Goal: Communication & Community: Answer question/provide support

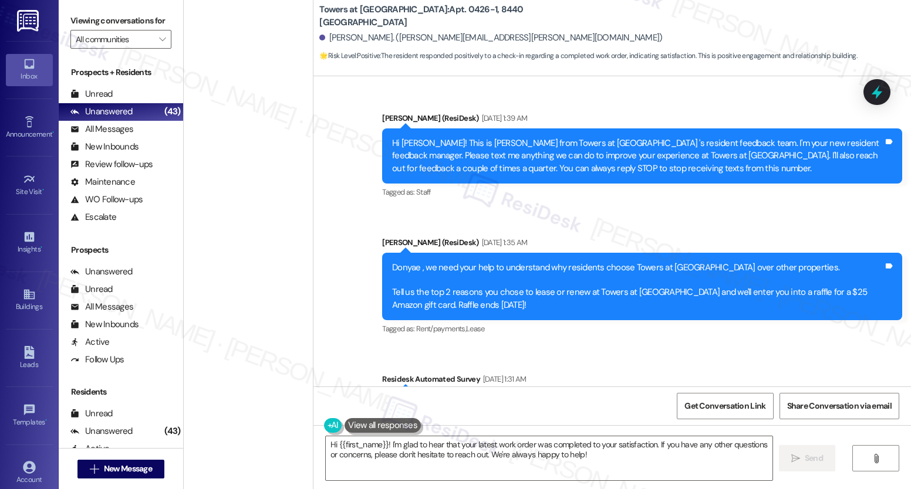
scroll to position [4354, 0]
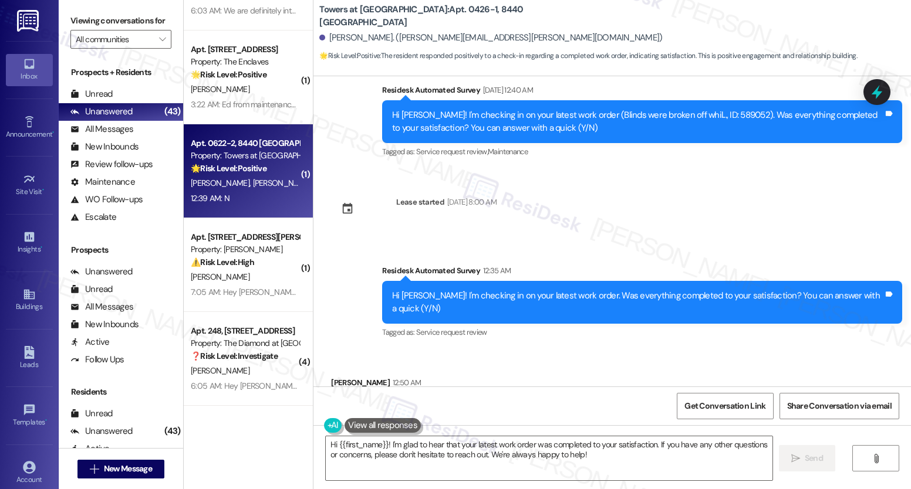
click at [218, 175] on div "Apt. 0622-2, 8440 Limekiln Pike Property: Towers at Wyncote 🌟 Risk Level: Posit…" at bounding box center [245, 156] width 111 height 40
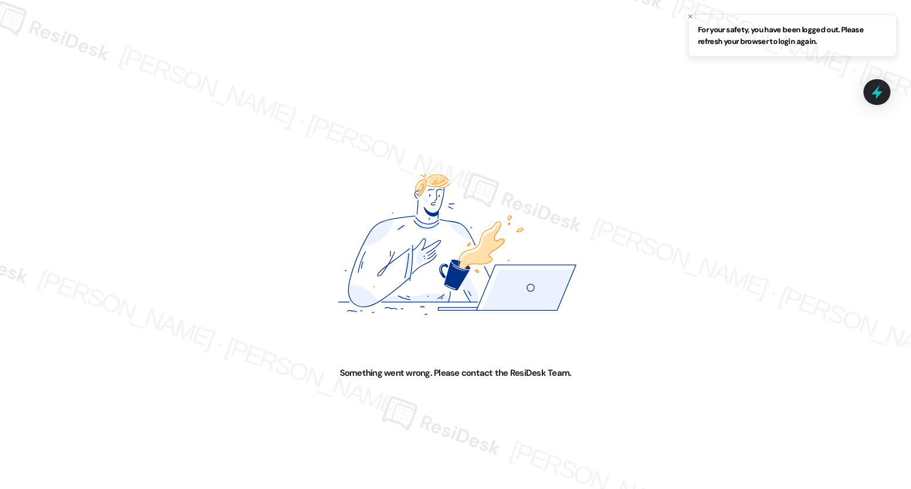
drag, startPoint x: 202, startPoint y: 270, endPoint x: 210, endPoint y: 262, distance: 11.2
click at [210, 262] on div "Something went wrong. Please contact the ResiDesk Team." at bounding box center [455, 244] width 911 height 489
click at [223, 221] on div "Something went wrong. Please contact the ResiDesk Team." at bounding box center [455, 244] width 911 height 489
click at [224, 218] on div "Something went wrong. Please contact the ResiDesk Team." at bounding box center [455, 244] width 911 height 489
click at [220, 242] on div "Something went wrong. Please contact the ResiDesk Team." at bounding box center [455, 244] width 911 height 489
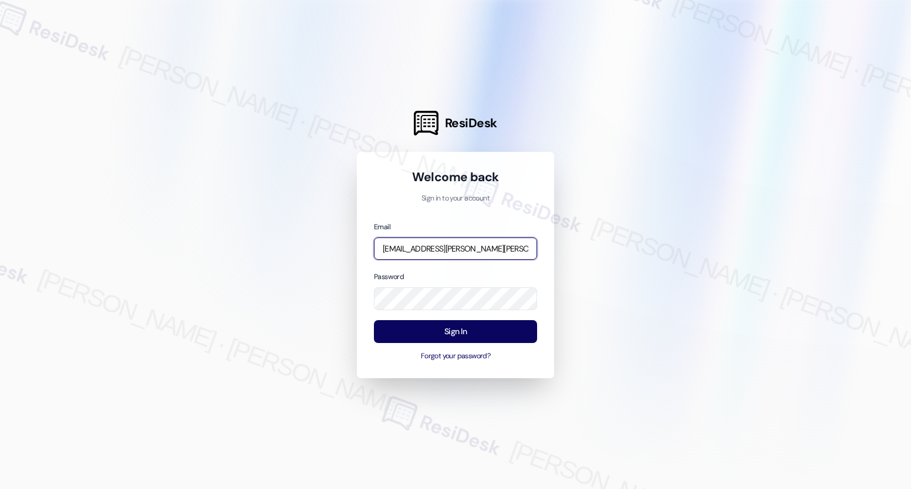
click at [436, 248] on input "[EMAIL_ADDRESS][PERSON_NAME][PERSON_NAME][PERSON_NAME][DOMAIN_NAME]" at bounding box center [455, 249] width 163 height 23
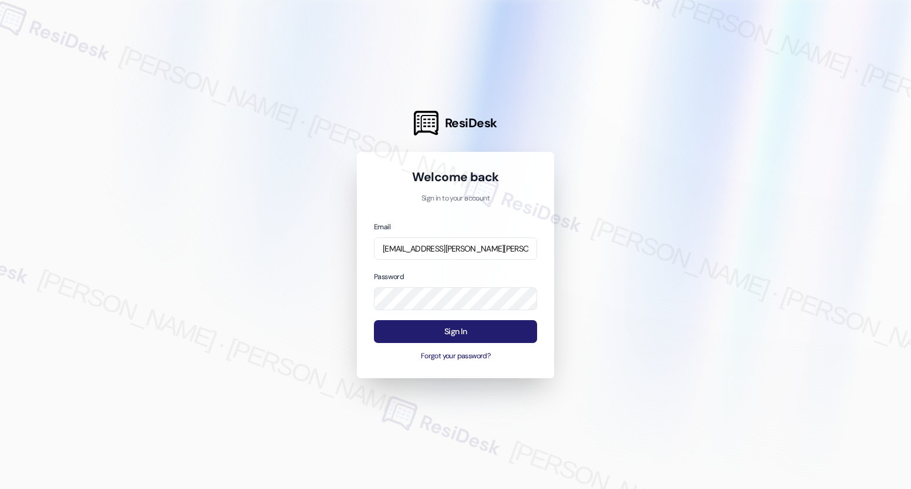
click at [462, 329] on button "Sign In" at bounding box center [455, 331] width 163 height 23
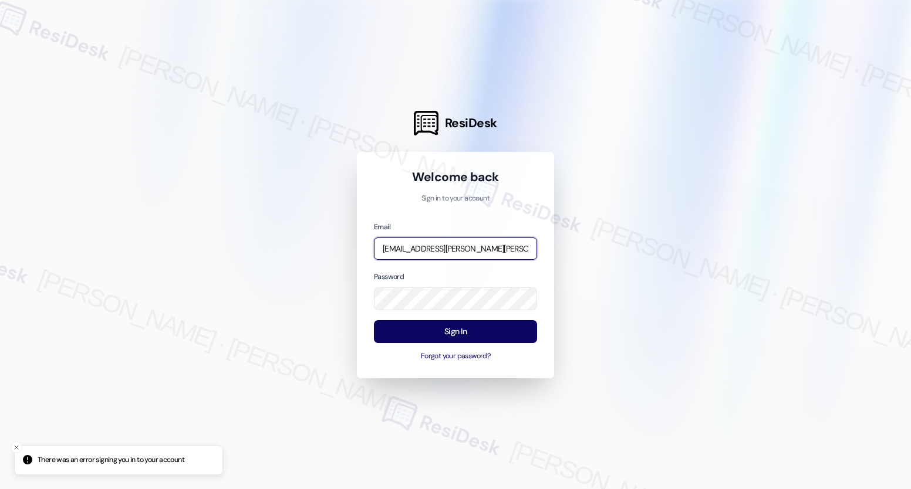
click at [496, 253] on input "[EMAIL_ADDRESS][PERSON_NAME][PERSON_NAME][PERSON_NAME][DOMAIN_NAME]" at bounding box center [455, 249] width 163 height 23
type input "[EMAIL_ADDRESS][PERSON_NAME][PERSON_NAME][DOMAIN_NAME]"
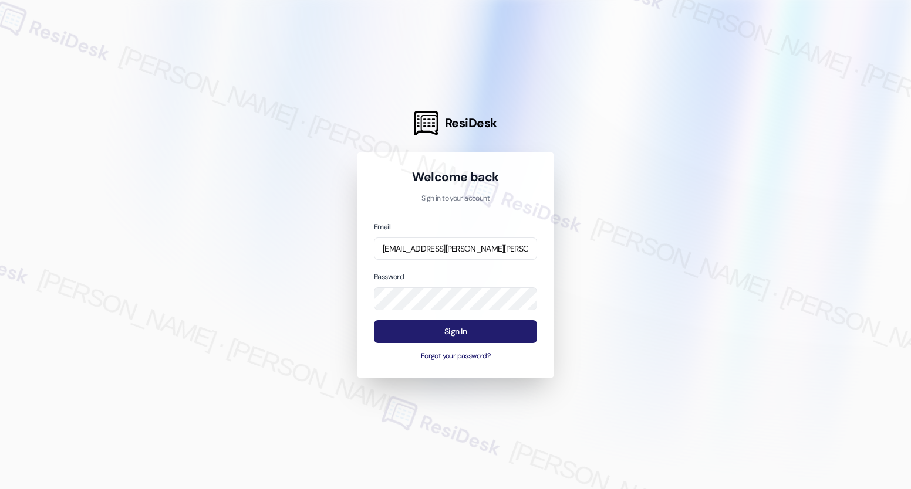
click at [453, 336] on button "Sign In" at bounding box center [455, 331] width 163 height 23
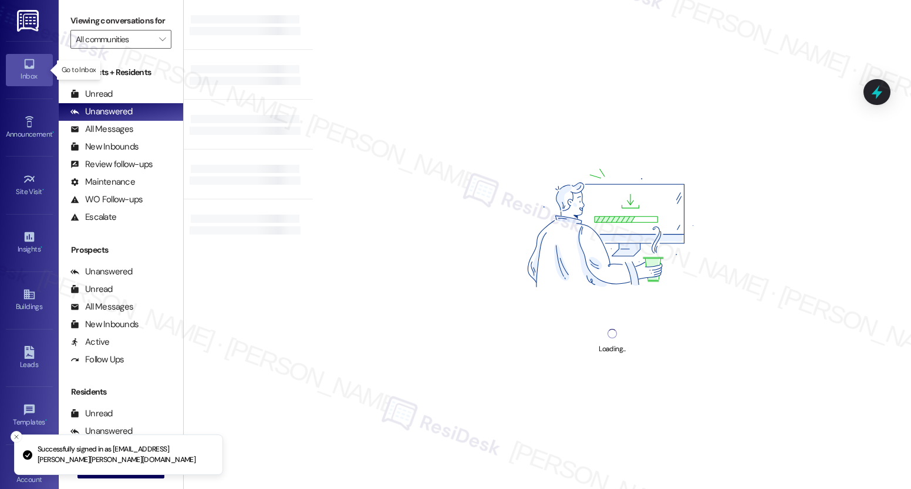
click at [33, 76] on div "Inbox" at bounding box center [29, 76] width 59 height 12
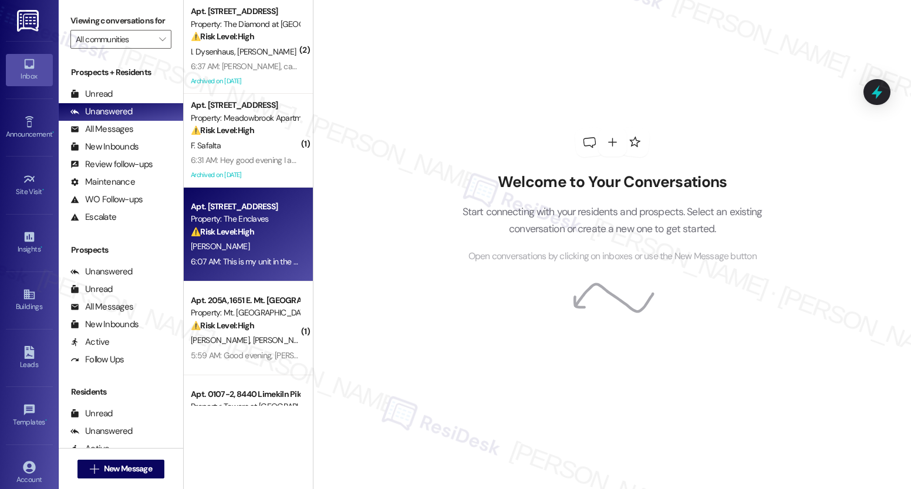
click at [241, 247] on div "[PERSON_NAME]" at bounding box center [245, 246] width 111 height 15
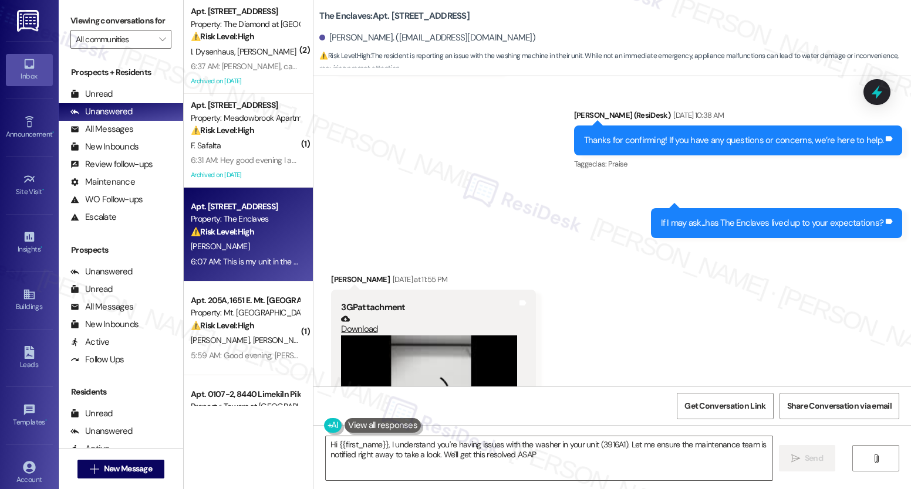
type textarea "Hi {{first_name}}, I understand you're having issues with the washer in your un…"
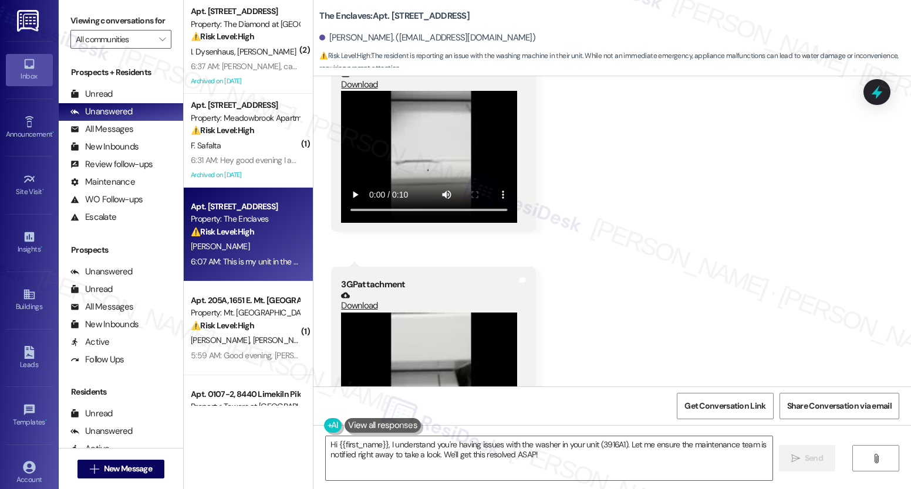
scroll to position [485, 0]
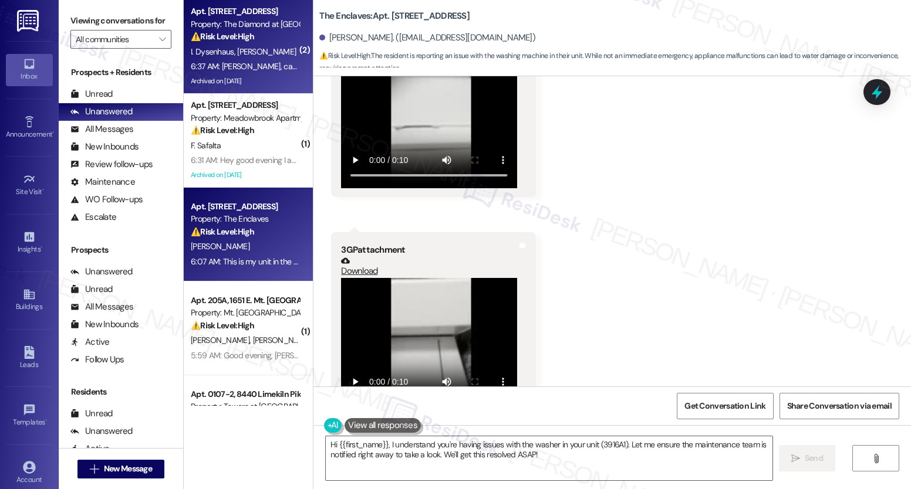
click at [238, 53] on span "[PERSON_NAME]" at bounding box center [267, 51] width 59 height 11
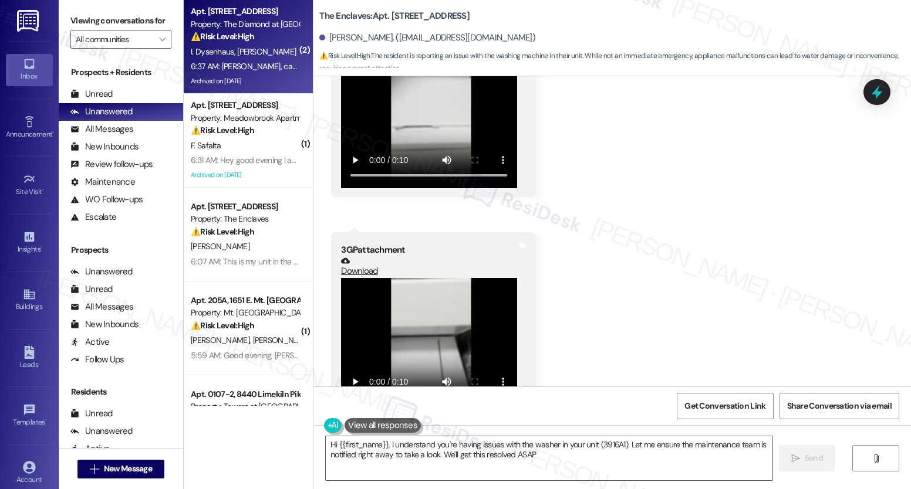
type textarea "Hi {{first_name}}, I understand you're having issues with the washer in your un…"
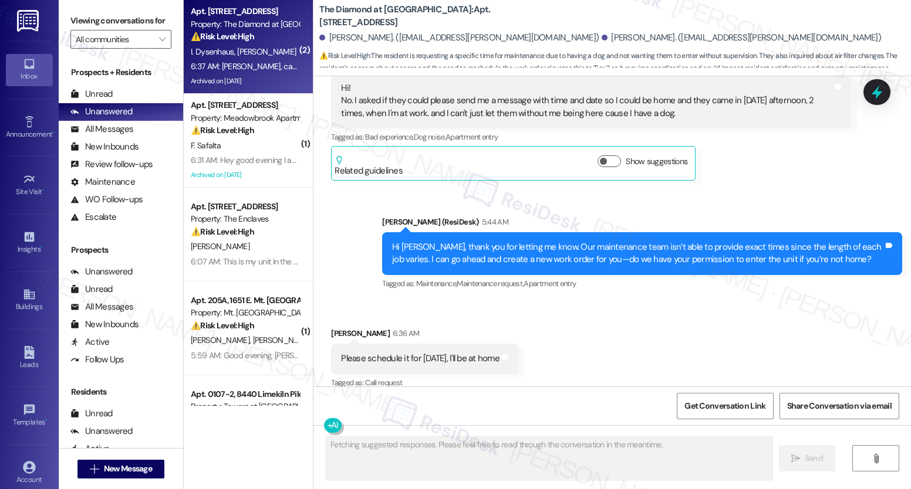
scroll to position [8128, 0]
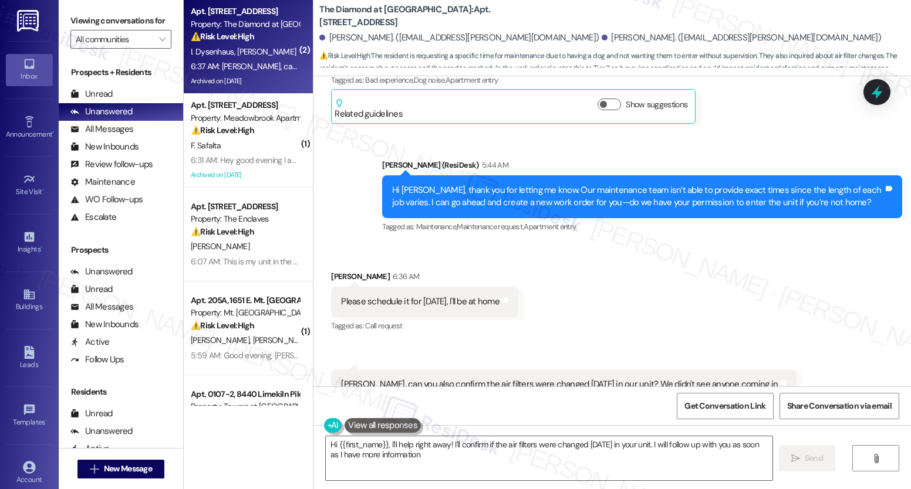
type textarea "Hi {{first_name}}, I'll help right away! I'll confirm if the air filters were c…"
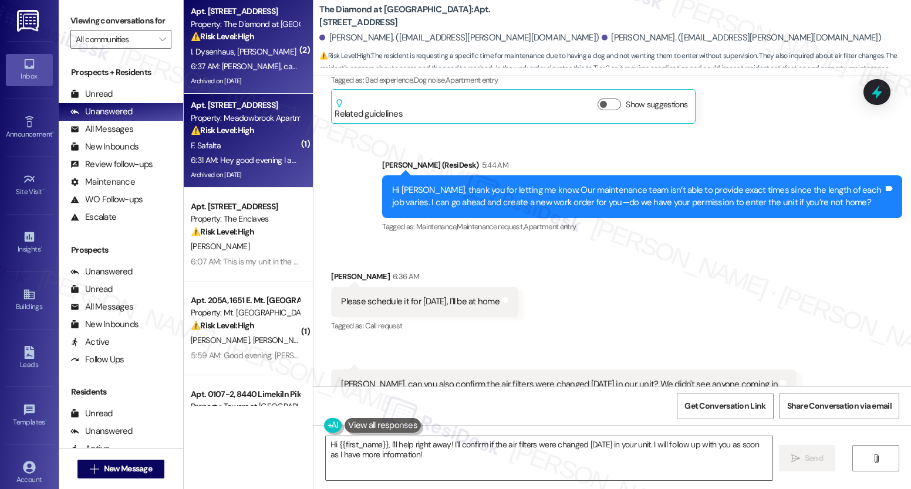
click at [213, 166] on div "6:31 AM: Hey good evening I am still waiting for the reply till the time I can'…" at bounding box center [245, 160] width 111 height 15
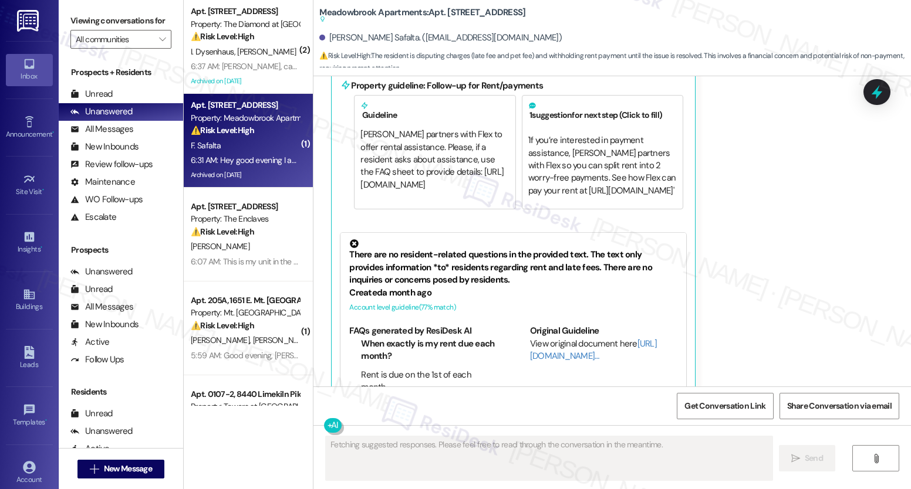
scroll to position [0, 0]
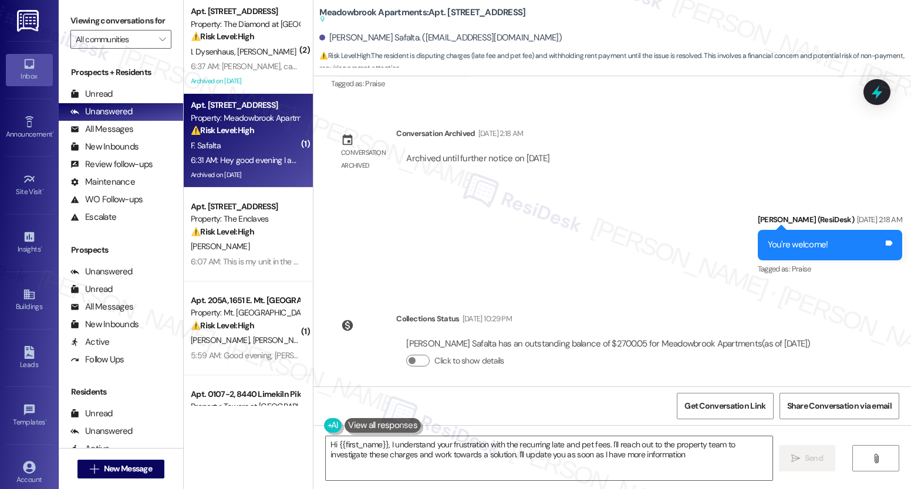
type textarea "Hi {{first_name}}, I understand your frustration with the recurring late and pe…"
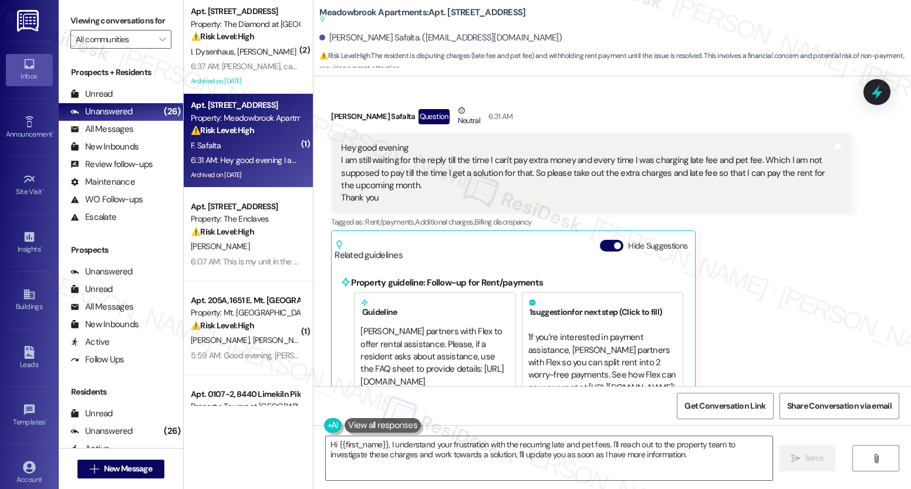
scroll to position [3271, 0]
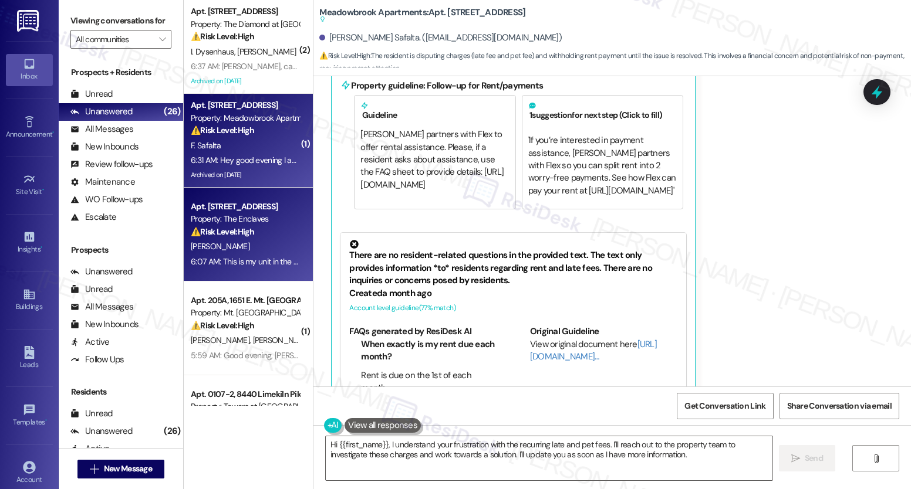
click at [246, 237] on strong "⚠️ Risk Level: High" at bounding box center [222, 232] width 63 height 11
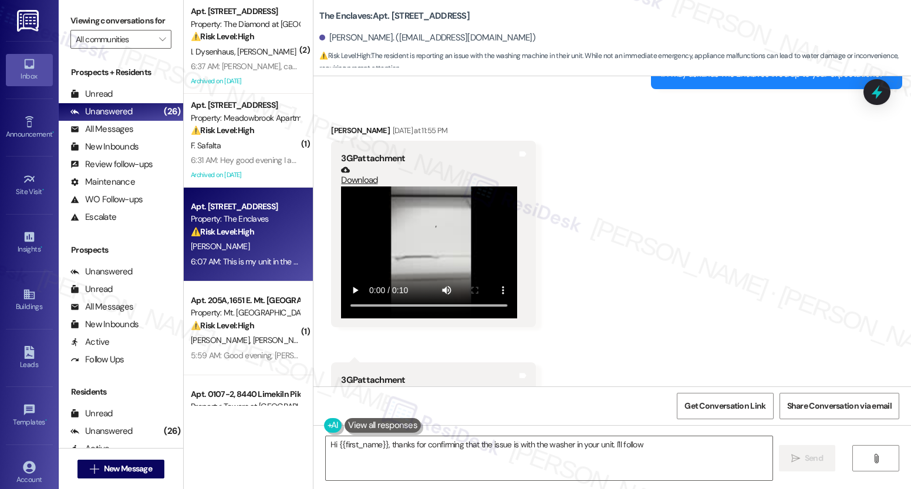
scroll to position [19, 0]
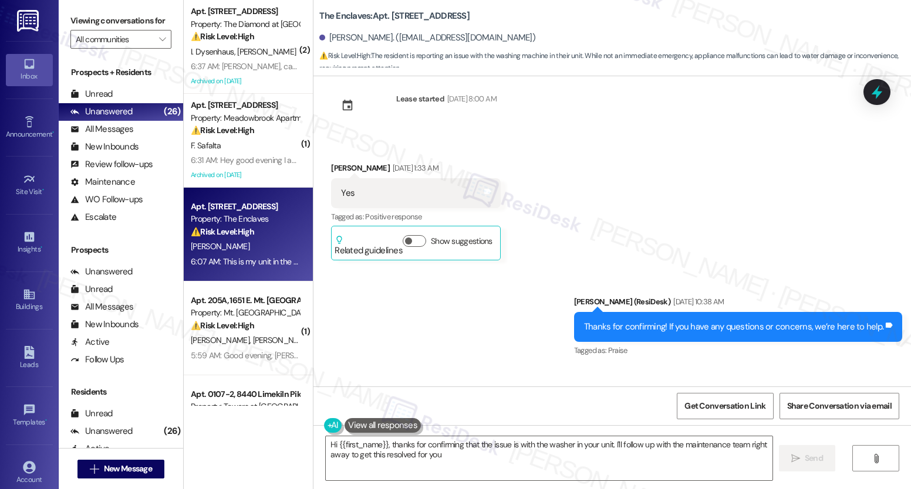
type textarea "Hi {{first_name}}, thanks for confirming that the issue is with the washer in y…"
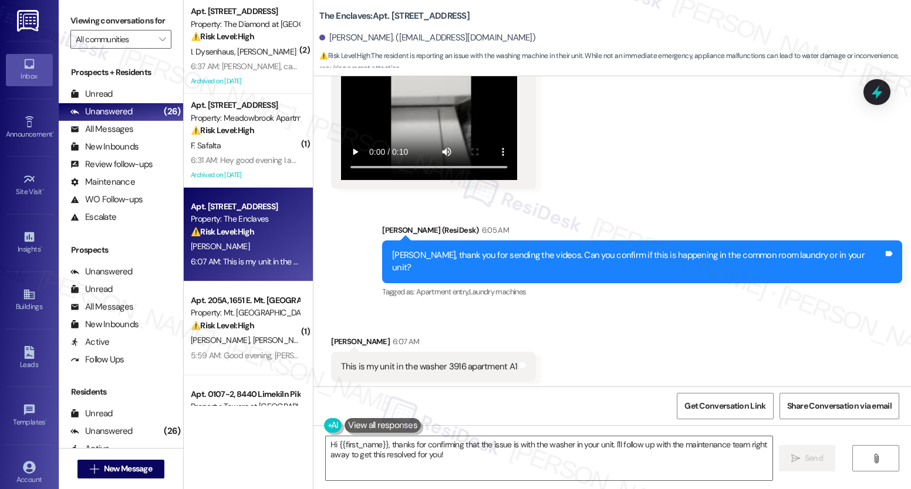
scroll to position [725, 0]
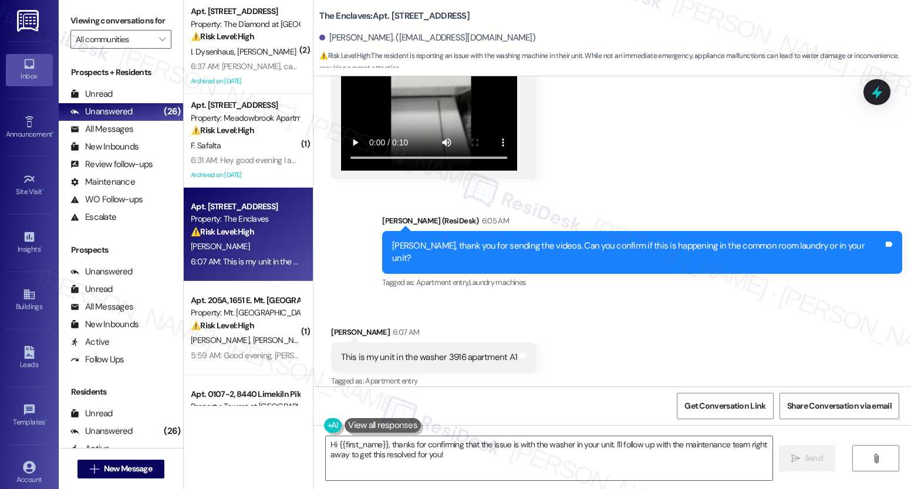
click at [381, 212] on div "Sent via SMS [PERSON_NAME] (ResiDesk) 6:05 AM [PERSON_NAME], thank you for send…" at bounding box center [611, 244] width 597 height 112
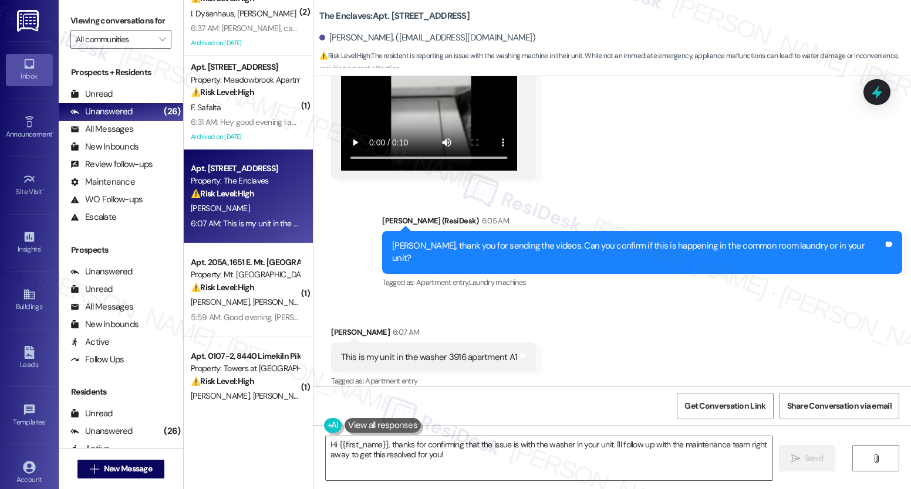
scroll to position [103, 0]
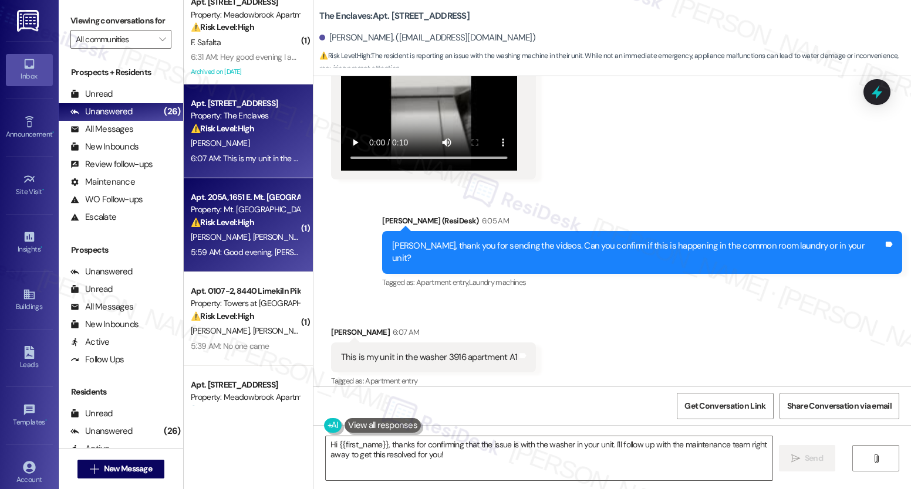
click at [253, 237] on span "[PERSON_NAME]" at bounding box center [282, 237] width 59 height 11
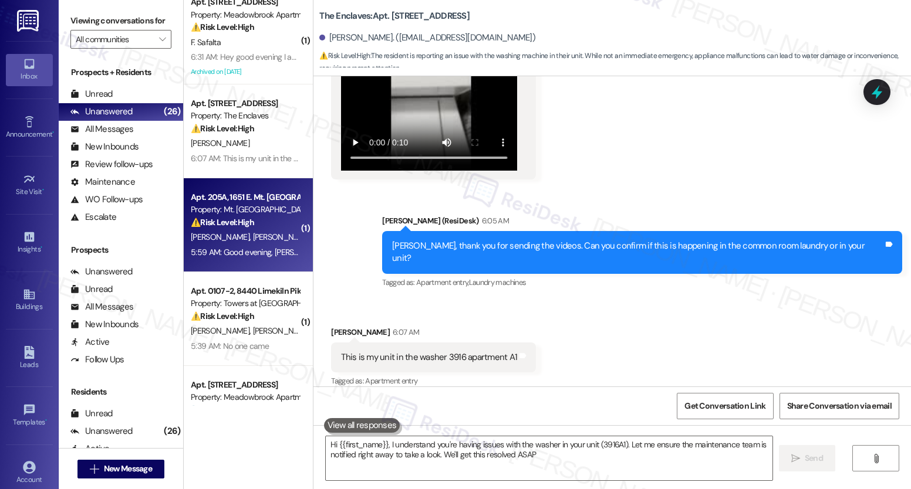
type textarea "Hi {{first_name}}, I understand you're having issues with the washer in your un…"
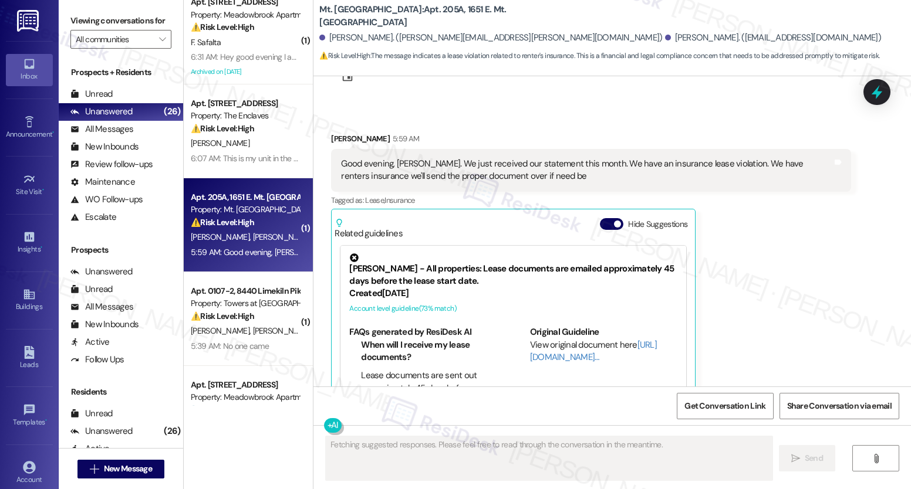
scroll to position [102, 0]
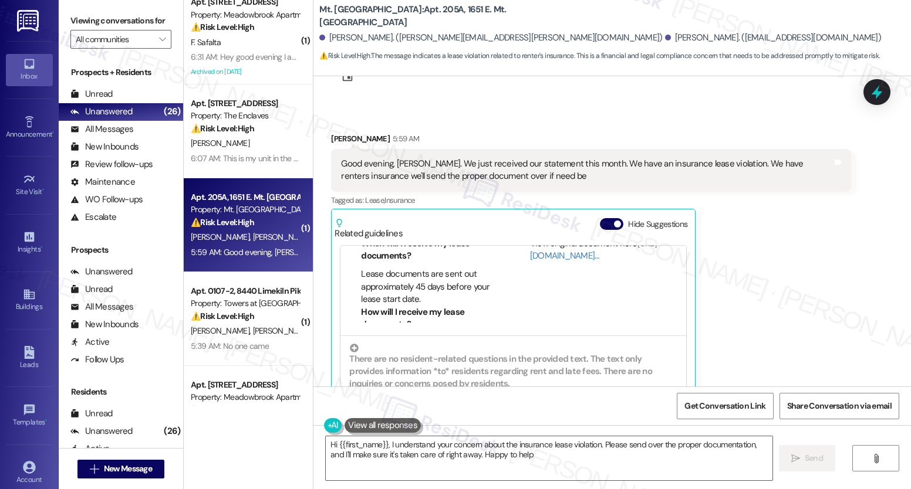
type textarea "Hi {{first_name}}, I understand your concern about the insurance lease violatio…"
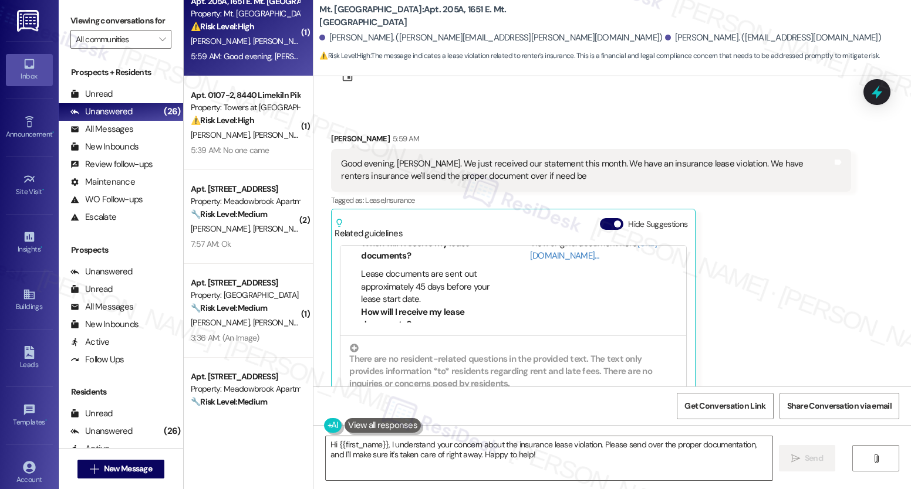
scroll to position [310, 0]
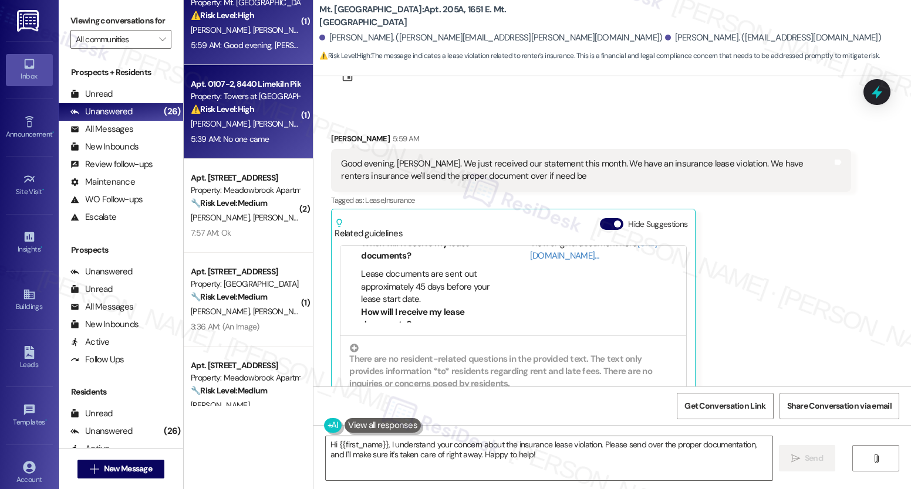
click at [246, 155] on div "Apt. 0107-2, [GEOGRAPHIC_DATA] Property: Towers at [GEOGRAPHIC_DATA] ⚠️ Risk Le…" at bounding box center [248, 112] width 129 height 94
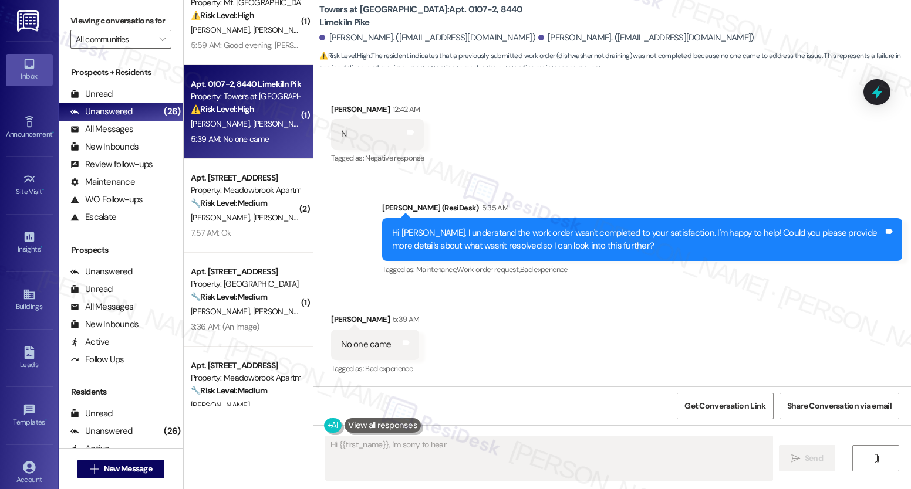
scroll to position [1941, 0]
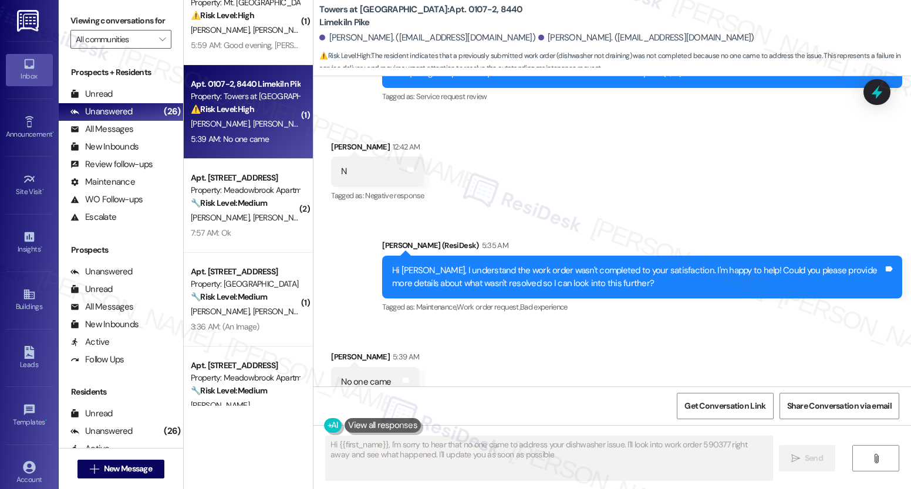
type textarea "Hi {{first_name}}, I'm sorry to hear that no one came to address your dishwashe…"
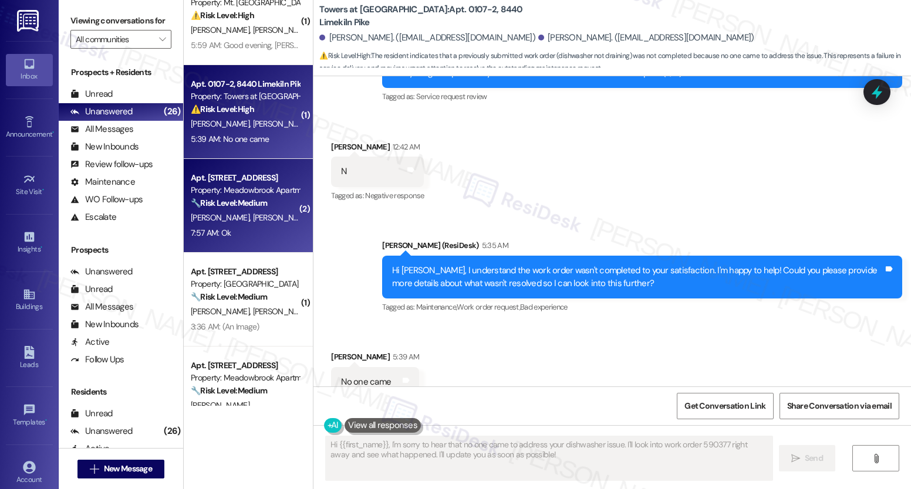
click at [253, 213] on span "[PERSON_NAME]" at bounding box center [282, 217] width 59 height 11
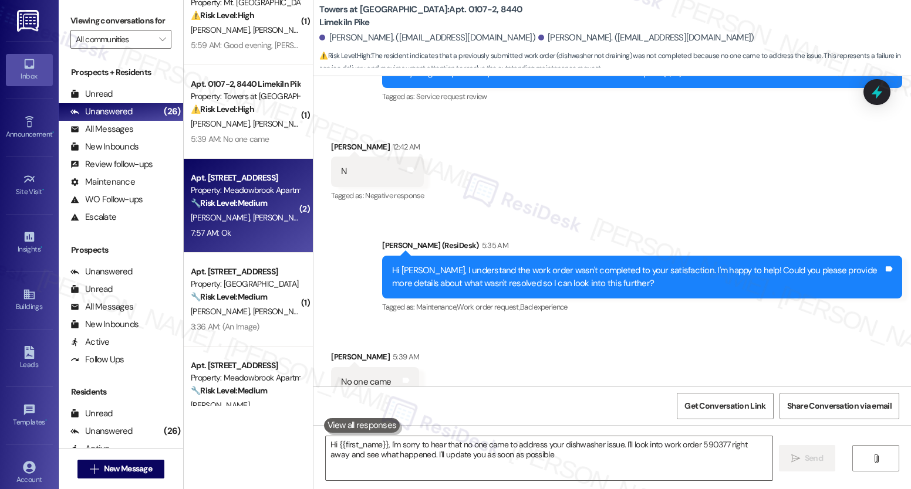
type textarea "Hi {{first_name}}, I'm sorry to hear that no one came to address your dishwashe…"
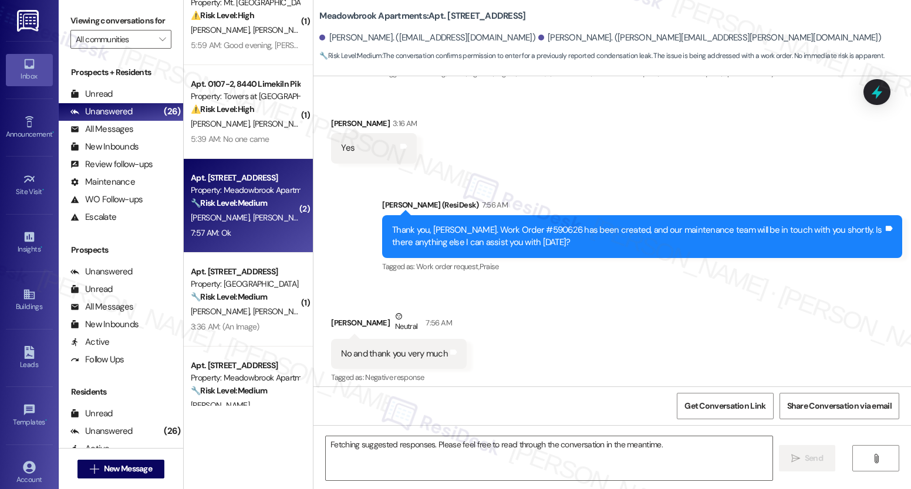
scroll to position [5331, 0]
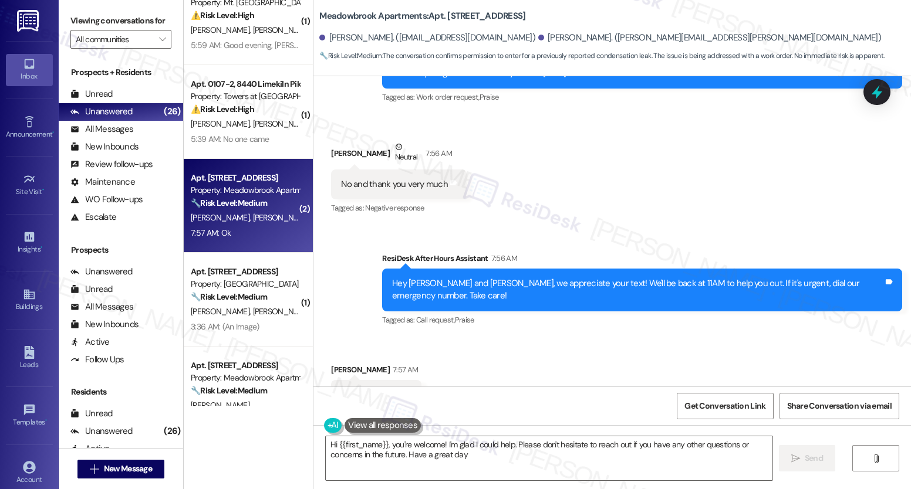
type textarea "Hi {{first_name}}, you're welcome! I'm glad I could help. Please don't hesitate…"
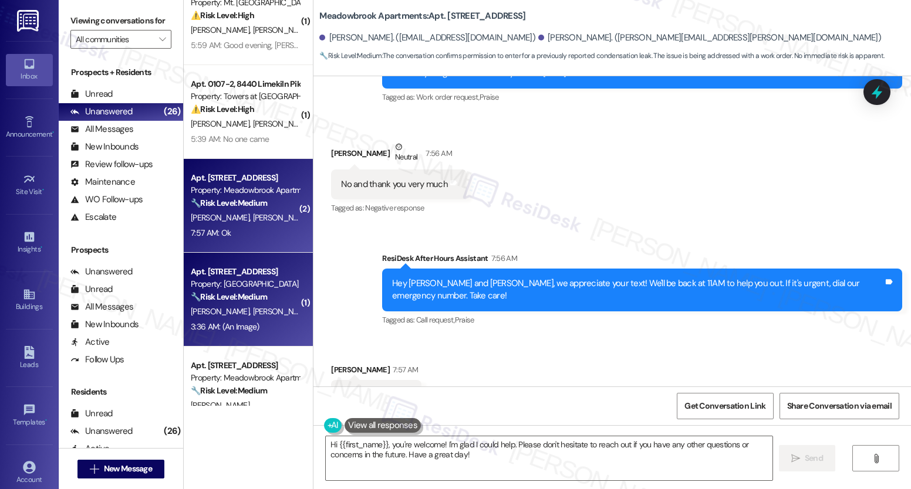
click at [223, 314] on span "[PERSON_NAME]" at bounding box center [222, 311] width 62 height 11
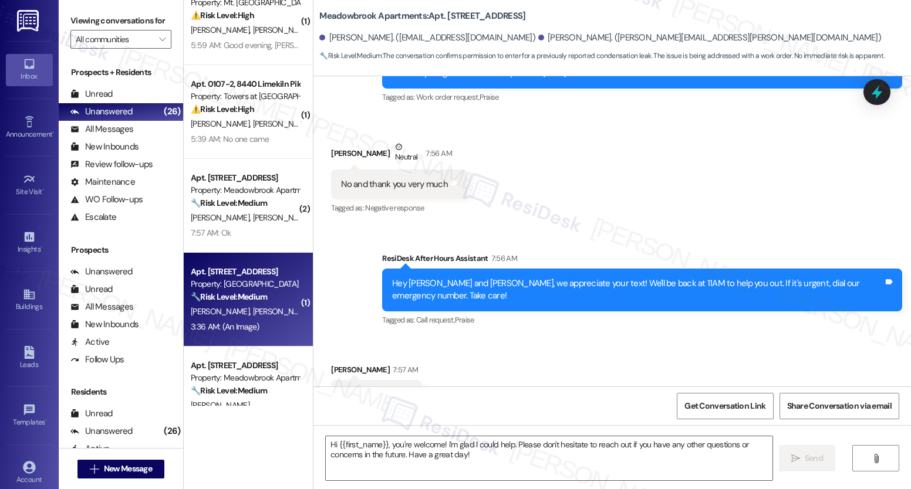
type textarea "Fetching suggested responses. Please feel free to read through the conversation…"
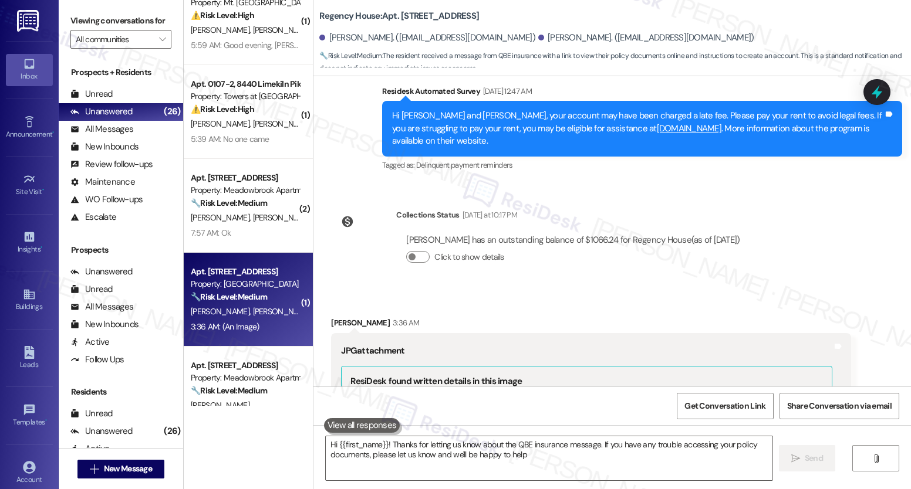
type textarea "Hi {{first_name}}! Thanks for letting us know about the QBE insurance message. …"
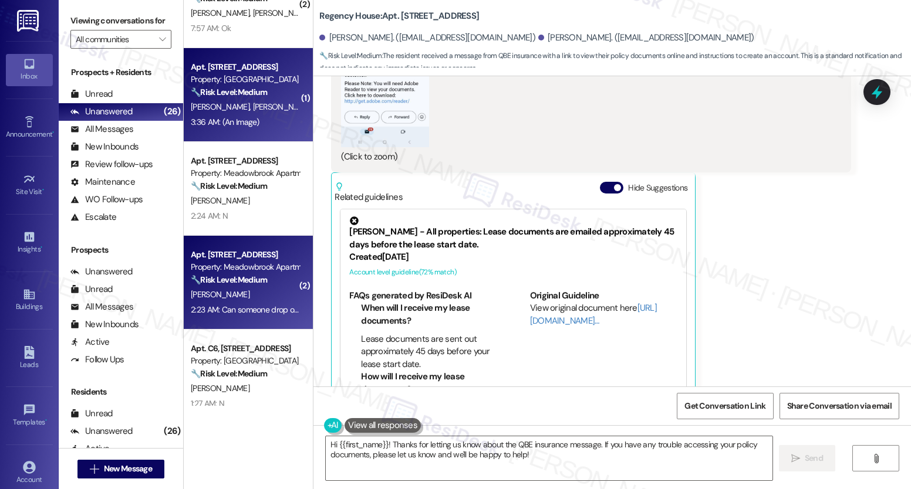
scroll to position [519, 0]
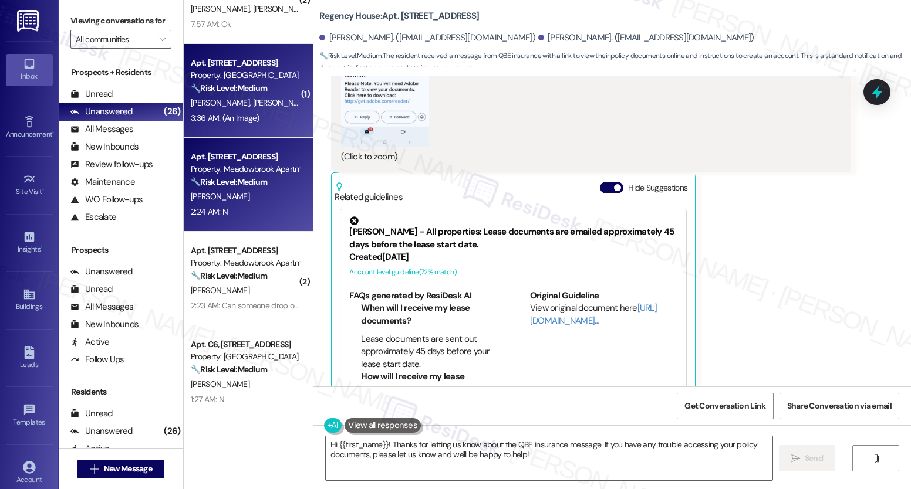
click at [248, 218] on div "2:24 AM: N 2:24 AM: N" at bounding box center [245, 212] width 111 height 15
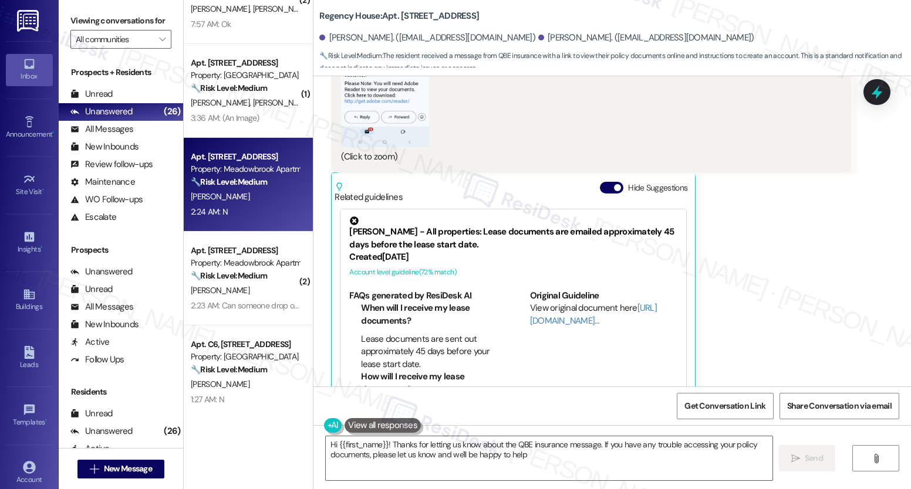
type textarea "Hi {{first_name}}! Thanks for letting us know about the QBE insurance message. …"
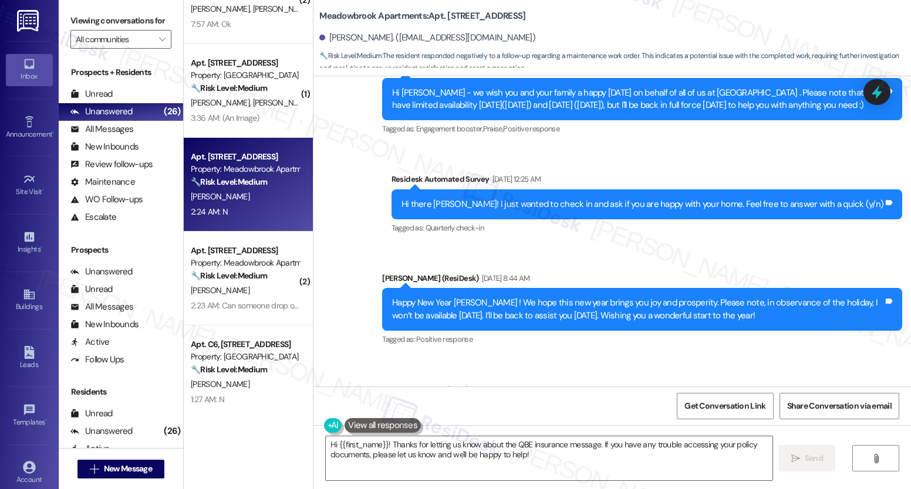
scroll to position [165, 0]
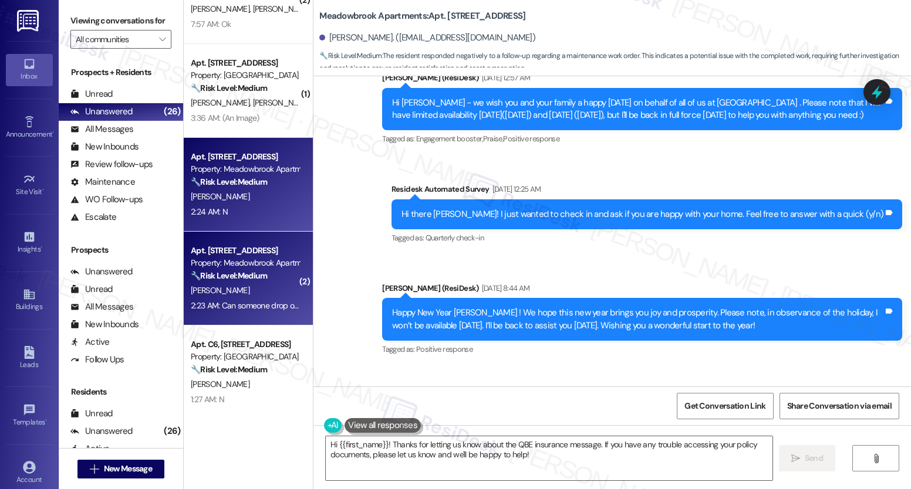
click at [250, 285] on div "[PERSON_NAME]" at bounding box center [245, 290] width 111 height 15
type textarea "Hi {{first_name}}, I understand the work wasn't satisfactory. I'll follow up wi…"
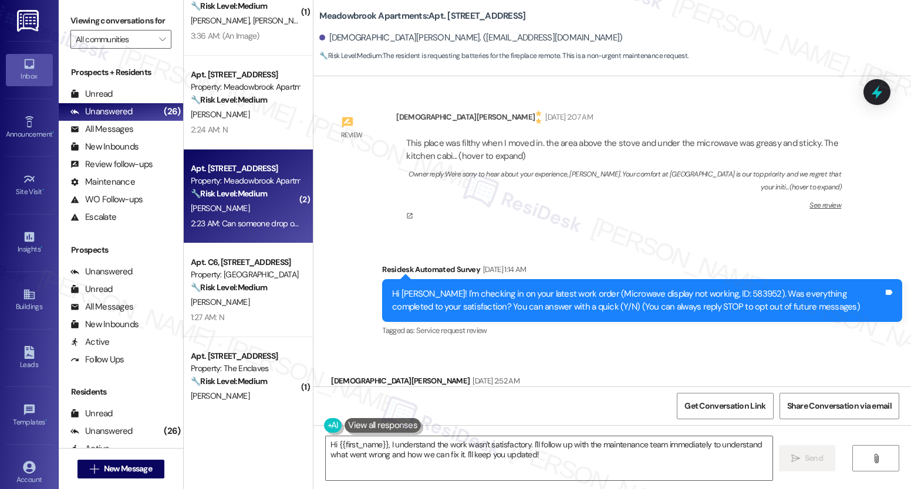
scroll to position [0, 0]
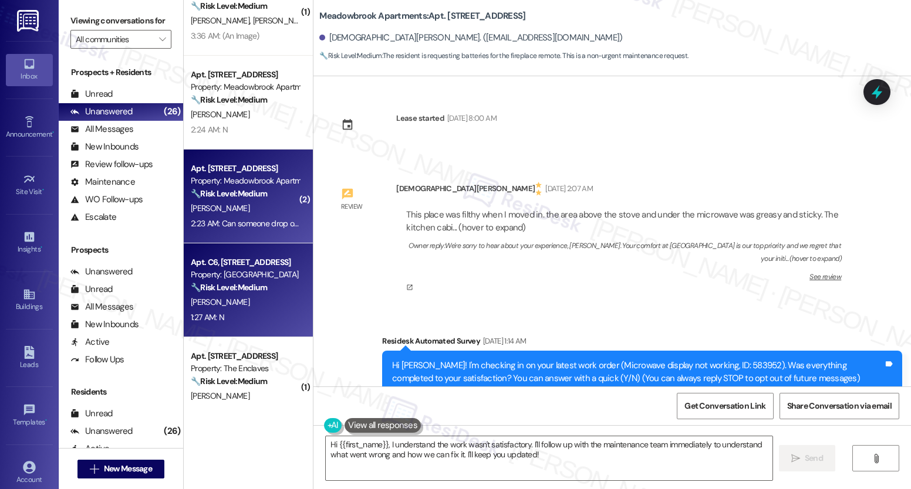
click at [205, 284] on strong "🔧 Risk Level: Medium" at bounding box center [229, 287] width 76 height 11
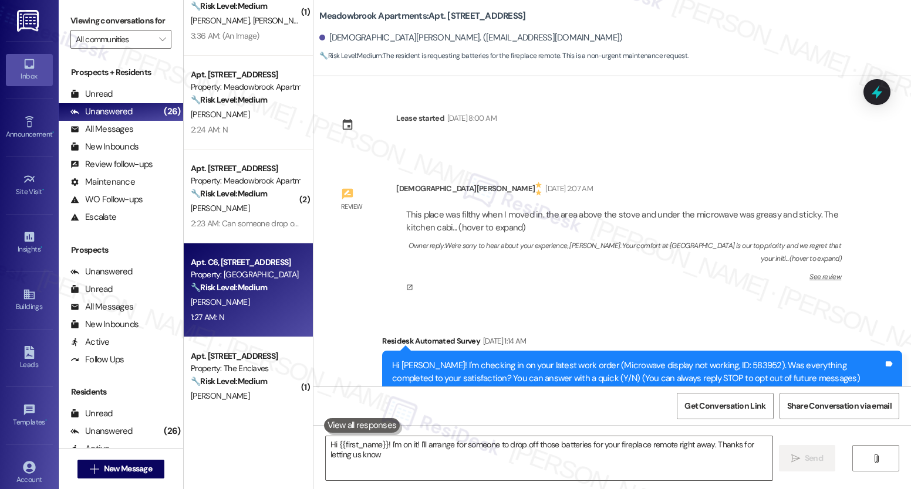
type textarea "Hi {{first_name}}! I'm on it! I'll arrange for someone to drop off those batter…"
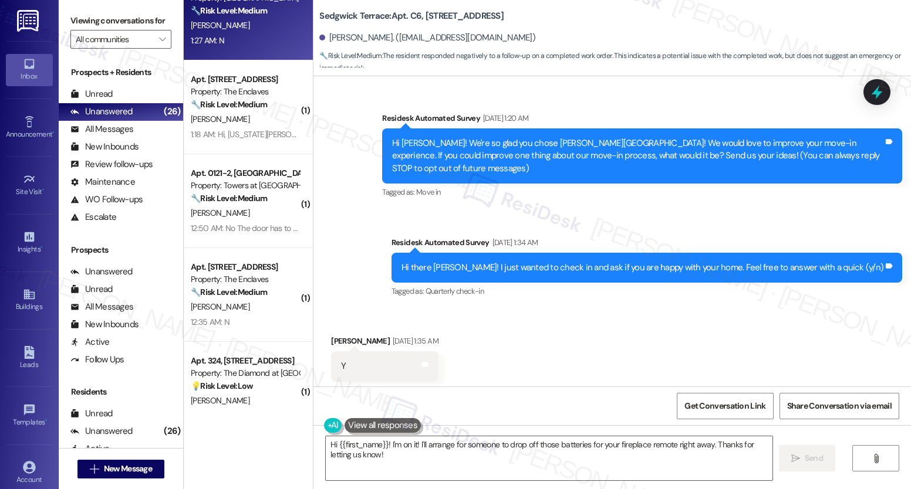
scroll to position [862, 0]
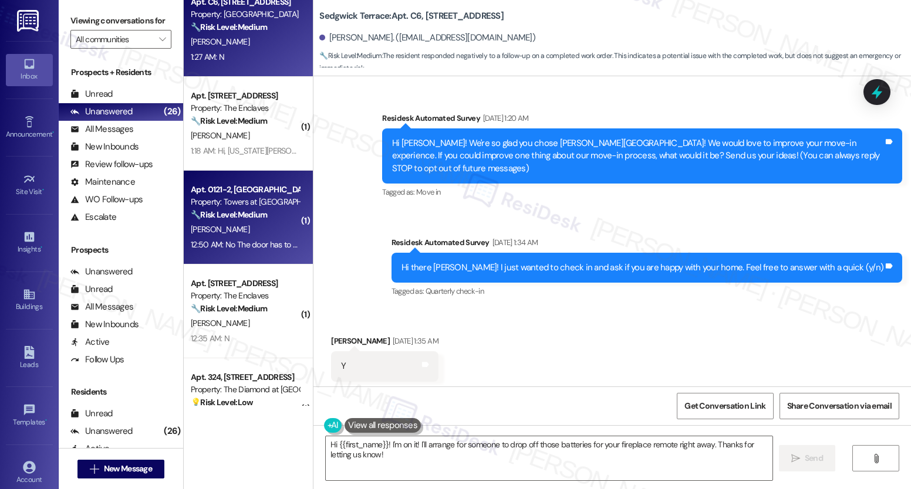
click at [275, 196] on div "Property: Towers at [GEOGRAPHIC_DATA]" at bounding box center [245, 202] width 109 height 12
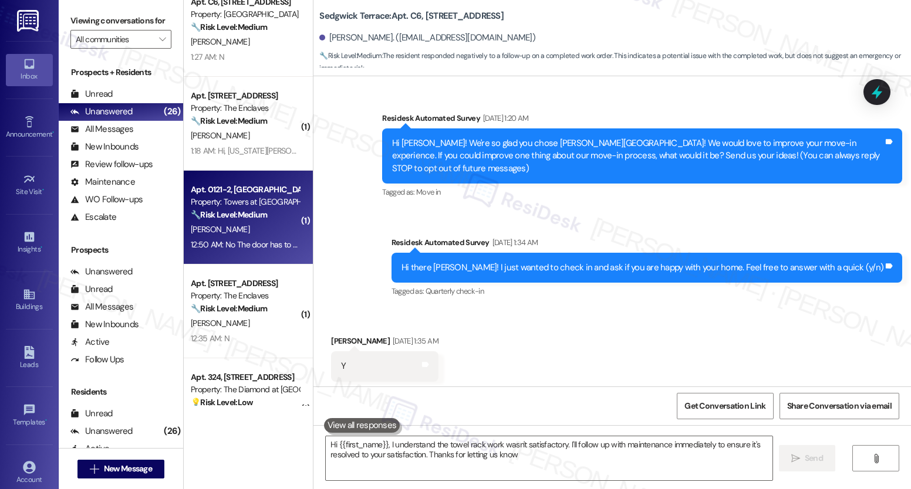
type textarea "Hi {{first_name}}, I understand the towel rack work wasn't satisfactory. I'll f…"
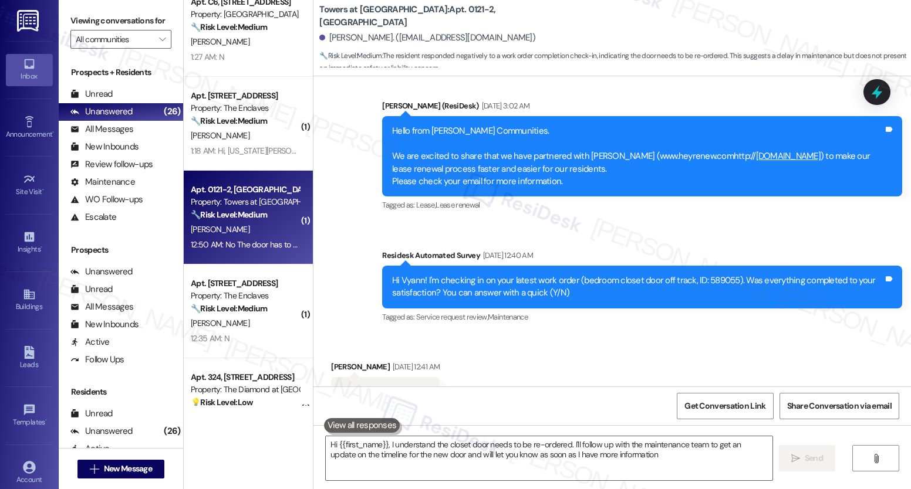
type textarea "Hi {{first_name}}, I understand the closet door needs to be re-ordered. I'll fo…"
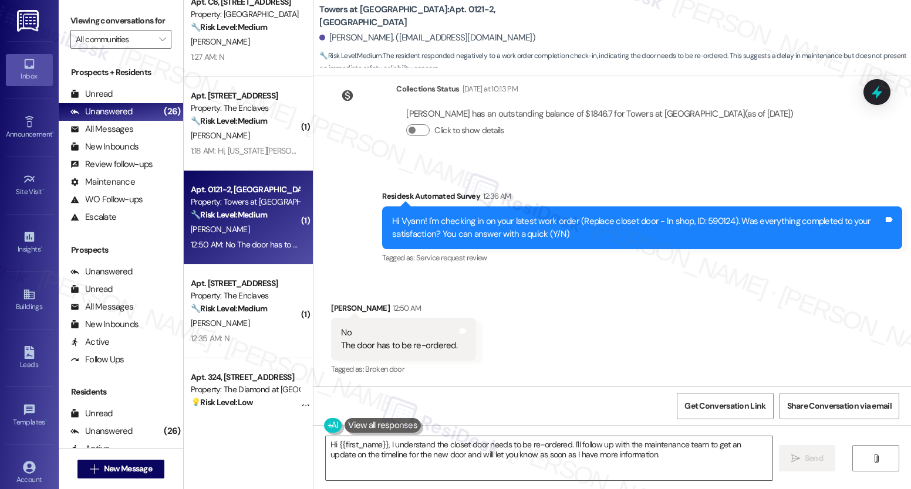
scroll to position [1931, 0]
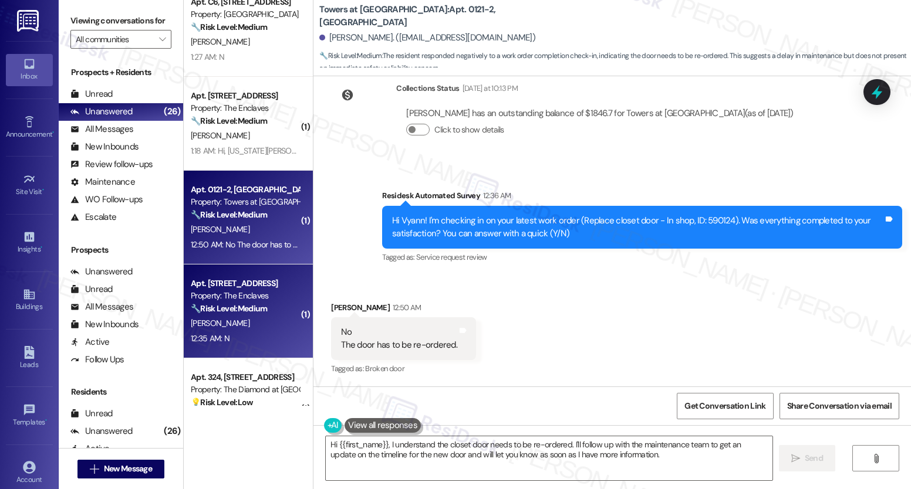
click at [285, 332] on div "12:35 AM: N 12:35 AM: N" at bounding box center [245, 339] width 111 height 15
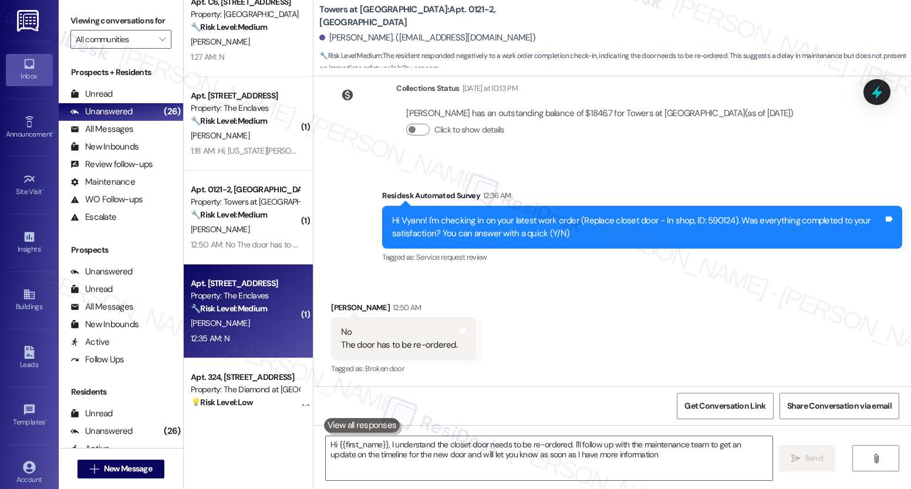
type textarea "Hi {{first_name}}, I understand the closet door needs to be re-ordered. I'll fo…"
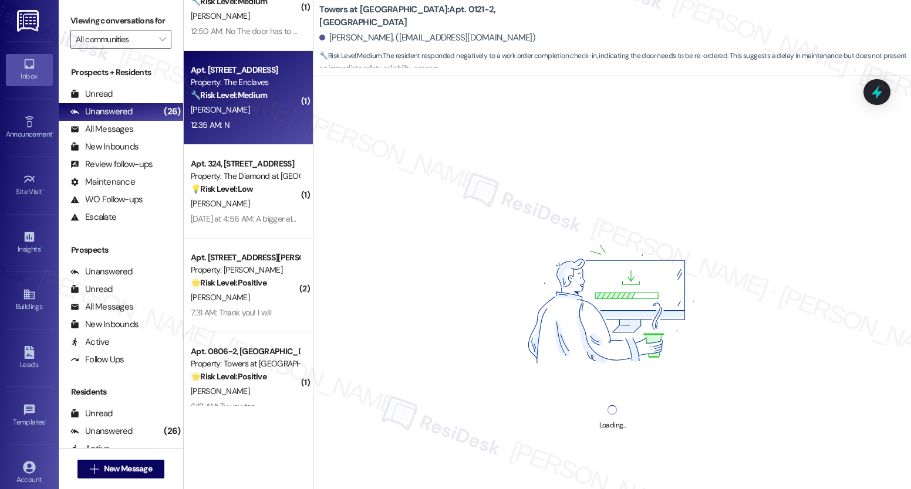
scroll to position [1089, 0]
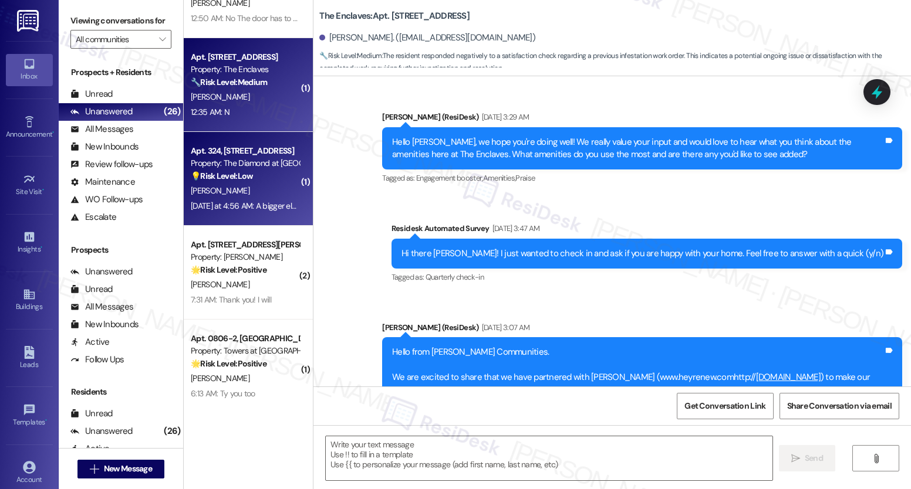
click at [223, 219] on div "Apt. 324, [STREET_ADDRESS] Property: The Diamond at [GEOGRAPHIC_DATA] 💡 Risk Le…" at bounding box center [248, 179] width 129 height 94
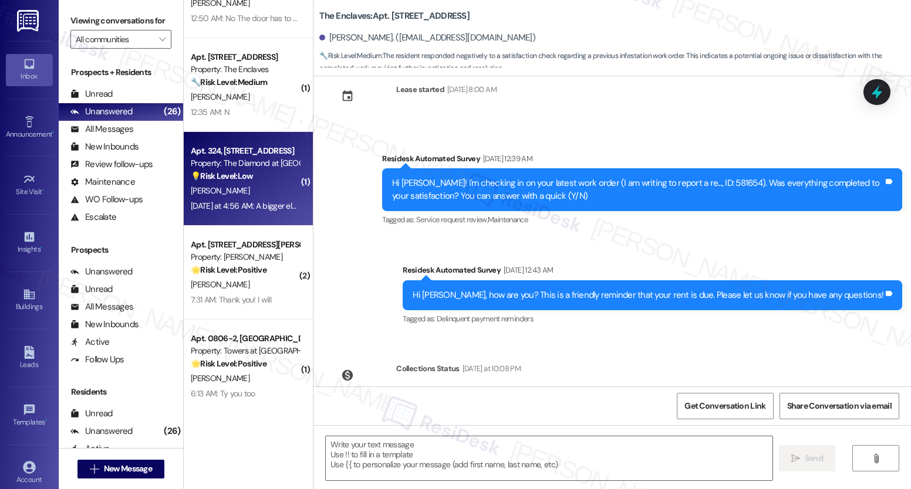
scroll to position [100, 0]
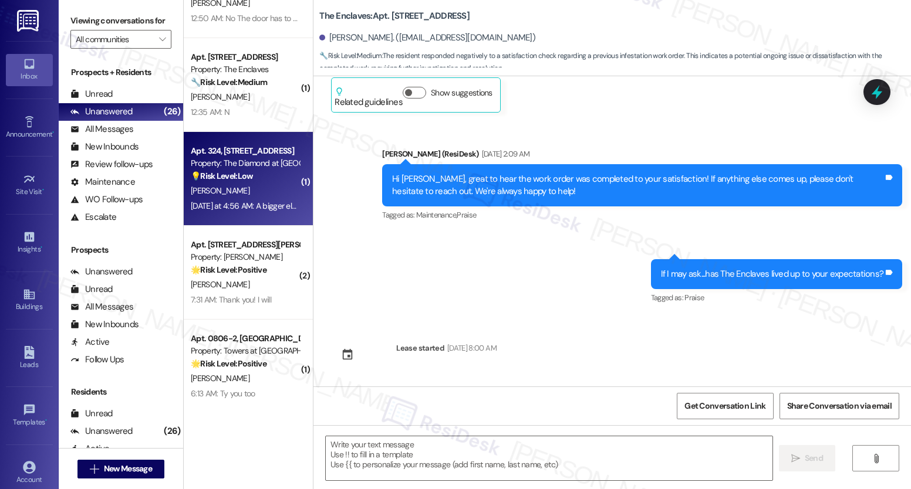
click at [230, 201] on div "[DATE] at 4:56 AM: A bigger elevator to make moving my couch a tad easier [DATE…" at bounding box center [319, 206] width 256 height 11
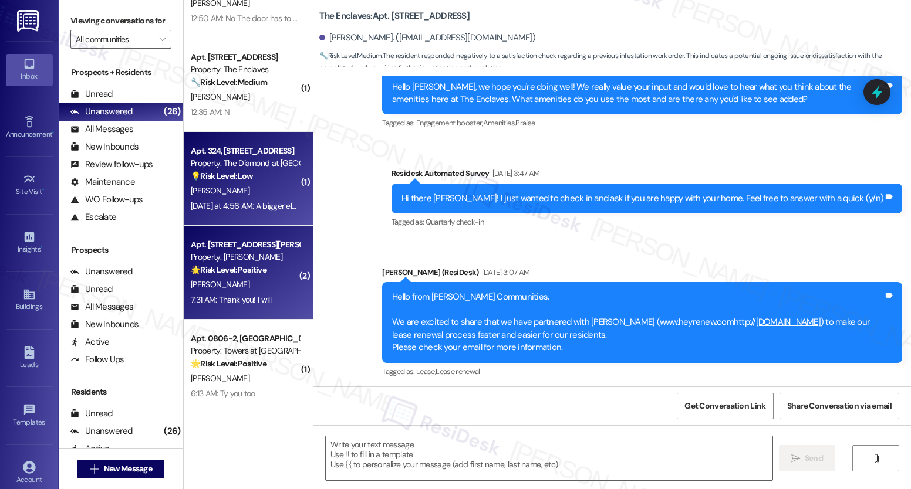
type textarea "Fetching suggested responses. Please feel free to read through the conversation…"
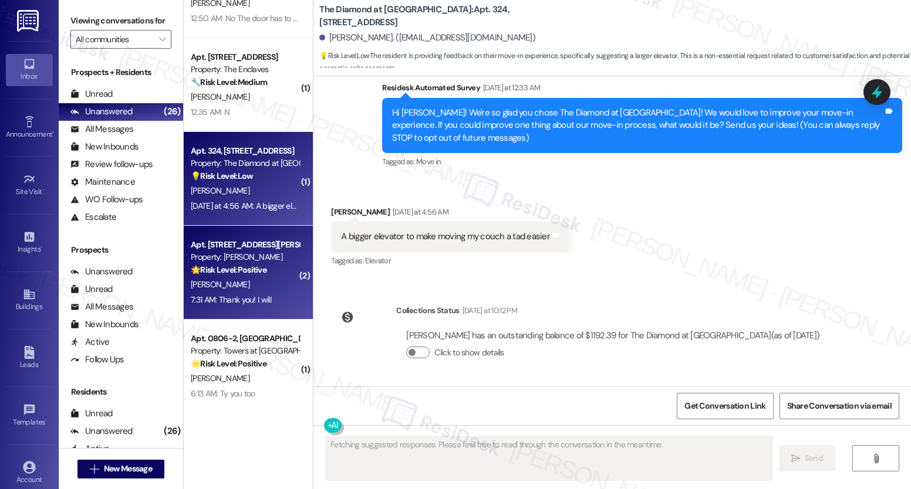
click at [224, 240] on div "Apt. [STREET_ADDRESS][PERSON_NAME]" at bounding box center [245, 245] width 109 height 12
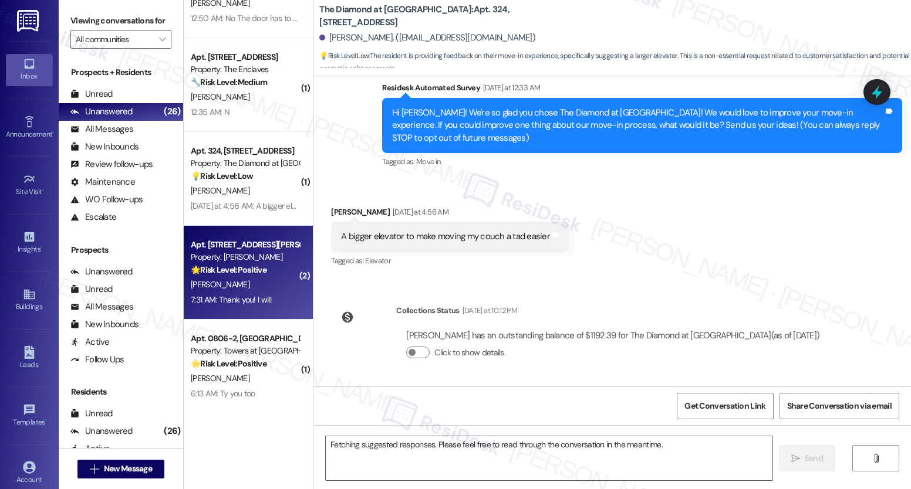
scroll to position [1320, 0]
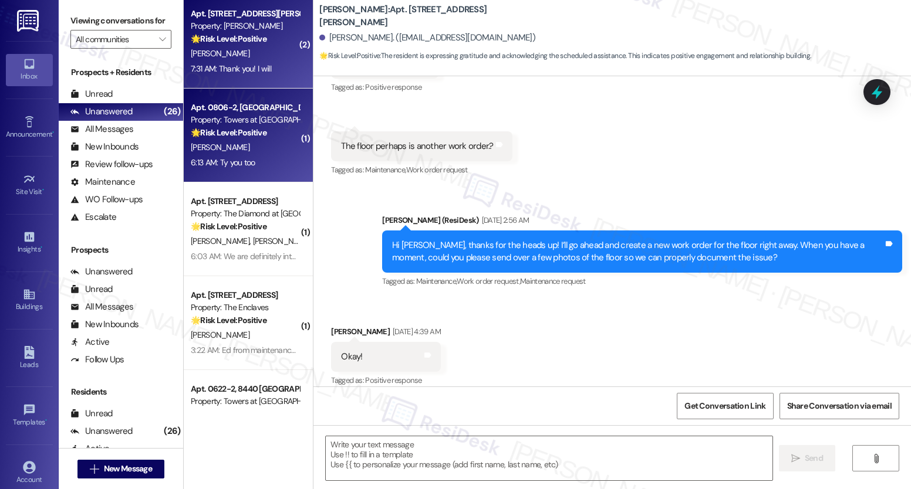
click at [237, 146] on div "[PERSON_NAME]" at bounding box center [245, 147] width 111 height 15
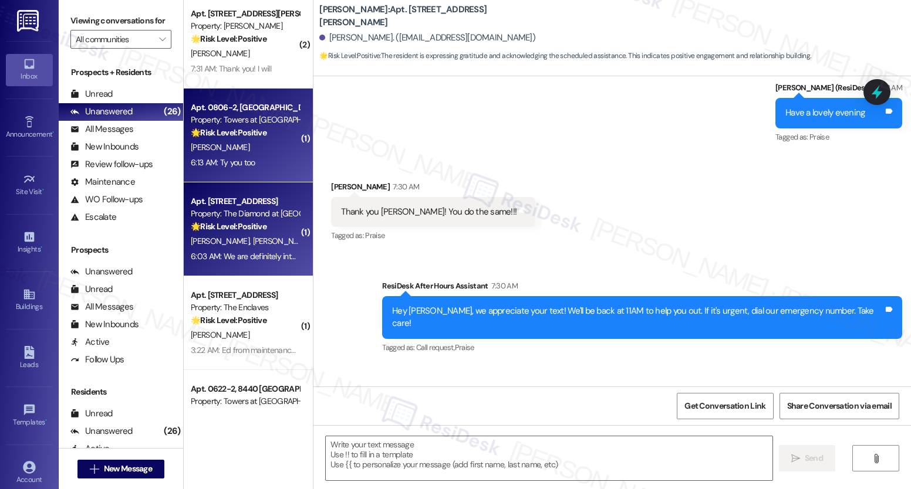
click at [229, 204] on div "Apt. [STREET_ADDRESS]" at bounding box center [245, 201] width 109 height 12
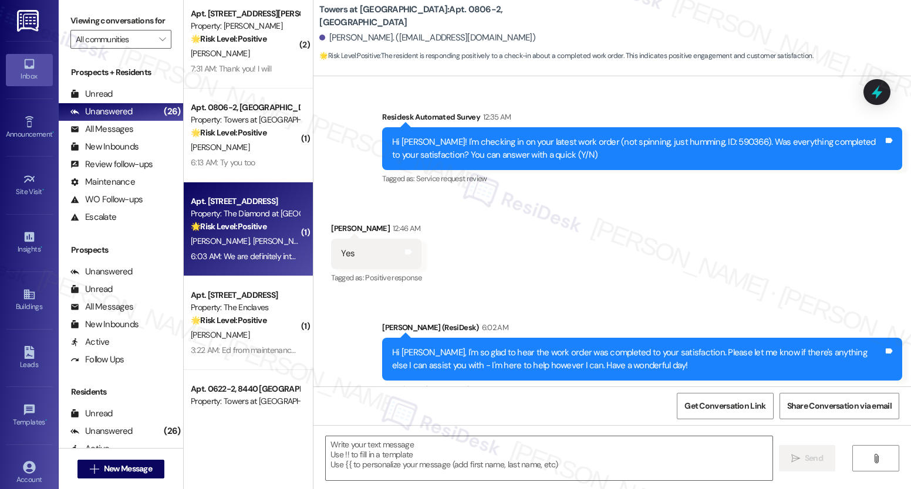
scroll to position [2235, 0]
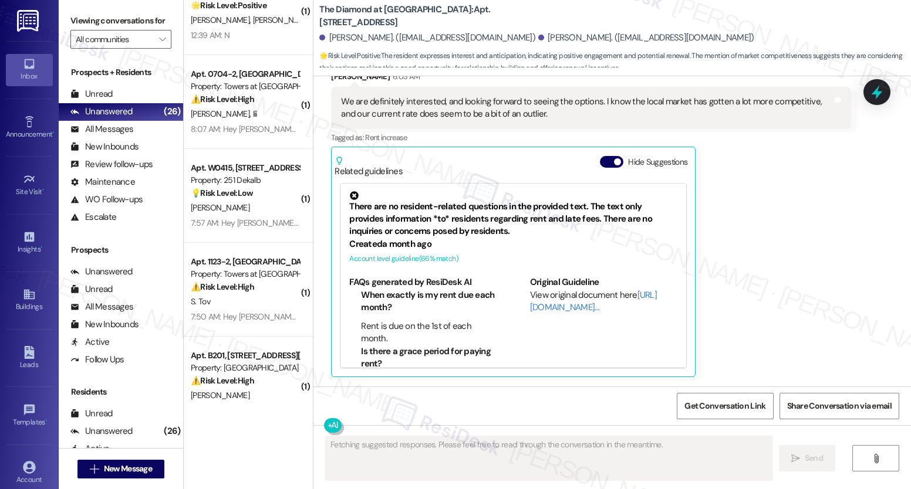
click at [191, 261] on div "( 1 ) Apt. [STREET_ADDRESS] Property: The Enclaves 🌟 Risk Level: Positive The r…" at bounding box center [248, 203] width 129 height 406
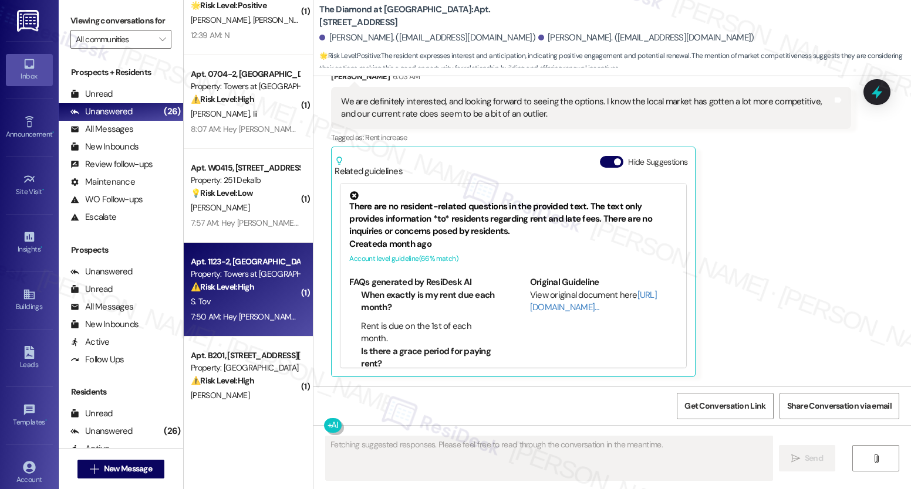
scroll to position [2035, 0]
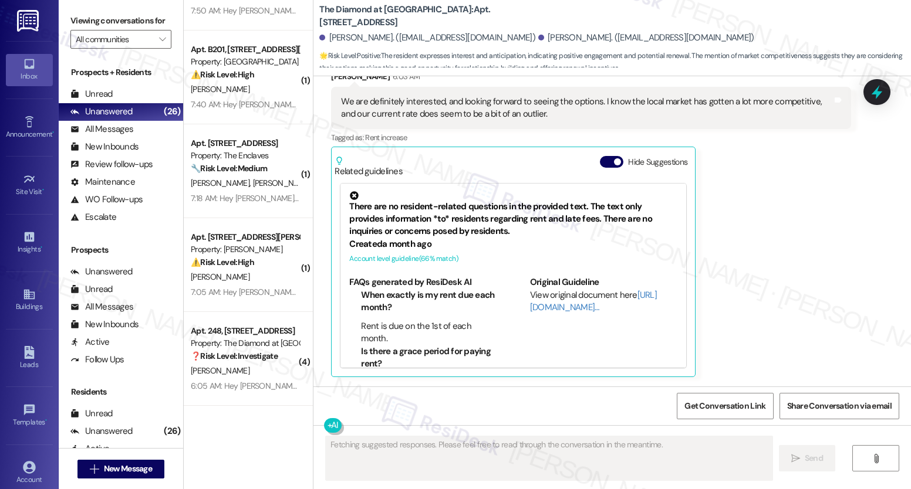
click at [184, 299] on div "( 1 ) Apt. [STREET_ADDRESS] Property: 251 Dekalb 💡 Risk Level: Low The resident…" at bounding box center [248, 203] width 129 height 406
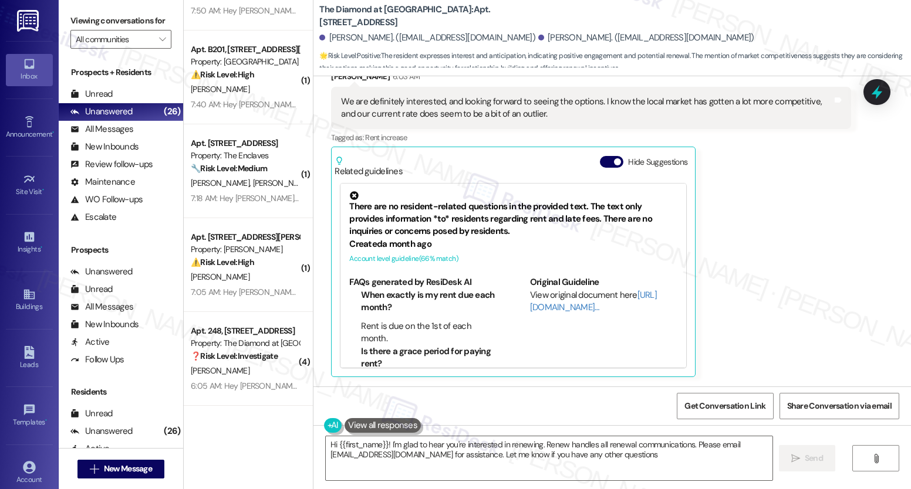
type textarea "Hi {{first_name}}! I'm glad to hear you're interested in renewing. Renew handle…"
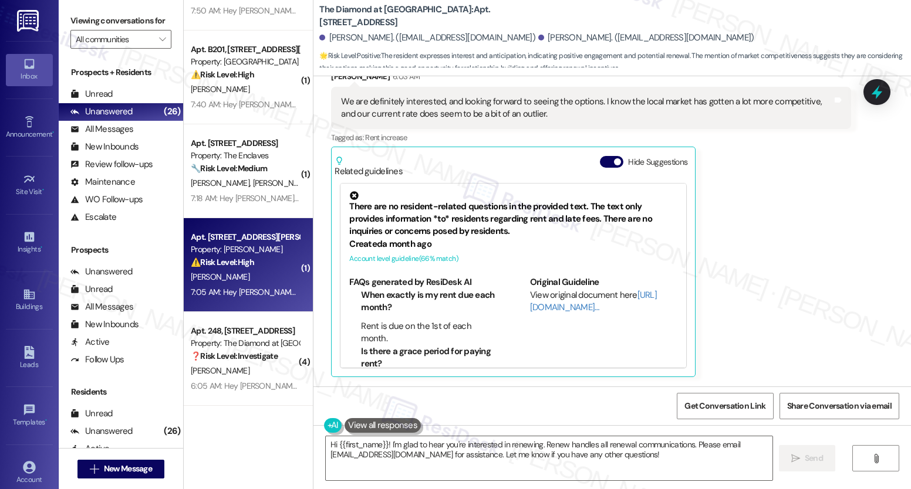
click at [184, 299] on div "Apt. 1013, [STREET_ADDRESS][PERSON_NAME] Property: [PERSON_NAME] ⚠️ Risk Level:…" at bounding box center [248, 265] width 129 height 94
type textarea "Fetching suggested responses. Please feel free to read through the conversation…"
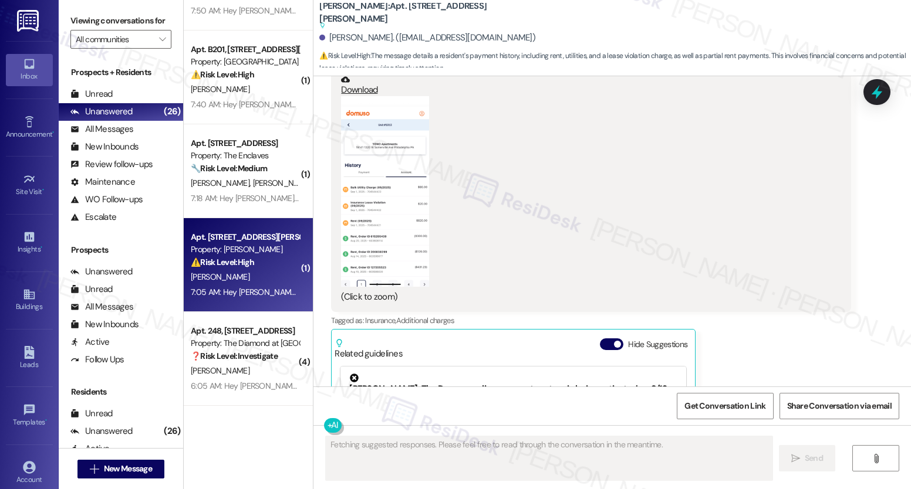
scroll to position [5051, 0]
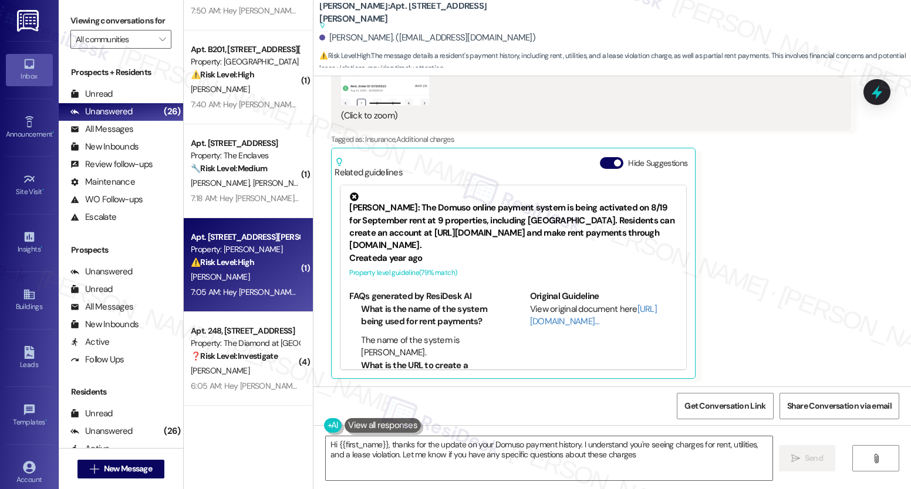
type textarea "Hi {{first_name}}, thanks for the update on your Domuso payment history. I unde…"
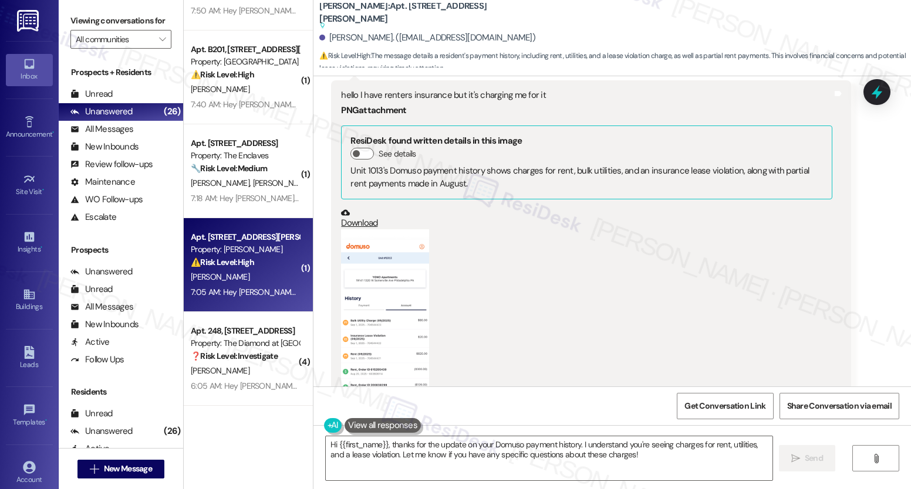
scroll to position [4727, 0]
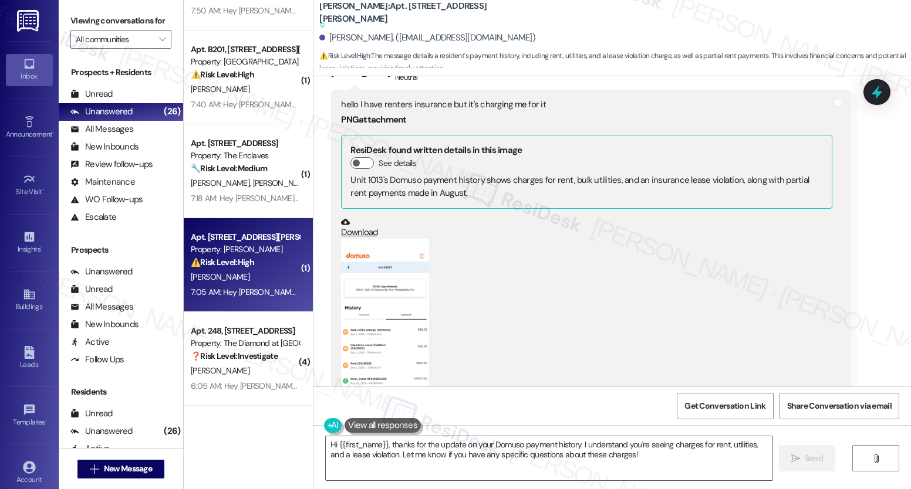
click at [313, 350] on div "Received via SMS [PERSON_NAME] Neutral 7:05 AM hello I have renters insurance b…" at bounding box center [611, 373] width 597 height 677
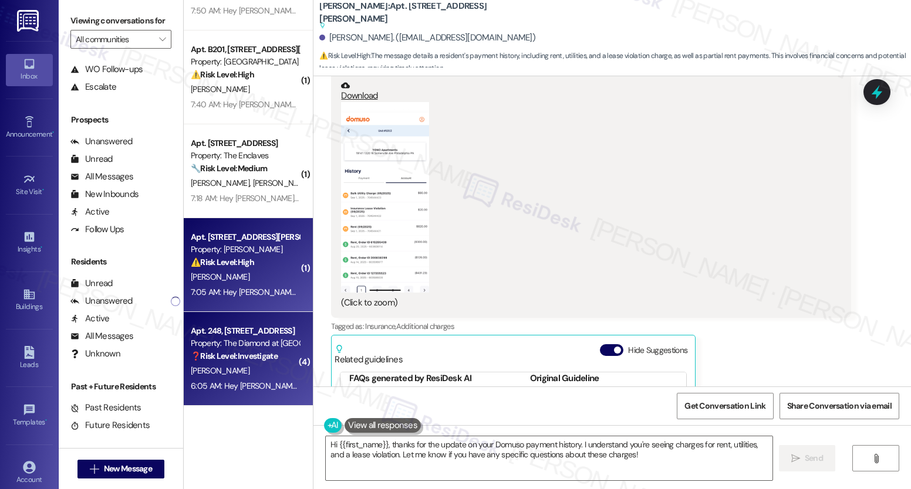
scroll to position [235, 0]
click at [230, 377] on div "[PERSON_NAME]" at bounding box center [245, 371] width 111 height 15
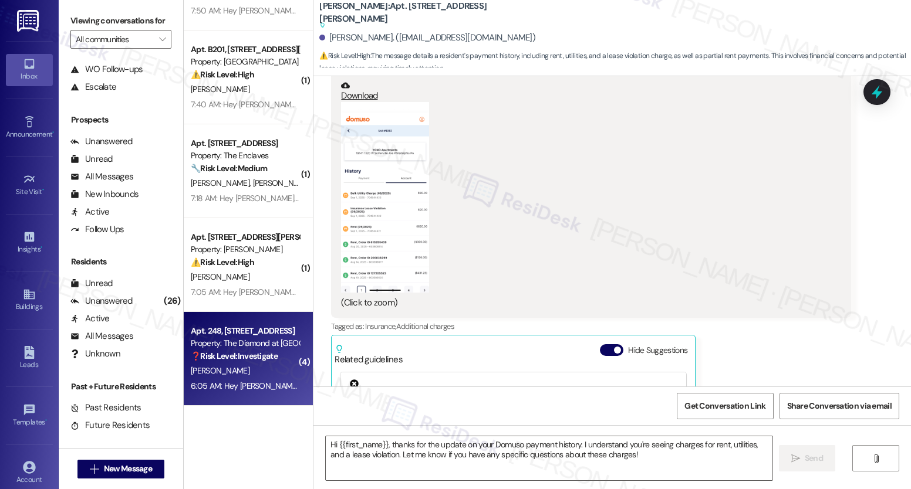
type textarea "Fetching suggested responses. Please feel free to read through the conversation…"
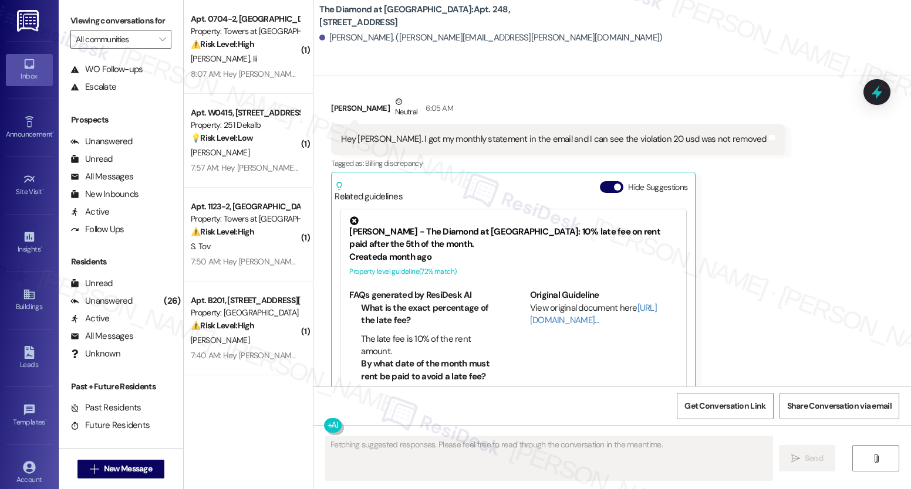
scroll to position [1535, 0]
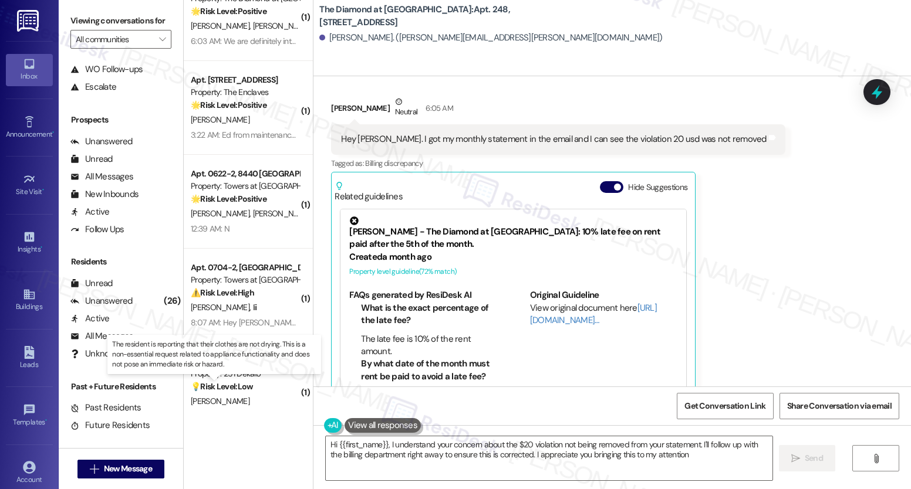
type textarea "Hi {{first_name}}, I understand your concern about the $20 violation not being …"
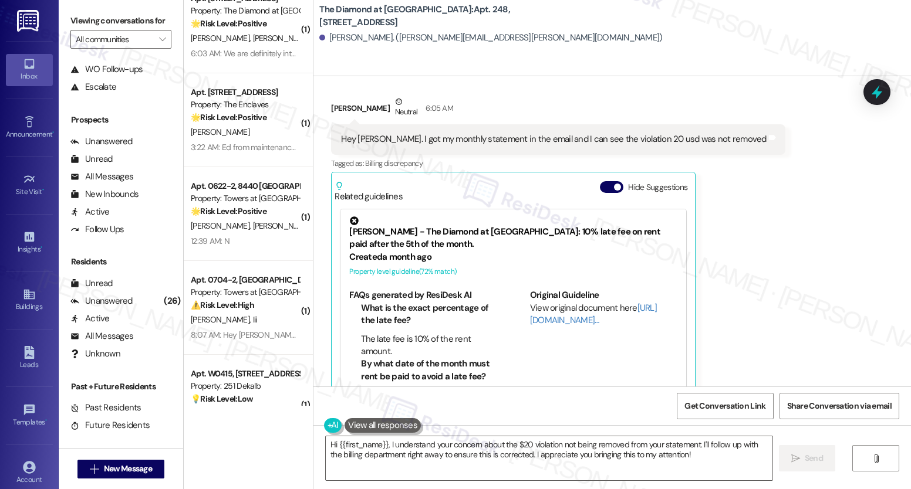
scroll to position [1521, 0]
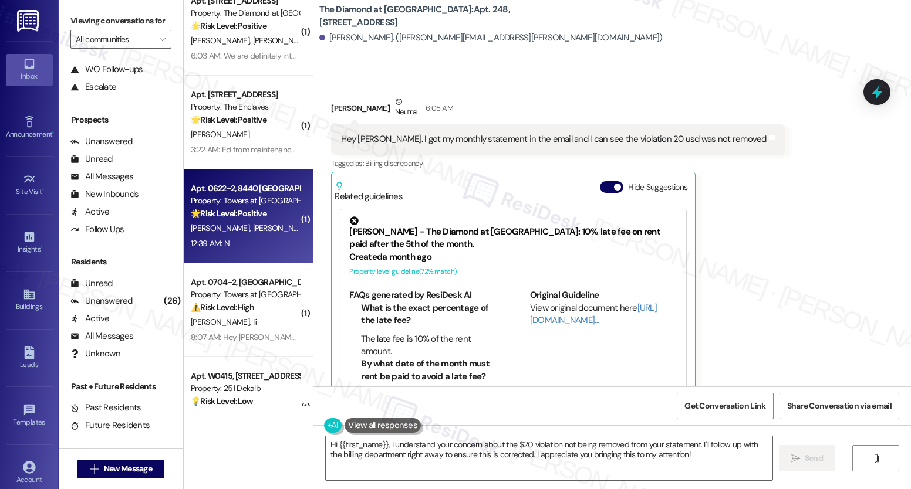
click at [259, 256] on div "Apt. 0622-2, [GEOGRAPHIC_DATA] Property: Towers at [GEOGRAPHIC_DATA] 🌟 Risk Lev…" at bounding box center [248, 217] width 129 height 94
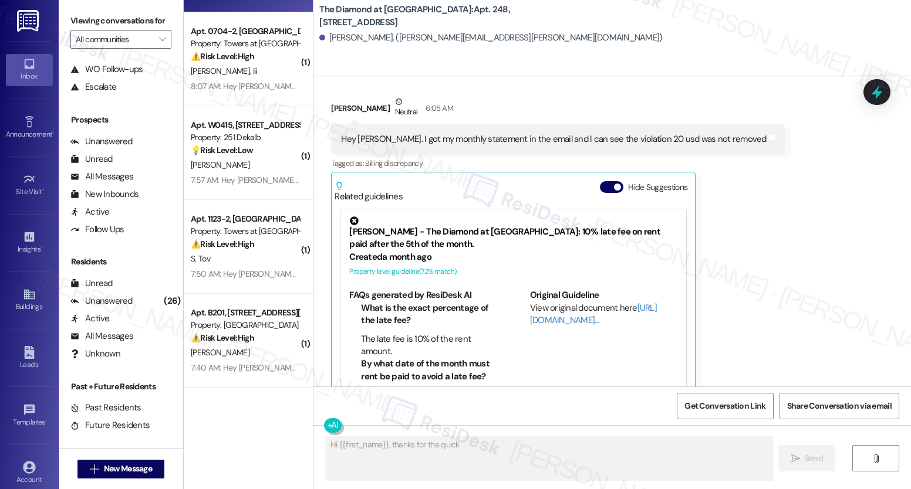
scroll to position [0, 0]
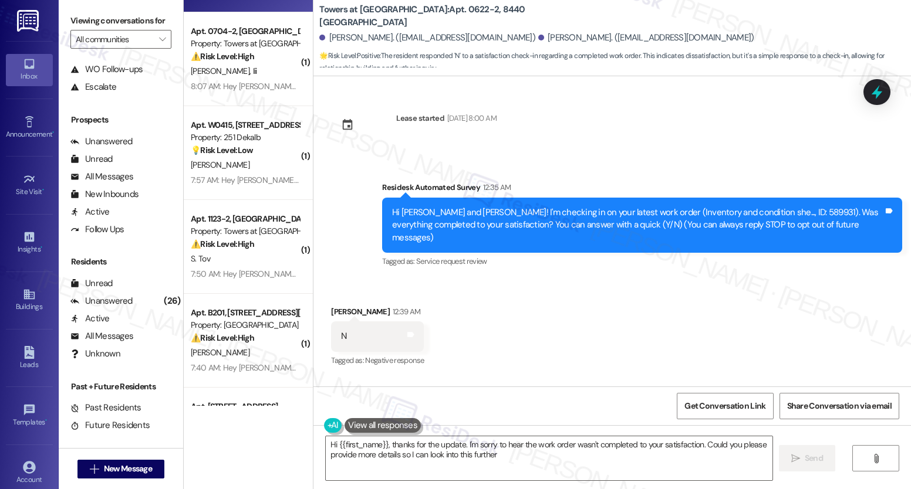
type textarea "Hi {{first_name}}, thanks for the update. I'm sorry to hear the work order wasn…"
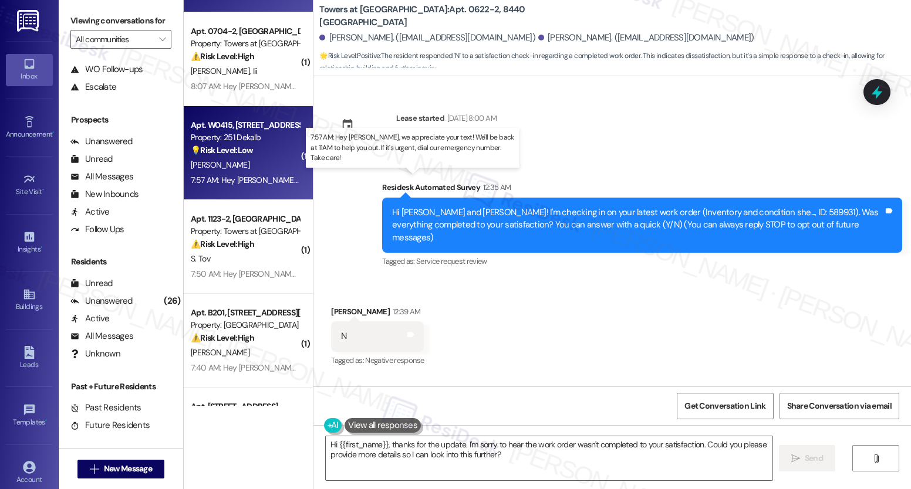
click at [276, 177] on div "7:57 AM: Hey [PERSON_NAME], we appreciate your text! We'll be back at 11AM to h…" at bounding box center [438, 180] width 495 height 11
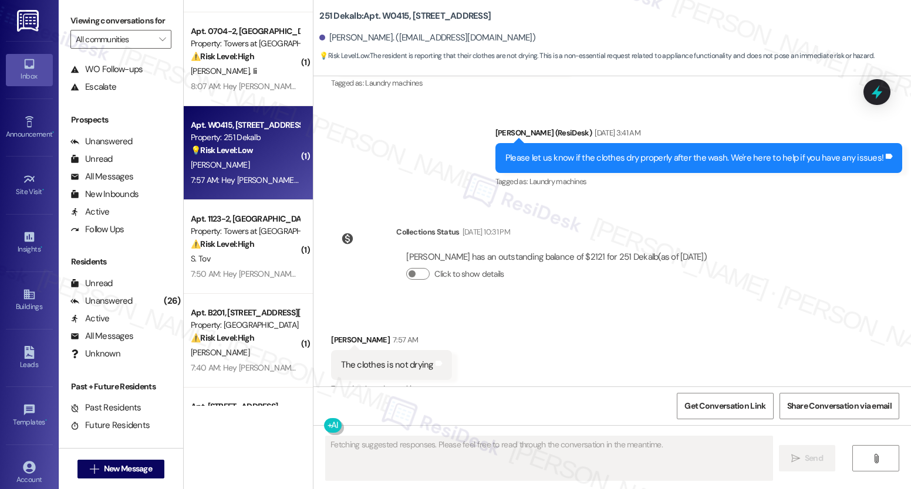
scroll to position [1681, 0]
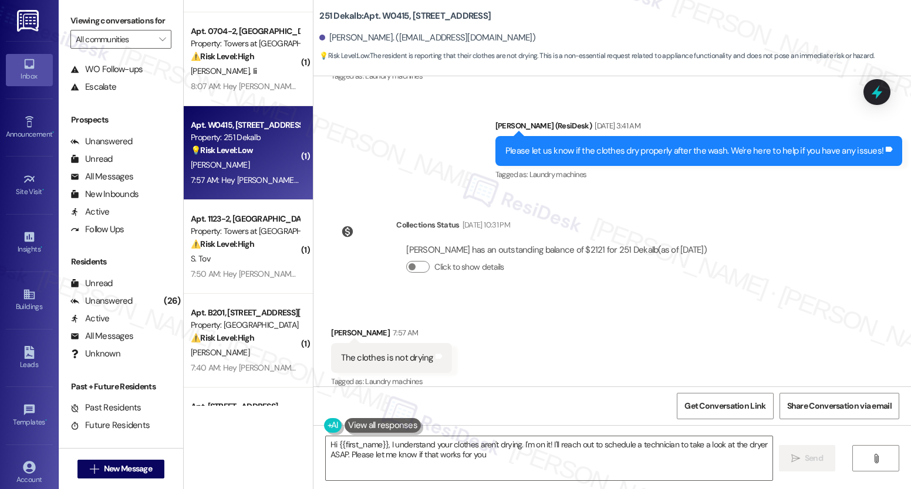
type textarea "Hi {{first_name}}, I understand your clothes aren't drying. I'm on it! I'll rea…"
click at [322, 248] on div "Collections Status [DATE] 10:31 PM [PERSON_NAME] has an outstanding balance of …" at bounding box center [523, 255] width 403 height 90
click at [322, 210] on div "Collections Status [DATE] 10:31 PM [PERSON_NAME] has an outstanding balance of …" at bounding box center [523, 255] width 403 height 90
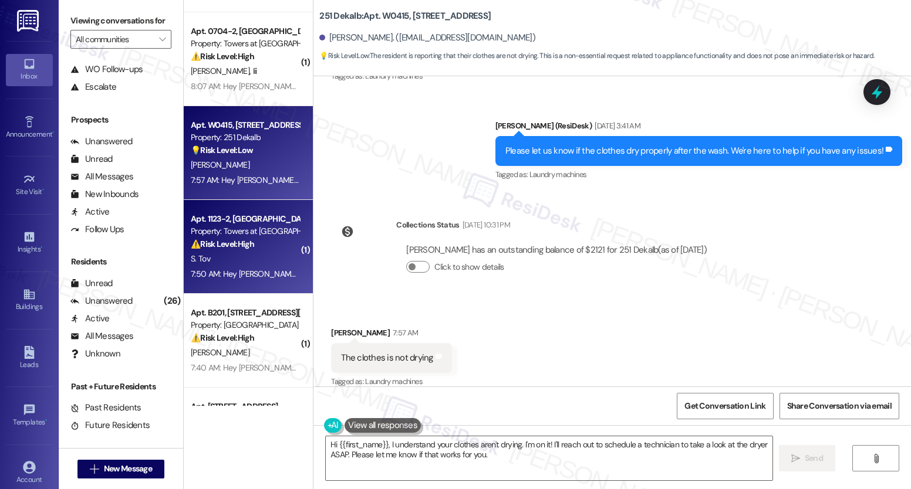
click at [246, 270] on div "7:50 AM: Hey [PERSON_NAME], we appreciate your text! We'll be back at 11AM to h…" at bounding box center [439, 274] width 497 height 11
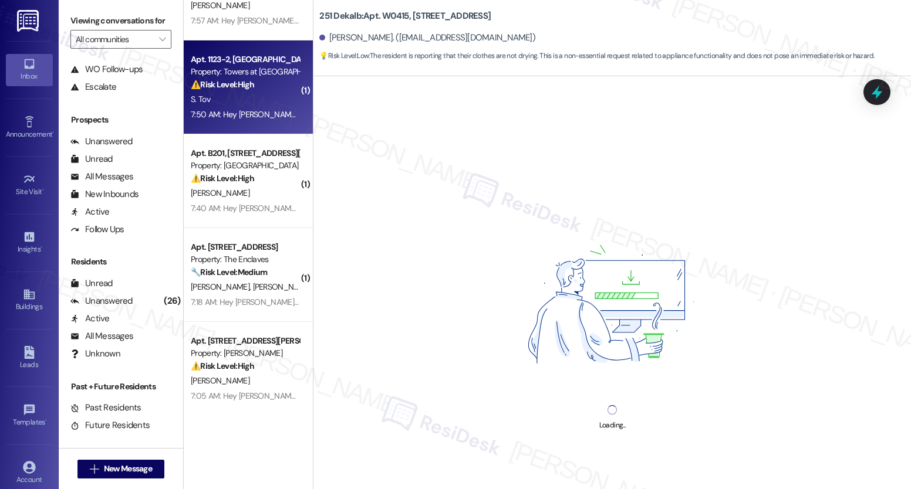
scroll to position [2035, 0]
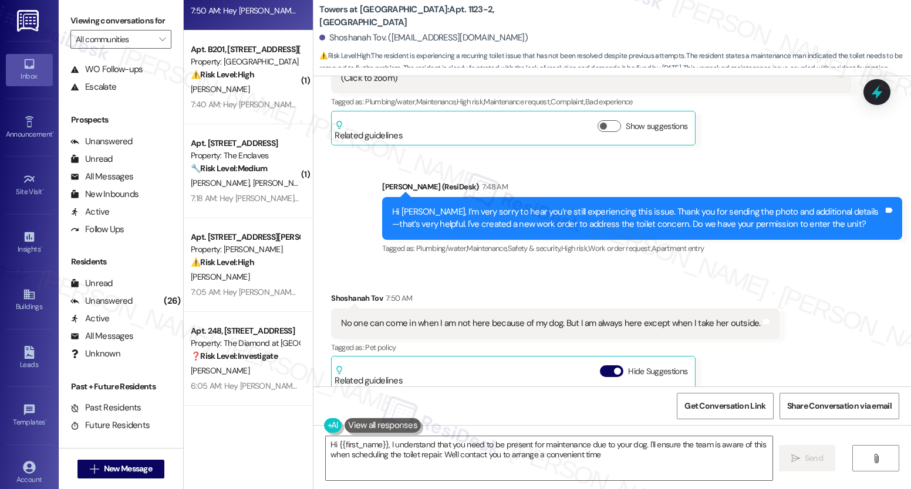
type textarea "Hi {{first_name}}, I understand that you need to be present for maintenance due…"
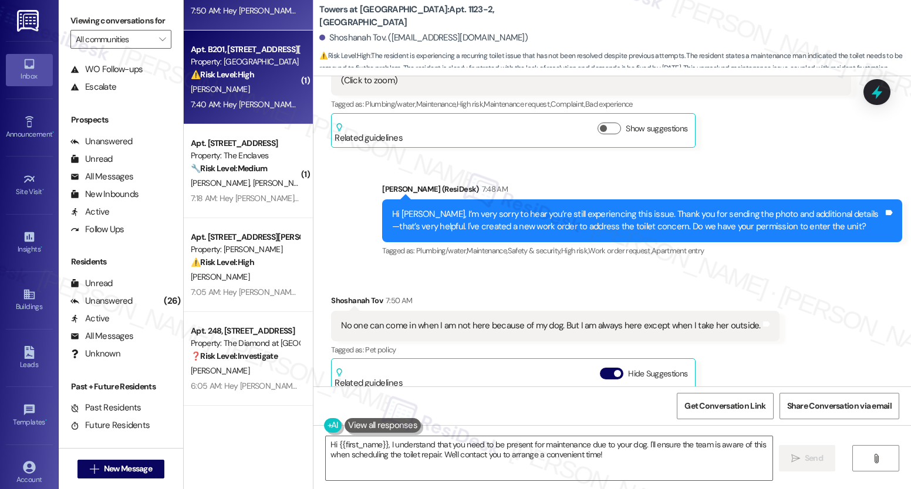
click at [242, 107] on div "7:40 AM: Hey [PERSON_NAME], we appreciate your text! We'll be back at 11AM to h…" at bounding box center [439, 104] width 497 height 11
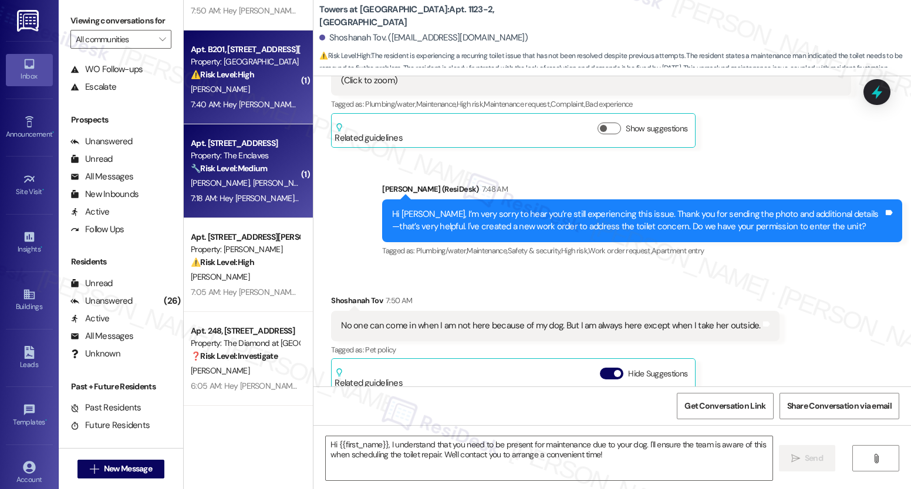
type textarea "Fetching suggested responses. Please feel free to read through the conversation…"
click at [217, 177] on div "[PERSON_NAME] [PERSON_NAME]" at bounding box center [245, 183] width 111 height 15
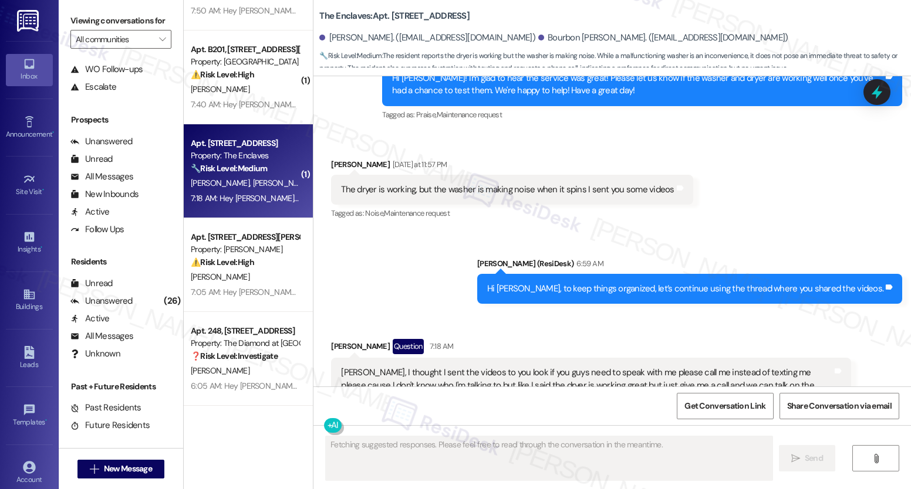
scroll to position [2770, 0]
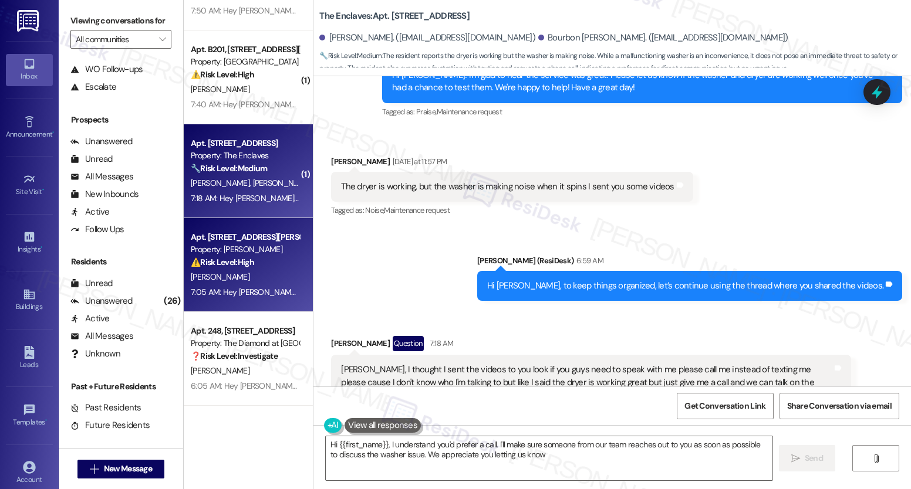
type textarea "Hi {{first_name}}, I understand you'd prefer a call. I'll make sure someone fro…"
click at [191, 235] on div "Apt. [STREET_ADDRESS][PERSON_NAME]" at bounding box center [245, 237] width 109 height 12
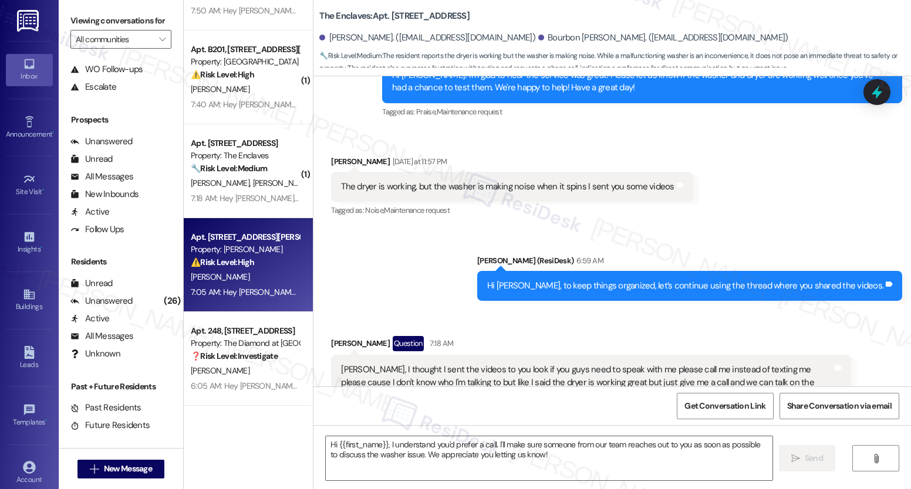
type textarea "Fetching suggested responses. Please feel free to read through the conversation…"
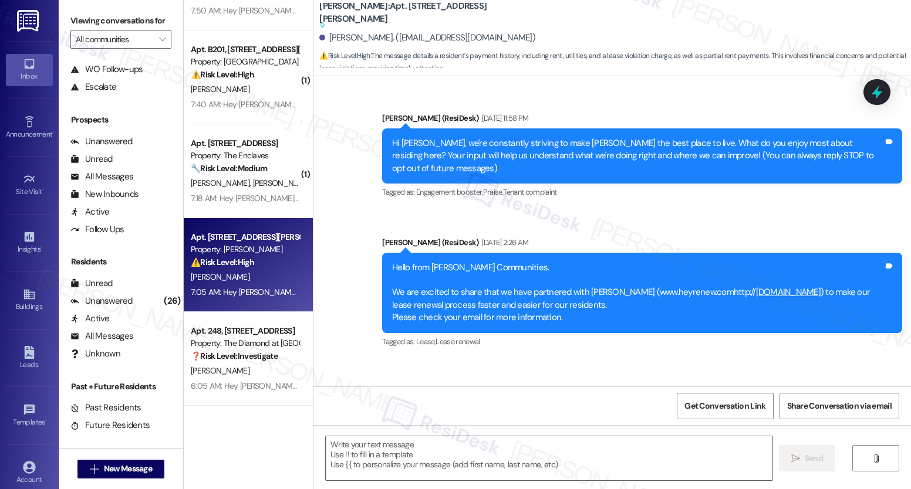
scroll to position [5051, 0]
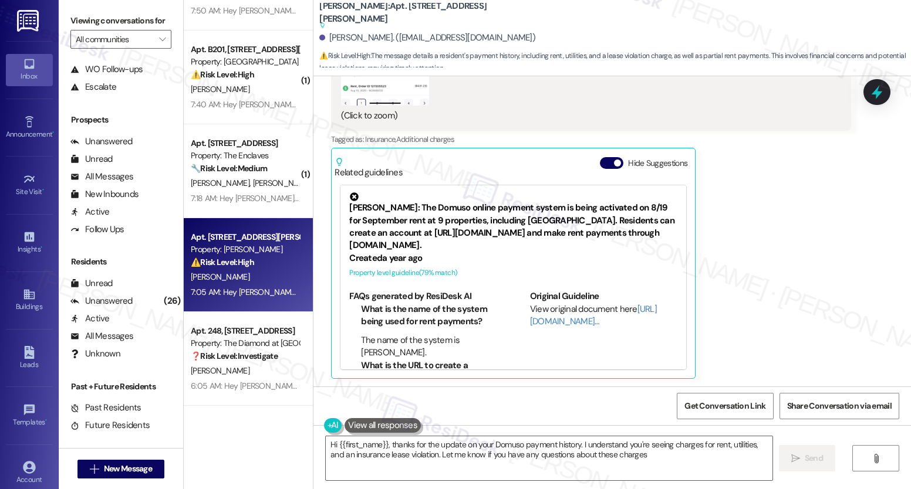
type textarea "Hi {{first_name}}, thanks for the update on your Domuso payment history. I unde…"
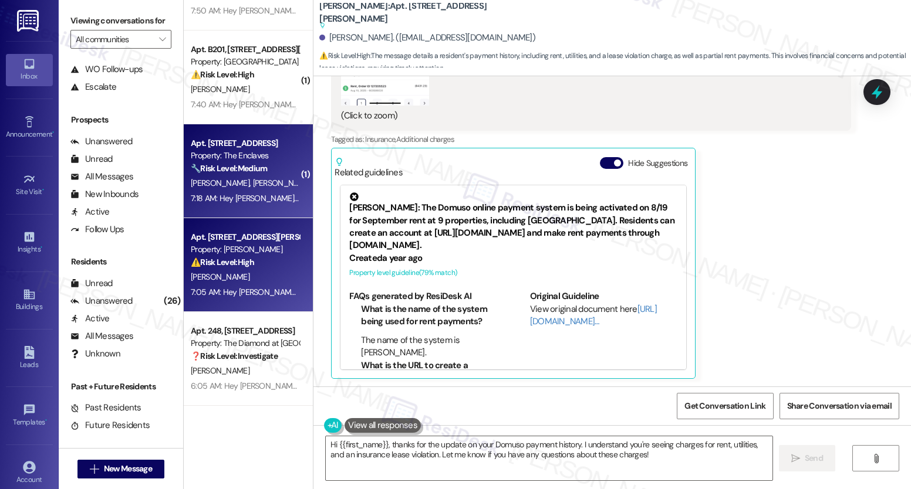
click at [252, 146] on div "Apt. [STREET_ADDRESS]" at bounding box center [245, 143] width 109 height 12
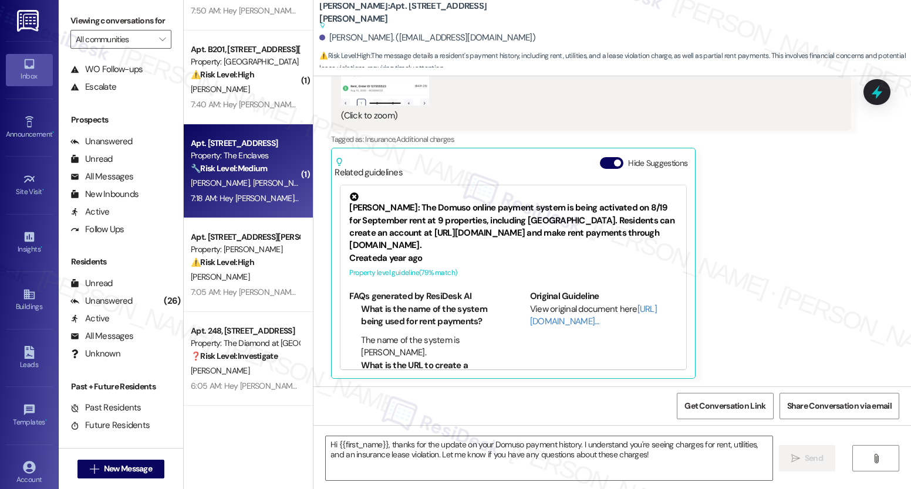
type textarea "Fetching suggested responses. Please feel free to read through the conversation…"
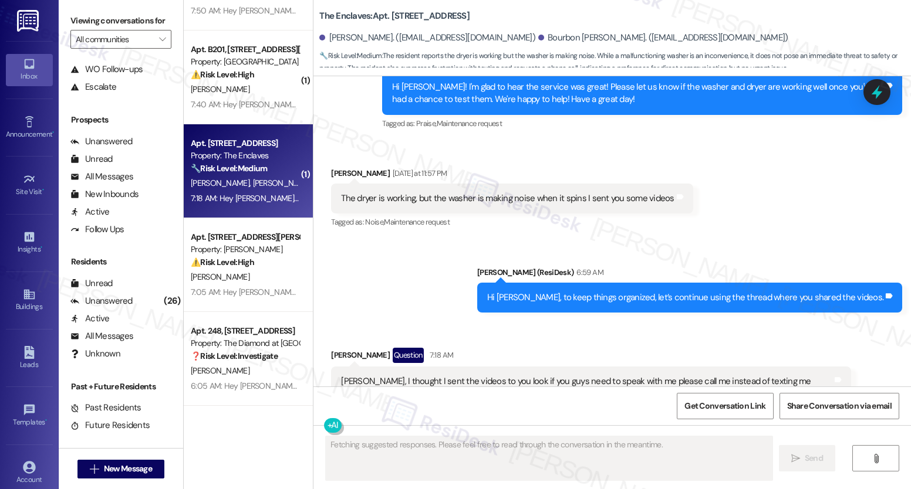
scroll to position [2770, 0]
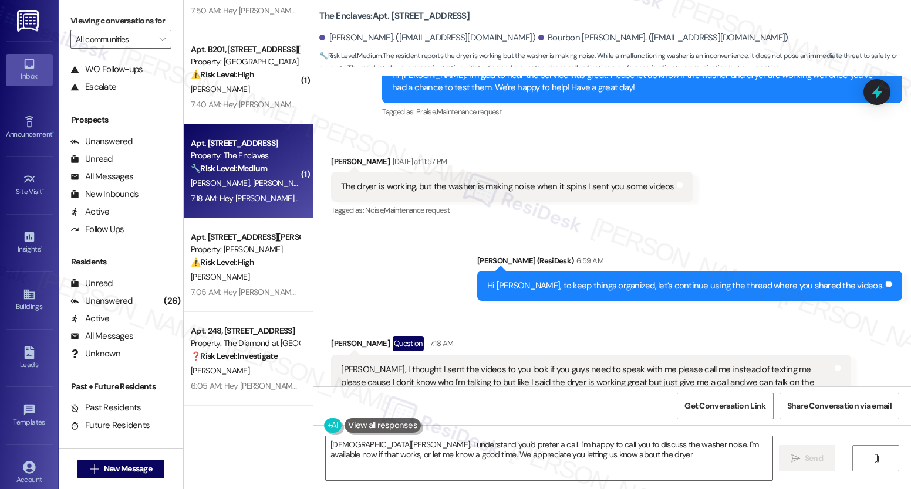
type textarea "[DEMOGRAPHIC_DATA][PERSON_NAME], I understand you'd prefer a call. I'm happy to…"
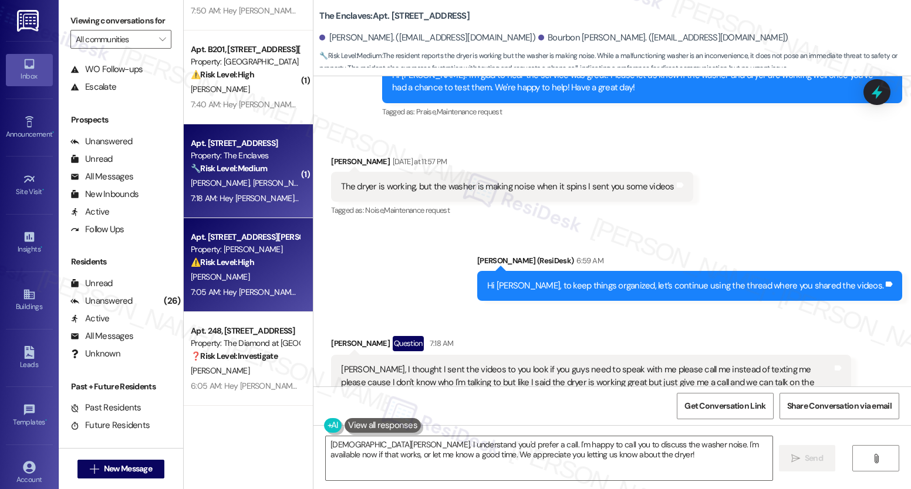
click at [250, 250] on div "Property: [PERSON_NAME]" at bounding box center [245, 250] width 109 height 12
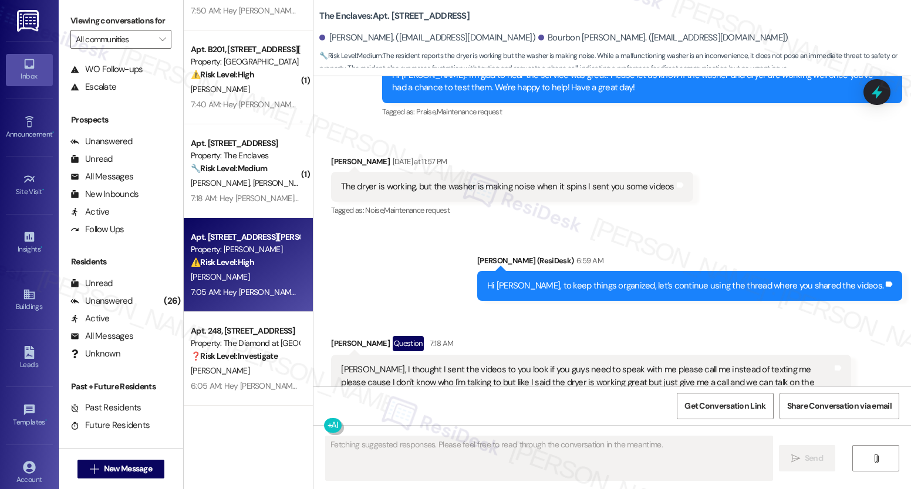
scroll to position [5051, 0]
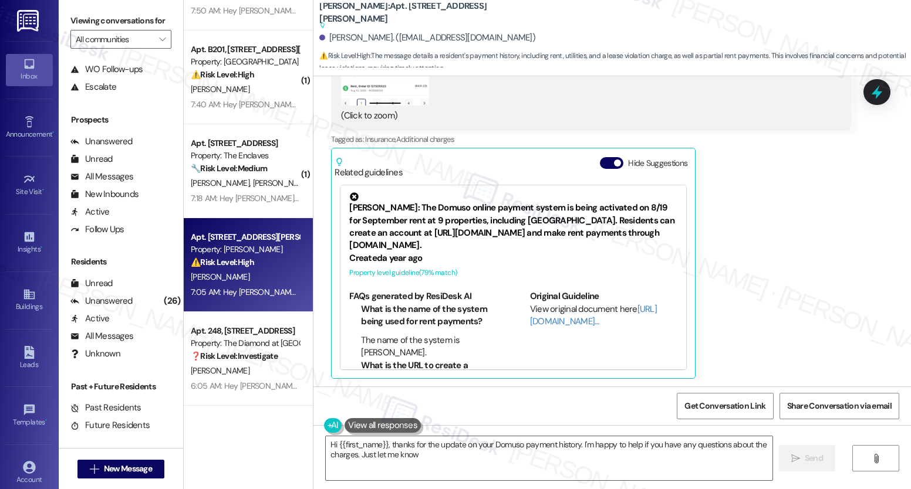
type textarea "Hi {{first_name}}, thanks for the update on your Domuso payment history. I'm ha…"
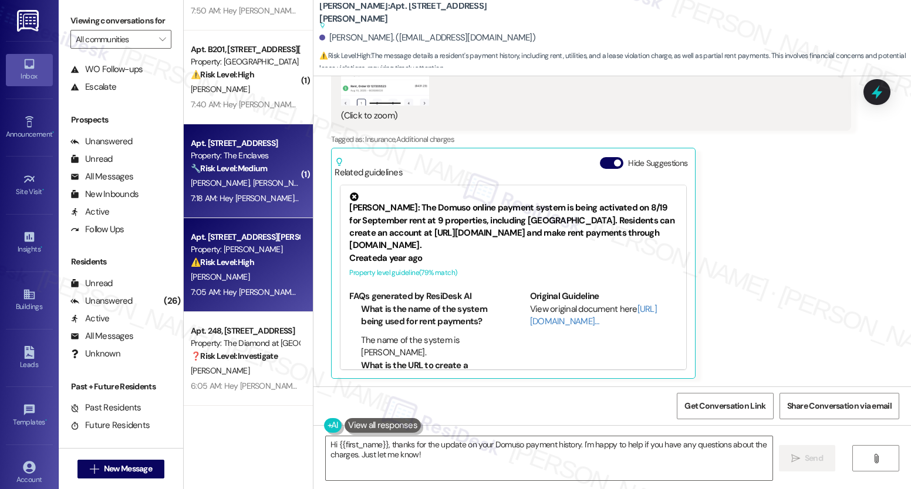
click at [259, 184] on div "[PERSON_NAME] [PERSON_NAME]" at bounding box center [245, 183] width 111 height 15
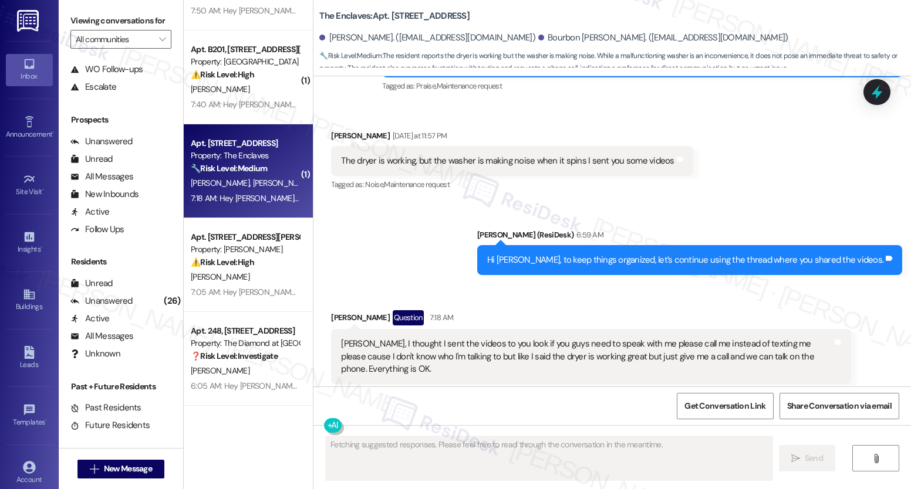
scroll to position [2770, 0]
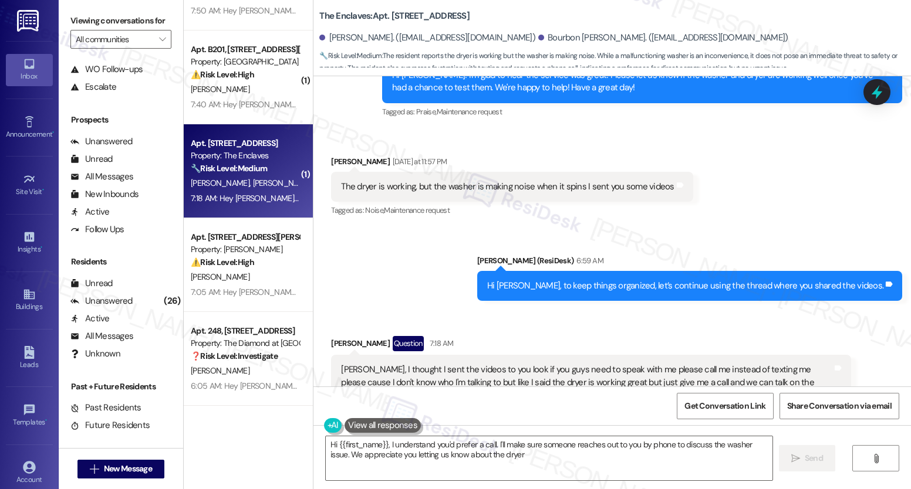
type textarea "Hi {{first_name}}, I understand you'd prefer a call. I'll make sure someone rea…"
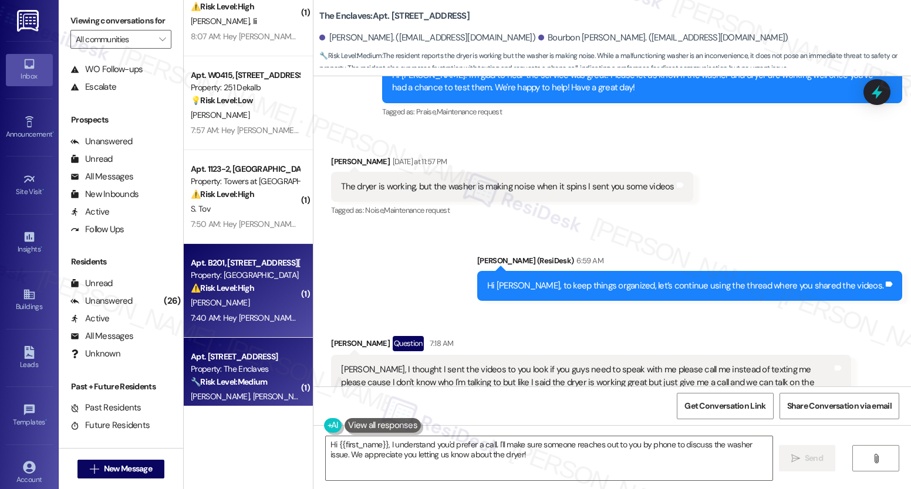
click at [232, 289] on strong "⚠️ Risk Level: High" at bounding box center [222, 288] width 63 height 11
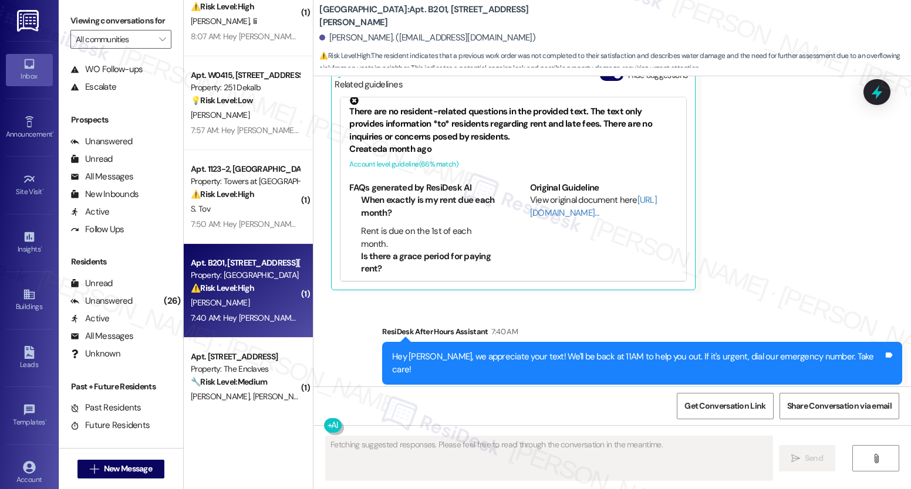
scroll to position [20, 0]
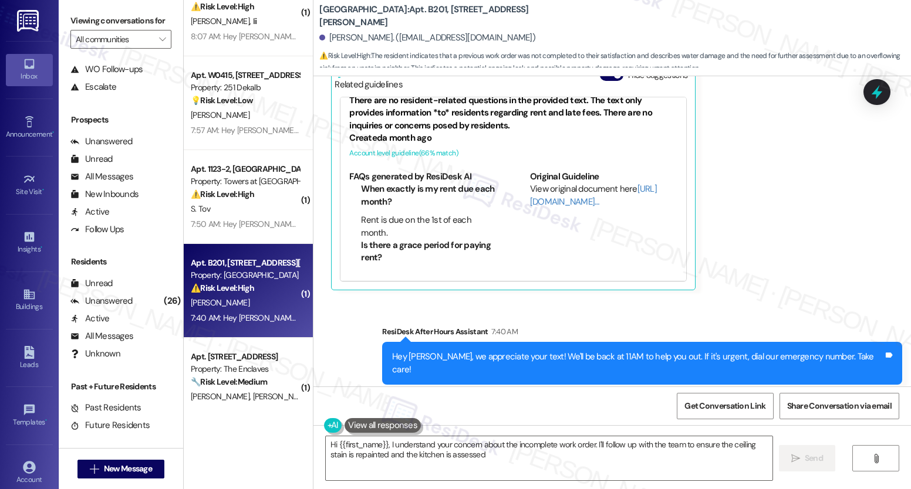
click at [340, 194] on div "FAQs generated by ResiDesk AI When exactly is my rent due each month? Rent is d…" at bounding box center [513, 224] width 346 height 116
type textarea "Hi {{first_name}}, I understand your concern about the incomplete work order. I…"
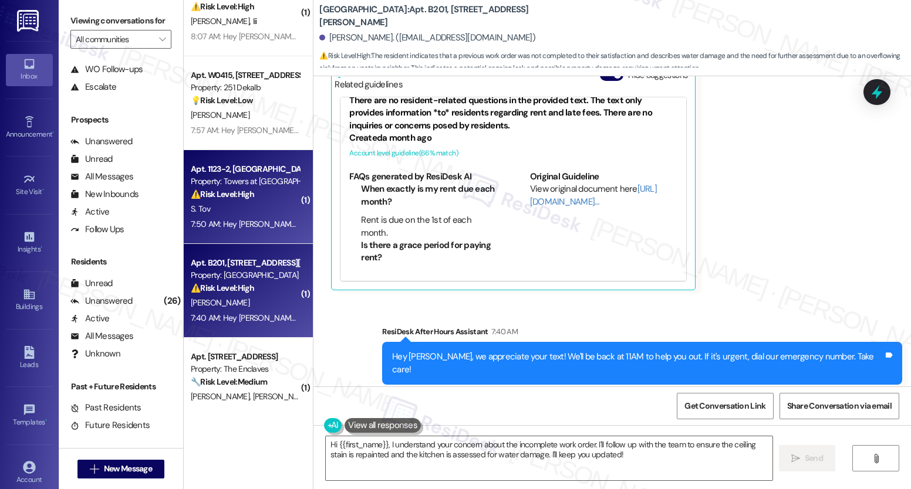
click at [265, 204] on div "S. Tov" at bounding box center [245, 209] width 111 height 15
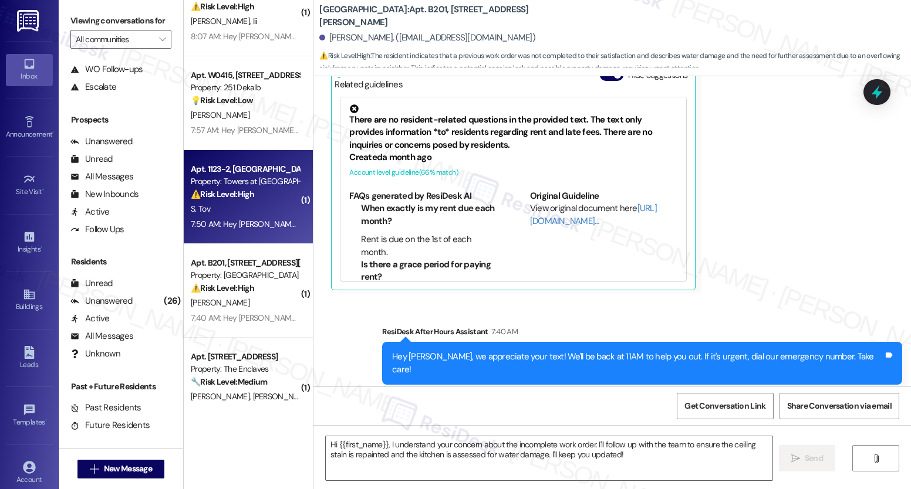
type textarea "Fetching suggested responses. Please feel free to read through the conversation…"
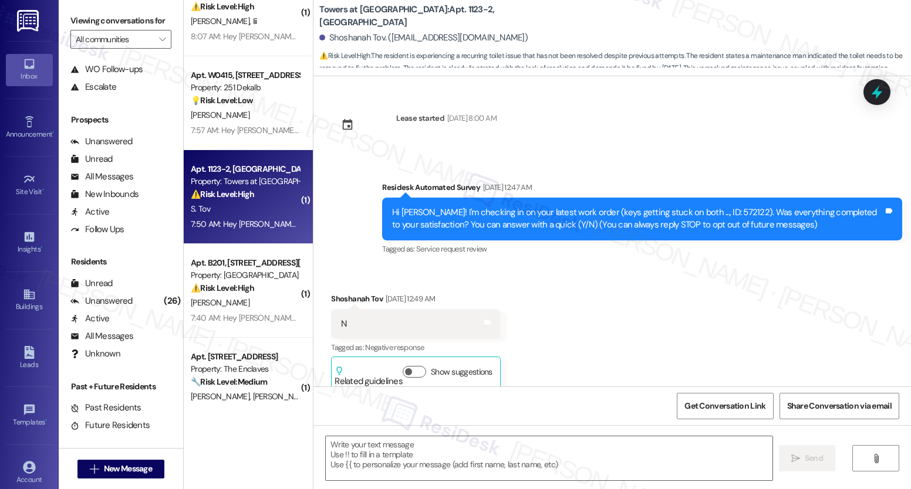
scroll to position [13476, 0]
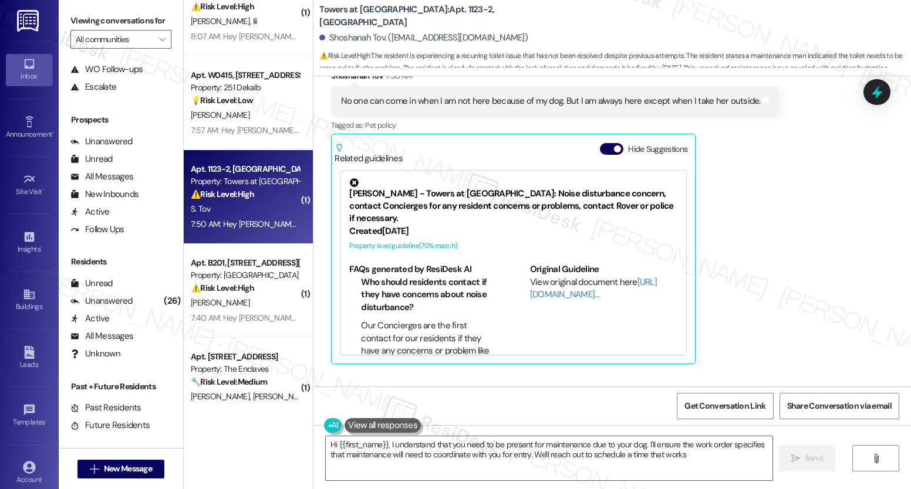
type textarea "Hi {{first_name}}, I understand that you need to be present for maintenance due…"
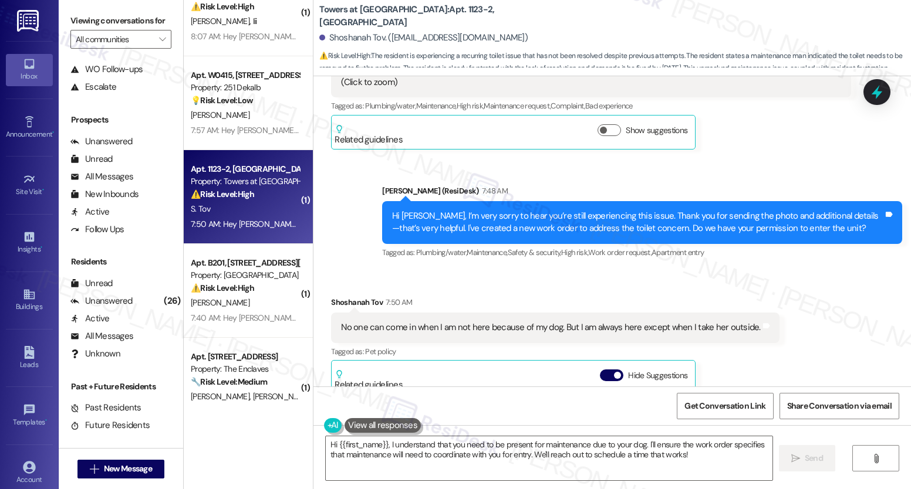
scroll to position [13248, 0]
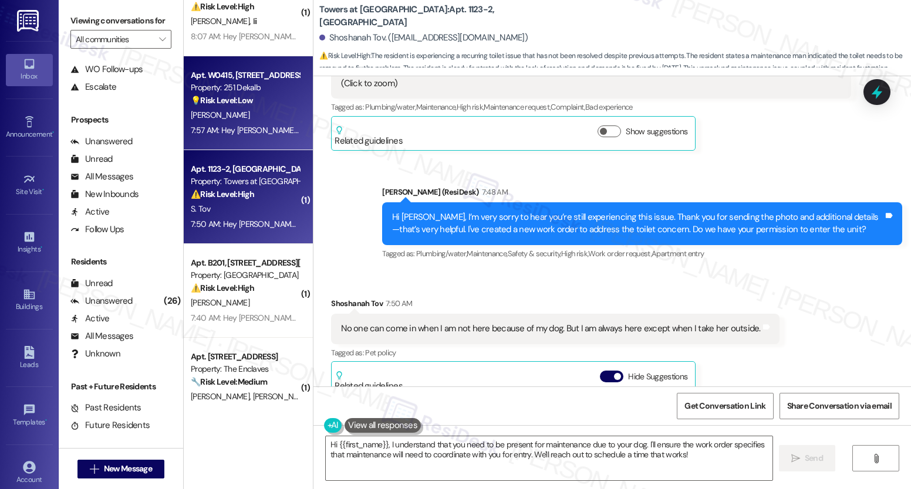
click at [299, 85] on div "Apt. [STREET_ADDRESS] Property: 251 Dekalb 💡 Risk Level: Low The resident is re…" at bounding box center [248, 103] width 129 height 94
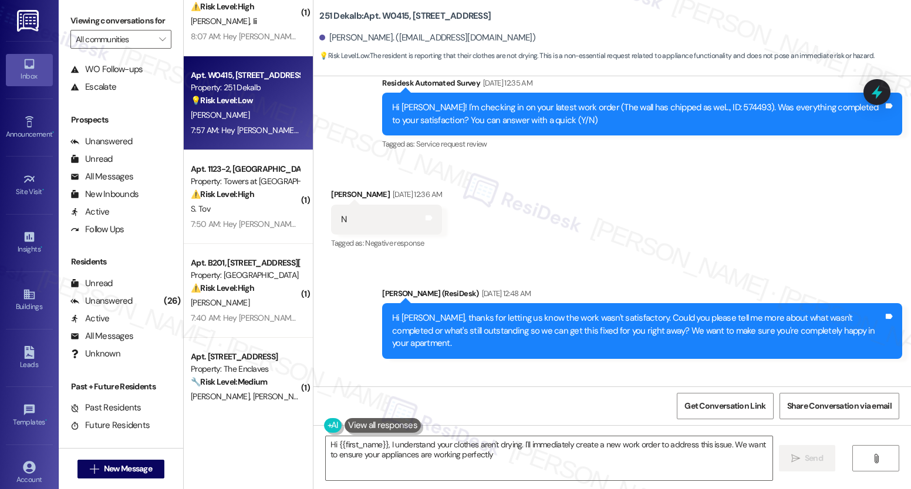
type textarea "Hi {{first_name}}, I understand your clothes aren't drying. I'll immediately cr…"
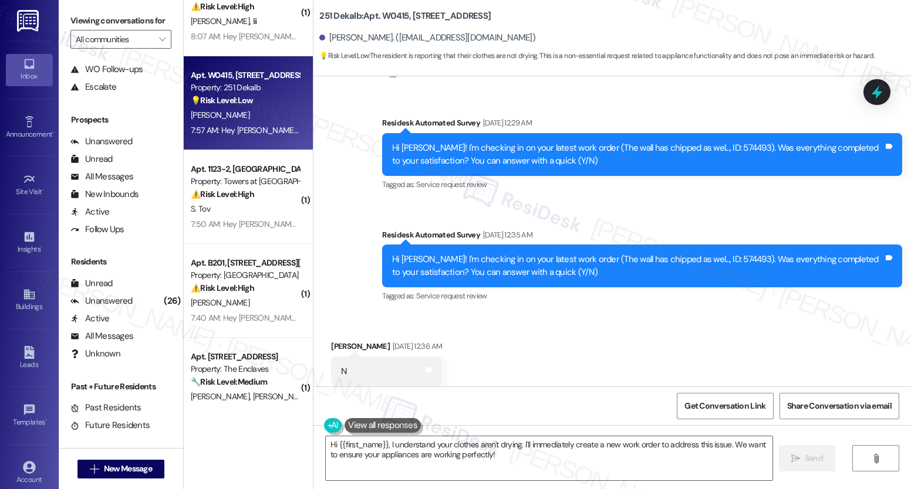
scroll to position [0, 0]
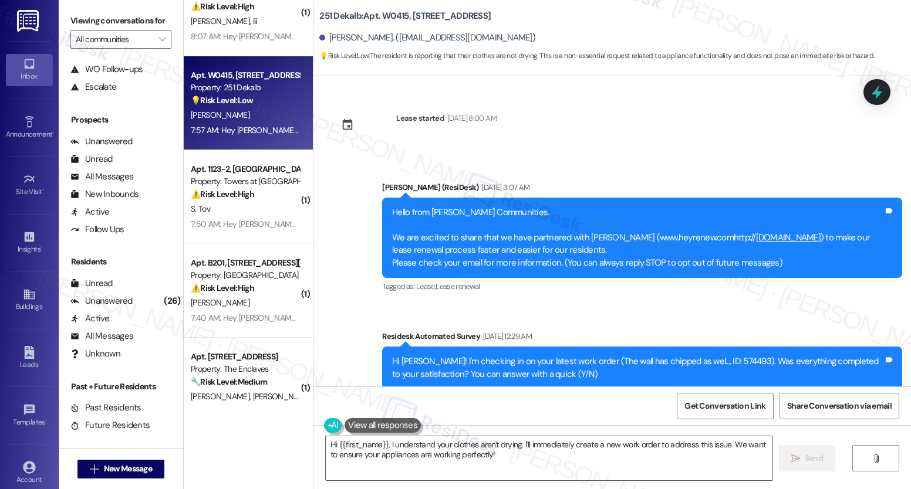
click at [767, 170] on div "Announcement, sent via SMS [PERSON_NAME] (ResiDesk) [DATE] 3:07 AM Hello from […" at bounding box center [611, 341] width 597 height 373
click at [384, 441] on textarea "Hi {{first_name}}, I understand your clothes aren't drying. I'll immediately cr…" at bounding box center [549, 459] width 447 height 44
click at [520, 56] on span "💡 Risk Level: Low : The resident is reporting that their clothes are not drying…" at bounding box center [596, 56] width 555 height 12
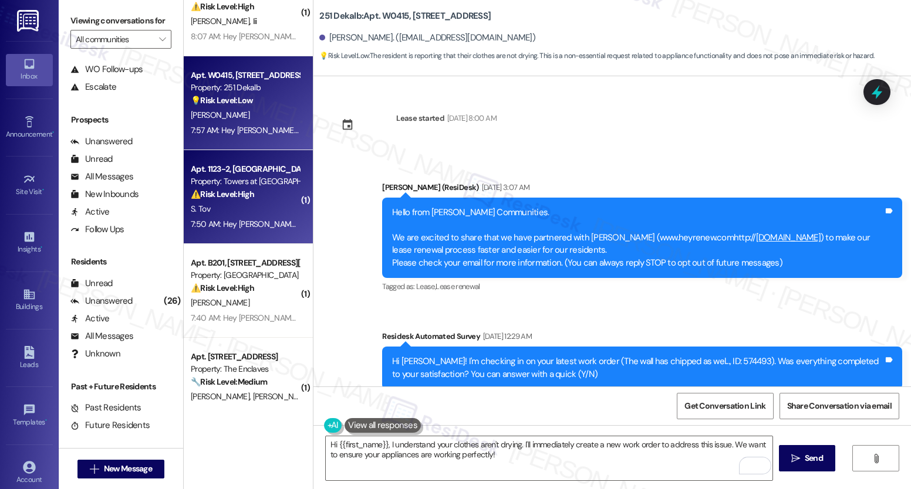
click at [256, 207] on div "S. Tov" at bounding box center [245, 209] width 111 height 15
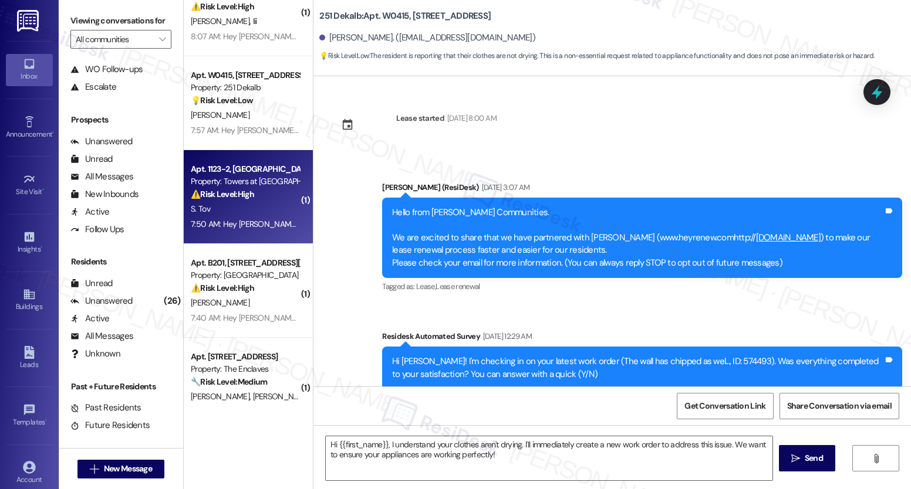
type textarea "Fetching suggested responses. Please feel free to read through the conversation…"
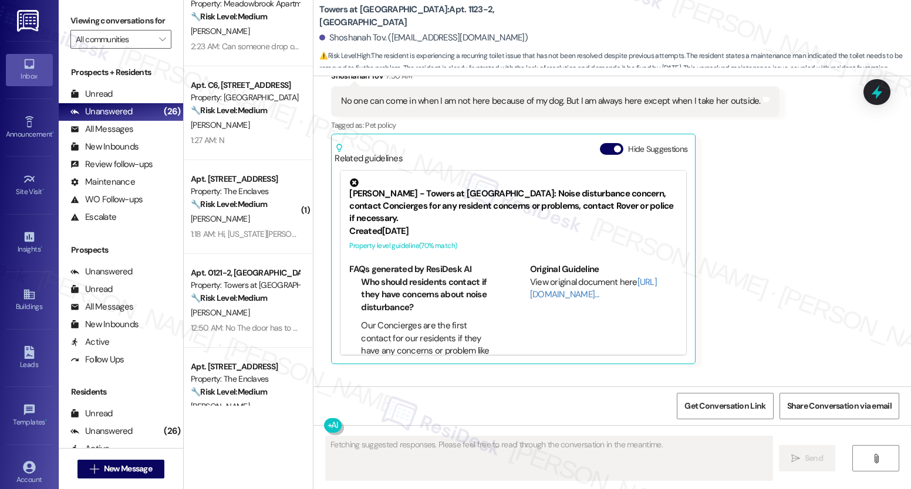
scroll to position [314, 0]
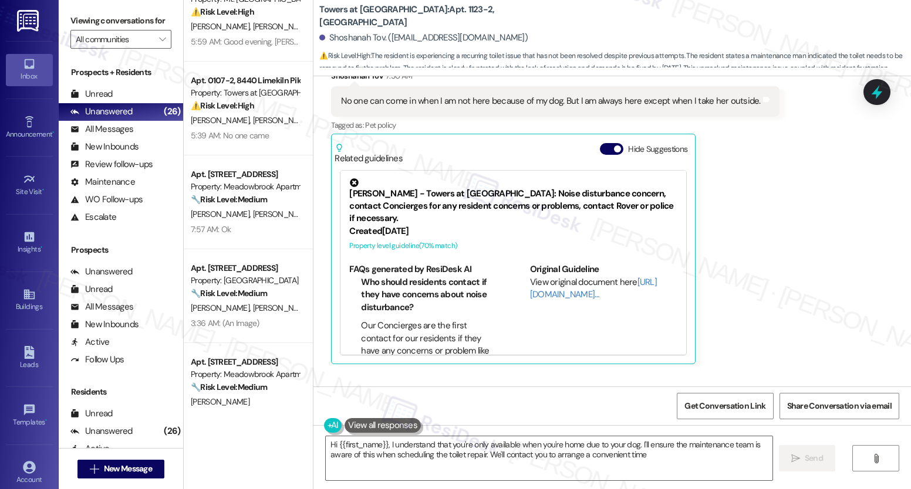
type textarea "Hi {{first_name}}, I understand that you're only available when you're home due…"
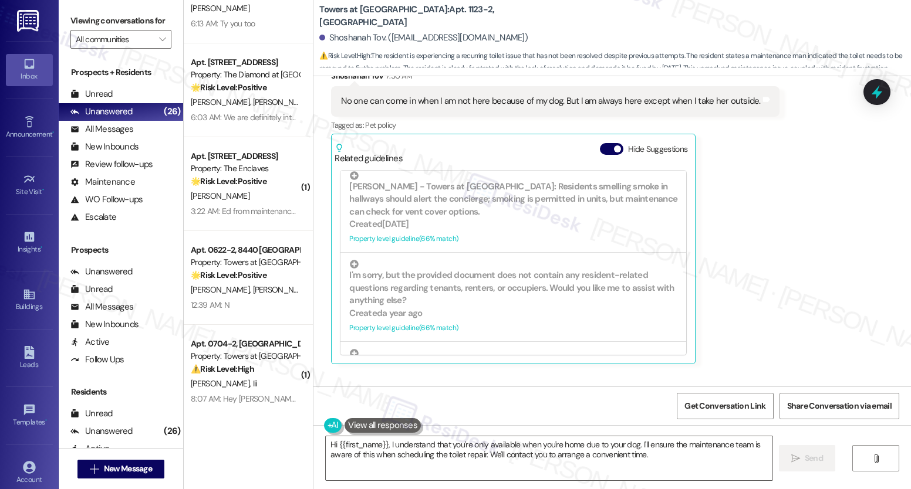
scroll to position [2035, 0]
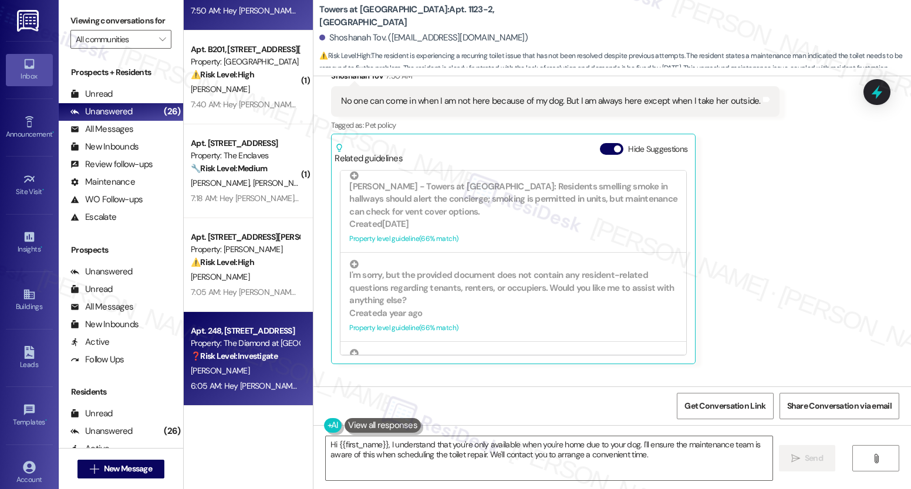
click at [224, 382] on div "6:05 AM: Hey [PERSON_NAME]. I got my monthly statement in the email and I can s…" at bounding box center [402, 386] width 423 height 11
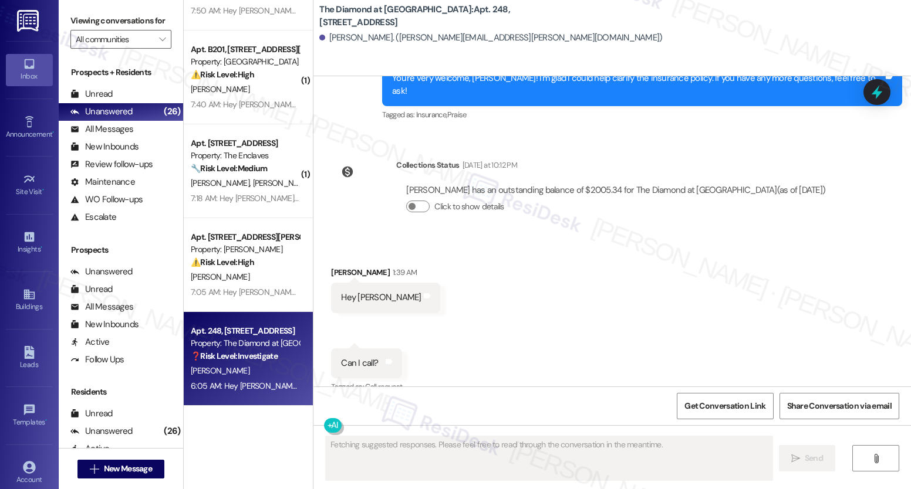
scroll to position [3978, 0]
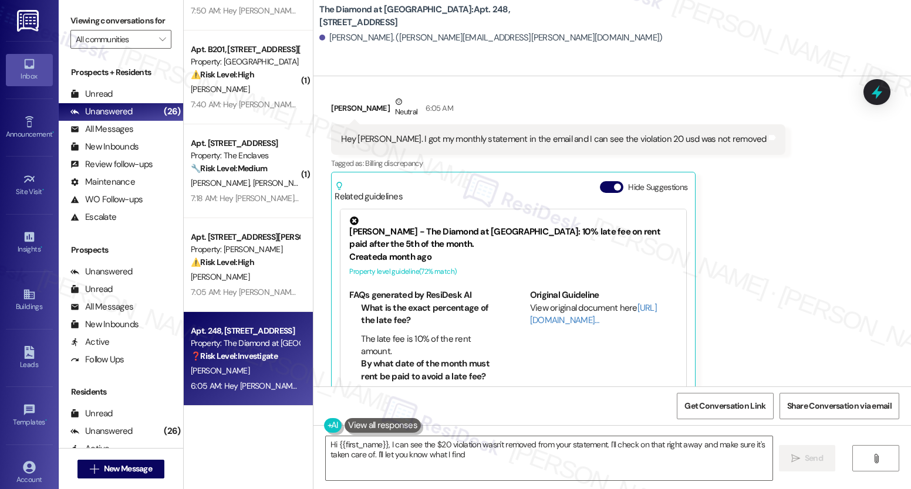
type textarea "Hi {{first_name}}, I can see the $20 violation wasn't removed from your stateme…"
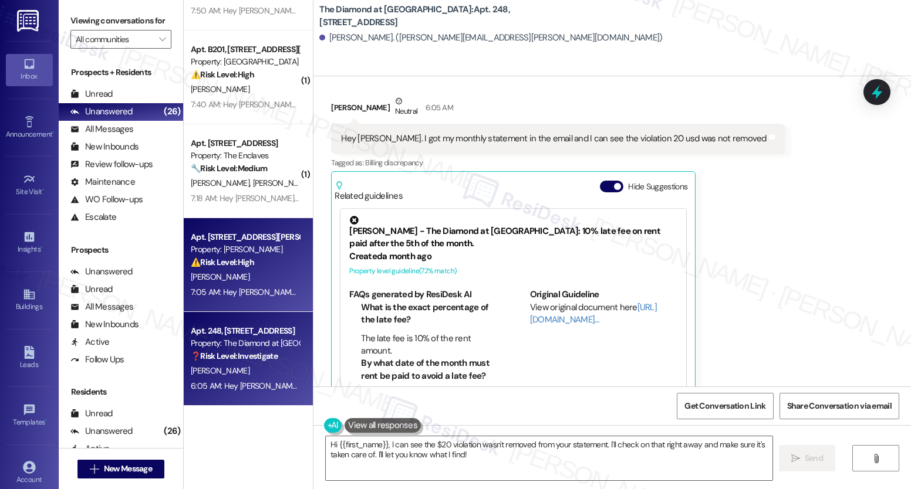
click at [269, 267] on div "⚠️ Risk Level: High The message details a resident's payment history, including…" at bounding box center [245, 262] width 109 height 12
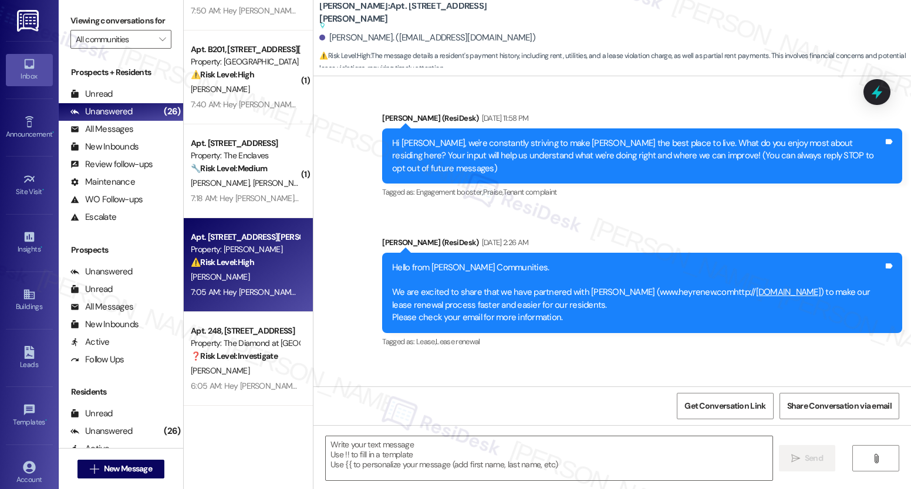
scroll to position [5051, 0]
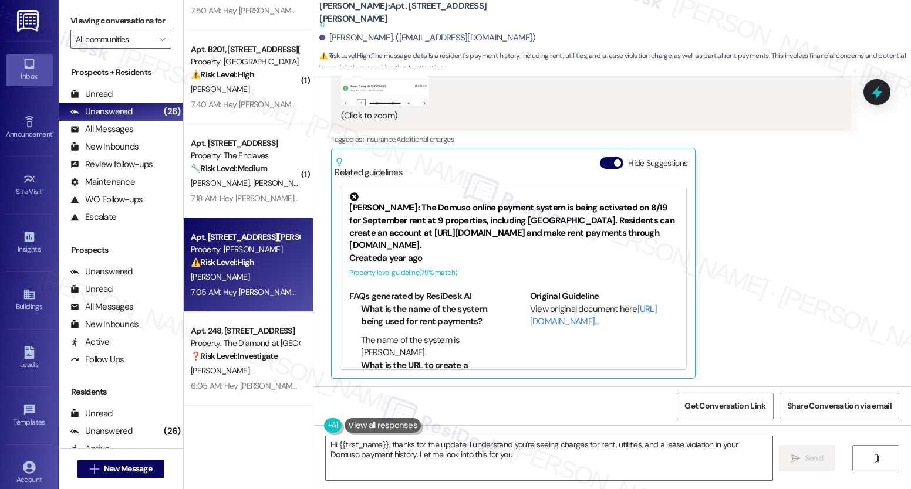
type textarea "Hi {{first_name}}, thanks for the update. I understand you're seeing charges fo…"
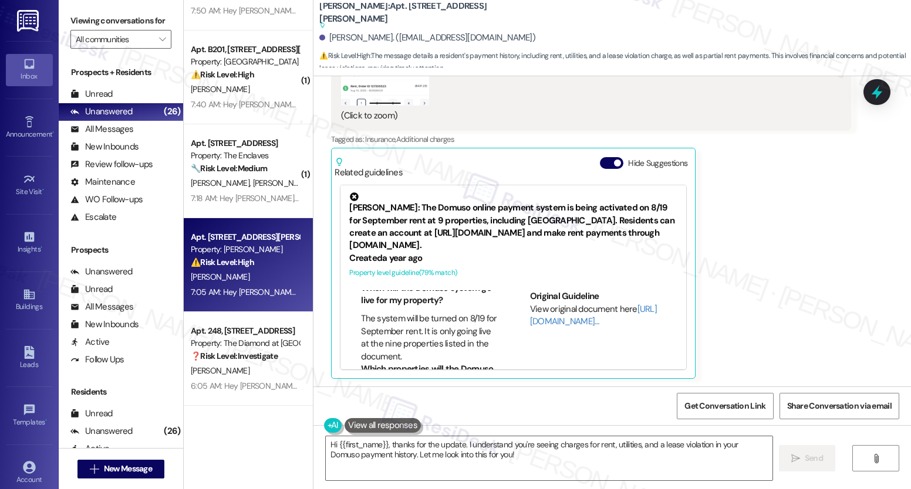
scroll to position [598, 0]
click at [671, 286] on div "FAQs generated by ResiDesk AI What is the name of the system being used for ren…" at bounding box center [513, 344] width 346 height 116
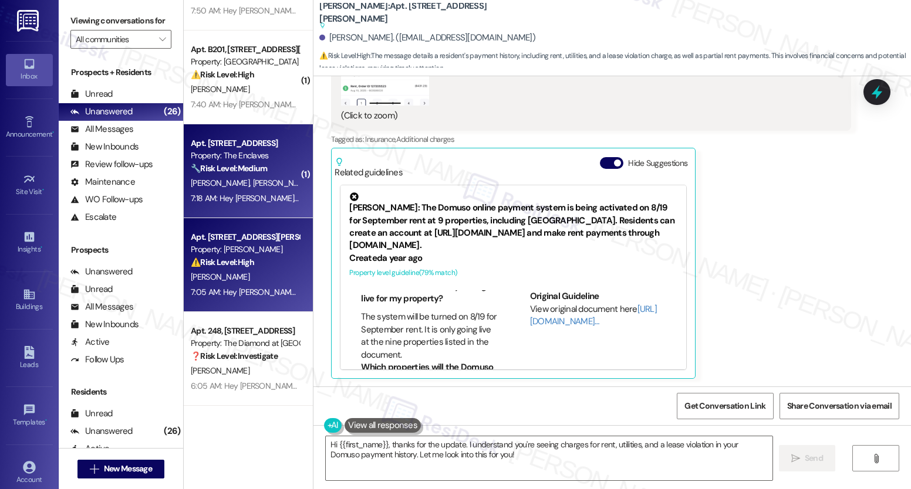
click at [240, 213] on div "Apt. [STREET_ADDRESS] Property: The Enclaves 🔧 Risk Level: Medium The resident …" at bounding box center [248, 171] width 129 height 94
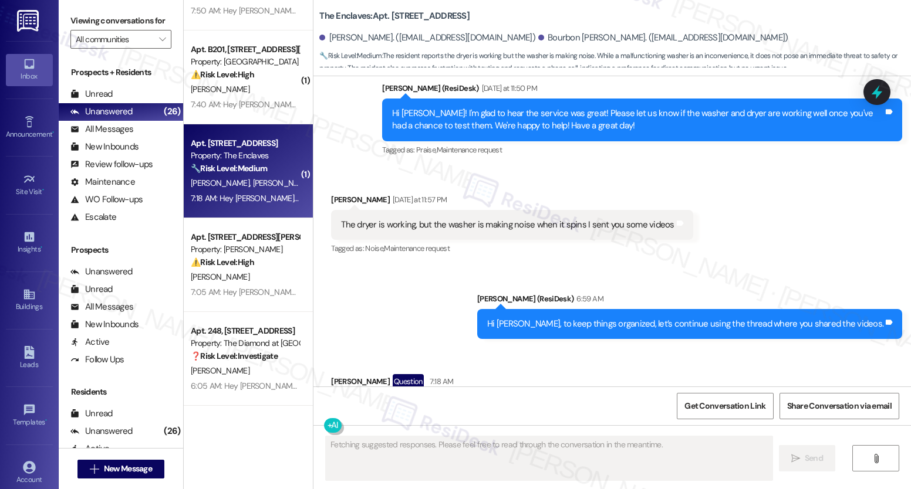
scroll to position [2770, 0]
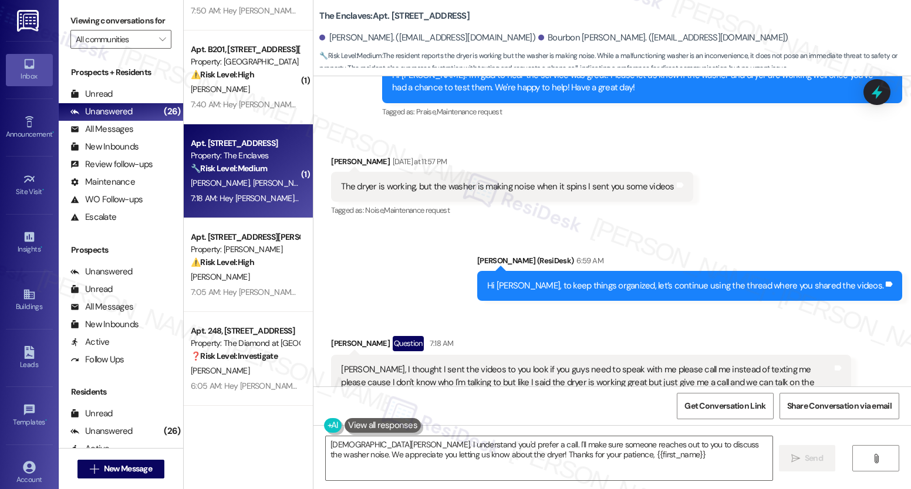
type textarea "[DEMOGRAPHIC_DATA][PERSON_NAME], I understand you'd prefer a call. I'll make su…"
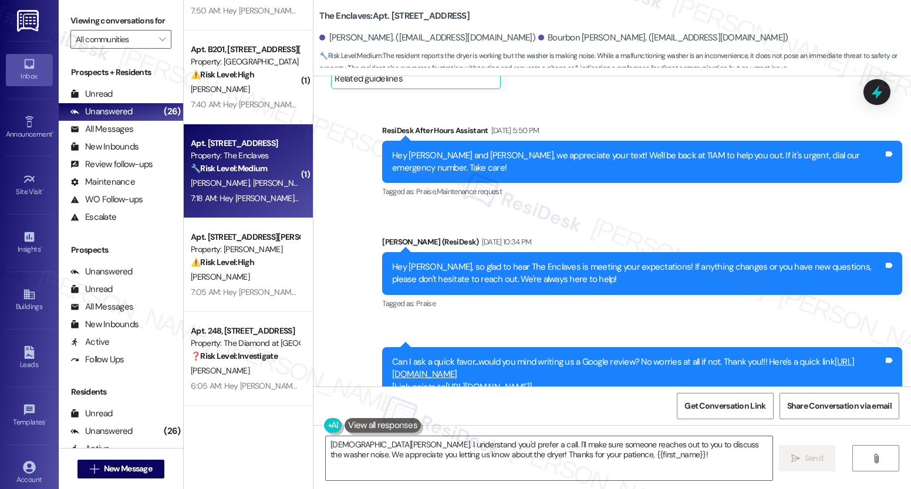
scroll to position [1582, 0]
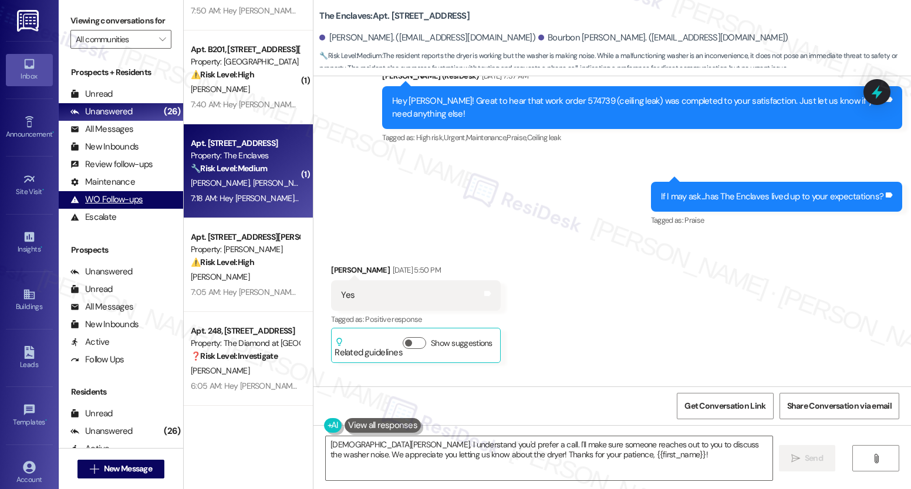
click at [157, 209] on div "WO Follow-ups (undefined)" at bounding box center [121, 200] width 124 height 18
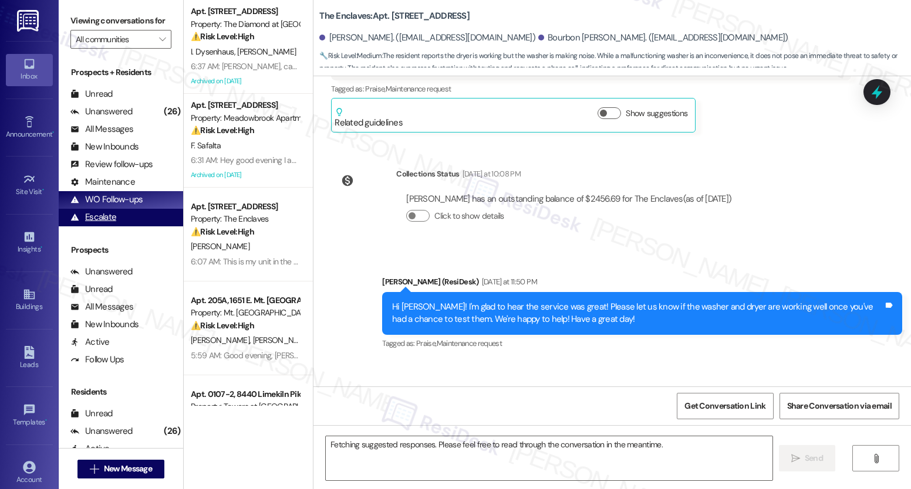
scroll to position [2770, 0]
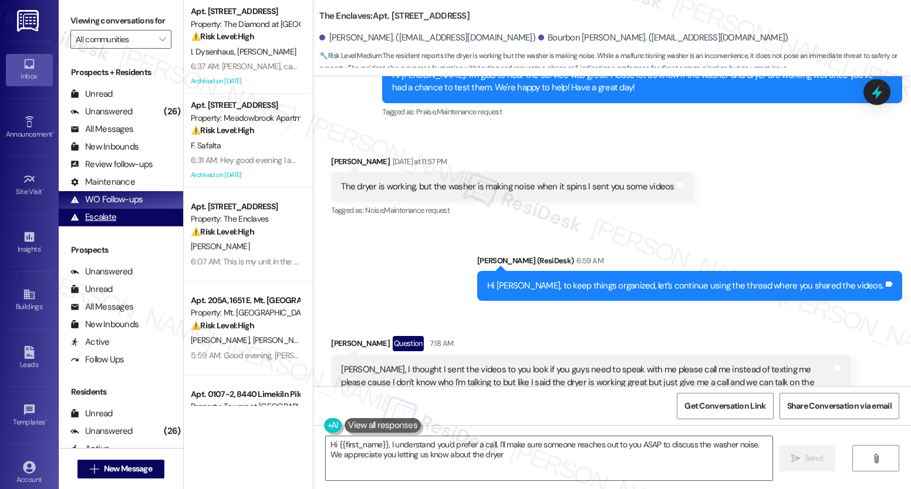
type textarea "Hi {{first_name}}, I understand you'd prefer a call. I'll make sure someone rea…"
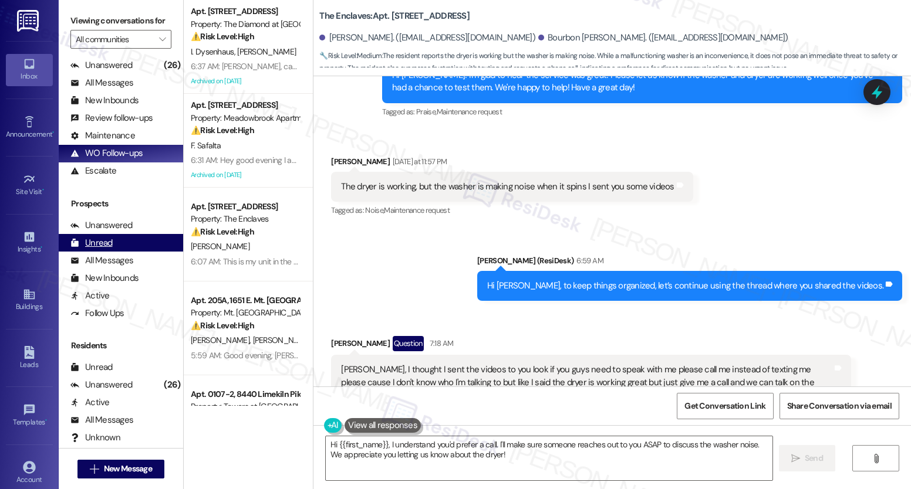
scroll to position [0, 0]
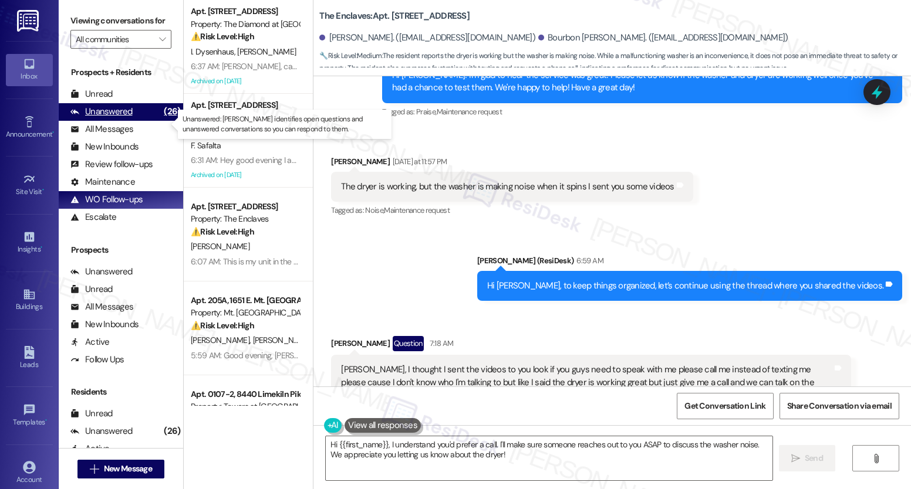
click at [164, 121] on div "(26)" at bounding box center [172, 112] width 22 height 18
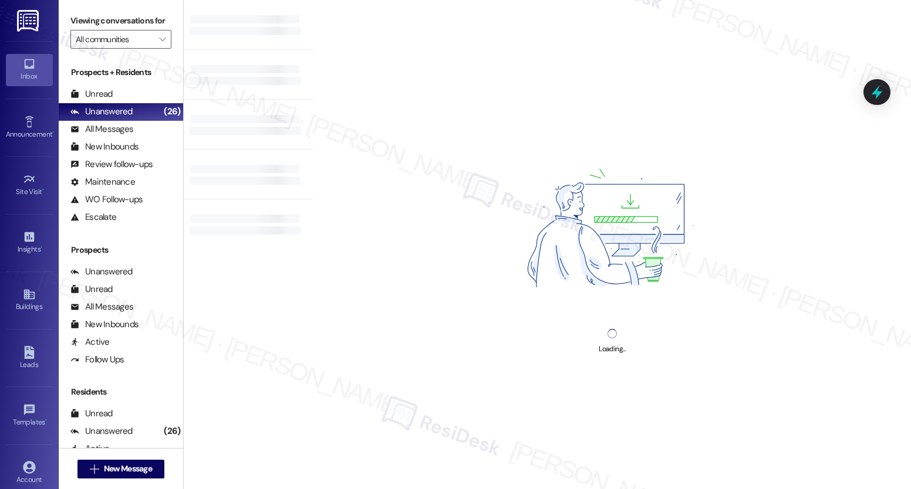
click at [218, 126] on div at bounding box center [245, 125] width 111 height 2
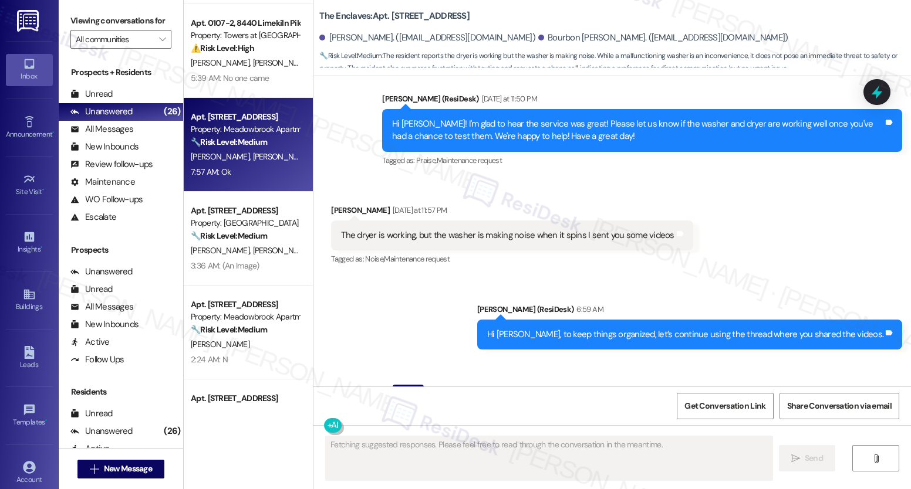
scroll to position [2770, 0]
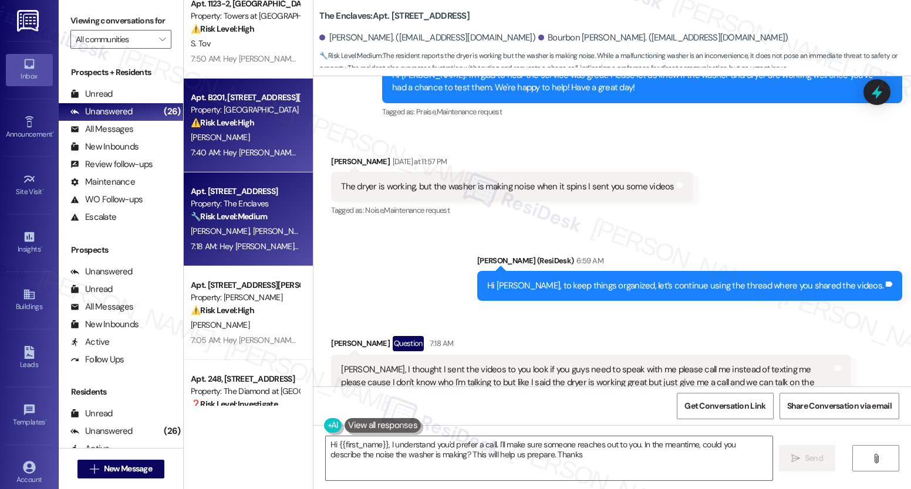
type textarea "Hi {{first_name}}, I understand you'd prefer a call. I'll make sure someone rea…"
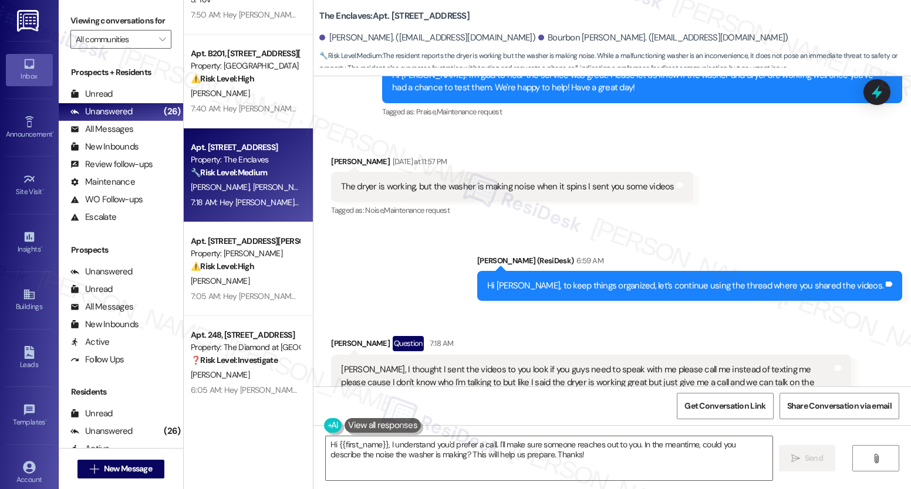
scroll to position [2129, 0]
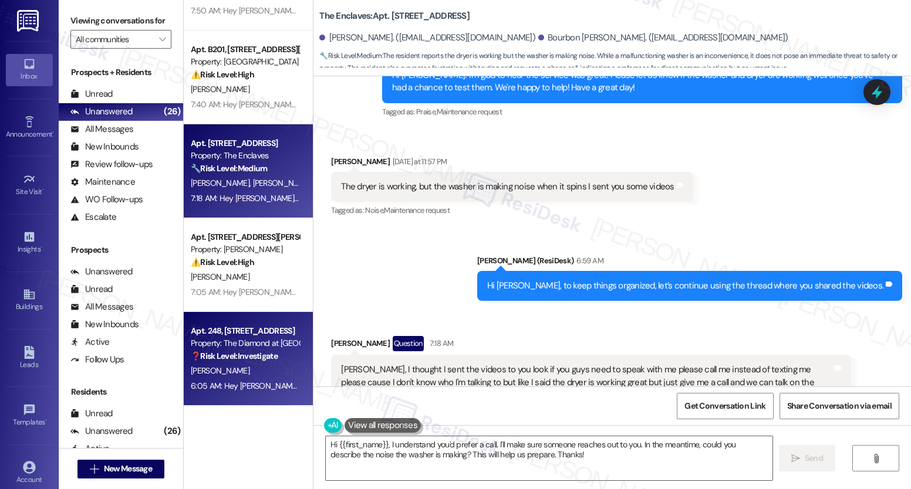
click at [251, 331] on div "Apt. 248, [STREET_ADDRESS]" at bounding box center [245, 331] width 109 height 12
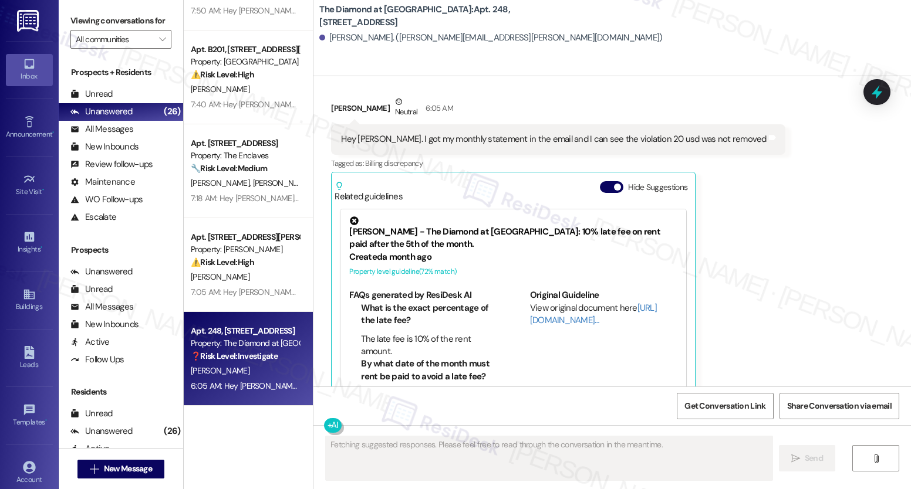
scroll to position [3978, 0]
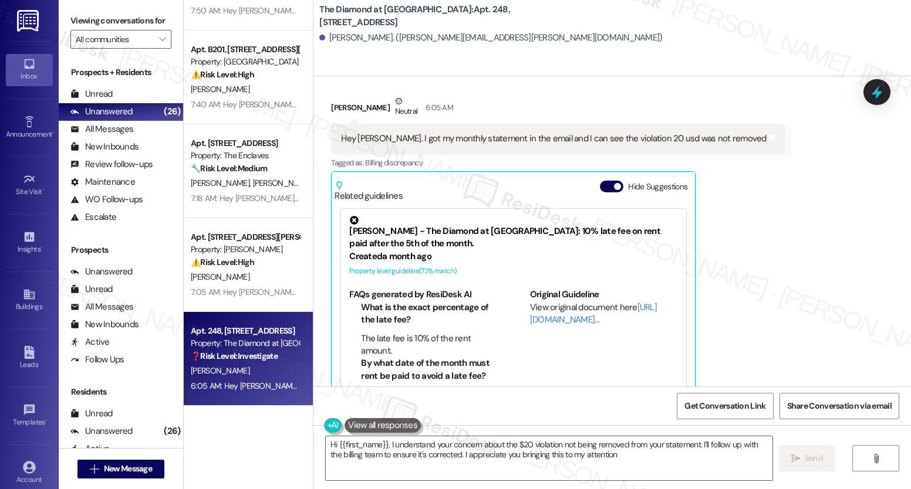
type textarea "Hi {{first_name}}, I understand your concern about the $20 violation not being …"
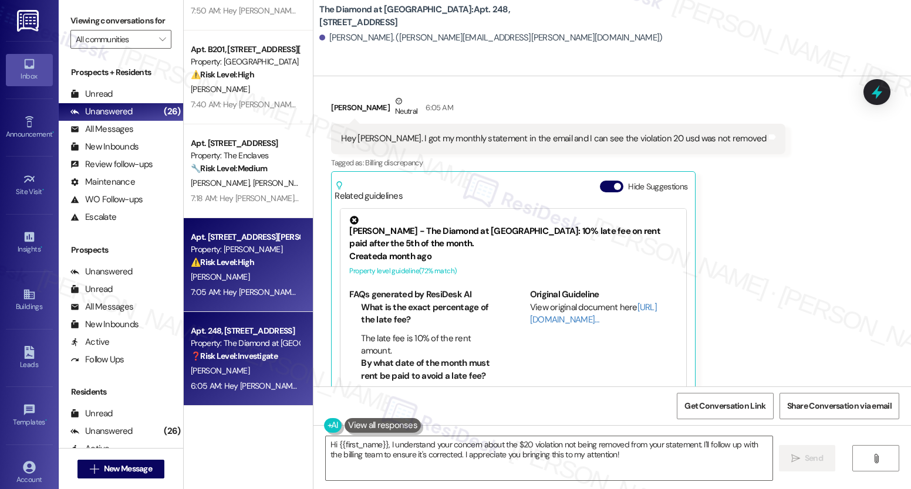
click at [241, 238] on div "Apt. [STREET_ADDRESS][PERSON_NAME]" at bounding box center [245, 237] width 109 height 12
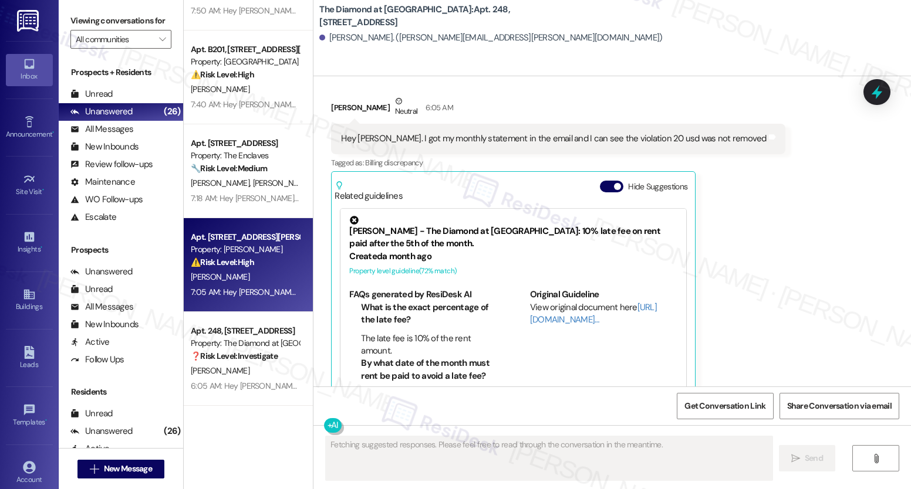
scroll to position [5051, 0]
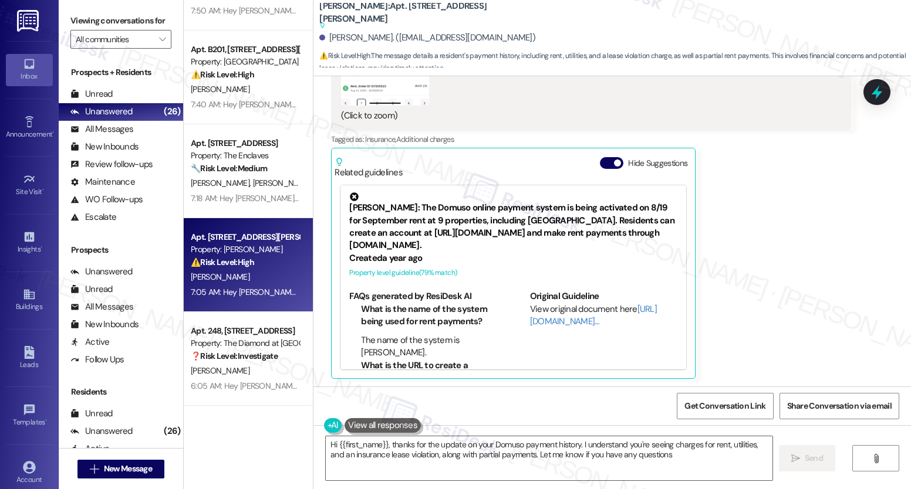
type textarea "Hi {{first_name}}, thanks for the update on your Domuso payment history. I unde…"
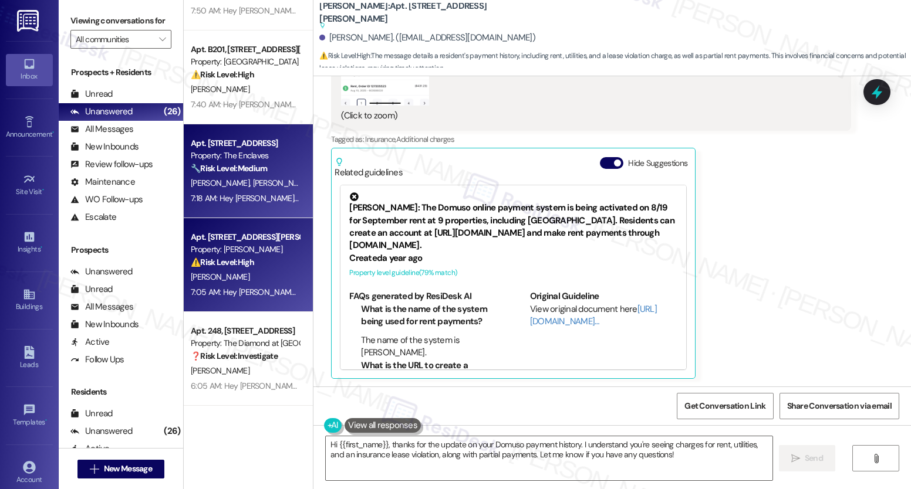
click at [253, 183] on span "[PERSON_NAME]" at bounding box center [282, 183] width 59 height 11
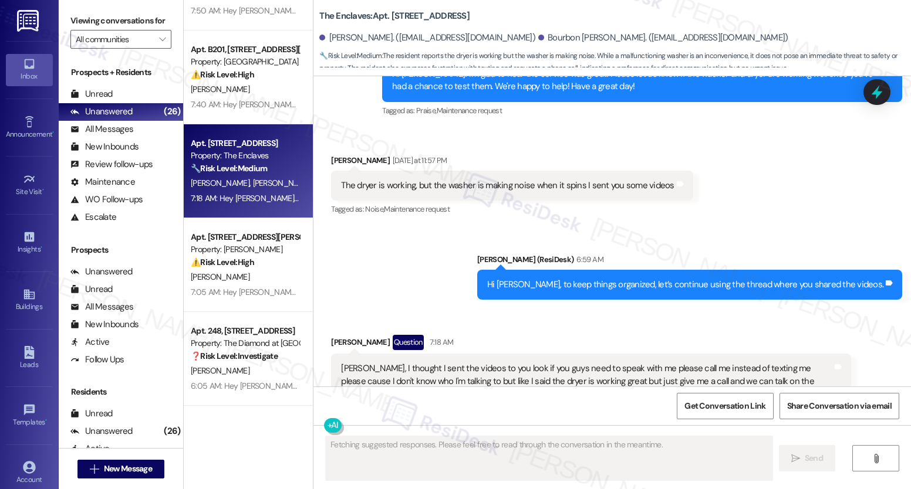
scroll to position [2770, 0]
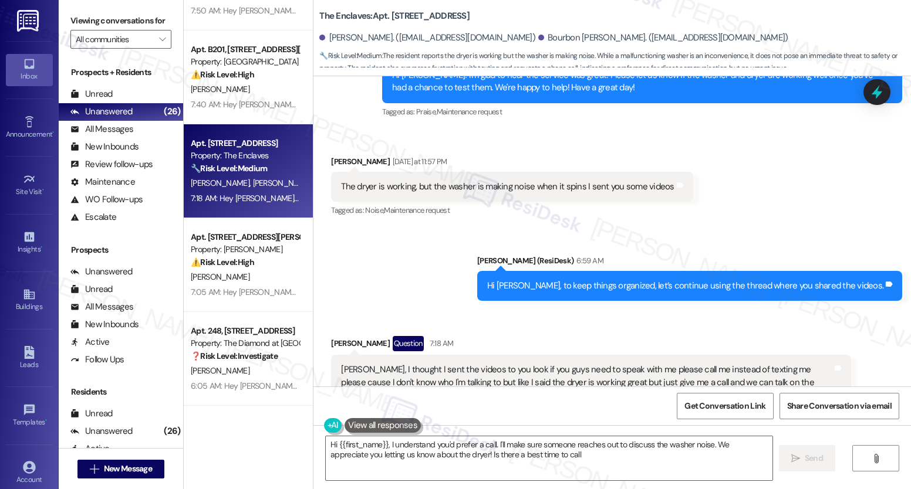
type textarea "Hi {{first_name}}, I understand you'd prefer a call. I'll make sure someone rea…"
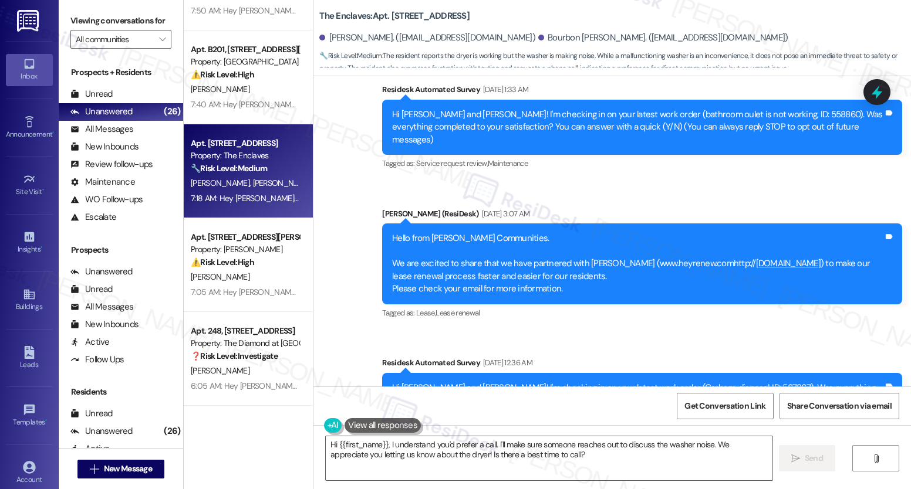
scroll to position [0, 0]
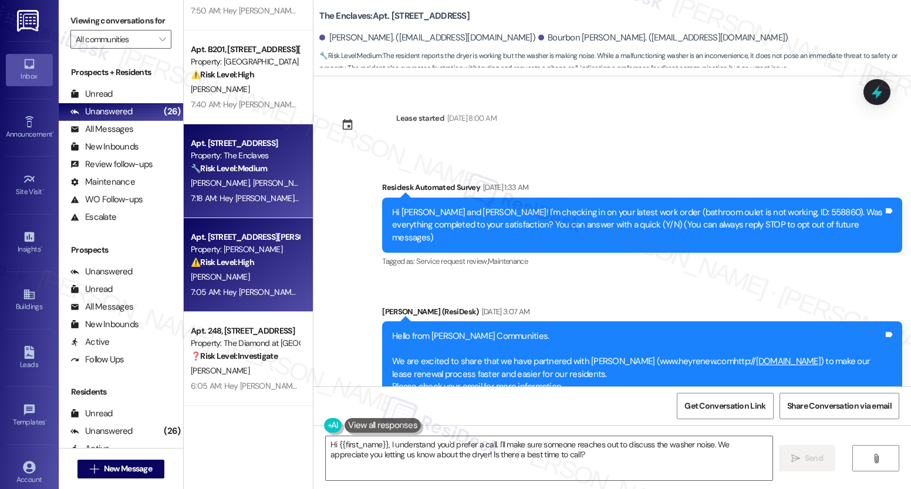
click at [231, 274] on div "[PERSON_NAME]" at bounding box center [245, 277] width 111 height 15
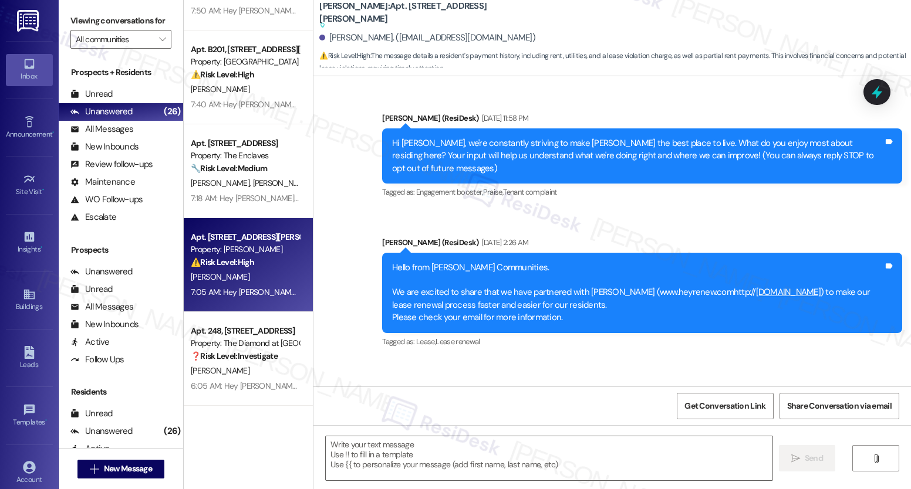
scroll to position [5051, 0]
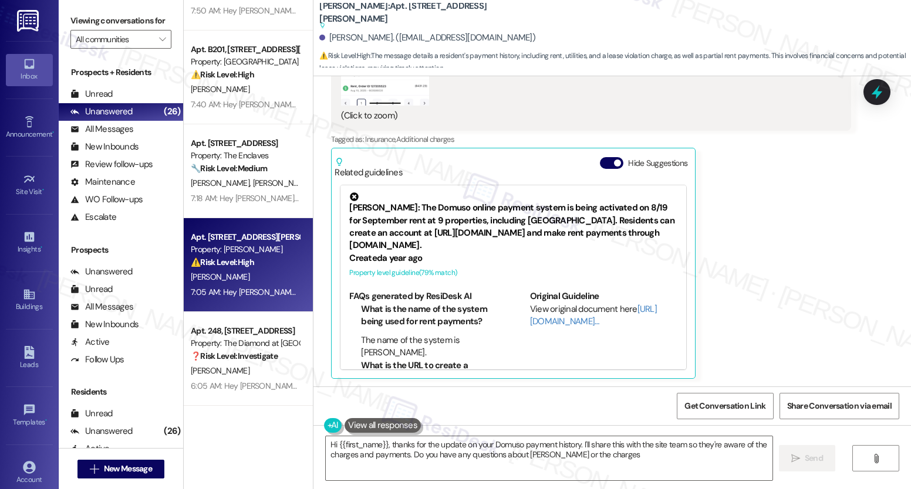
type textarea "Hi {{first_name}}, thanks for the update on your Domuso payment history. I'll s…"
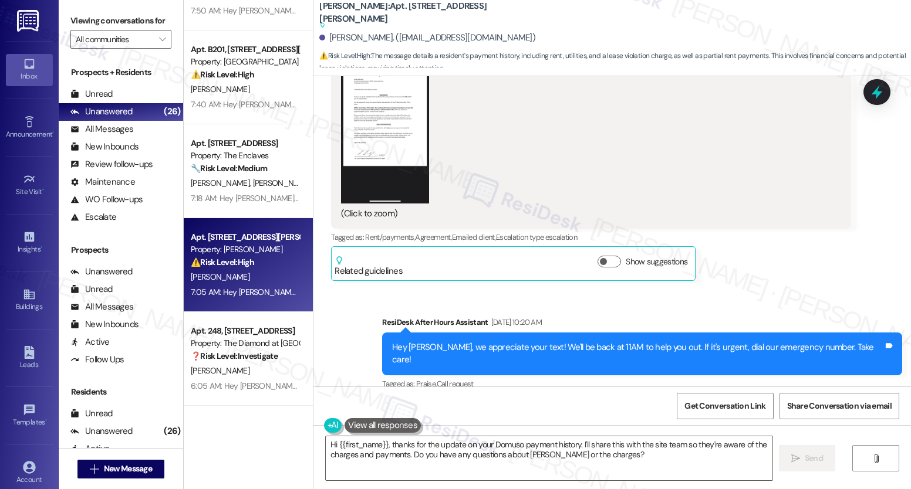
scroll to position [3968, 0]
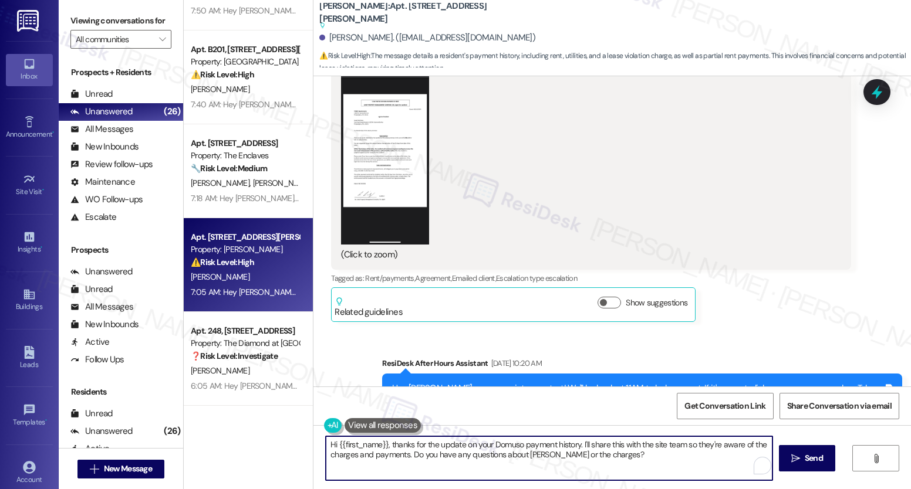
click at [462, 448] on textarea "Hi {{first_name}}, thanks for the update on your Domuso payment history. I'll s…" at bounding box center [549, 459] width 447 height 44
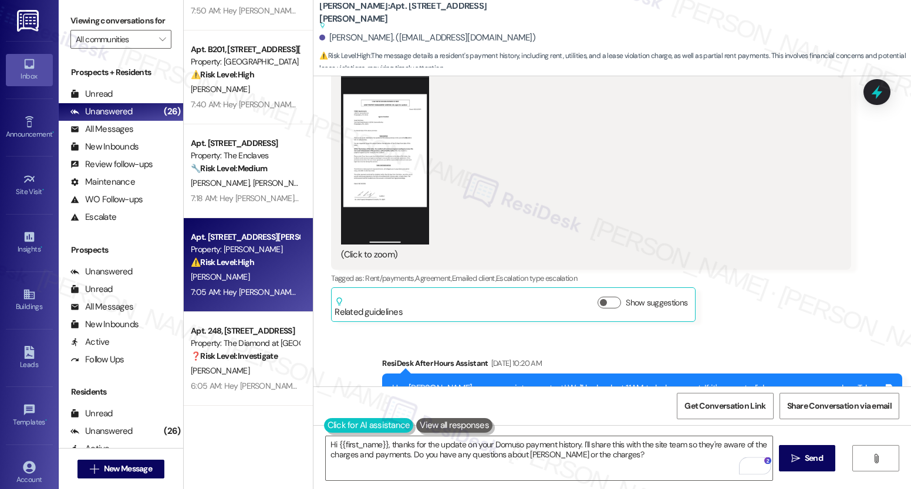
click at [324, 418] on button at bounding box center [369, 425] width 90 height 15
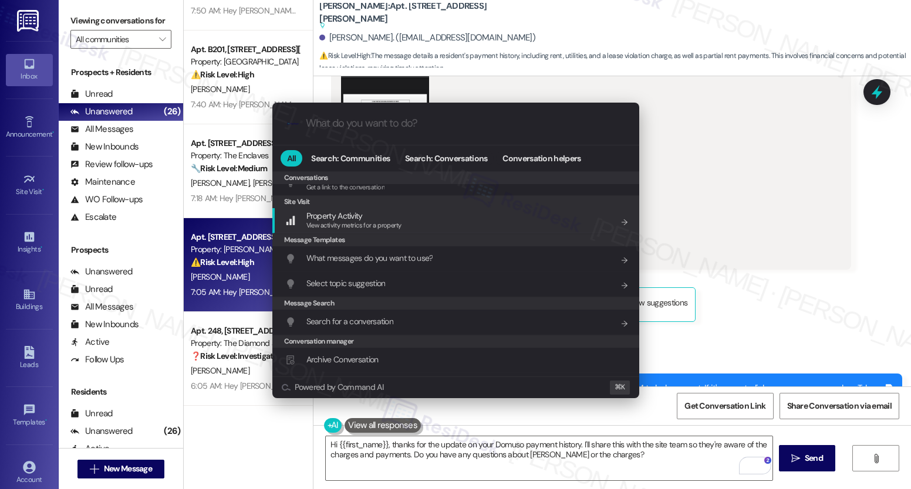
scroll to position [552, 0]
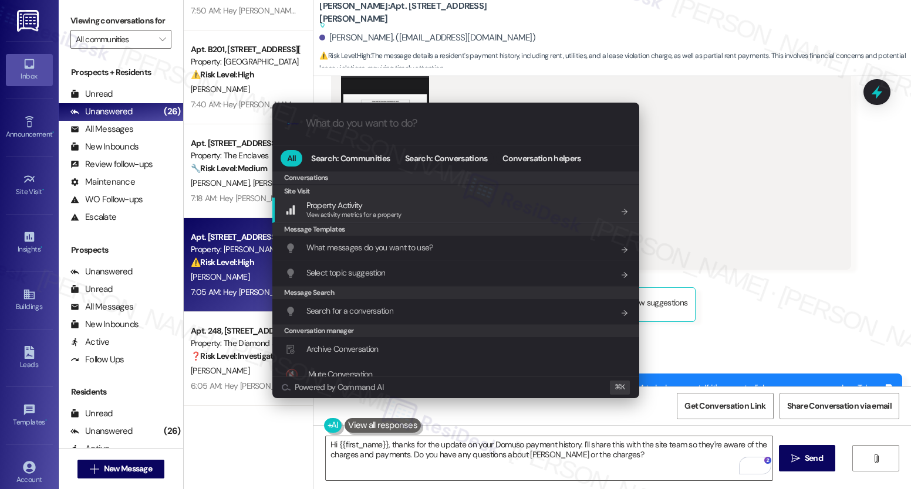
click at [410, 140] on div ".cls-1{fill:#0a055f;}.cls-2{fill:#0cc4c4;} resideskLogoBlueOrange" at bounding box center [455, 124] width 367 height 42
drag, startPoint x: 413, startPoint y: 137, endPoint x: 384, endPoint y: 191, distance: 61.4
click at [413, 137] on div ".cls-1{fill:#0a055f;}.cls-2{fill:#0cc4c4;} resideskLogoBlueOrange" at bounding box center [455, 124] width 367 height 42
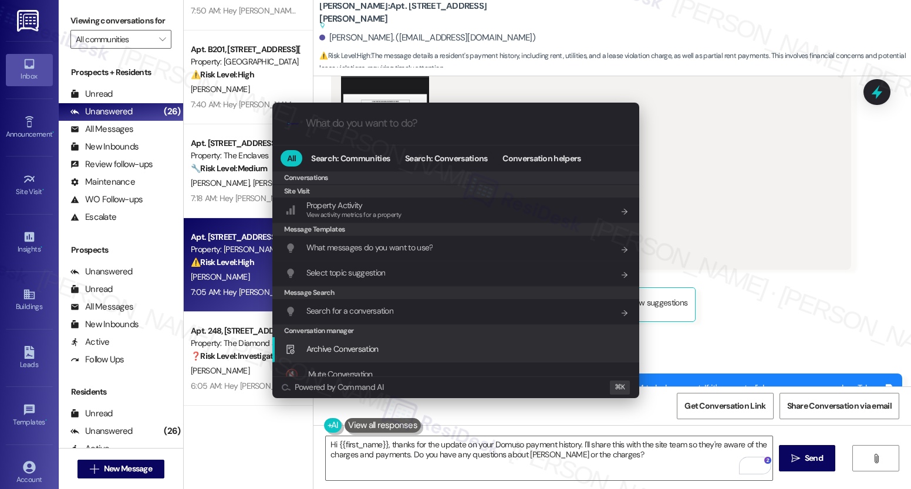
click at [420, 137] on div ".cls-1{fill:#0a055f;}.cls-2{fill:#0cc4c4;} resideskLogoBlueOrange" at bounding box center [455, 124] width 367 height 42
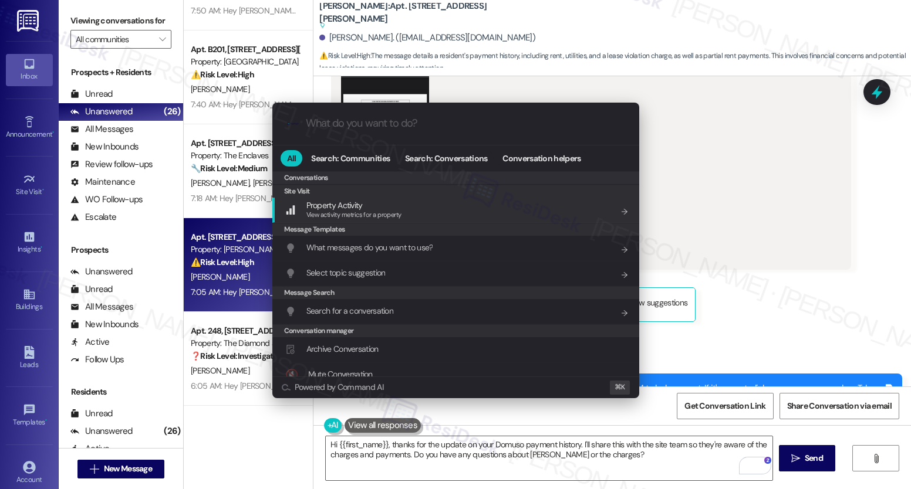
click at [385, 126] on input "What do you want to do?" at bounding box center [465, 123] width 319 height 12
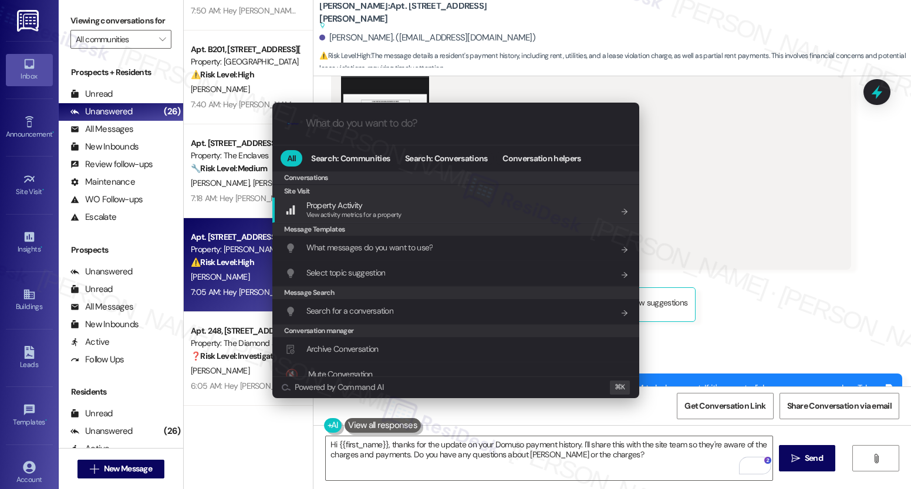
click at [385, 126] on input "What do you want to do?" at bounding box center [465, 123] width 319 height 12
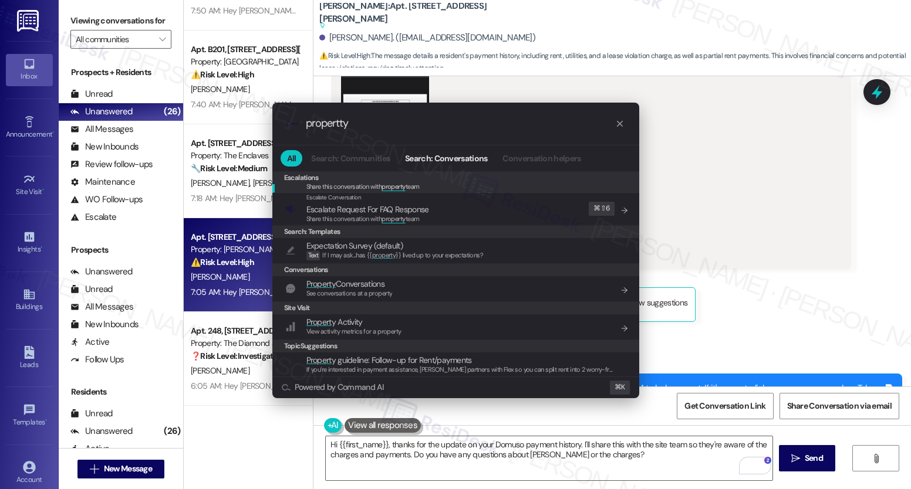
scroll to position [31, 0]
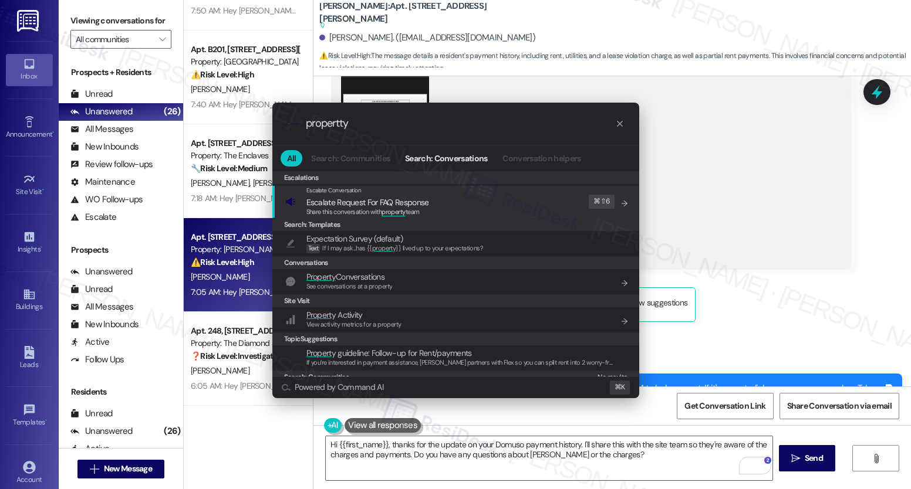
type input "propertty"
click at [718, 123] on div ".cls-1{fill:#0a055f;}.cls-2{fill:#0cc4c4;} resideskLogoBlueOrange propertty All…" at bounding box center [455, 244] width 911 height 489
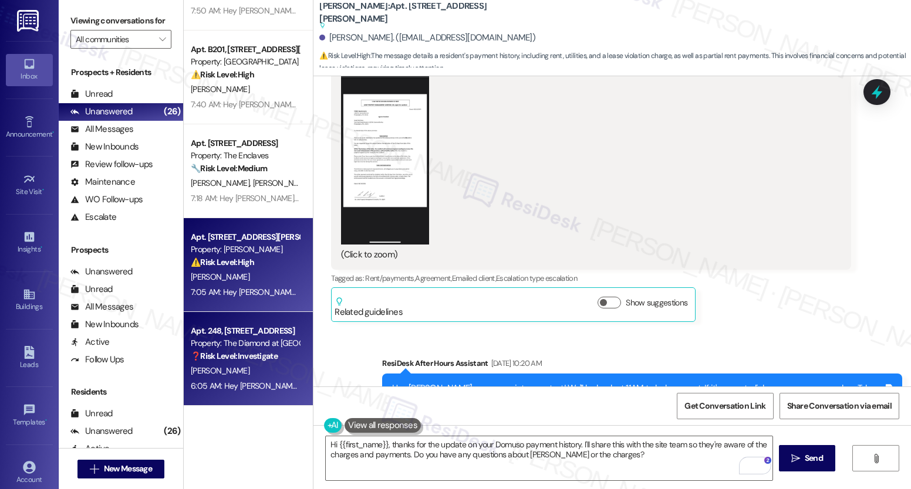
click at [264, 389] on div "6:05 AM: Hey [PERSON_NAME]. I got my monthly statement in the email and I can s…" at bounding box center [402, 386] width 423 height 11
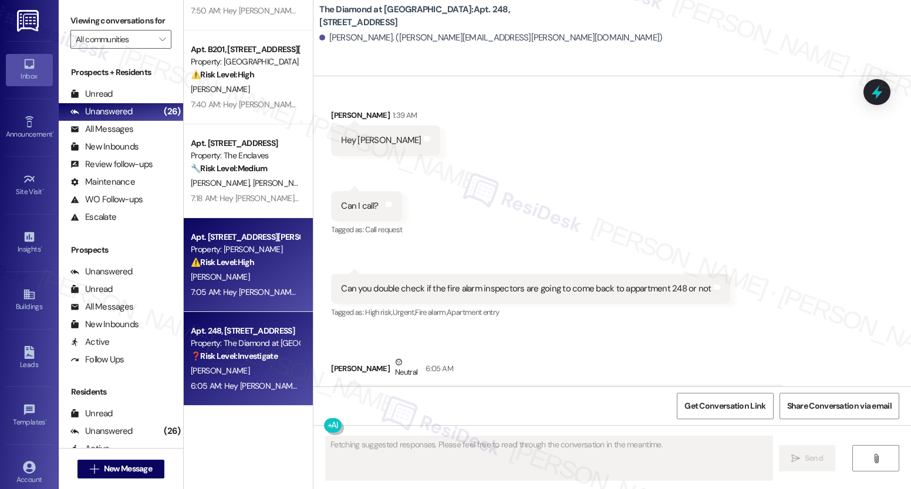
scroll to position [3978, 0]
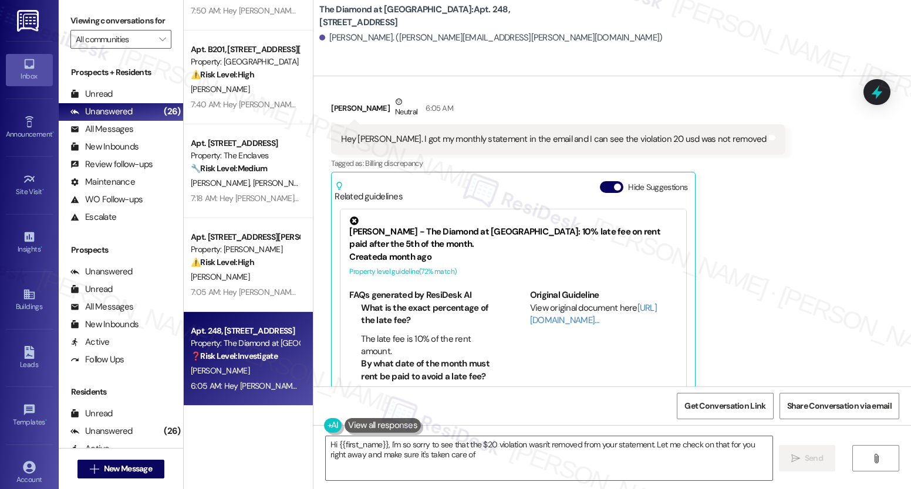
type textarea "Hi {{first_name}}, I'm so sorry to see that the $20 violation wasn't removed fr…"
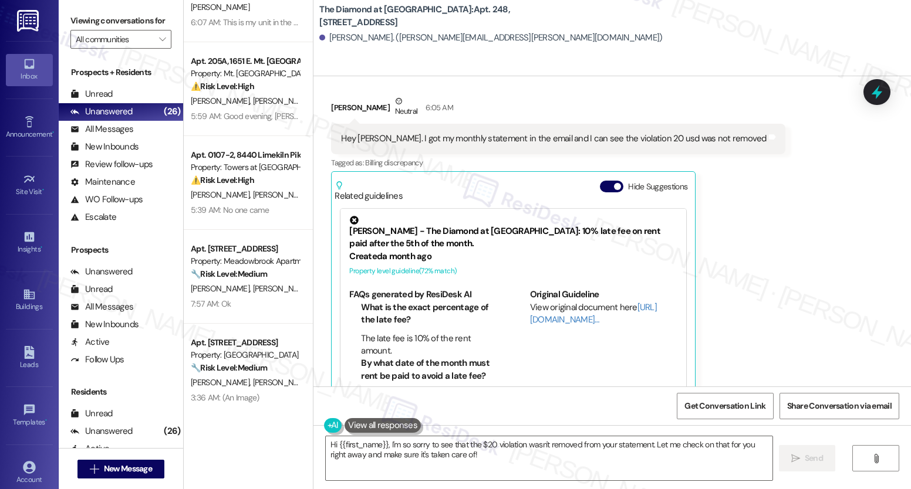
scroll to position [0, 0]
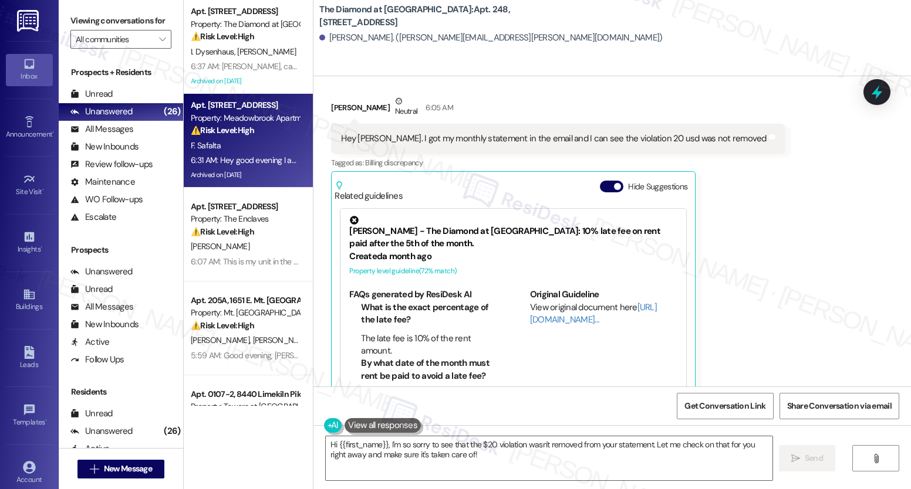
click at [283, 97] on div "Apt. [STREET_ADDRESS] Property: Meadowbrook Apartments ⚠️ Risk Level: High The …" at bounding box center [248, 141] width 129 height 94
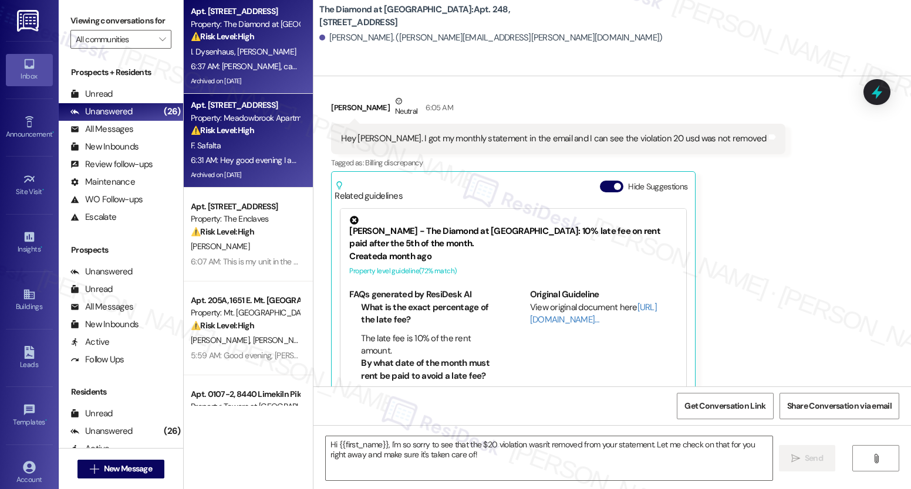
type textarea "Fetching suggested responses. Please feel free to read through the conversation…"
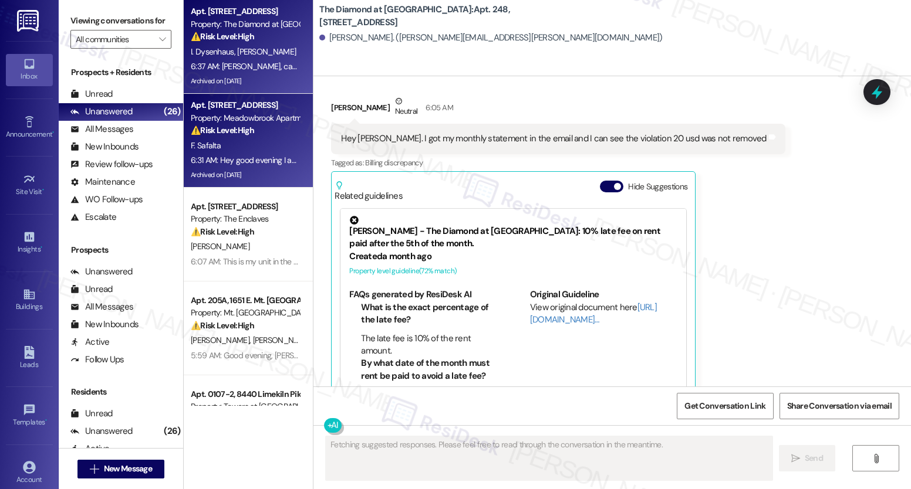
click at [278, 92] on div "Apt. 233, [STREET_ADDRESS] Property: The Diamond at [GEOGRAPHIC_DATA] ⚠️ Risk L…" at bounding box center [248, 47] width 129 height 94
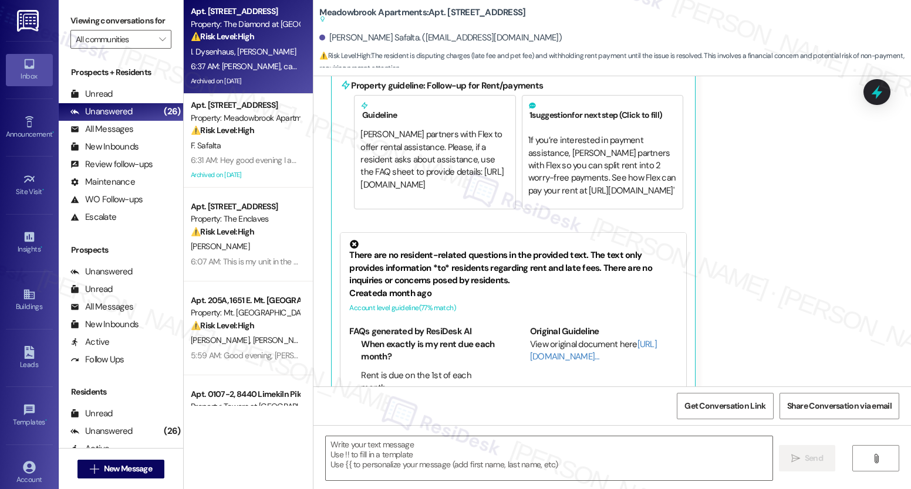
click at [276, 82] on div "Archived on [DATE]" at bounding box center [245, 81] width 111 height 15
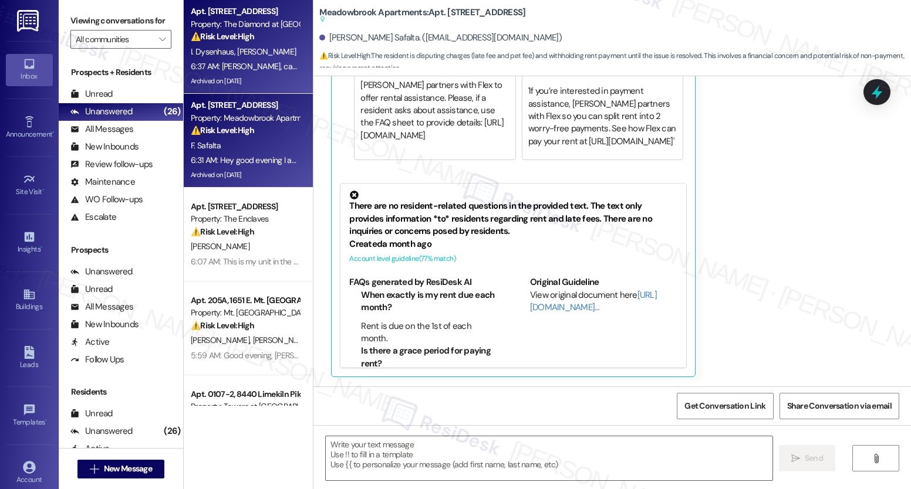
type textarea "Fetching suggested responses. Please feel free to read through the conversation…"
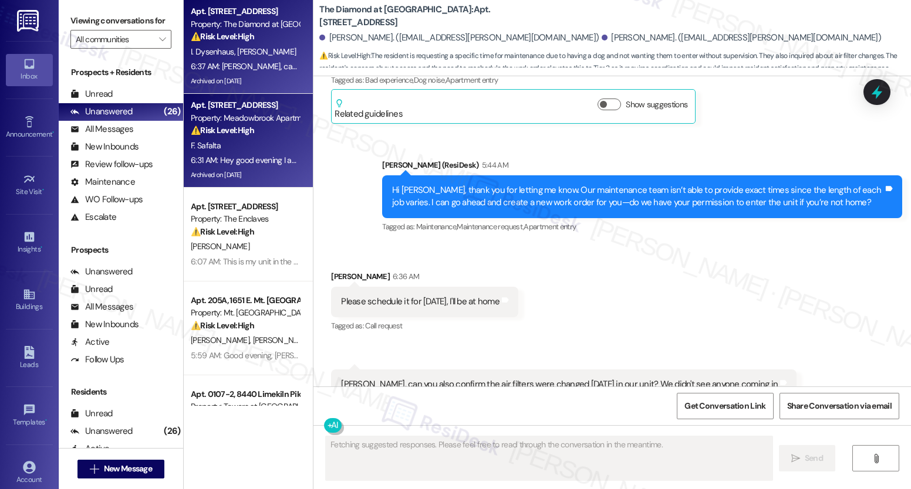
click at [249, 153] on div "6:31 AM: Hey good evening I am still waiting for the reply till the time I can'…" at bounding box center [245, 160] width 111 height 15
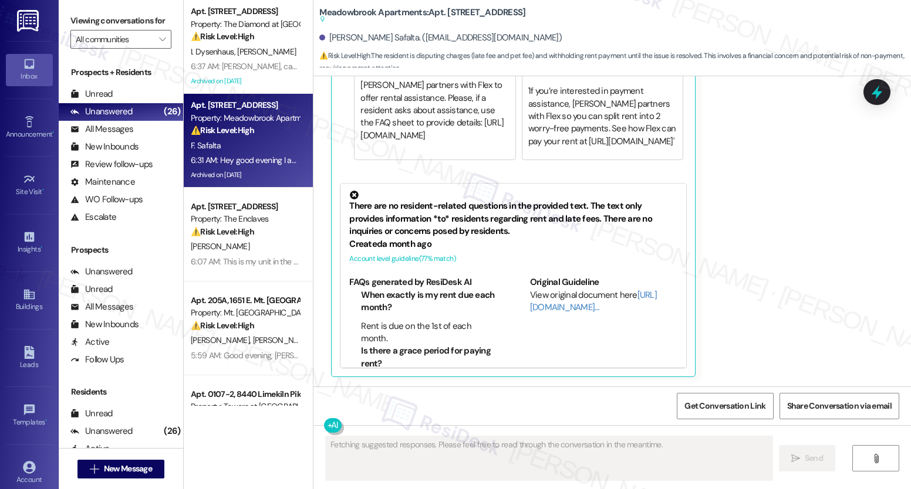
scroll to position [3270, 0]
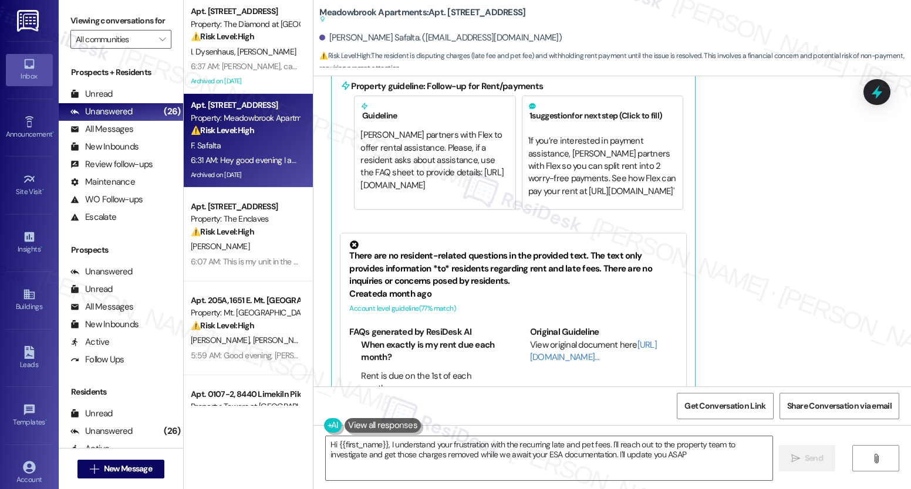
type textarea "Hi {{first_name}}, I understand your frustration with the recurring late and pe…"
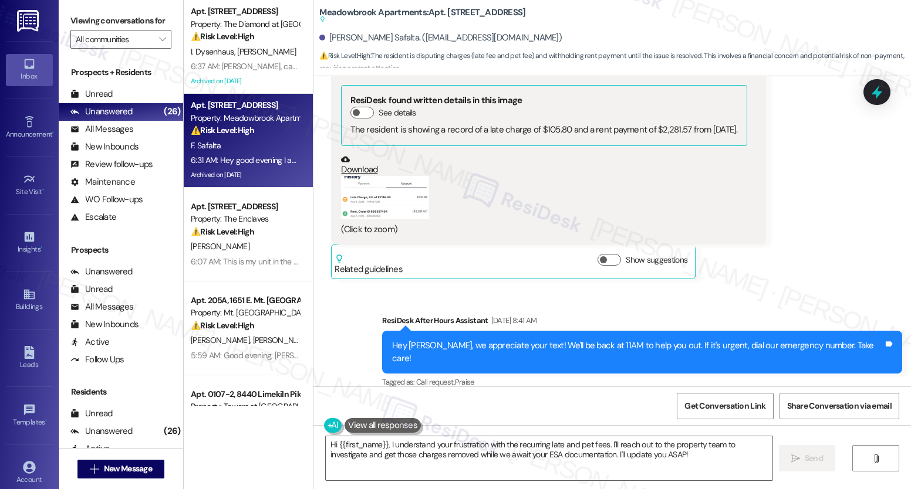
scroll to position [975, 0]
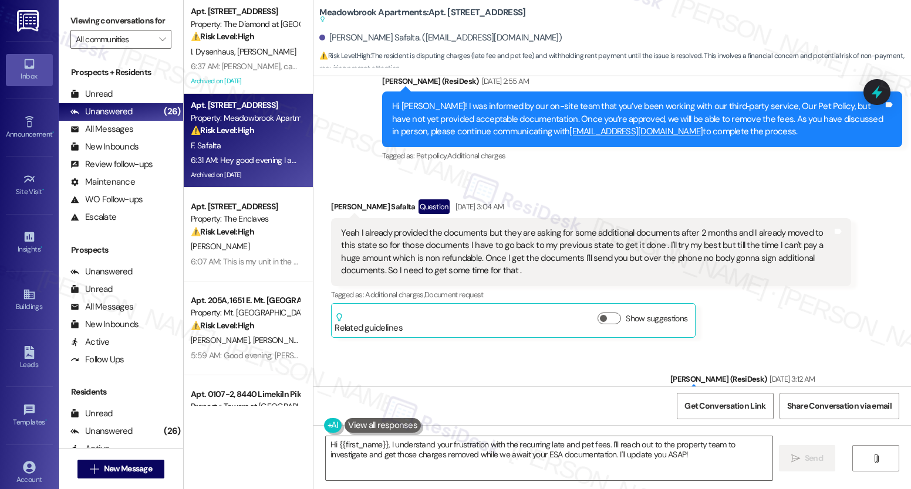
click at [548, 347] on div "Sent via SMS [PERSON_NAME] (ResiDesk) [DATE] 3:12 AM This is noted, [PERSON_NAM…" at bounding box center [611, 396] width 597 height 99
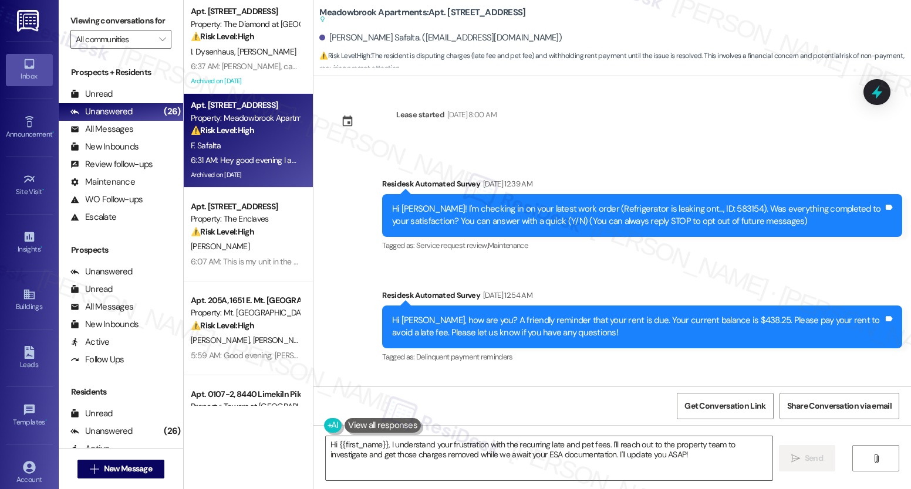
scroll to position [0, 0]
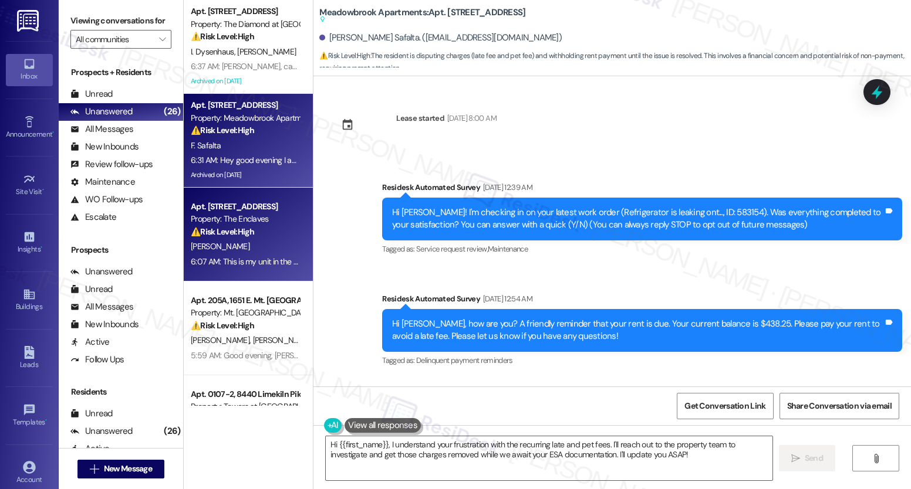
click at [261, 216] on div "Property: The Enclaves" at bounding box center [245, 219] width 109 height 12
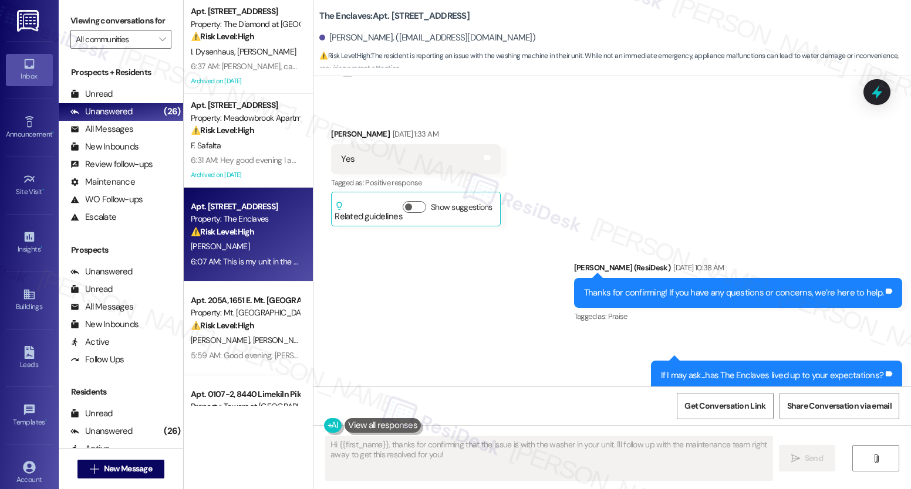
scroll to position [52, 0]
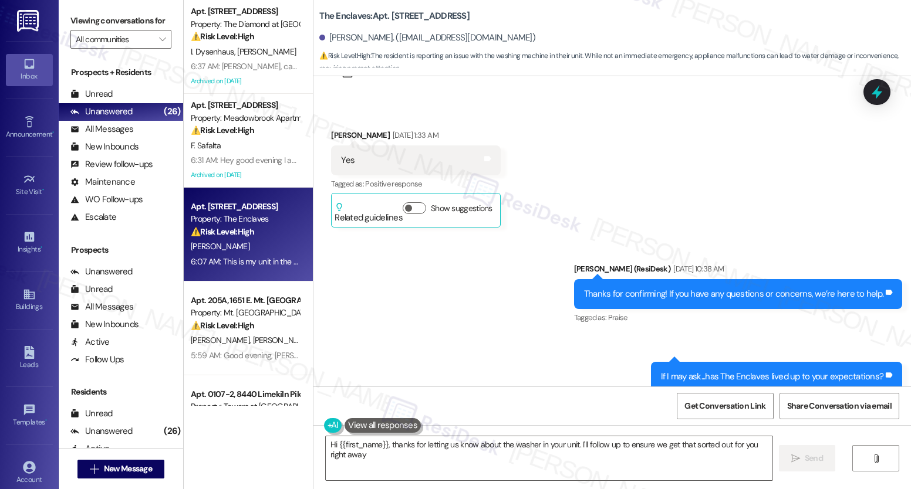
type textarea "Hi {{first_name}}, thanks for letting us know about the washer in your unit. I'…"
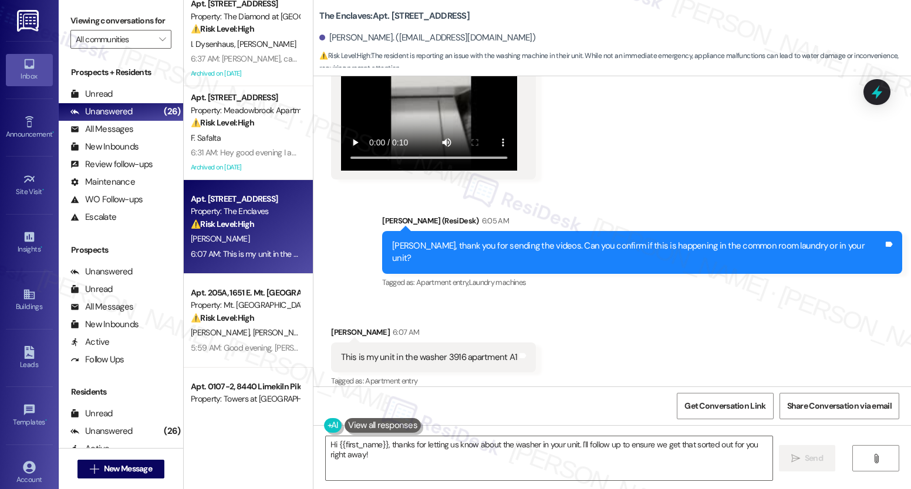
scroll to position [76, 0]
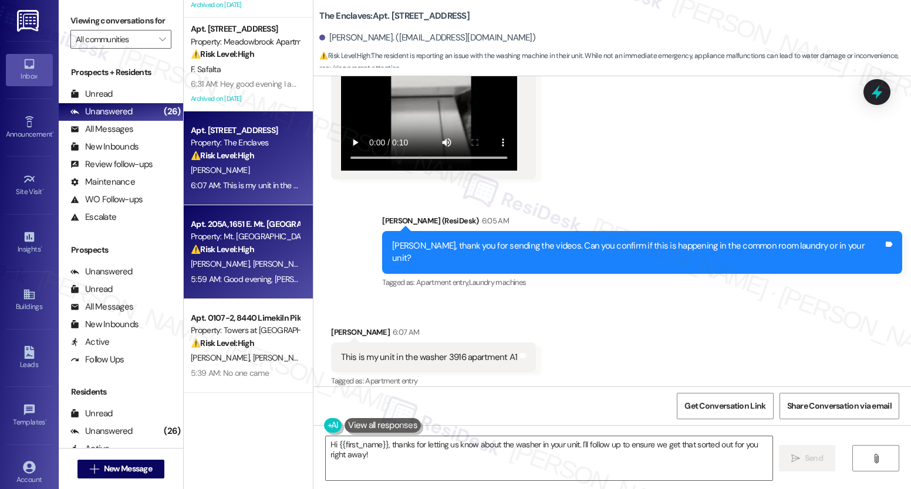
click at [239, 231] on div "Property: Mt. [GEOGRAPHIC_DATA]" at bounding box center [245, 237] width 109 height 12
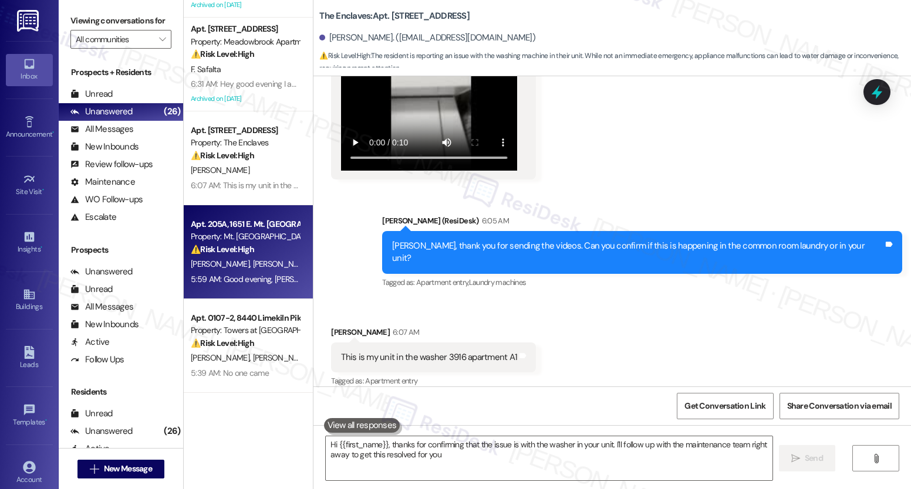
type textarea "Hi {{first_name}}, thanks for confirming that the issue is with the washer in y…"
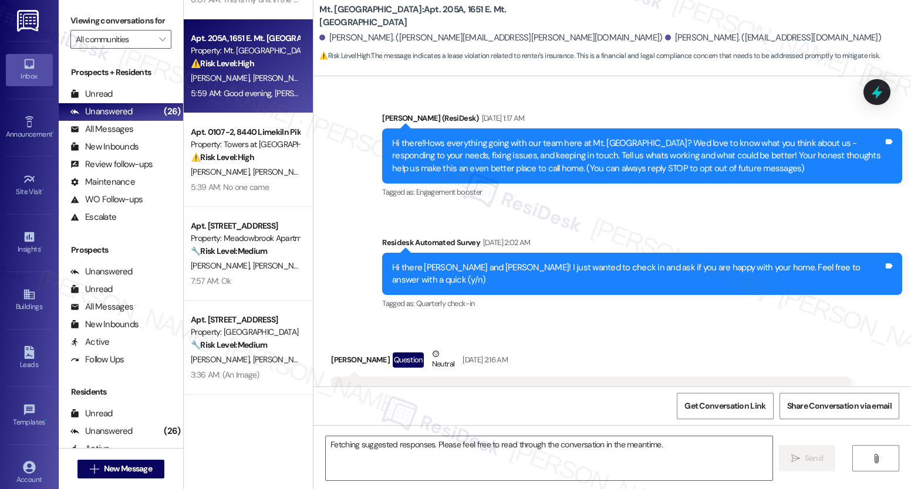
scroll to position [4474, 0]
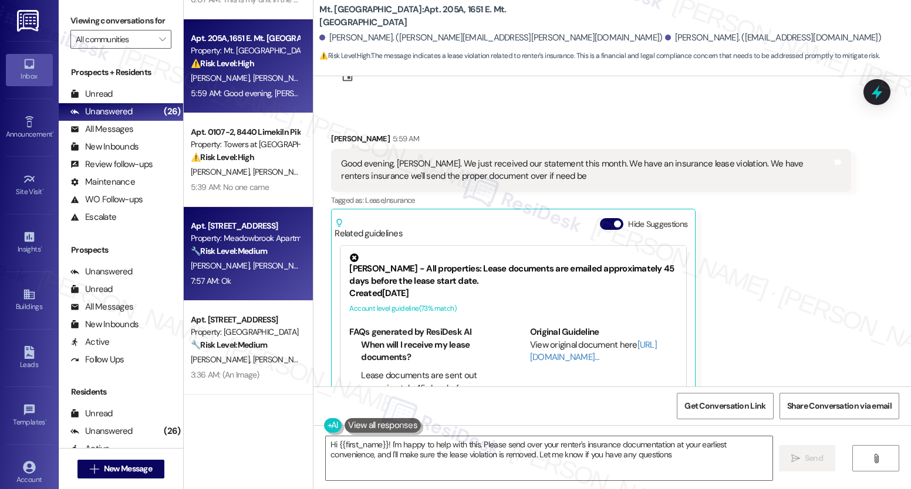
type textarea "Hi {{first_name}}! I'm happy to help with this. Please send over your renter's …"
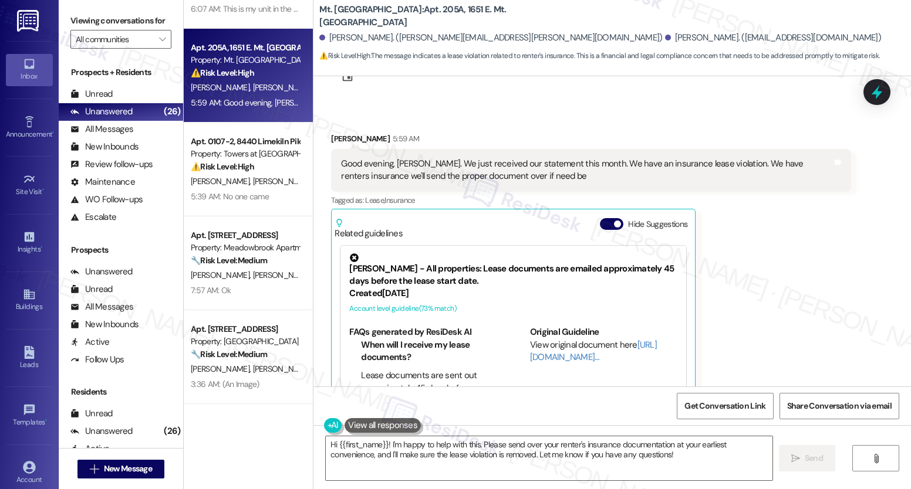
scroll to position [249, 0]
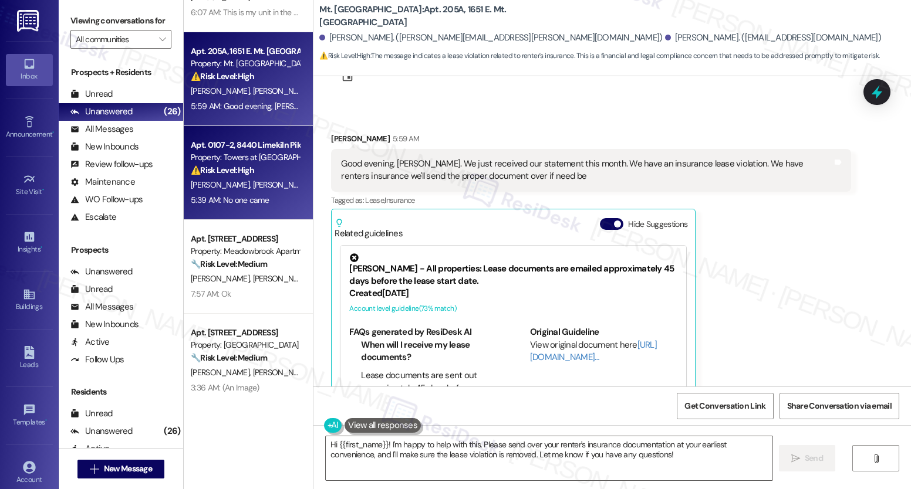
click at [251, 163] on div "Property: Towers at [GEOGRAPHIC_DATA]" at bounding box center [245, 157] width 109 height 12
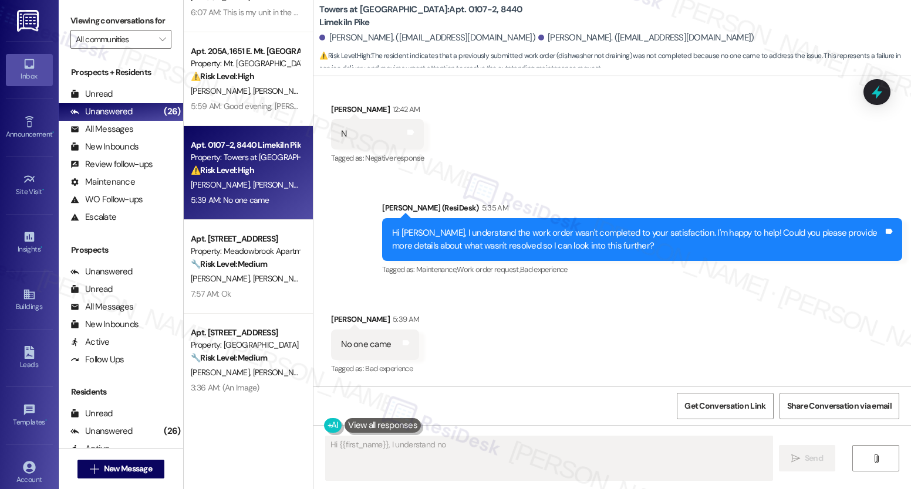
scroll to position [1941, 0]
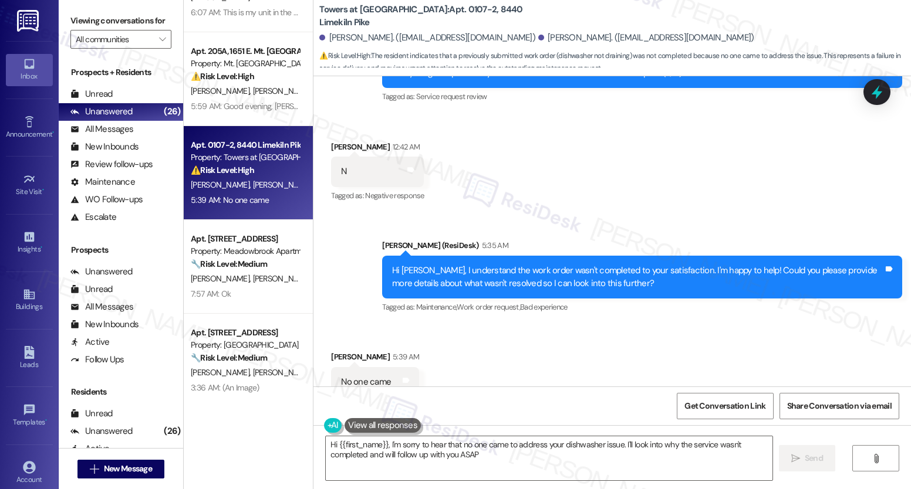
type textarea "Hi {{first_name}}, I'm sorry to hear that no one came to address your dishwashe…"
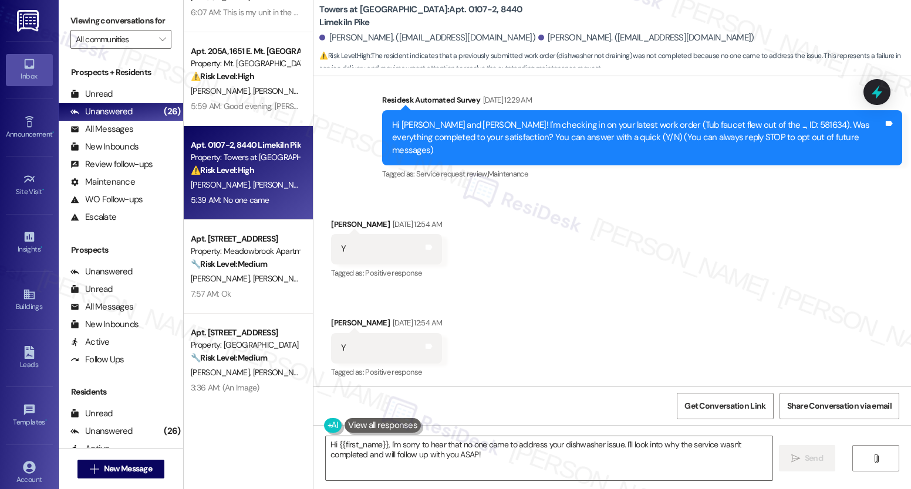
scroll to position [93, 0]
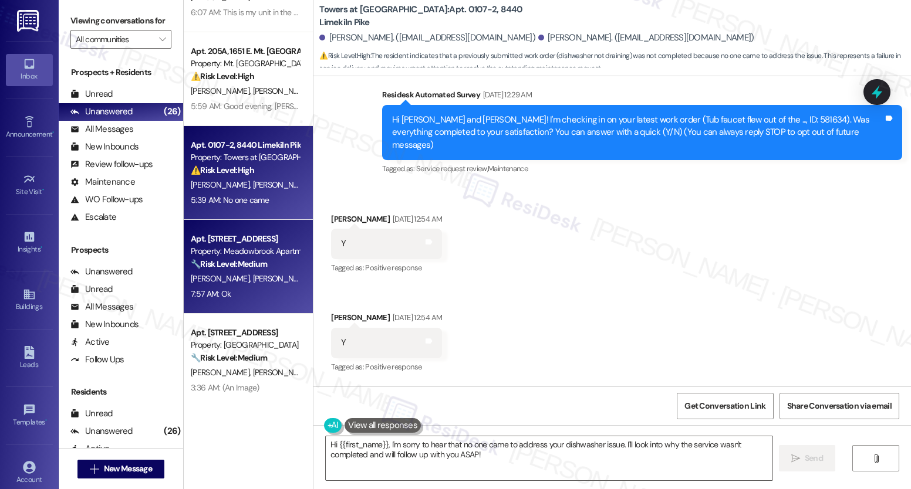
click at [234, 285] on div "[PERSON_NAME] [PERSON_NAME]" at bounding box center [245, 279] width 111 height 15
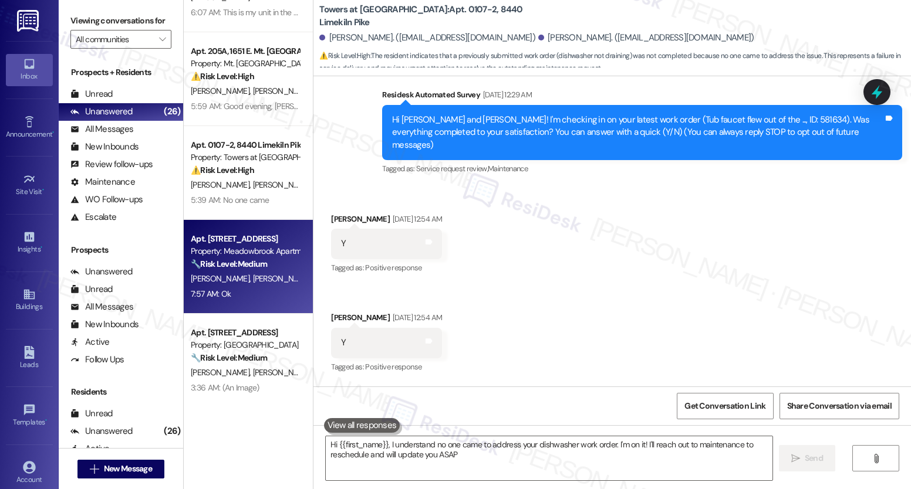
type textarea "Hi {{first_name}}, I understand no one came to address your dishwasher work ord…"
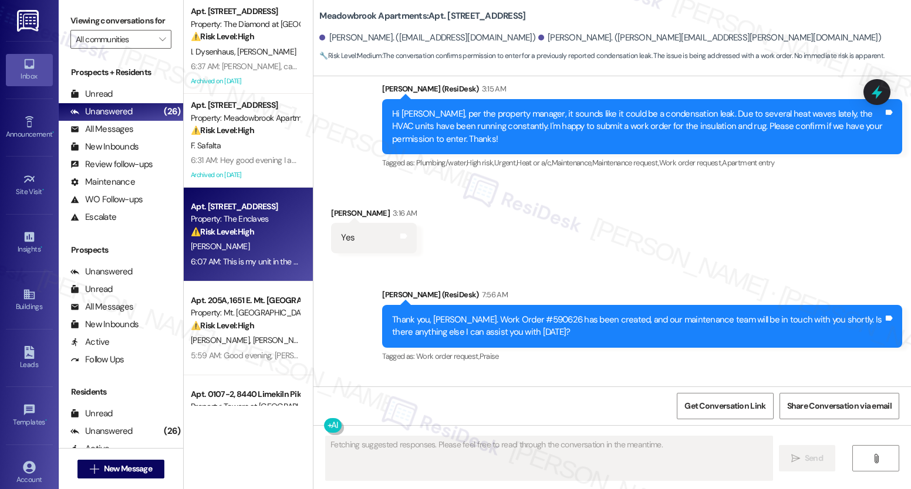
scroll to position [5331, 0]
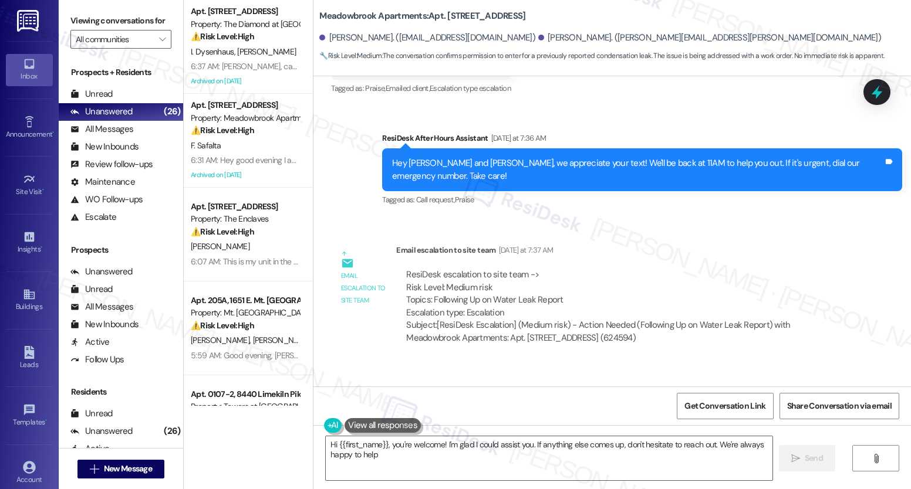
type textarea "Hi {{first_name}}, you're welcome! I'm glad I could assist you. If anything els…"
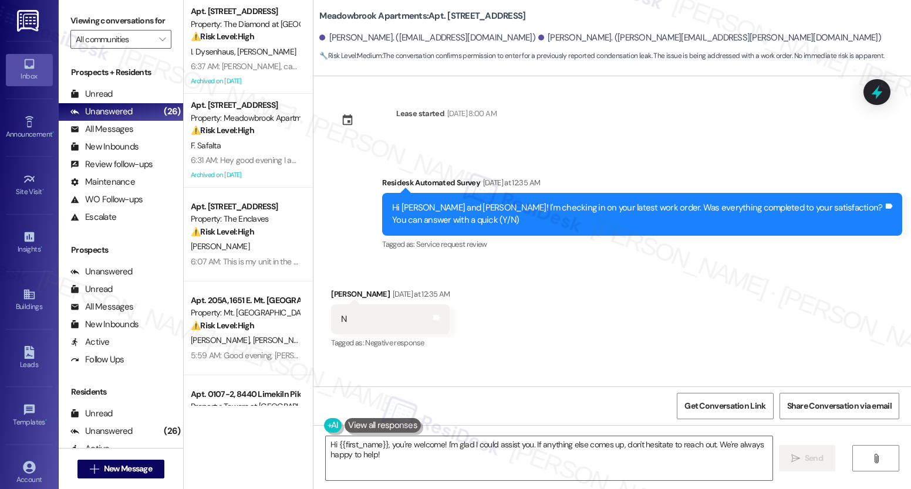
scroll to position [3813, 0]
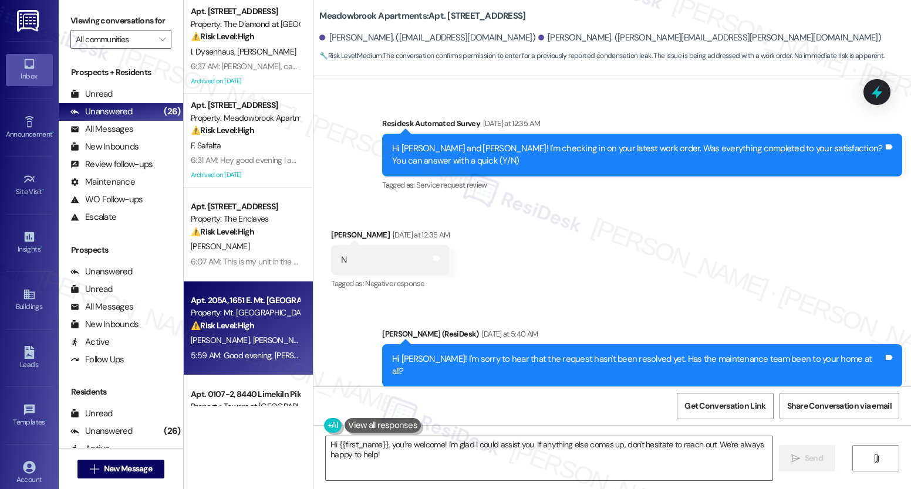
click at [226, 311] on div "Property: Mt. [GEOGRAPHIC_DATA]" at bounding box center [245, 313] width 109 height 12
type textarea "Fetching suggested responses. Please feel free to read through the conversation…"
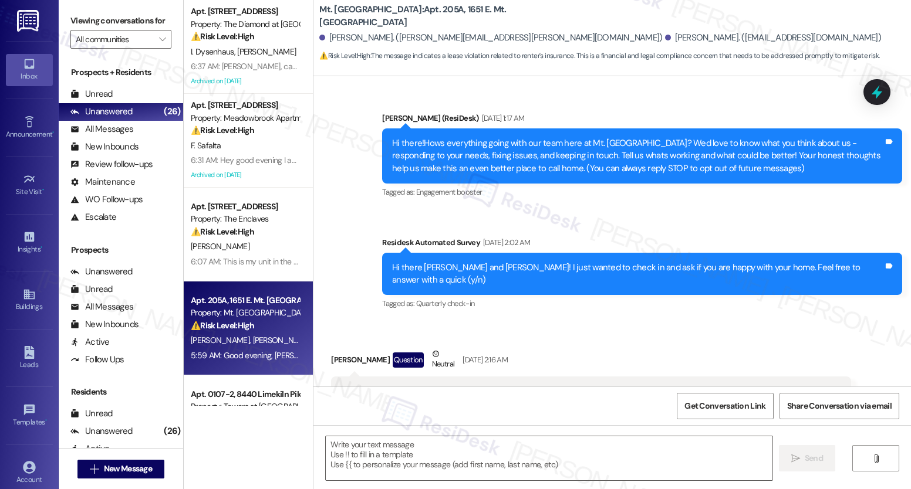
scroll to position [4474, 0]
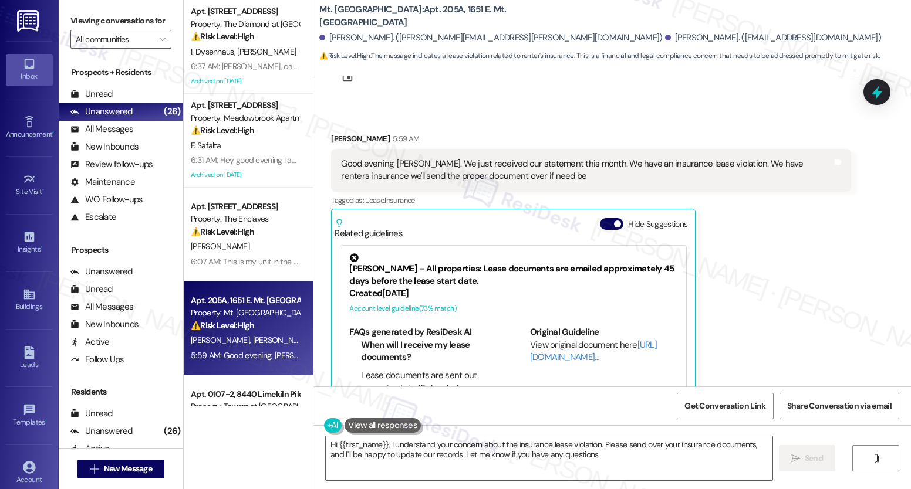
type textarea "Hi {{first_name}}, I understand your concern about the insurance lease violatio…"
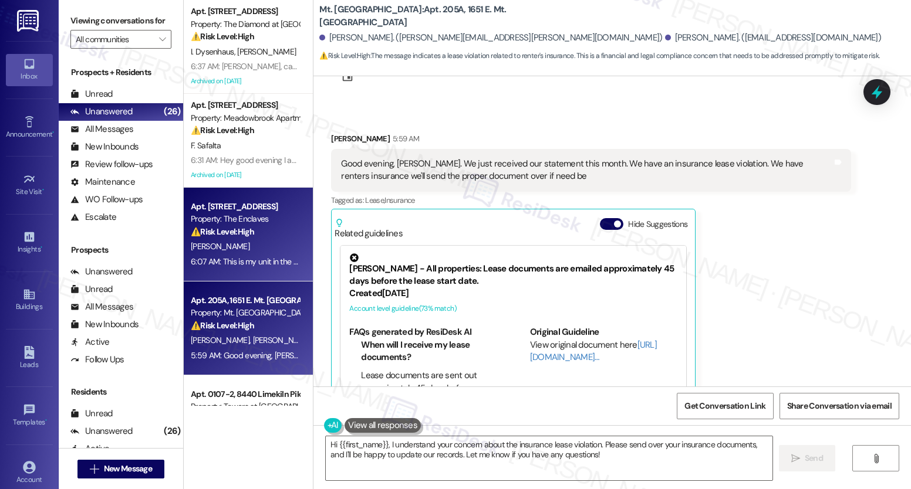
click at [236, 262] on div "6:07 AM: This is my unit in the washer 3916 apartment A1 6:07 AM: This is my un…" at bounding box center [287, 261] width 193 height 11
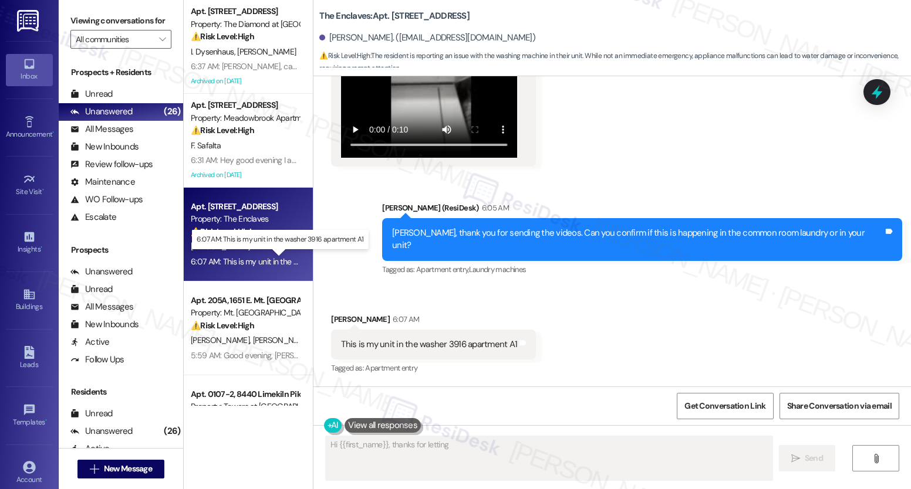
scroll to position [724, 0]
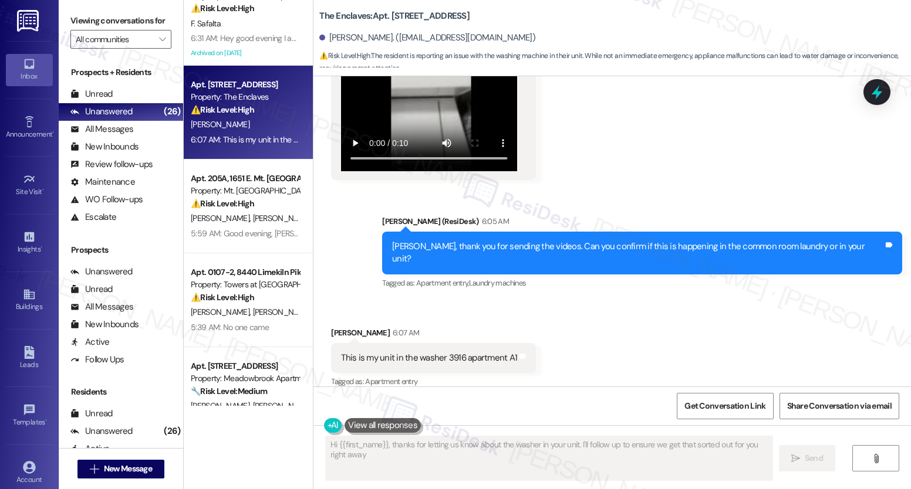
type textarea "Hi {{first_name}}, thanks for letting us know about the washer in your unit. I'…"
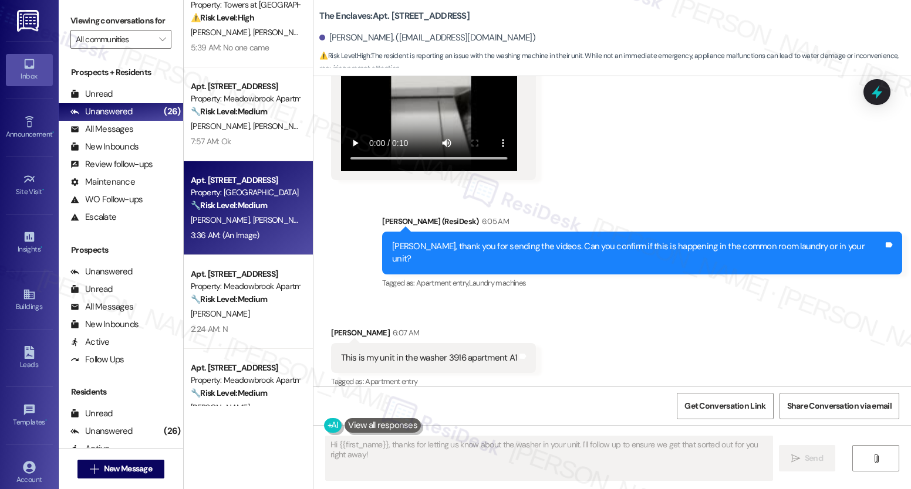
click at [232, 234] on div "3:36 AM: (An Image) 3:36 AM: (An Image)" at bounding box center [225, 235] width 69 height 11
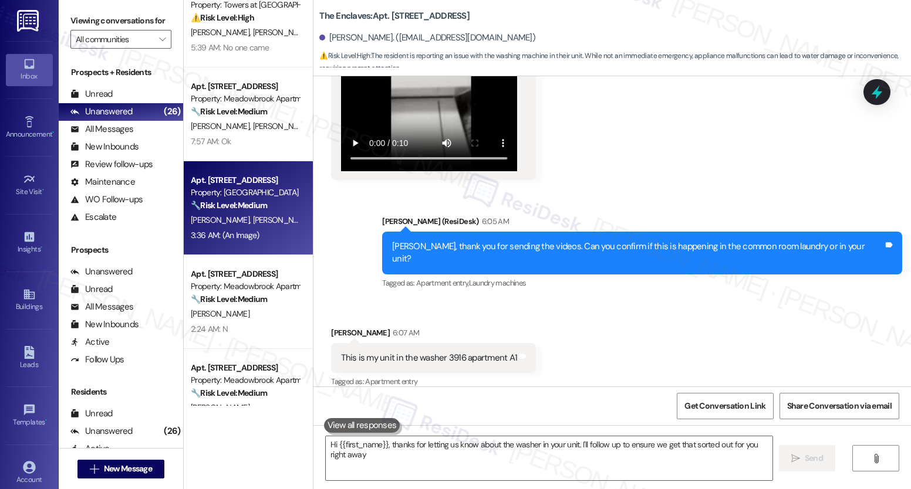
type textarea "Hi {{first_name}}, thanks for letting us know about the washer in your unit. I'…"
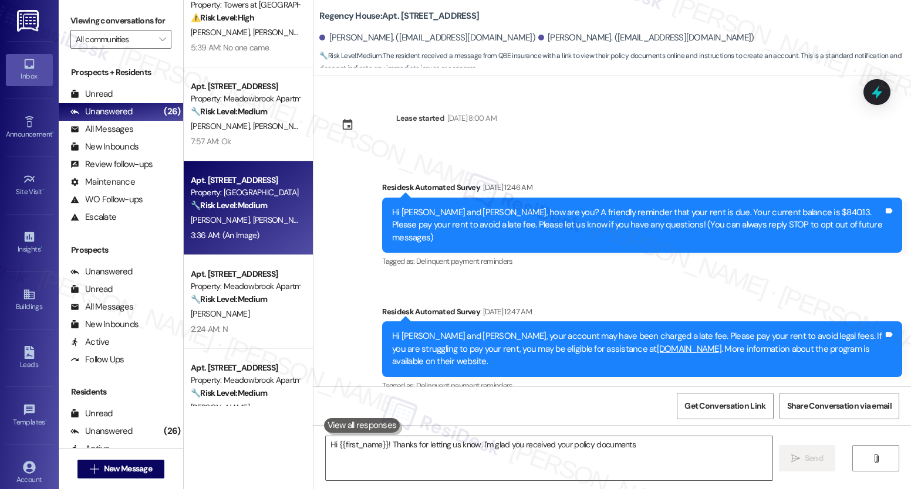
scroll to position [740, 0]
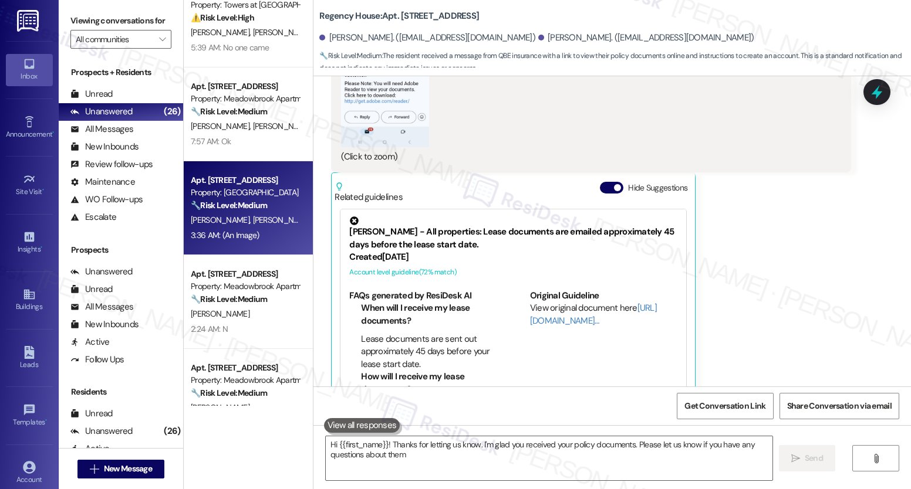
type textarea "Hi {{first_name}}! Thanks for letting us know. I'm glad you received your polic…"
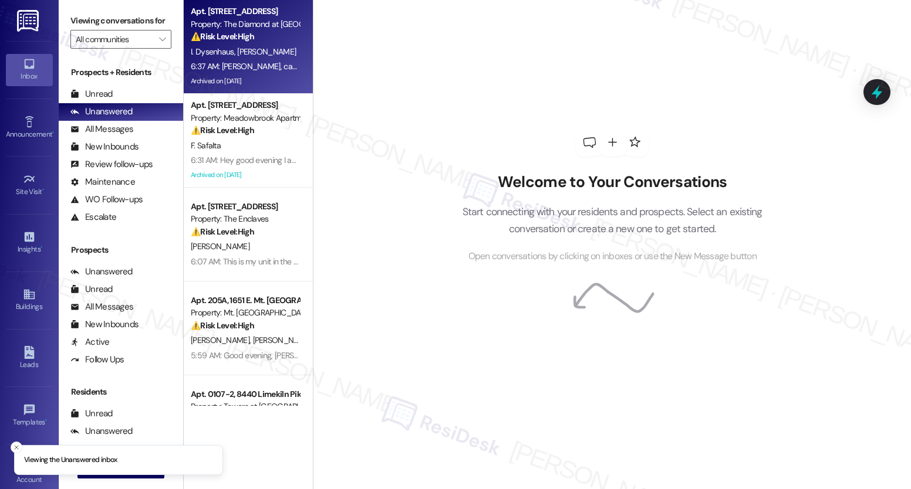
click at [266, 26] on div "Property: The Diamond at [GEOGRAPHIC_DATA]" at bounding box center [245, 24] width 109 height 12
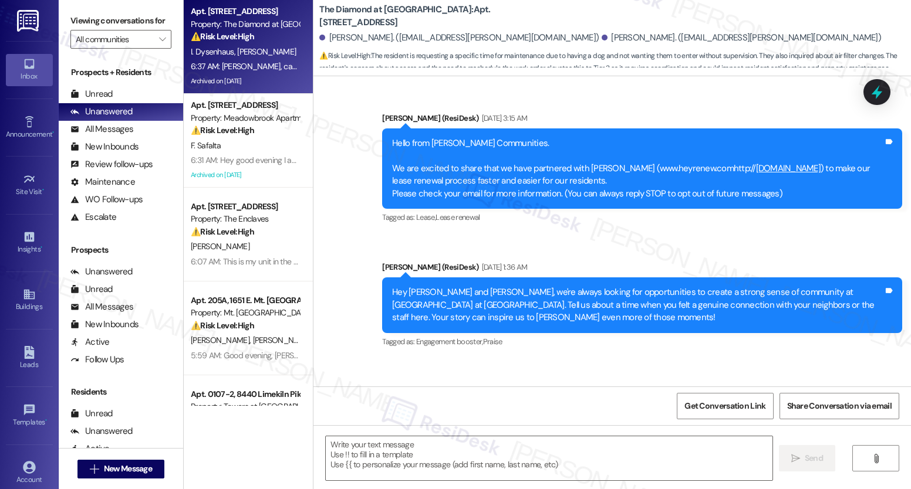
scroll to position [8128, 0]
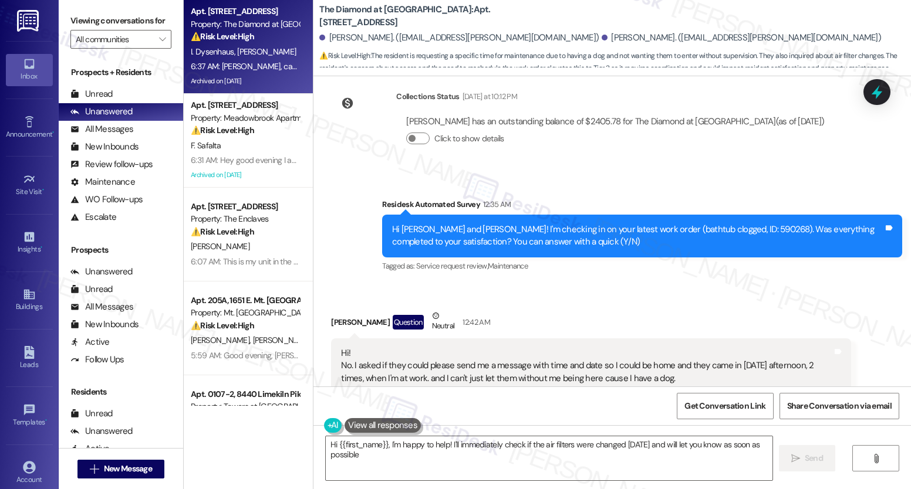
type textarea "Hi {{first_name}}, I'm happy to help! I'll immediately check if the air filters…"
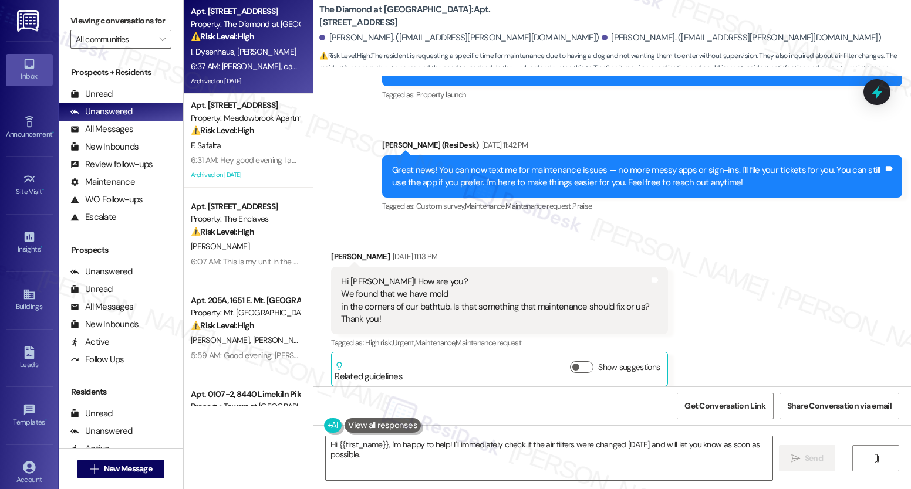
scroll to position [4998, 0]
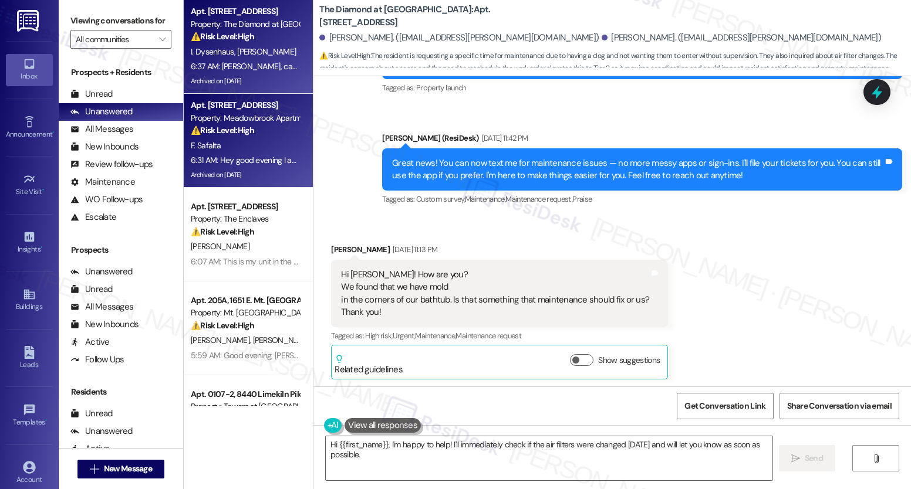
click at [239, 147] on div "F. Safalta" at bounding box center [245, 146] width 111 height 15
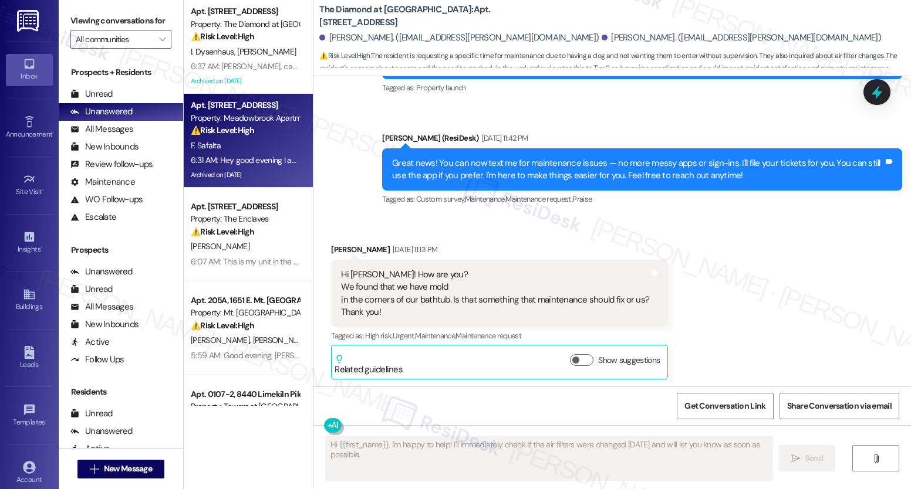
type textarea "Fetching suggested responses. Please feel free to read through the conversation…"
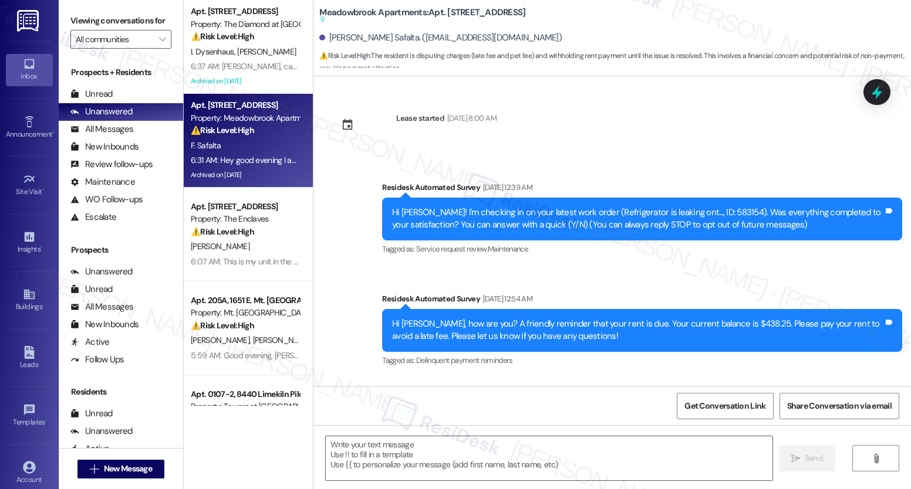
scroll to position [3271, 0]
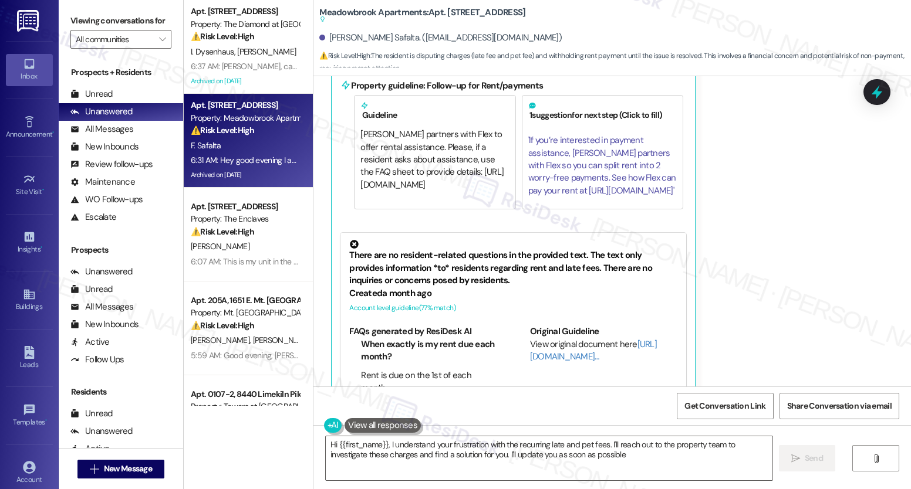
type textarea "Hi {{first_name}}, I understand your frustration with the recurring late and pe…"
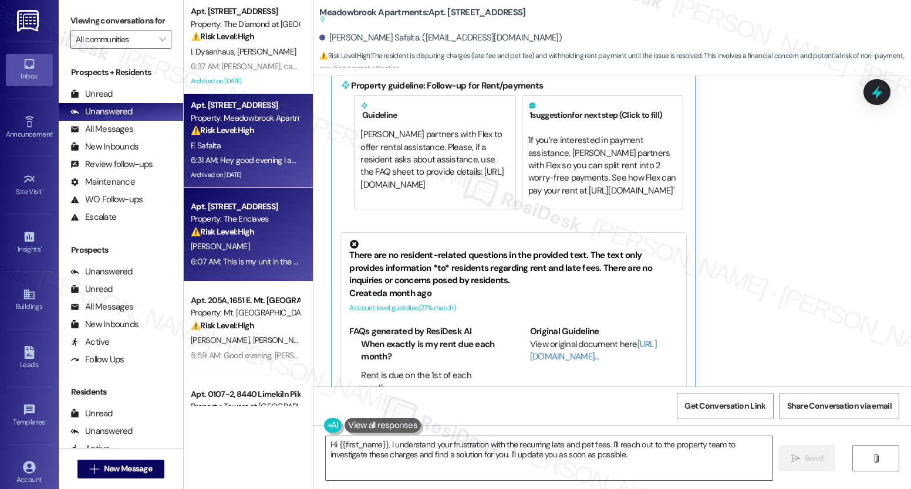
click at [258, 230] on div "⚠️ Risk Level: High The resident is reporting an issue with the washing machine…" at bounding box center [245, 232] width 109 height 12
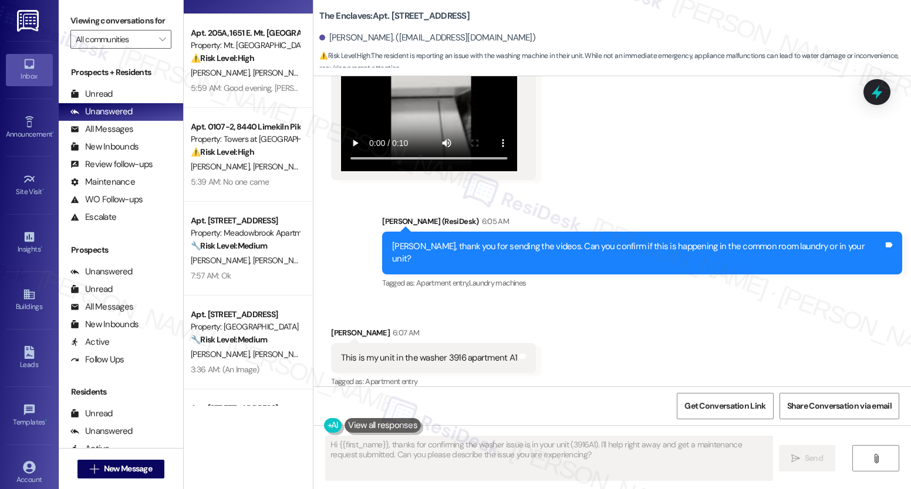
scroll to position [725, 0]
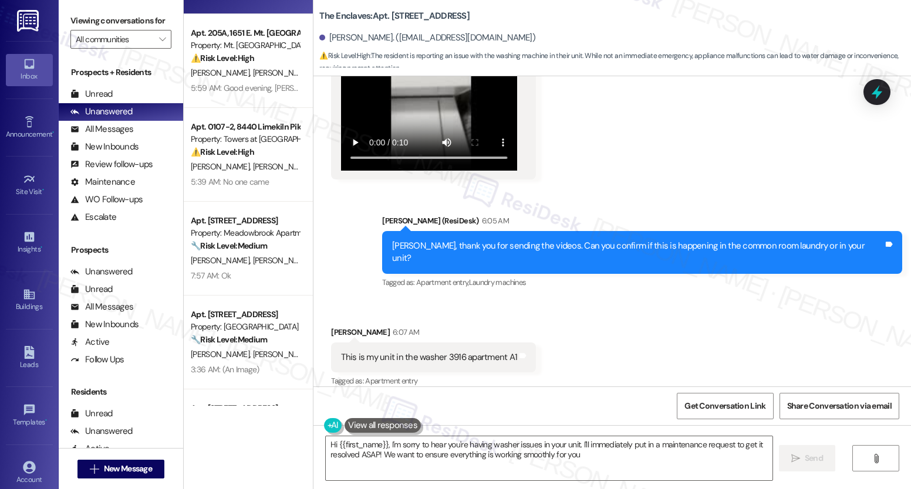
type textarea "Hi {{first_name}}, I'm sorry to hear you're having washer issues in your unit. …"
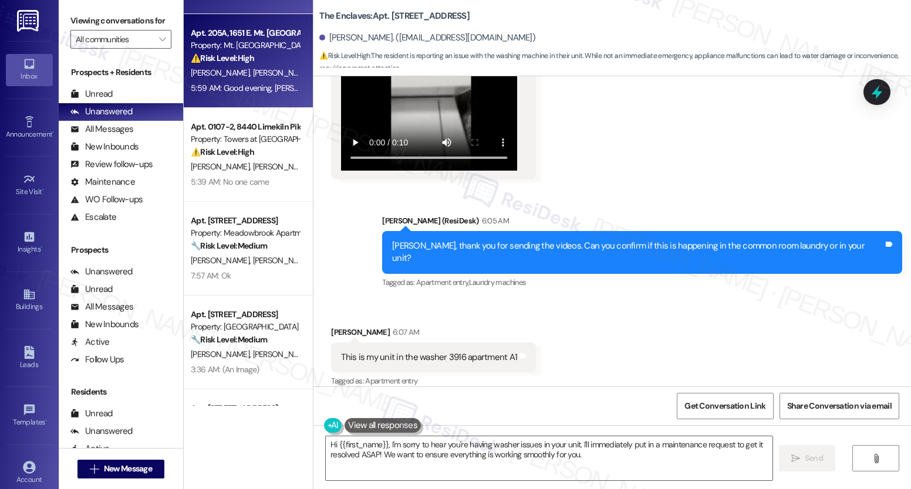
click at [253, 68] on span "[PERSON_NAME]" at bounding box center [282, 72] width 59 height 11
type textarea "Hi {{first_name}}, thanks for confirming the washer issue is in your unit (3916…"
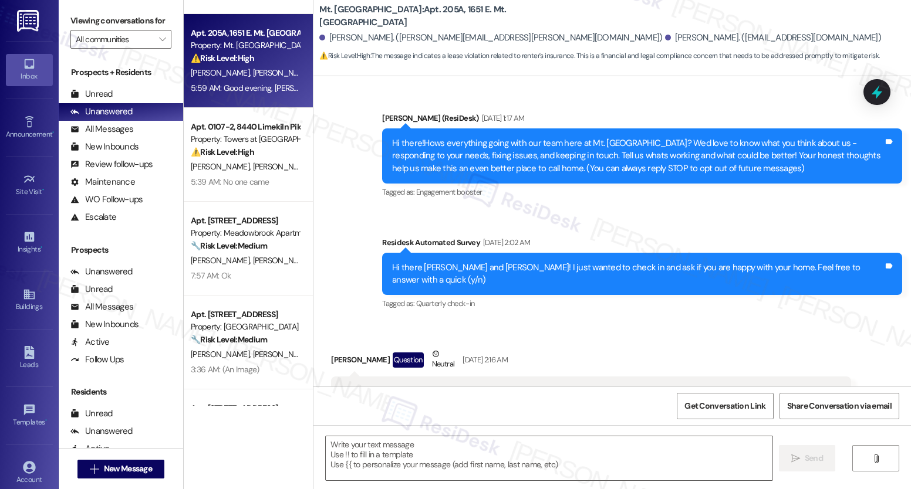
scroll to position [4474, 0]
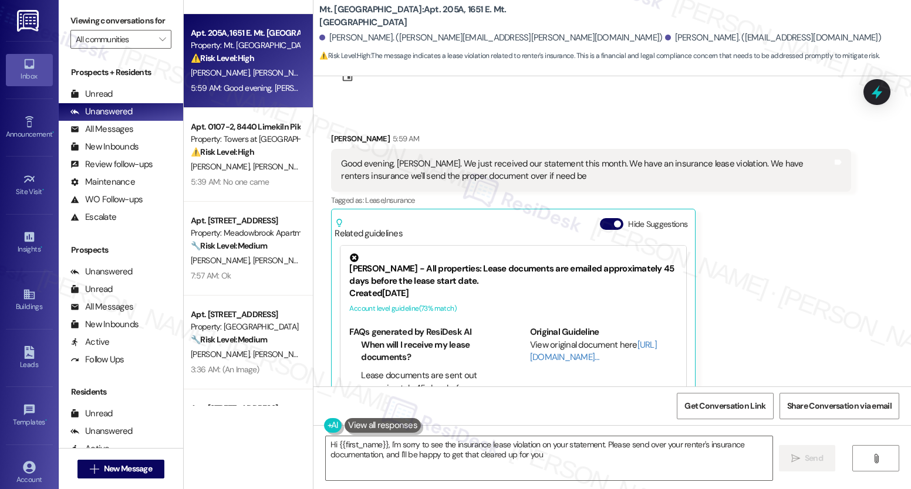
type textarea "Hi {{first_name}}, I'm sorry to see the insurance lease violation on your state…"
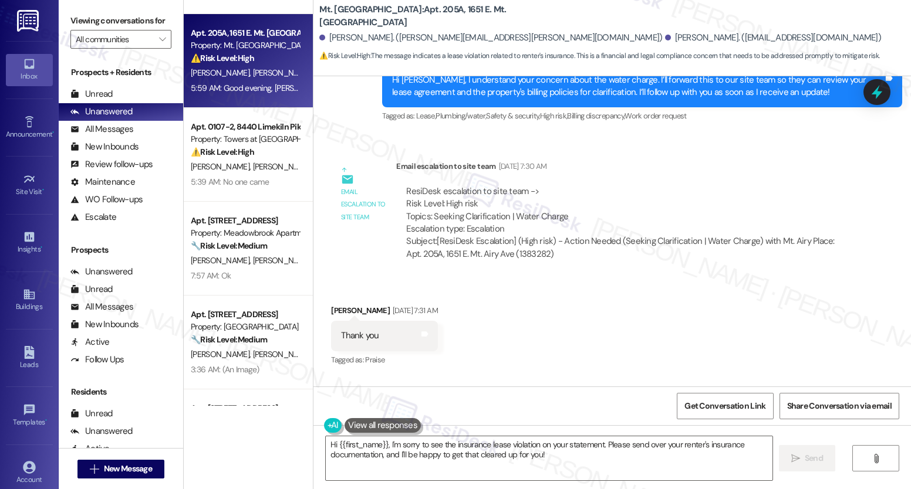
scroll to position [3507, 0]
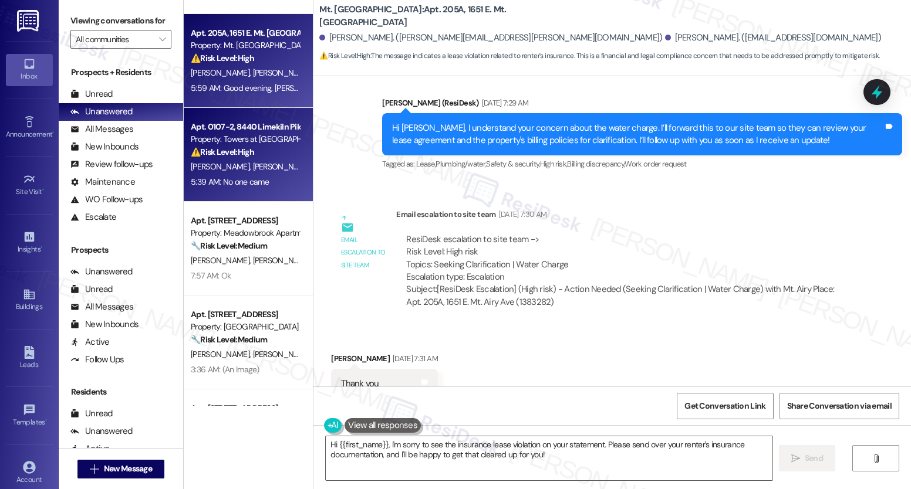
click at [251, 148] on div "⚠️ Risk Level: High The resident indicates that a previously submitted work ord…" at bounding box center [245, 152] width 109 height 12
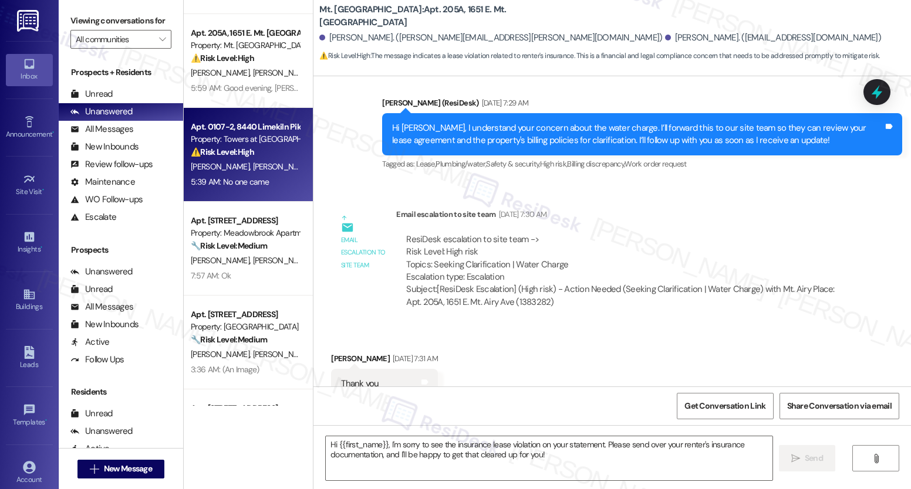
type textarea "Fetching suggested responses. Please feel free to read through the conversation…"
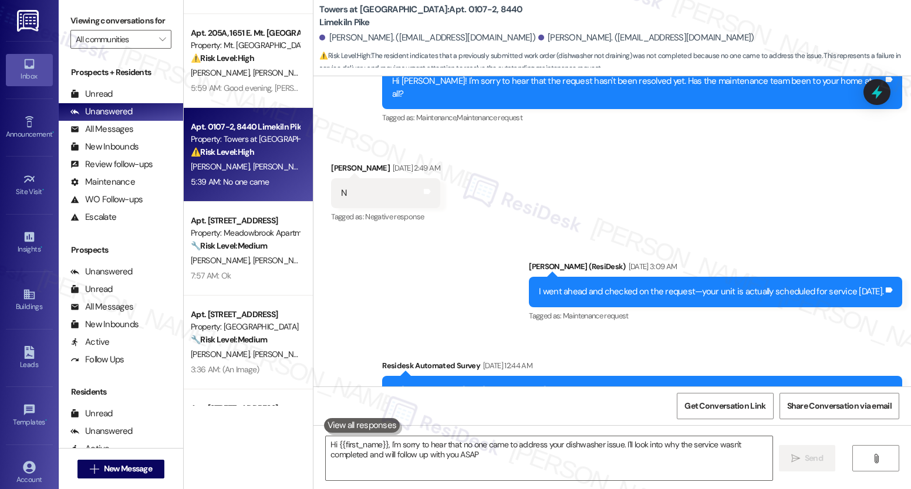
type textarea "Hi {{first_name}}, I'm sorry to hear that no one came to address your dishwashe…"
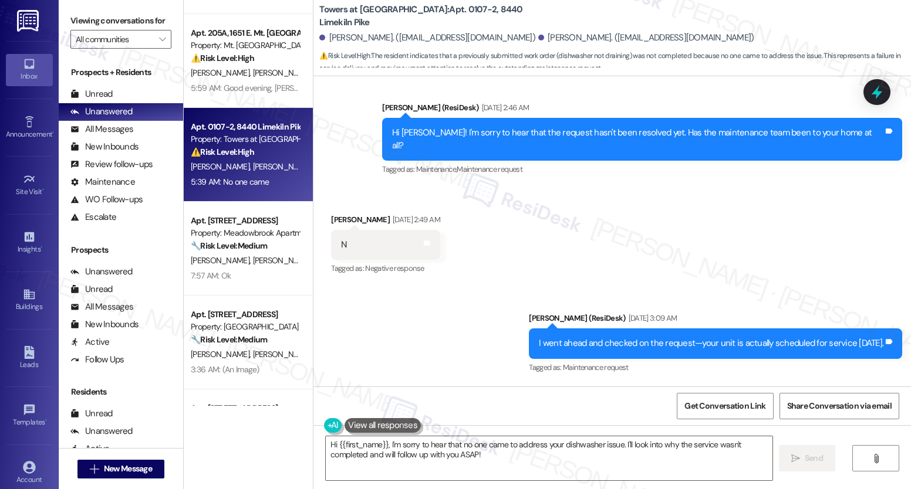
scroll to position [736, 0]
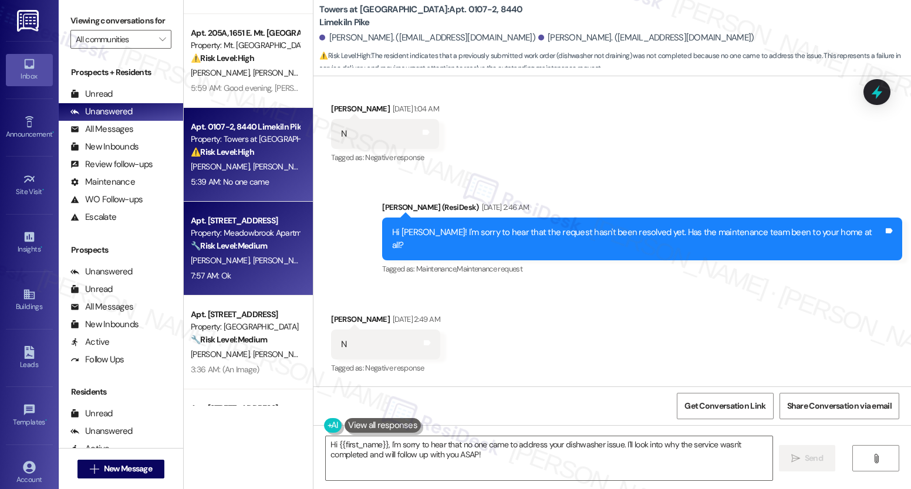
click at [253, 259] on span "[PERSON_NAME]" at bounding box center [282, 260] width 59 height 11
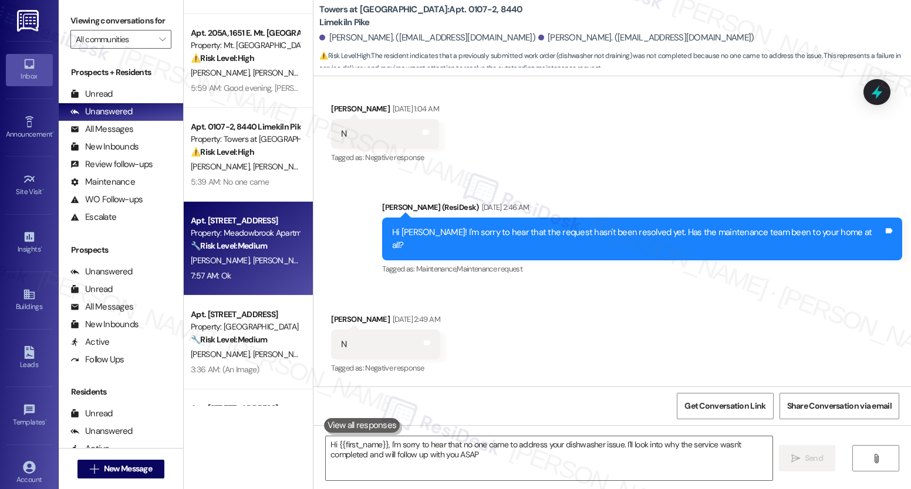
type textarea "Hi {{first_name}}, I'm sorry to hear that no one came to address your dishwashe…"
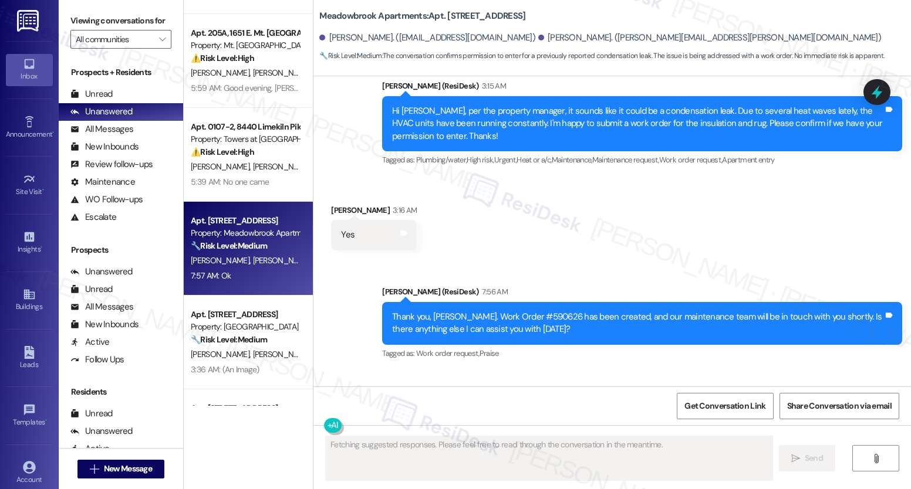
scroll to position [5331, 0]
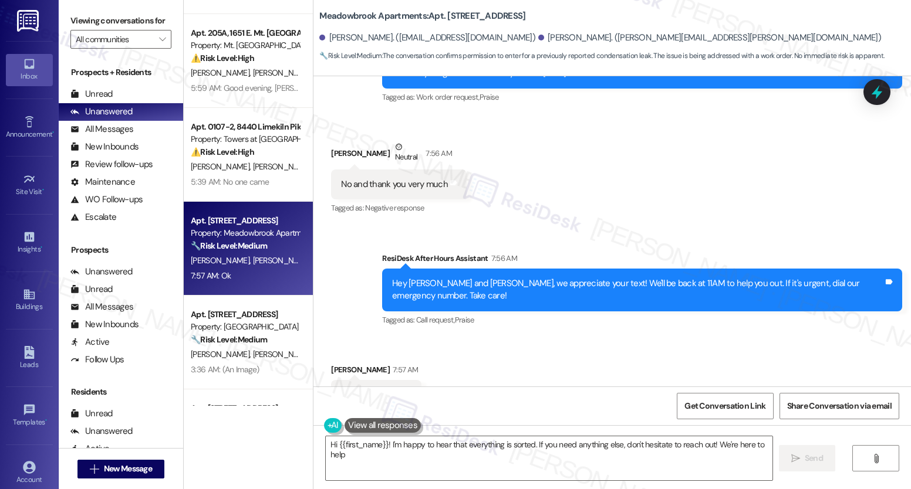
type textarea "Hi {{first_name}}! I'm happy to hear that everything is sorted. If you need any…"
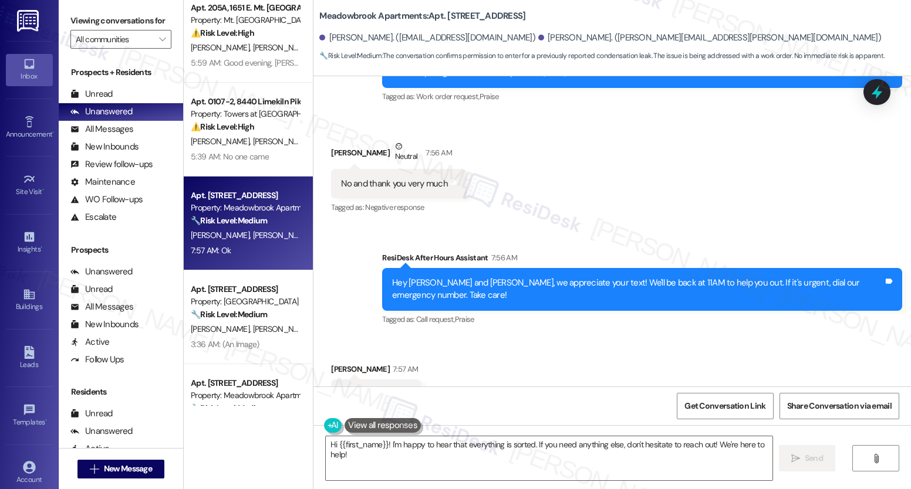
scroll to position [471, 0]
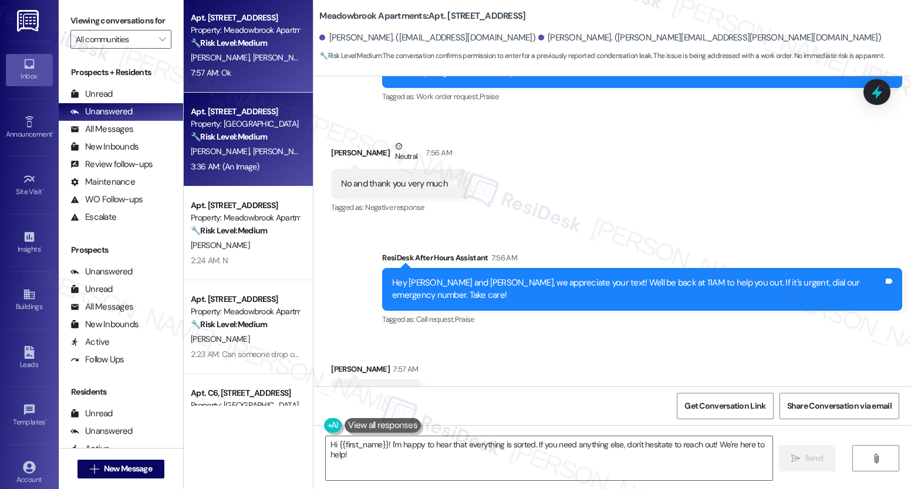
click at [242, 161] on div "3:36 AM: (An Image) 3:36 AM: (An Image)" at bounding box center [225, 166] width 69 height 11
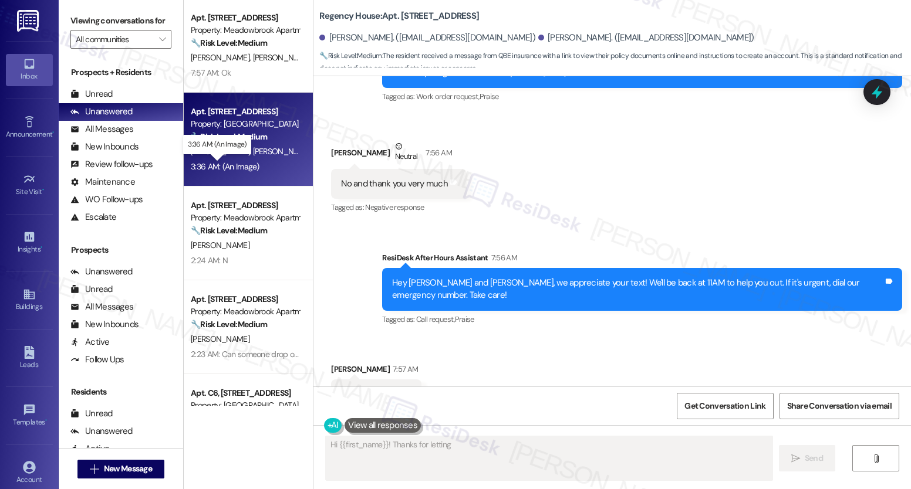
scroll to position [740, 0]
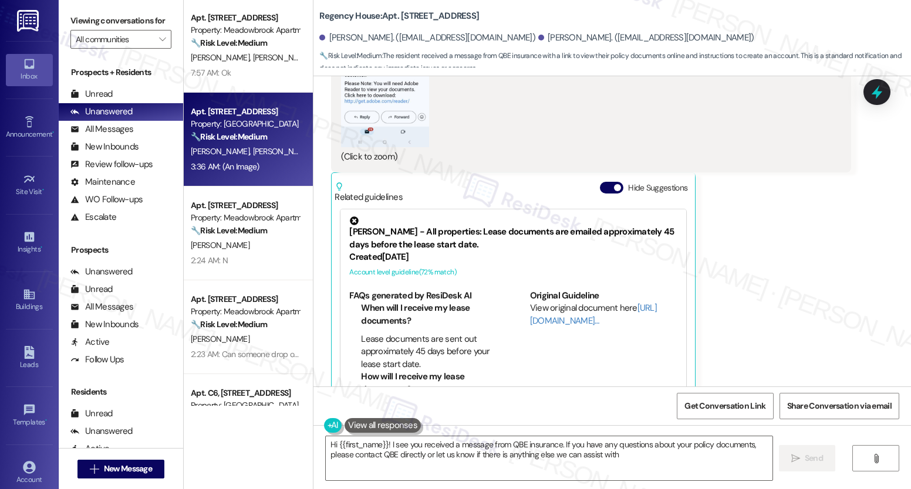
type textarea "Hi {{first_name}}! I see you received a message from QBE insurance. If you have…"
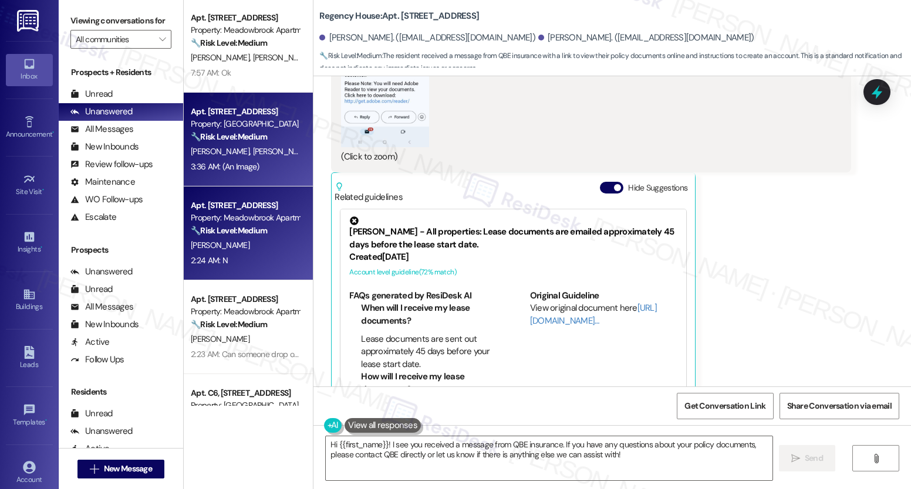
click at [210, 242] on span "[PERSON_NAME]" at bounding box center [220, 245] width 59 height 11
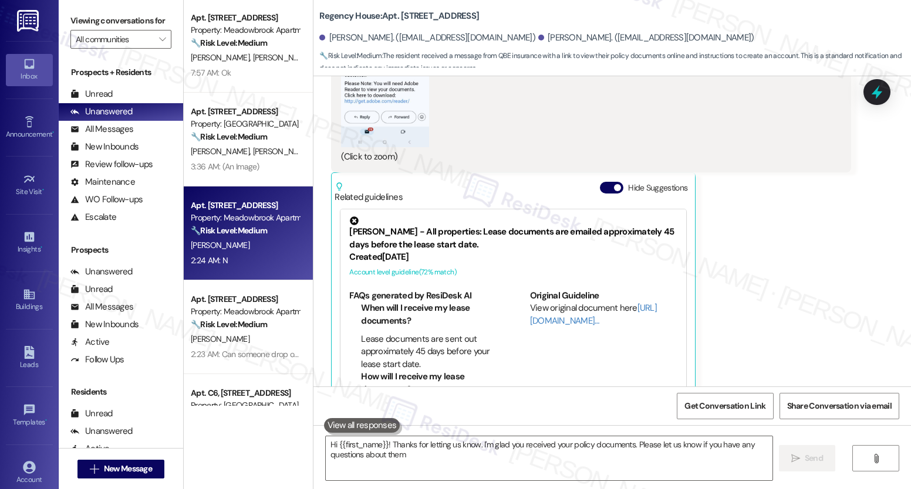
type textarea "Hi {{first_name}}! Thanks for letting us know. I'm glad you received your polic…"
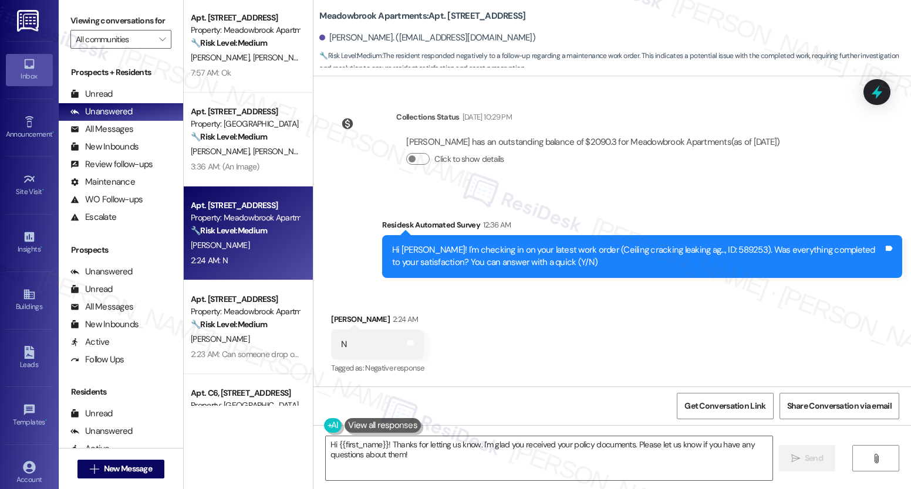
scroll to position [1063, 0]
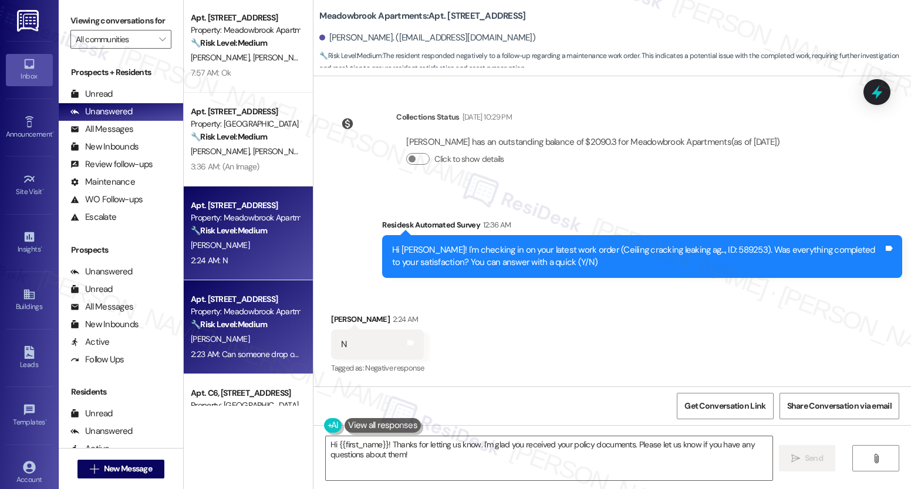
click at [194, 309] on div "Property: Meadowbrook Apartments" at bounding box center [245, 312] width 109 height 12
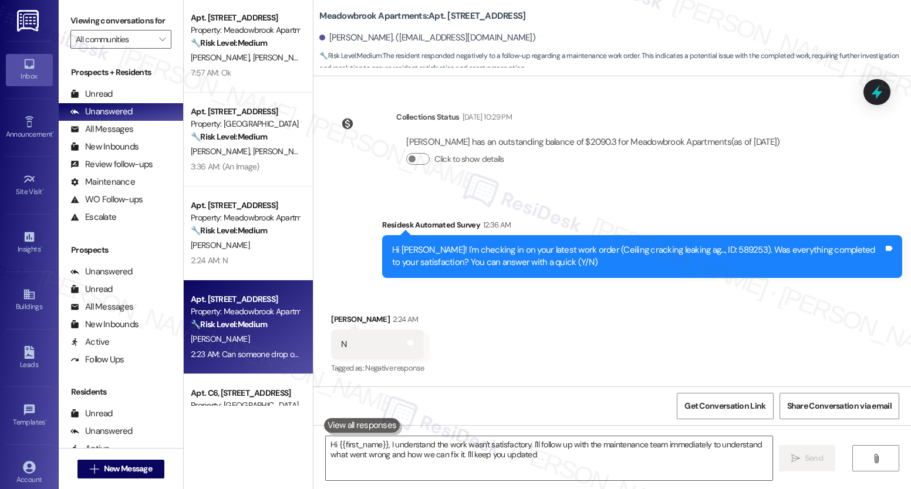
type textarea "Hi {{first_name}}, I understand the work wasn't satisfactory. I'll follow up wi…"
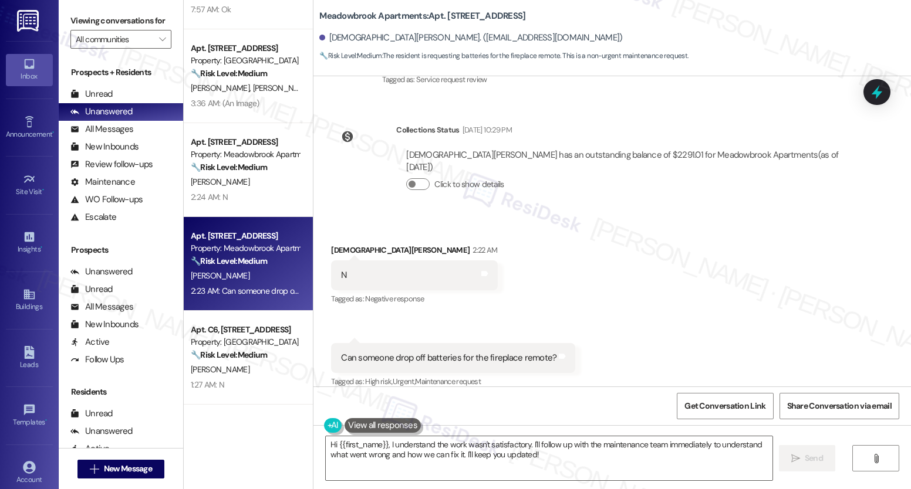
scroll to position [637, 0]
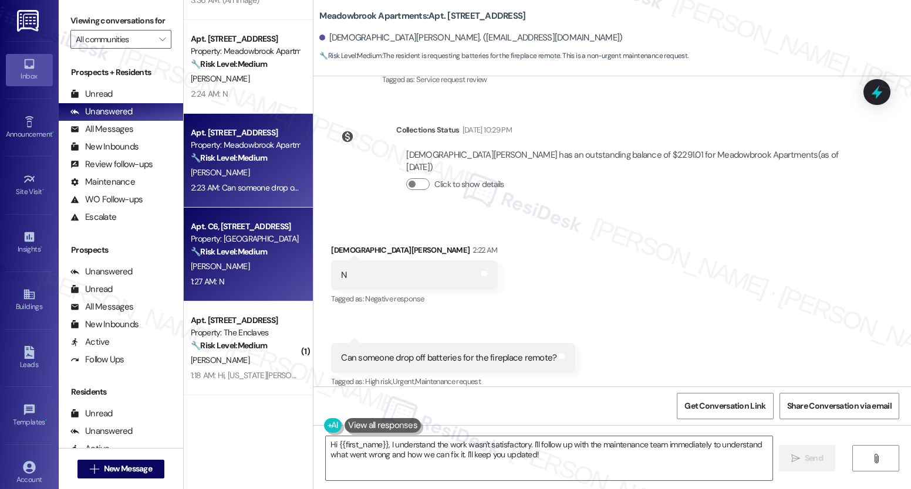
click at [253, 259] on div "[PERSON_NAME]" at bounding box center [245, 266] width 111 height 15
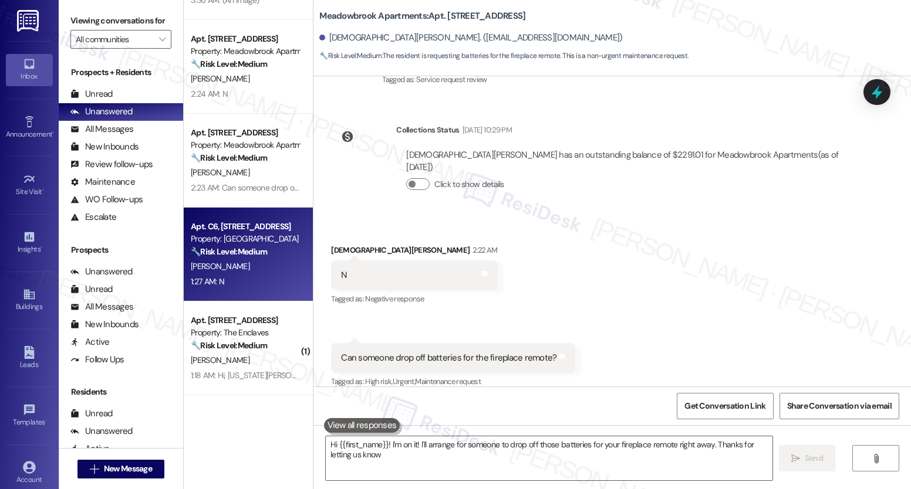
type textarea "Hi {{first_name}}! I'm on it! I'll arrange for someone to drop off those batter…"
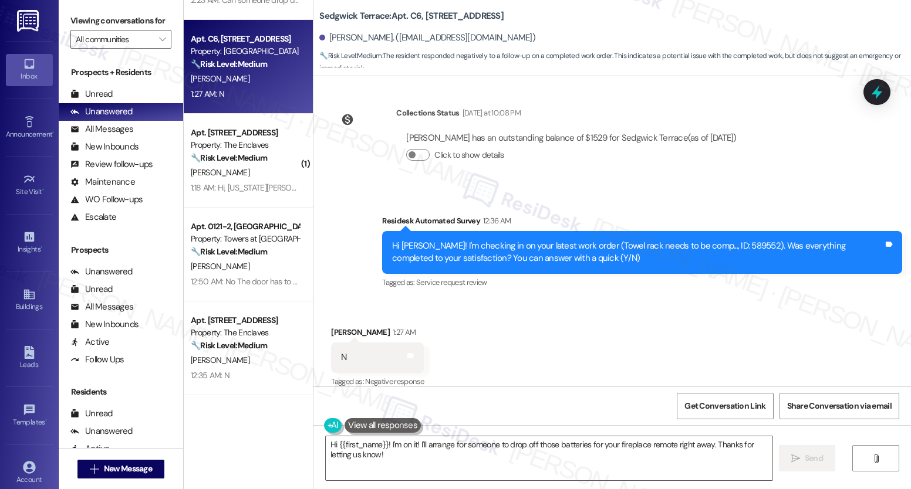
scroll to position [845, 0]
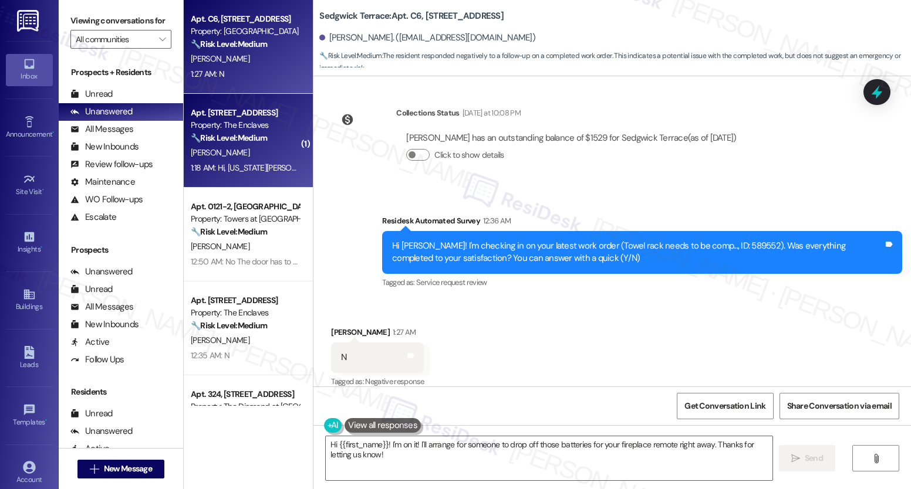
click at [215, 168] on div "1:18 AM: Hi, Virginia Irick here: we still have two small machines running here…" at bounding box center [475, 168] width 568 height 11
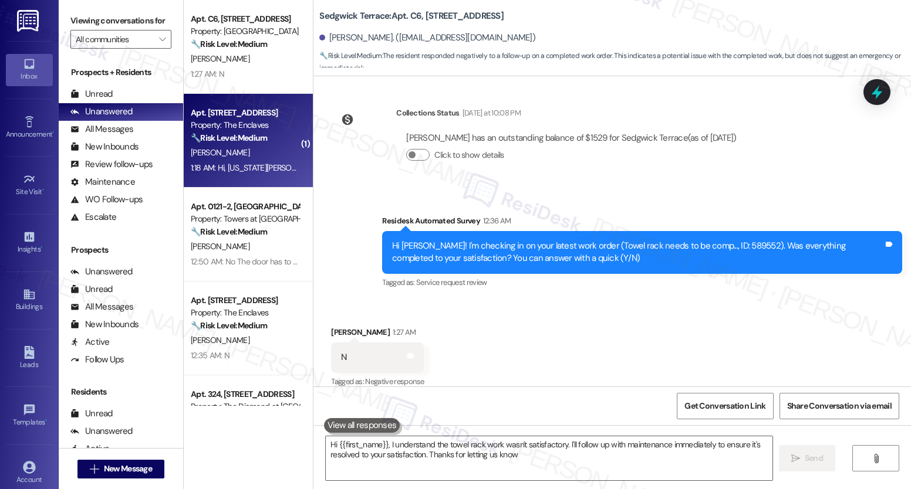
type textarea "Hi {{first_name}}, I understand the towel rack work wasn't satisfactory. I'll f…"
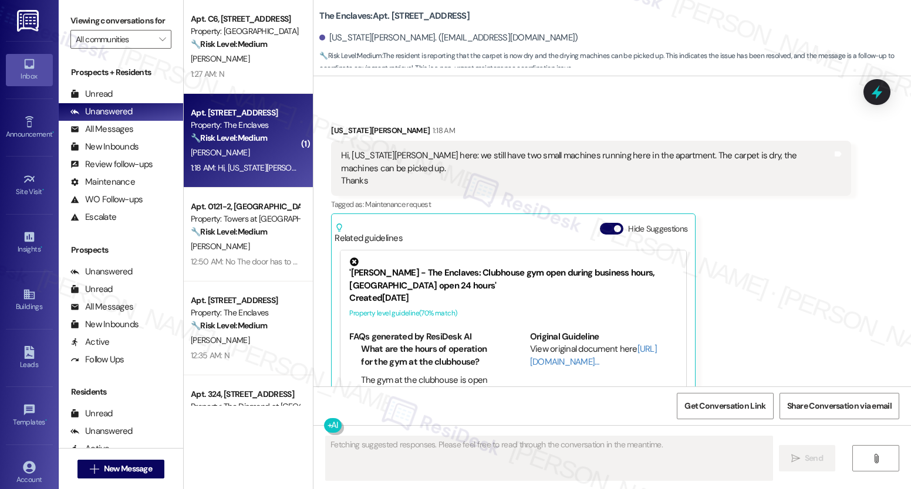
scroll to position [4210, 0]
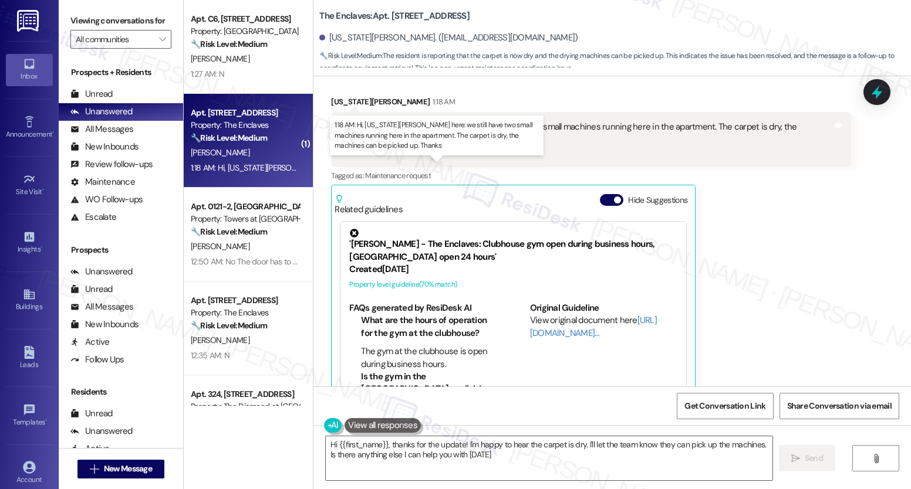
type textarea "Hi {{first_name}}, thanks for the update! I'm happy to hear the carpet is dry. …"
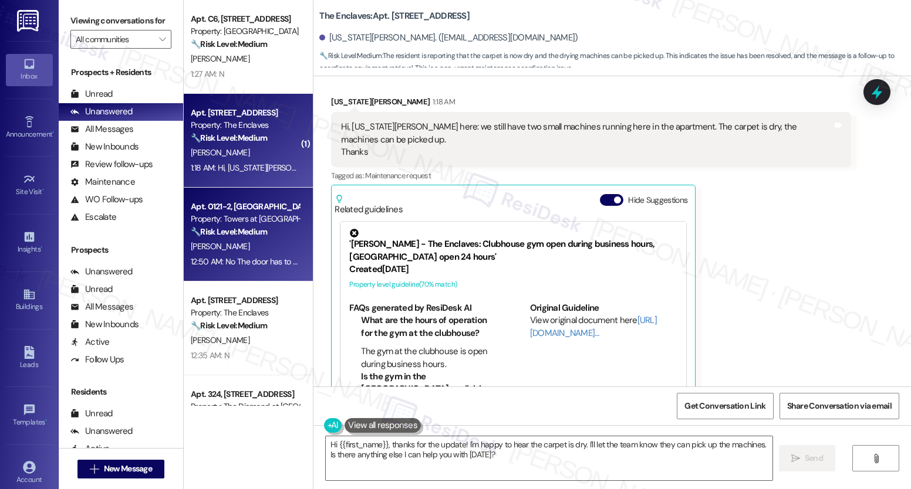
click at [217, 224] on div "Property: Towers at [GEOGRAPHIC_DATA]" at bounding box center [245, 219] width 109 height 12
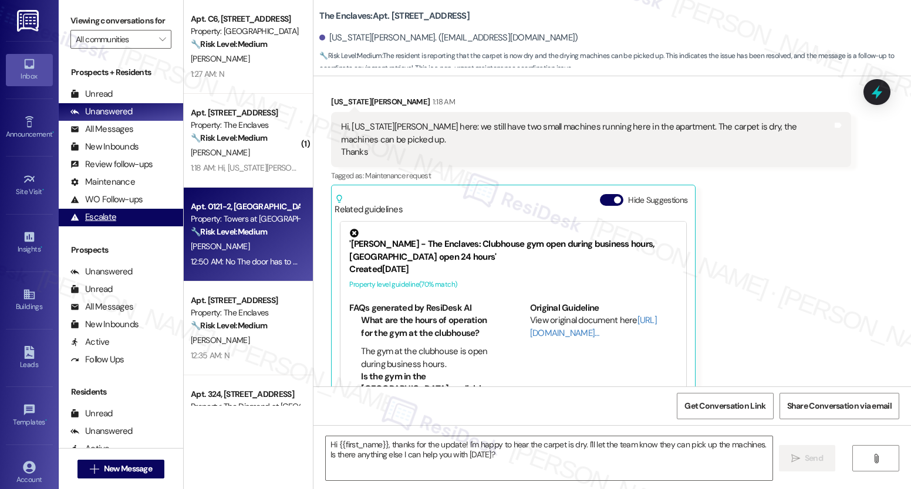
type textarea "Fetching suggested responses. Please feel free to read through the conversation…"
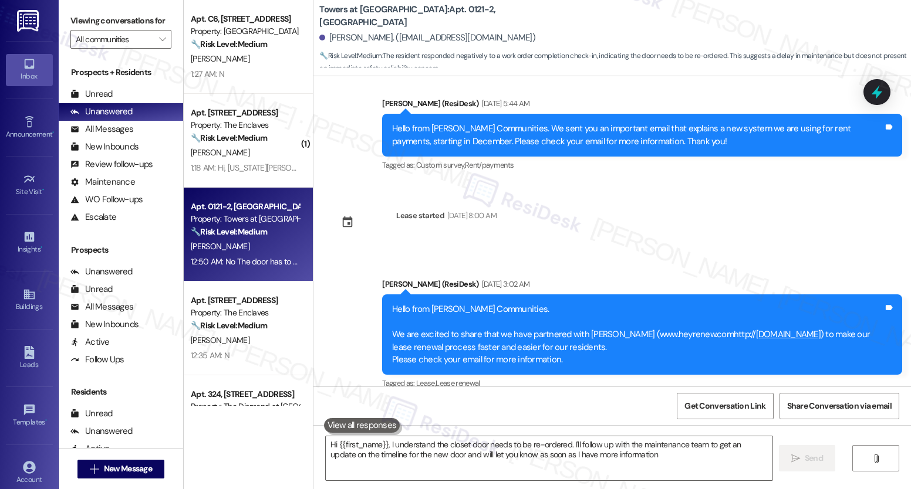
type textarea "Hi {{first_name}}, I understand the closet door needs to be re-ordered. I'll fo…"
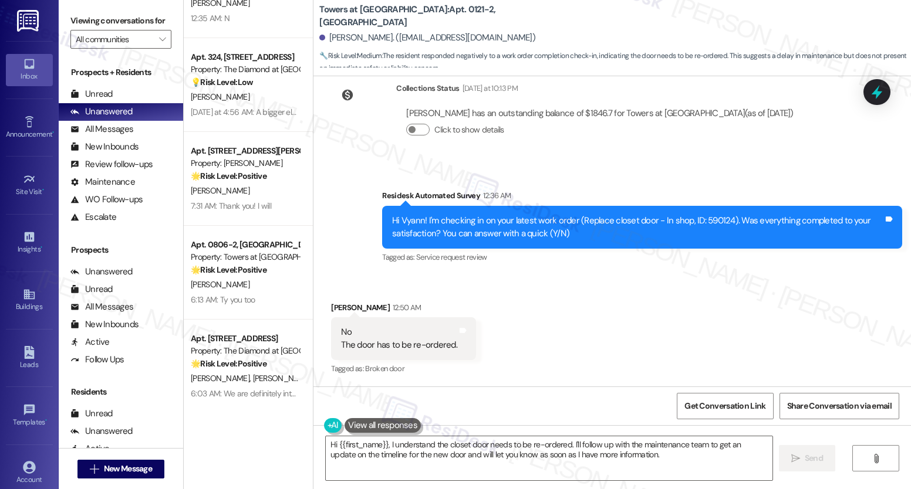
scroll to position [1095, 0]
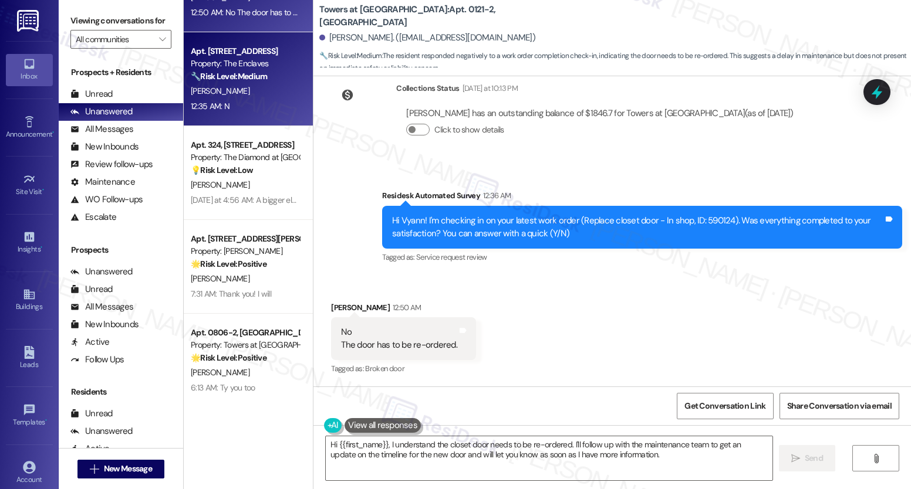
click at [261, 85] on div "[PERSON_NAME]" at bounding box center [245, 91] width 111 height 15
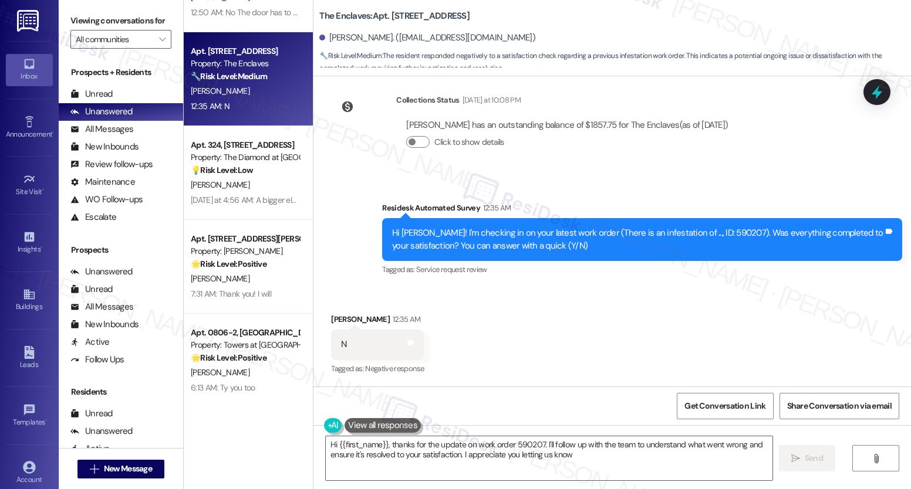
type textarea "Hi {{first_name}}, thanks for the update on work order 590207. I'll follow up w…"
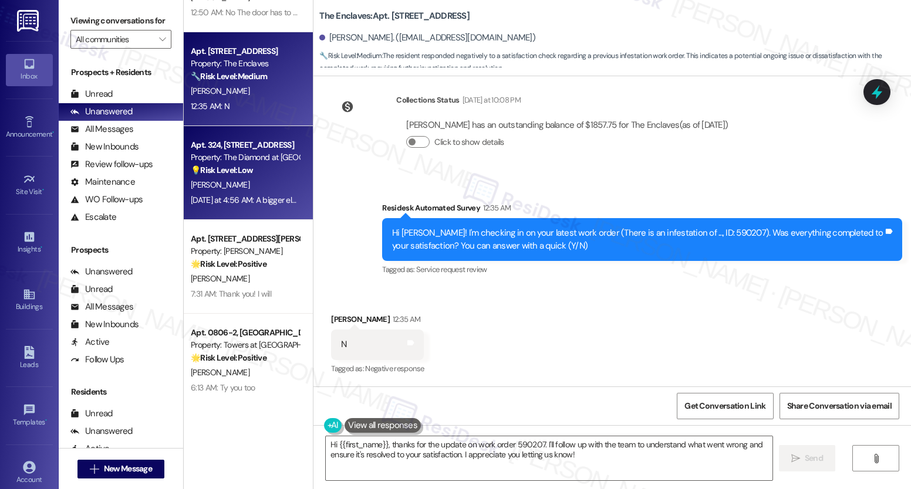
click at [249, 171] on div "💡 Risk Level: Low The resident is providing feedback on their move-in experienc…" at bounding box center [245, 170] width 109 height 12
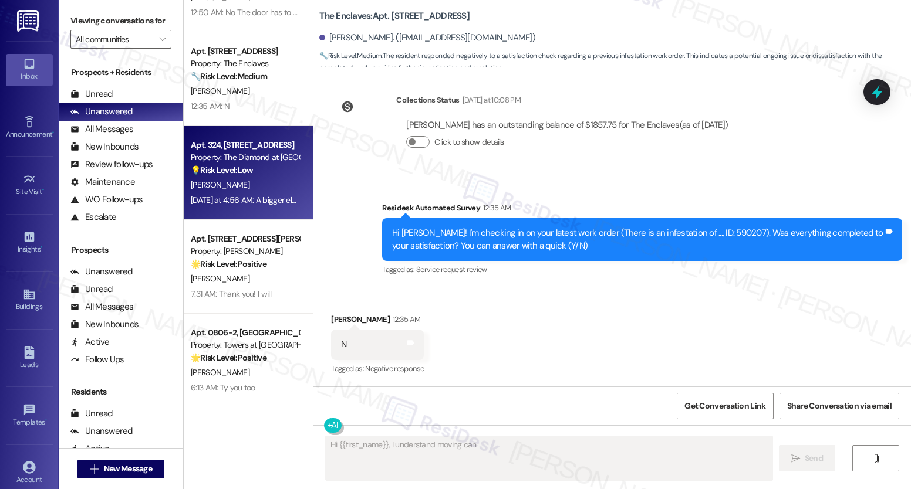
scroll to position [100, 0]
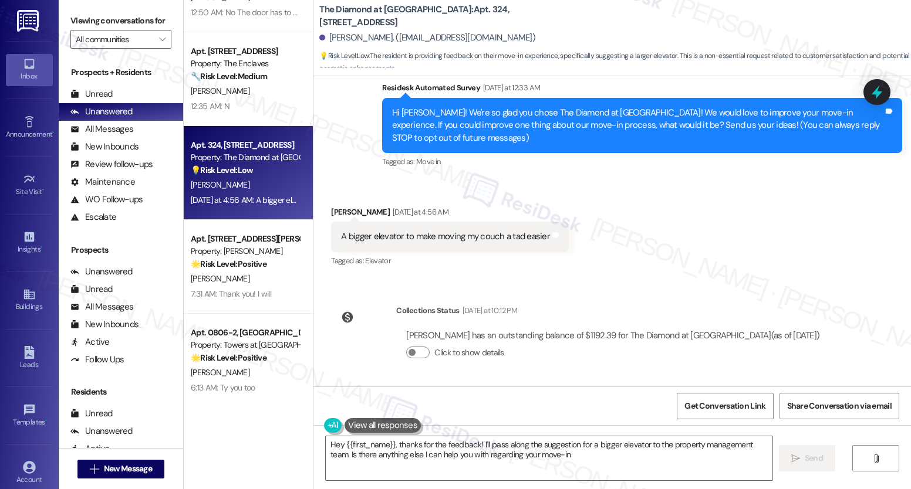
type textarea "Hey {{first_name}}, thanks for the feedback! I'll pass along the suggestion for…"
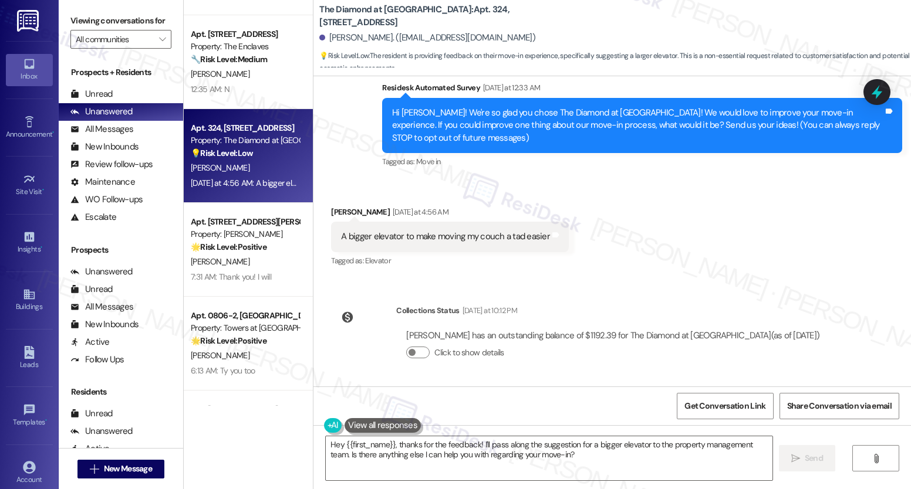
scroll to position [1114, 0]
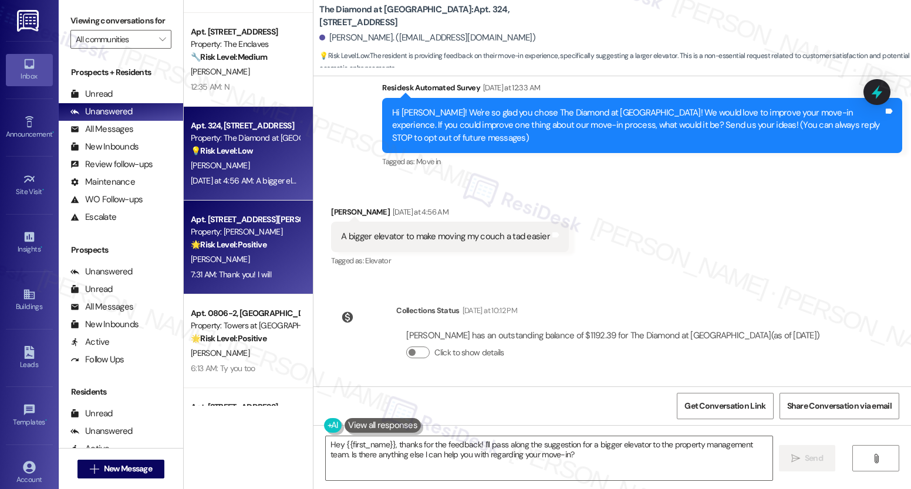
click at [255, 259] on div "[PERSON_NAME]" at bounding box center [245, 259] width 111 height 15
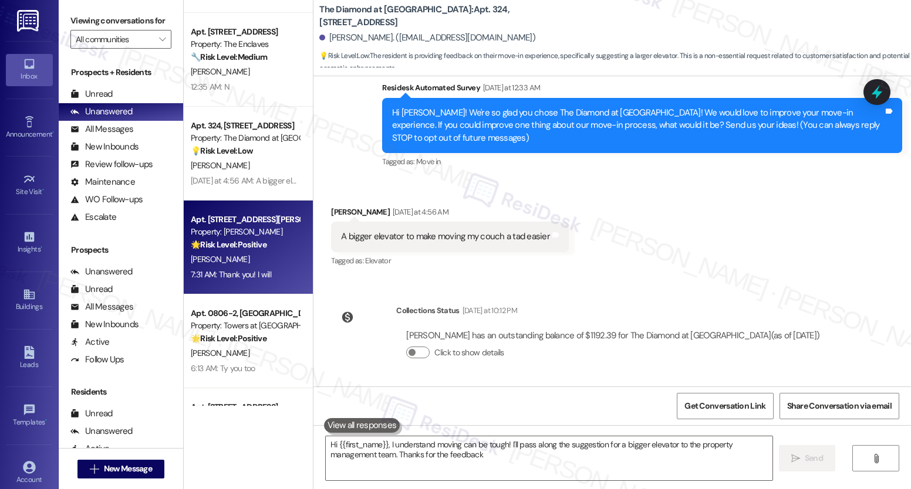
type textarea "Hi {{first_name}}, I understand moving can be tough! I'll pass along the sugges…"
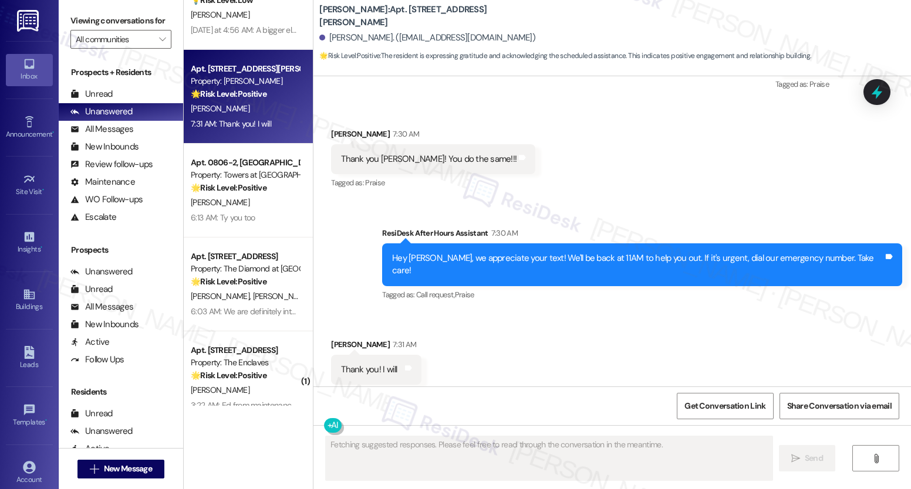
scroll to position [1268, 0]
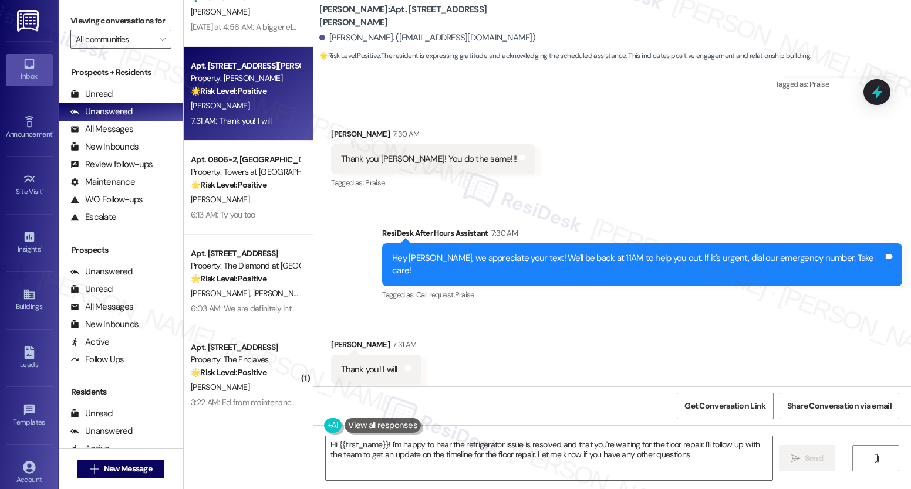
type textarea "Hi {{first_name}}! I'm happy to hear the refrigerator issue is resolved and tha…"
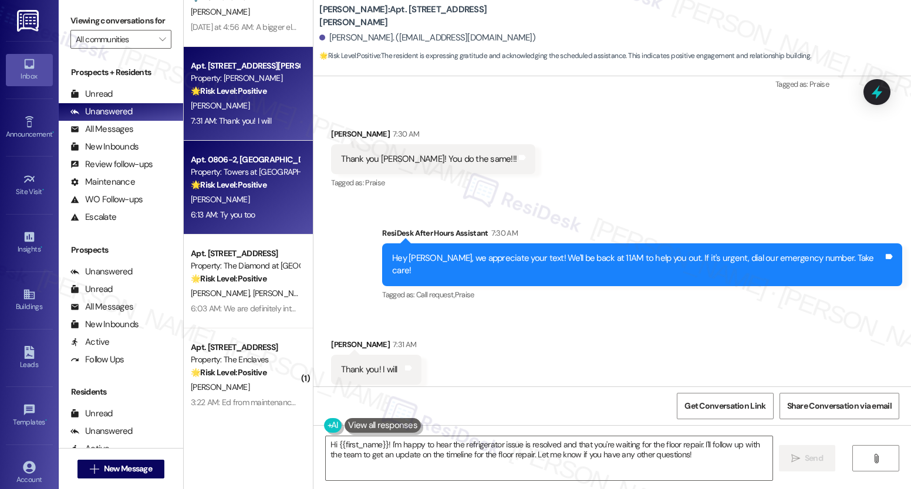
click at [272, 173] on div "Property: Towers at [GEOGRAPHIC_DATA]" at bounding box center [245, 172] width 109 height 12
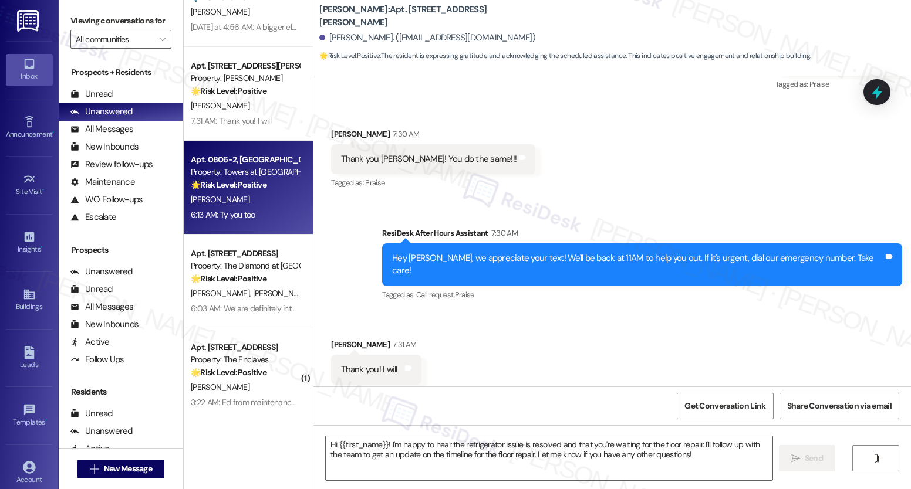
type textarea "Fetching suggested responses. Please feel free to read through the conversation…"
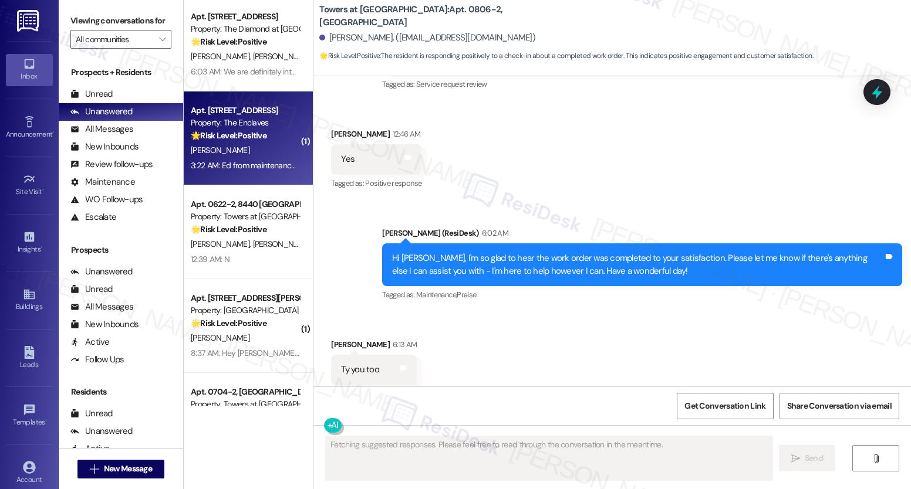
scroll to position [1519, 0]
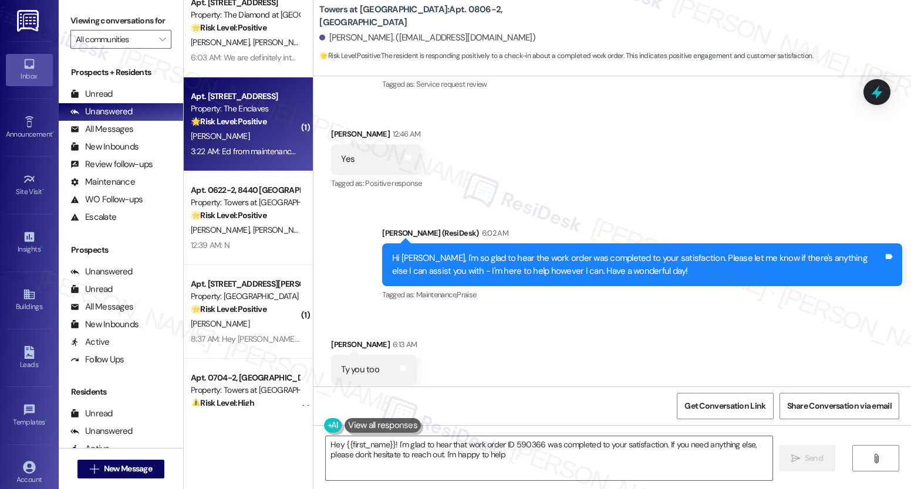
type textarea "Hey {{first_name}}! I'm glad to hear that work order ID 590366 was completed to…"
click at [242, 140] on div "[PERSON_NAME]" at bounding box center [245, 136] width 111 height 15
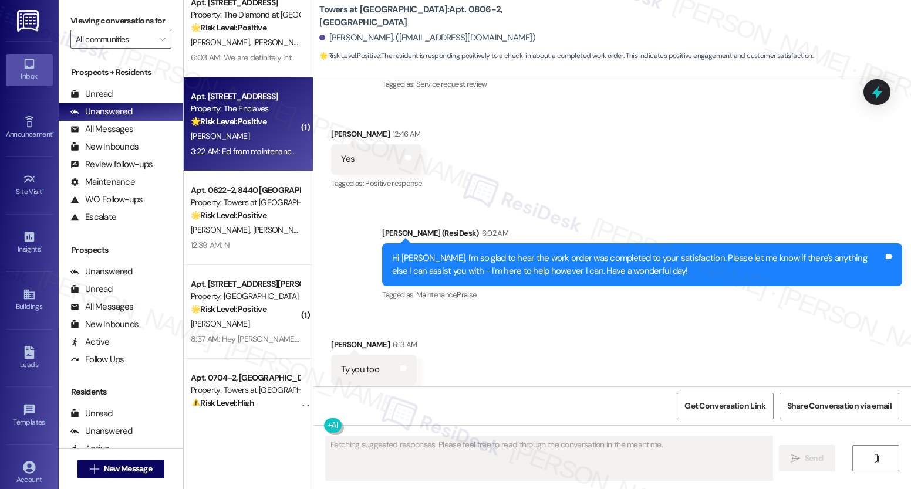
scroll to position [3149, 0]
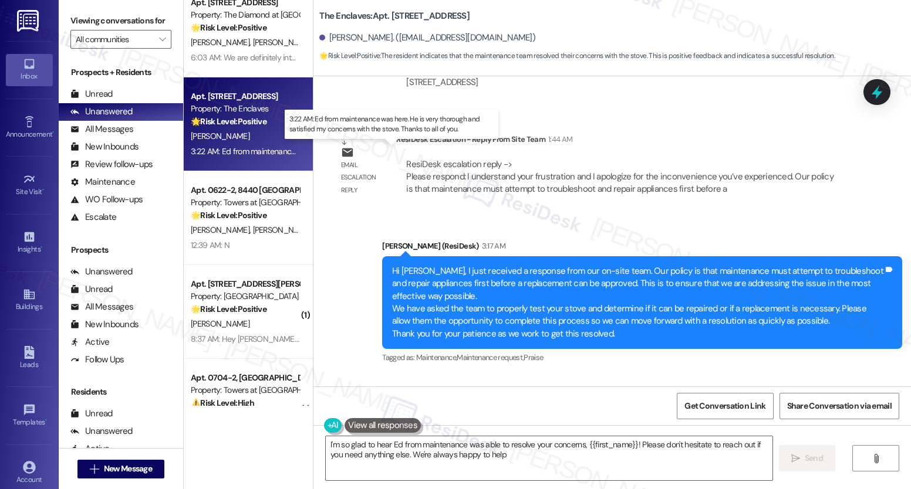
type textarea "I'm so glad to hear Ed from maintenance was able to resolve your concerns, {{fi…"
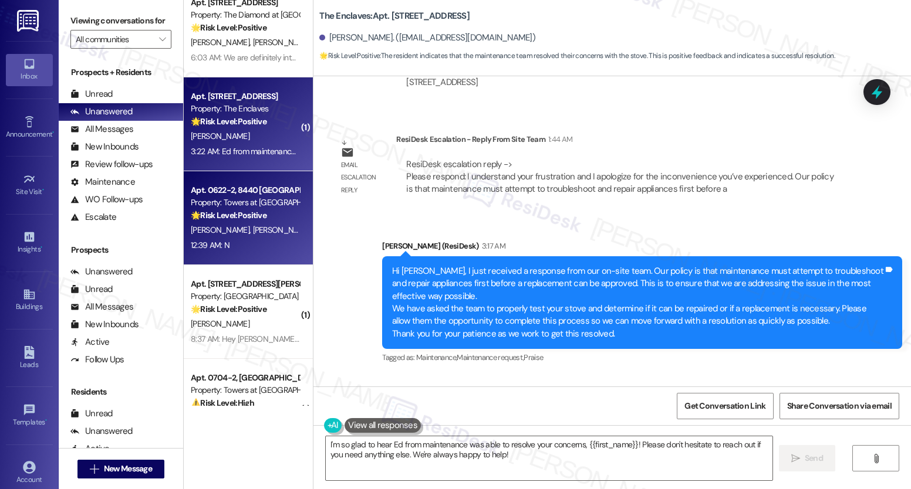
click at [241, 198] on div "Property: Towers at [GEOGRAPHIC_DATA]" at bounding box center [245, 203] width 109 height 12
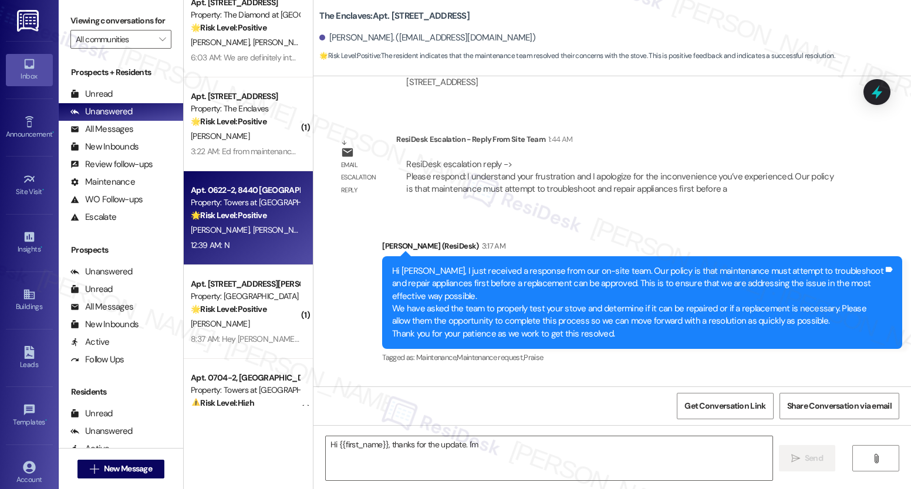
scroll to position [0, 0]
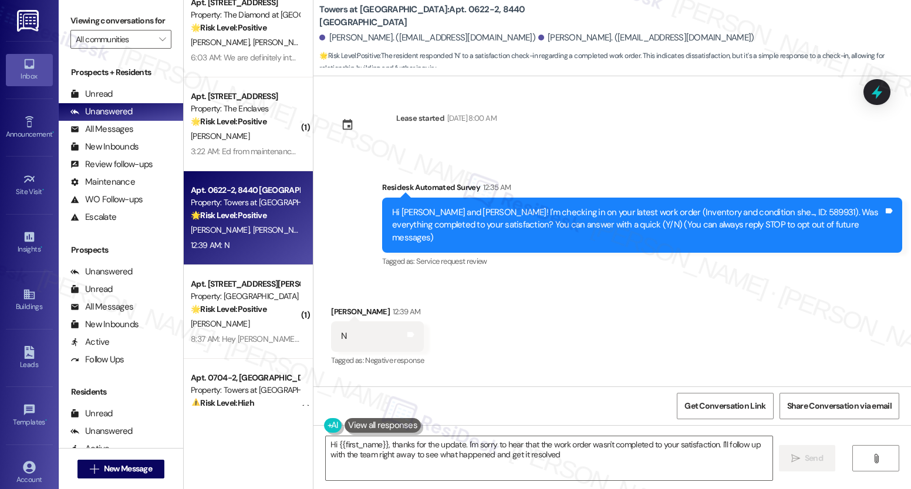
type textarea "Hi {{first_name}}, thanks for the update. I'm sorry to hear that the work order…"
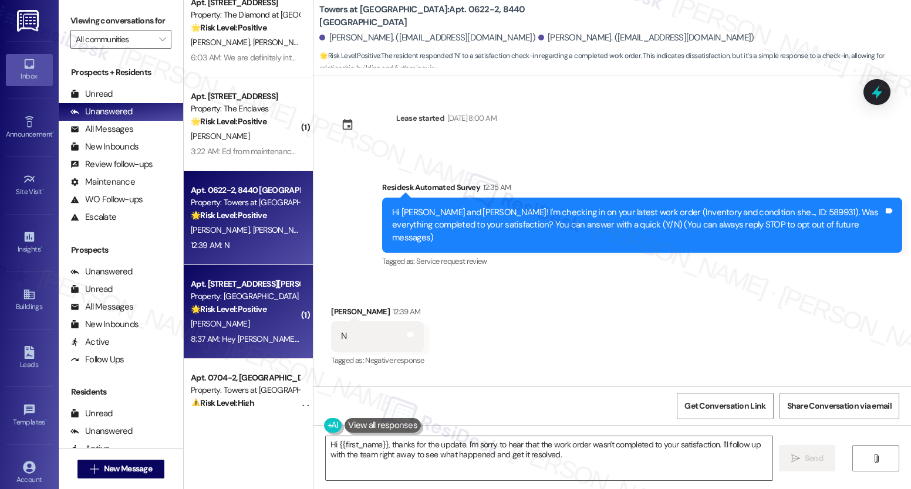
click at [232, 285] on div "Apt. [STREET_ADDRESS][PERSON_NAME]" at bounding box center [245, 284] width 109 height 12
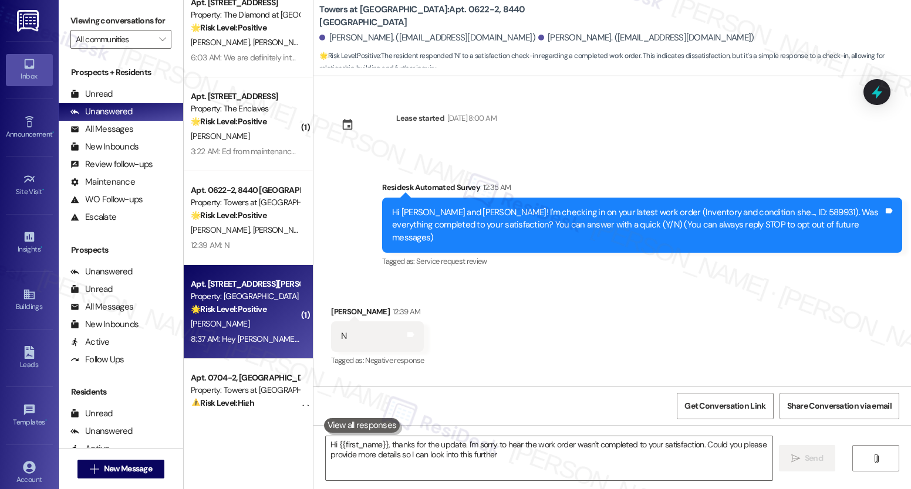
type textarea "Hi {{first_name}}, thanks for the update. I'm sorry to hear the work order wasn…"
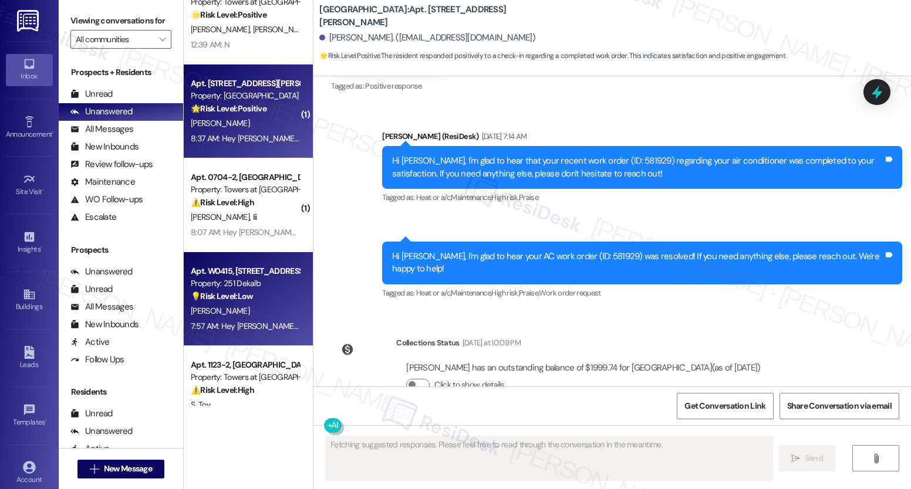
scroll to position [12814, 0]
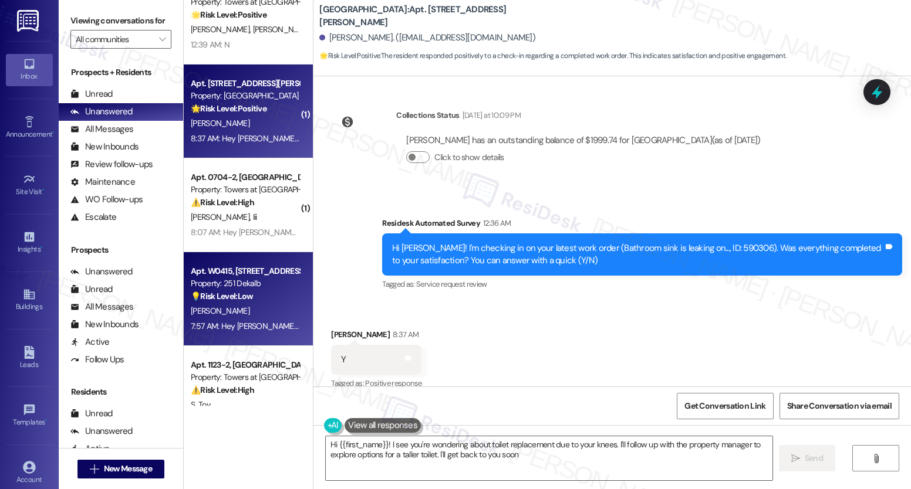
type textarea "Hi {{first_name}}! I see you're wondering about toilet replacement due to your …"
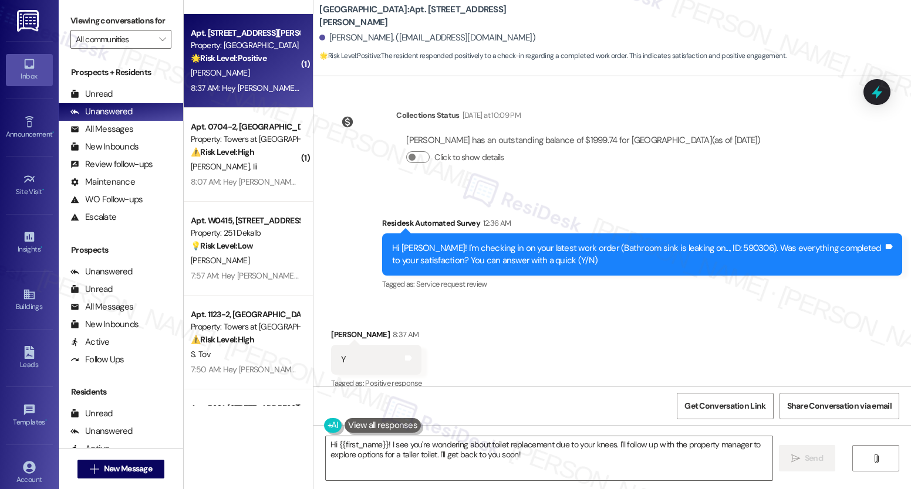
scroll to position [1802, 0]
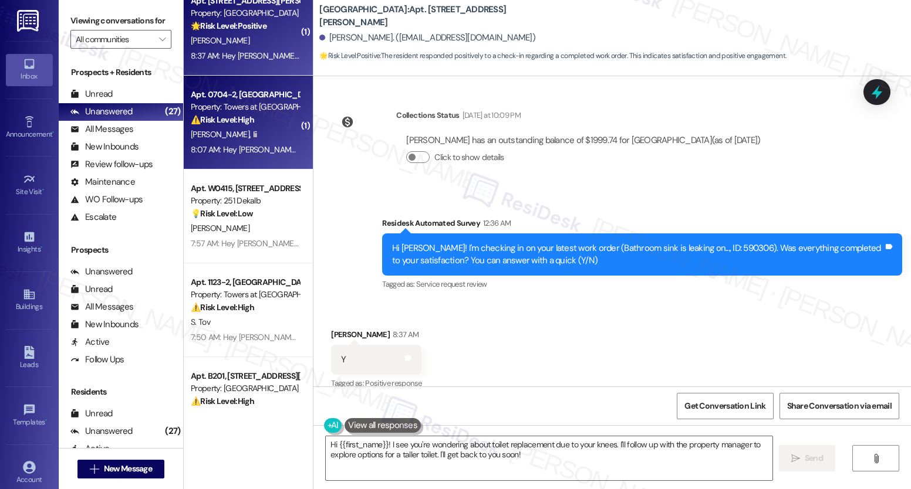
click at [254, 109] on div "Property: Towers at [GEOGRAPHIC_DATA]" at bounding box center [245, 107] width 109 height 12
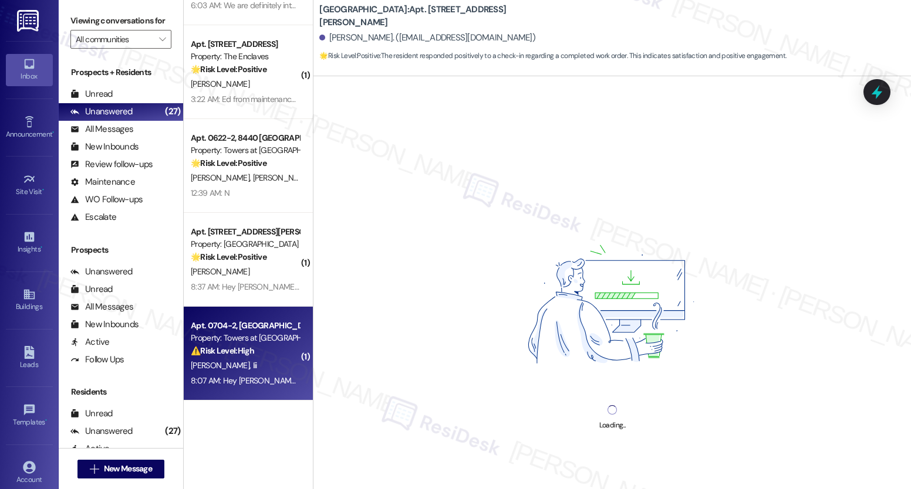
scroll to position [1177, 0]
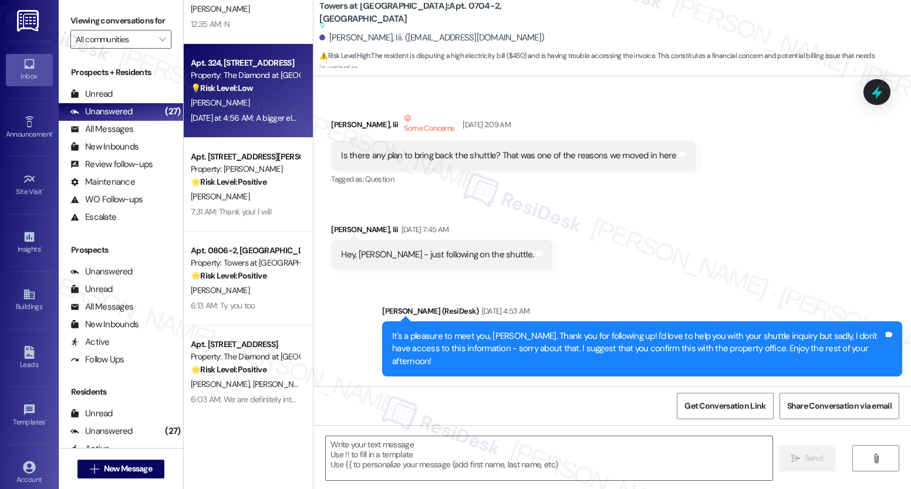
click at [251, 102] on div "[PERSON_NAME]" at bounding box center [245, 103] width 111 height 15
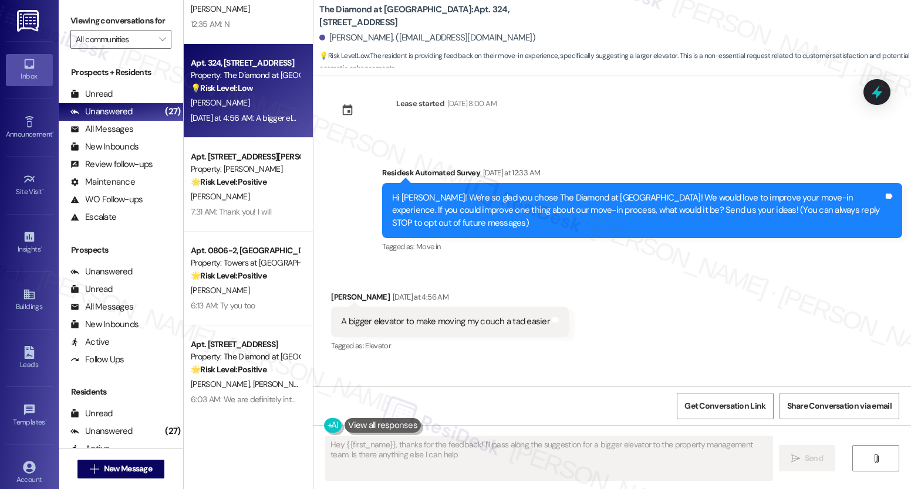
scroll to position [0, 0]
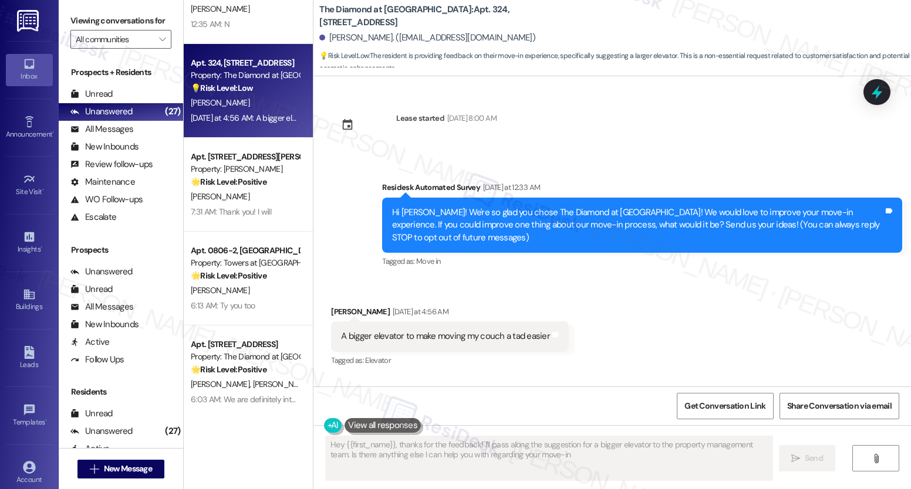
type textarea "Hey {{first_name}}, thanks for the feedback! I'll pass along the suggestion for…"
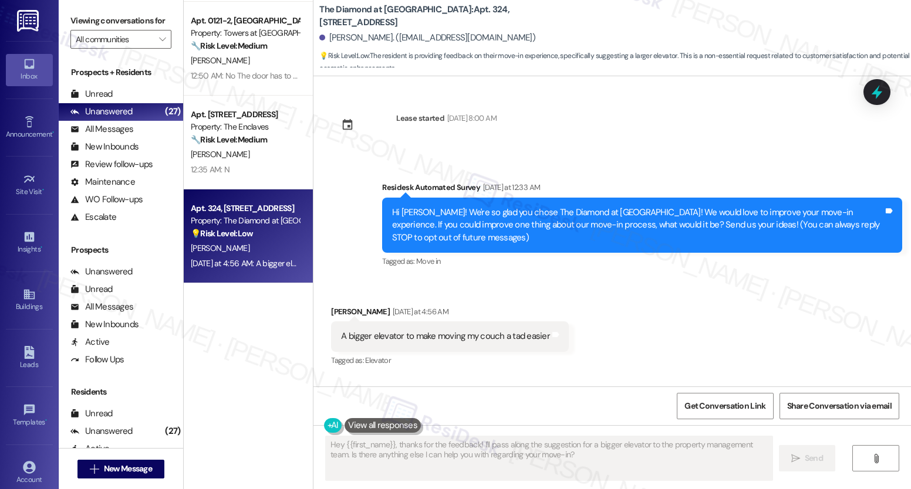
scroll to position [778, 0]
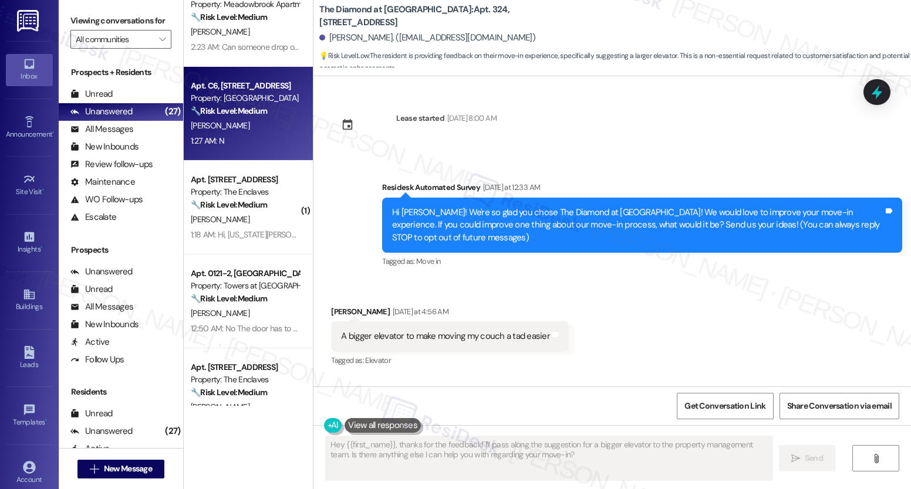
click at [262, 144] on div "1:27 AM: N 1:27 AM: N" at bounding box center [245, 141] width 111 height 15
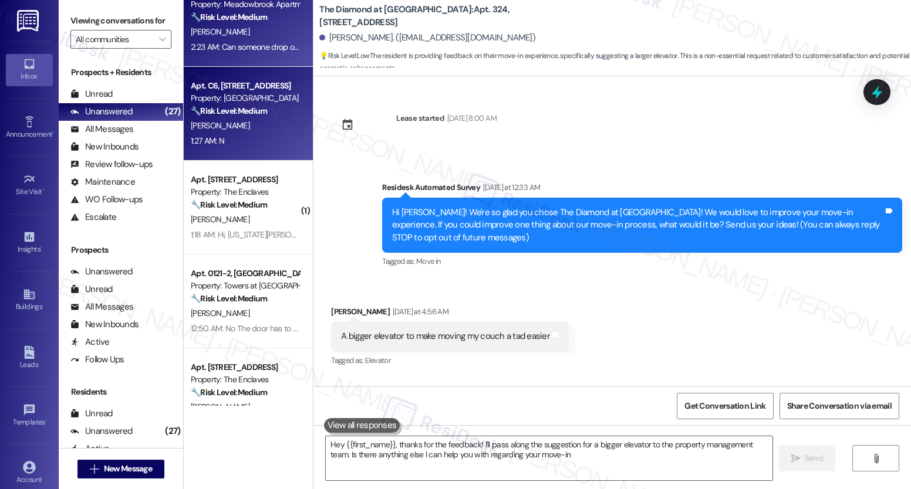
type textarea "Hey {{first_name}}, thanks for the feedback! I'll pass along the suggestion for…"
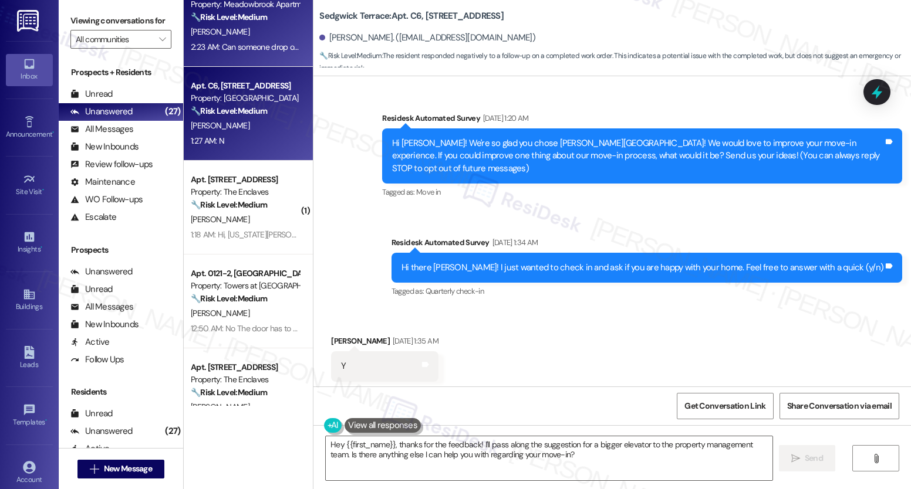
click at [248, 45] on div "2:23 AM: Can someone drop off batteries for the fireplace remote? 2:23 AM: Can …" at bounding box center [304, 47] width 227 height 11
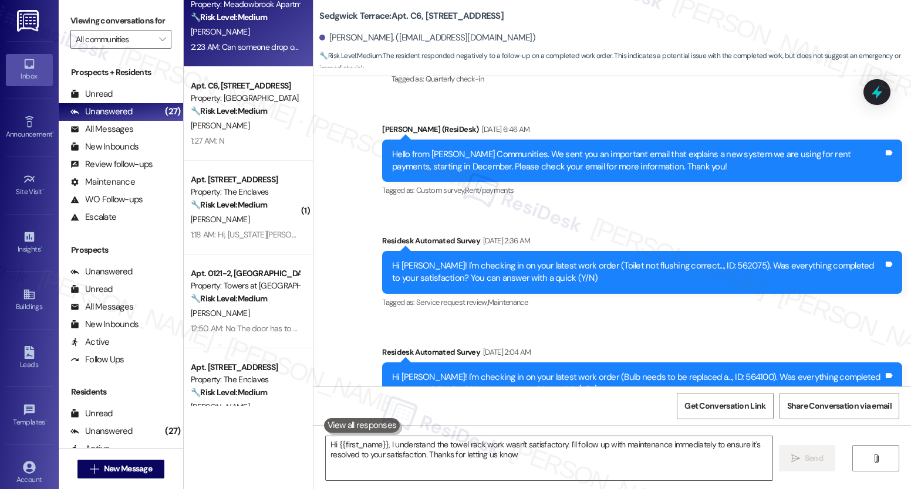
type textarea "Hi {{first_name}}, I understand the towel rack work wasn't satisfactory. I'll f…"
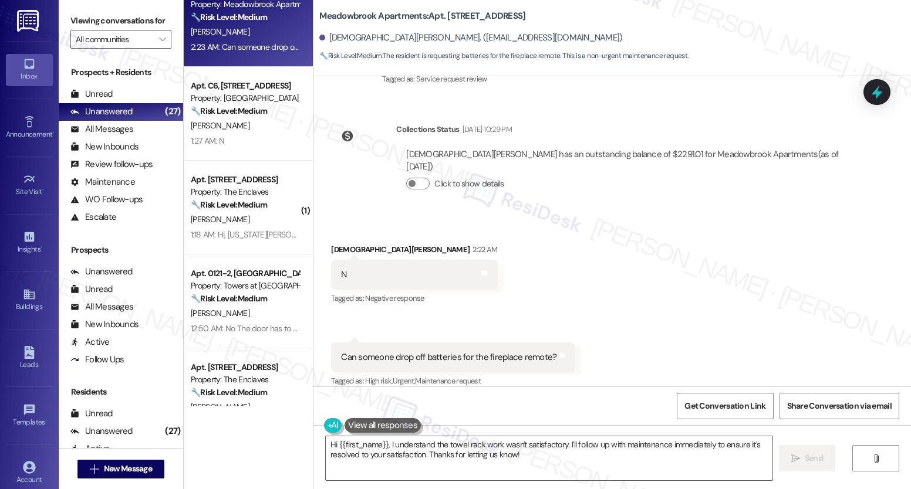
scroll to position [380, 0]
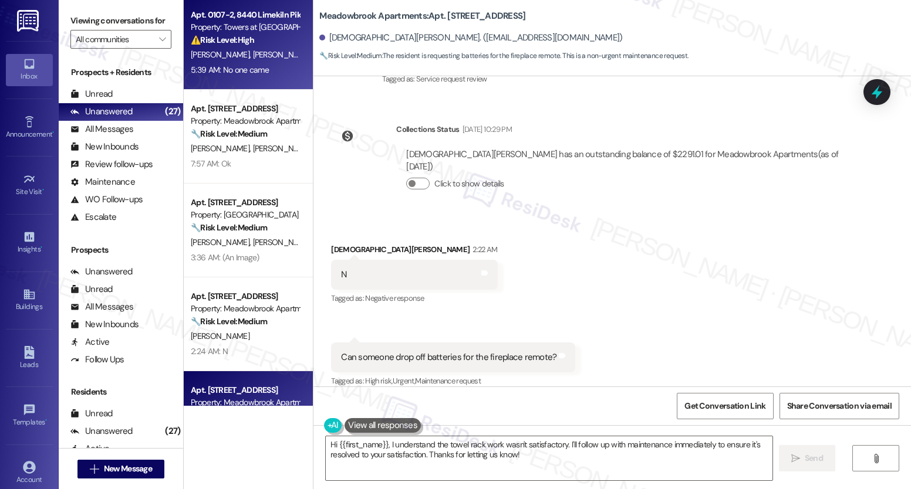
click at [225, 40] on strong "⚠️ Risk Level: High" at bounding box center [222, 40] width 63 height 11
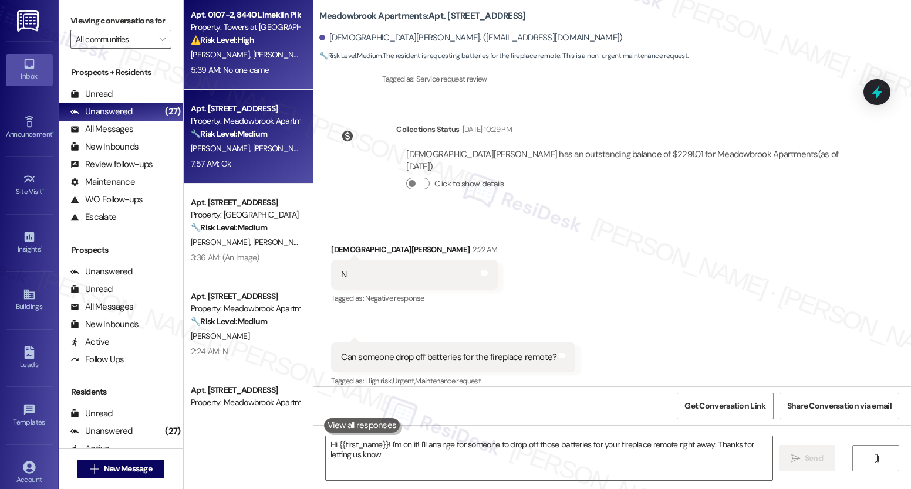
type textarea "Hi {{first_name}}! I'm on it! I'll arrange for someone to drop off those batter…"
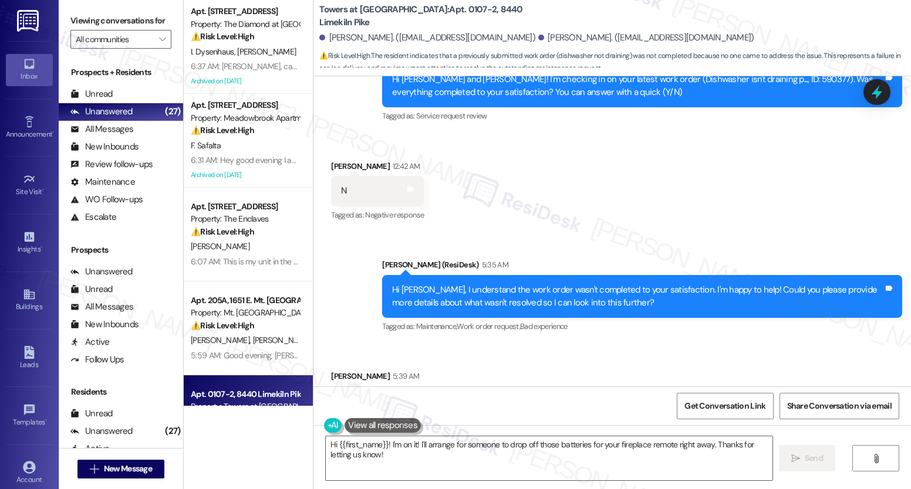
scroll to position [1940, 0]
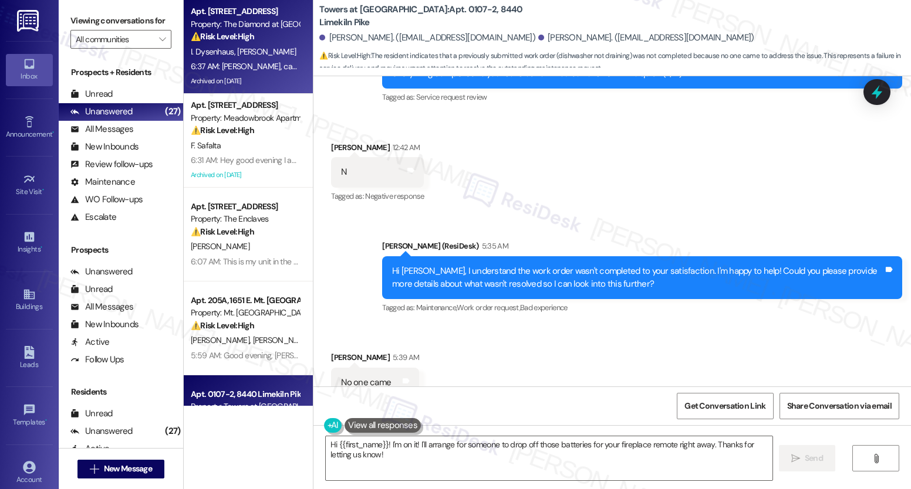
click at [242, 51] on span "[PERSON_NAME]" at bounding box center [267, 51] width 59 height 11
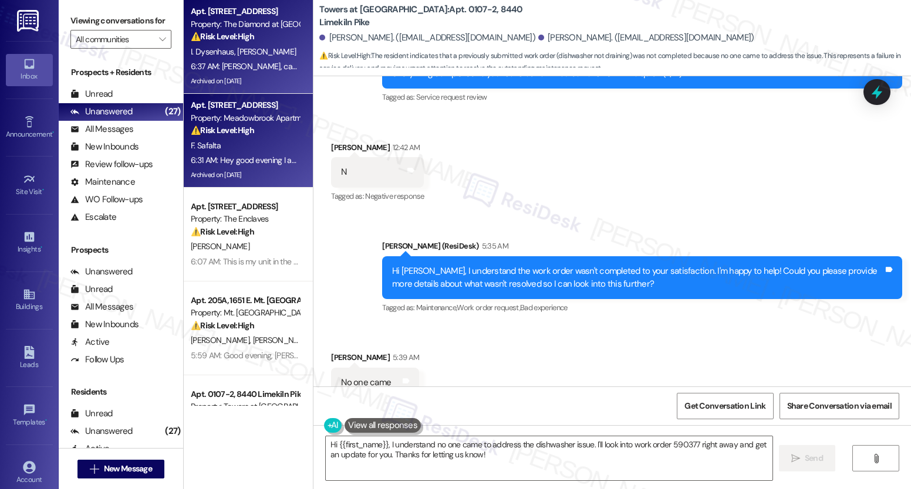
type textarea "Fetching suggested responses. Please feel free to read through the conversation…"
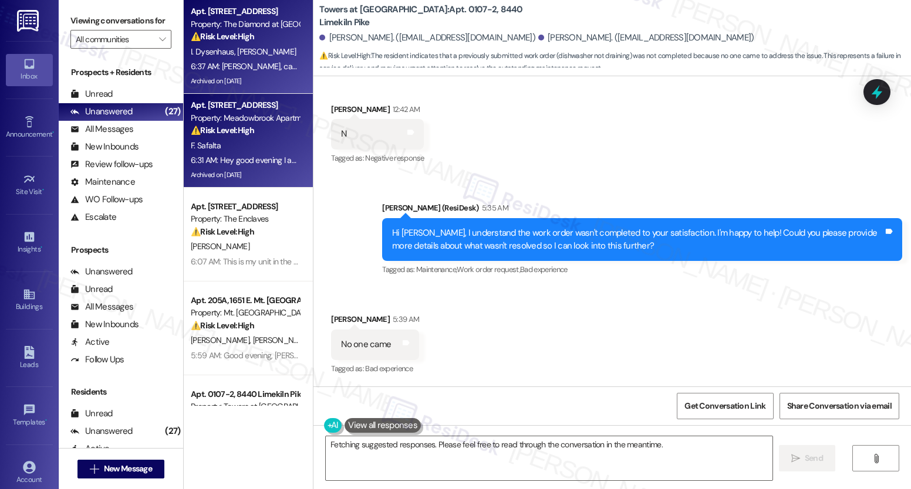
click at [216, 160] on div "6:31 AM: Hey good evening I am still waiting for the reply till the time I can'…" at bounding box center [737, 160] width 1093 height 11
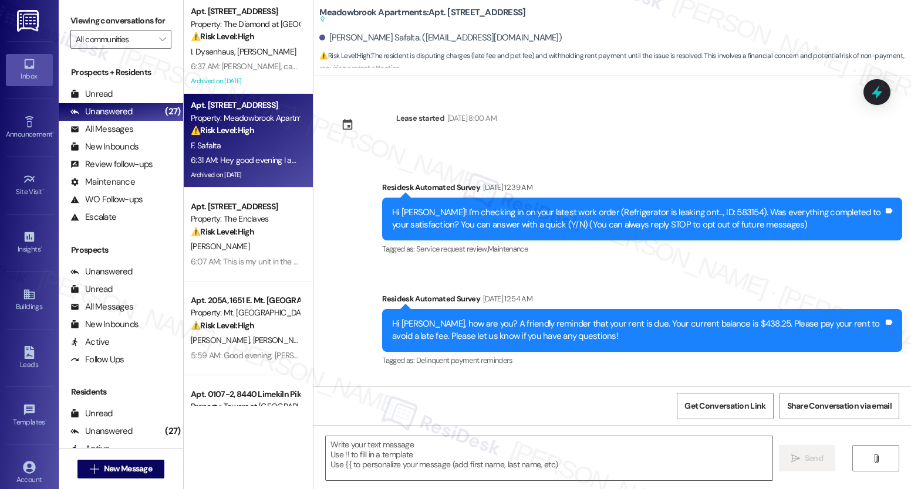
scroll to position [3271, 0]
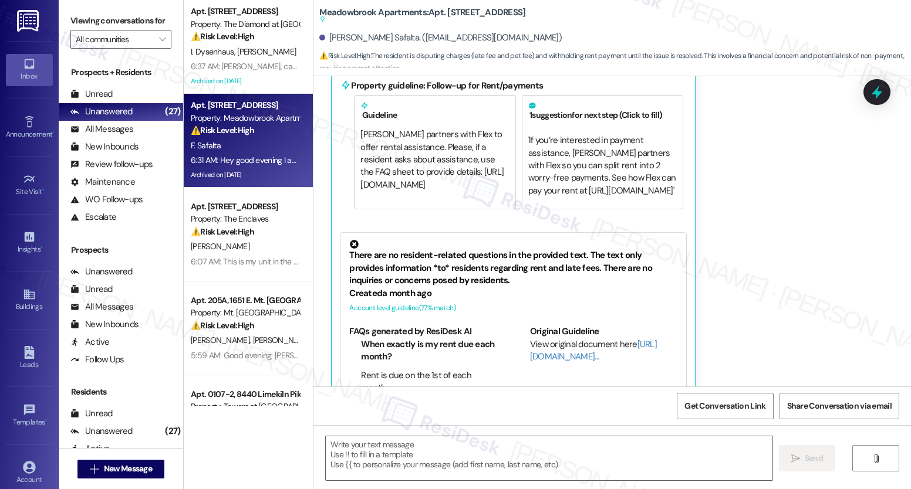
type textarea "Fetching suggested responses. Please feel free to read through the conversation…"
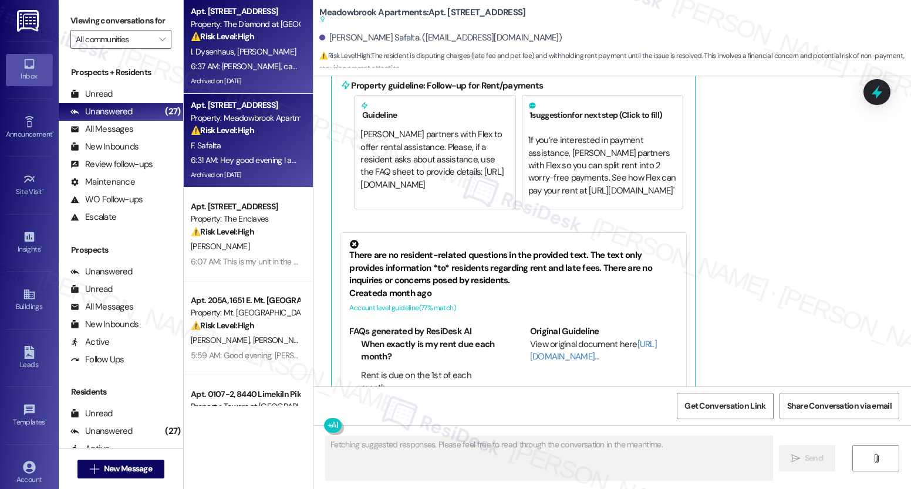
click at [240, 48] on span "[PERSON_NAME]" at bounding box center [267, 51] width 59 height 11
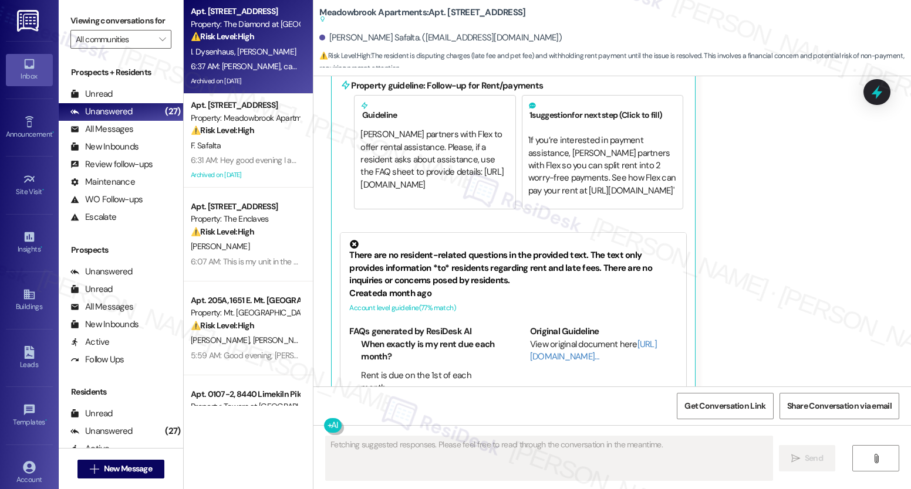
scroll to position [8127, 0]
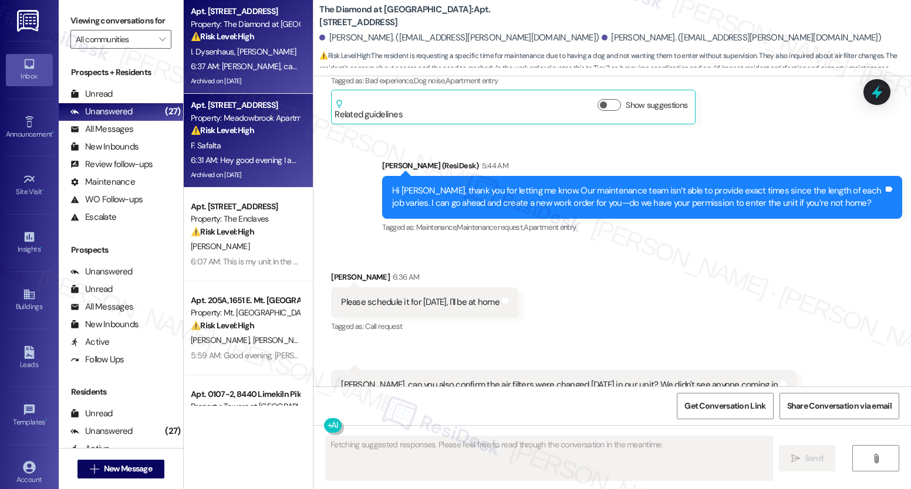
click at [235, 144] on div "F. Safalta" at bounding box center [245, 146] width 111 height 15
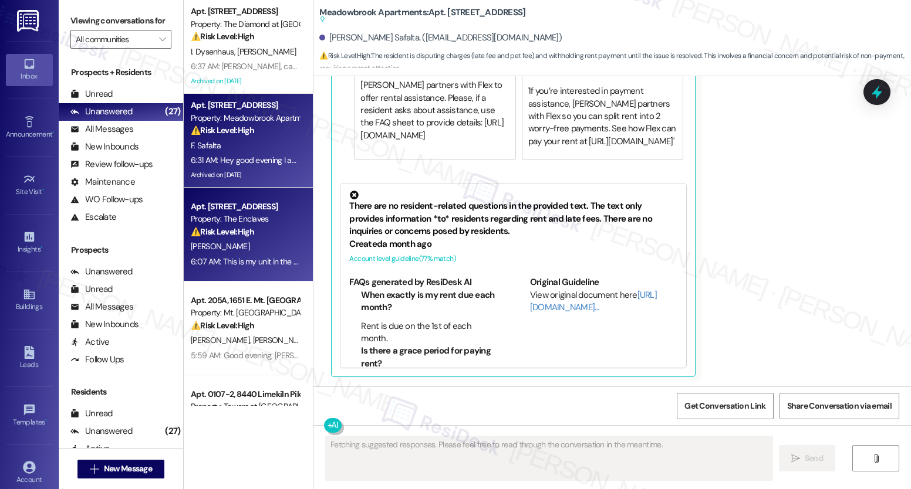
scroll to position [3270, 0]
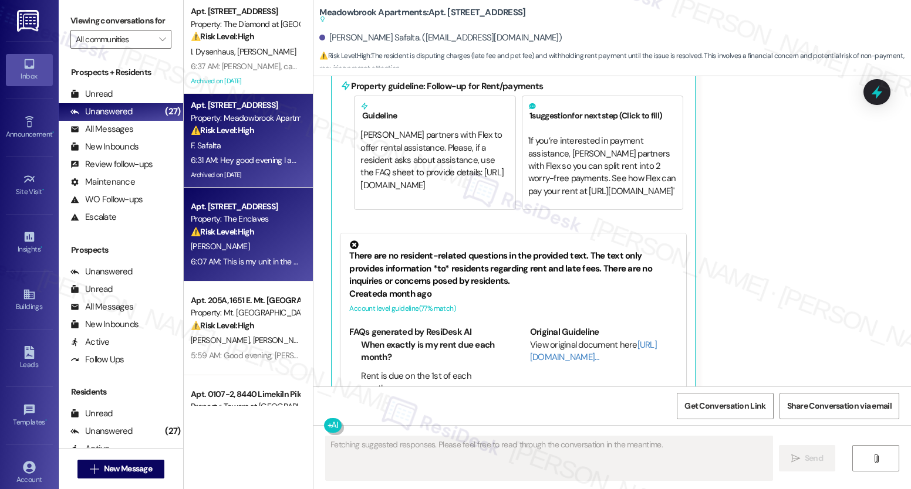
click at [218, 239] on div "Apt. 3916A1, 3700 Gateway Drive Property: The Enclaves ⚠️ Risk Level: High The …" at bounding box center [245, 220] width 111 height 40
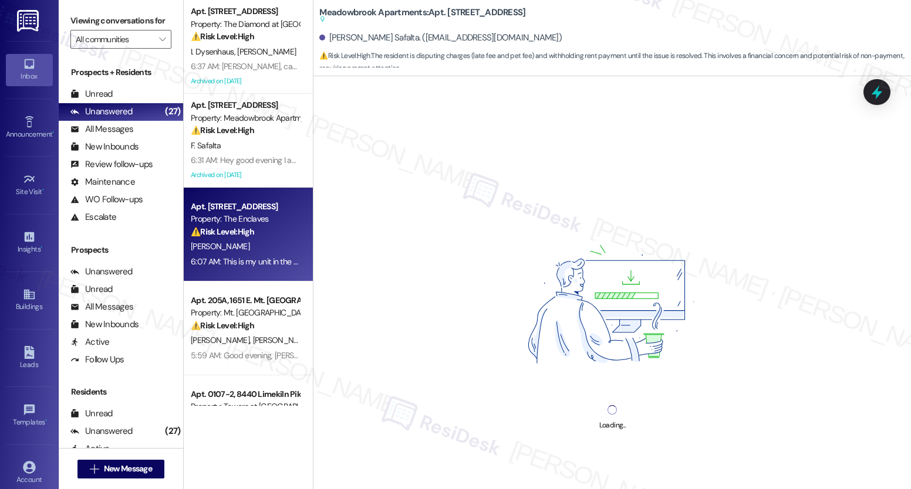
scroll to position [232, 0]
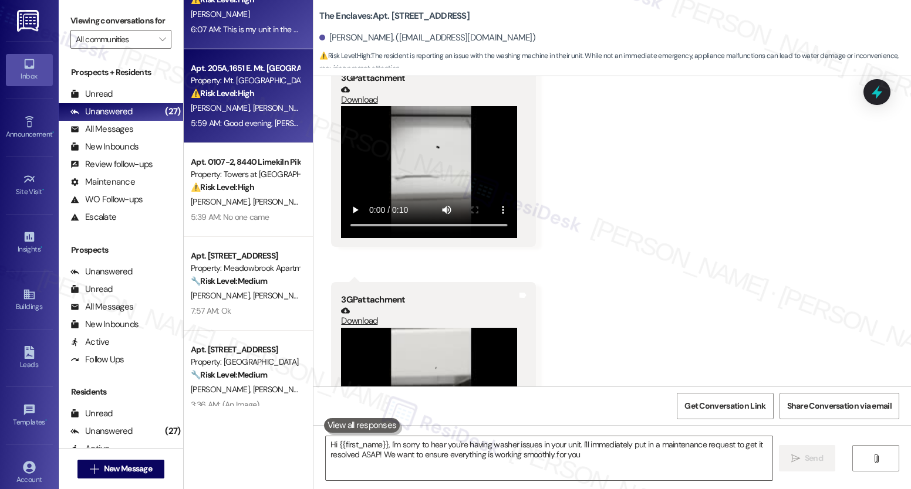
type textarea "Hi {{first_name}}, I'm sorry to hear you're having washer issues in your unit. …"
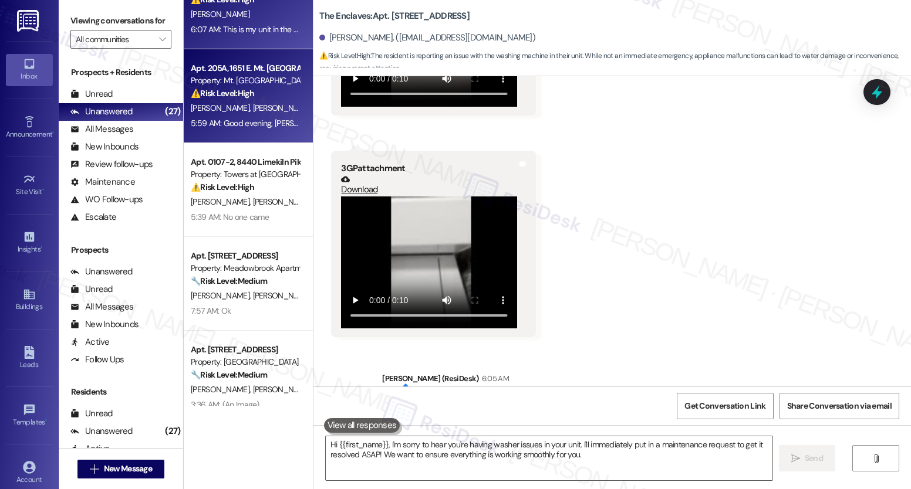
click at [215, 127] on div "5:59 AM: Good evening, Emily. We just received our statement this month. We hav…" at bounding box center [529, 123] width 676 height 11
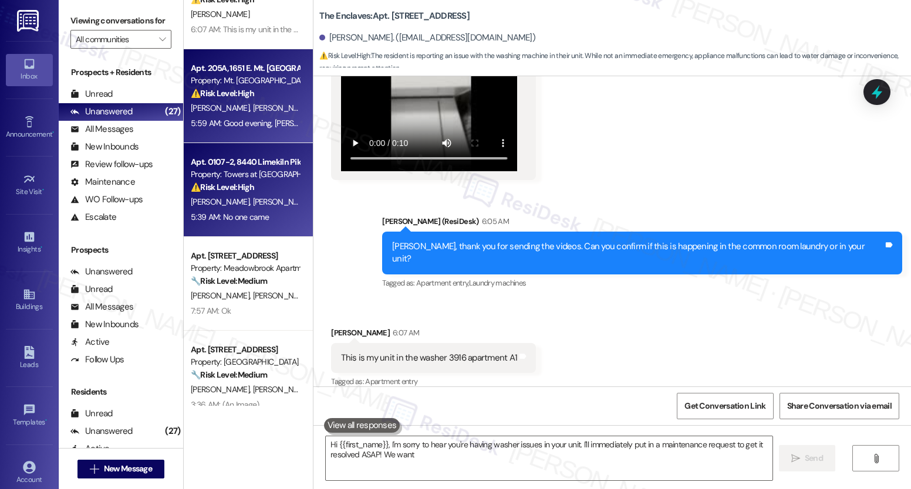
type textarea "Hi {{first_name}}, I'm sorry to hear you're having washer issues in your unit. …"
click at [212, 208] on div "N. Marshall D. Sams" at bounding box center [245, 202] width 111 height 15
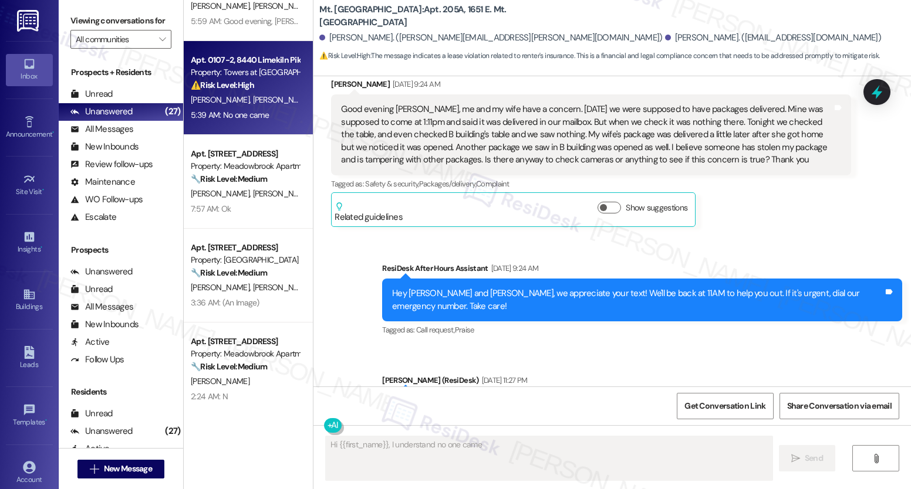
scroll to position [450, 0]
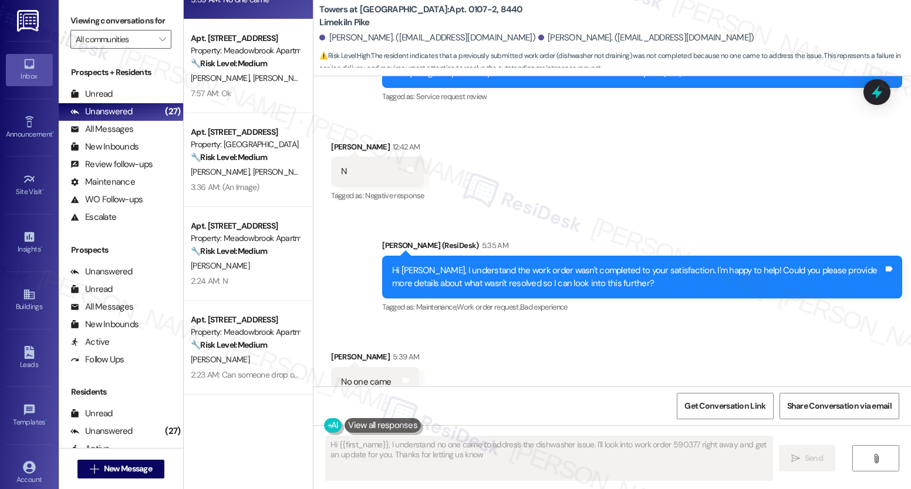
type textarea "Hi {{first_name}}, I understand no one came to address the dishwasher issue. I'…"
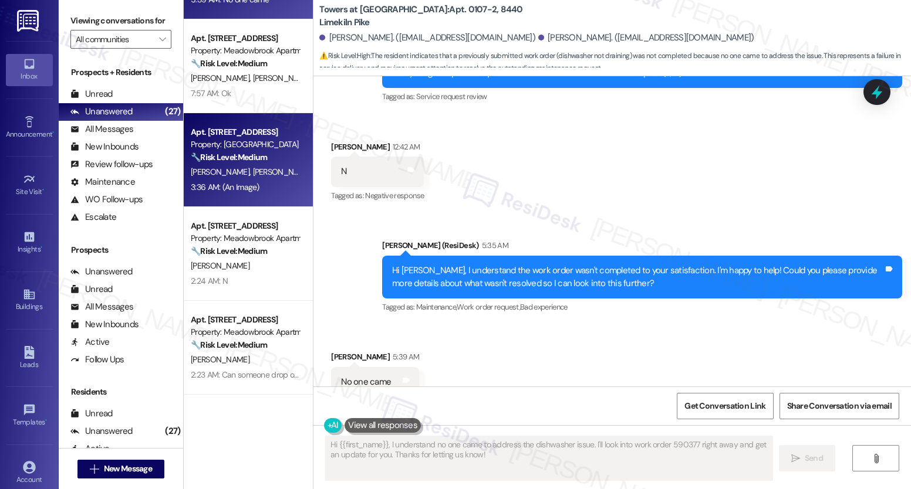
click at [225, 117] on div "Apt. 316, 6301 N. 10th St Property: Regency House 🔧 Risk Level: Medium The resi…" at bounding box center [248, 160] width 129 height 94
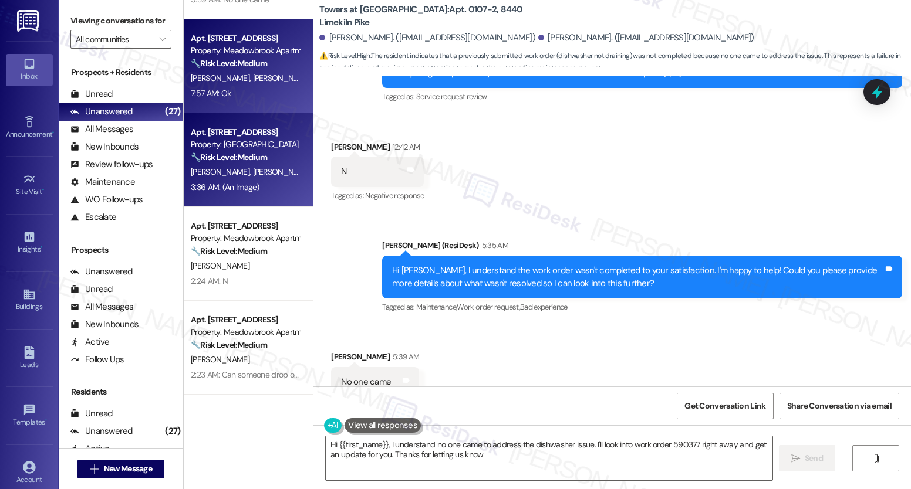
type textarea "Hi {{first_name}}, I understand no one came to address the dishwasher issue. I'…"
click at [227, 87] on div "7:57 AM: Ok 7:57 AM: Ok" at bounding box center [245, 93] width 111 height 15
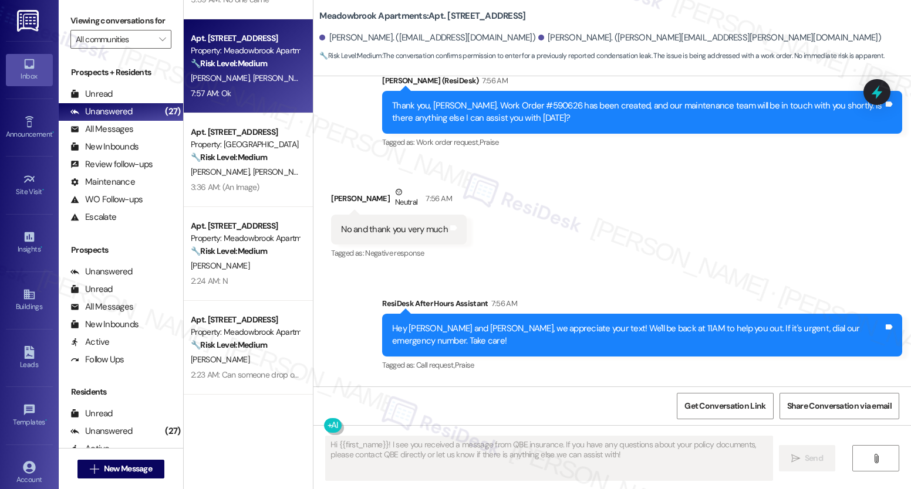
scroll to position [5331, 0]
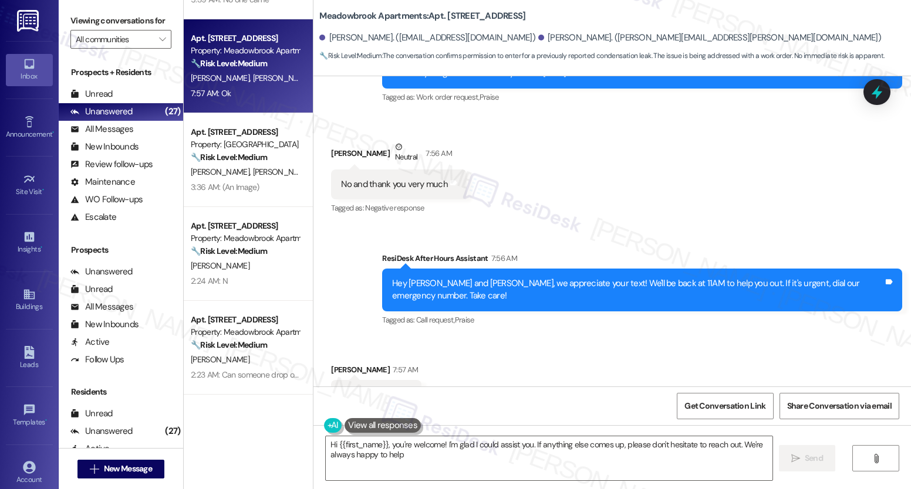
type textarea "Hi {{first_name}}, you're welcome! I'm glad I could assist you. If anything els…"
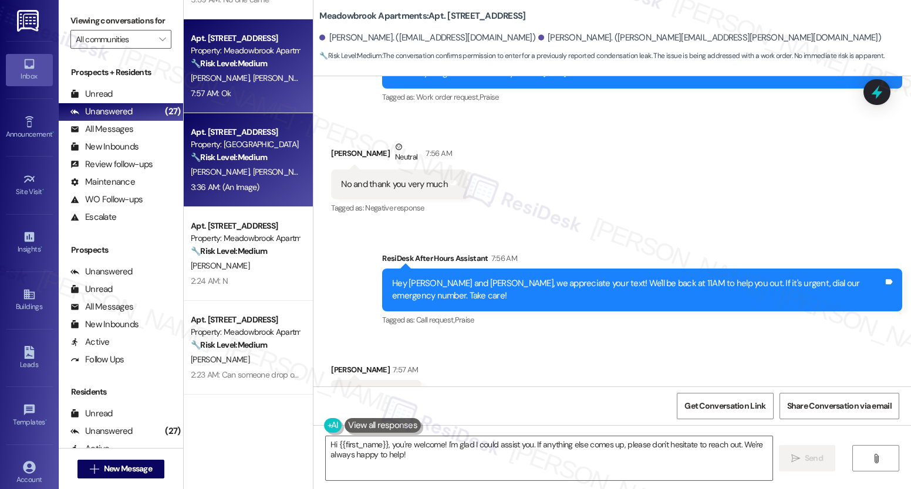
click at [242, 130] on div "Apt. [STREET_ADDRESS]" at bounding box center [245, 132] width 109 height 12
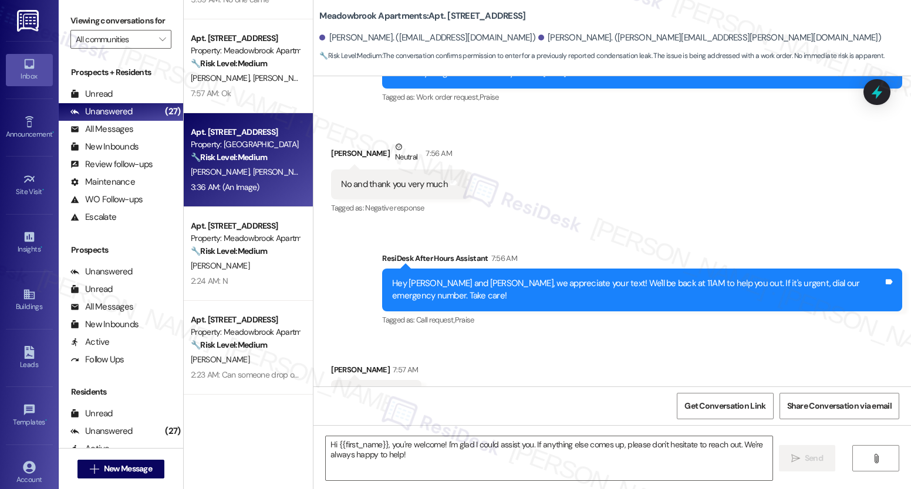
type textarea "Fetching suggested responses. Please feel free to read through the conversation…"
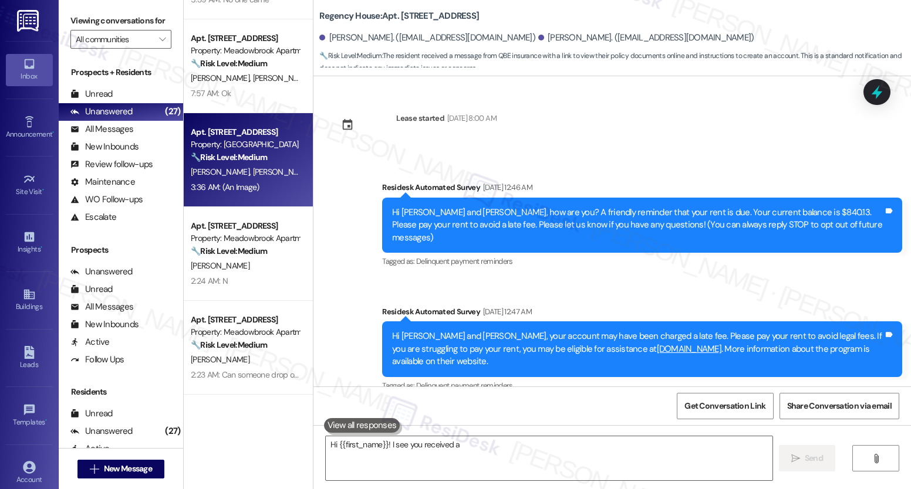
scroll to position [740, 0]
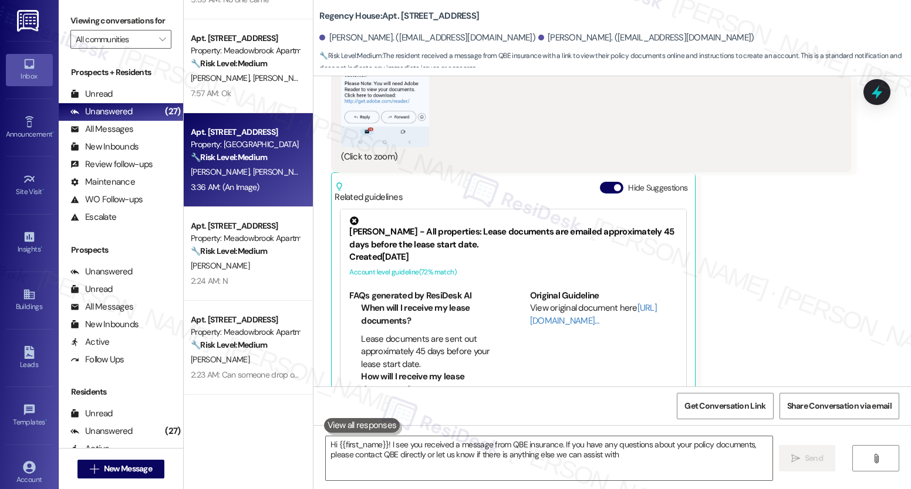
type textarea "Hi {{first_name}}! I see you received a message from QBE insurance. If you have…"
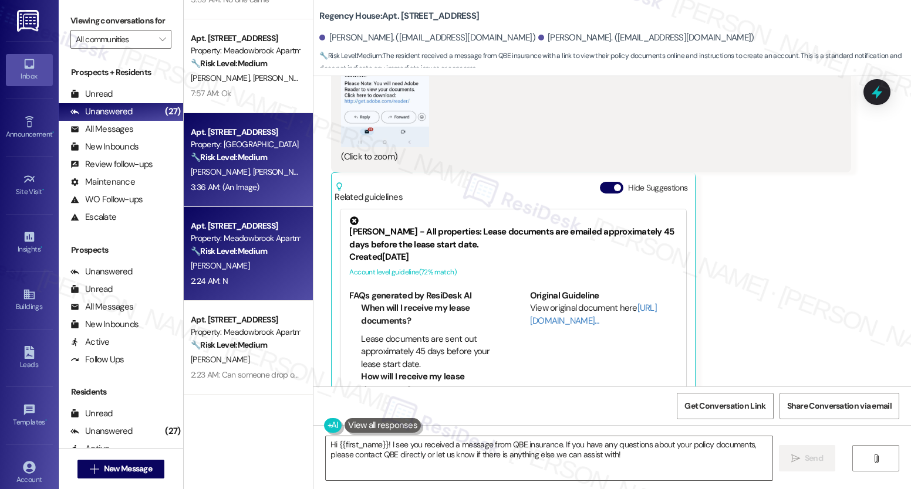
click at [234, 235] on div "Property: Meadowbrook Apartments" at bounding box center [245, 238] width 109 height 12
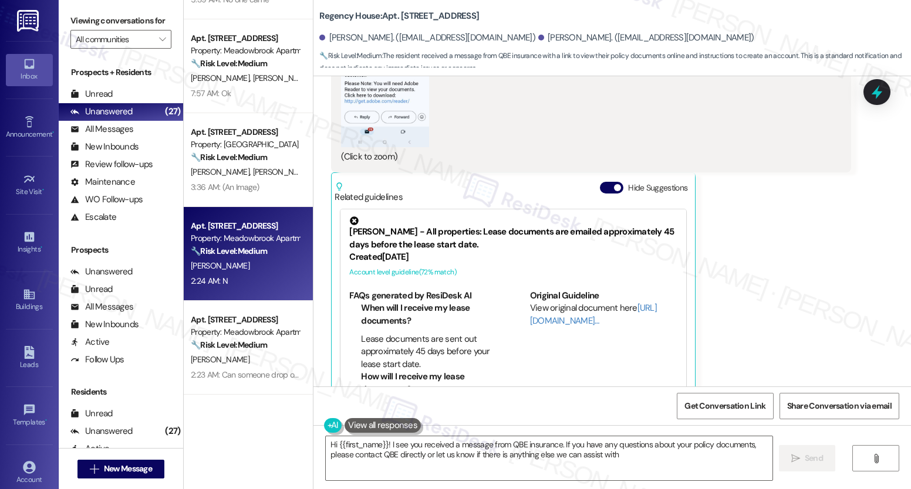
type textarea "Hi {{first_name}}! I see you received a message from QBE insurance. If you have…"
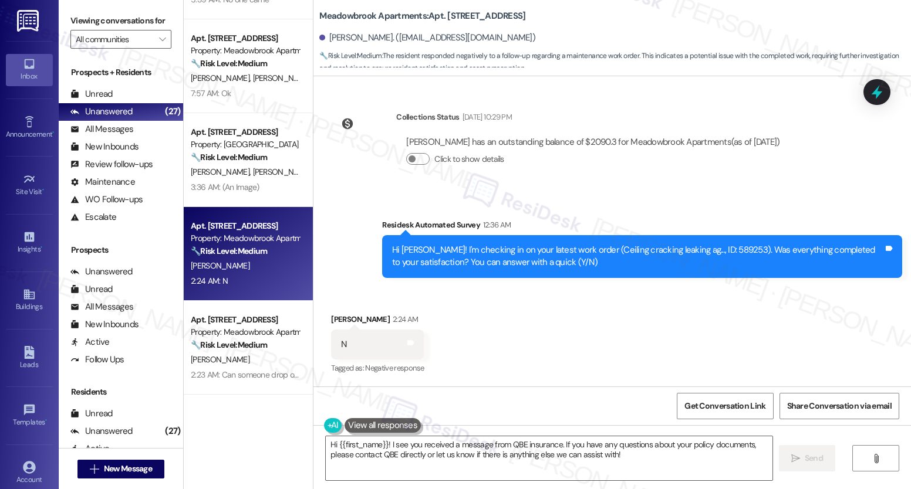
scroll to position [1063, 0]
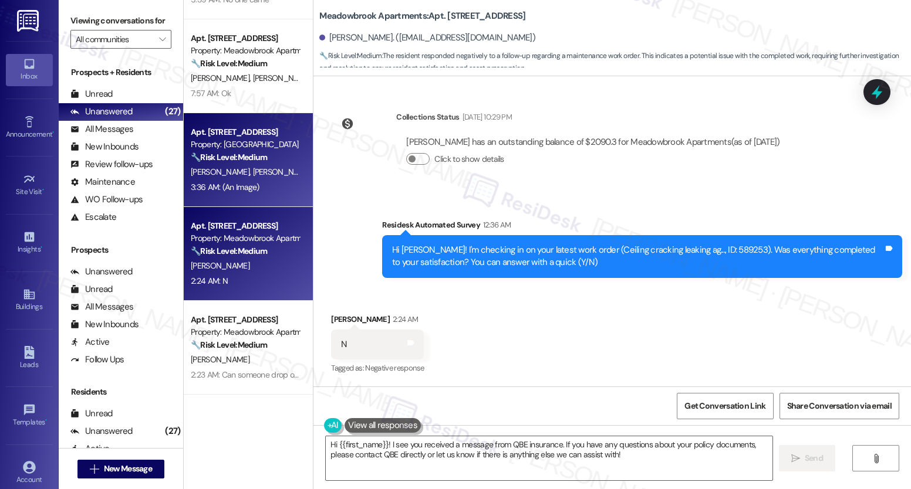
click at [272, 154] on div "🔧 Risk Level: Medium The resident received a message from QBE insurance with a …" at bounding box center [245, 157] width 109 height 12
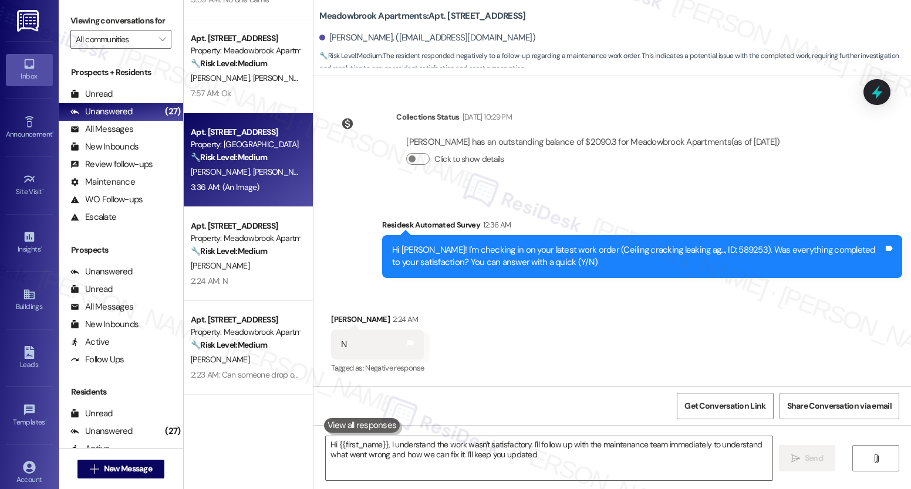
type textarea "Hi {{first_name}}, I understand the work wasn't satisfactory. I'll follow up wi…"
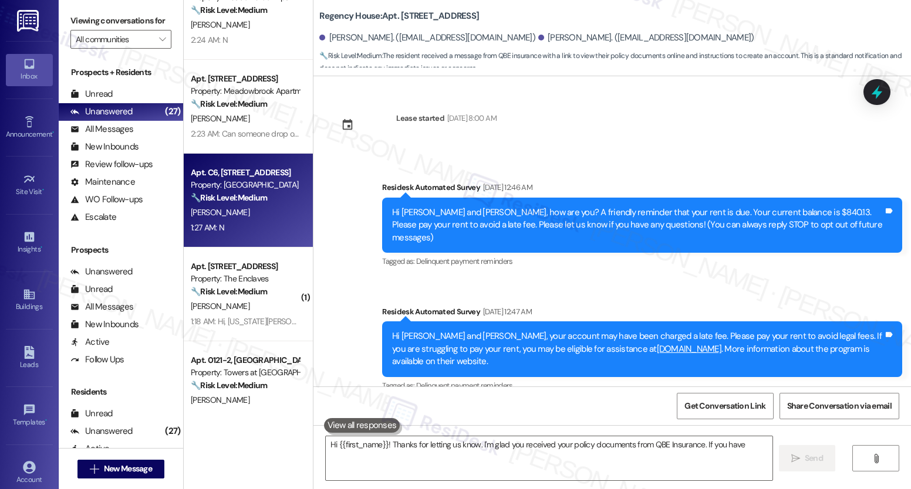
scroll to position [740, 0]
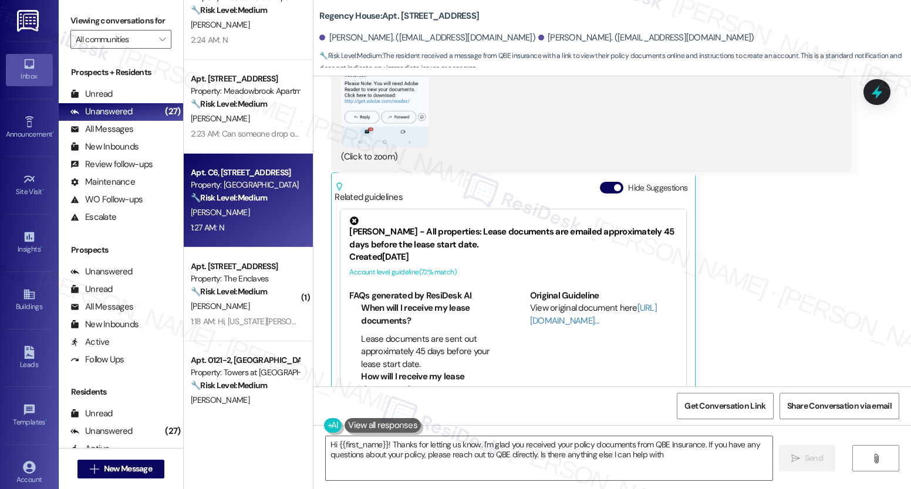
type textarea "Hi {{first_name}}! Thanks for letting us know. I'm glad you received your polic…"
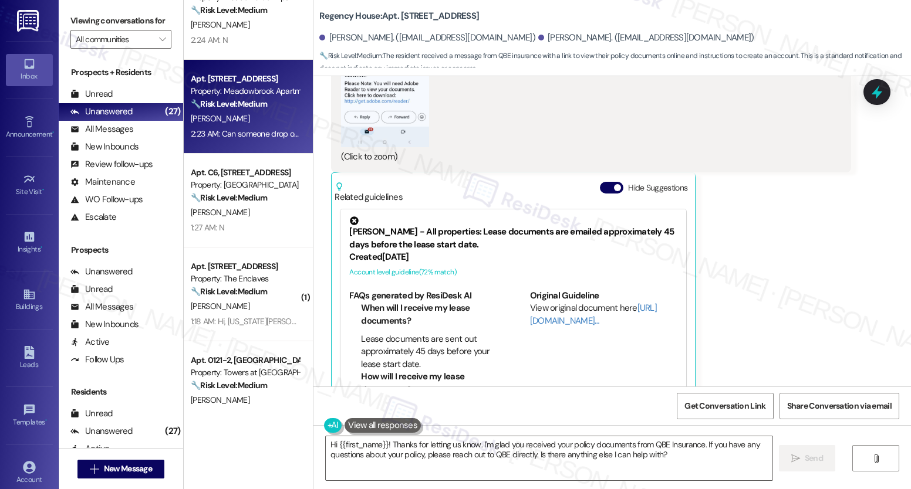
click at [237, 141] on div "Apt. 651, 200 Meadowbrook Drive Property: Meadowbrook Apartments 🔧 Risk Level: …" at bounding box center [248, 107] width 129 height 94
type textarea "Hi {{first_name}}! Thanks for letting us know. I'm glad you received your polic…"
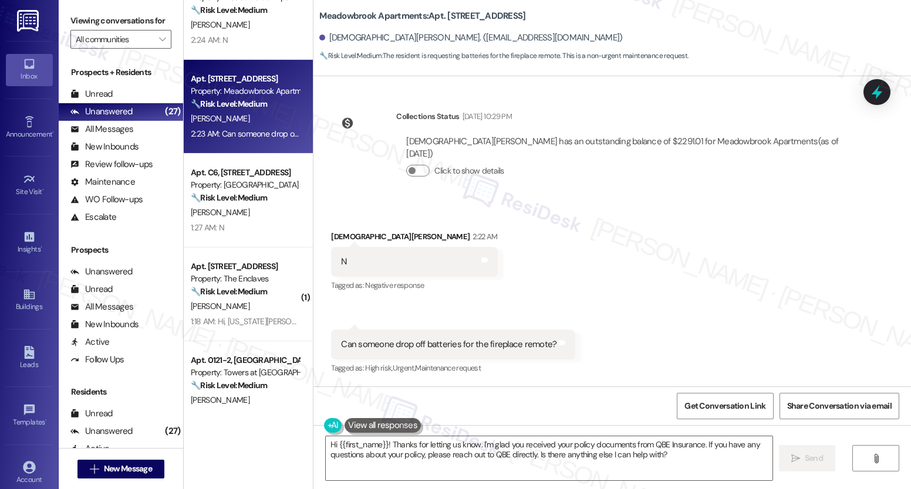
scroll to position [645, 0]
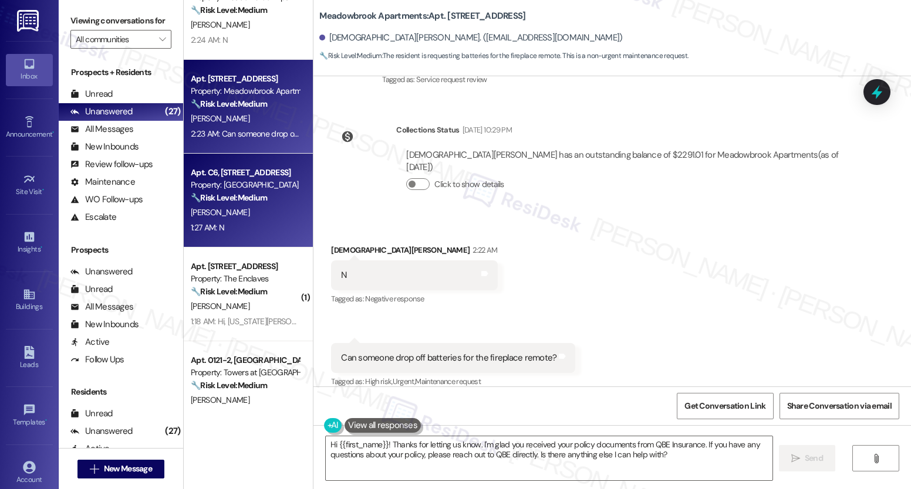
click at [268, 199] on div "🔧 Risk Level: Medium The resident responded negatively to a follow-up on a comp…" at bounding box center [245, 198] width 109 height 12
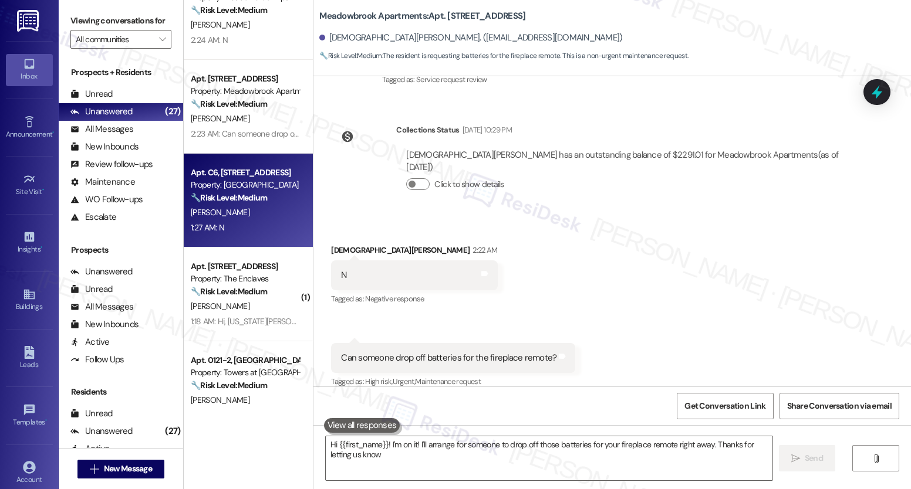
type textarea "Hi {{first_name}}! I'm on it! I'll arrange for someone to drop off those batter…"
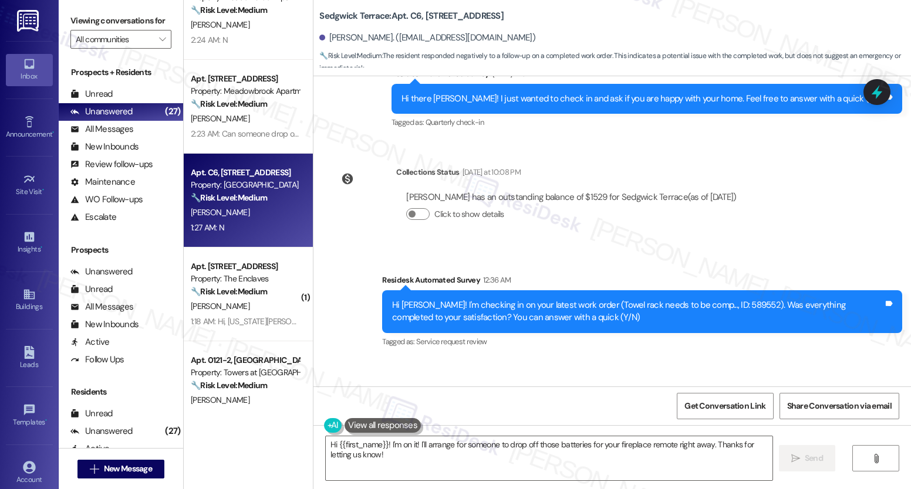
scroll to position [2005, 0]
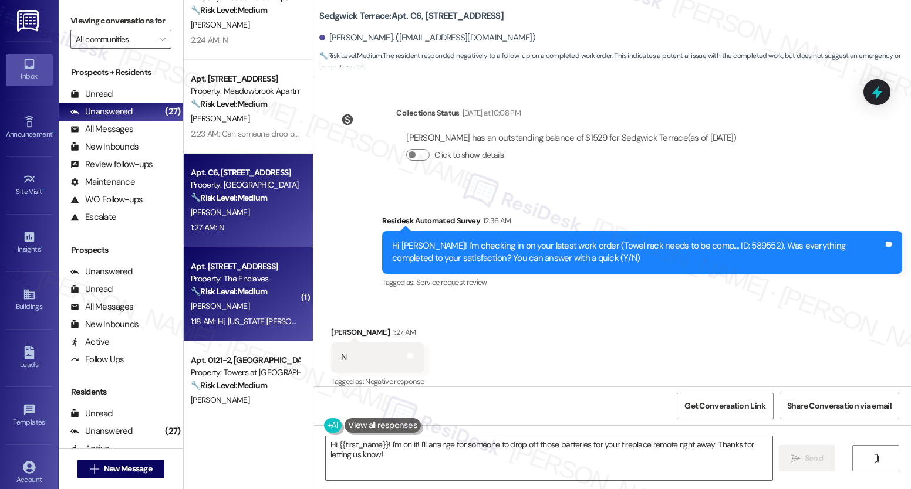
click at [270, 286] on div "🔧 Risk Level: Medium The resident is reporting that the carpet is now dry and t…" at bounding box center [245, 292] width 109 height 12
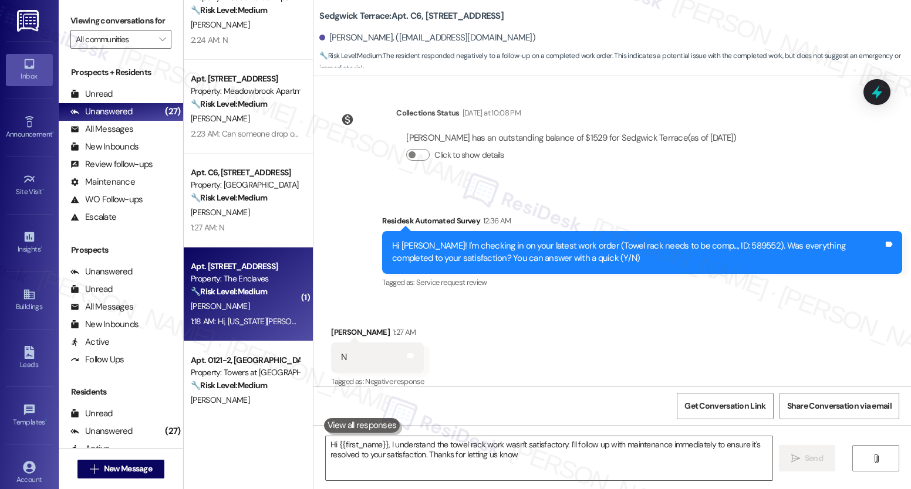
type textarea "Hi {{first_name}}, I understand the towel rack work wasn't satisfactory. I'll f…"
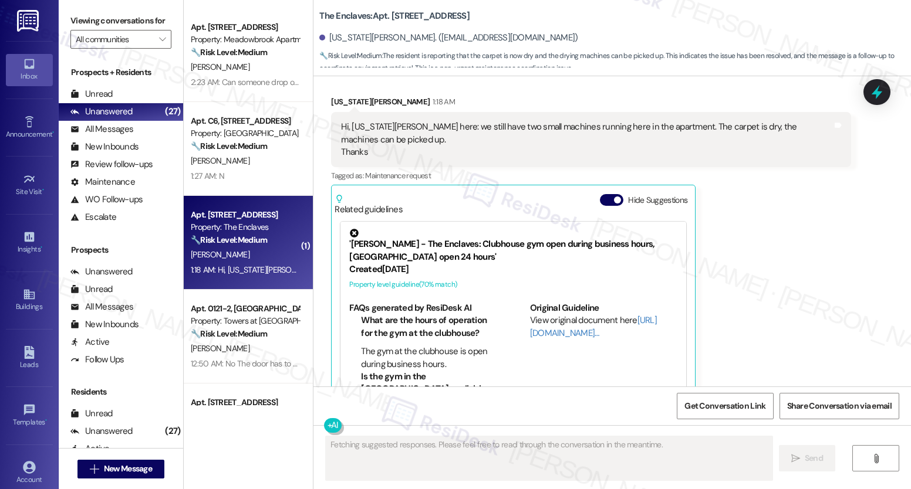
scroll to position [916, 0]
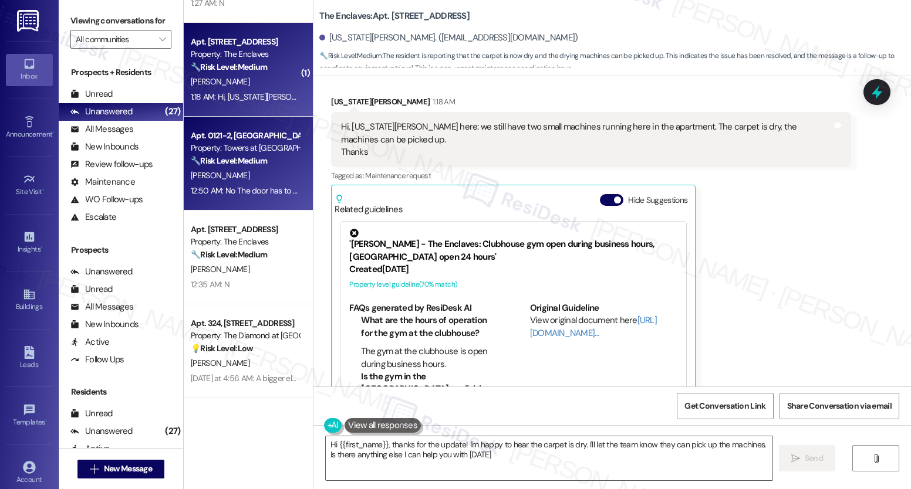
type textarea "Hi {{first_name}}, thanks for the update! I'm happy to hear the carpet is dry. …"
click at [257, 175] on div "[PERSON_NAME]" at bounding box center [245, 175] width 111 height 15
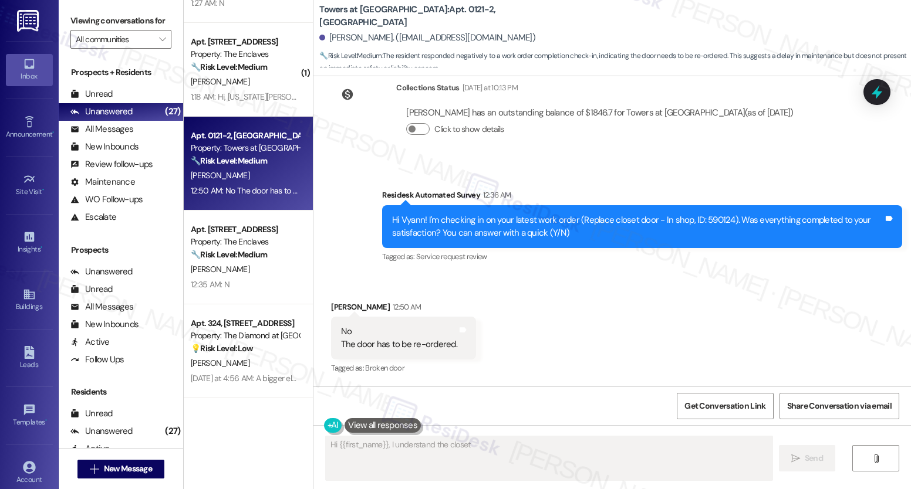
scroll to position [1932, 0]
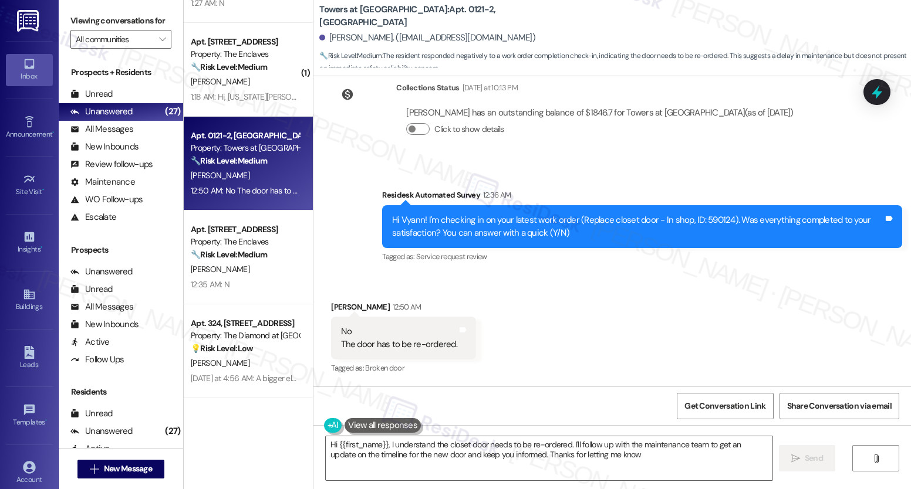
type textarea "Hi {{first_name}}, I understand the closet door needs to be re-ordered. I'll fo…"
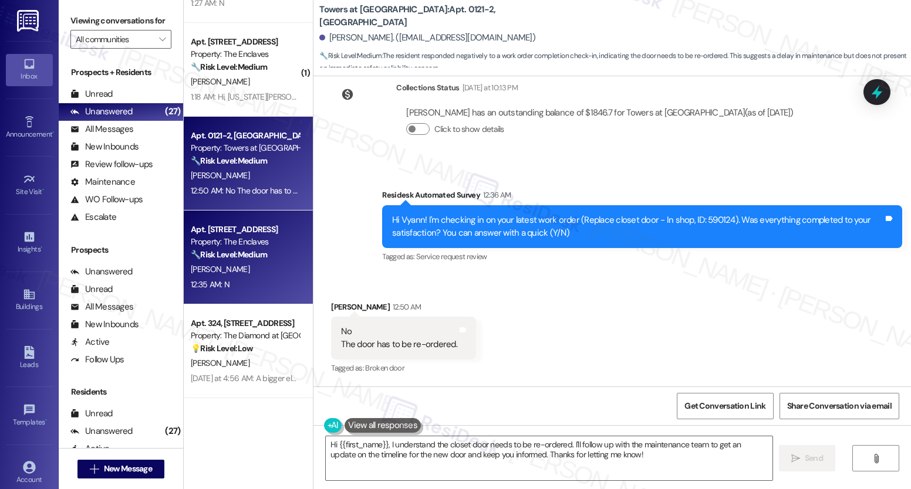
click at [223, 250] on strong "🔧 Risk Level: Medium" at bounding box center [229, 254] width 76 height 11
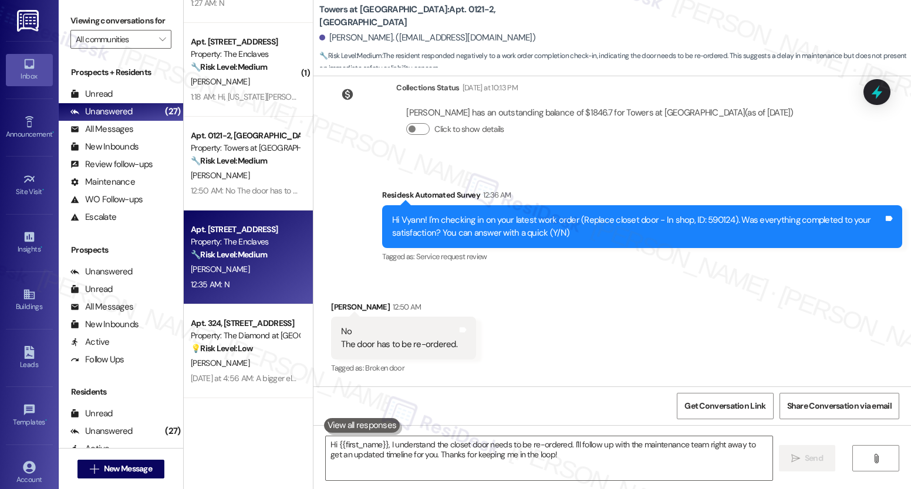
type textarea "Fetching suggested responses. Please feel free to read through the conversation…"
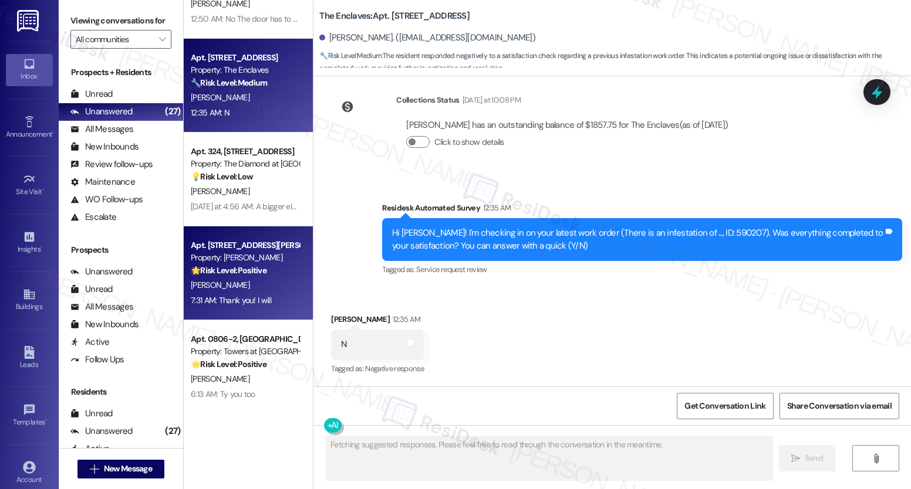
scroll to position [1117, 0]
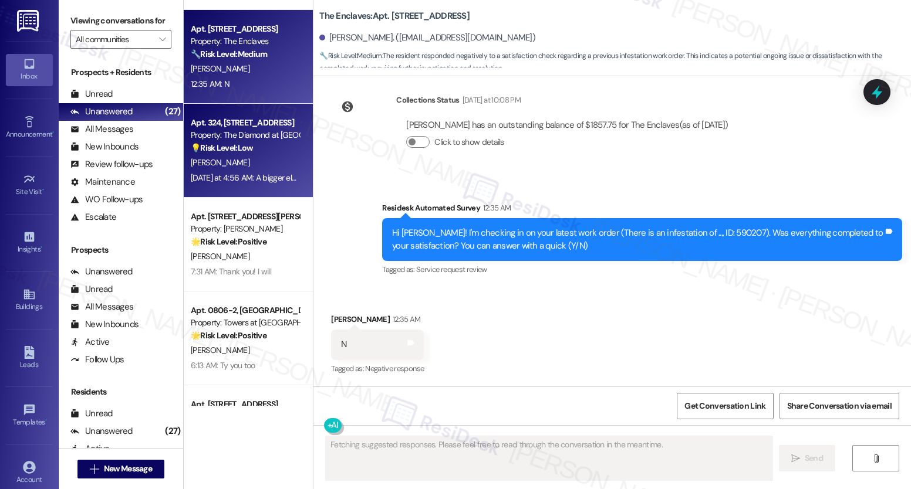
click at [239, 161] on div "[PERSON_NAME]" at bounding box center [245, 163] width 111 height 15
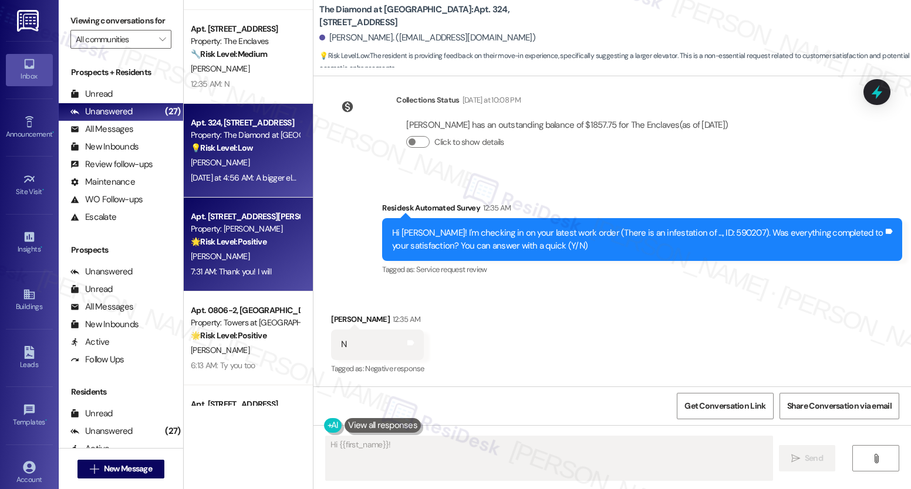
type textarea "Hi {{first_name}}! Thanks"
click at [238, 225] on div "Property: [PERSON_NAME]" at bounding box center [245, 229] width 109 height 12
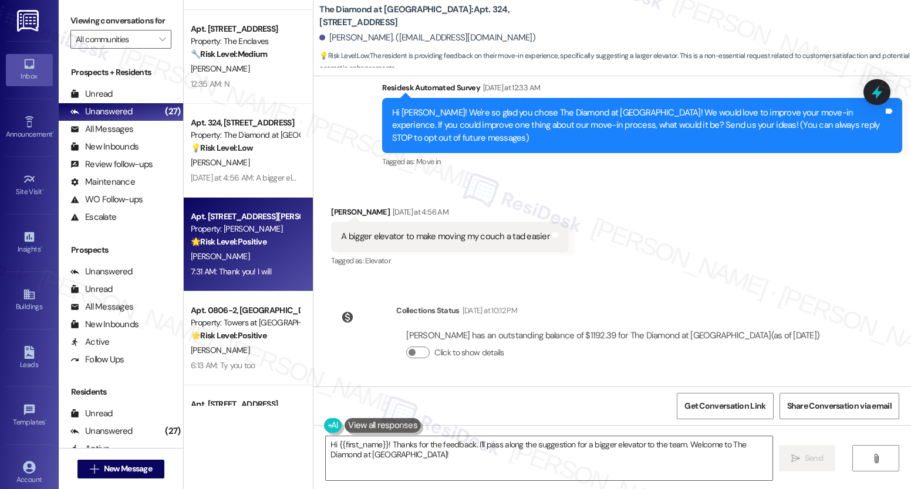
type textarea "Fetching suggested responses. Please feel free to read through the conversation…"
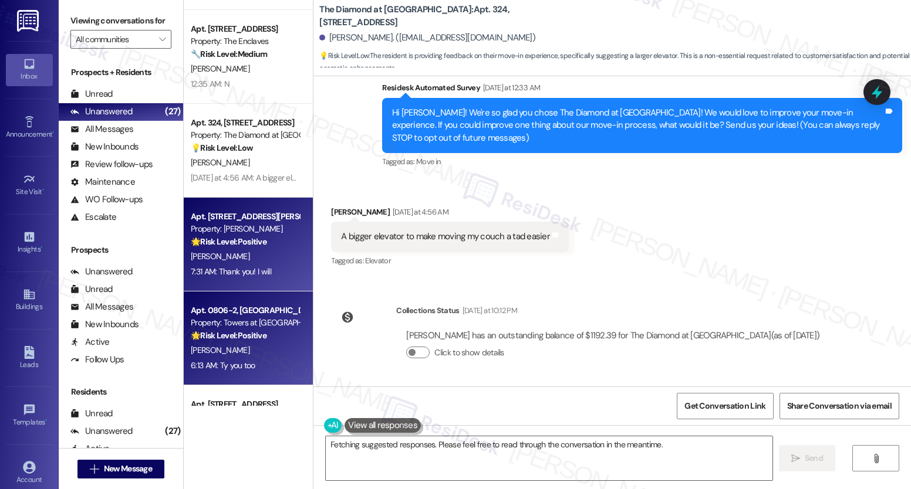
scroll to position [2884, 0]
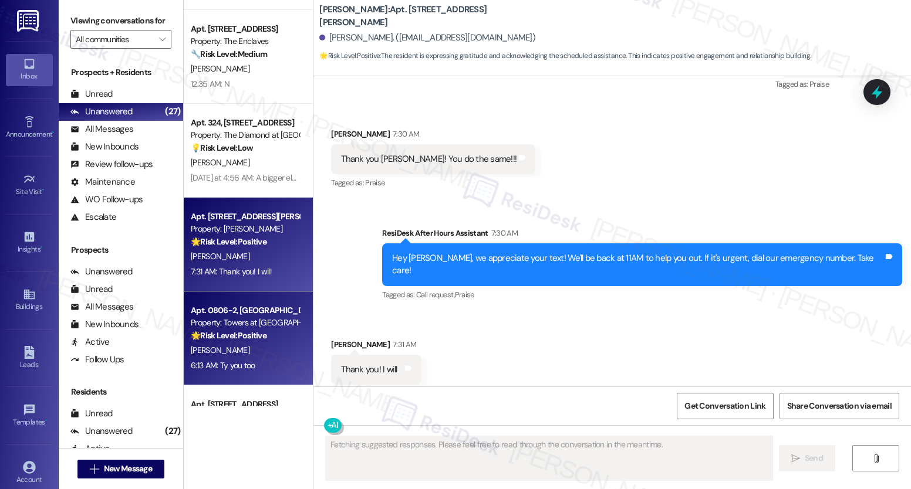
click at [238, 325] on div "Property: Towers at [GEOGRAPHIC_DATA]" at bounding box center [245, 323] width 109 height 12
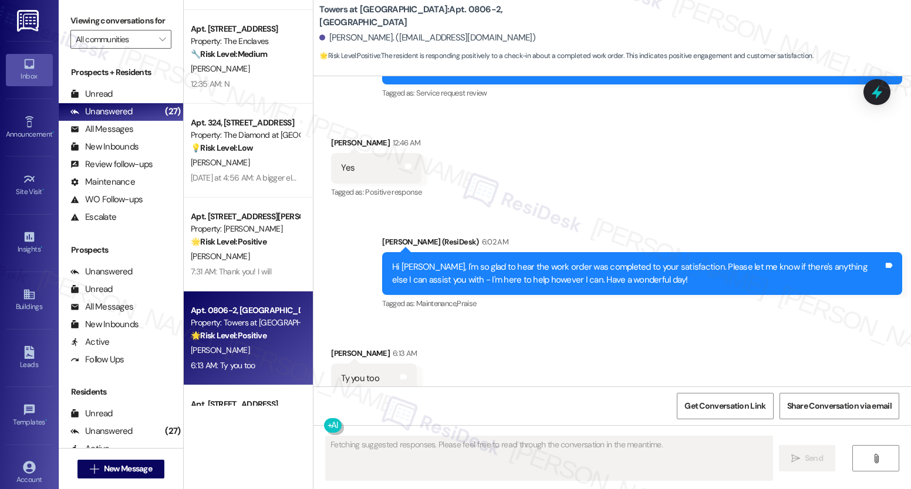
scroll to position [3414, 0]
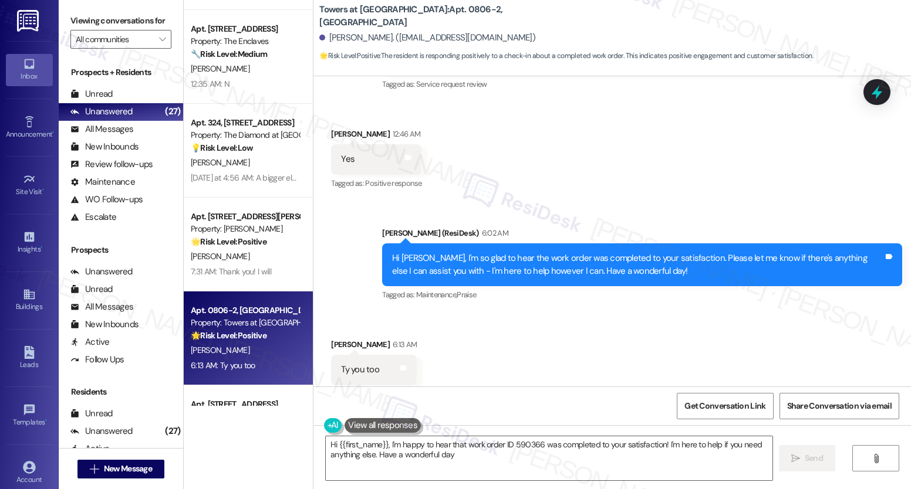
type textarea "Hi {{first_name}}, I'm happy to hear that work order ID 590366 was completed to…"
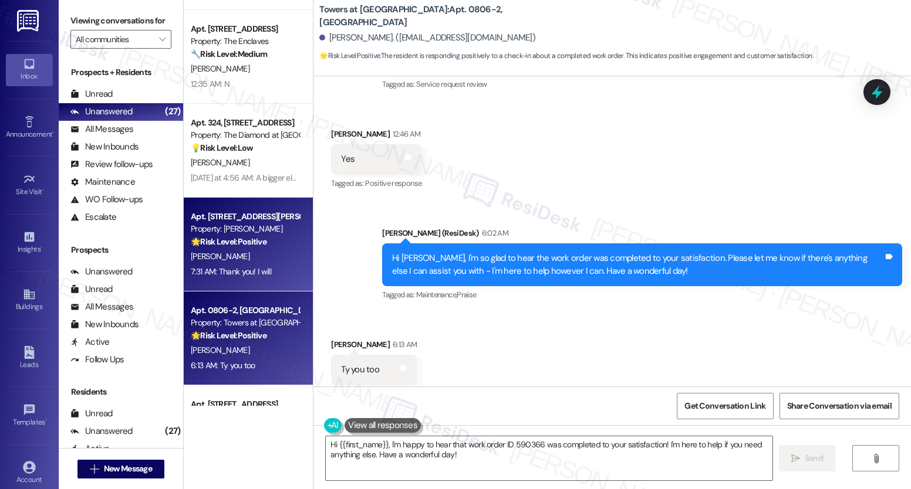
click at [235, 258] on div "[PERSON_NAME]" at bounding box center [245, 256] width 111 height 15
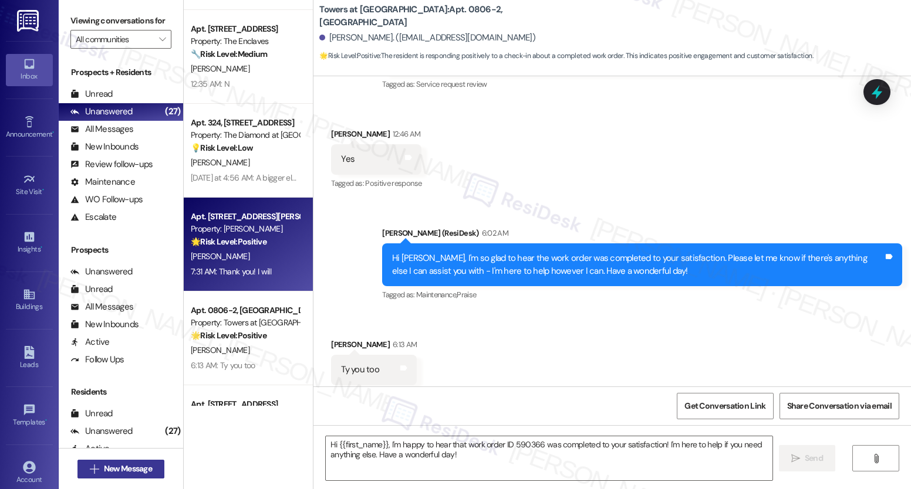
type textarea "Fetching suggested responses. Please feel free to read through the conversation…"
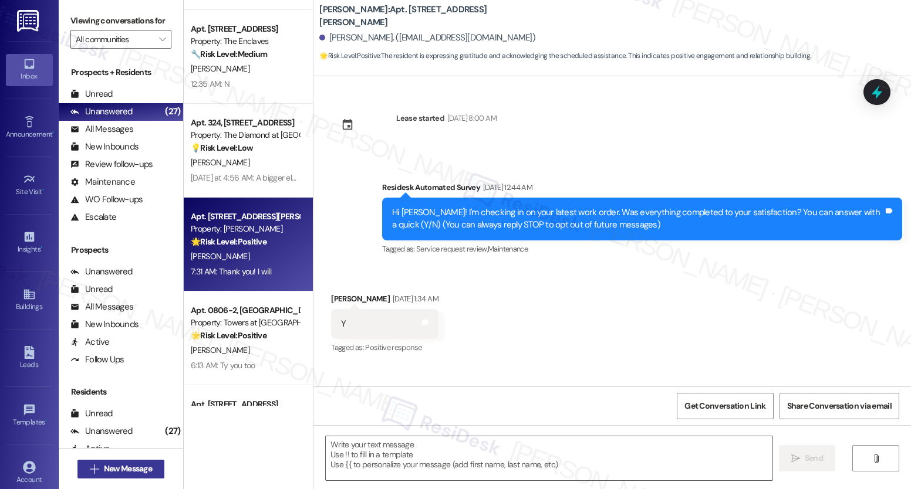
scroll to position [2884, 0]
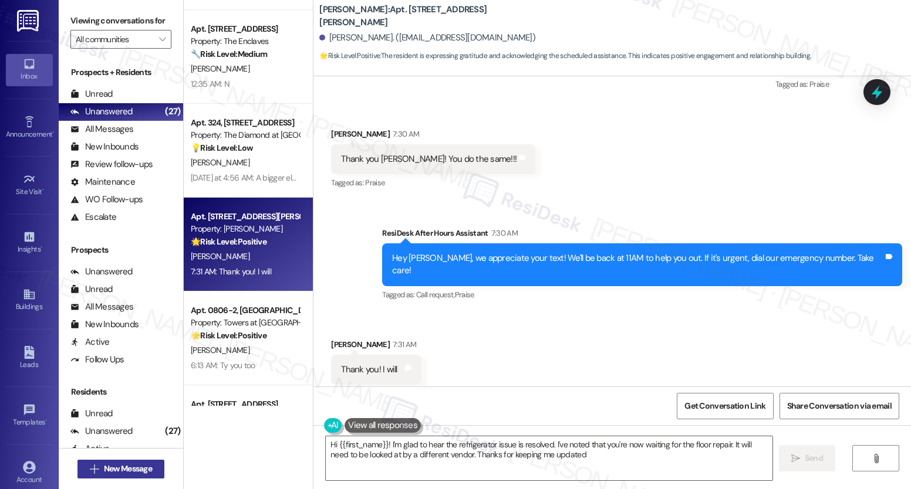
type textarea "Hi {{first_name}}! I'm glad to hear the refrigerator issue is resolved. I've no…"
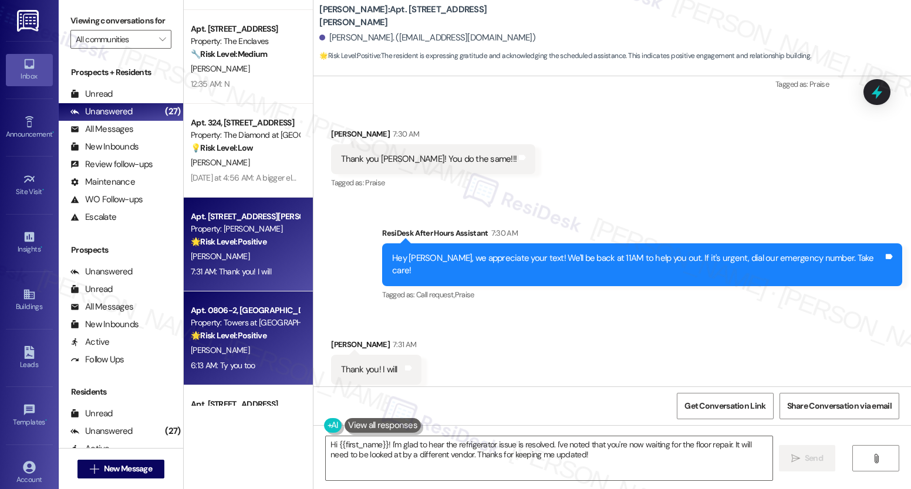
click at [239, 333] on strong "🌟 Risk Level: Positive" at bounding box center [229, 335] width 76 height 11
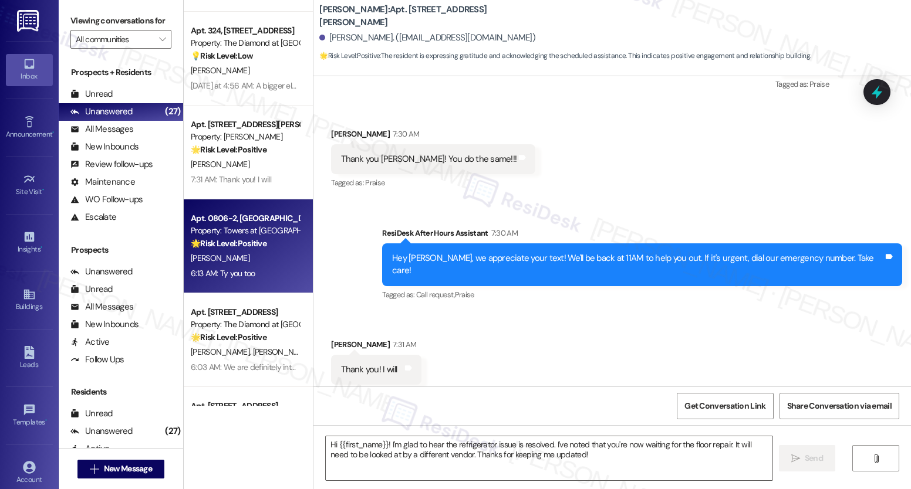
type textarea "Fetching suggested responses. Please feel free to read through the conversation…"
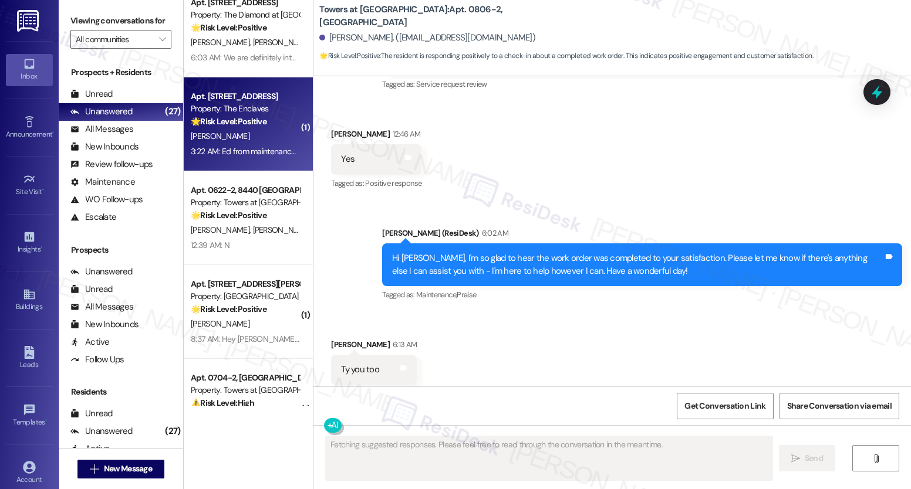
click at [241, 129] on div "[PERSON_NAME]" at bounding box center [245, 136] width 111 height 15
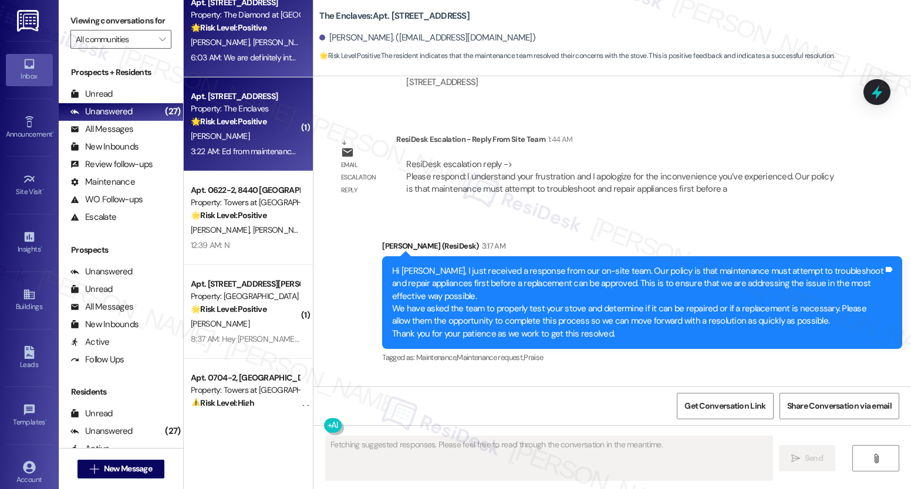
click at [253, 40] on span "[PERSON_NAME]" at bounding box center [282, 42] width 59 height 11
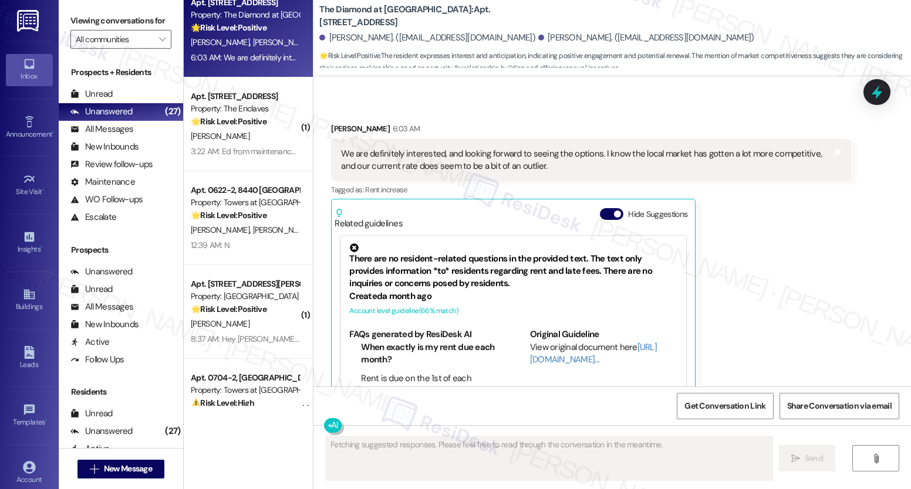
scroll to position [2234, 0]
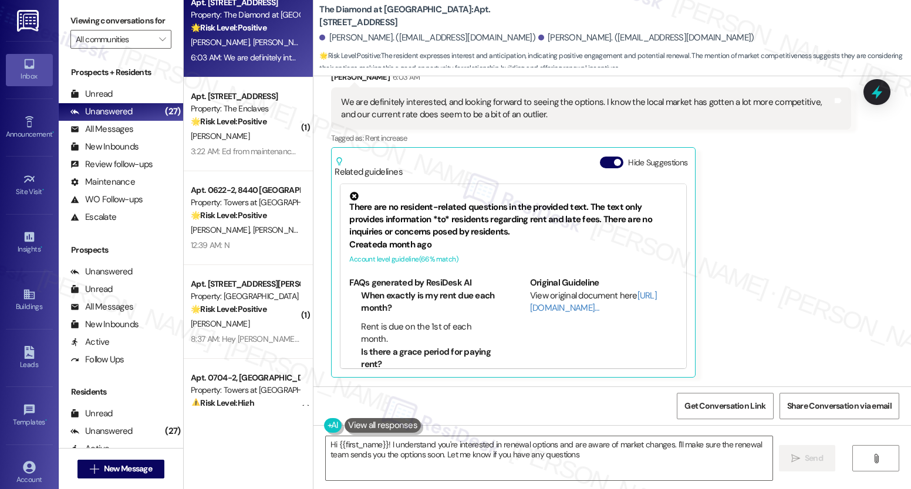
type textarea "Hi {{first_name}}! I understand you're interested in renewal options and are aw…"
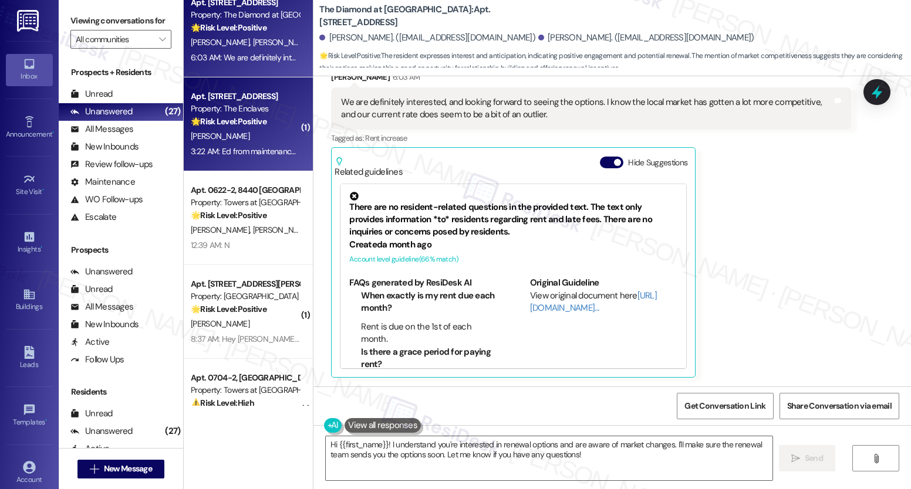
click at [241, 129] on div "Apt. 3906C4, 3700 Gateway Drive Property: The Enclaves 🌟 Risk Level: Positive T…" at bounding box center [245, 109] width 111 height 40
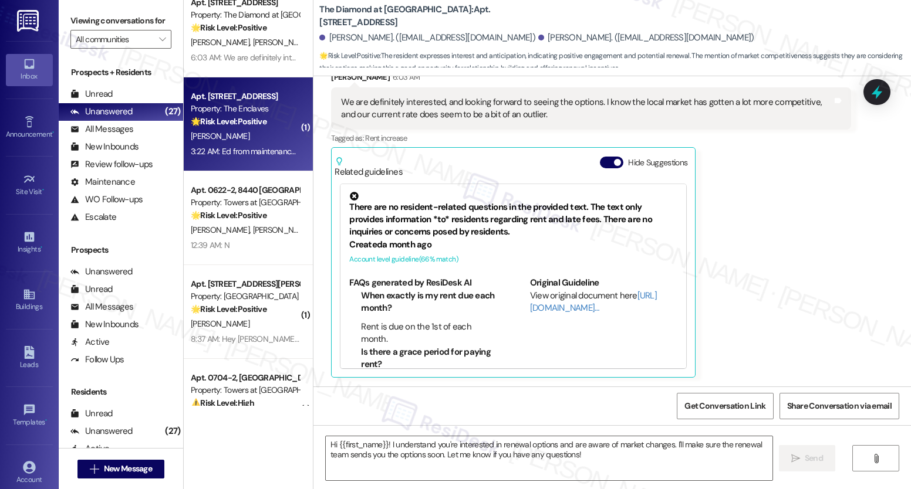
type textarea "Fetching suggested responses. Please feel free to read through the conversation…"
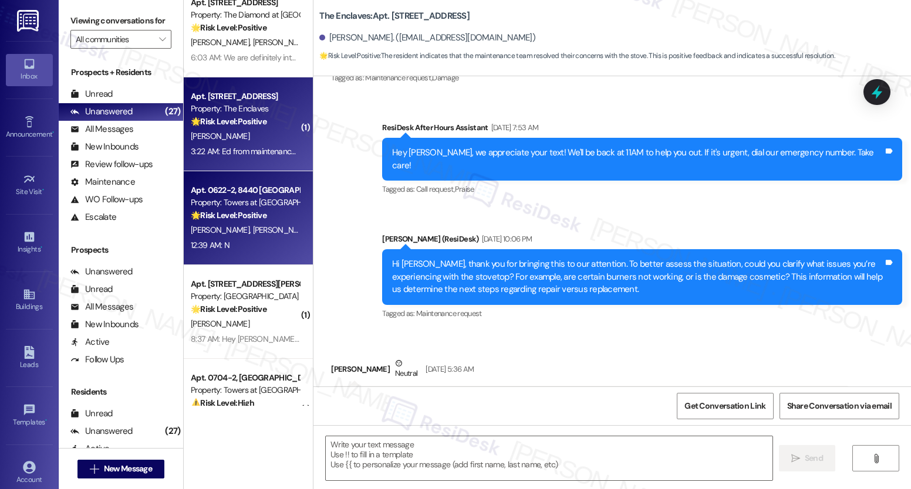
type textarea "Fetching suggested responses. Please feel free to read through the conversation…"
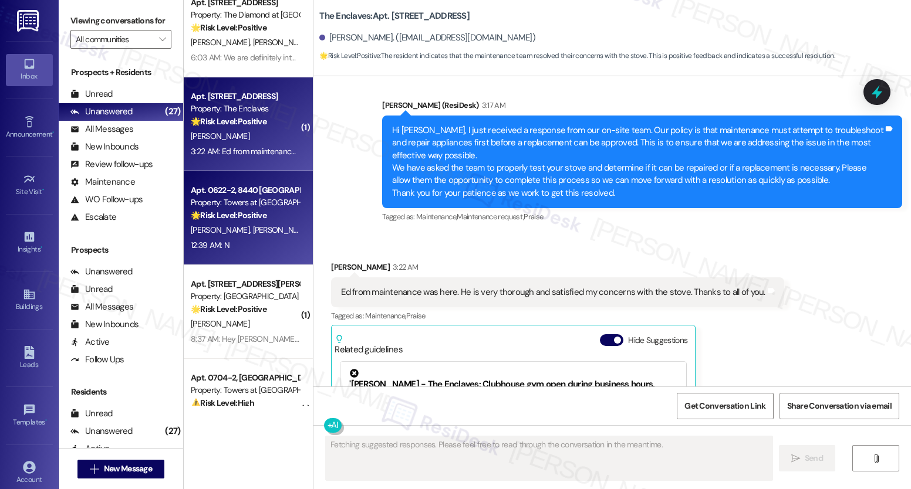
click at [231, 224] on div "S. Chen Z. Zhang" at bounding box center [245, 230] width 111 height 15
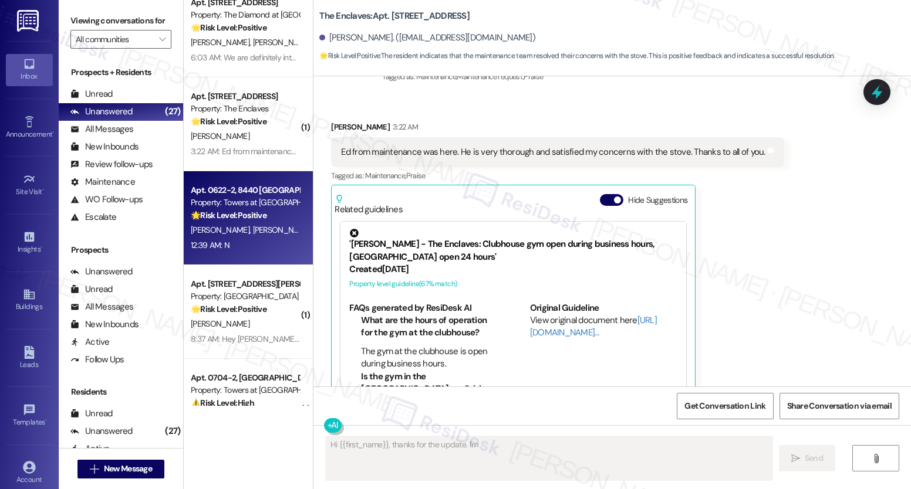
scroll to position [0, 0]
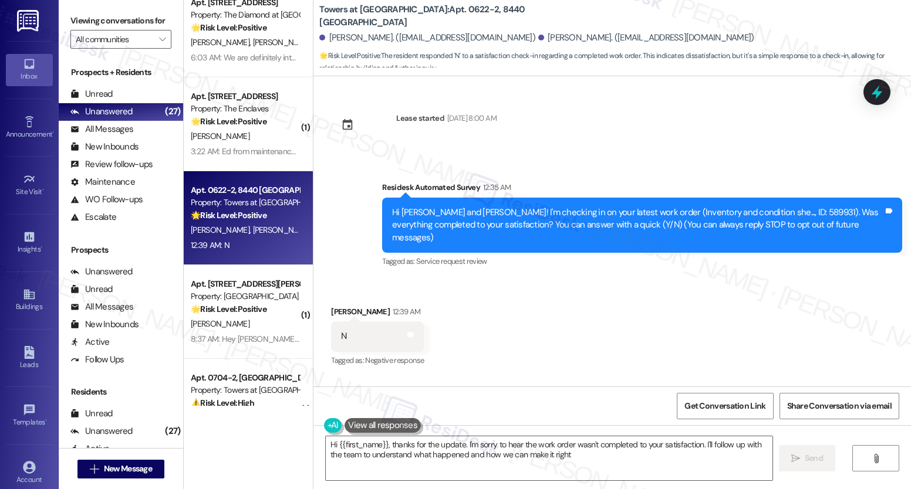
type textarea "Hi {{first_name}}, thanks for the update. I'm sorry to hear the work order wasn…"
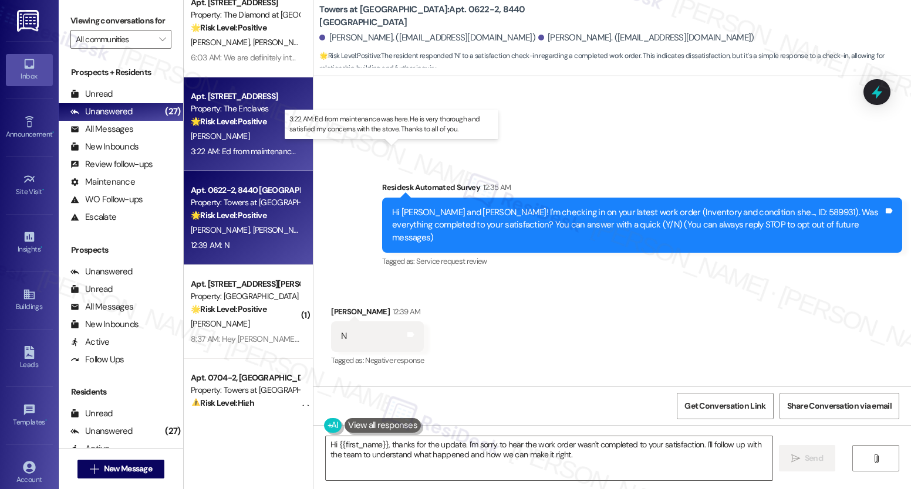
click at [227, 148] on div "3:22 AM: Ed from maintenance was here. He is very thorough and satisfied my con…" at bounding box center [401, 151] width 420 height 11
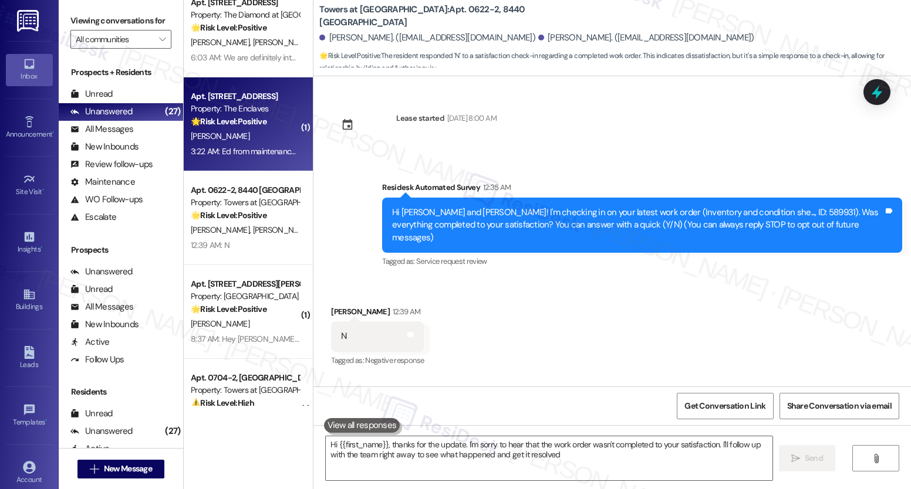
type textarea "Hi {{first_name}}, thanks for the update. I'm sorry to hear that the work order…"
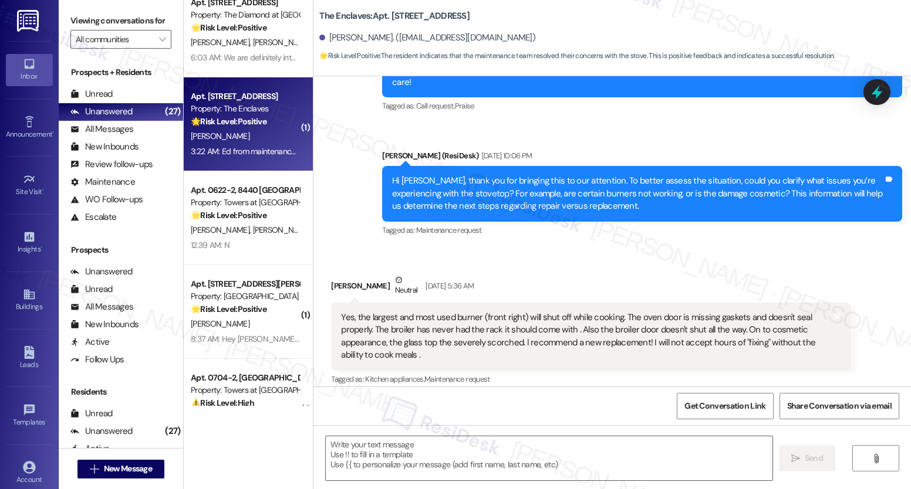
type textarea "Fetching suggested responses. Please feel free to read through the conversation…"
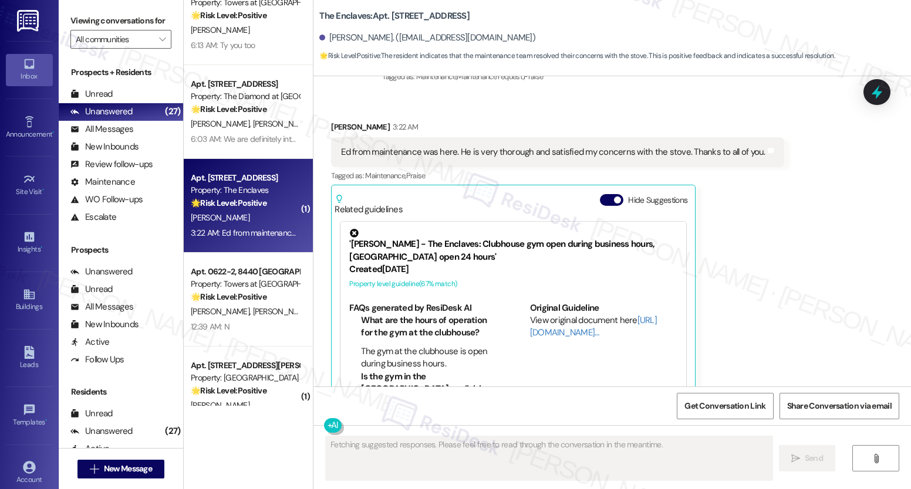
scroll to position [1433, 0]
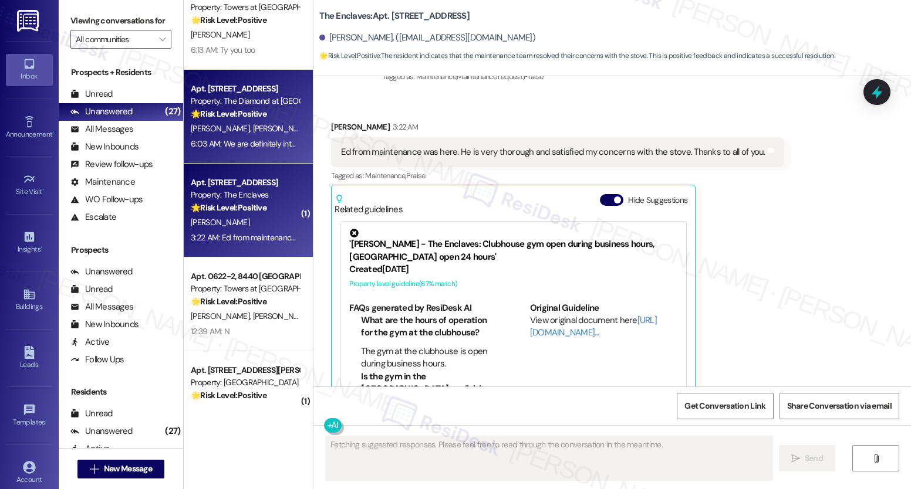
click at [244, 108] on div "🌟 Risk Level: Positive The resident expresses interest and anticipation, indica…" at bounding box center [245, 114] width 109 height 12
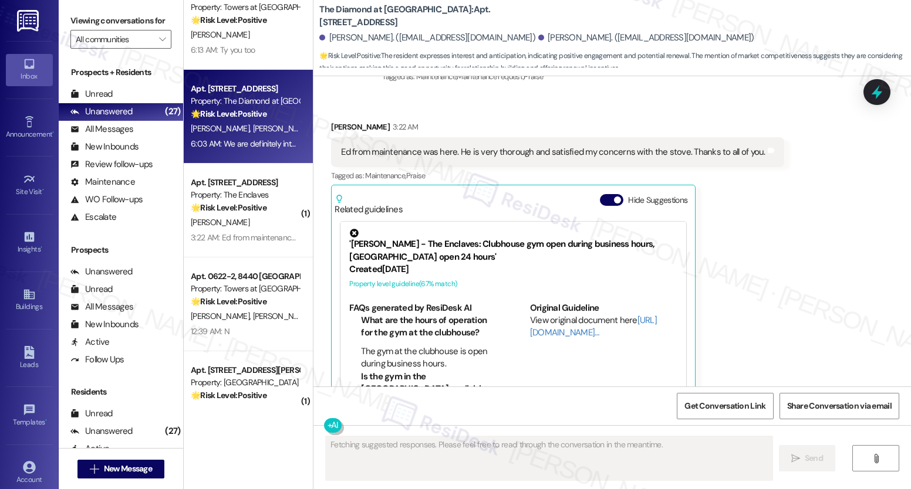
scroll to position [2235, 0]
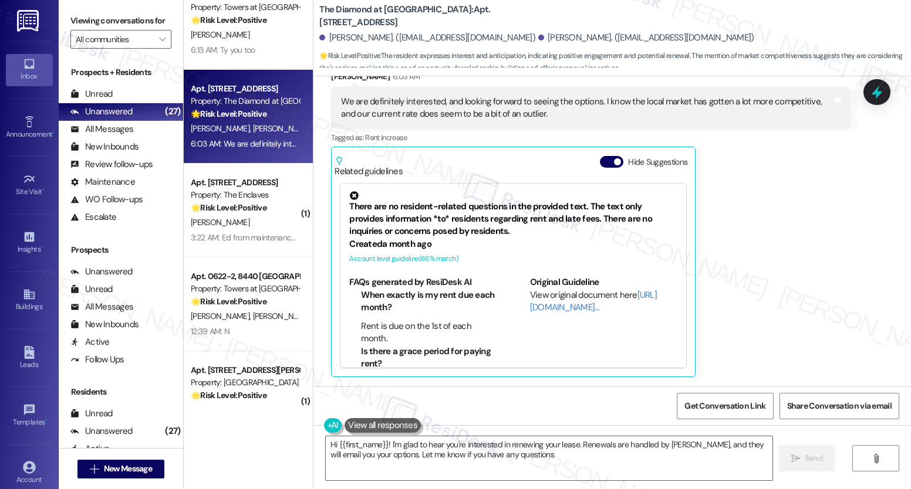
type textarea "Hi {{first_name}}! I'm glad to hear you're interested in renewing your lease. R…"
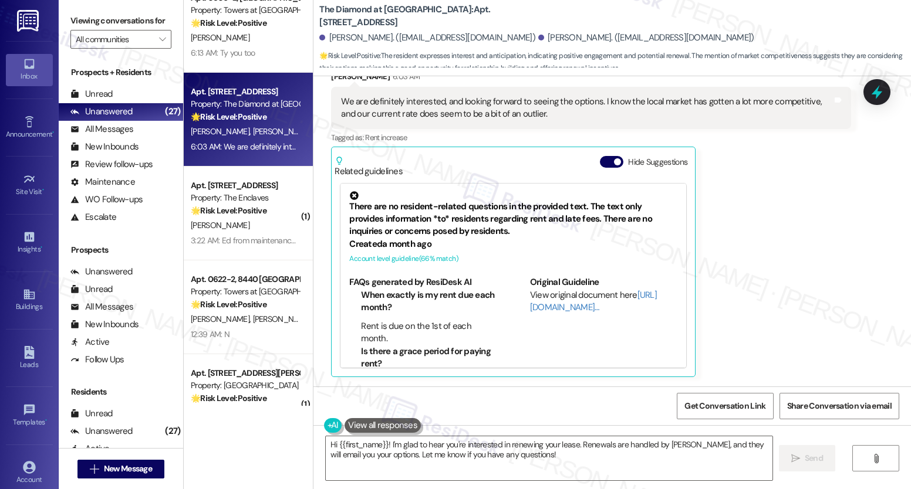
scroll to position [1267, 0]
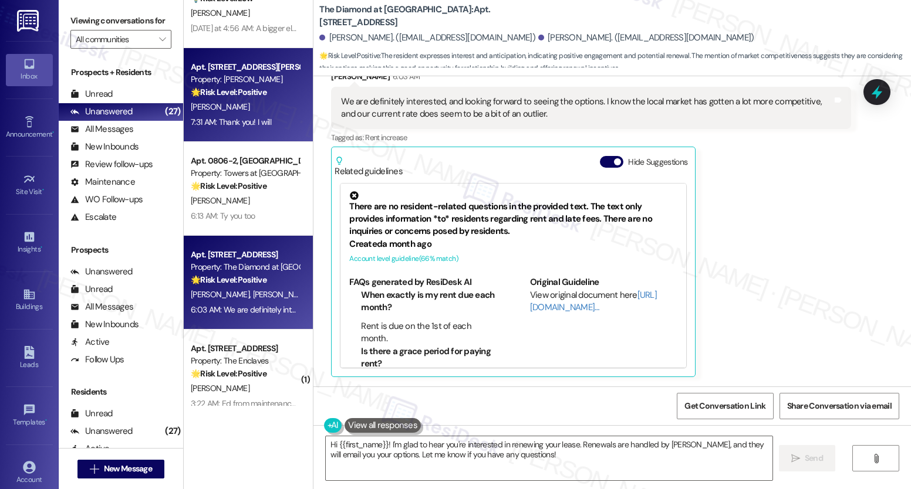
click at [256, 81] on div "Property: [PERSON_NAME]" at bounding box center [245, 79] width 109 height 12
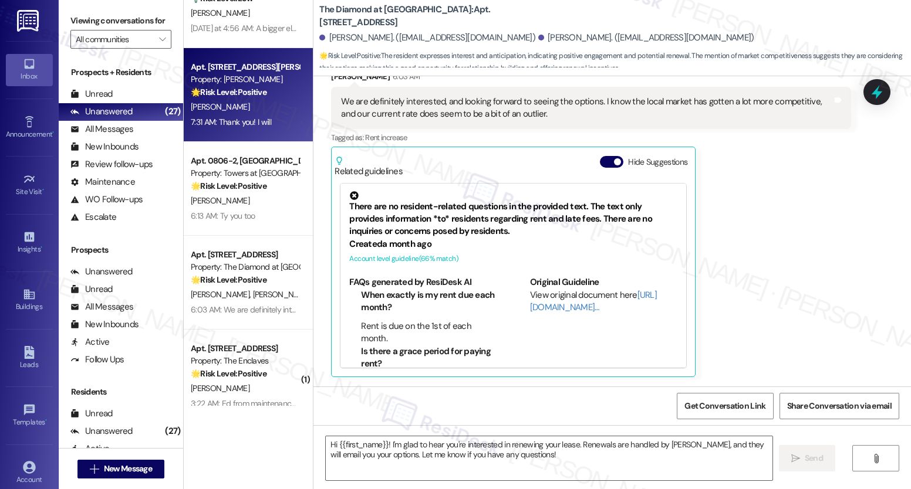
type textarea "Fetching suggested responses. Please feel free to read through the conversation…"
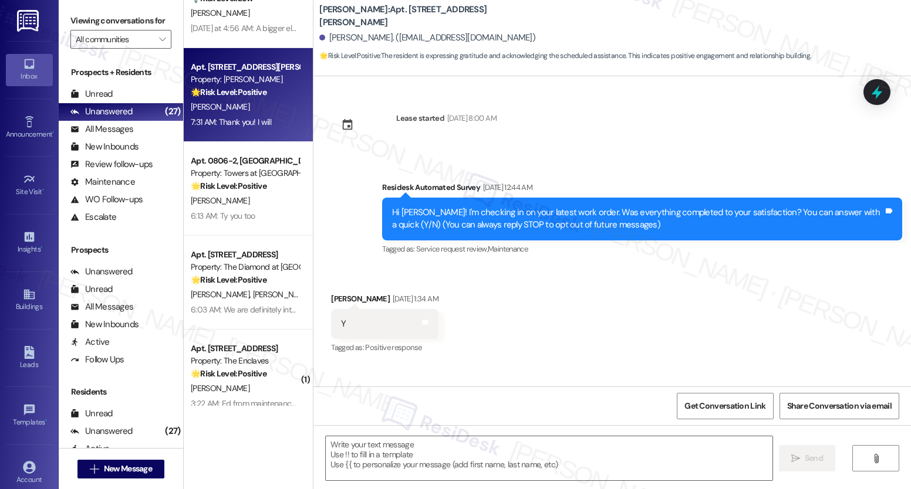
scroll to position [2884, 0]
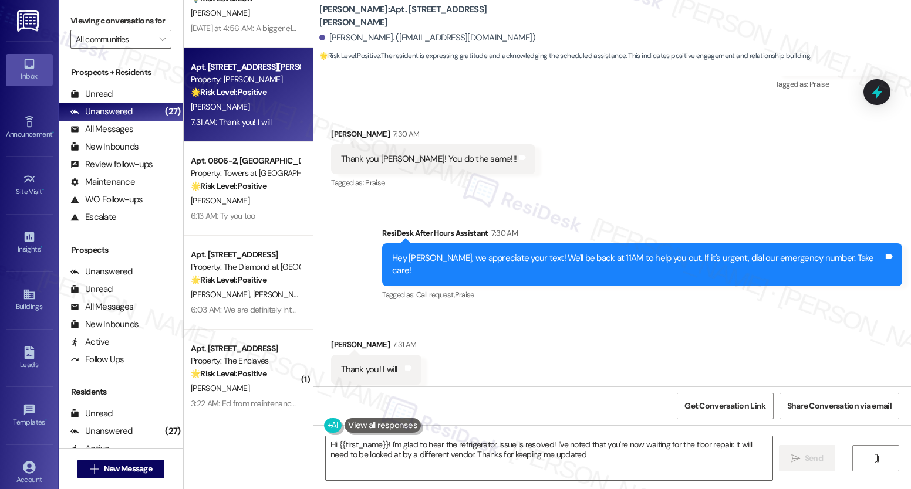
type textarea "Hi {{first_name}}! I'm glad to hear the refrigerator issue is resolved! I've no…"
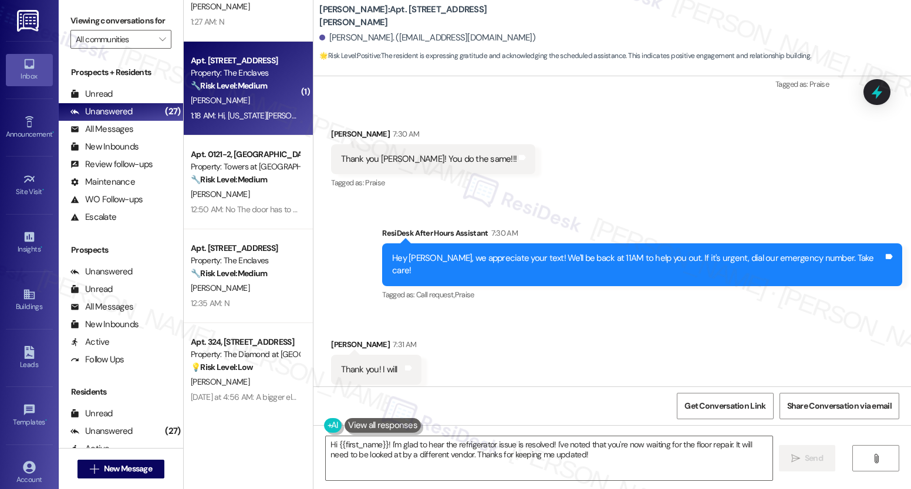
scroll to position [890, 0]
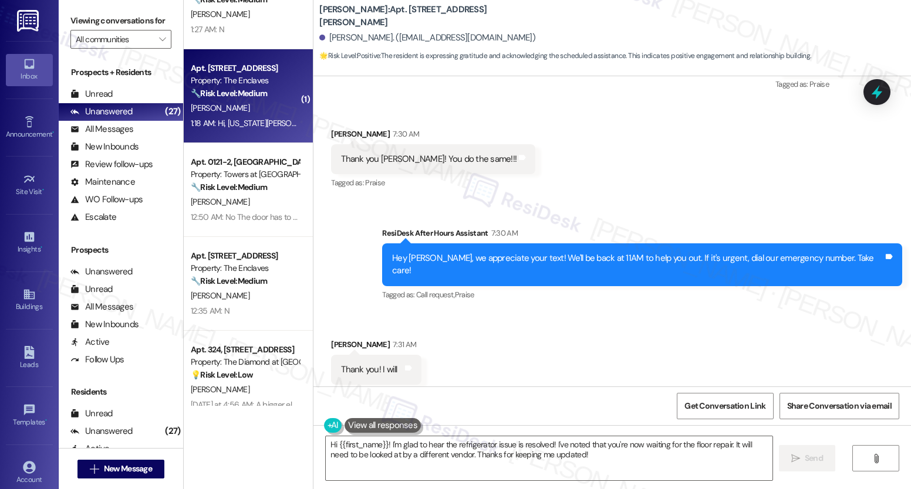
click at [237, 138] on div "Apt. 3956A1, 3700 Gateway Drive Property: The Enclaves 🔧 Risk Level: Medium The…" at bounding box center [248, 96] width 129 height 94
type textarea "Fetching suggested responses. Please feel free to read through the conversation…"
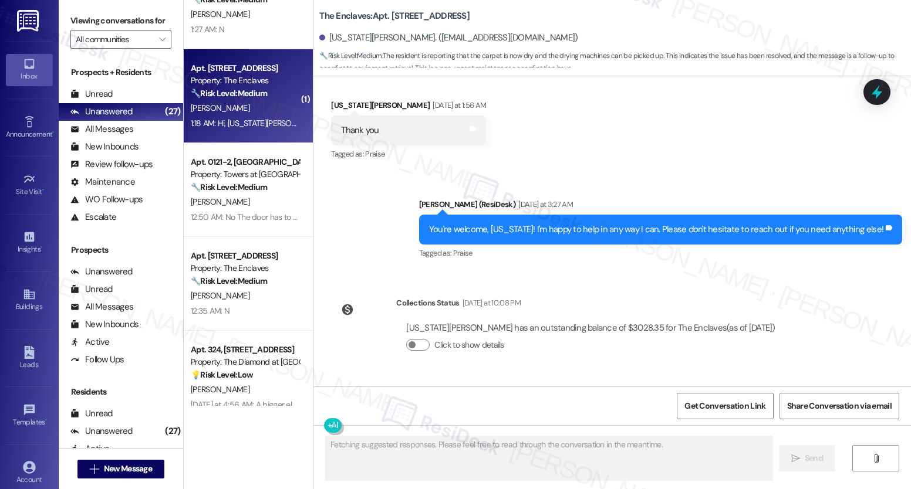
scroll to position [4210, 0]
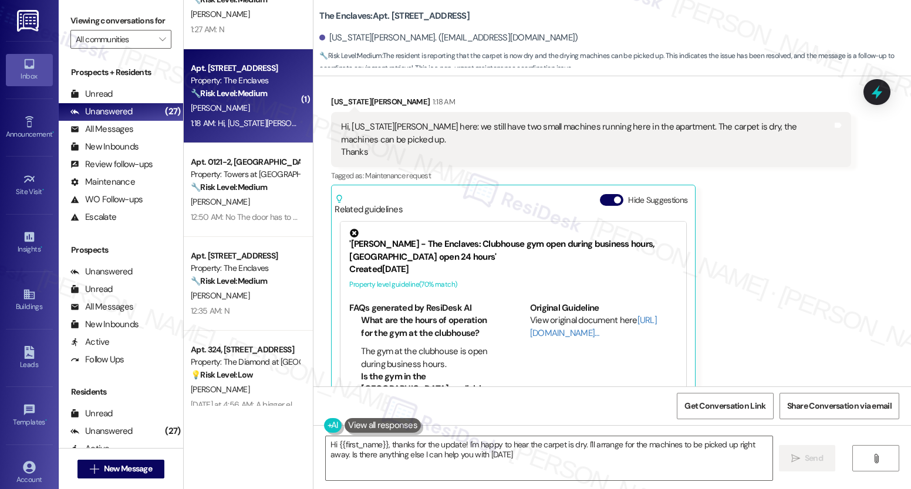
type textarea "Hi {{first_name}}, thanks for the update! I'm happy to hear the carpet is dry. …"
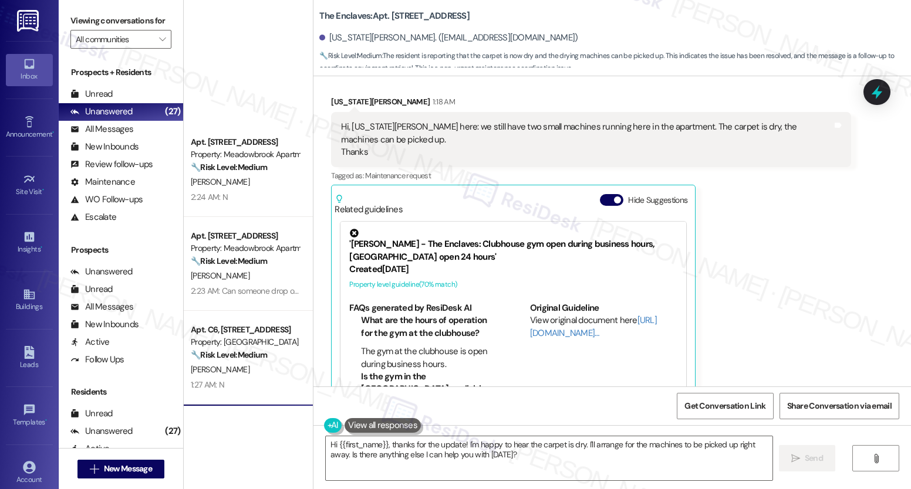
scroll to position [505, 0]
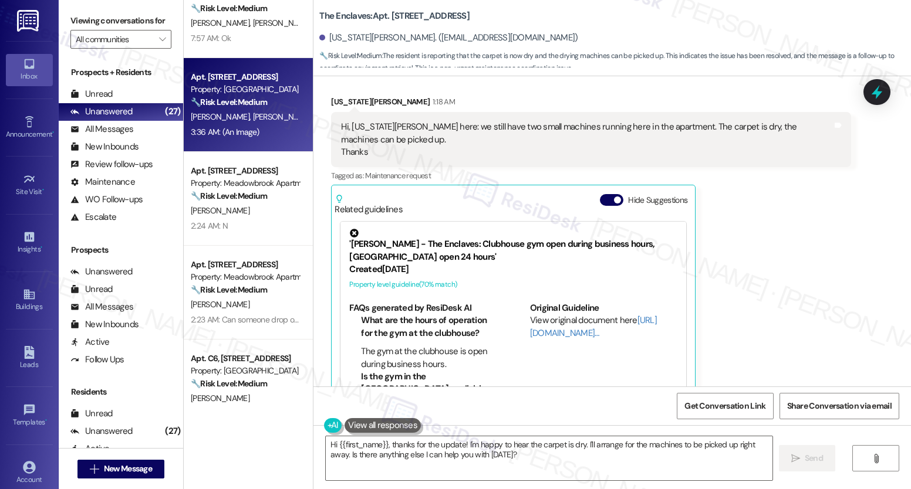
click at [248, 125] on div "3:36 AM: (An Image) 3:36 AM: (An Image)" at bounding box center [245, 132] width 111 height 15
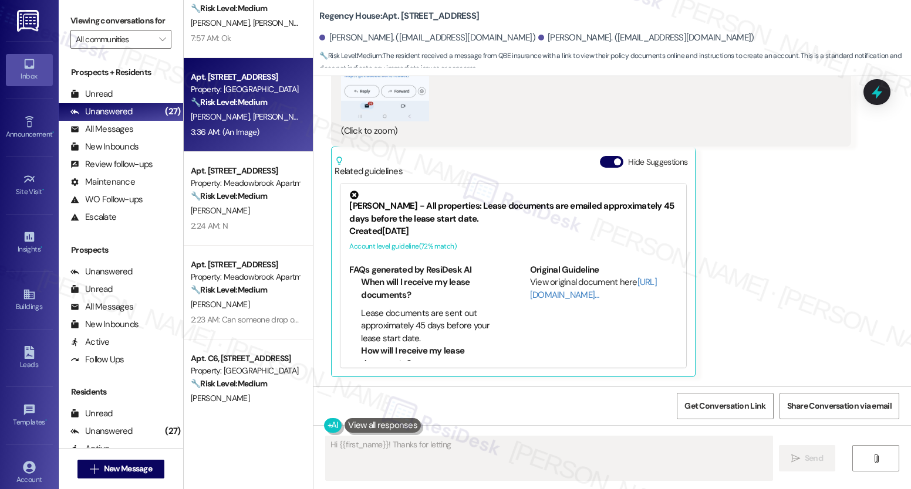
scroll to position [740, 0]
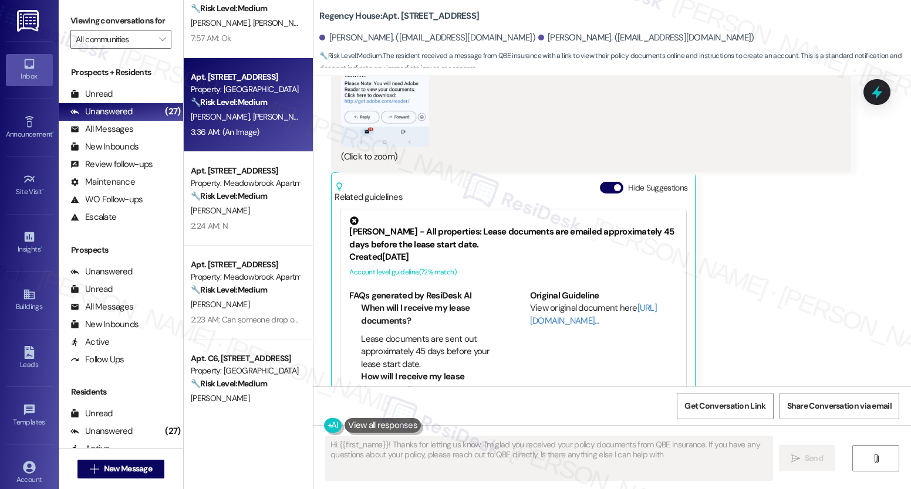
type textarea "Hi {{first_name}}! Thanks for letting us know. I'm glad you received your polic…"
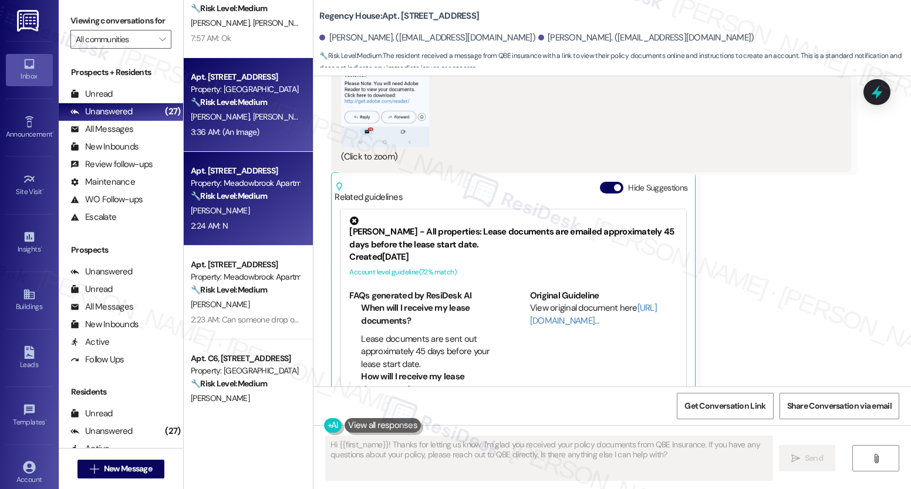
click at [228, 184] on div "Property: Meadowbrook Apartments" at bounding box center [245, 183] width 109 height 12
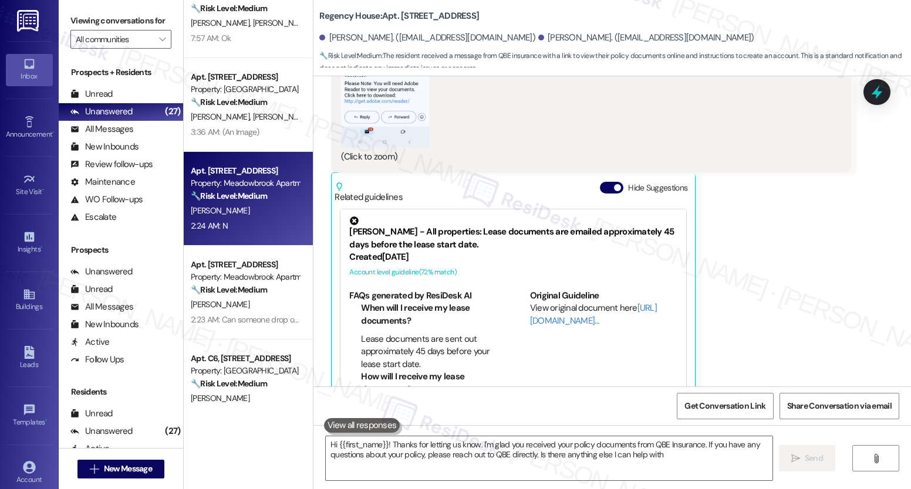
type textarea "Hi {{first_name}}! Thanks for letting us know. I'm glad you received your polic…"
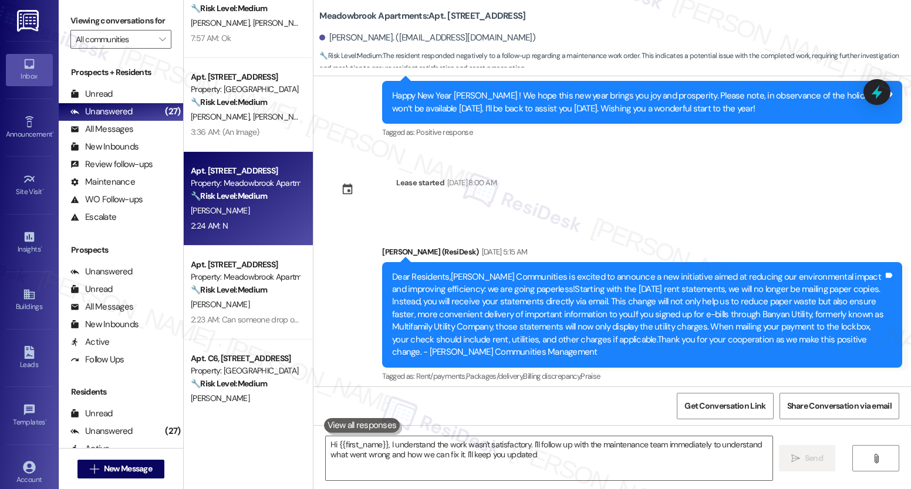
type textarea "Hi {{first_name}}, I understand the work wasn't satisfactory. I'll follow up wi…"
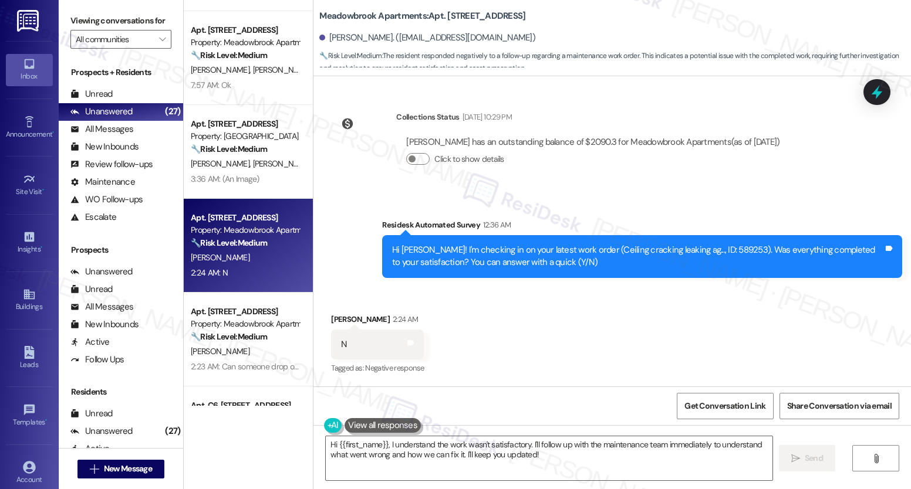
scroll to position [426, 0]
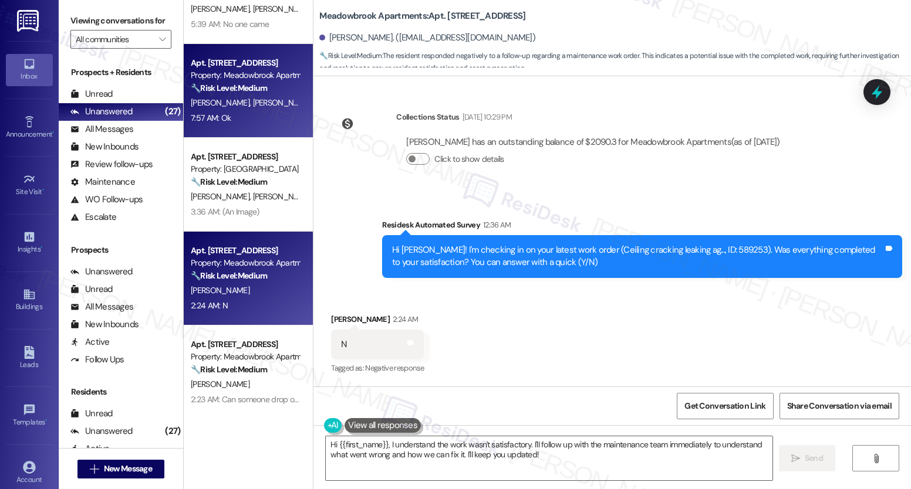
click at [248, 89] on strong "🔧 Risk Level: Medium" at bounding box center [229, 88] width 76 height 11
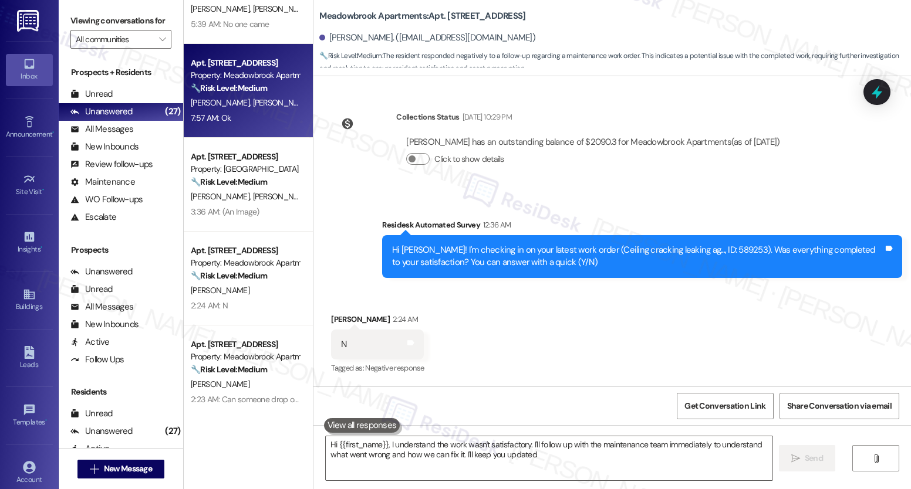
type textarea "Hi {{first_name}}, I understand the work wasn't satisfactory. I'll follow up wi…"
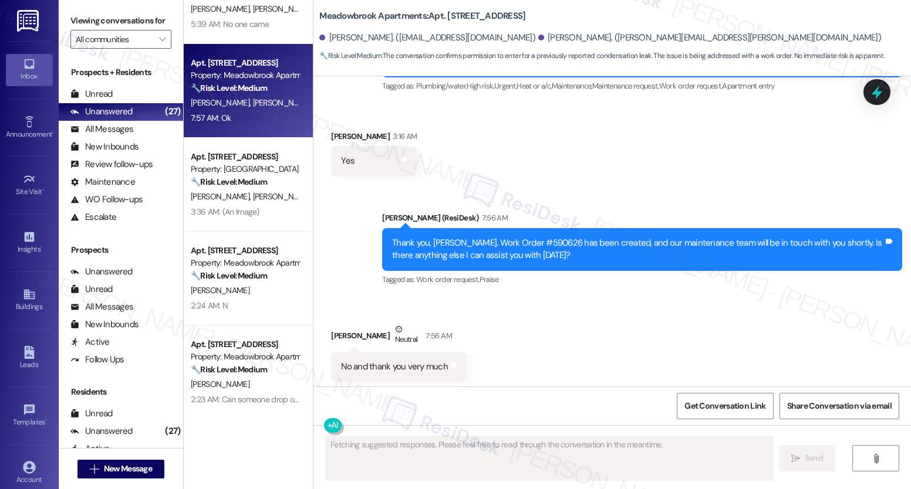
scroll to position [5331, 0]
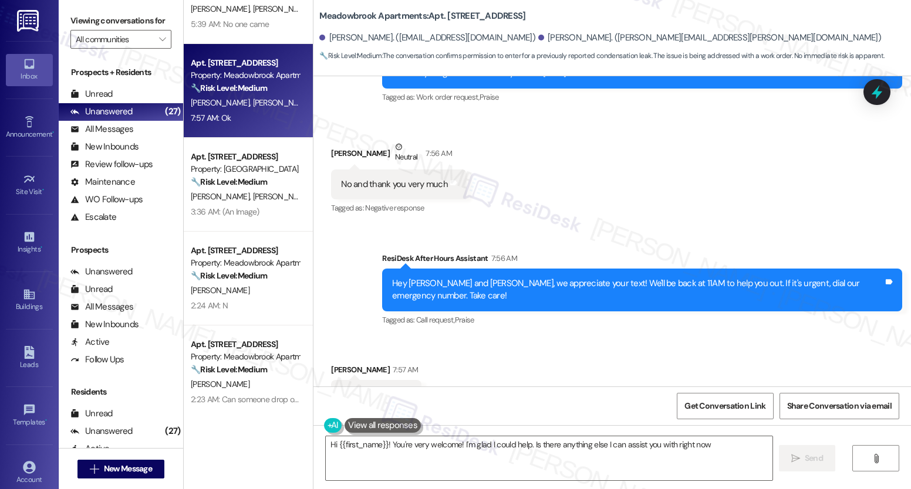
type textarea "Hi {{first_name}}! You're very welcome! I'm glad I could help. Is there anythin…"
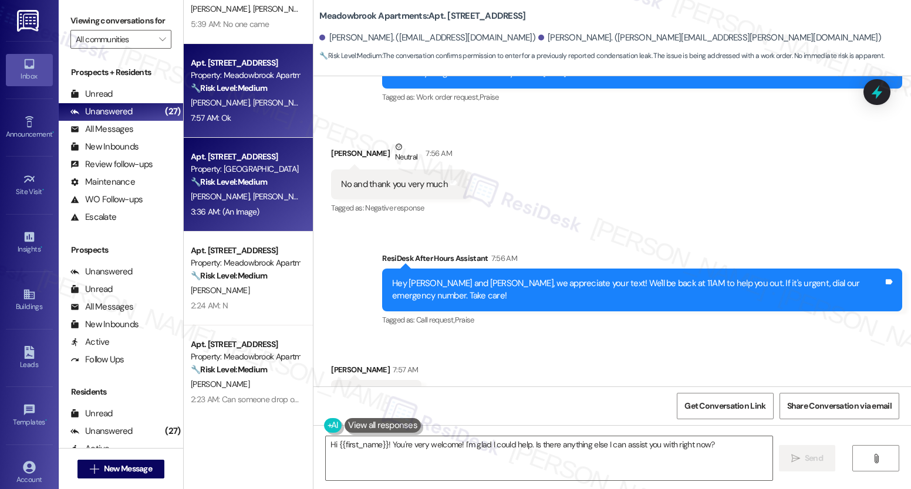
click at [247, 171] on div "Property: [GEOGRAPHIC_DATA]" at bounding box center [245, 169] width 109 height 12
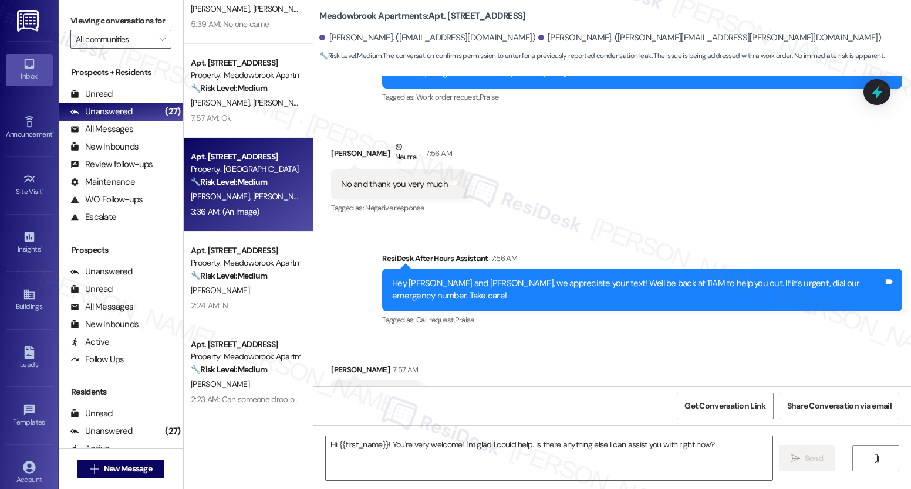
type textarea "Fetching suggested responses. Please feel free to read through the conversation…"
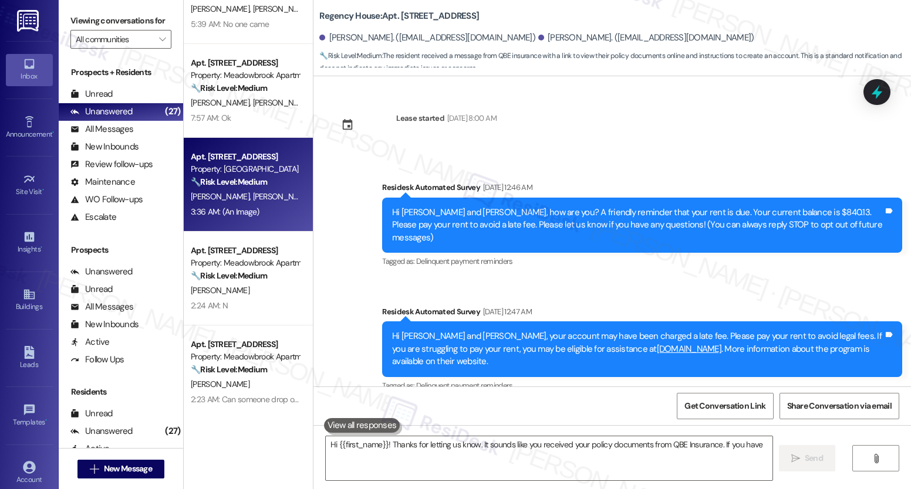
scroll to position [740, 0]
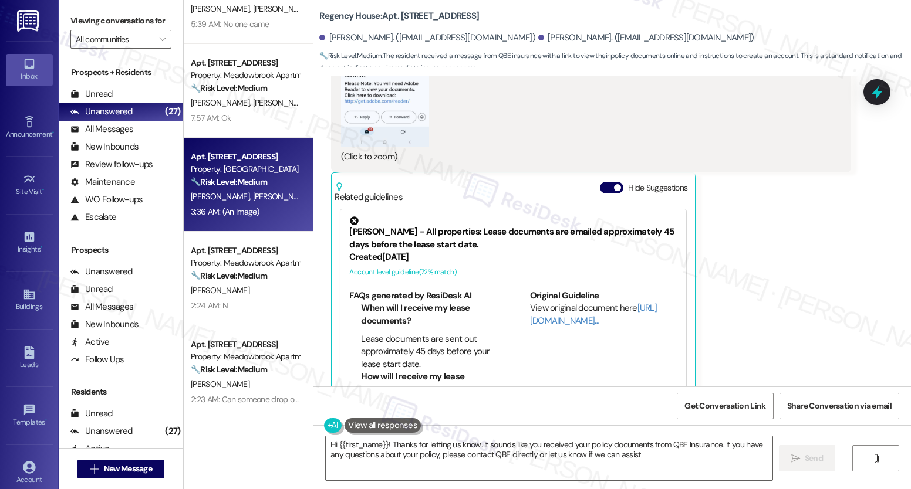
type textarea "Hi {{first_name}}! Thanks for letting us know. It sounds like you received your…"
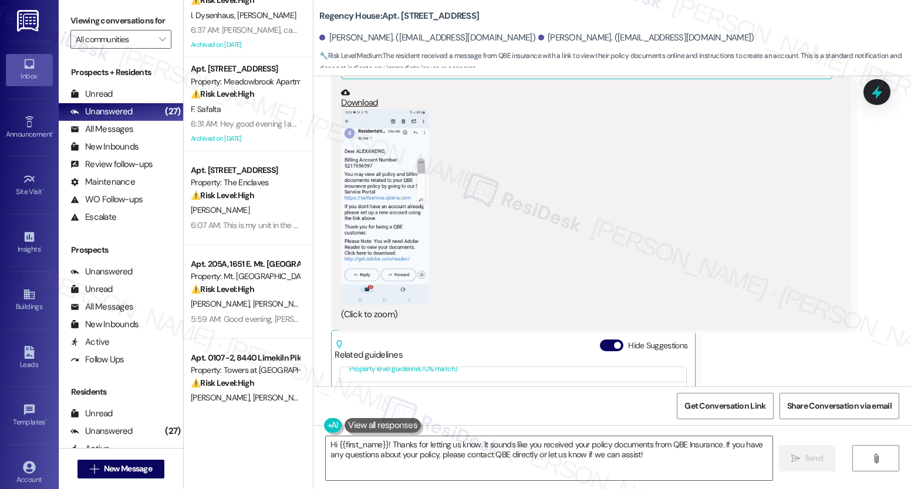
scroll to position [423, 0]
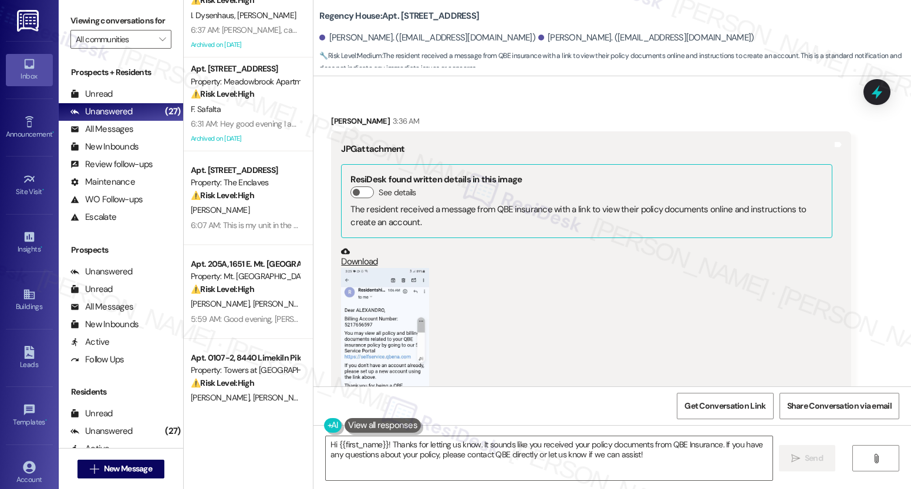
click at [367, 301] on button "Zoom image" at bounding box center [385, 365] width 88 height 195
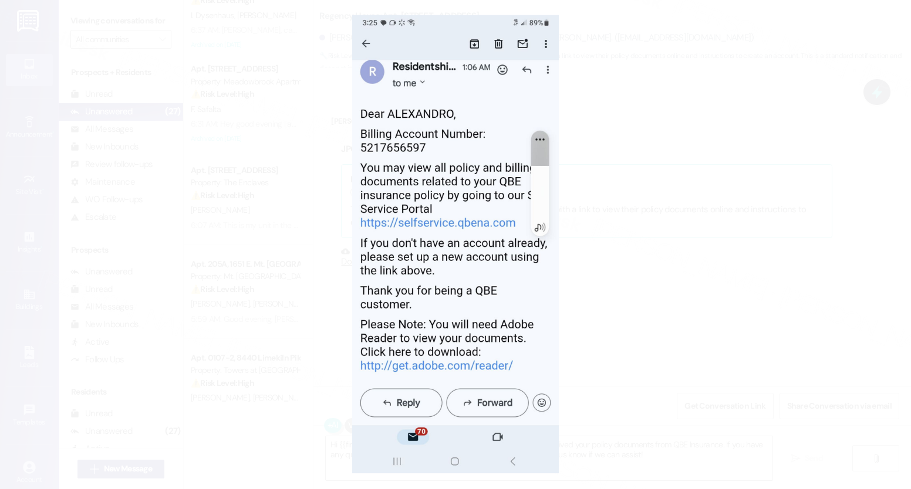
click at [747, 289] on button "Unzoom image" at bounding box center [455, 244] width 911 height 489
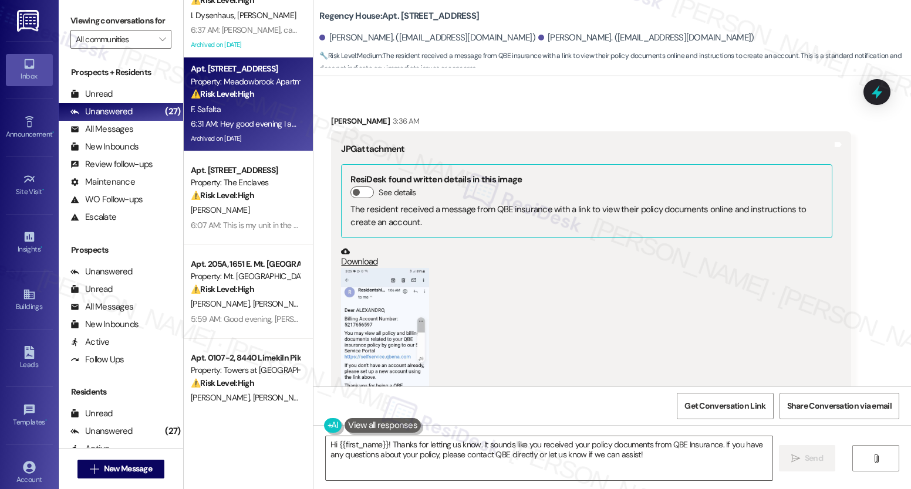
click at [221, 86] on div "Property: Meadowbrook Apartments" at bounding box center [245, 82] width 109 height 12
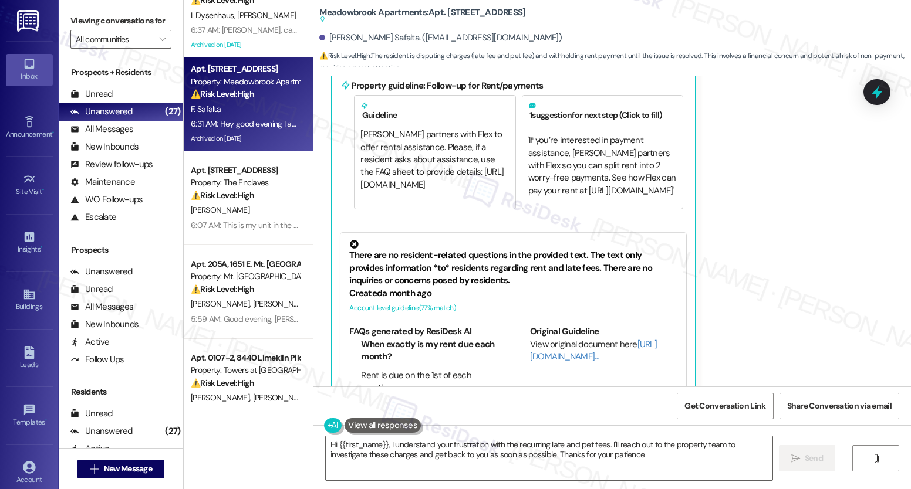
type textarea "Hi {{first_name}}, I understand your frustration with the recurring late and pe…"
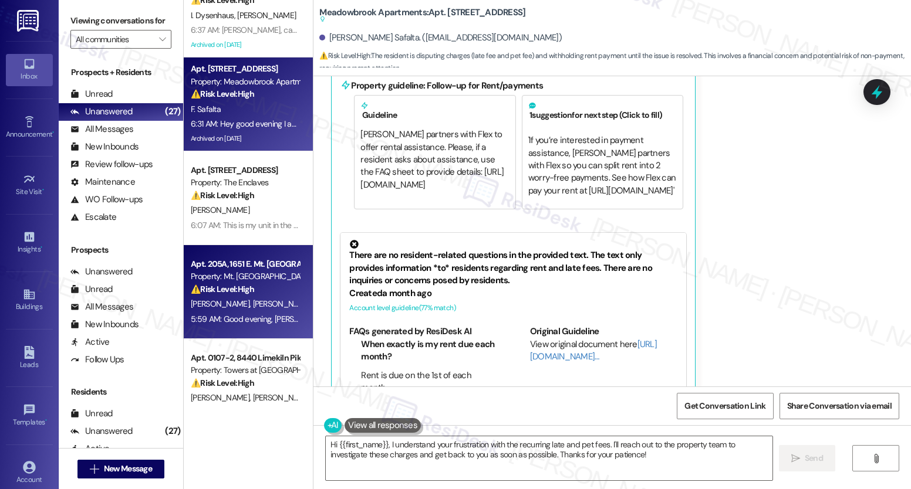
click at [253, 302] on span "[PERSON_NAME]" at bounding box center [282, 304] width 59 height 11
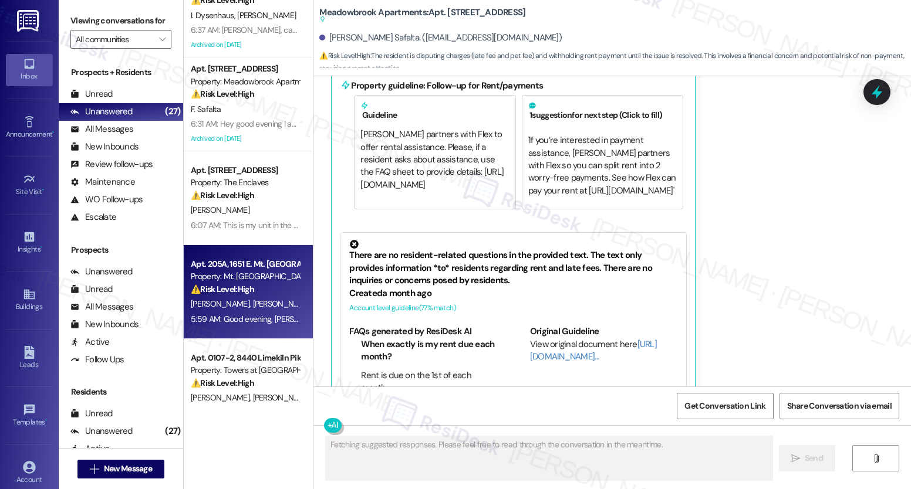
scroll to position [4474, 0]
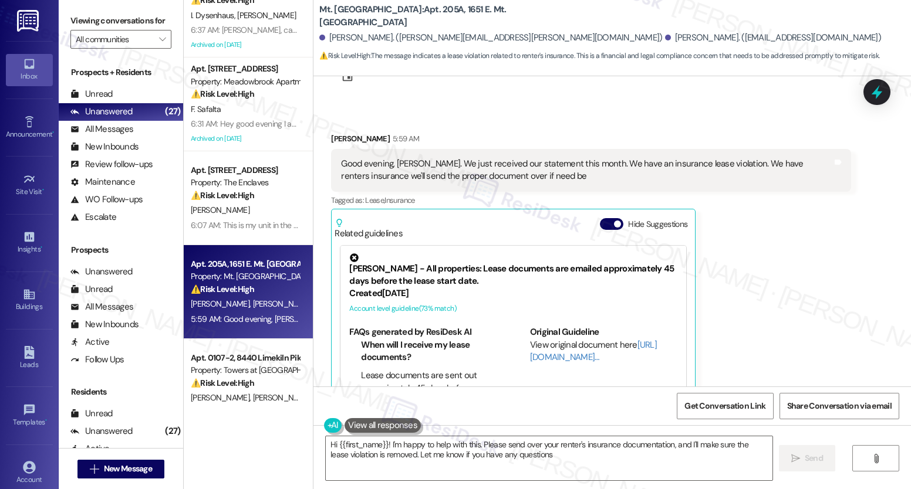
type textarea "Hi {{first_name}}! I'm happy to help with this. Please send over your renter's …"
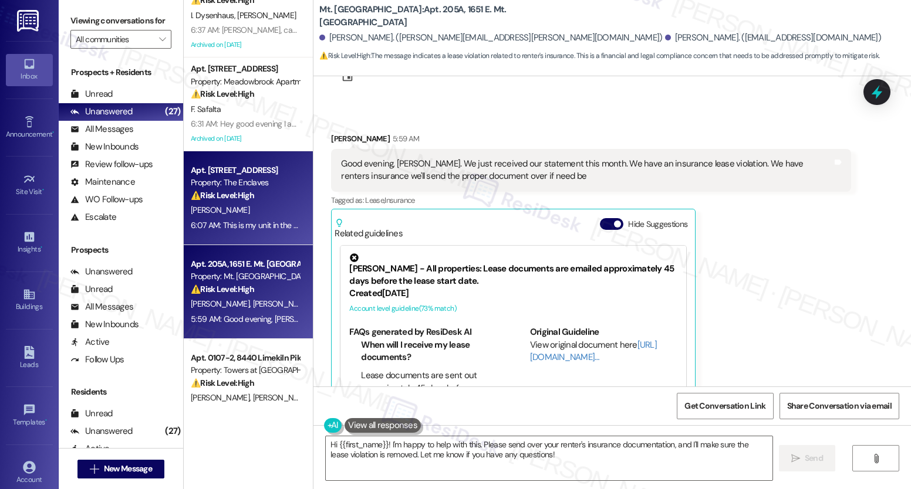
click at [249, 202] on div "Apt. 3916A1, 3700 Gateway Drive Property: The Enclaves ⚠️ Risk Level: High The …" at bounding box center [245, 183] width 111 height 40
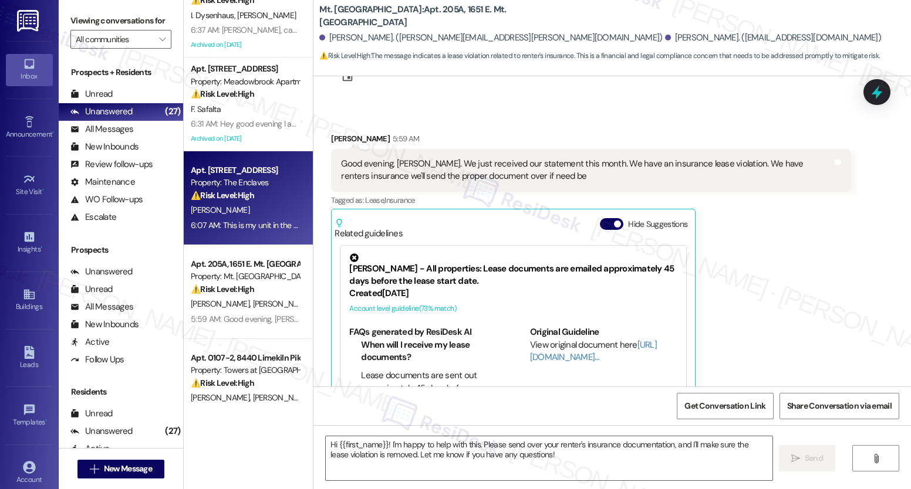
type textarea "Fetching suggested responses. Please feel free to read through the conversation…"
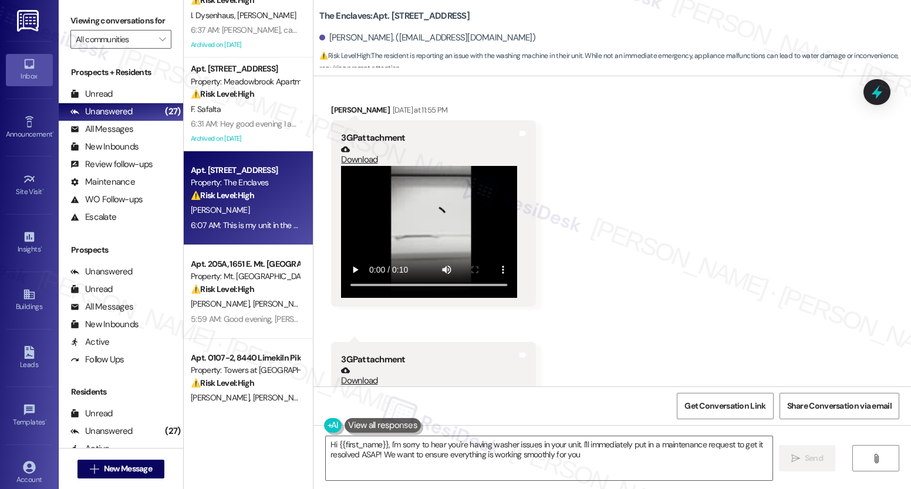
type textarea "Hi {{first_name}}, I'm sorry to hear you're having washer issues in your unit. …"
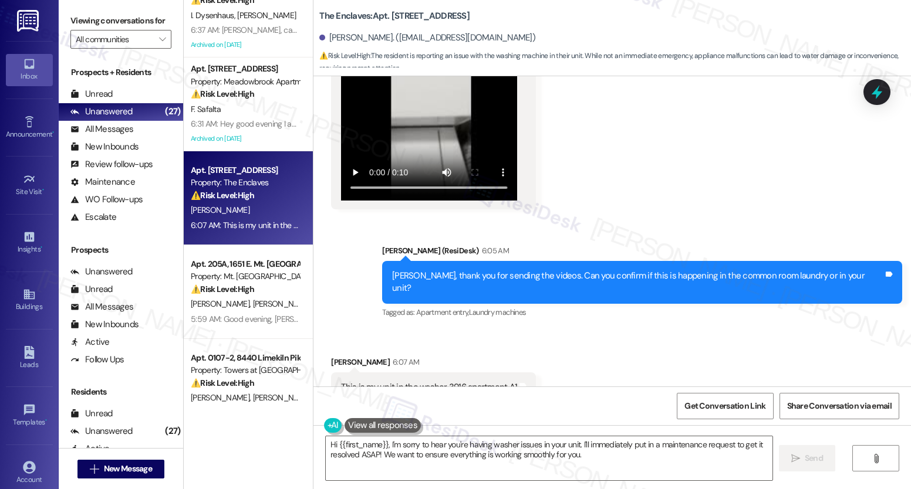
scroll to position [724, 0]
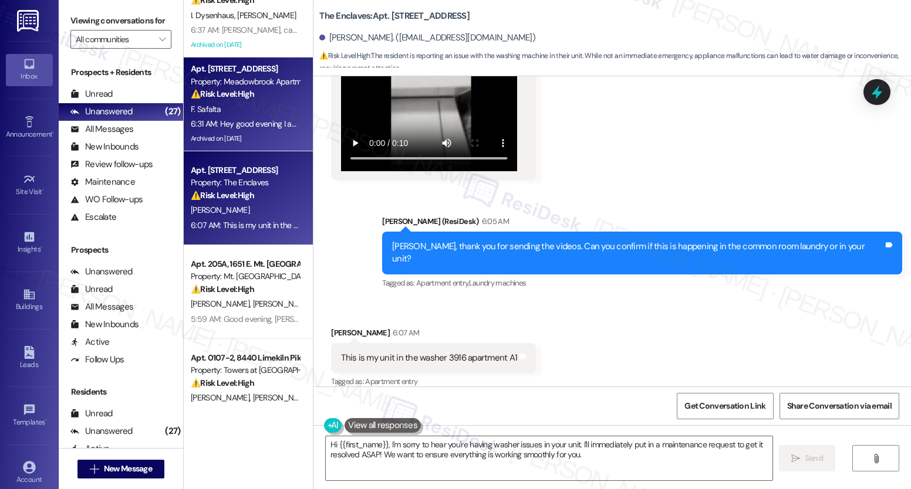
click at [250, 113] on div "F. Safalta" at bounding box center [245, 109] width 111 height 15
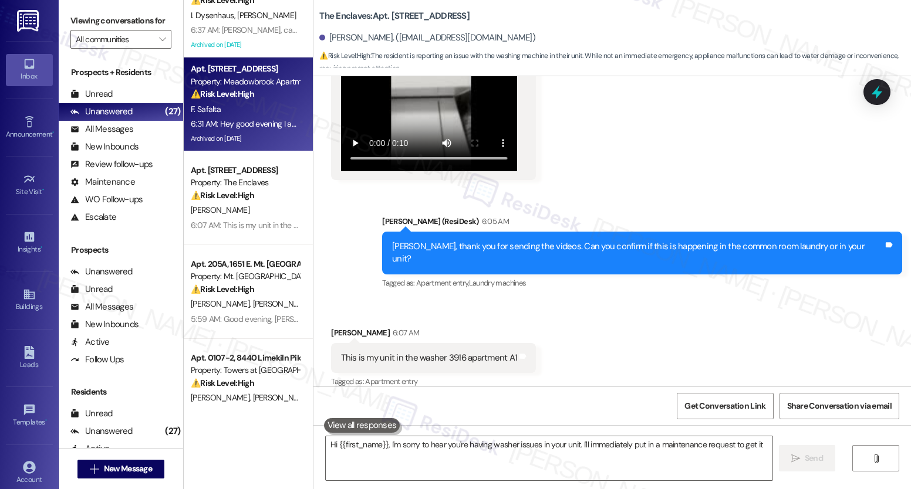
scroll to position [8, 0]
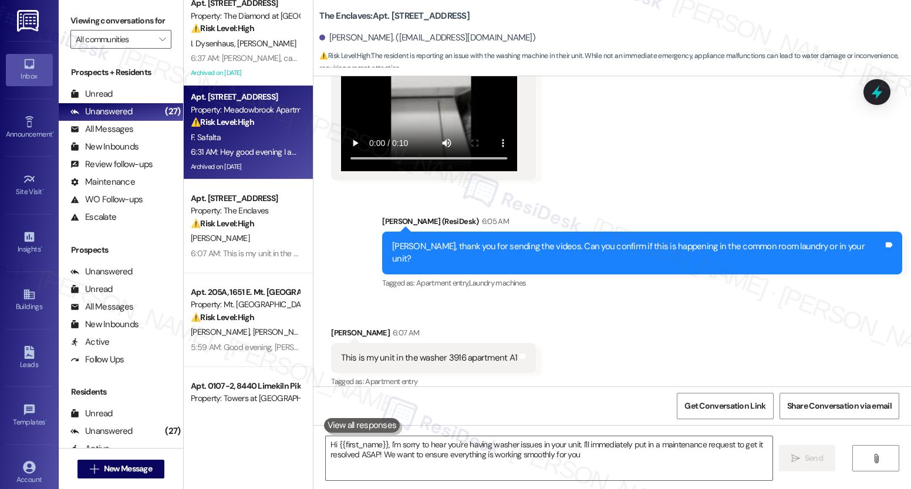
type textarea "Hi {{first_name}}, I'm sorry to hear you're having washer issues in your unit. …"
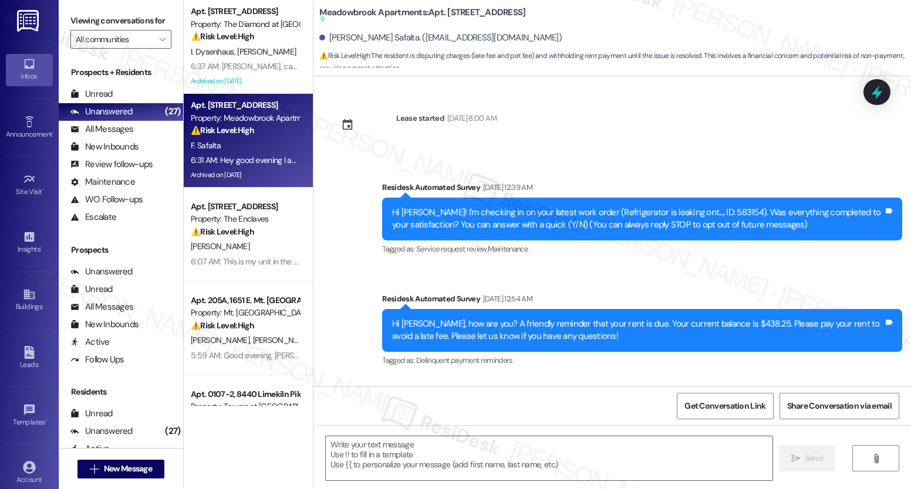
scroll to position [3271, 0]
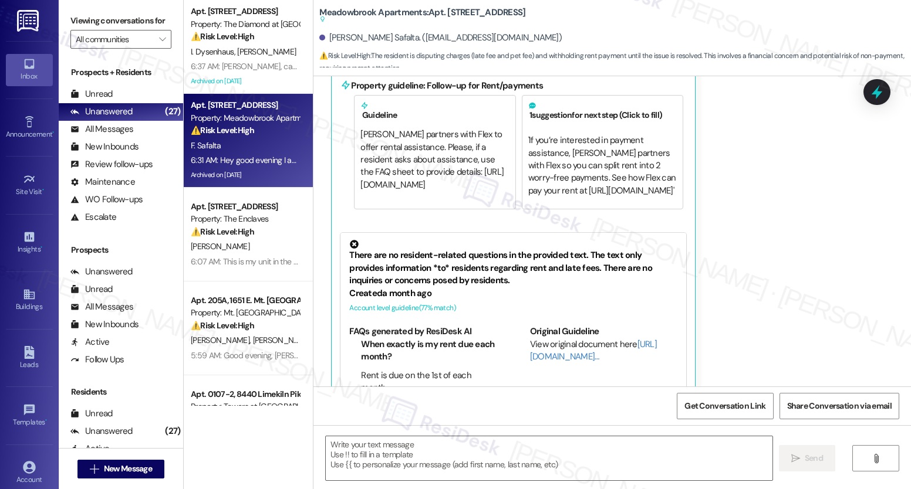
type textarea "Fetching suggested responses. Please feel free to read through the conversation…"
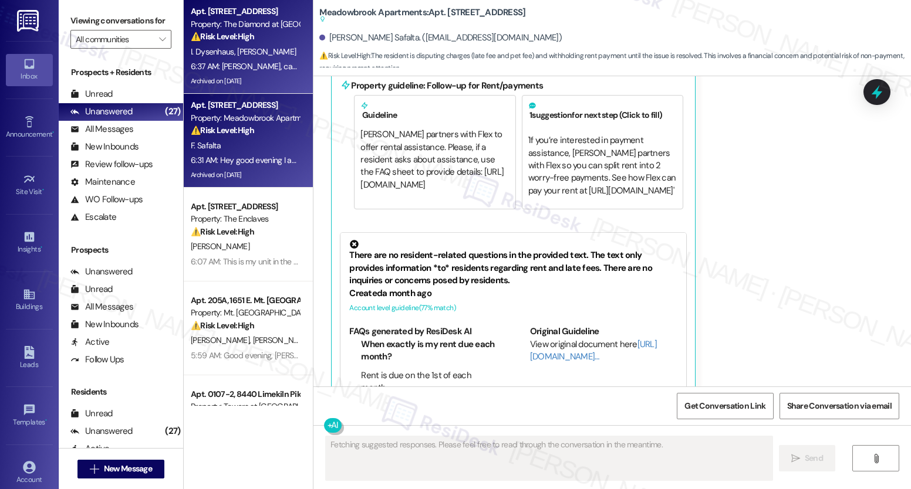
click at [265, 63] on div "6:37 AM: Emily, can you also confirm the air filters were changed today in our …" at bounding box center [406, 66] width 430 height 11
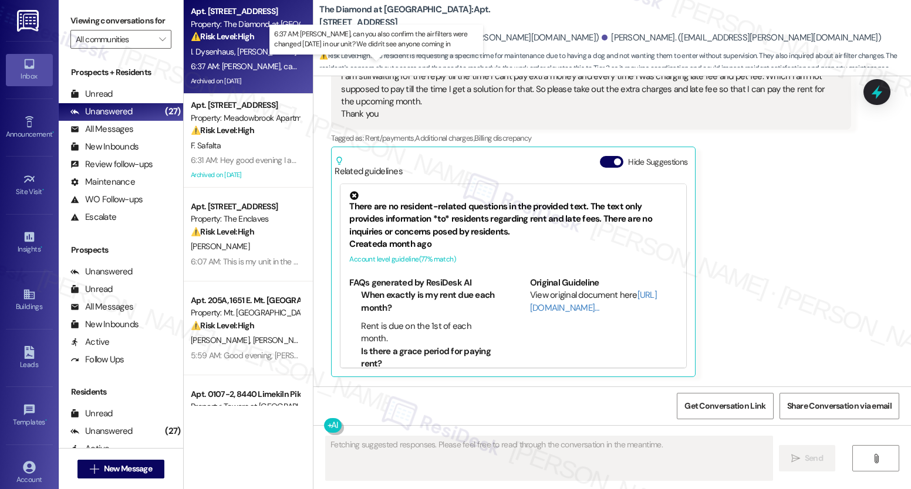
scroll to position [8128, 0]
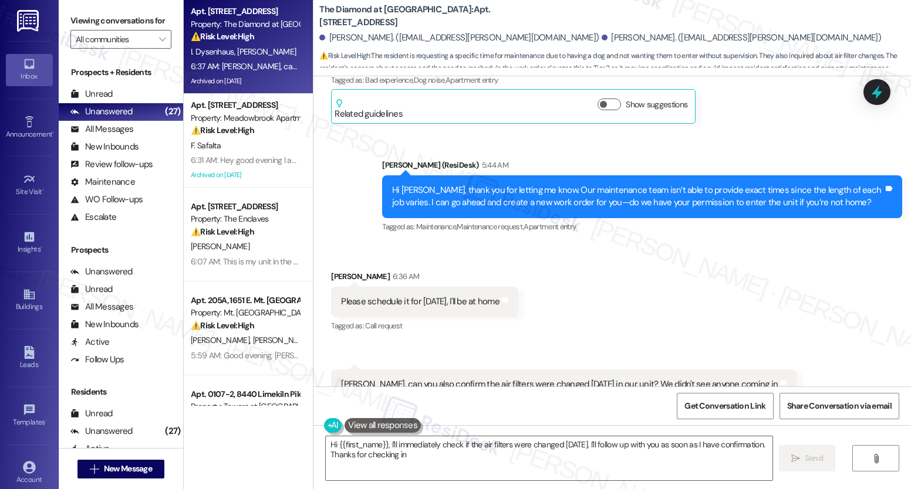
type textarea "Hi {{first_name}}, I'll immediately check if the air filters were changed today…"
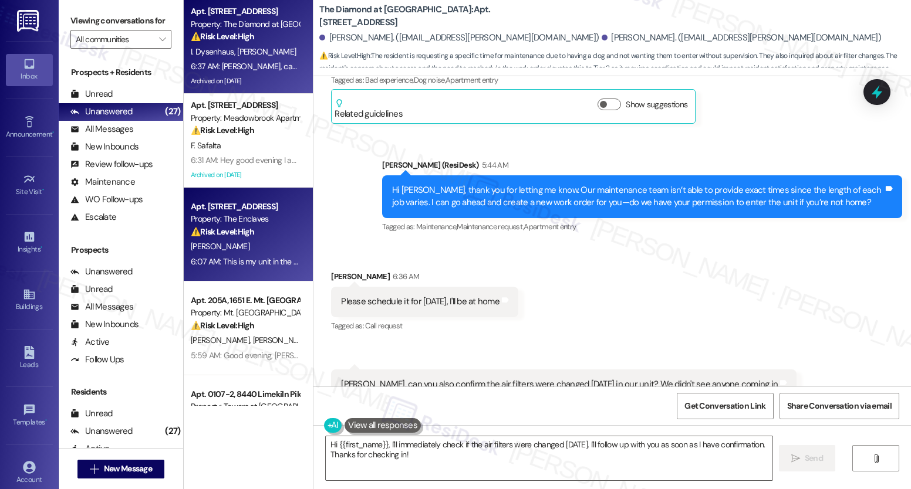
click at [268, 248] on div "[PERSON_NAME]" at bounding box center [245, 246] width 111 height 15
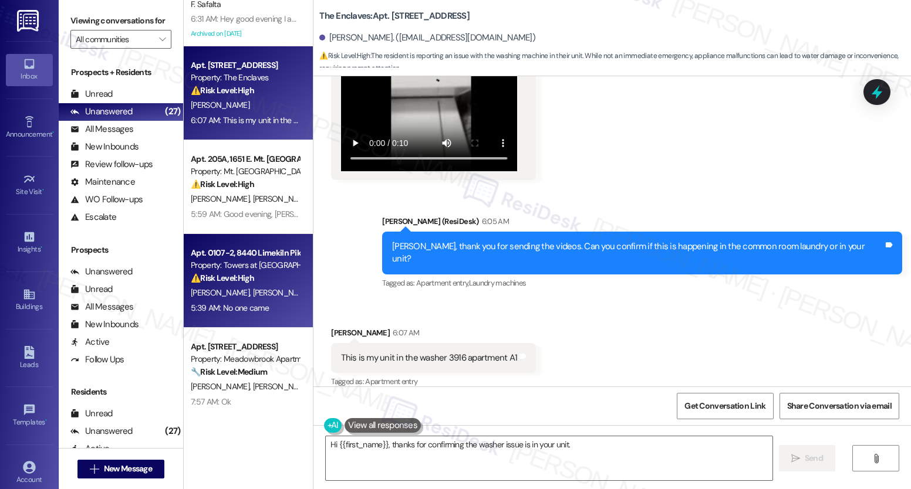
scroll to position [175, 0]
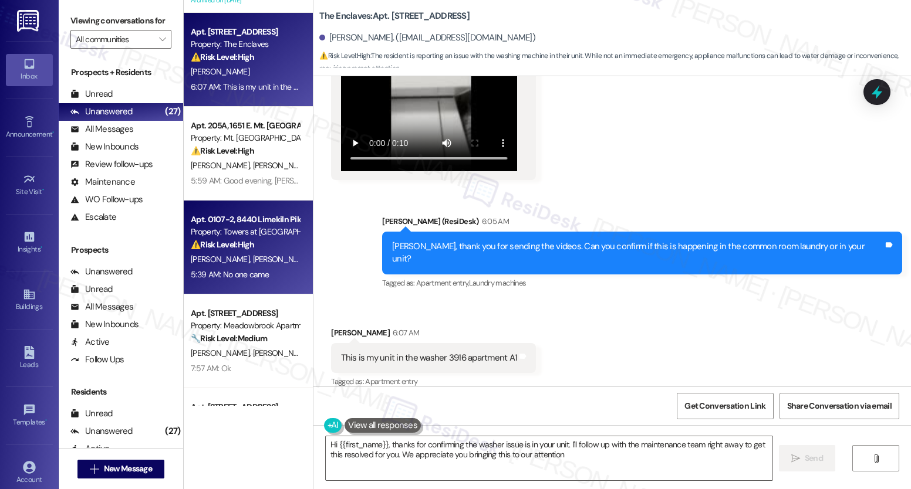
type textarea "Hi {{first_name}}, thanks for confirming the washer issue is in your unit. I'll…"
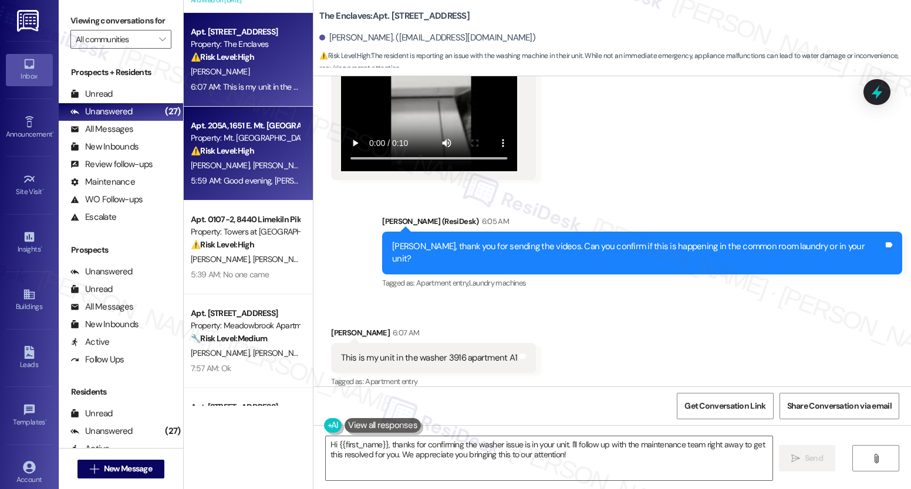
click at [248, 147] on div "⚠️ Risk Level: High The message indicates a lease violation related to renter's…" at bounding box center [245, 151] width 109 height 12
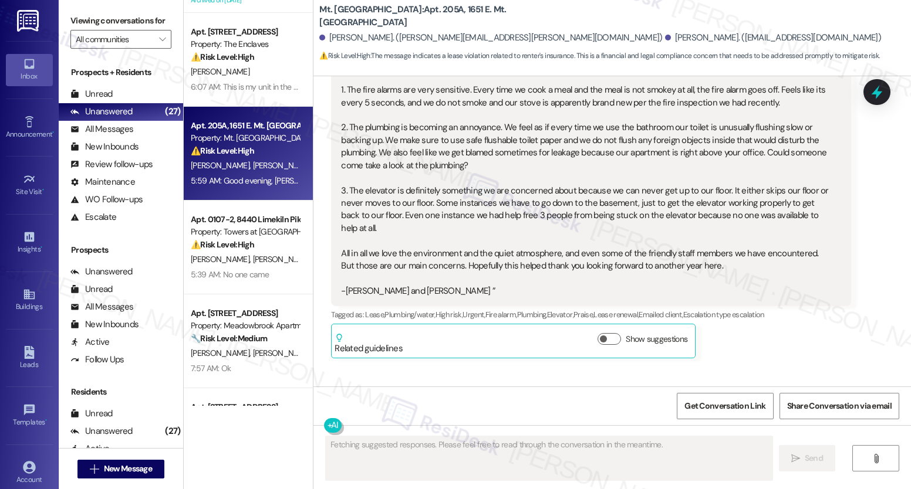
scroll to position [4474, 0]
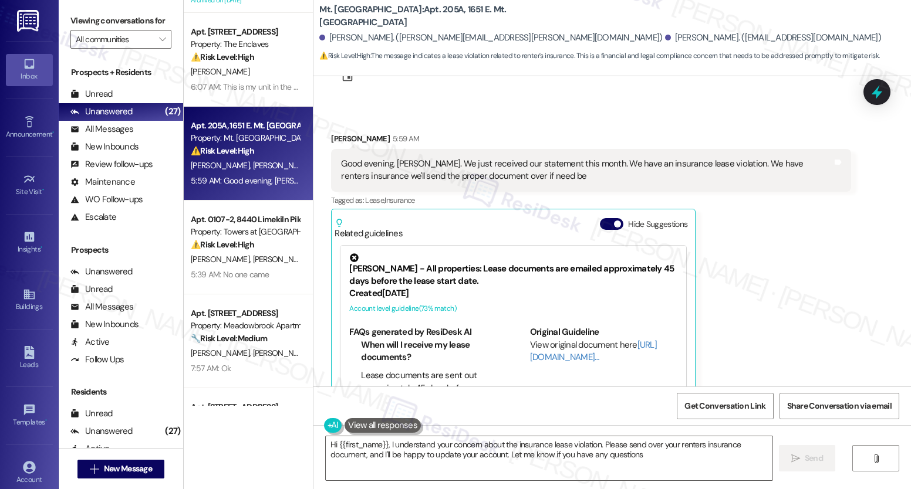
type textarea "Hi {{first_name}}, I understand your concern about the insurance lease violatio…"
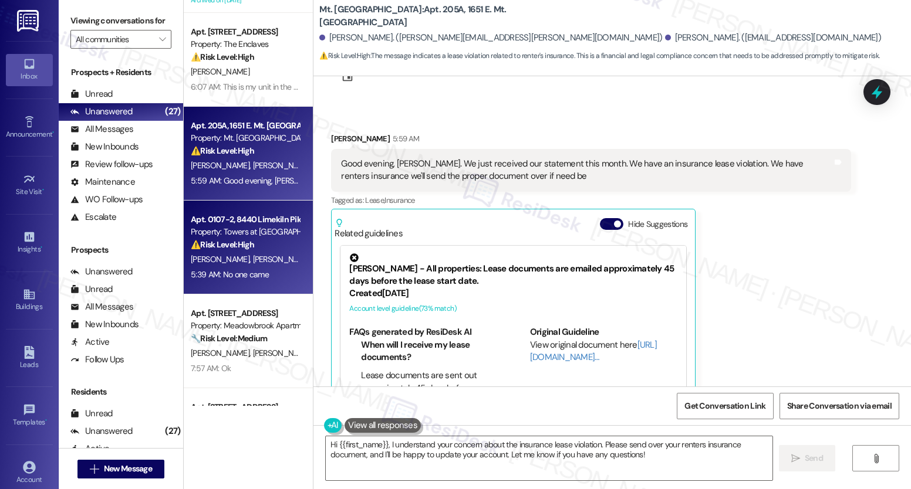
click at [198, 235] on div "Property: Towers at [GEOGRAPHIC_DATA]" at bounding box center [245, 232] width 109 height 12
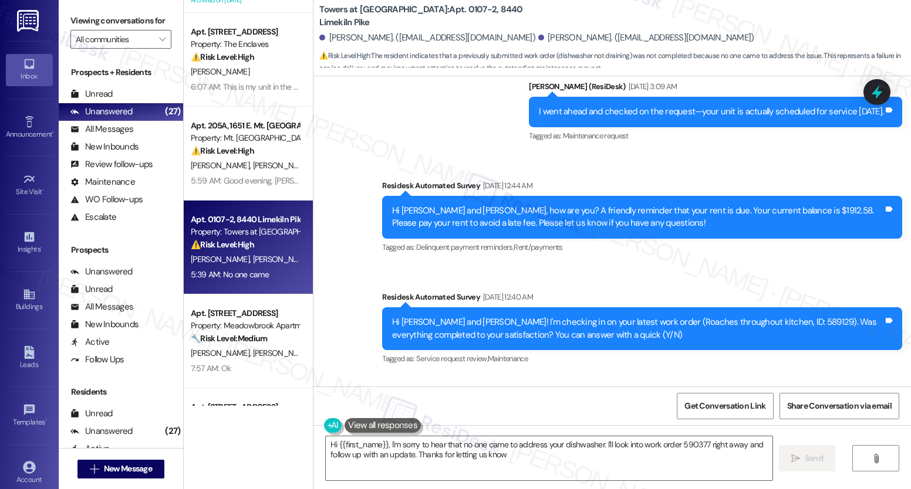
type textarea "Hi {{first_name}}, I'm sorry to hear that no one came to address your dishwashe…"
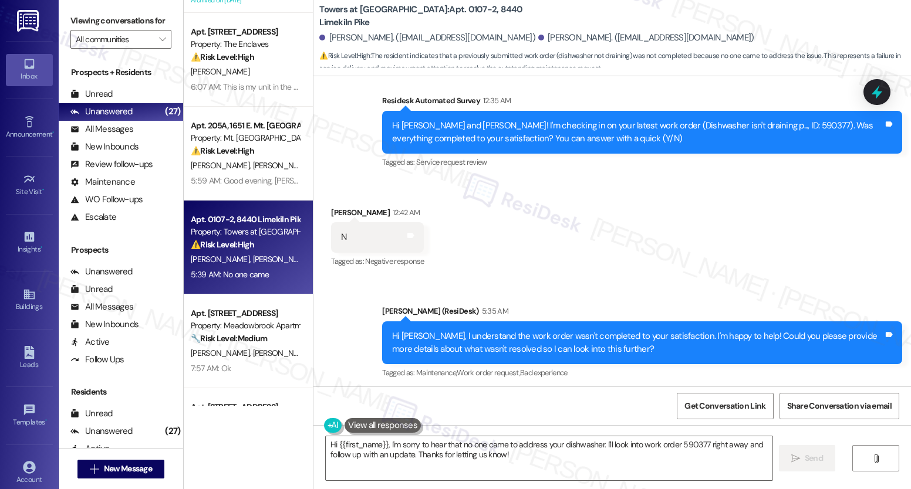
scroll to position [1940, 0]
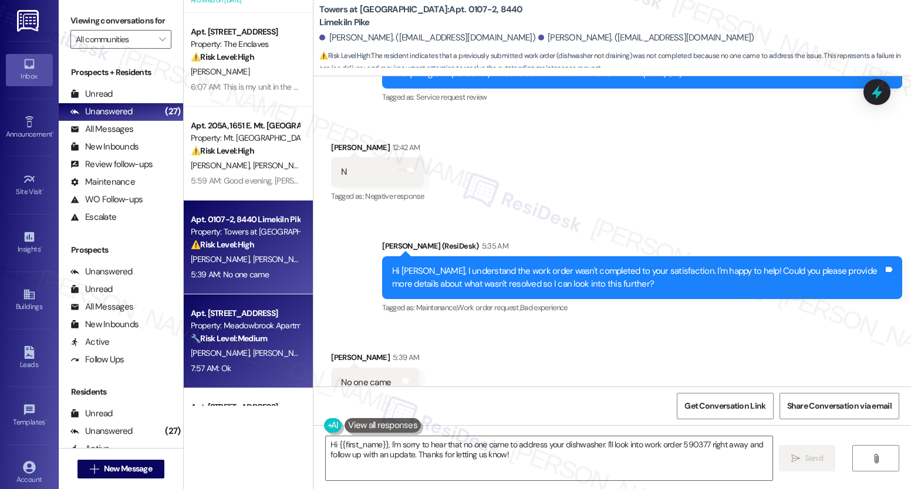
click at [210, 335] on strong "🔧 Risk Level: Medium" at bounding box center [229, 338] width 76 height 11
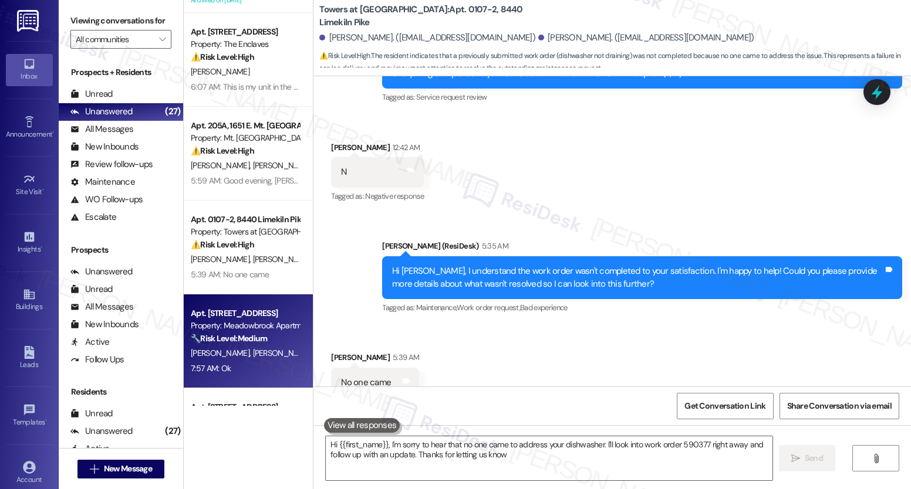
type textarea "Hi {{first_name}}, I'm sorry to hear that no one came to address your dishwashe…"
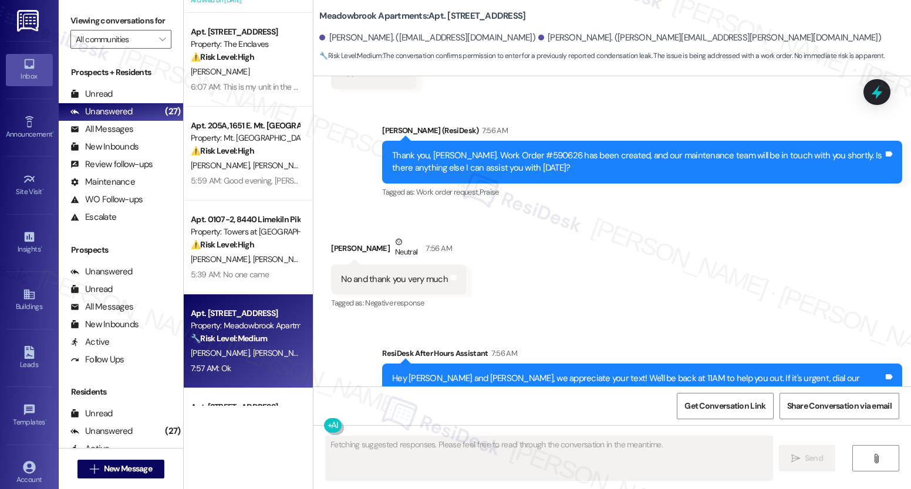
scroll to position [5331, 0]
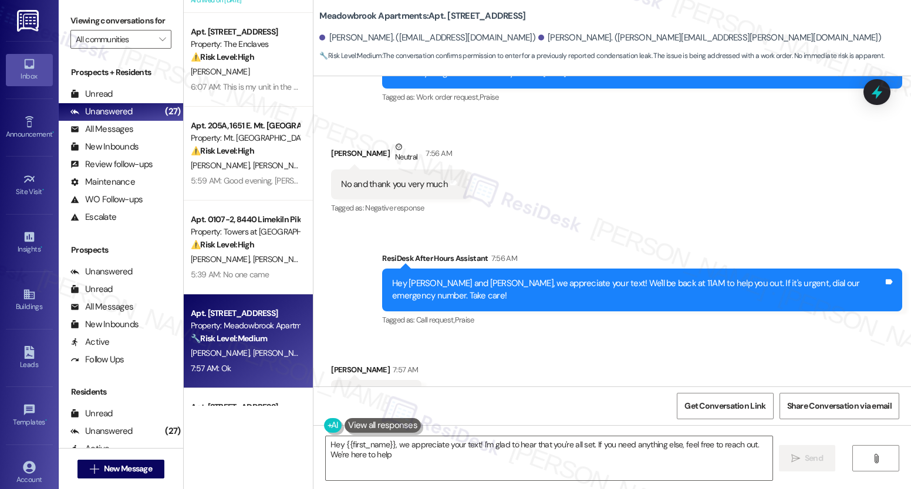
type textarea "Hey {{first_name}}, we appreciate your text! I'm glad to hear that you're all s…"
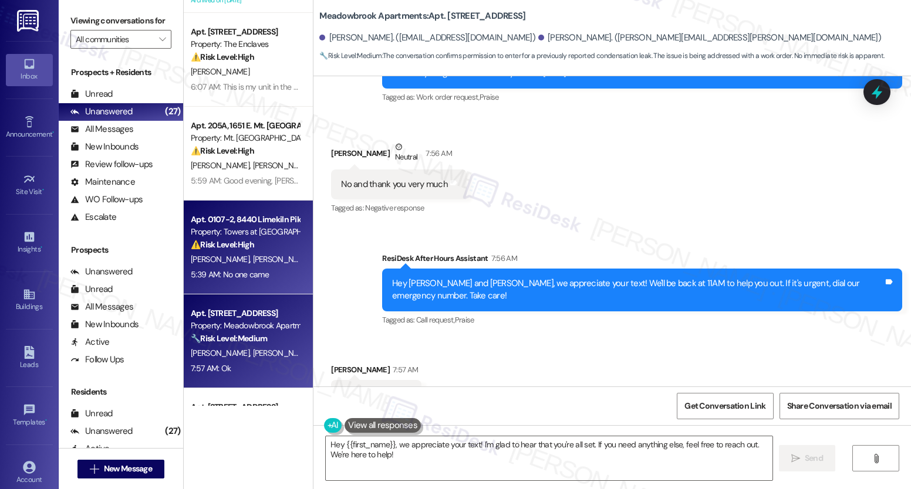
click at [249, 253] on div "N. Marshall D. Sams" at bounding box center [245, 259] width 111 height 15
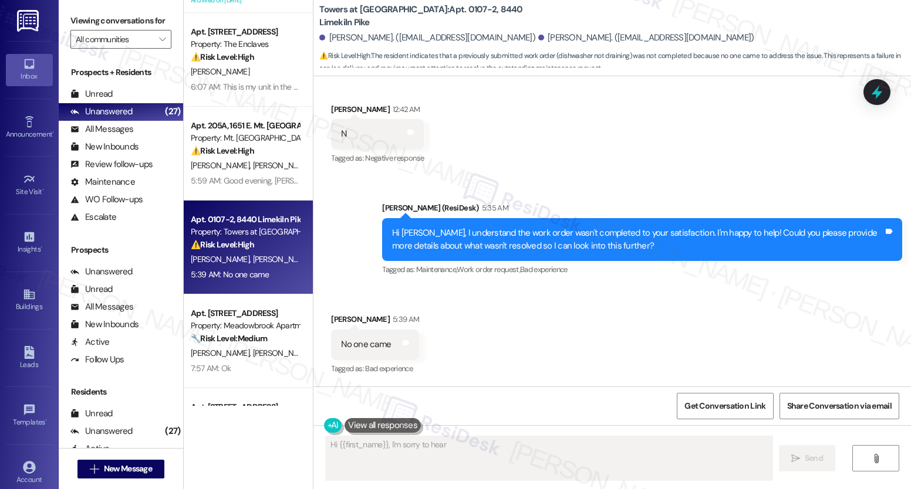
scroll to position [1941, 0]
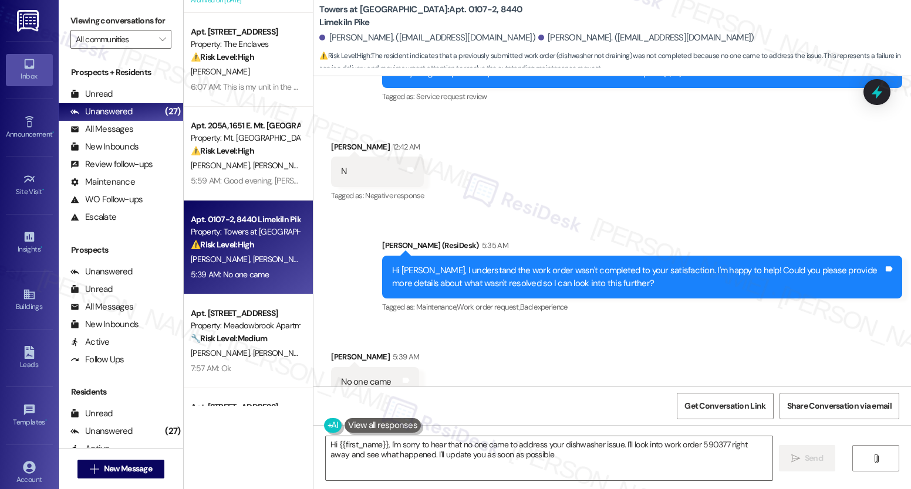
type textarea "Hi {{first_name}}, I'm sorry to hear that no one came to address your dishwashe…"
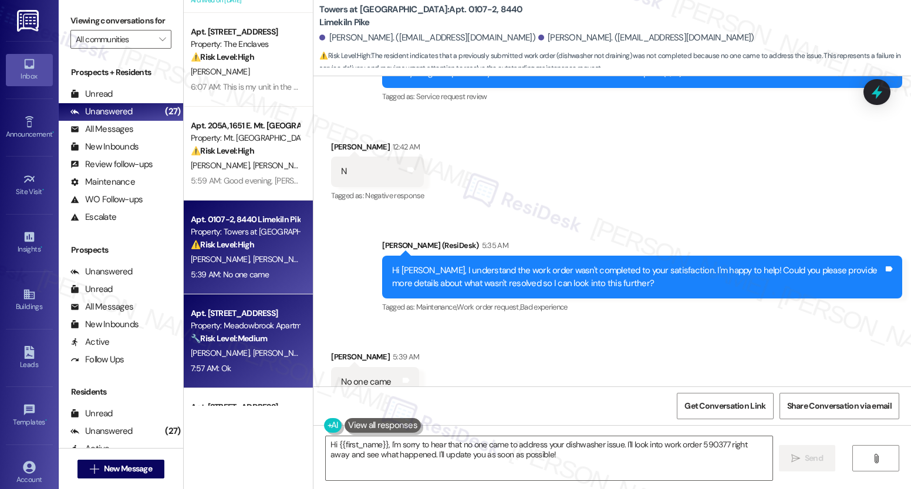
click at [224, 338] on strong "🔧 Risk Level: Medium" at bounding box center [229, 338] width 76 height 11
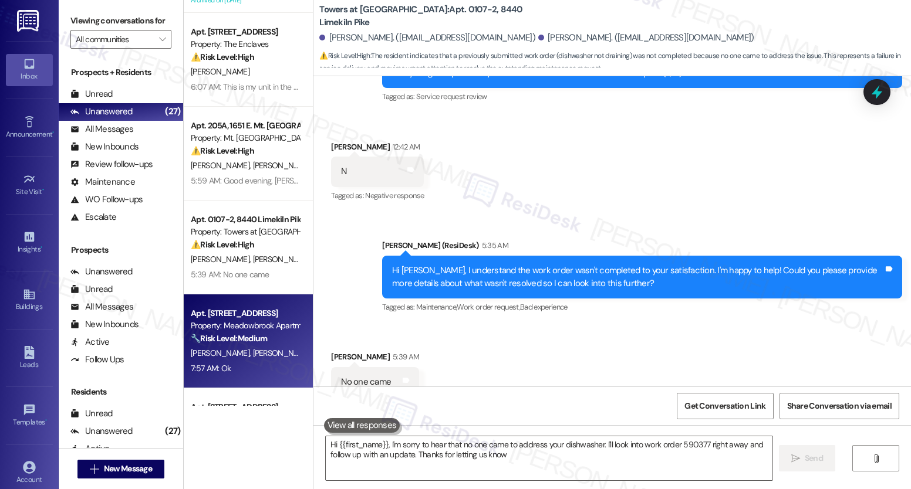
type textarea "Hi {{first_name}}, I'm sorry to hear that no one came to address your dishwashe…"
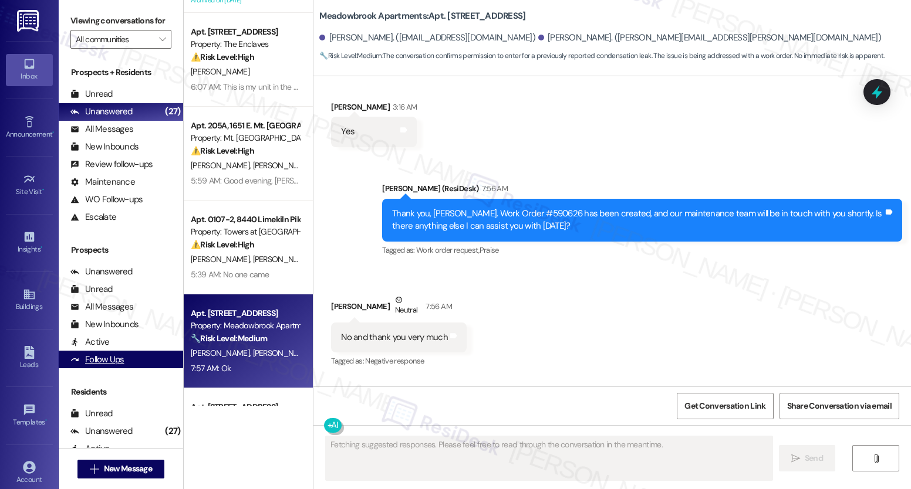
scroll to position [5331, 0]
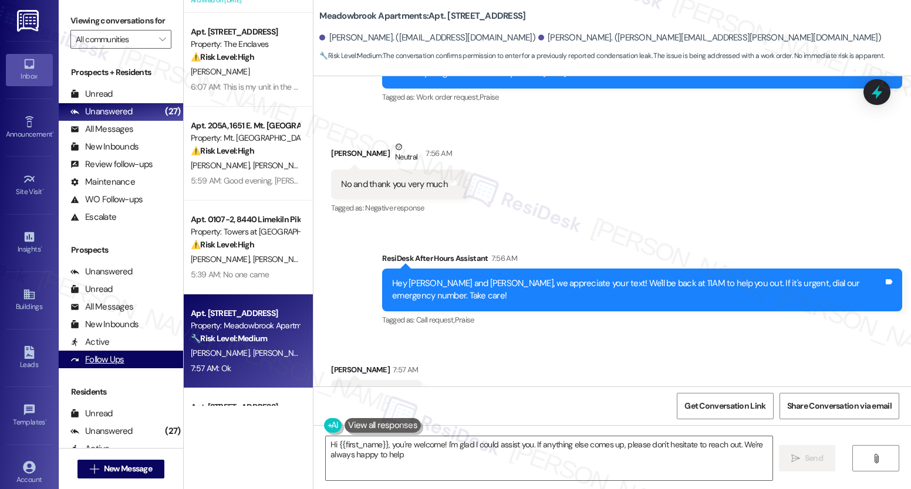
type textarea "Hi {{first_name}}, you're welcome! I'm glad I could assist you. If anything els…"
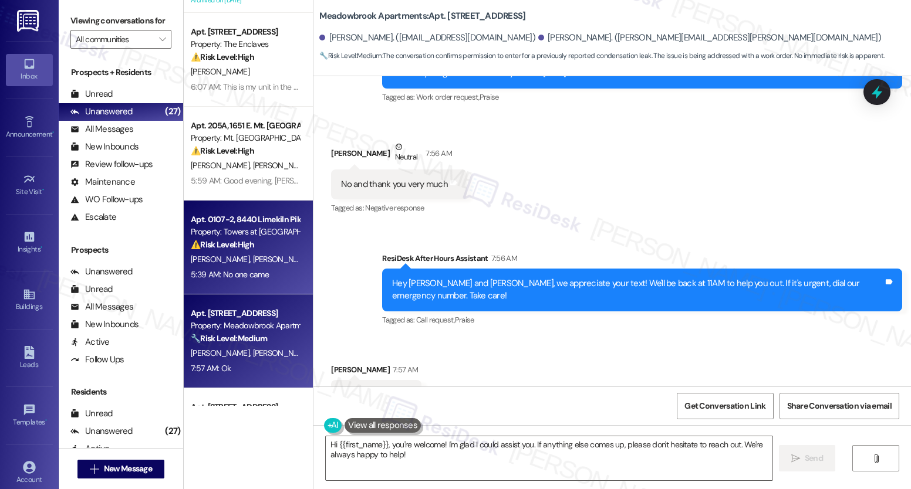
click at [196, 239] on strong "⚠️ Risk Level: High" at bounding box center [222, 244] width 63 height 11
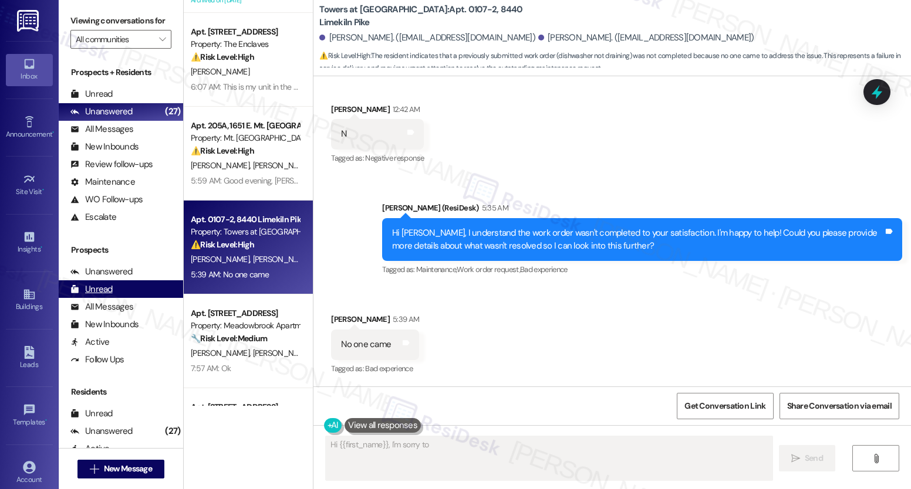
scroll to position [1941, 0]
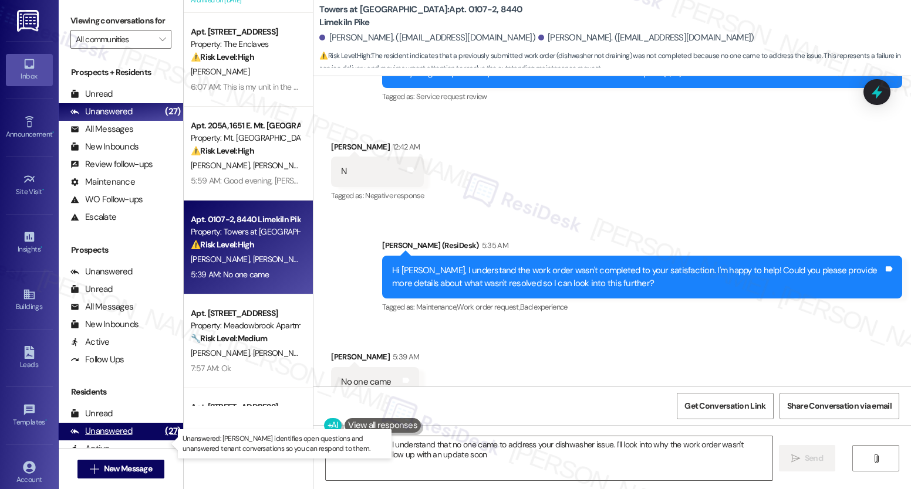
type textarea "Hi {{first_name}}, I understand that no one came to address your dishwasher iss…"
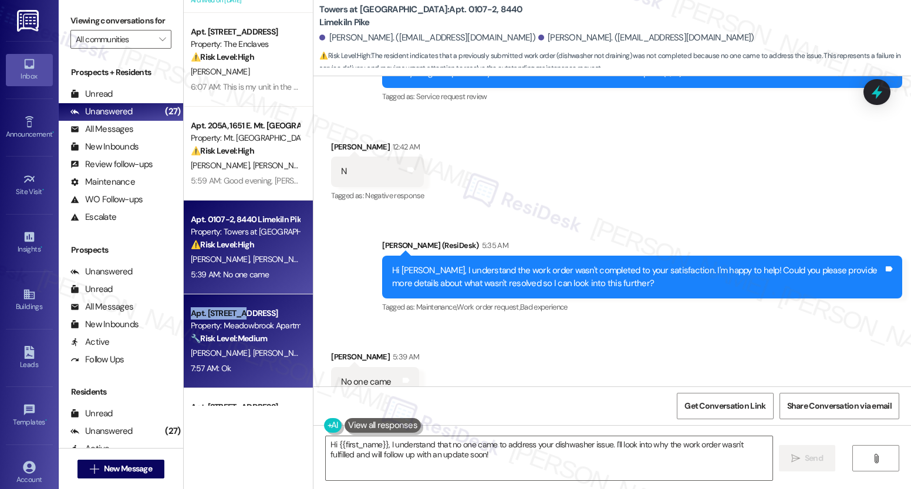
click at [234, 308] on div "Apt. 516, 200 Meadowbrook Drive Property: Meadowbrook Apartments 🔧 Risk Level: …" at bounding box center [245, 326] width 111 height 40
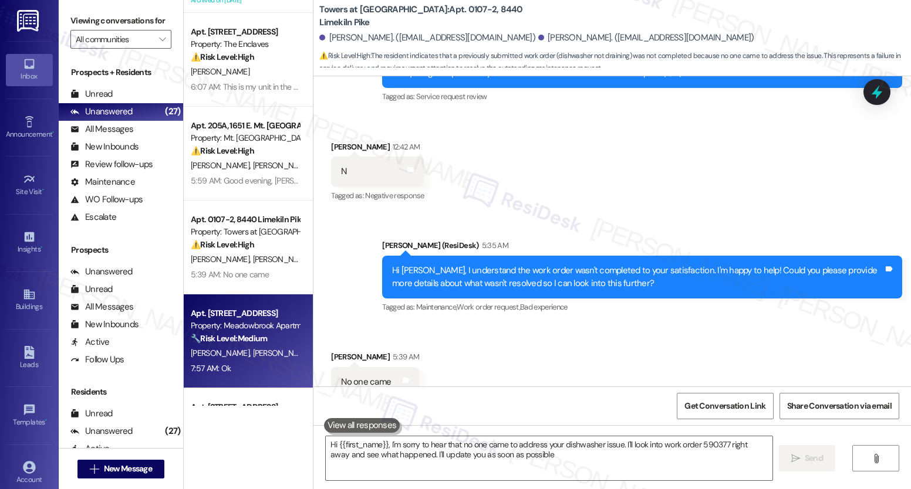
type textarea "Hi {{first_name}}, I'm sorry to hear that no one came to address your dishwashe…"
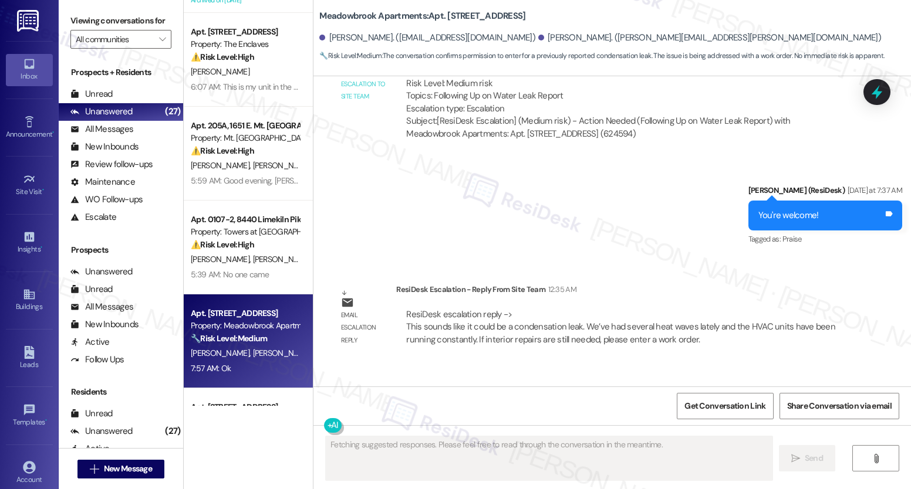
scroll to position [5331, 0]
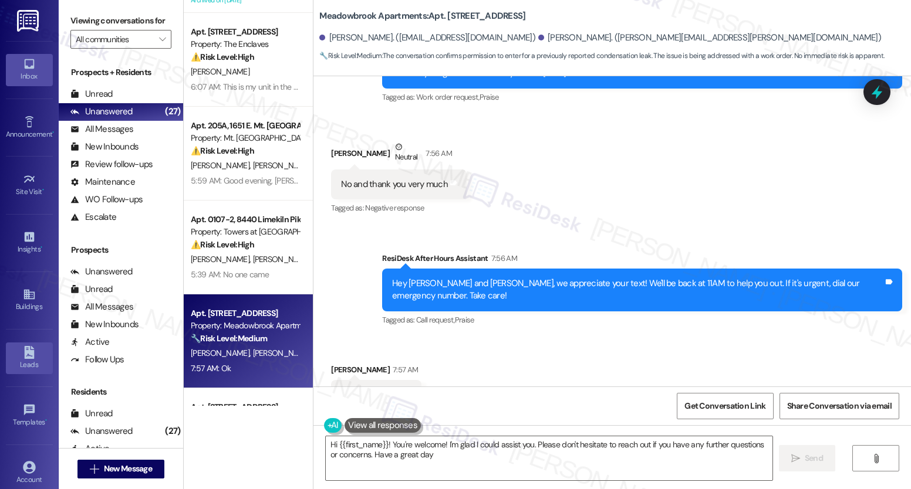
type textarea "Hi {{first_name}}! You're welcome! I'm glad I could assist you. Please don't he…"
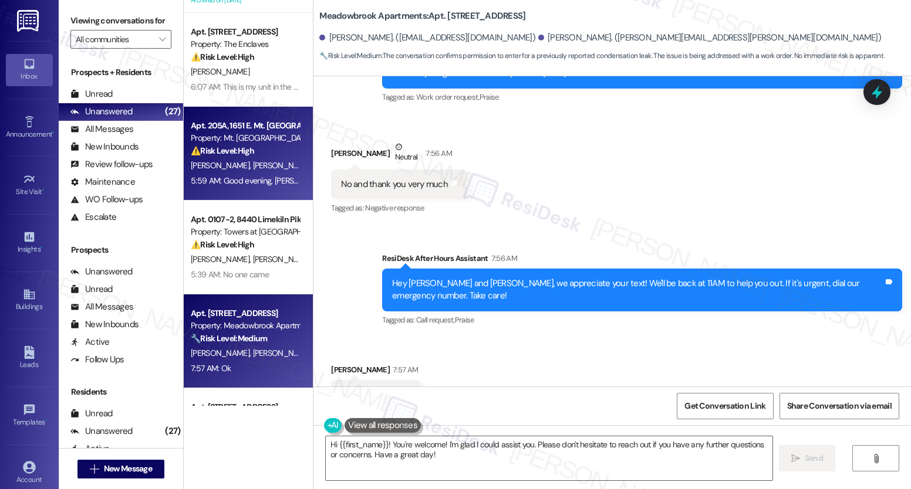
click at [199, 158] on div "T. Beasley J. Beasley" at bounding box center [245, 165] width 111 height 15
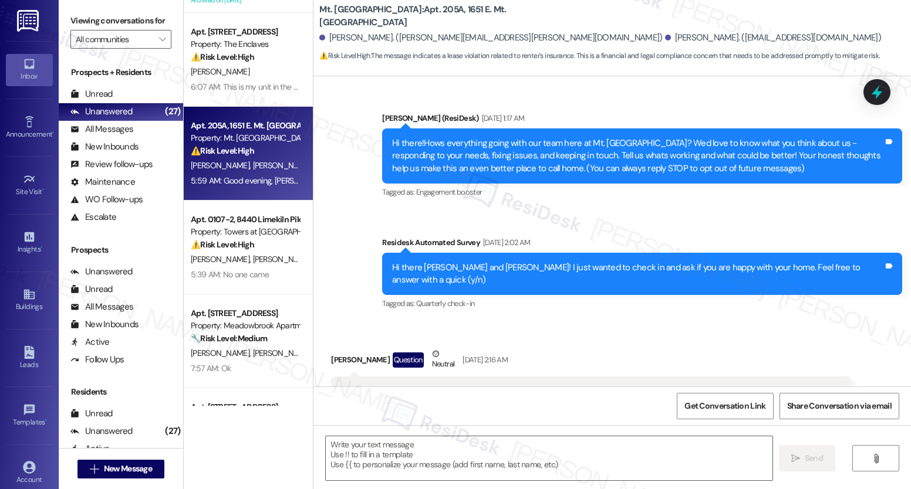
scroll to position [4473, 0]
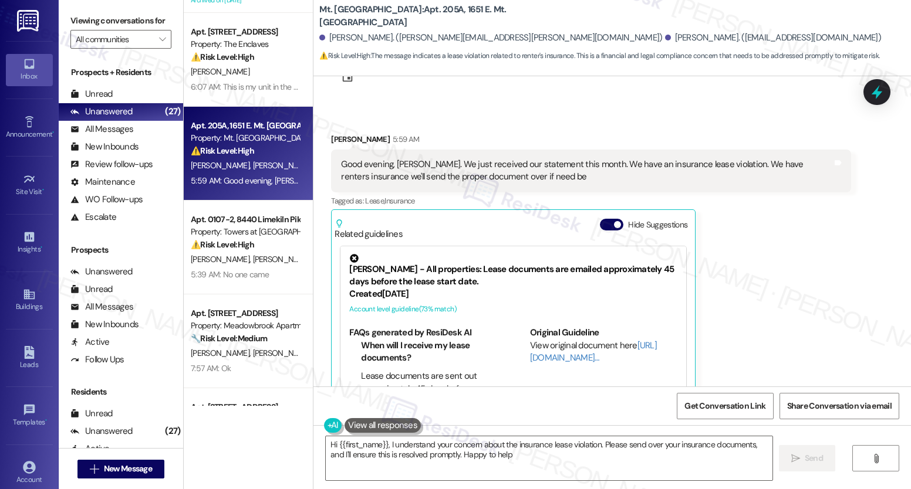
type textarea "Hi {{first_name}}, I understand your concern about the insurance lease violatio…"
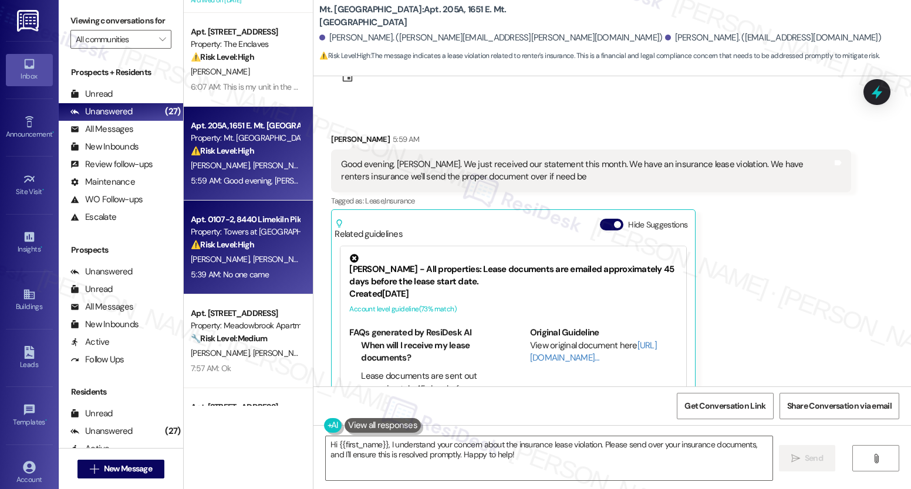
click at [253, 254] on span "[PERSON_NAME]" at bounding box center [282, 259] width 59 height 11
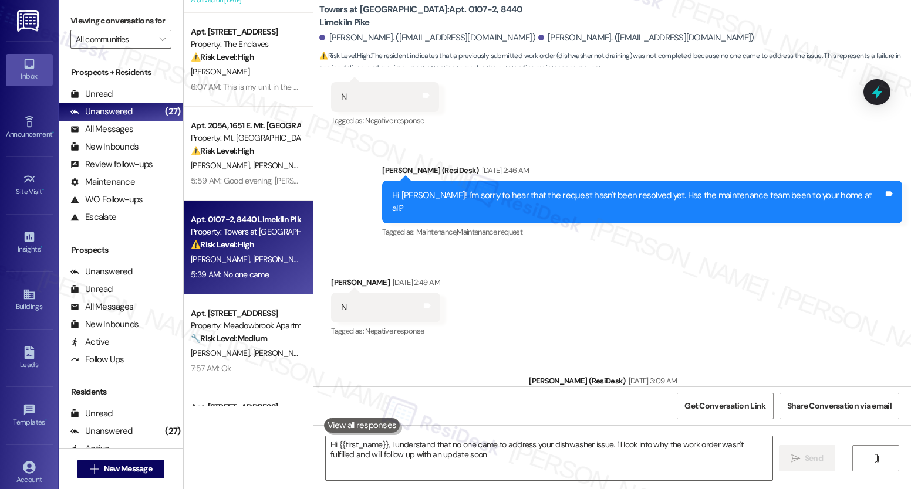
type textarea "Hi {{first_name}}, I understand that no one came to address your dishwasher iss…"
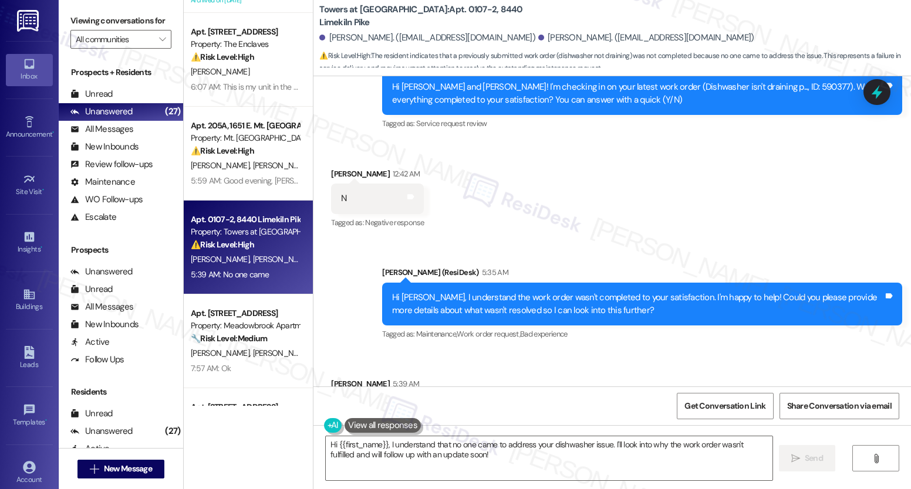
scroll to position [1940, 0]
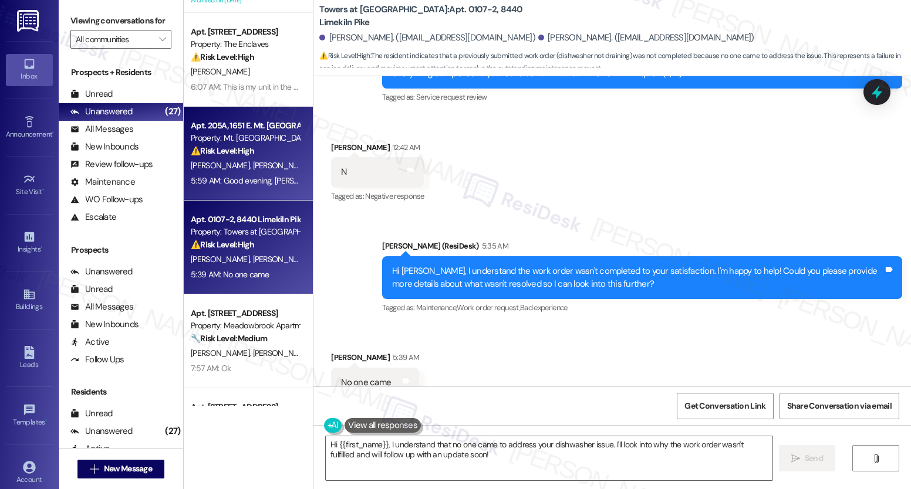
click at [205, 150] on strong "⚠️ Risk Level: High" at bounding box center [222, 151] width 63 height 11
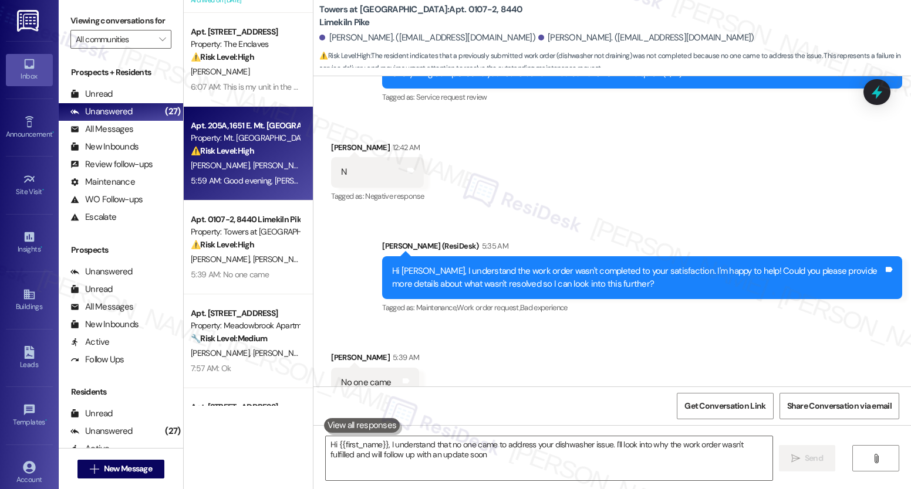
type textarea "Hi {{first_name}}, I understand that no one came to address your dishwasher iss…"
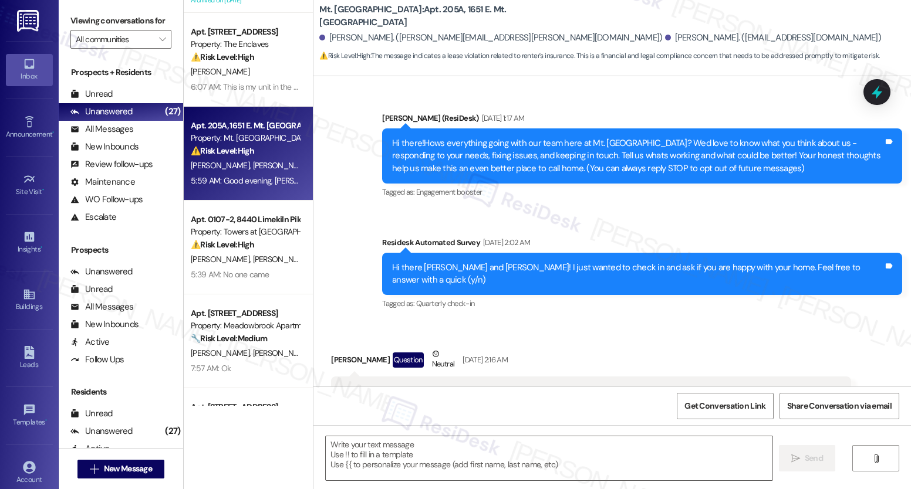
scroll to position [4473, 0]
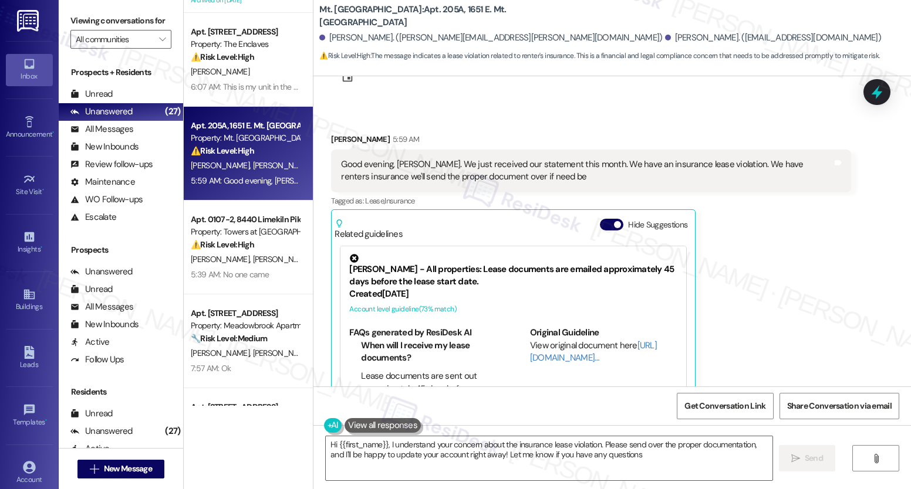
type textarea "Hi {{first_name}}, I understand your concern about the insurance lease violatio…"
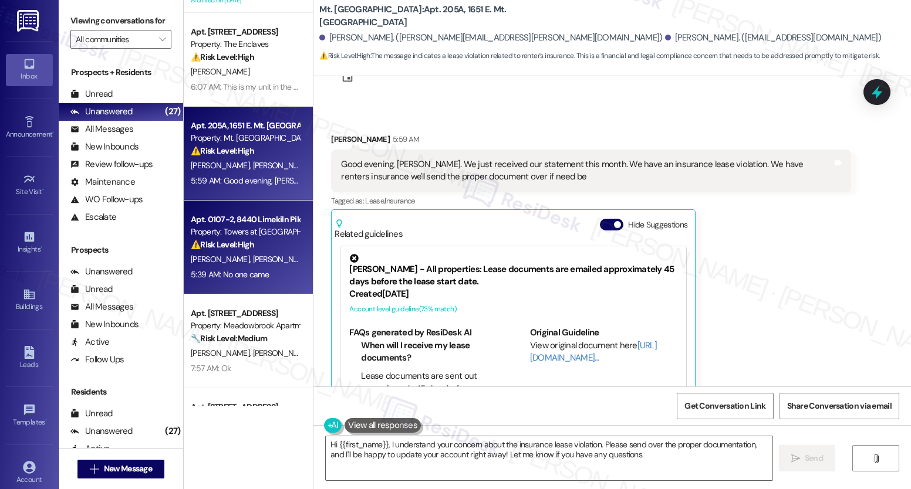
click at [184, 242] on div "Apt. 0107-2, [GEOGRAPHIC_DATA] Property: Towers at [GEOGRAPHIC_DATA] ⚠️ Risk Le…" at bounding box center [248, 248] width 129 height 94
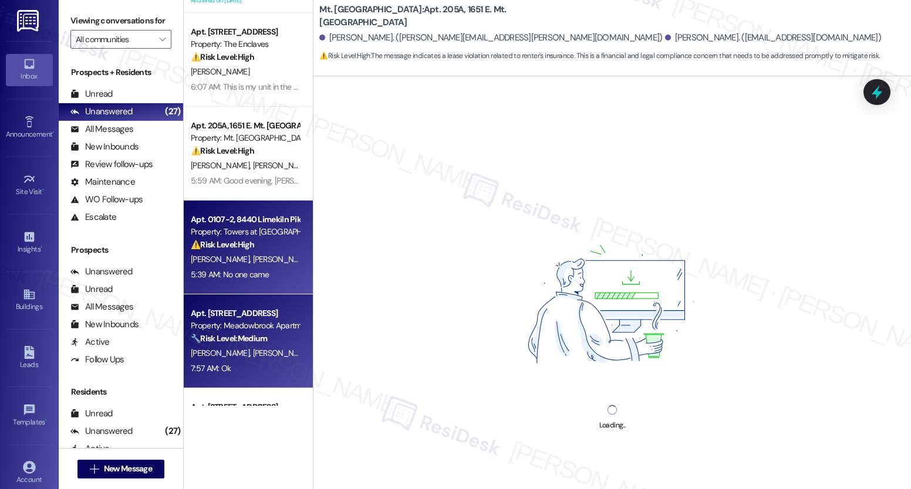
click at [216, 327] on div "Property: Meadowbrook Apartments" at bounding box center [245, 326] width 109 height 12
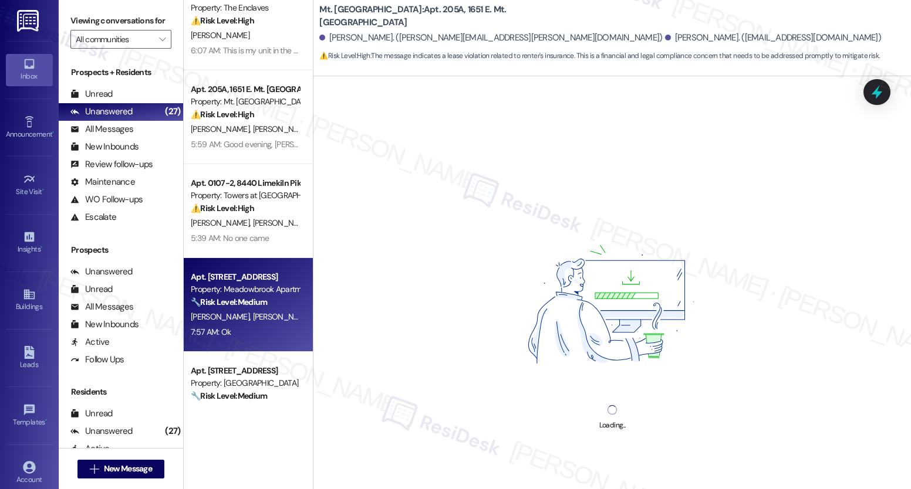
scroll to position [386, 0]
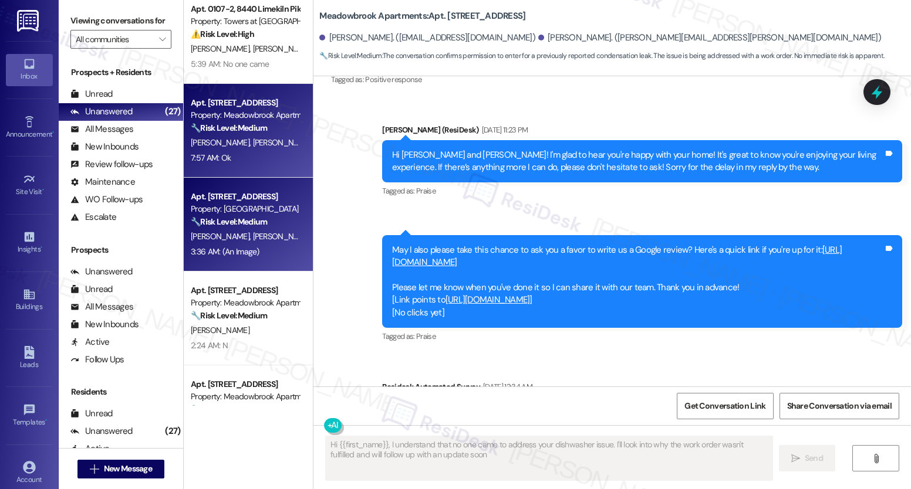
type textarea "Hi {{first_name}}, I understand that no one came to address your dishwasher iss…"
click at [234, 255] on div "3:36 AM: (An Image) 3:36 AM: (An Image)" at bounding box center [225, 252] width 69 height 11
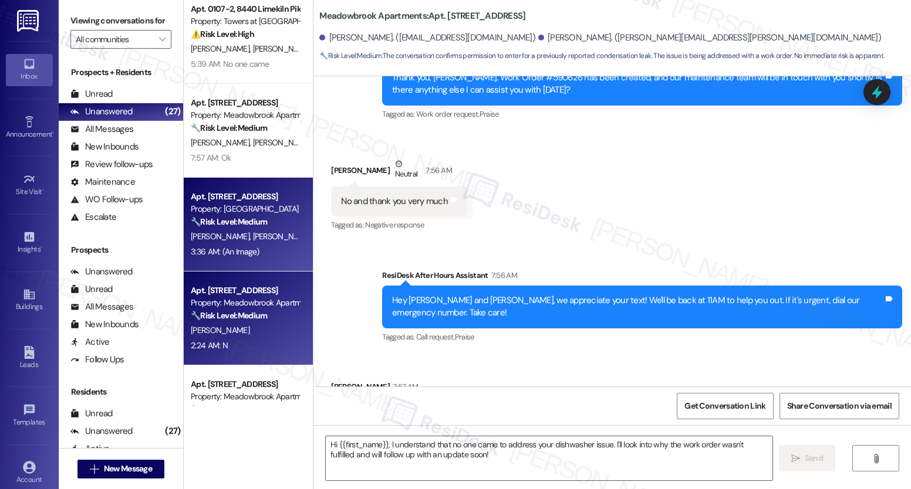
scroll to position [5331, 0]
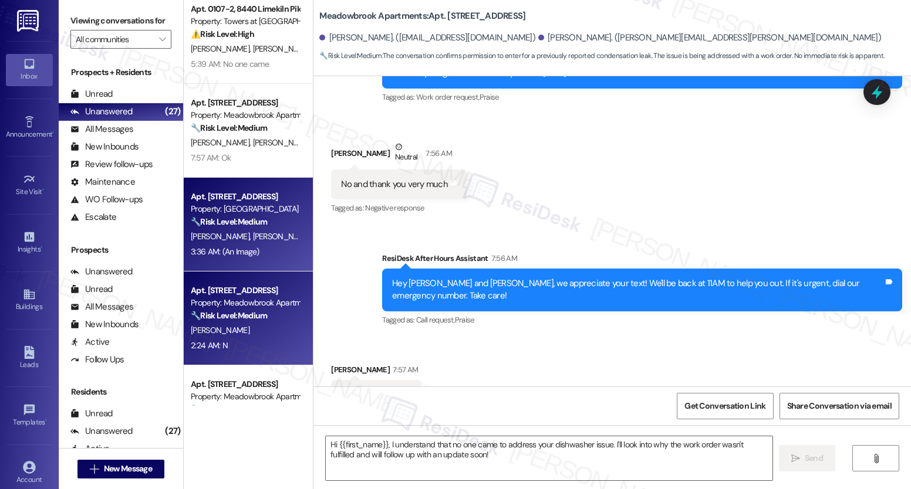
type textarea "Fetching suggested responses. Please feel free to read through the conversation…"
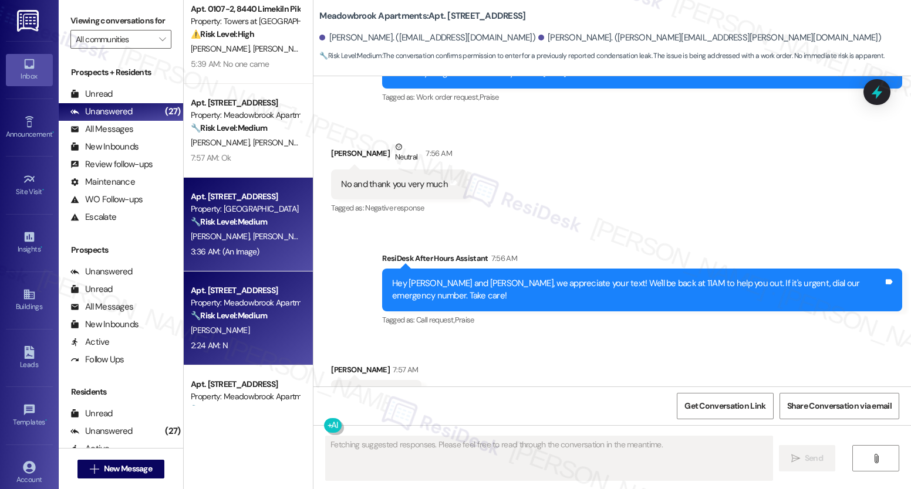
click at [225, 331] on span "[PERSON_NAME]" at bounding box center [220, 330] width 59 height 11
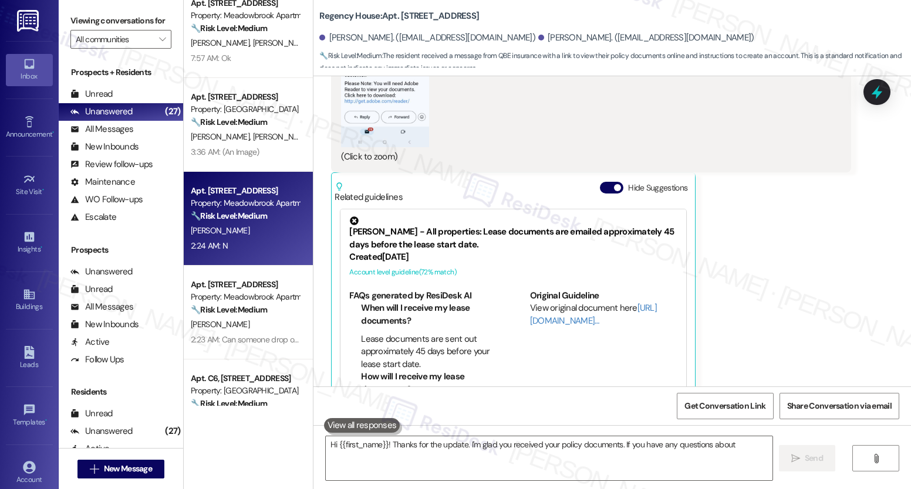
scroll to position [487, 0]
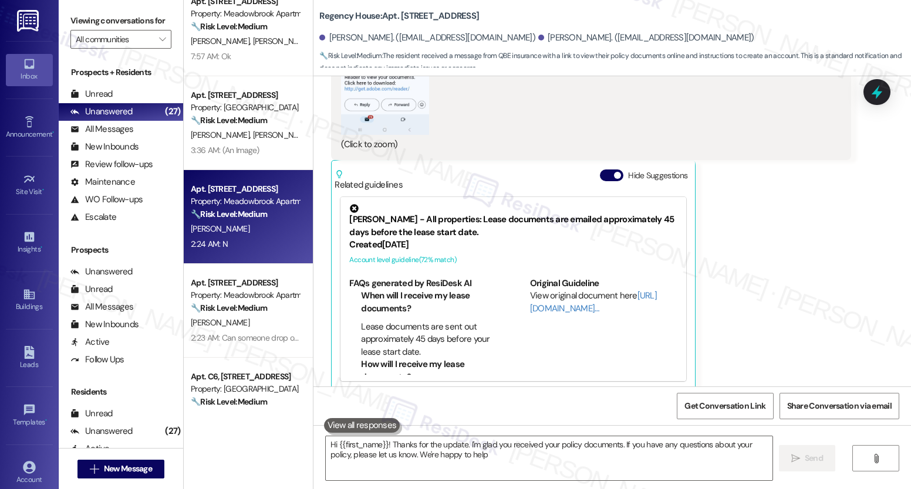
type textarea "Hi {{first_name}}! Thanks for the update. I'm glad you received your policy doc…"
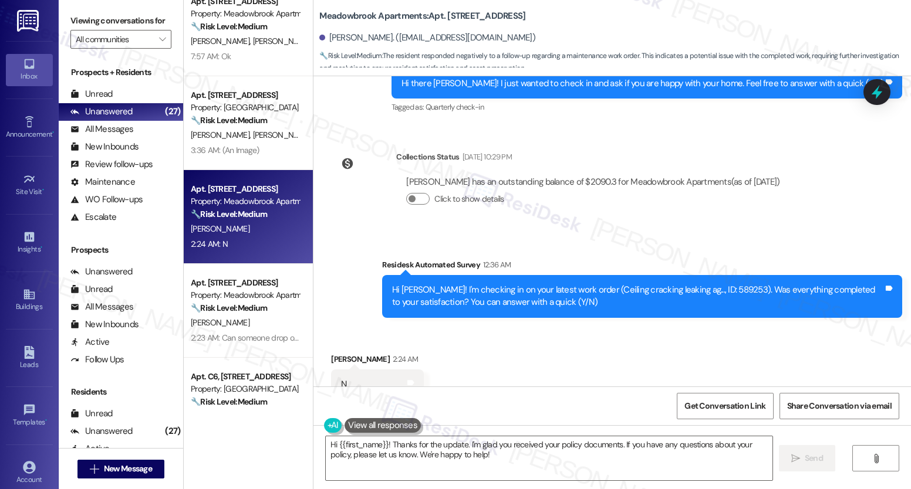
scroll to position [1063, 0]
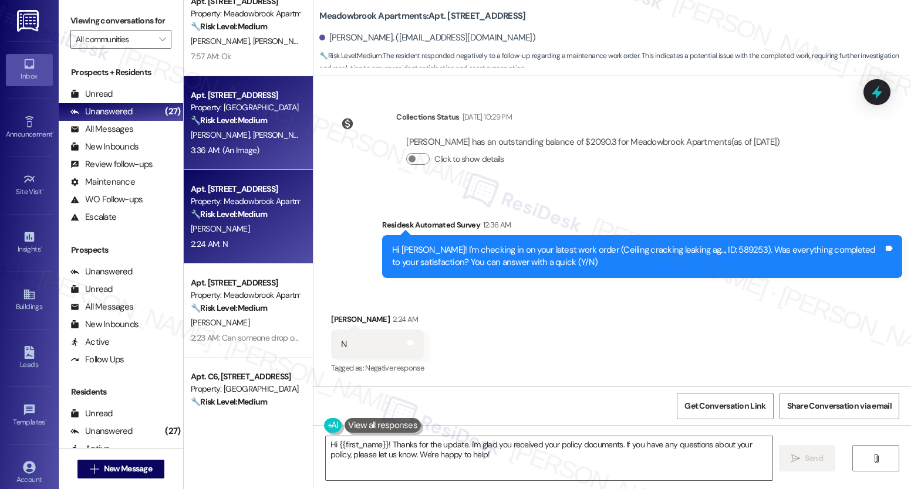
click at [214, 115] on strong "🔧 Risk Level: Medium" at bounding box center [229, 120] width 76 height 11
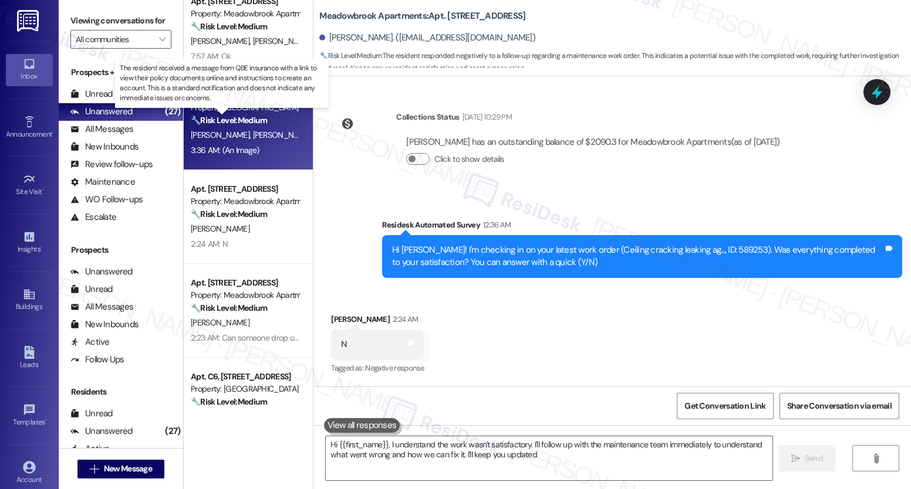
type textarea "Hi {{first_name}}, I understand the work wasn't satisfactory. I'll follow up wi…"
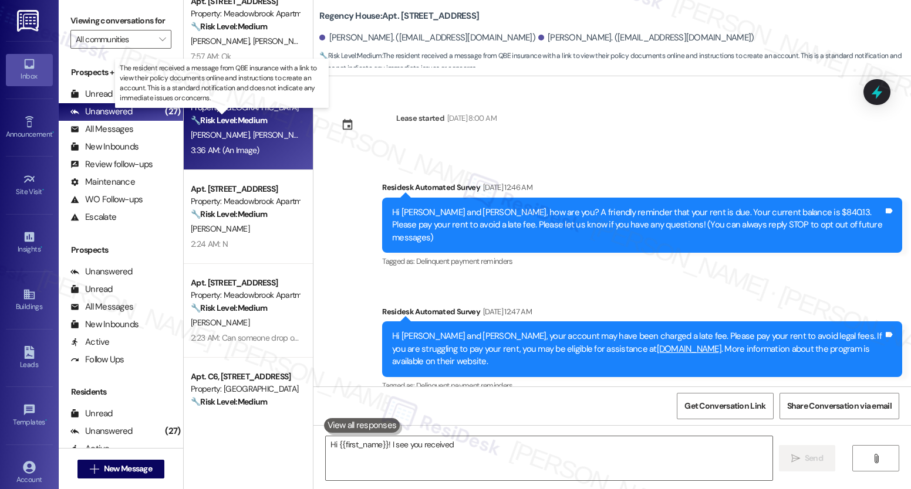
scroll to position [739, 0]
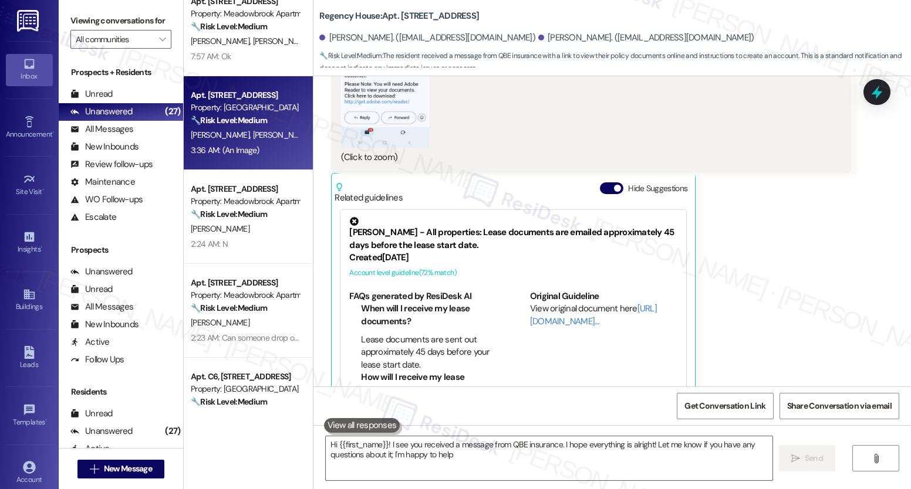
type textarea "Hi {{first_name}}! I see you received a message from QBE insurance. I hope ever…"
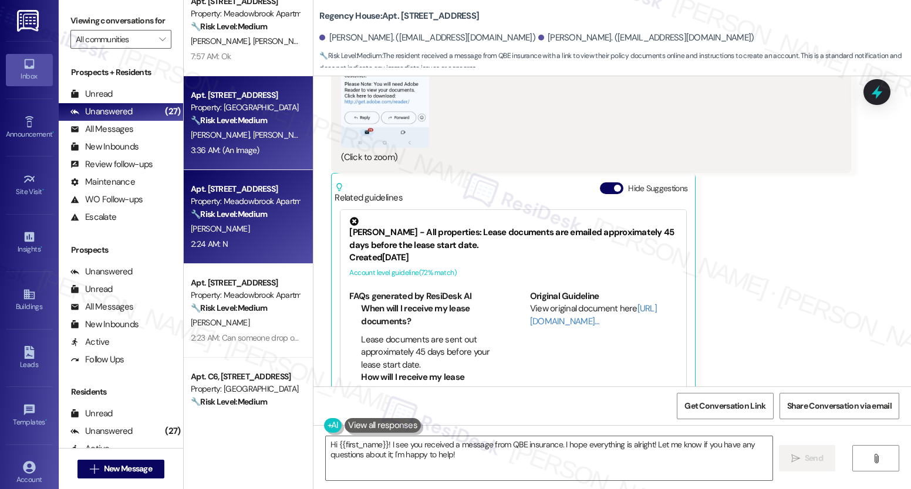
click at [239, 214] on strong "🔧 Risk Level: Medium" at bounding box center [229, 214] width 76 height 11
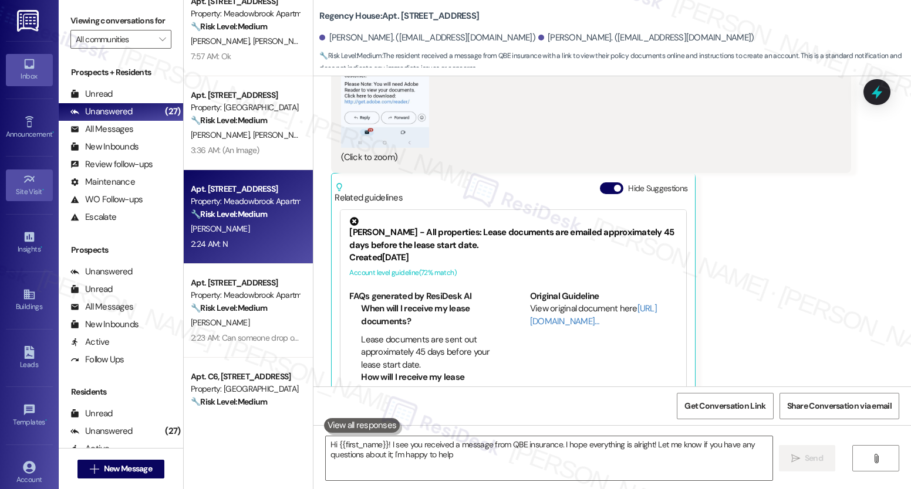
type textarea "Hi {{first_name}}! I see you received a message from QBE insurance. I hope ever…"
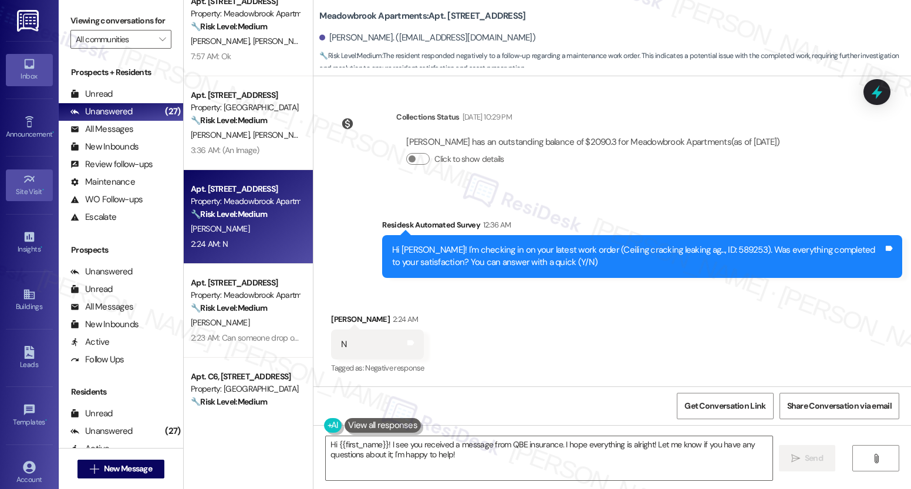
scroll to position [1063, 0]
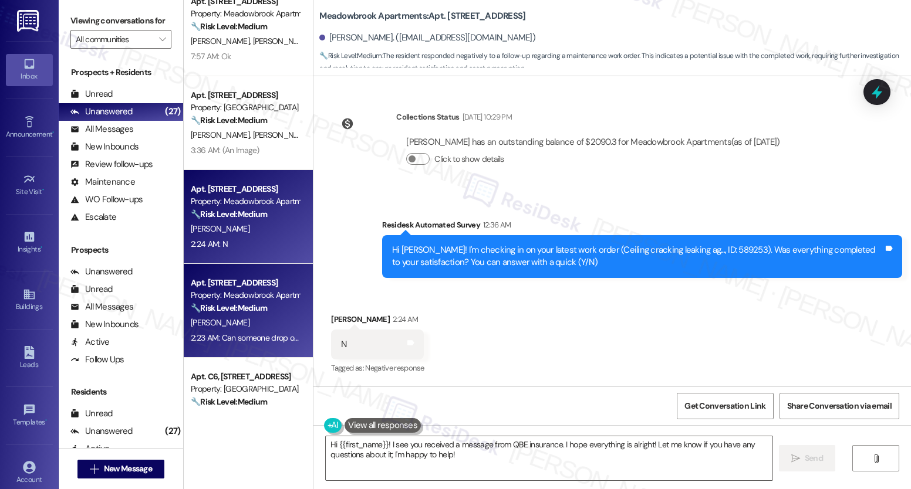
click at [227, 304] on div "🔧 Risk Level: Medium The resident is requesting batteries for the fireplace rem…" at bounding box center [245, 308] width 109 height 12
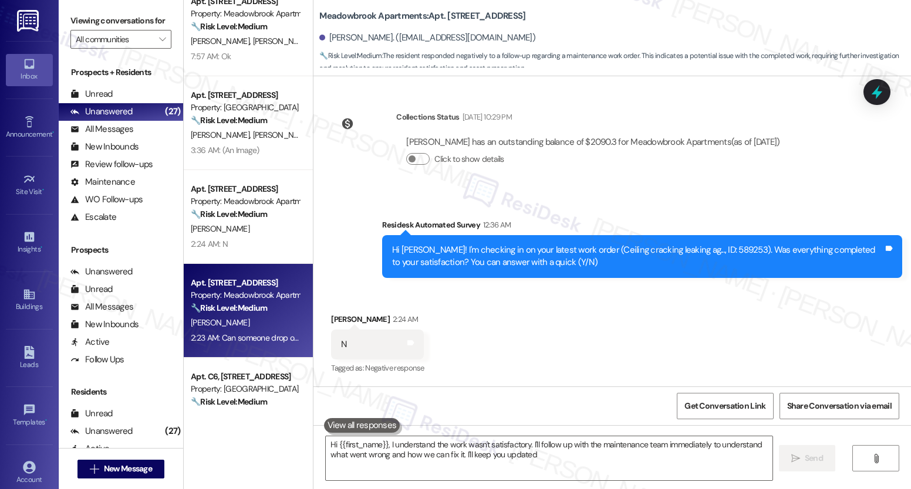
type textarea "Hi {{first_name}}, I understand the work wasn't satisfactory. I'll follow up wi…"
click at [198, 410] on div "Apt. 205A, 1651 E. Mt. Airy Ave Property: Mt. Airy Place ⚠️ Risk Level: High Th…" at bounding box center [248, 244] width 129 height 489
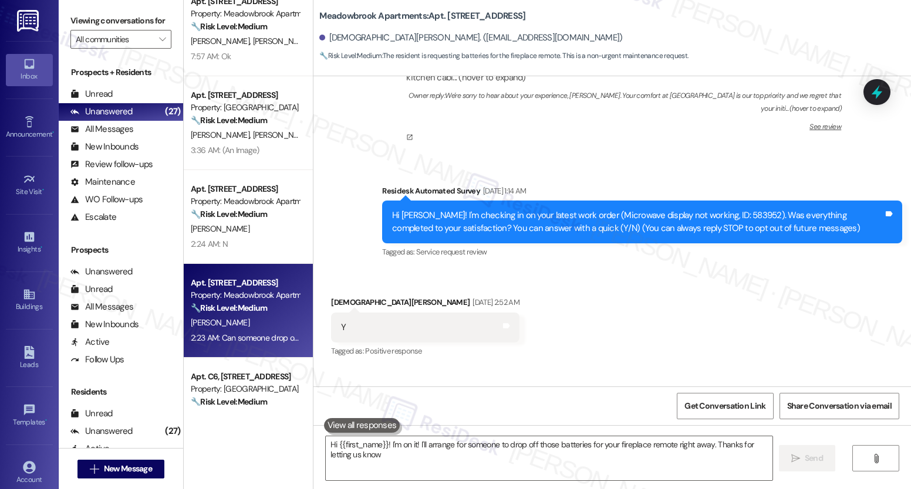
type textarea "Hi {{first_name}}! I'm on it! I'll arrange for someone to drop off those batter…"
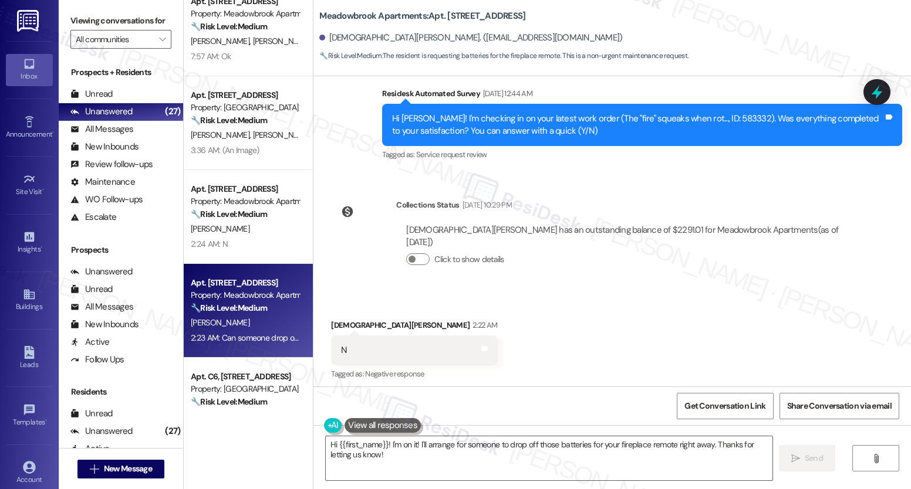
scroll to position [645, 0]
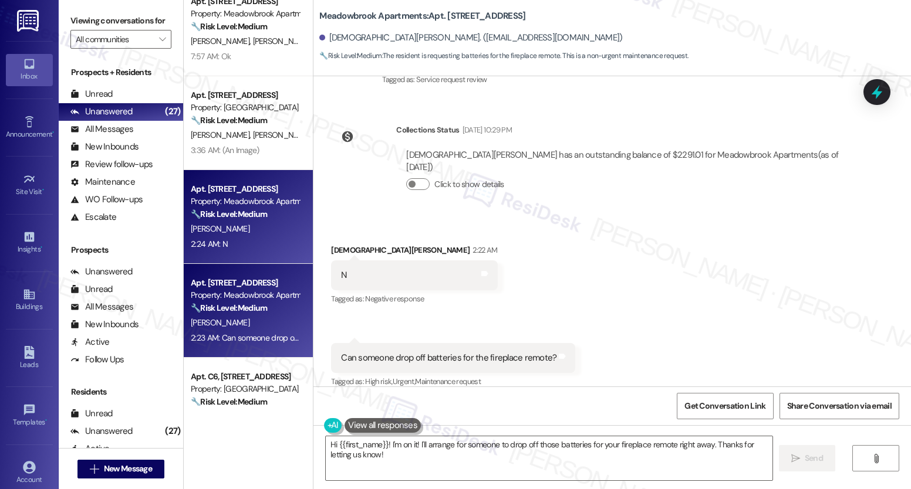
click at [225, 212] on strong "🔧 Risk Level: Medium" at bounding box center [229, 214] width 76 height 11
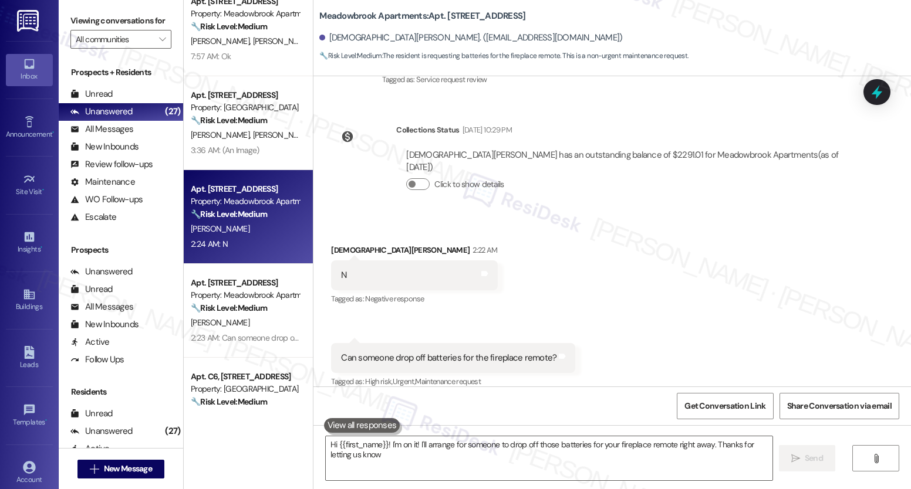
type textarea "Hi {{first_name}}! I'm on it! I'll arrange for someone to drop off those batter…"
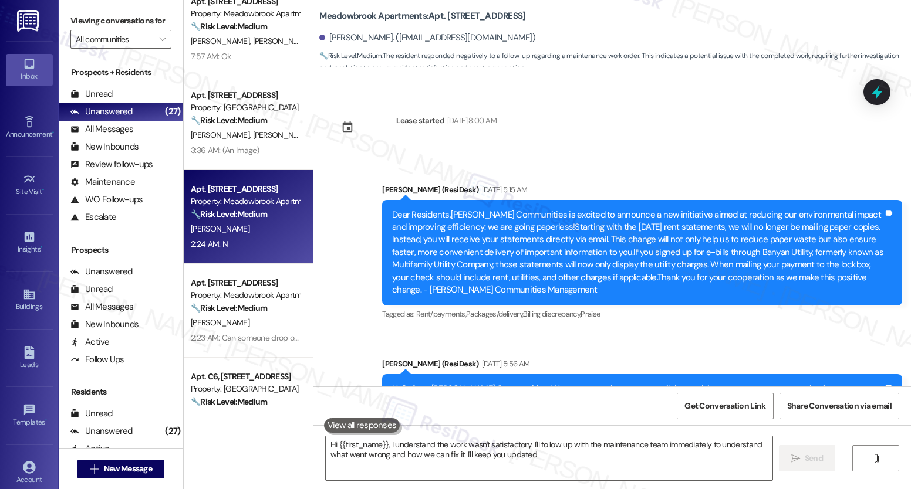
type textarea "Hi {{first_name}}, I understand the work wasn't satisfactory. I'll follow up wi…"
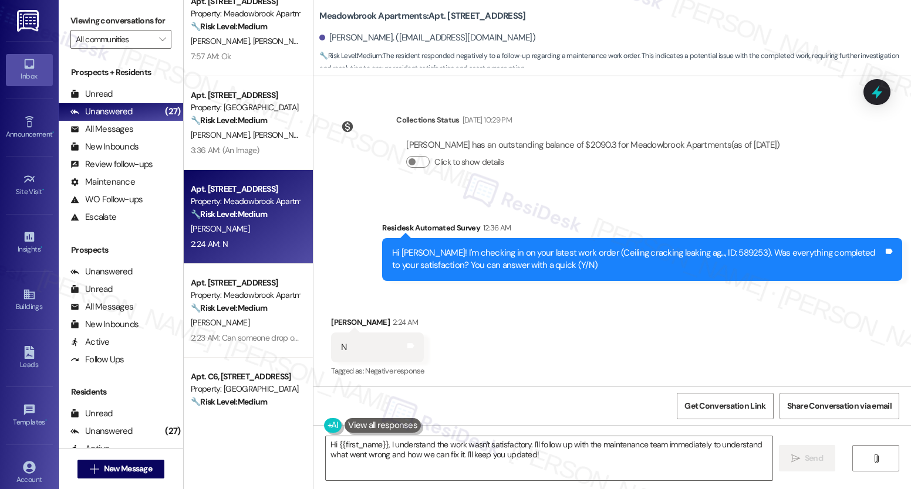
scroll to position [1063, 0]
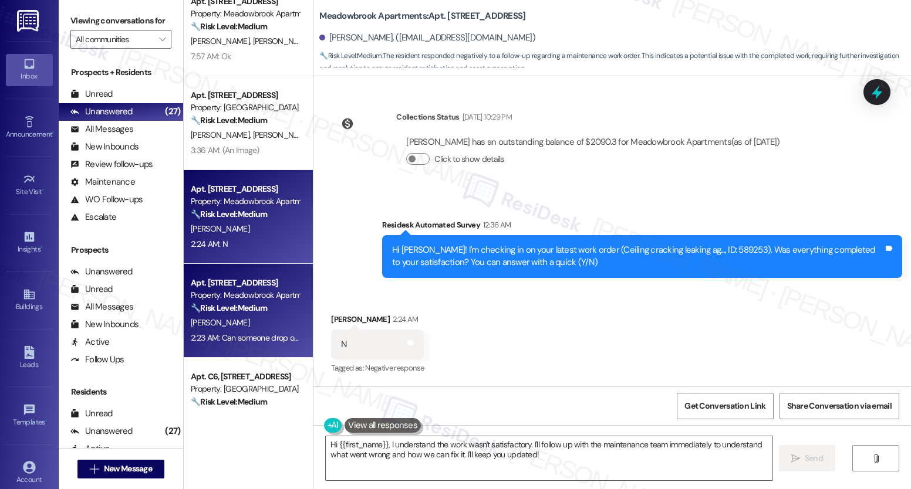
click at [226, 301] on div "Property: Meadowbrook Apartments" at bounding box center [245, 295] width 109 height 12
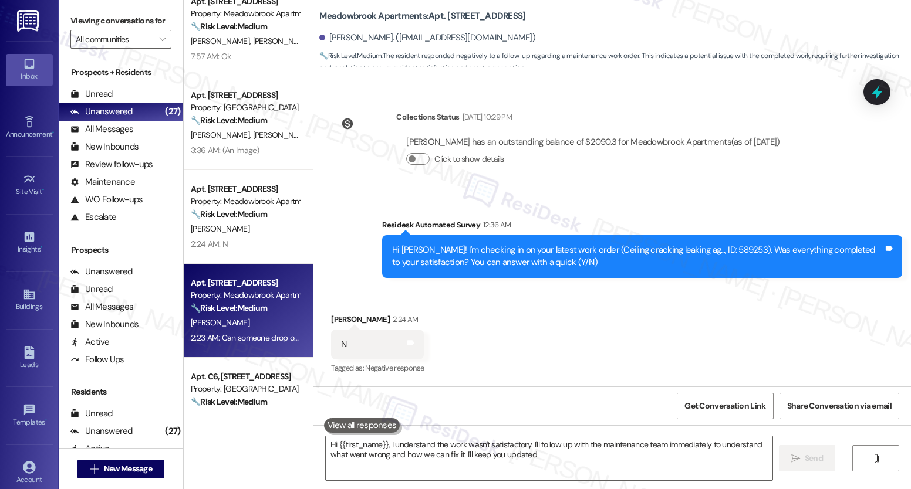
type textarea "Hi {{first_name}}, I understand the work wasn't satisfactory. I'll follow up wi…"
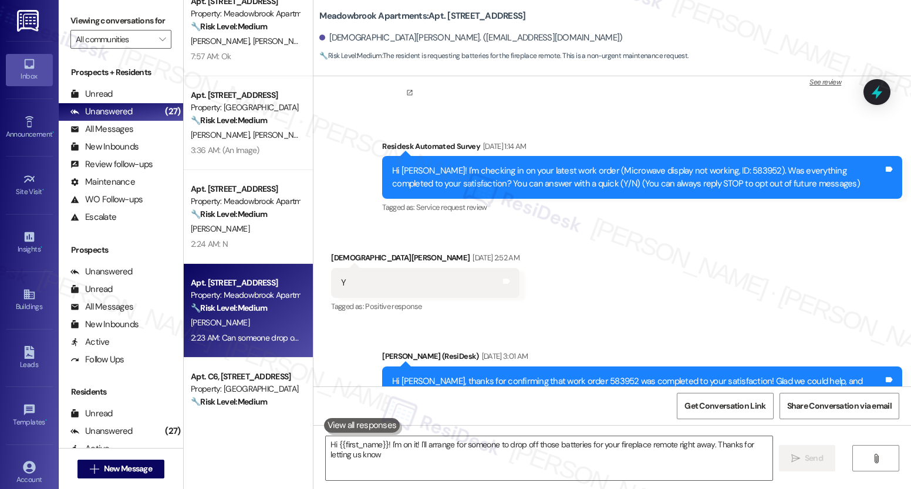
type textarea "Hi {{first_name}}! I'm on it! I'll arrange for someone to drop off those batter…"
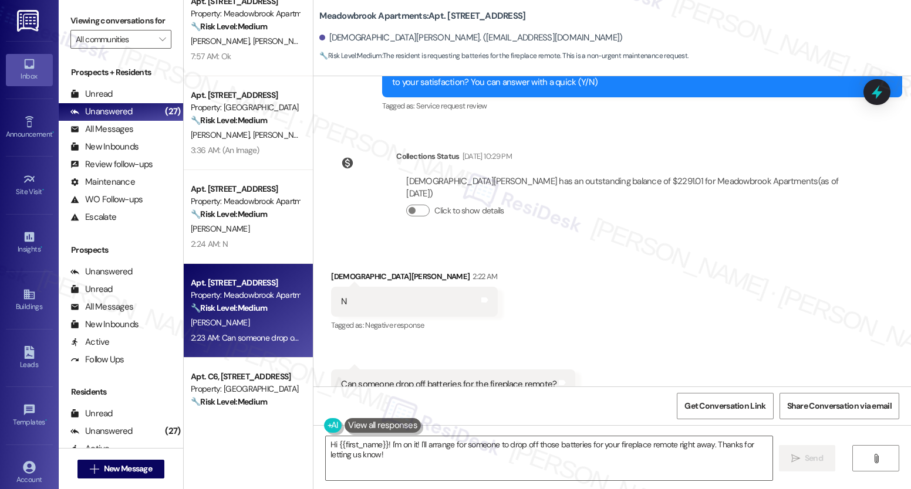
scroll to position [645, 0]
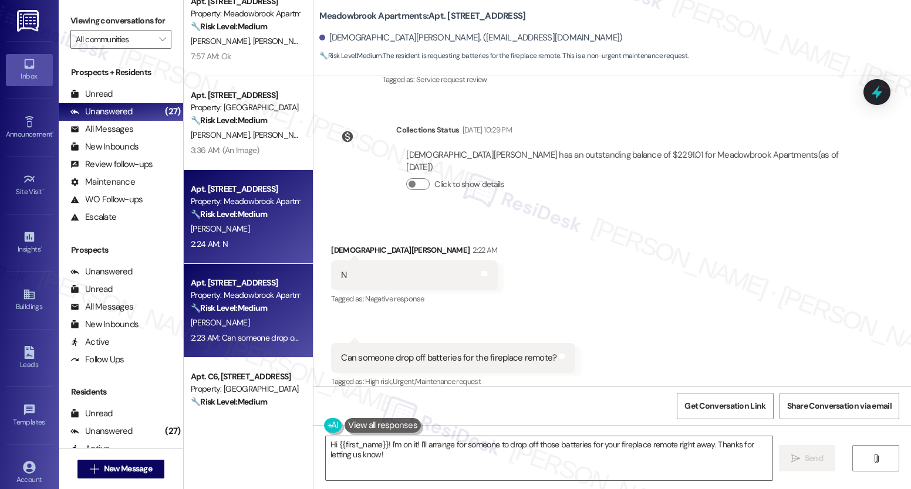
click at [231, 228] on div "[PERSON_NAME]" at bounding box center [245, 229] width 111 height 15
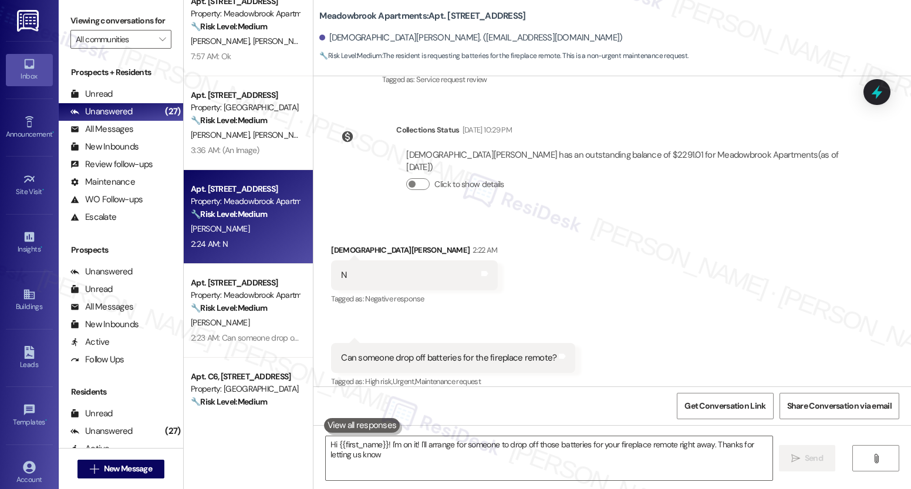
type textarea "Hi {{first_name}}! I'm on it! I'll arrange for someone to drop off those batter…"
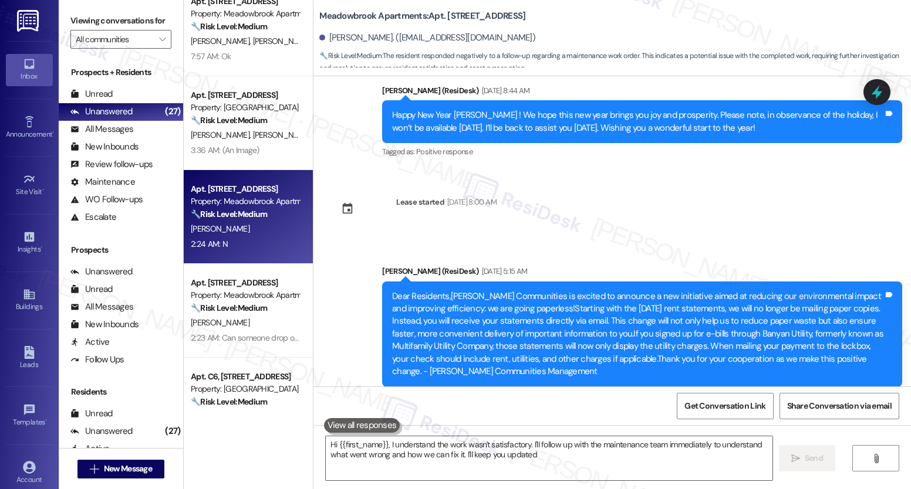
type textarea "Hi {{first_name}}, I understand the work wasn't satisfactory. I'll follow up wi…"
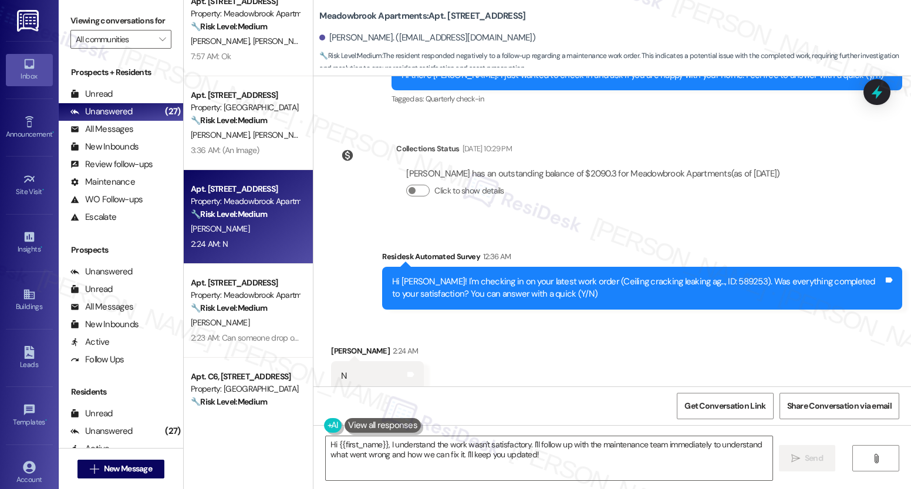
scroll to position [1063, 0]
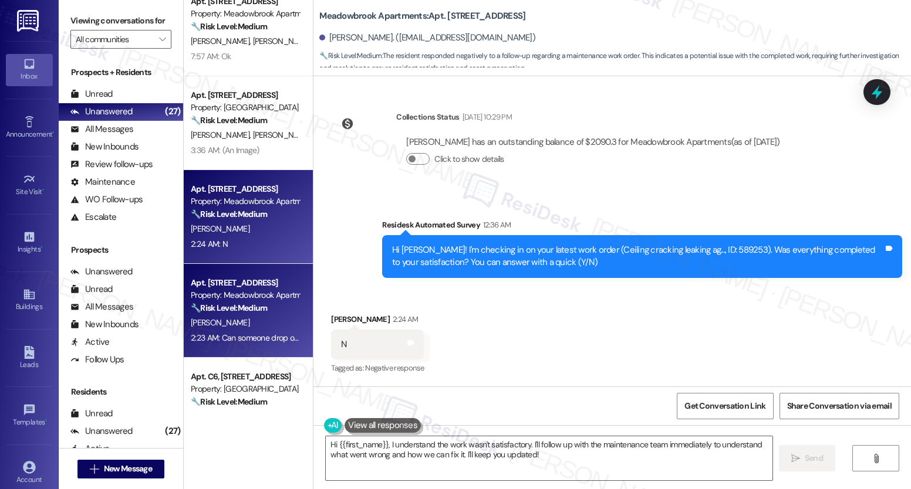
click at [272, 332] on div "2:23 AM: Can someone drop off batteries for the fireplace remote? 2:23 AM: Can …" at bounding box center [245, 338] width 111 height 15
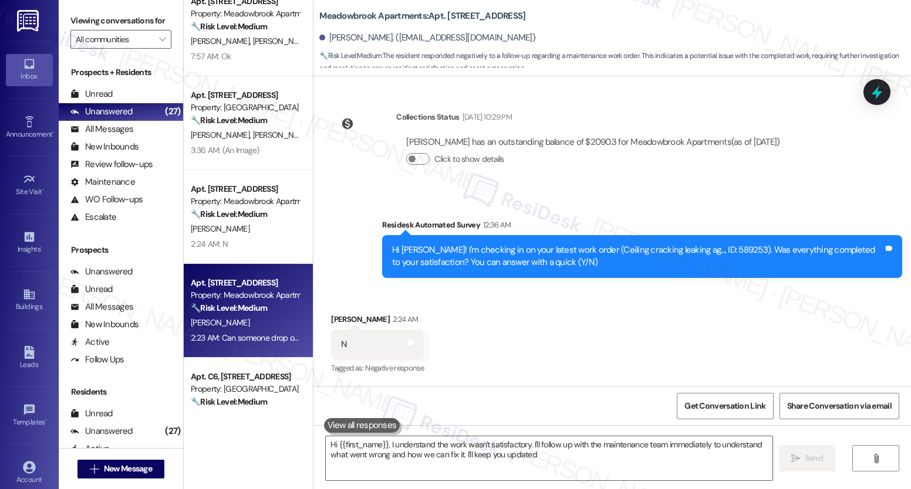
type textarea "Hi {{first_name}}, I understand the work wasn't satisfactory. I'll follow up wi…"
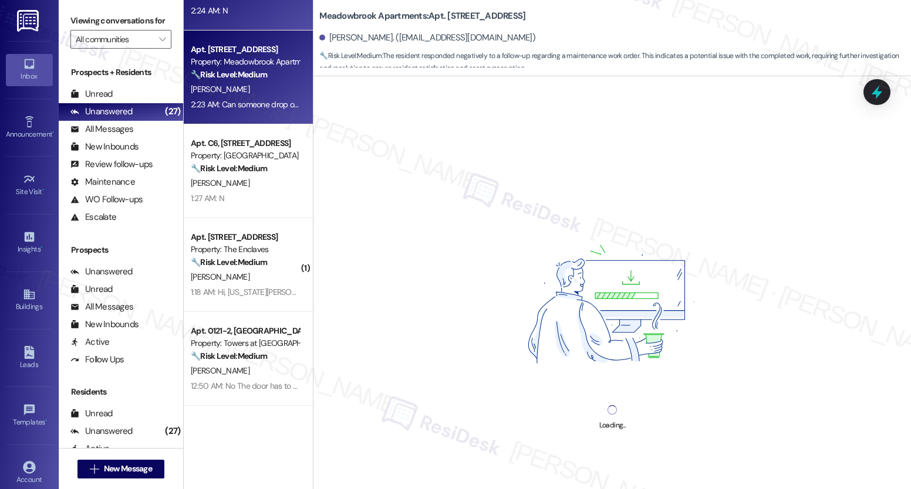
scroll to position [722, 0]
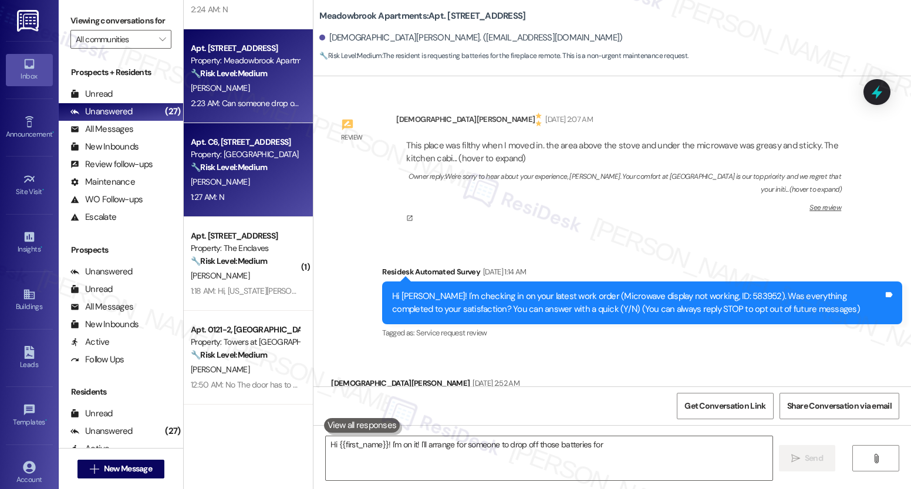
type textarea "Hi {{first_name}}! I'm on it! I'll arrange for someone to drop off those batter…"
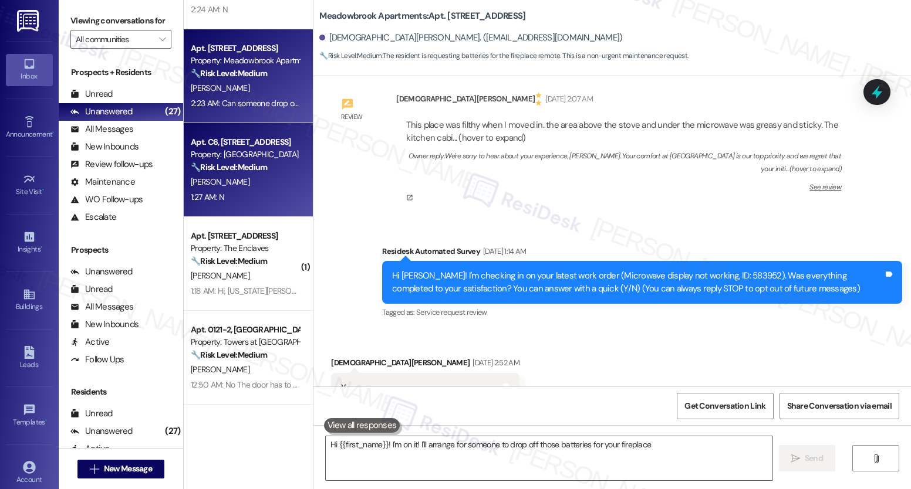
click at [232, 191] on div "1:27 AM: N 1:27 AM: N" at bounding box center [245, 197] width 111 height 15
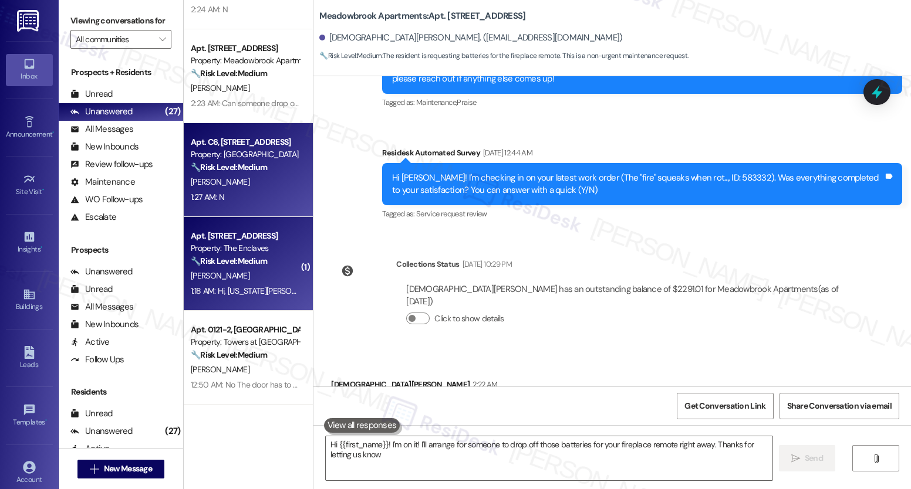
type textarea "Hi {{first_name}}! I'm on it! I'll arrange for someone to drop off those batter…"
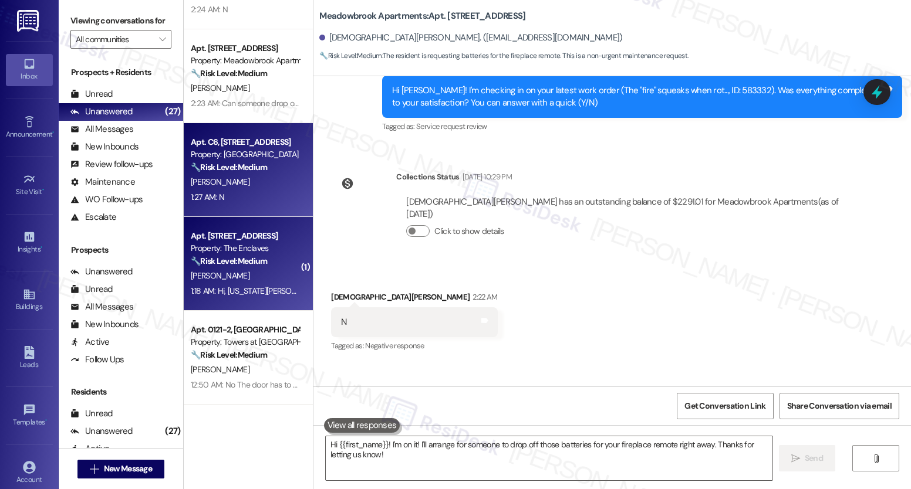
click at [200, 278] on span "[PERSON_NAME]" at bounding box center [220, 276] width 59 height 11
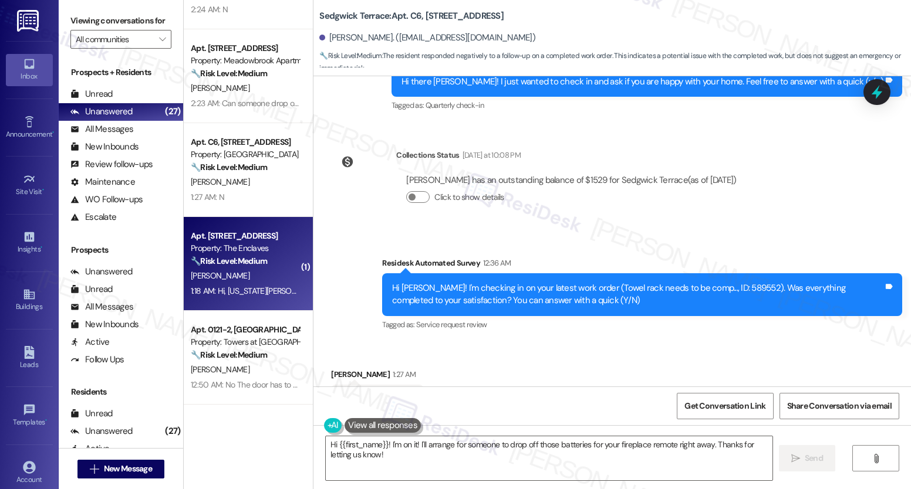
type textarea "Fetching suggested responses. Please feel free to read through the conversation…"
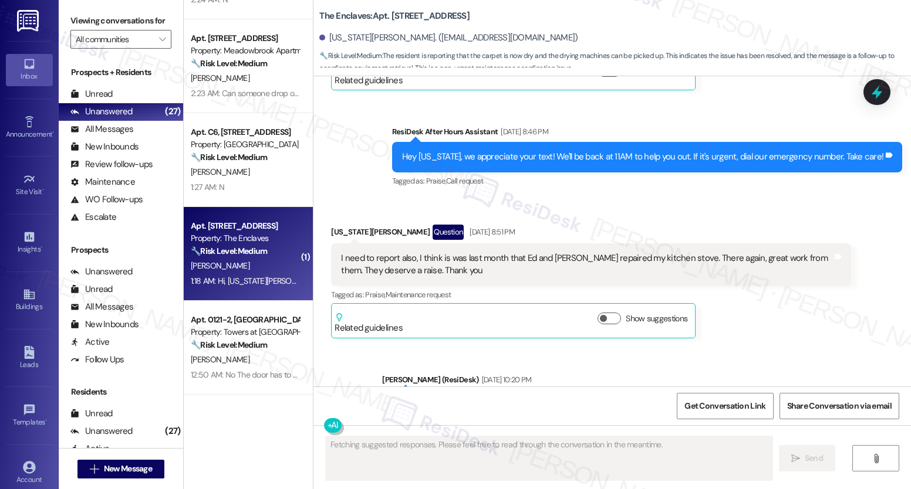
scroll to position [744, 0]
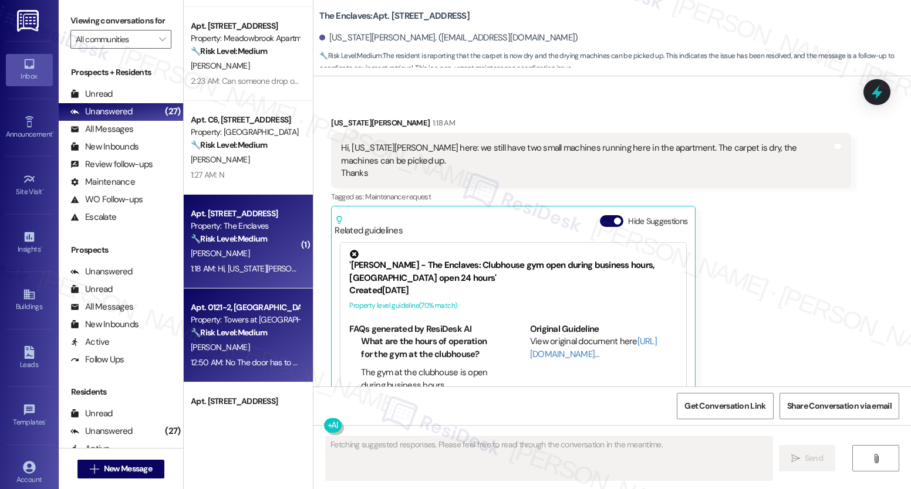
click at [227, 313] on div "Apt. 0121-2, [GEOGRAPHIC_DATA]" at bounding box center [245, 308] width 109 height 12
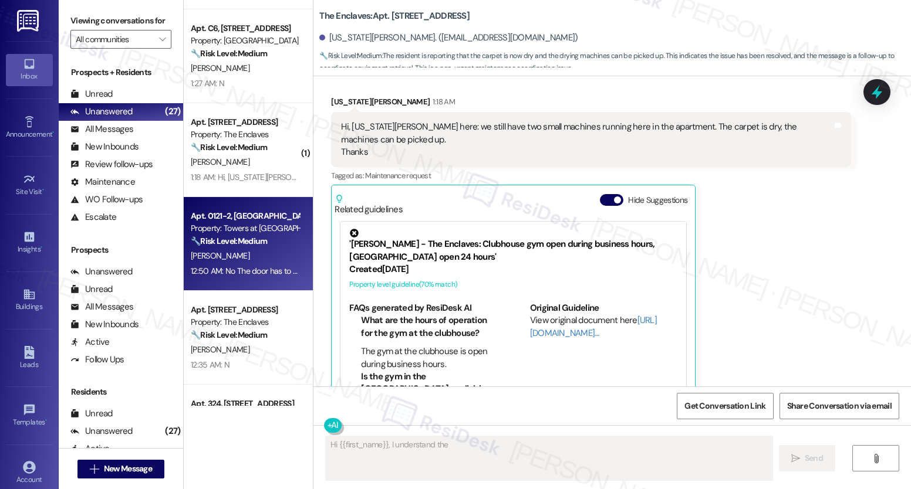
scroll to position [1932, 0]
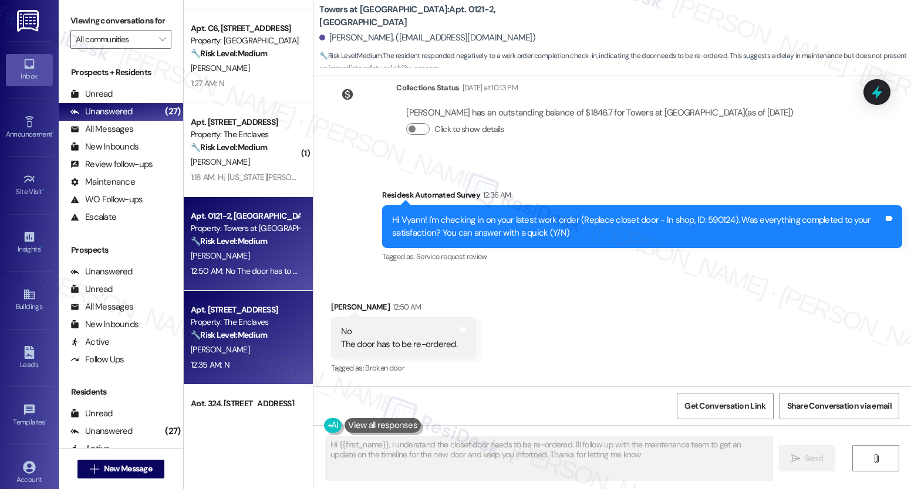
type textarea "Hi {{first_name}}, I understand the closet door needs to be re-ordered. I'll fo…"
click at [222, 316] on div "Apt. [STREET_ADDRESS]" at bounding box center [245, 310] width 109 height 12
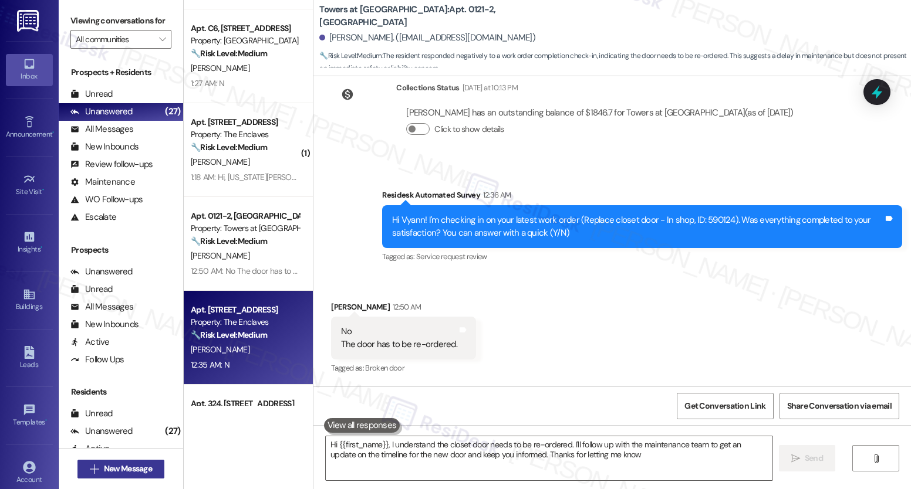
type textarea "Hi {{first_name}}, I understand the closet door needs to be re-ordered. I'll fo…"
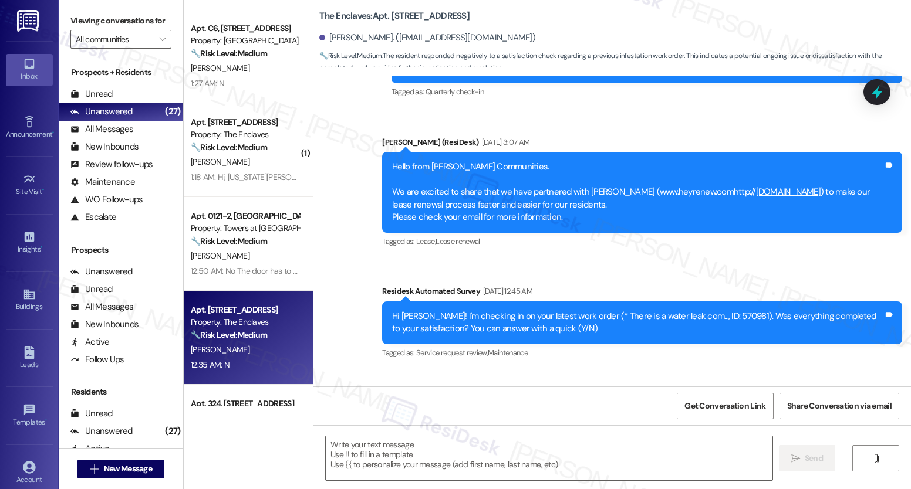
type textarea "Fetching suggested responses. Please feel free to read through the conversation…"
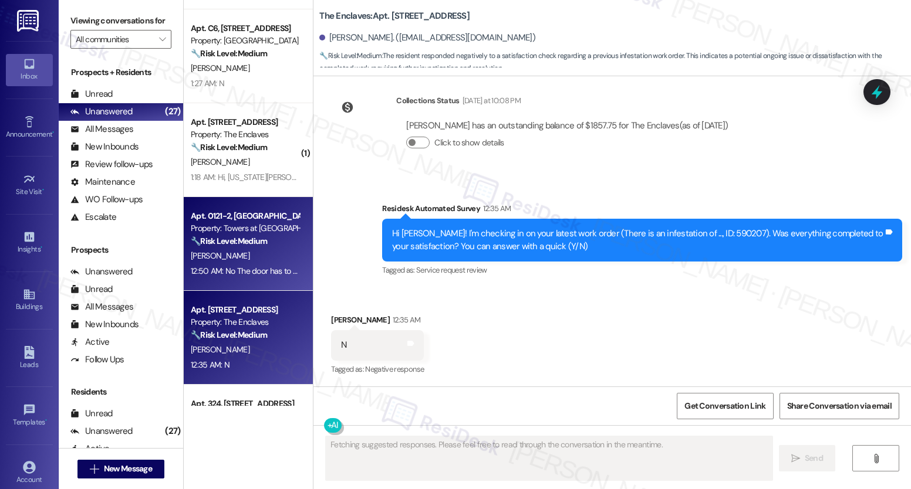
scroll to position [948, 0]
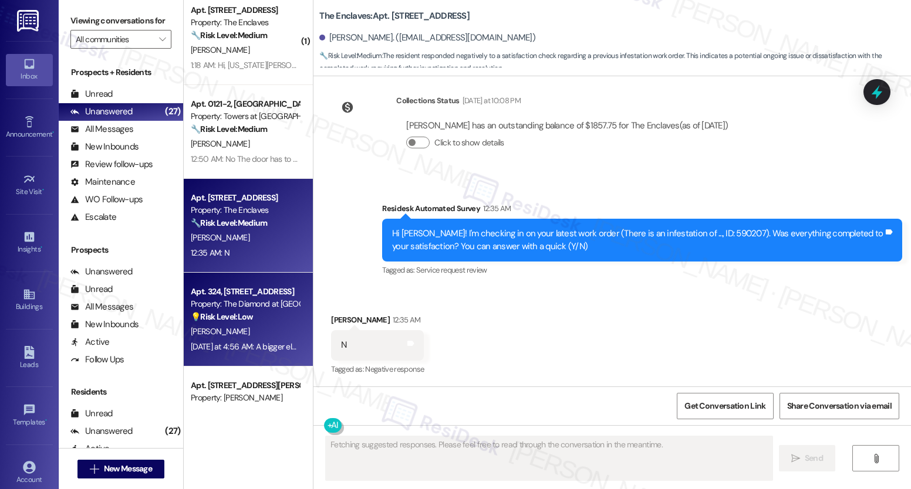
click at [222, 305] on div "Property: The Diamond at [GEOGRAPHIC_DATA]" at bounding box center [245, 304] width 109 height 12
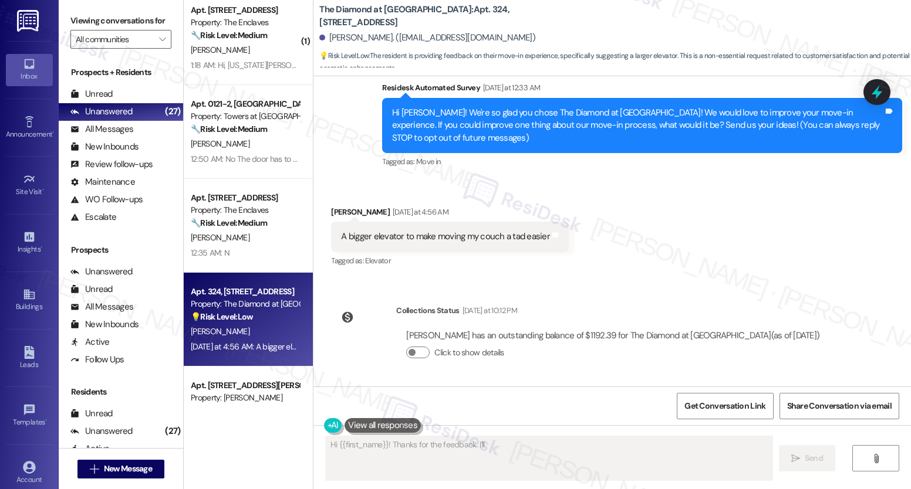
scroll to position [100, 0]
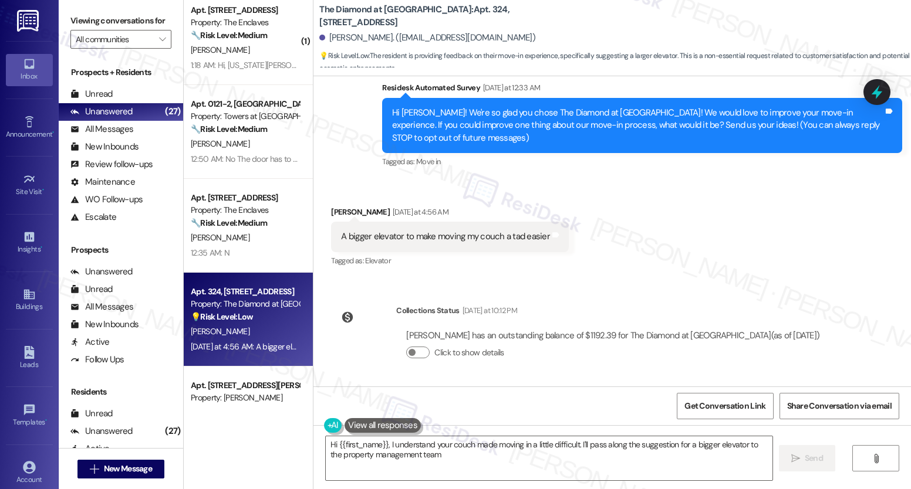
type textarea "Hi {{first_name}}, I understand your couch made moving in a little difficult. I…"
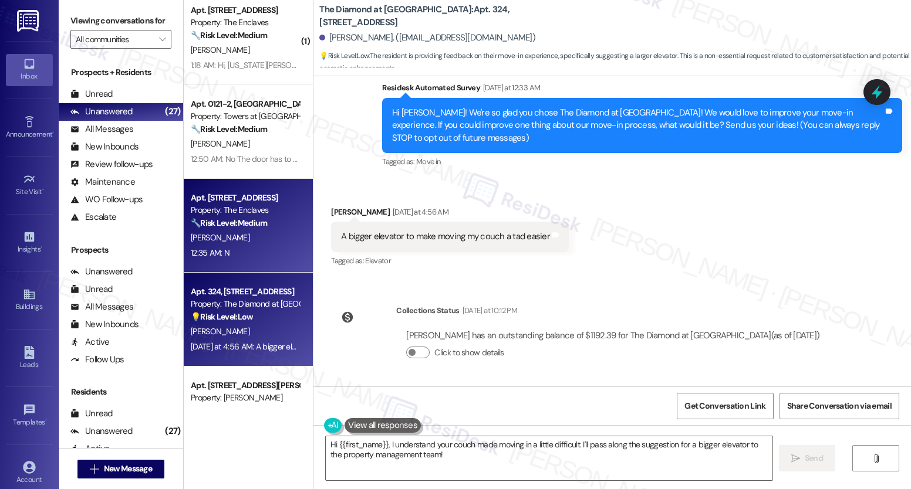
click at [244, 248] on div "12:35 AM: N 12:35 AM: N" at bounding box center [245, 253] width 111 height 15
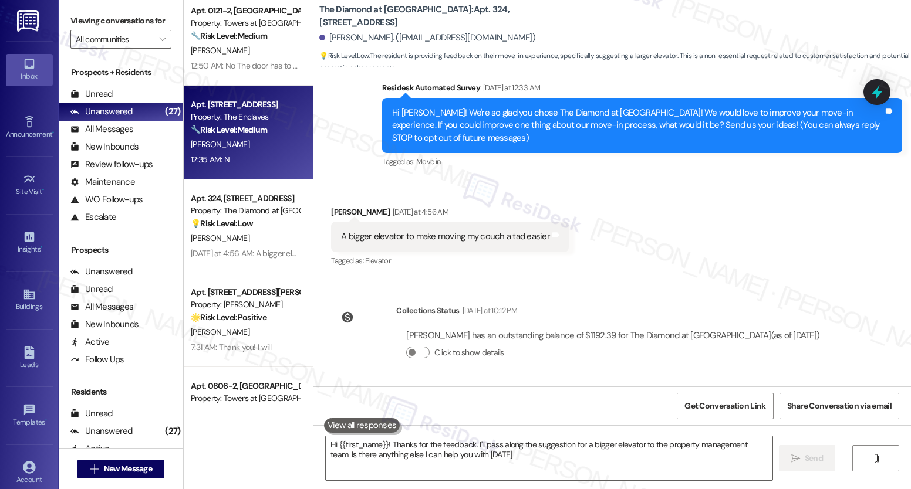
type textarea "Hi {{first_name}}! Thanks for the feedback. I'll pass along the suggestion for …"
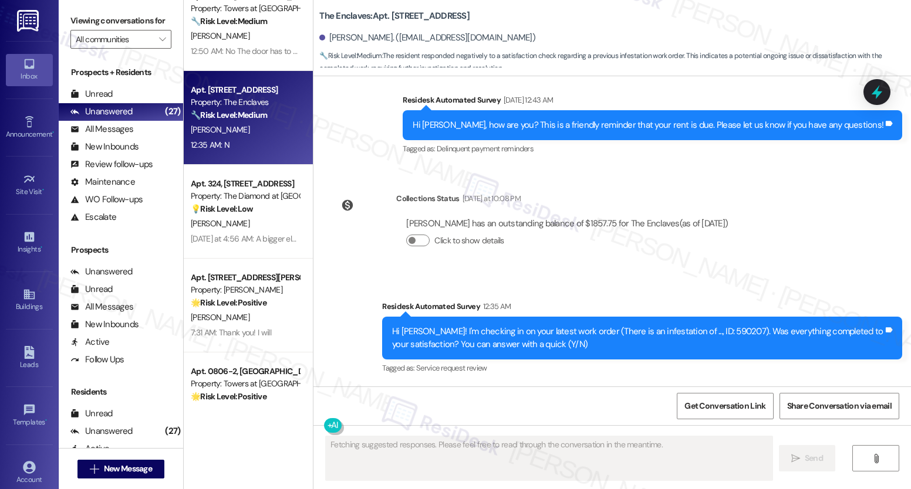
scroll to position [1333, 0]
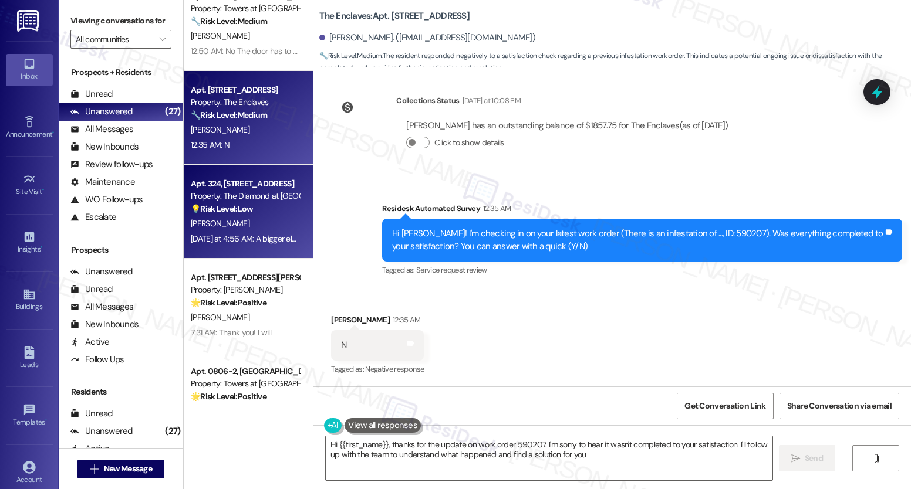
type textarea "Hi {{first_name}}, thanks for the update on work order 590207. I'm sorry to hea…"
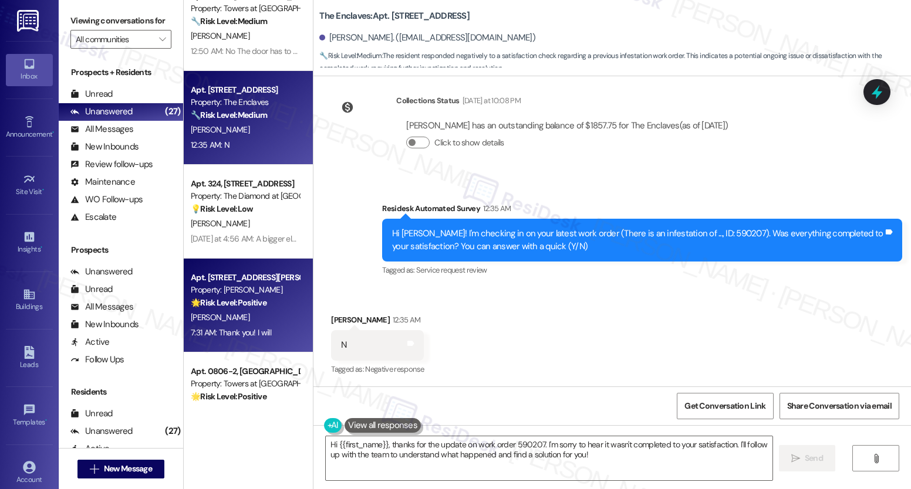
click at [232, 303] on strong "🌟 Risk Level: Positive" at bounding box center [229, 303] width 76 height 11
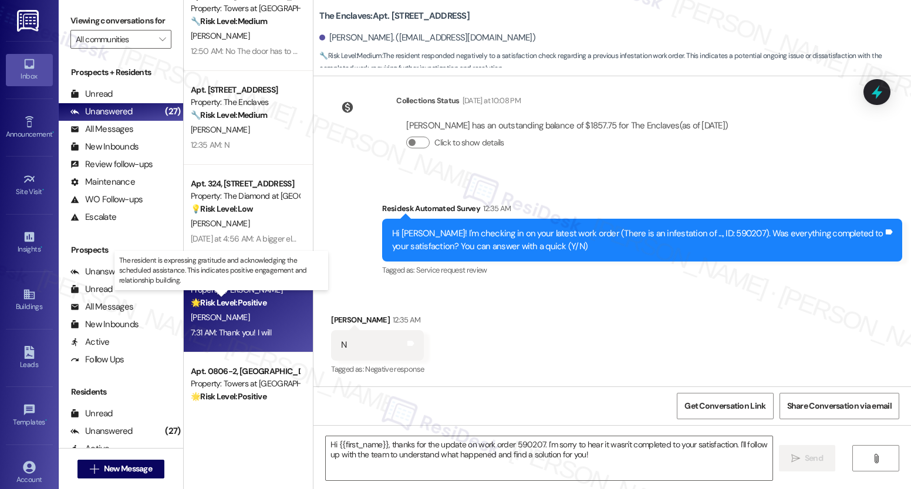
type textarea "Fetching suggested responses. Please feel free to read through the conversation…"
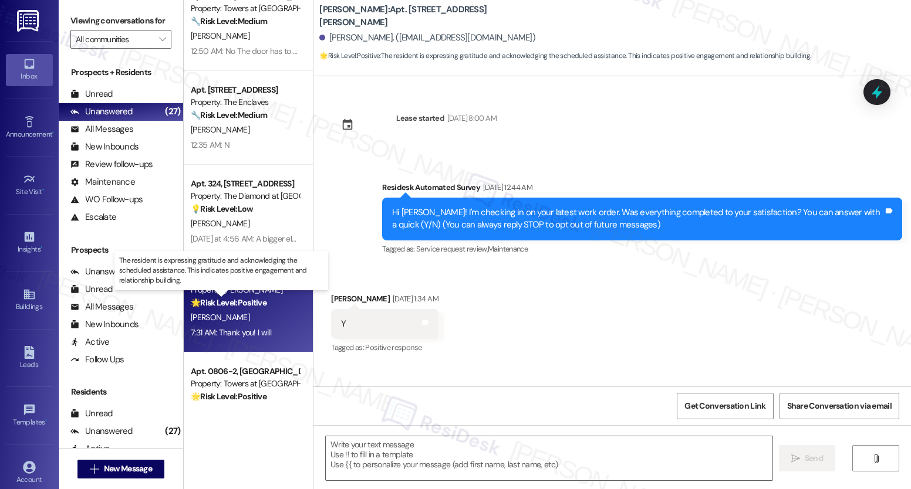
scroll to position [2884, 0]
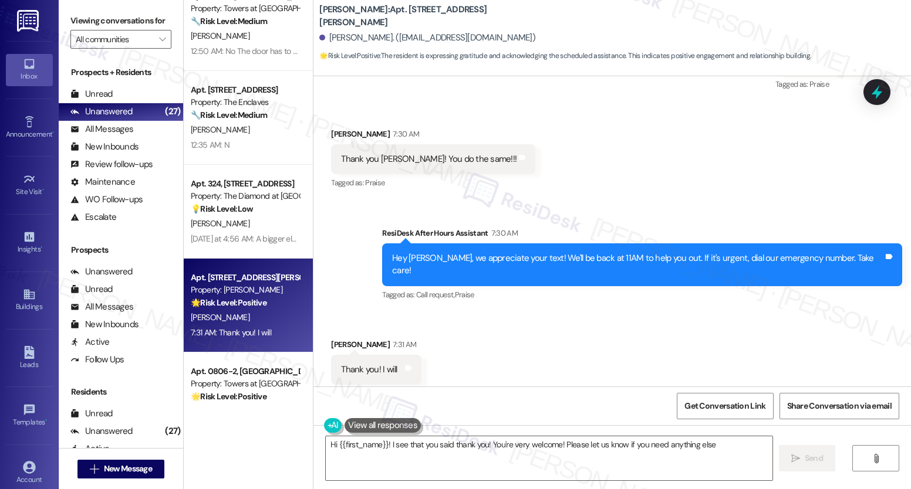
type textarea "Hi {{first_name}}! I see that you said thank you! You're very welcome! Please l…"
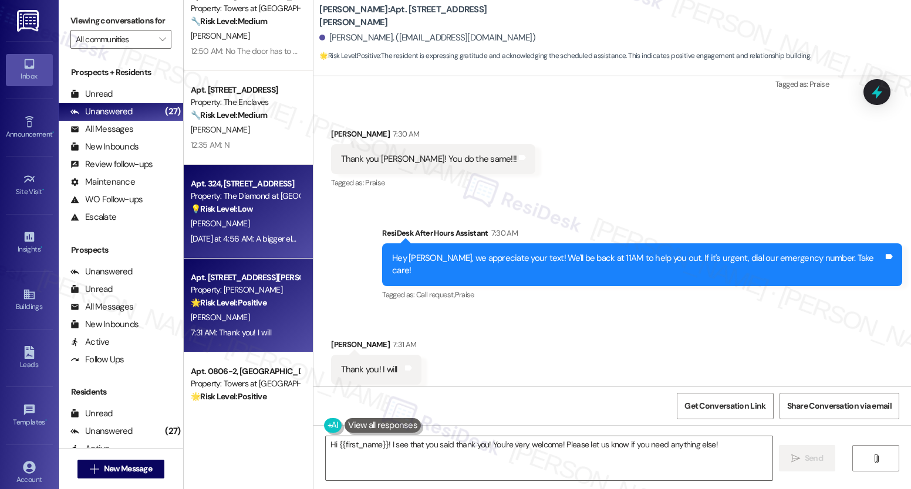
click at [206, 205] on strong "💡 Risk Level: Low" at bounding box center [222, 209] width 62 height 11
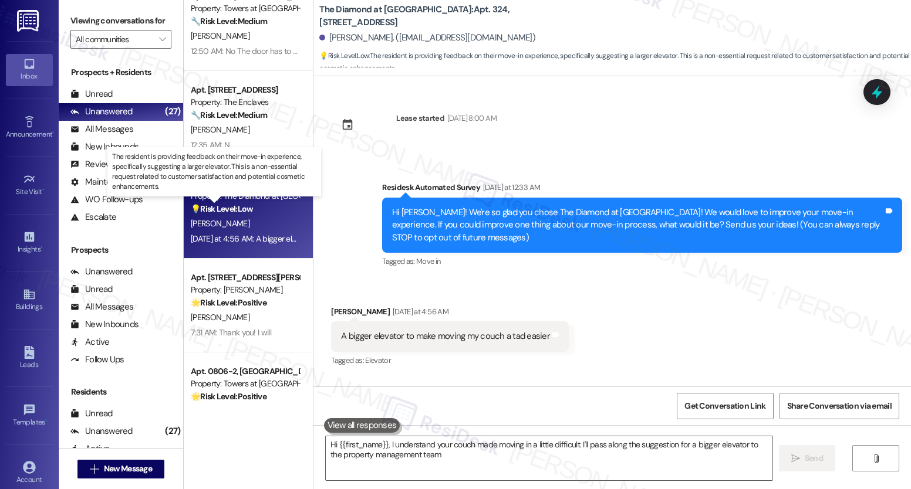
type textarea "Hi {{first_name}}, I understand your couch made moving in a little difficult. I…"
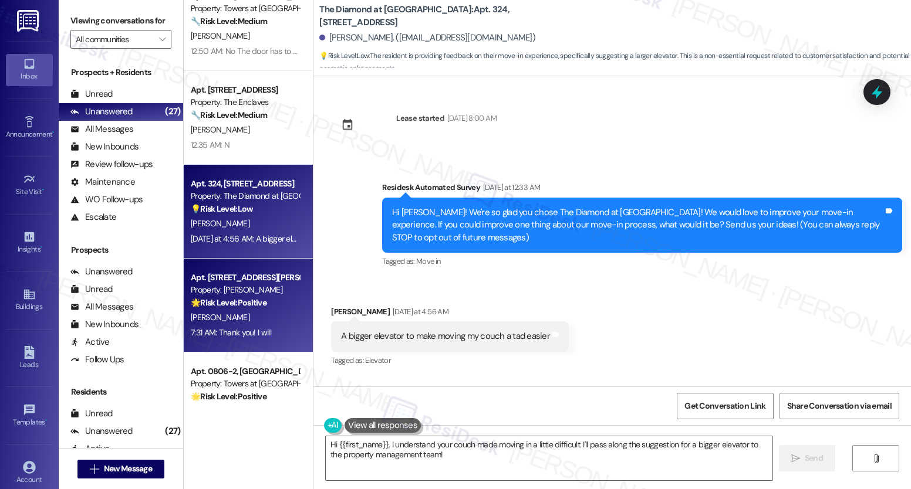
click at [234, 320] on div "[PERSON_NAME]" at bounding box center [245, 317] width 111 height 15
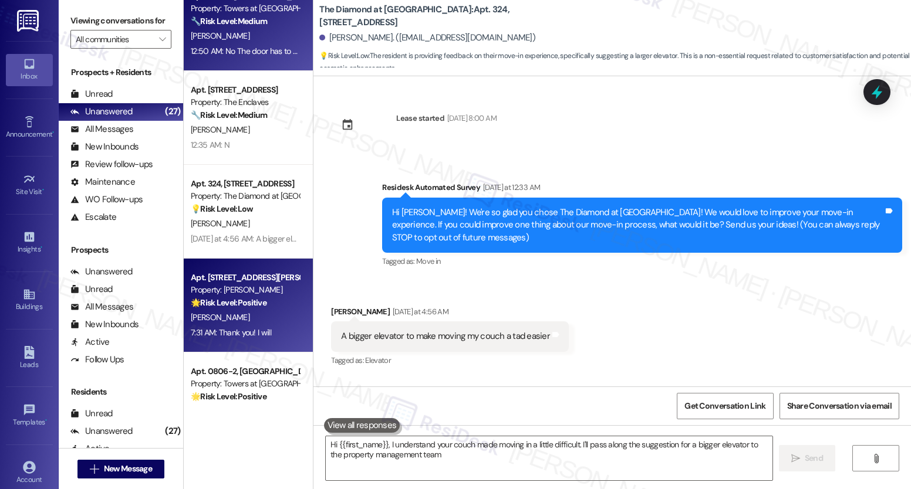
type textarea "Hi {{first_name}}, I understand your couch made moving in a little difficult. I…"
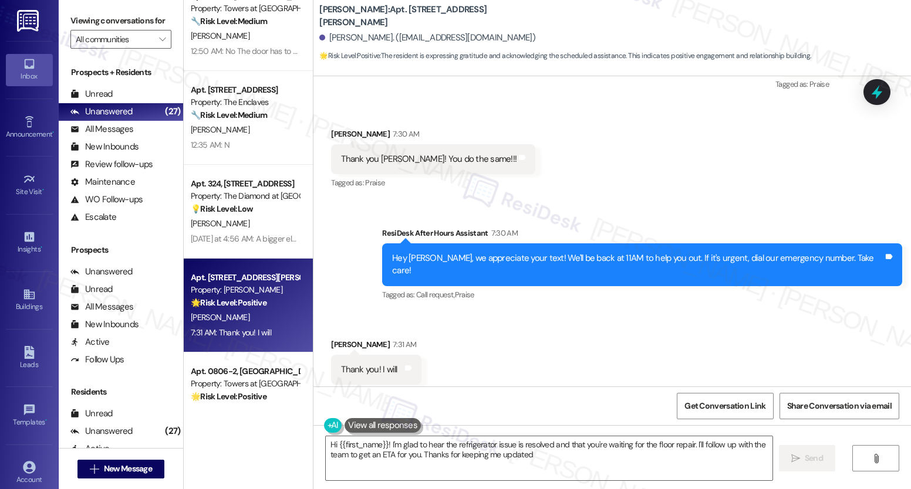
type textarea "Hi {{first_name}}! I'm glad to hear the refrigerator issue is resolved and that…"
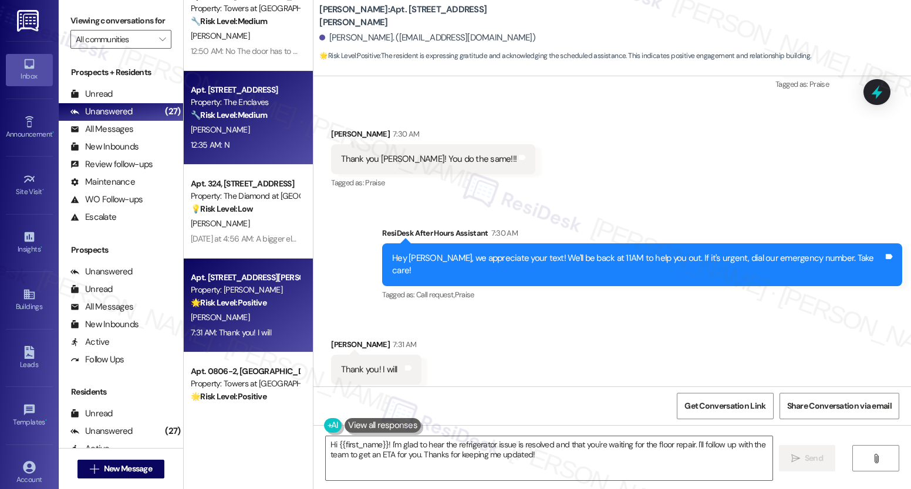
click at [258, 111] on strong "🔧 Risk Level: Medium" at bounding box center [229, 115] width 76 height 11
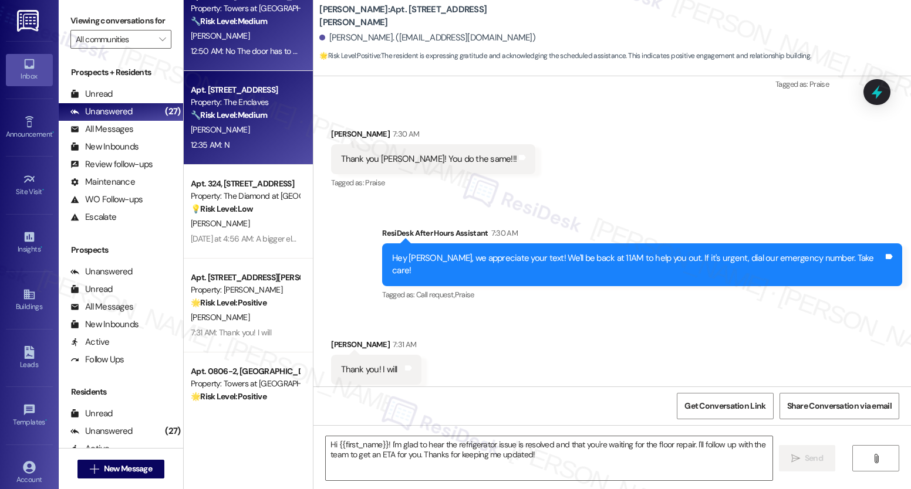
click at [279, 39] on div "[PERSON_NAME]" at bounding box center [245, 36] width 111 height 15
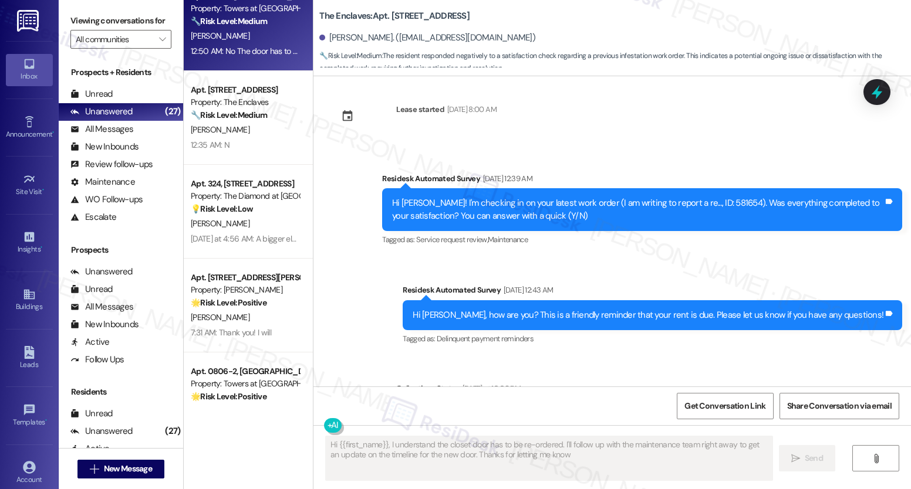
type textarea "Hi {{first_name}}, I understand the closet door has to be re-ordered. I'll foll…"
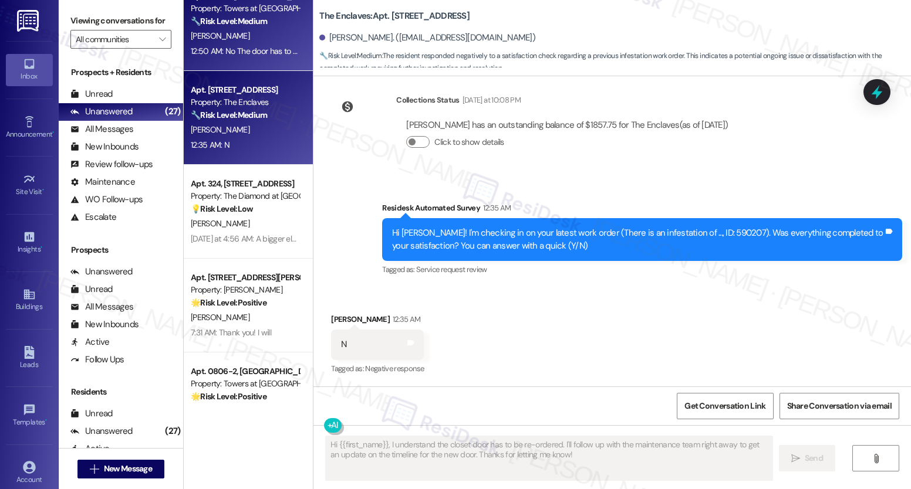
click at [247, 148] on div "12:35 AM: N 12:35 AM: N" at bounding box center [245, 145] width 111 height 15
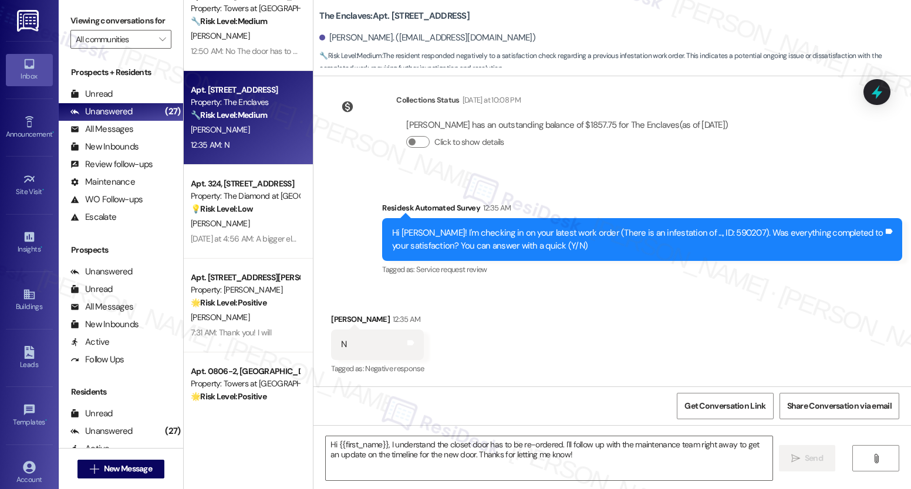
type textarea "Fetching suggested responses. Please feel free to read through the conversation…"
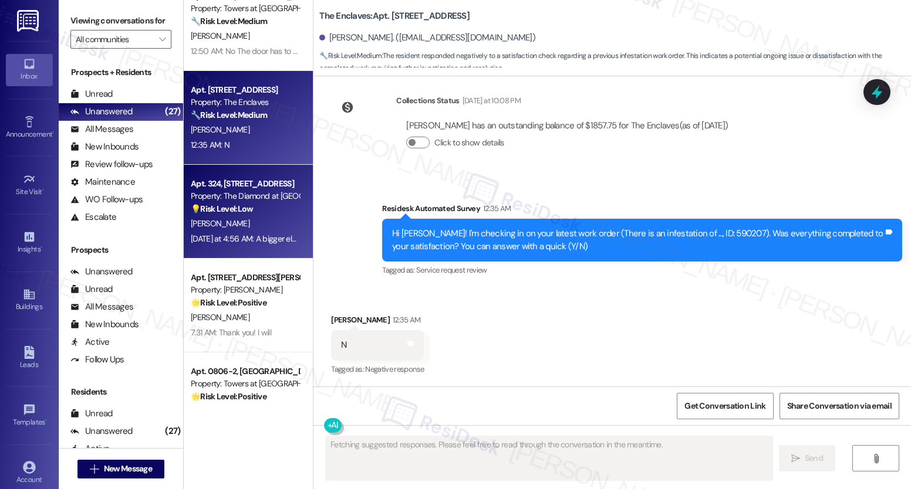
click at [247, 200] on div "Property: The Diamond at [GEOGRAPHIC_DATA]" at bounding box center [245, 196] width 109 height 12
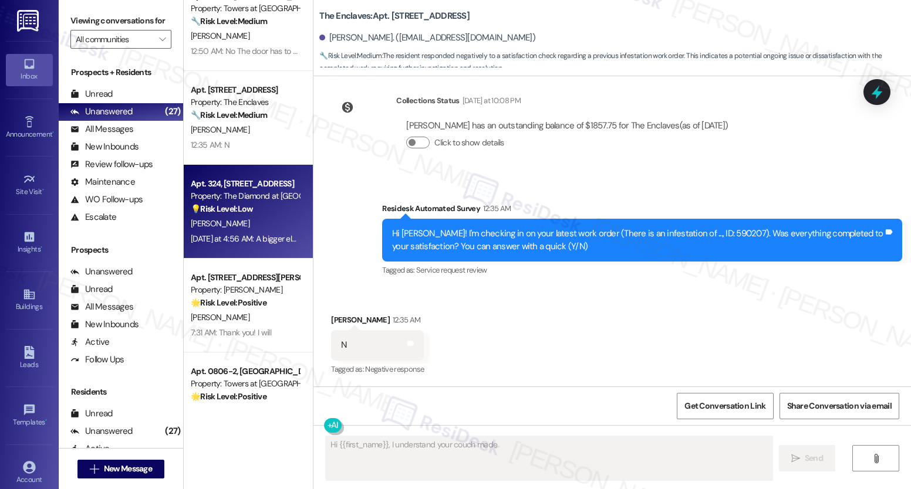
scroll to position [100, 0]
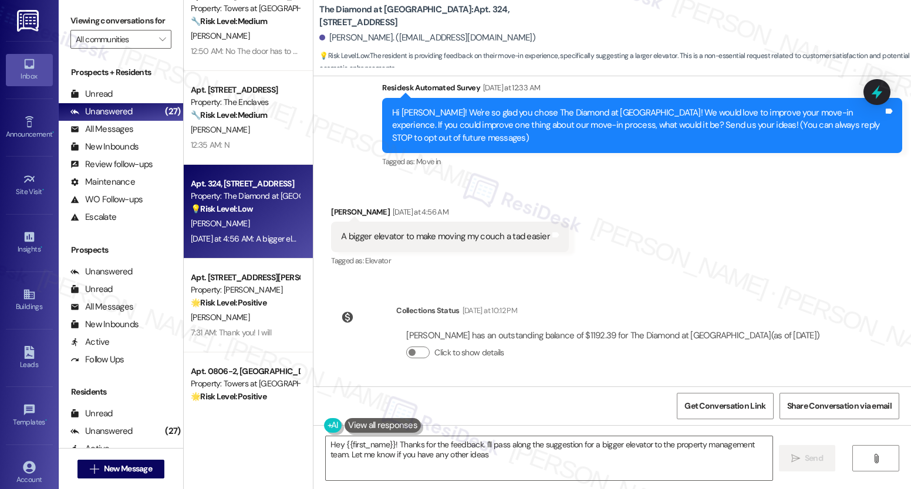
type textarea "Hey {{first_name}}! Thanks for the feedback. I'll pass along the suggestion for…"
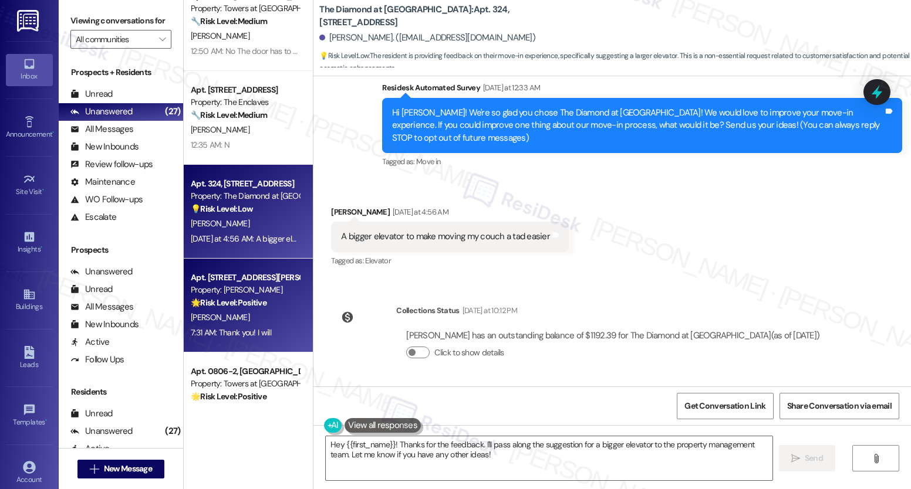
click at [251, 296] on div "Property: [PERSON_NAME]" at bounding box center [245, 290] width 109 height 12
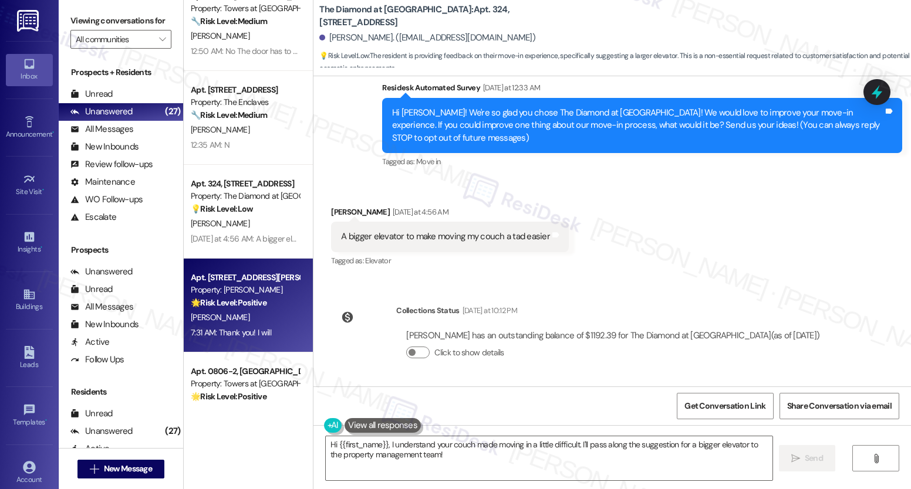
scroll to position [1183, 0]
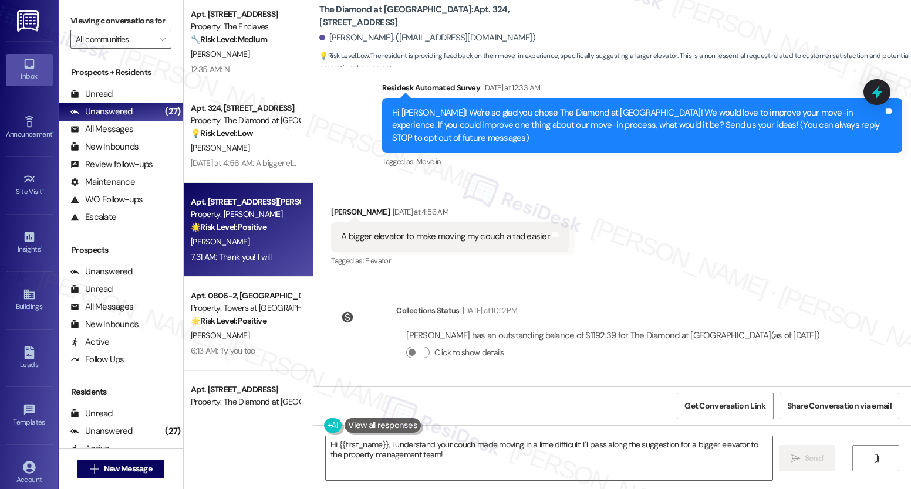
type textarea "Fetching suggested responses. Please feel free to read through the conversation…"
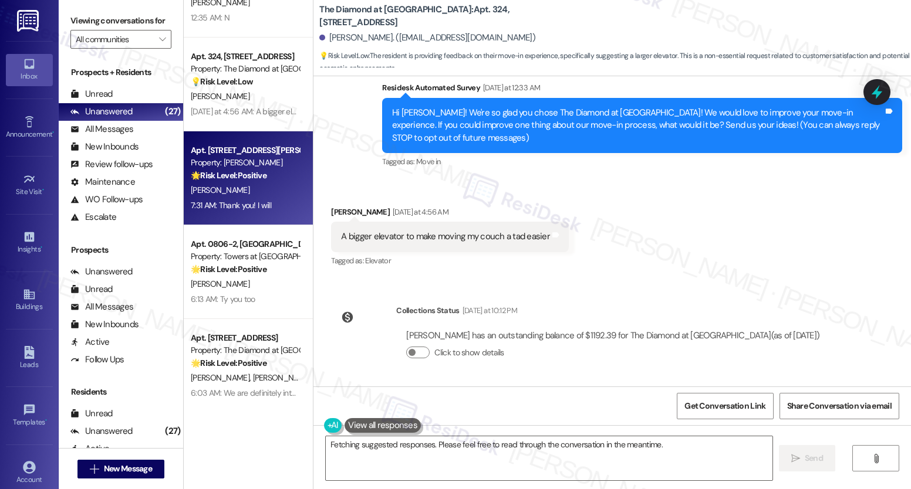
scroll to position [1245, 0]
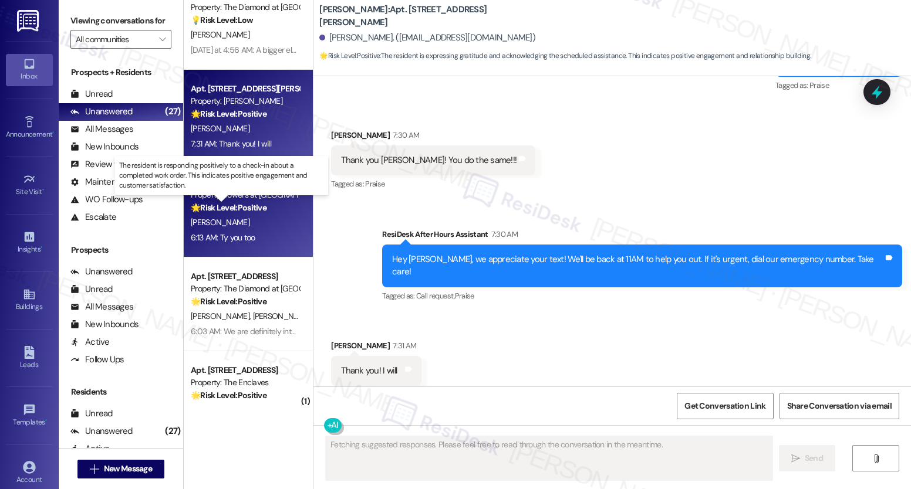
click at [237, 205] on strong "🌟 Risk Level: Positive" at bounding box center [229, 207] width 76 height 11
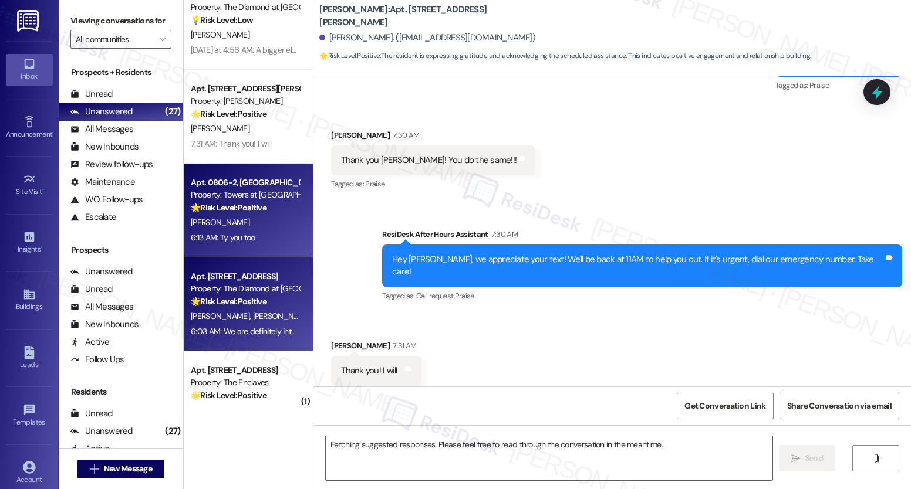
click at [221, 300] on strong "🌟 Risk Level: Positive" at bounding box center [229, 301] width 76 height 11
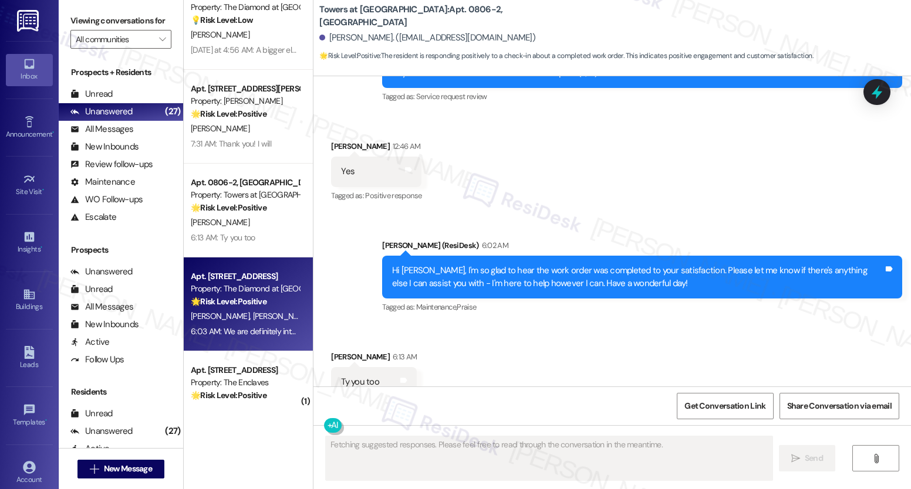
scroll to position [0, 0]
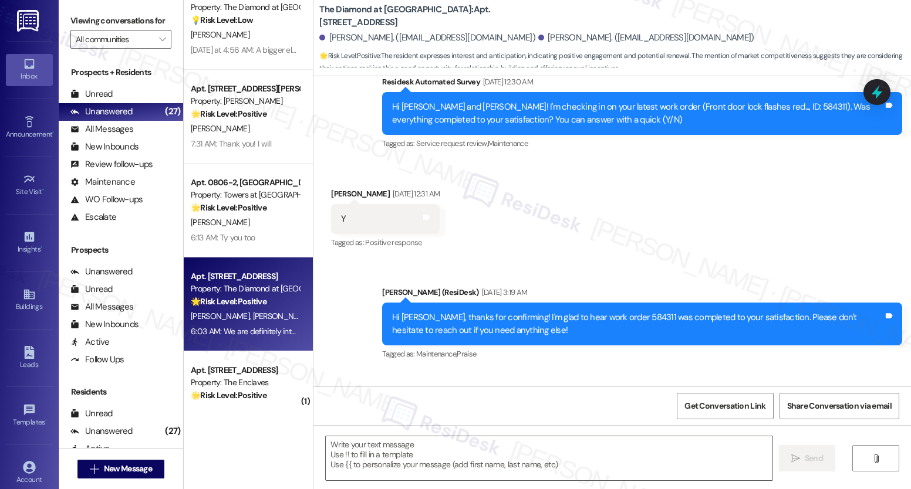
type textarea "Fetching suggested responses. Please feel free to read through the conversation…"
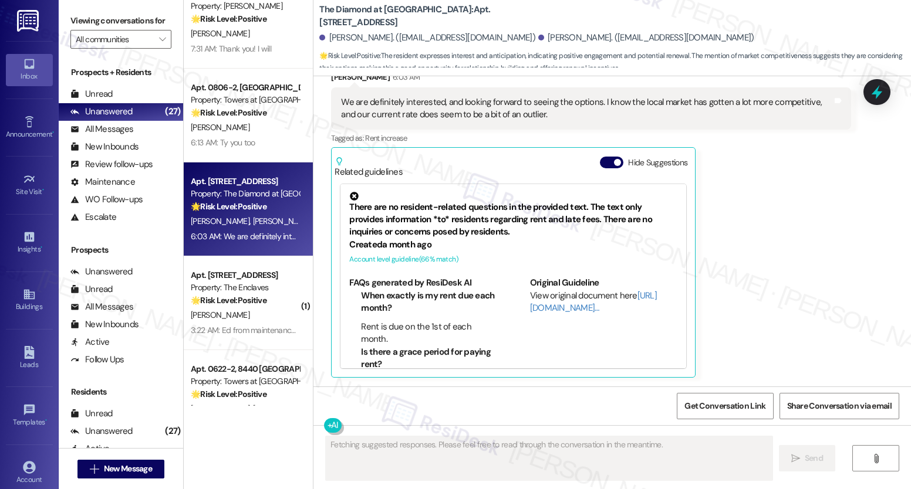
scroll to position [1343, 0]
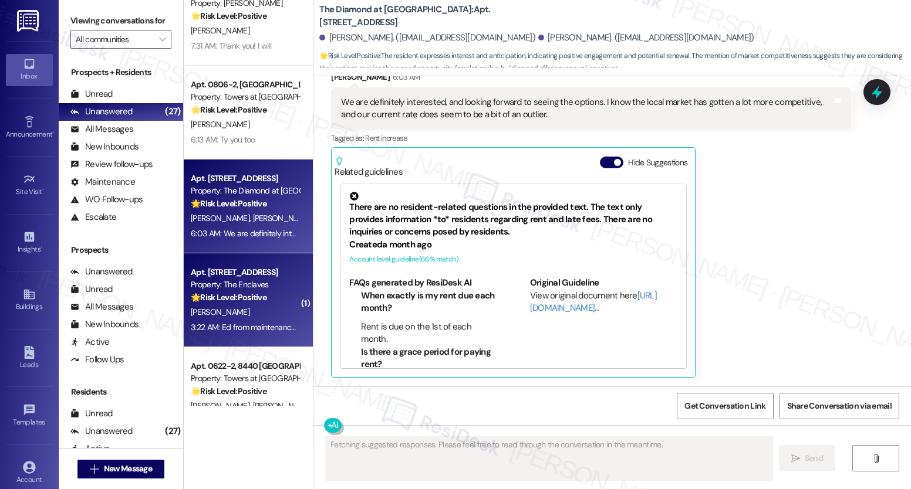
click at [248, 298] on strong "🌟 Risk Level: Positive" at bounding box center [229, 297] width 76 height 11
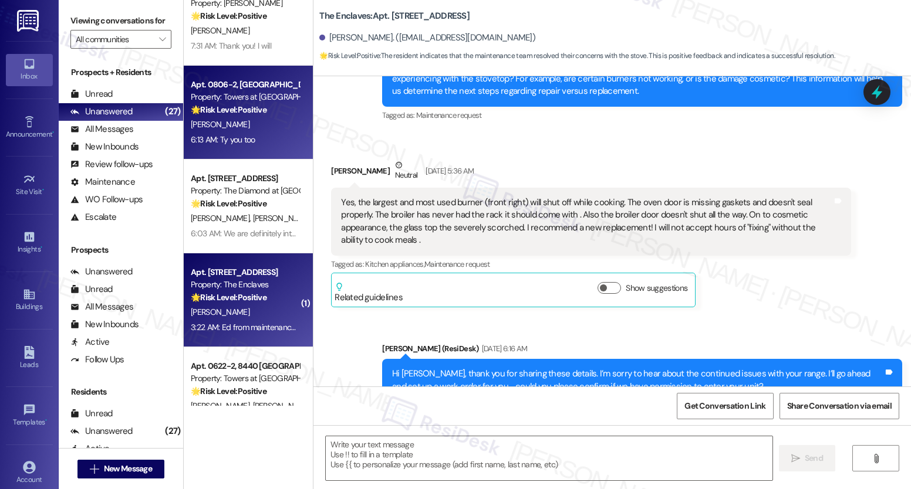
type textarea "Fetching suggested responses. Please feel free to read through the conversation…"
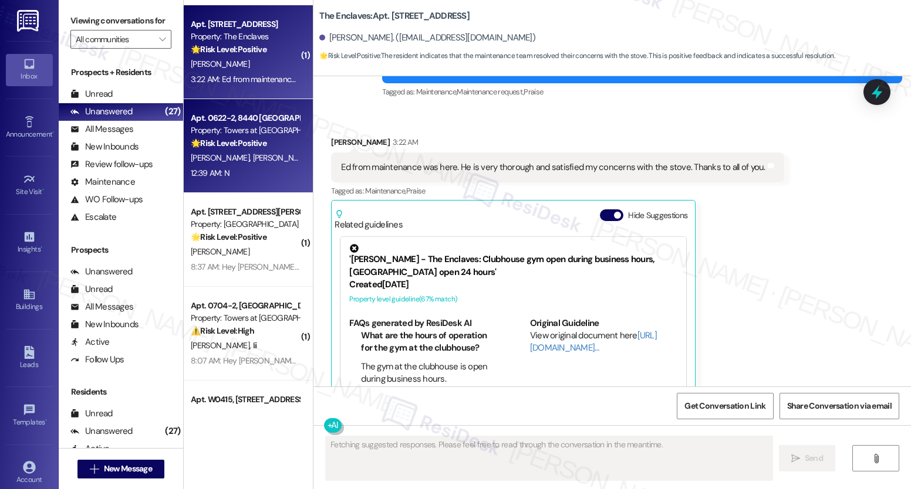
scroll to position [3430, 0]
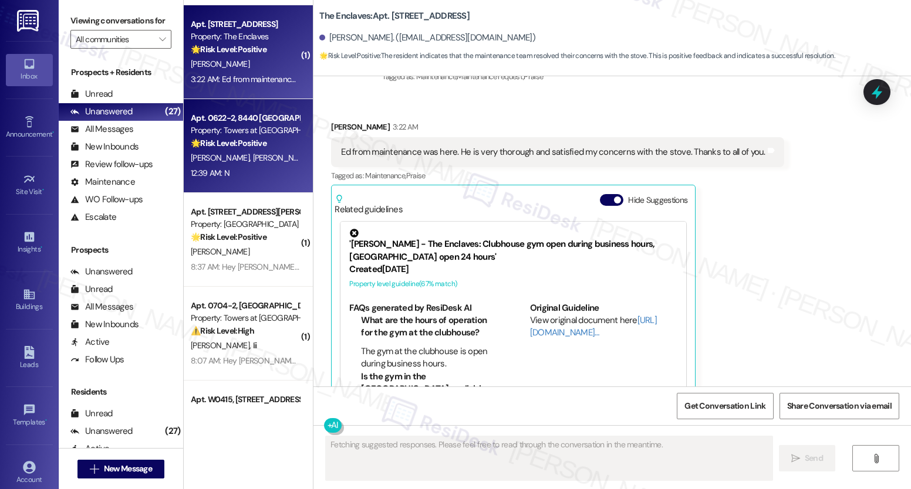
click at [257, 163] on div "S. Chen Z. Zhang" at bounding box center [245, 158] width 111 height 15
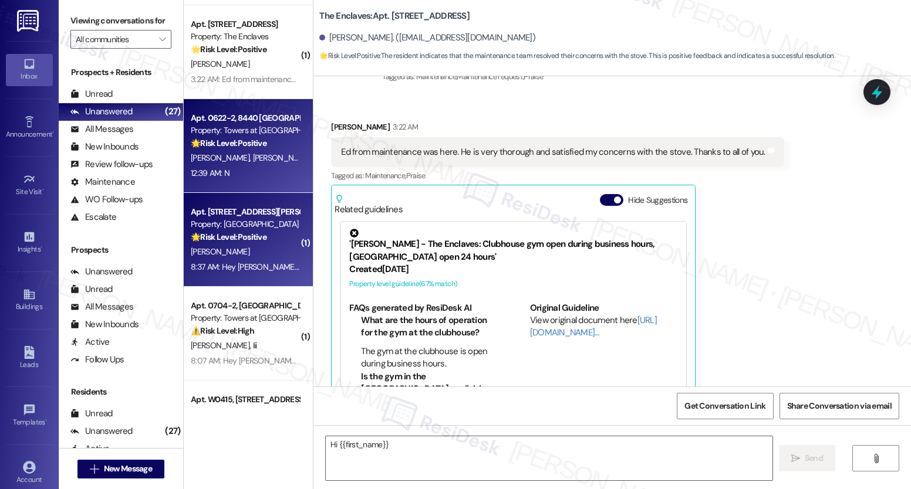
type textarea "Hi {{first_name}},"
click at [244, 233] on strong "🌟 Risk Level: Positive" at bounding box center [229, 237] width 76 height 11
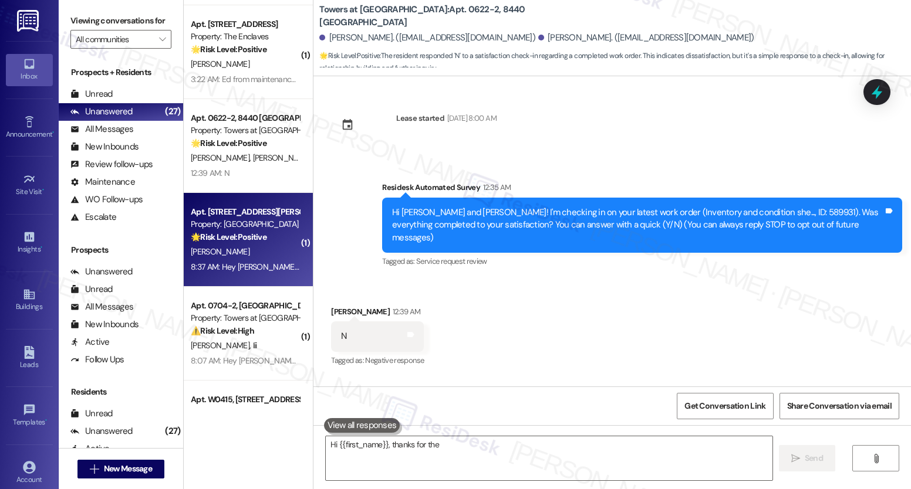
scroll to position [0, 0]
type textarea "Hi {{first_name}}, thanks for the update. I'm sorry to hear the work order wasn…"
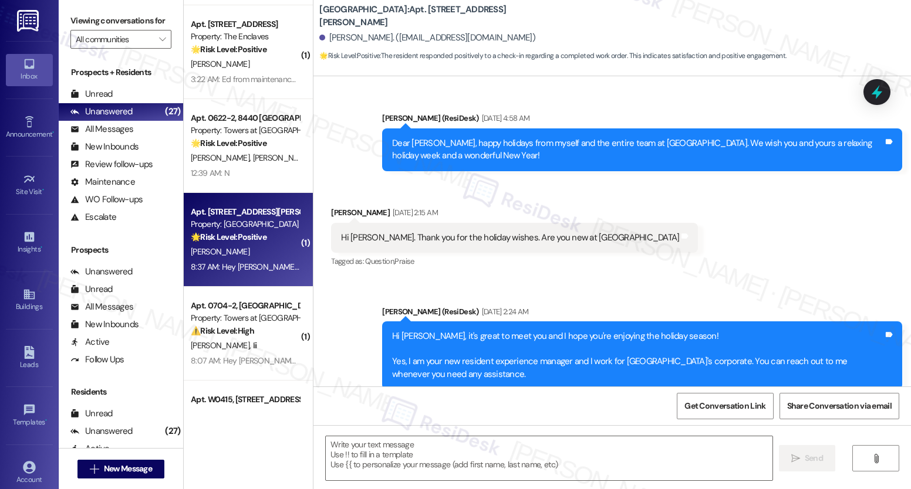
scroll to position [12814, 0]
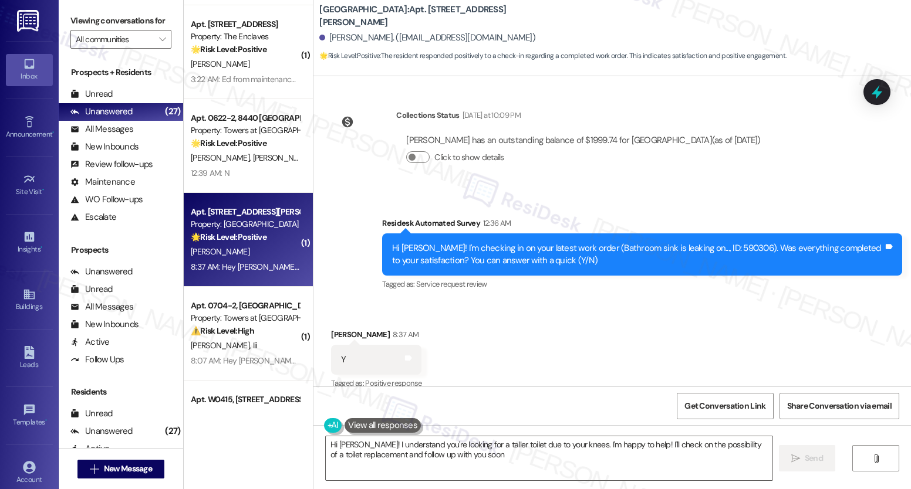
type textarea "Hi Carol! I understand you're looking for a taller toilet due to your knees. I'…"
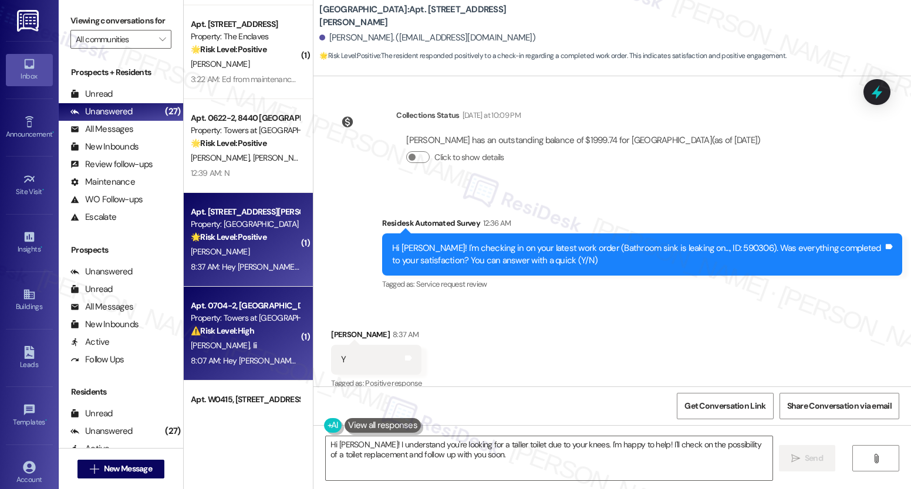
click at [232, 336] on div "⚠️ Risk Level: High The resident is disputing a high electricity bill ($450) an…" at bounding box center [245, 331] width 109 height 12
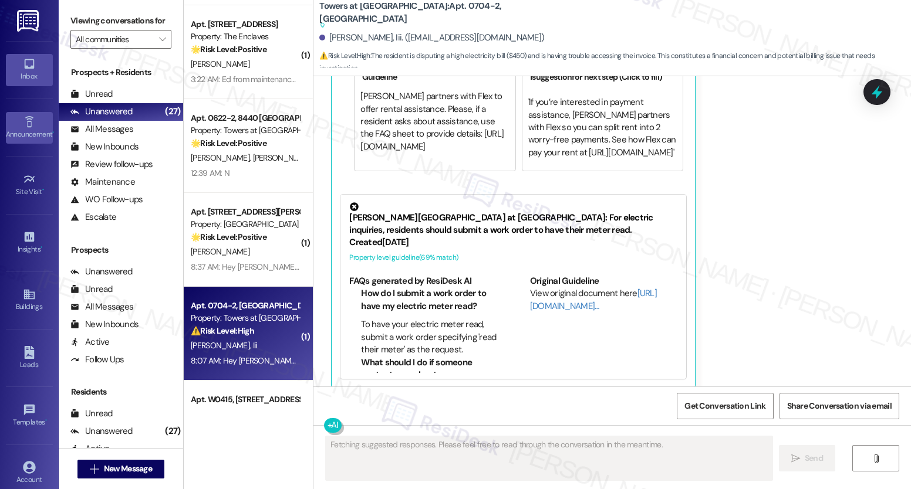
scroll to position [811, 0]
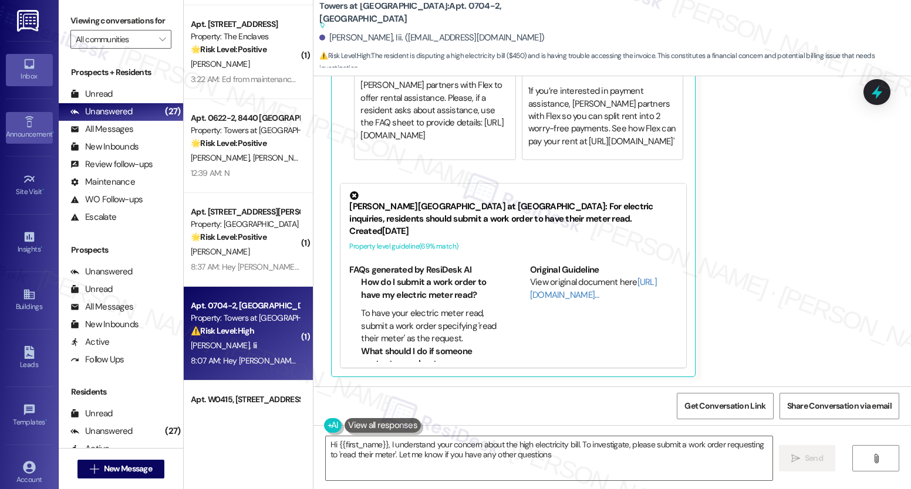
type textarea "Hi {{first_name}}, I understand your concern about the high electricity bill. T…"
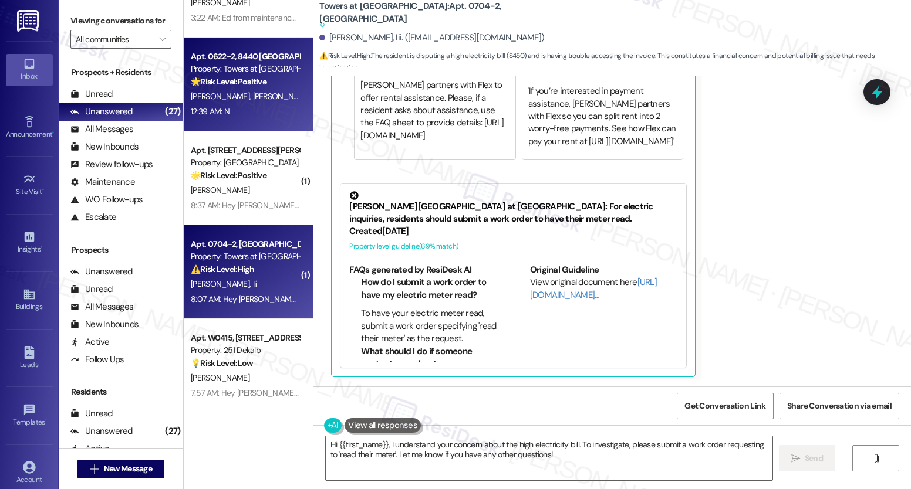
scroll to position [1805, 0]
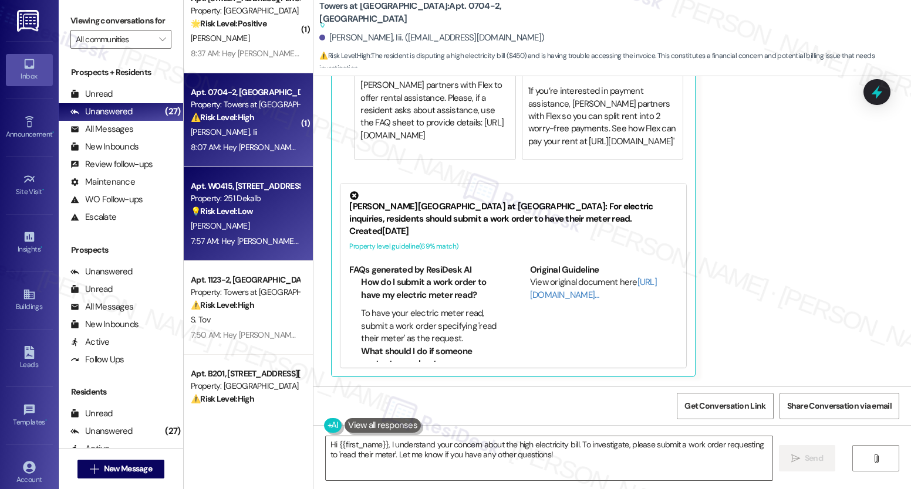
click at [238, 234] on div "7:57 AM: Hey [PERSON_NAME], we appreciate your text! We'll be back at 11AM to h…" at bounding box center [245, 241] width 111 height 15
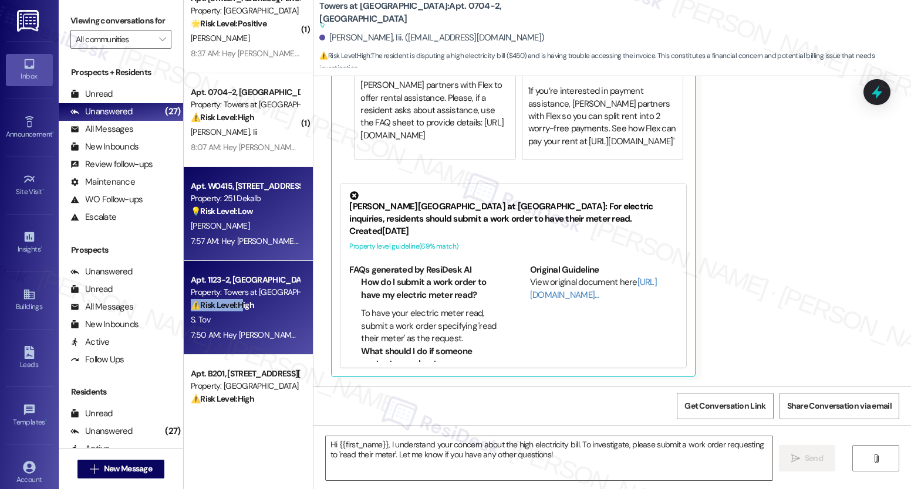
click at [237, 307] on div "⚠️ Risk Level: High The resident is experiencing a recurring toilet issue that …" at bounding box center [245, 305] width 109 height 12
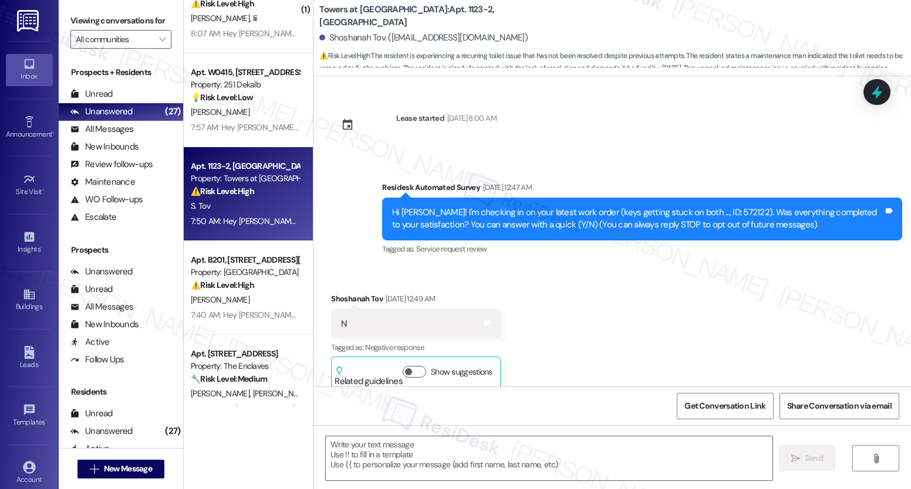
scroll to position [13476, 0]
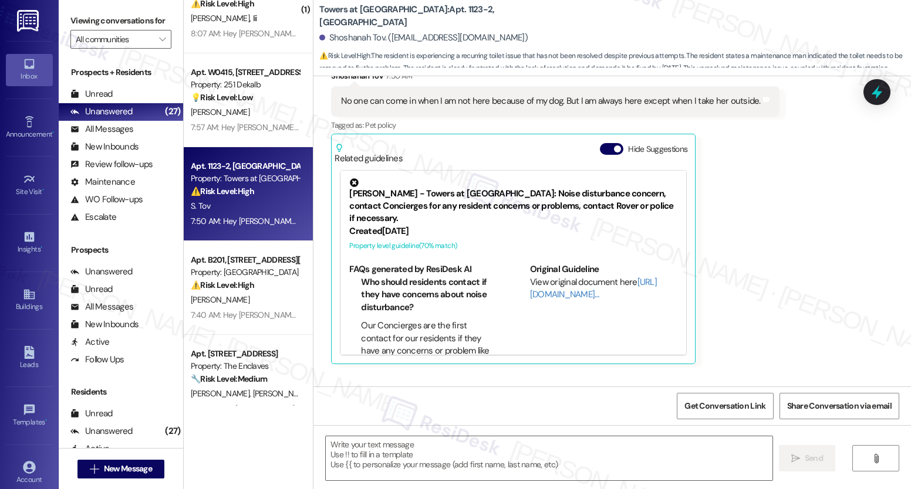
type textarea "Fetching suggested responses. Please feel free to read through the conversation…"
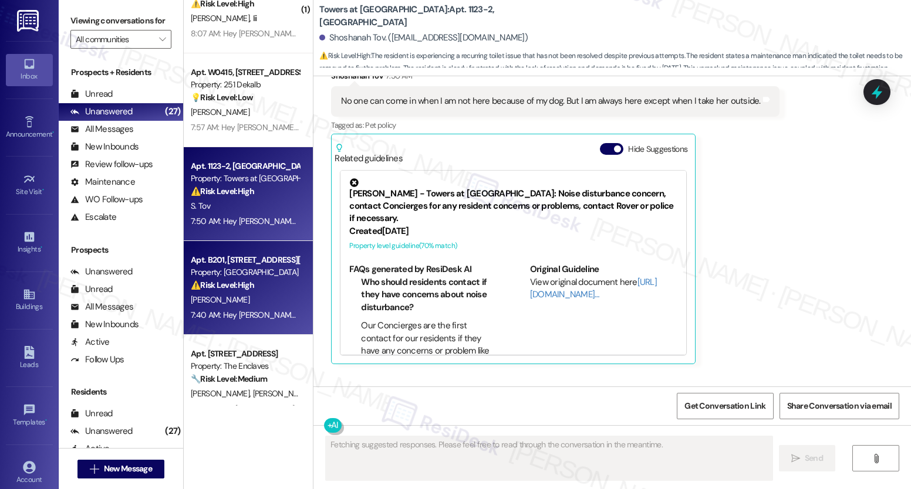
click at [251, 317] on div "7:40 AM: Hey [PERSON_NAME], we appreciate your text! We'll be back at 11AM to h…" at bounding box center [439, 315] width 497 height 11
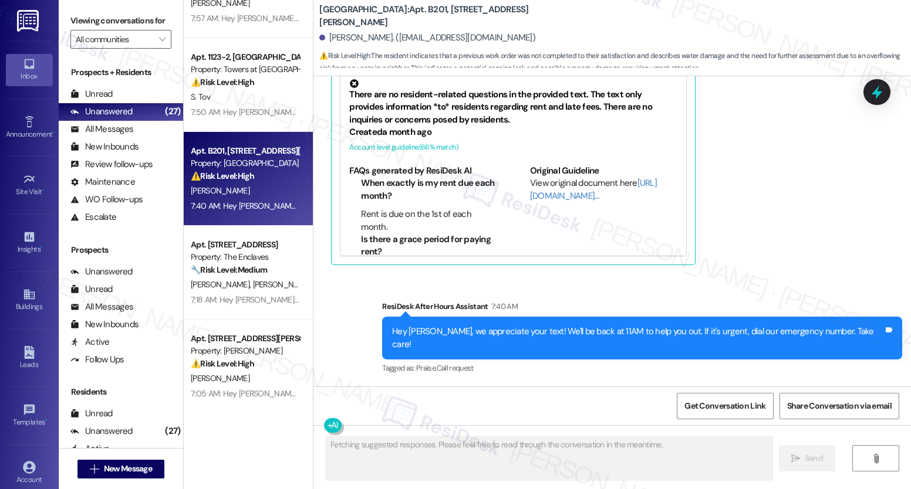
scroll to position [2047, 0]
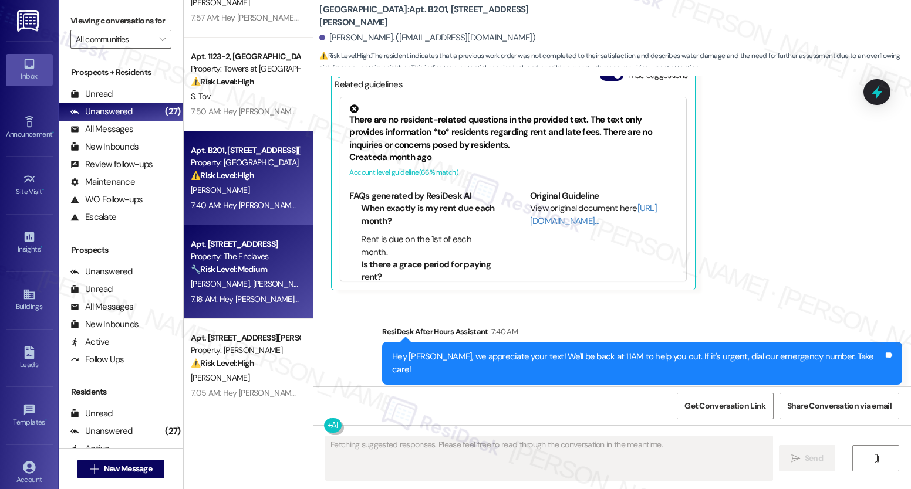
click at [255, 288] on div "[PERSON_NAME] [PERSON_NAME]" at bounding box center [245, 284] width 111 height 15
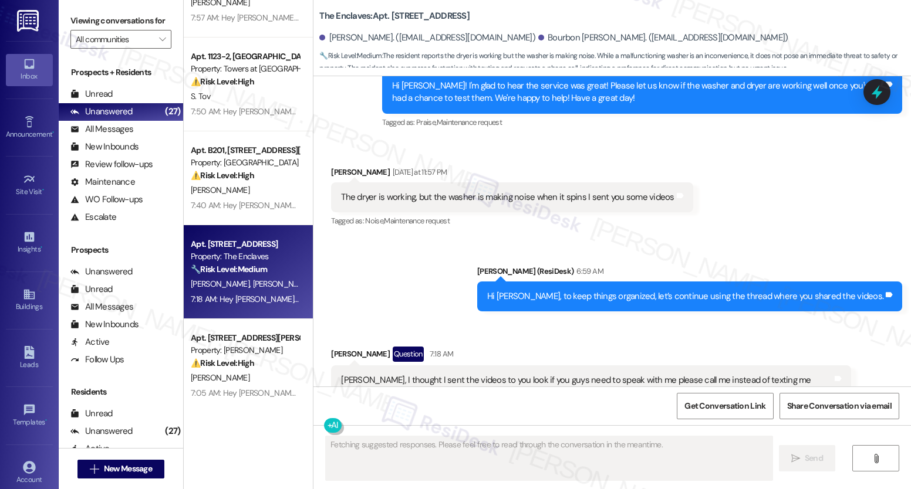
scroll to position [2770, 0]
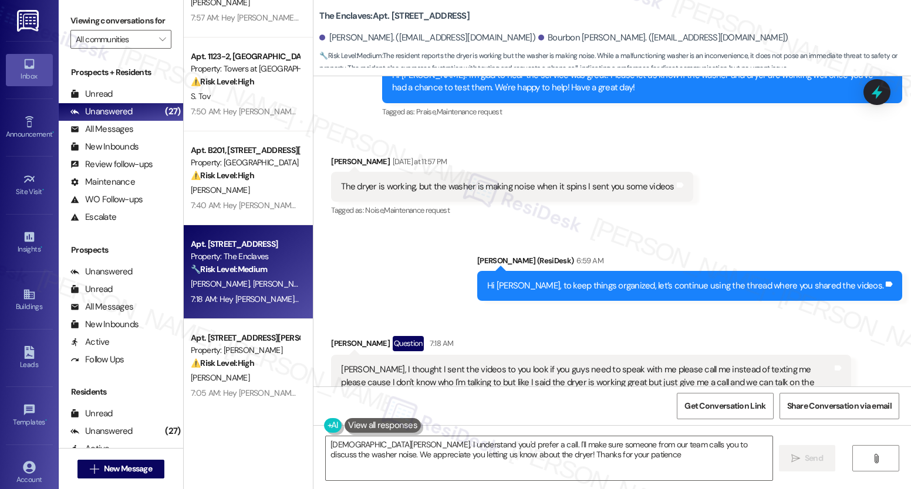
type textarea "Hi Maria, I understand you'd prefer a call. I'll make sure someone from our tea…"
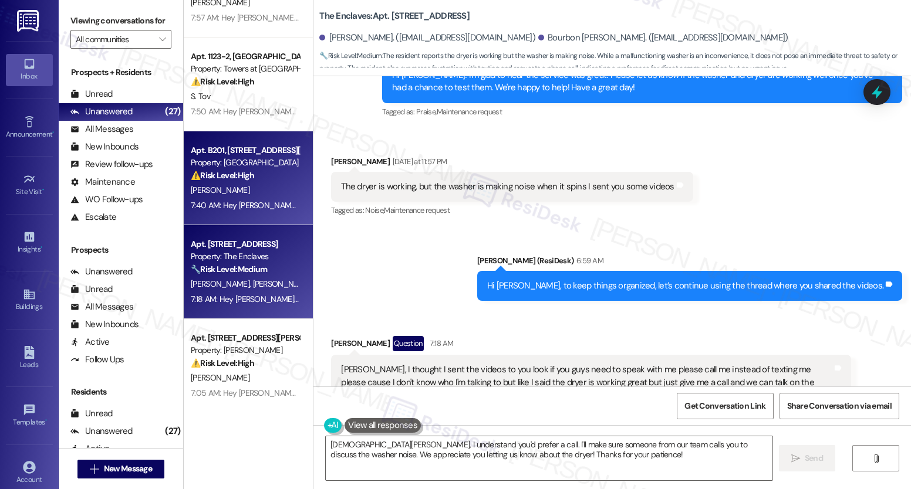
click at [235, 166] on div "Property: [GEOGRAPHIC_DATA]" at bounding box center [245, 163] width 109 height 12
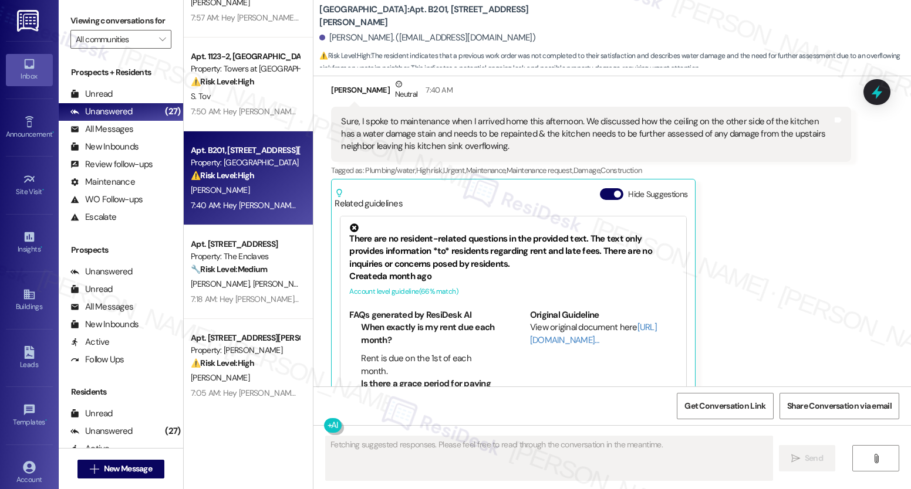
scroll to position [1947, 0]
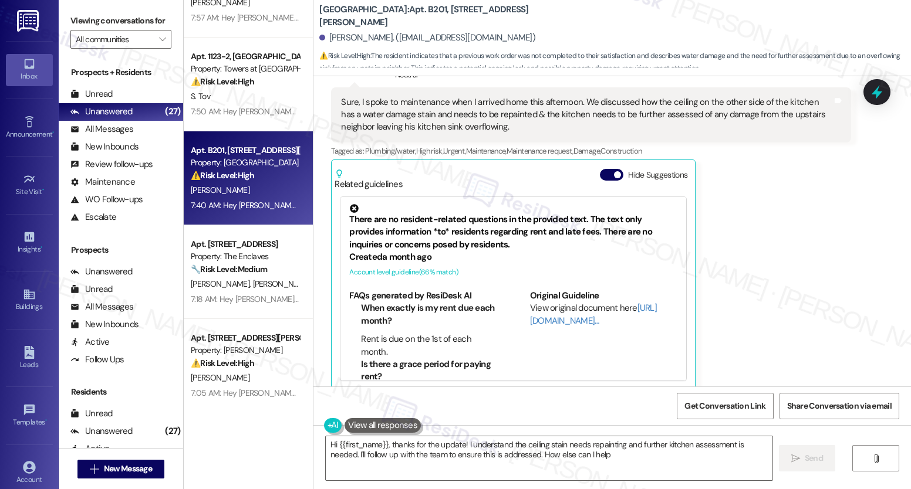
type textarea "Hi {{first_name}}, thanks for the update! I understand the ceiling stain needs …"
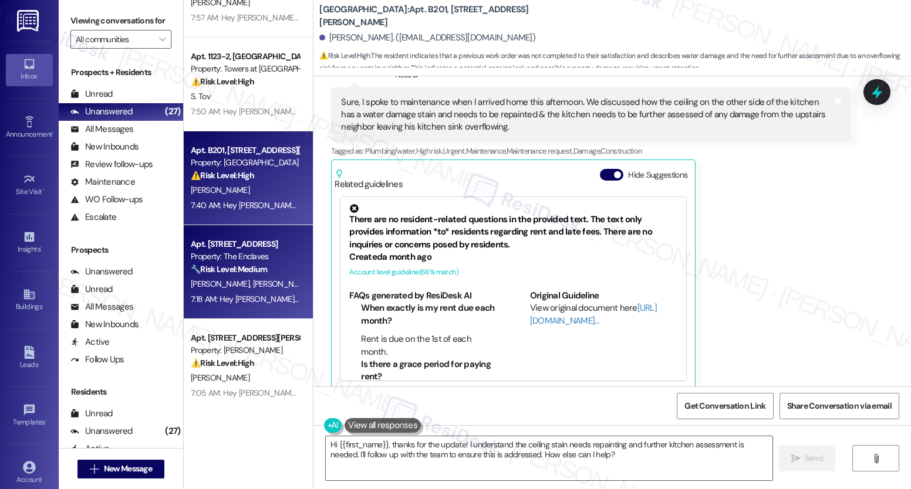
click at [248, 281] on div "[PERSON_NAME] [PERSON_NAME]" at bounding box center [245, 284] width 111 height 15
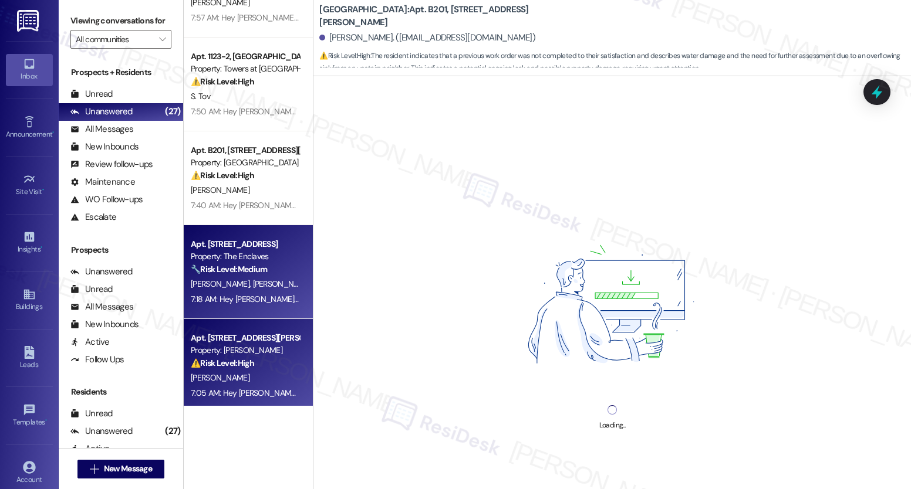
click at [221, 369] on strong "⚠️ Risk Level: High" at bounding box center [222, 363] width 63 height 11
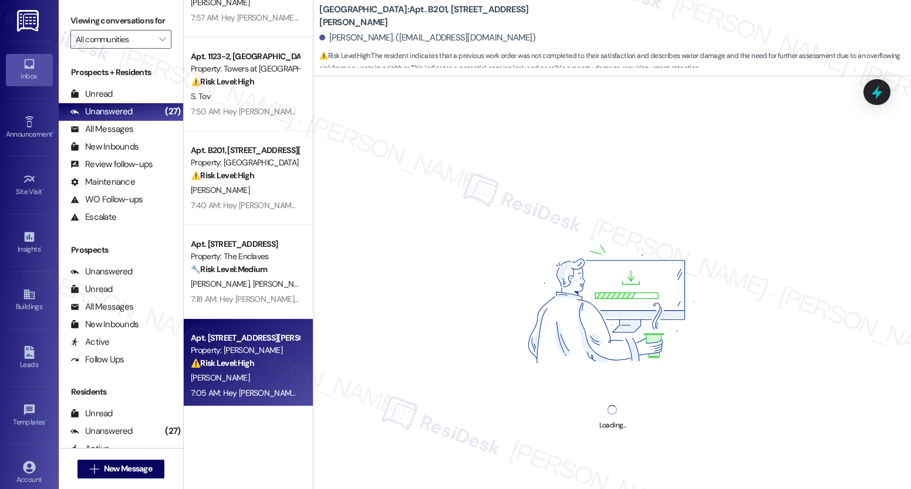
scroll to position [2129, 0]
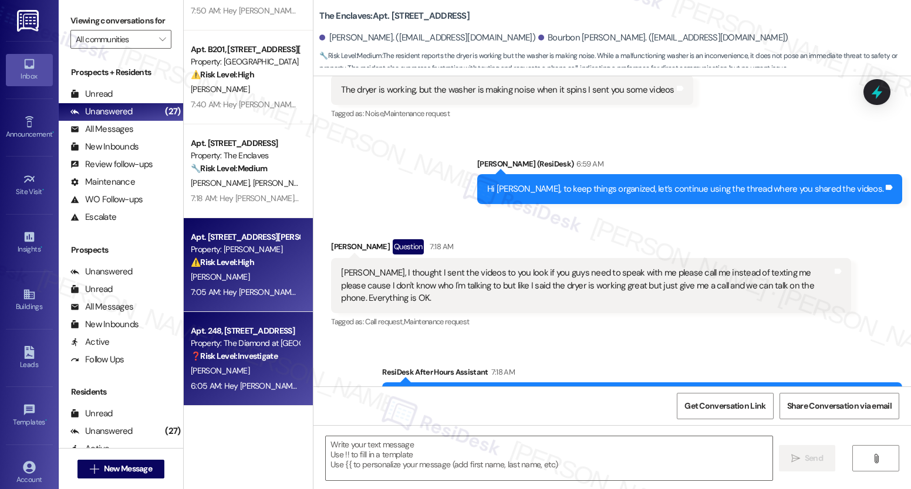
type textarea "Fetching suggested responses. Please feel free to read through the conversation…"
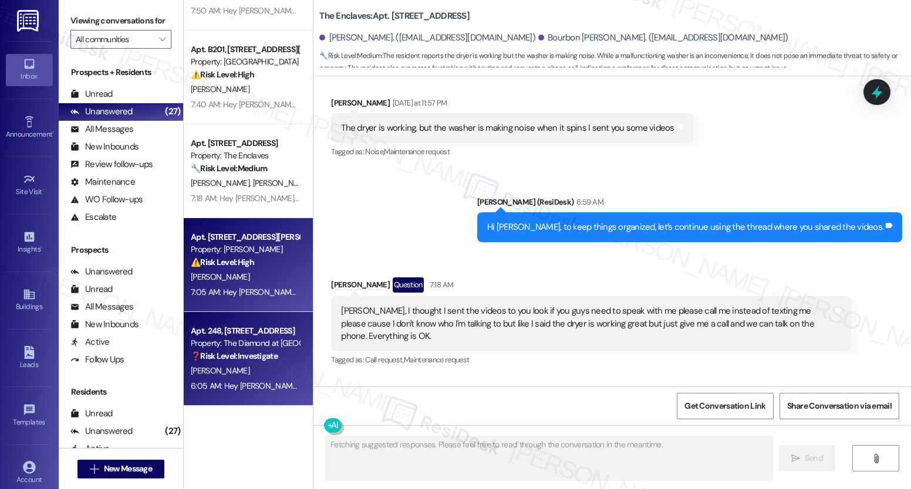
click at [240, 368] on div "[PERSON_NAME]" at bounding box center [245, 371] width 111 height 15
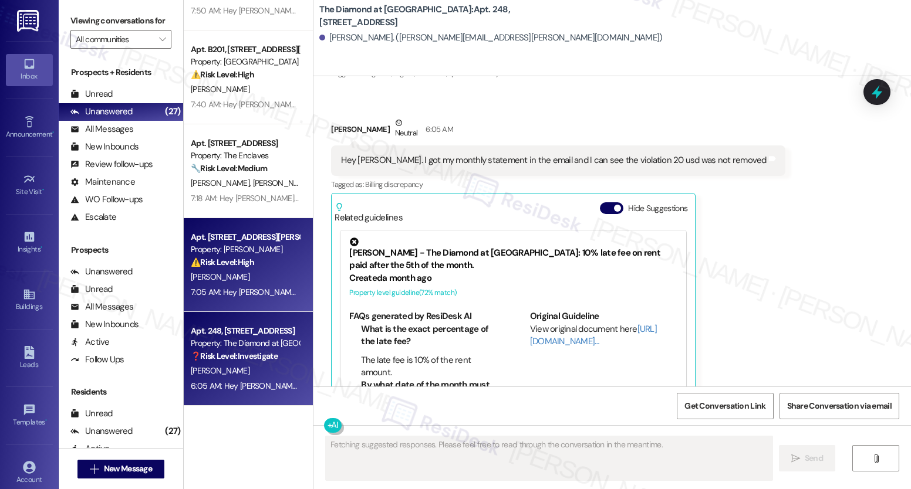
scroll to position [3978, 0]
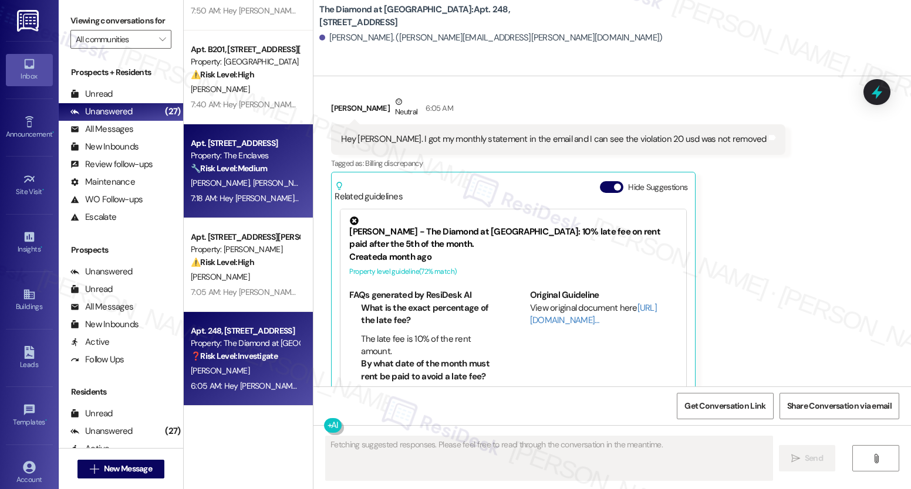
click at [252, 161] on div "Property: The Enclaves" at bounding box center [245, 156] width 109 height 12
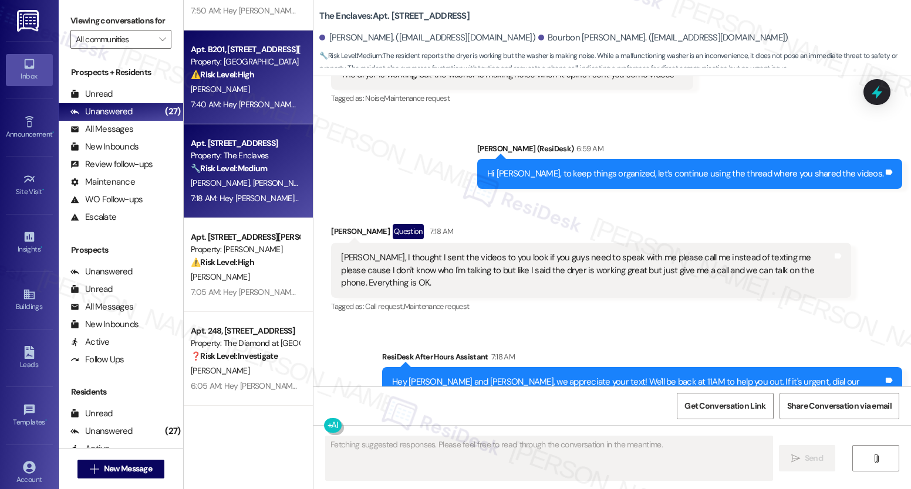
click at [252, 87] on div "[PERSON_NAME]" at bounding box center [245, 89] width 111 height 15
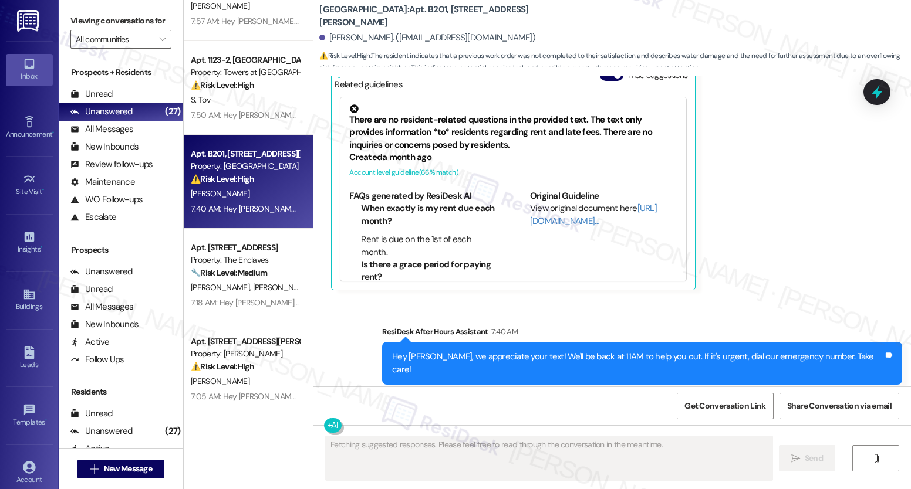
scroll to position [1890, 0]
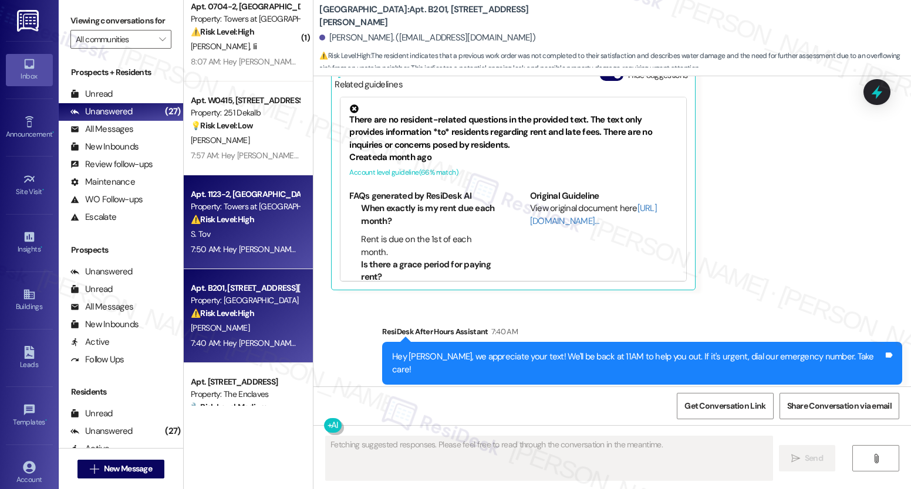
click at [255, 189] on div "Apt. 1123-2, [GEOGRAPHIC_DATA]" at bounding box center [245, 194] width 109 height 12
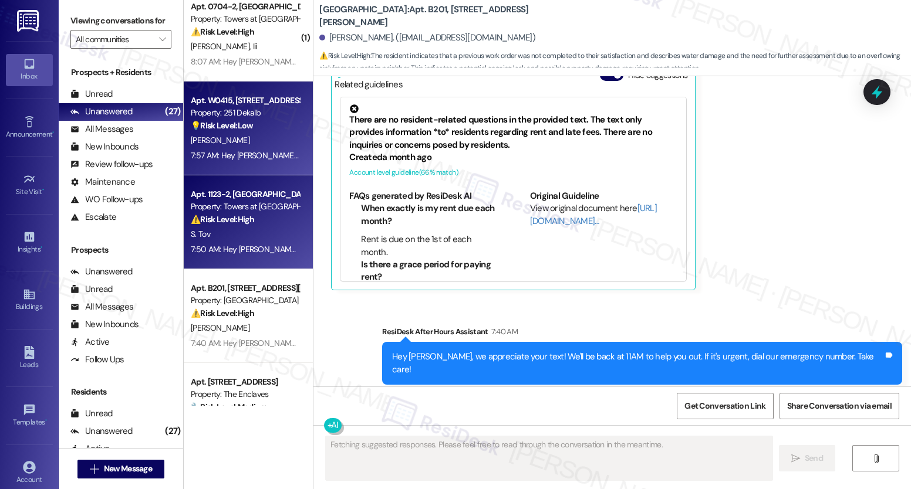
click at [263, 127] on div "💡 Risk Level: Low The resident is reporting that their clothes are not drying. …" at bounding box center [245, 126] width 109 height 12
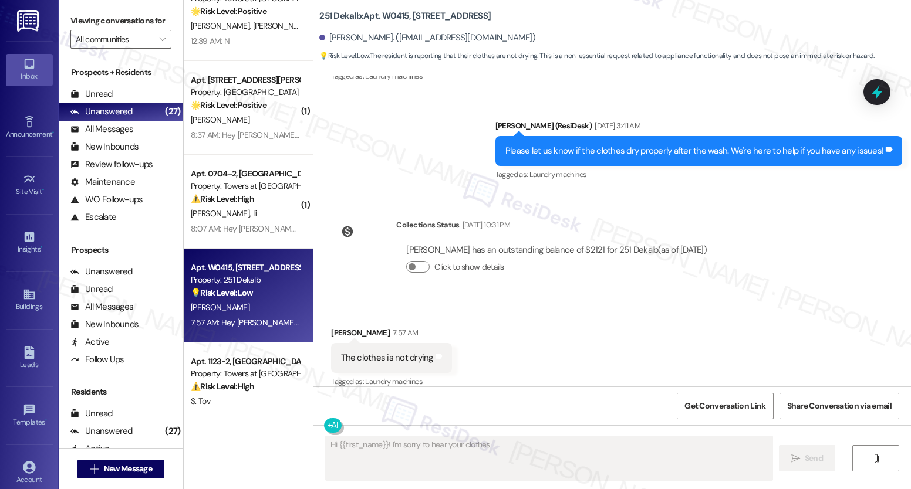
scroll to position [1694, 0]
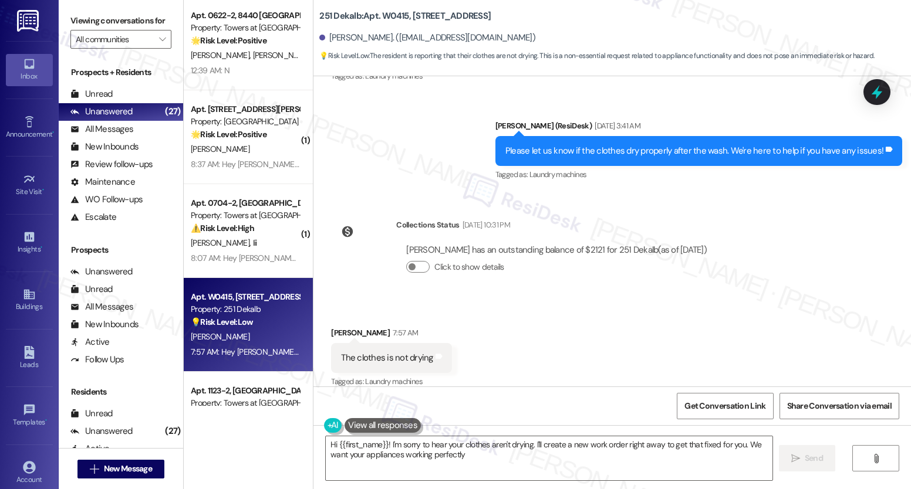
type textarea "Hi {{first_name}}! I'm sorry to hear your clothes aren't drying. I'll create a …"
click at [235, 279] on div "Apt. [STREET_ADDRESS] Property: 251 Dekalb 💡 Risk Level: Low The resident is re…" at bounding box center [248, 325] width 129 height 94
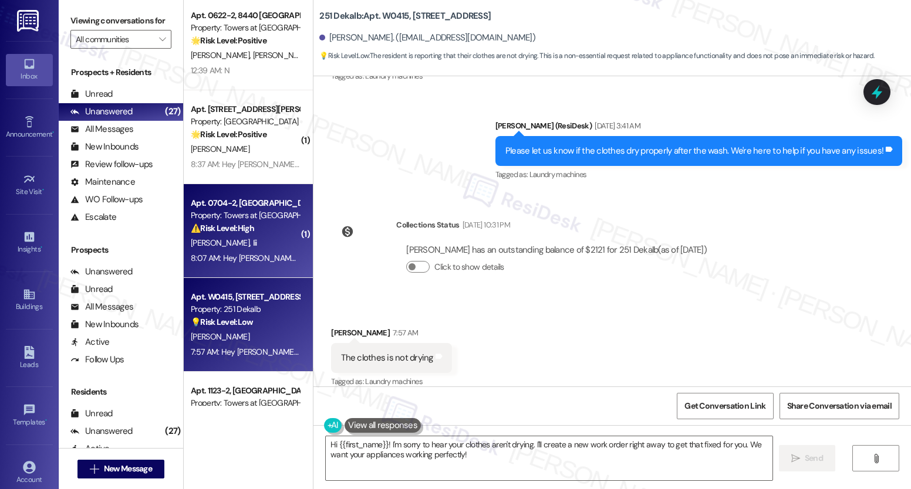
click at [244, 251] on div "8:07 AM: Hey Francis Tj, we appreciate your text! We'll be back at 11AM to help…" at bounding box center [245, 258] width 111 height 15
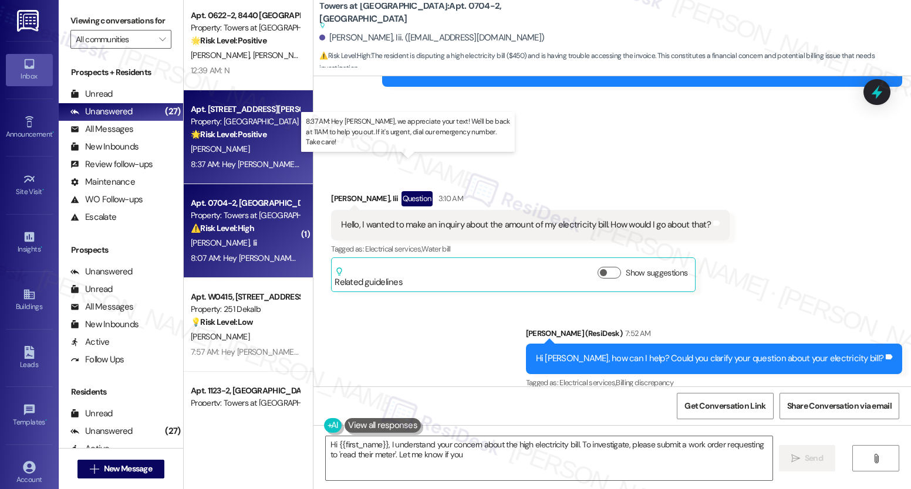
type textarea "Hi {{first_name}}, I understand your concern about the high electricity bill. T…"
click at [256, 160] on div "8:37 AM: Hey Carol, we appreciate your text! We'll be back at 11AM to help you …" at bounding box center [438, 164] width 495 height 11
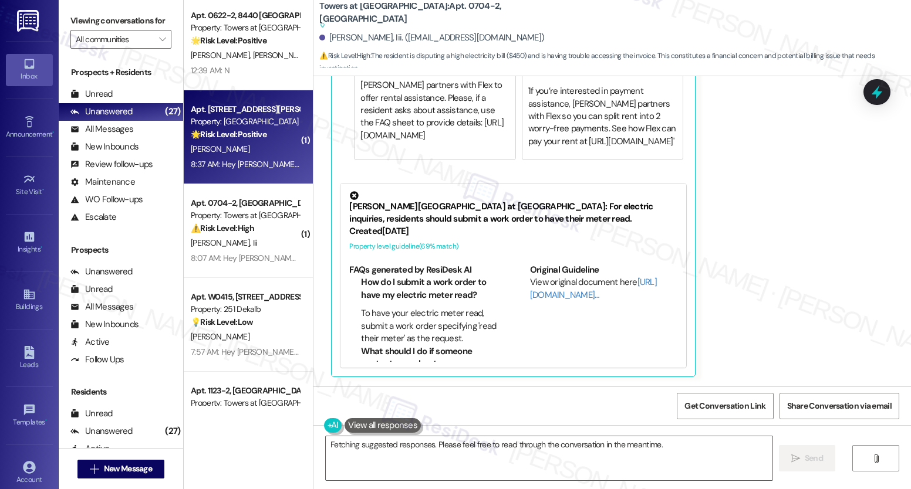
scroll to position [12814, 0]
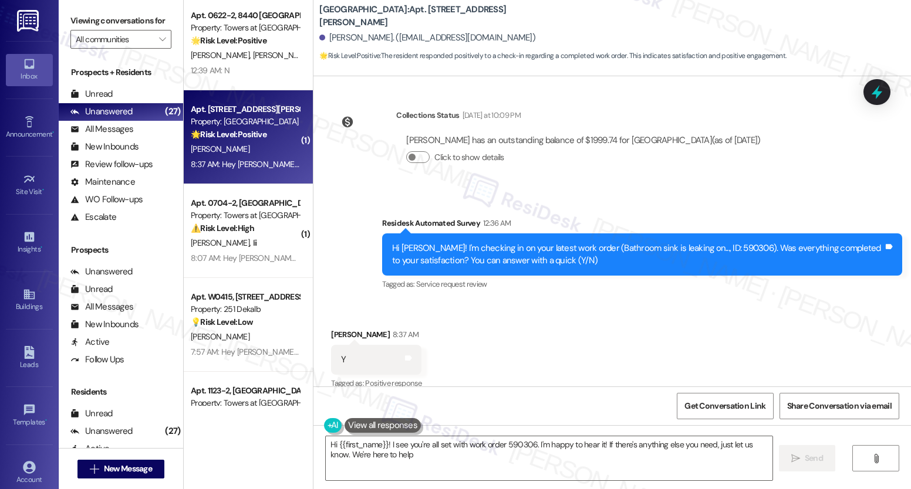
type textarea "Hi {{first_name}}! I see you're all set with work order 590306. I'm happy to he…"
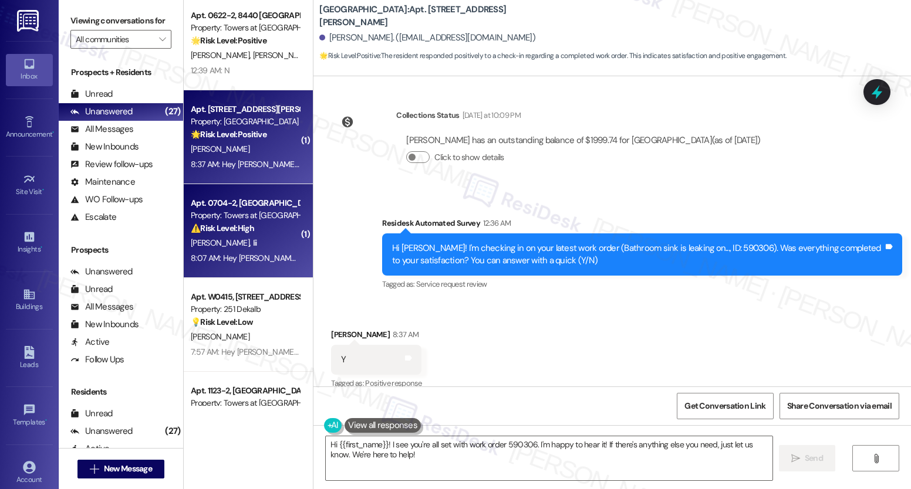
click at [249, 237] on div "[PERSON_NAME], Iii" at bounding box center [245, 243] width 111 height 15
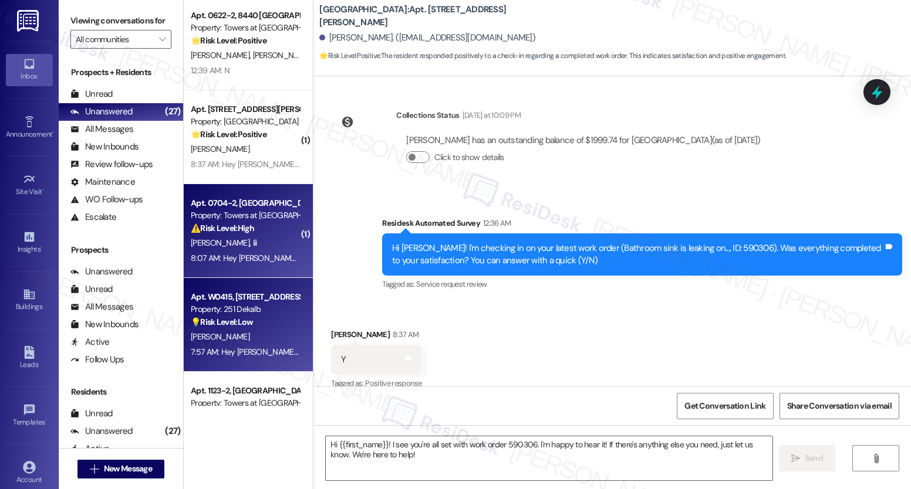
click at [241, 310] on div "Property: 251 Dekalb" at bounding box center [245, 309] width 109 height 12
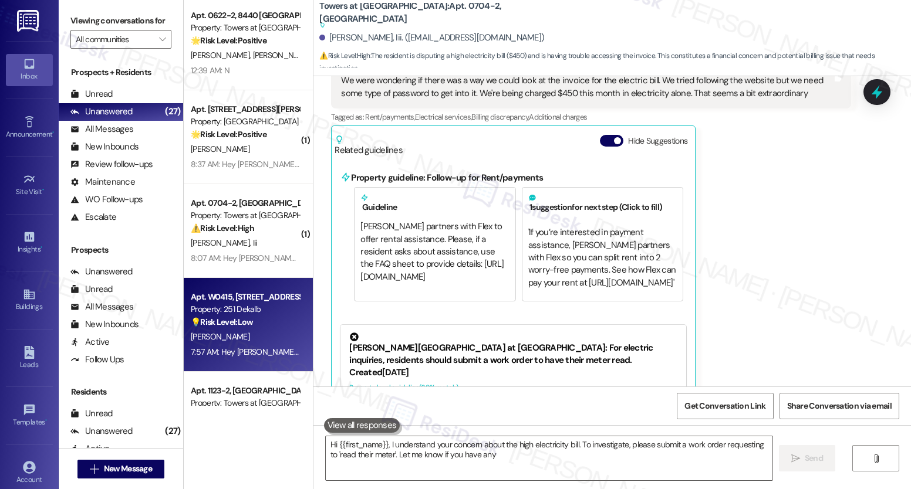
scroll to position [911, 0]
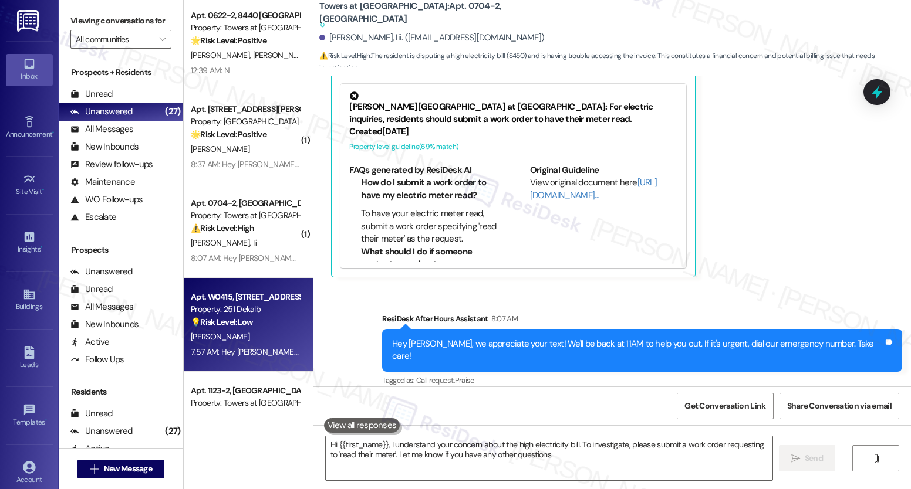
type textarea "Hi {{first_name}}, I understand your concern about the high electricity bill. T…"
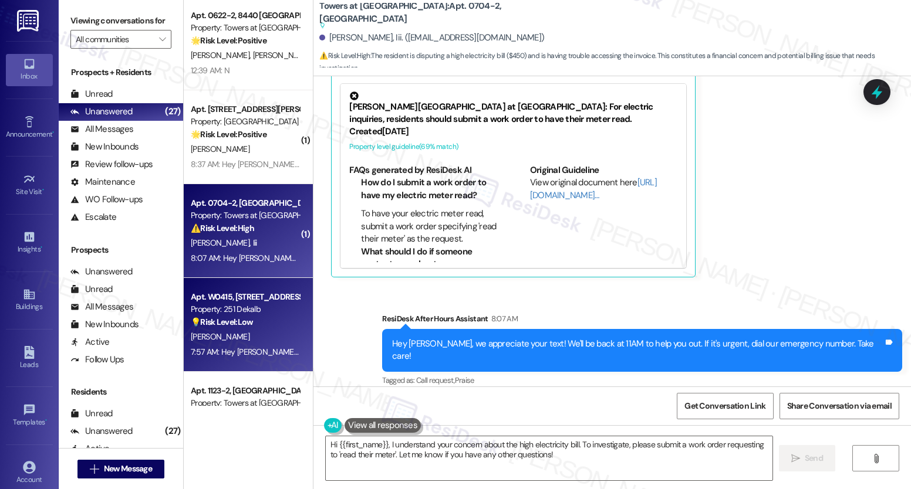
click at [246, 226] on strong "⚠️ Risk Level: High" at bounding box center [222, 228] width 63 height 11
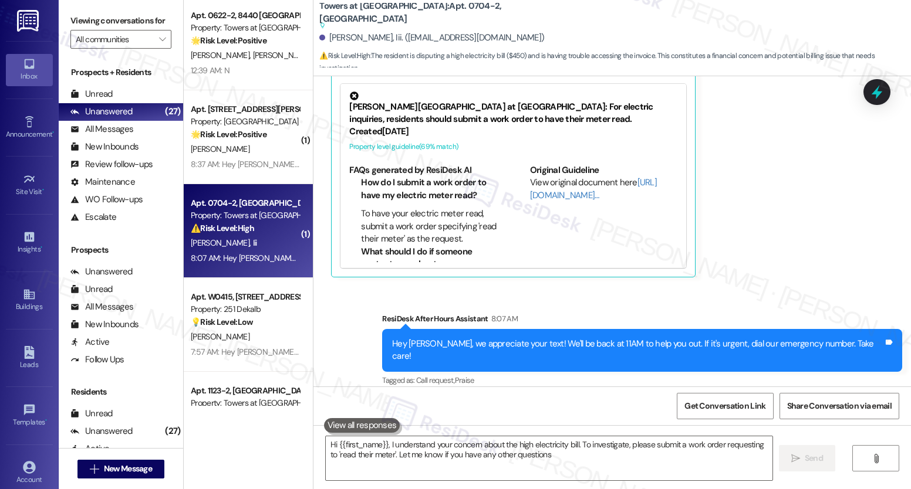
type textarea "Hi {{first_name}}, I understand your concern about the high electricity bill. T…"
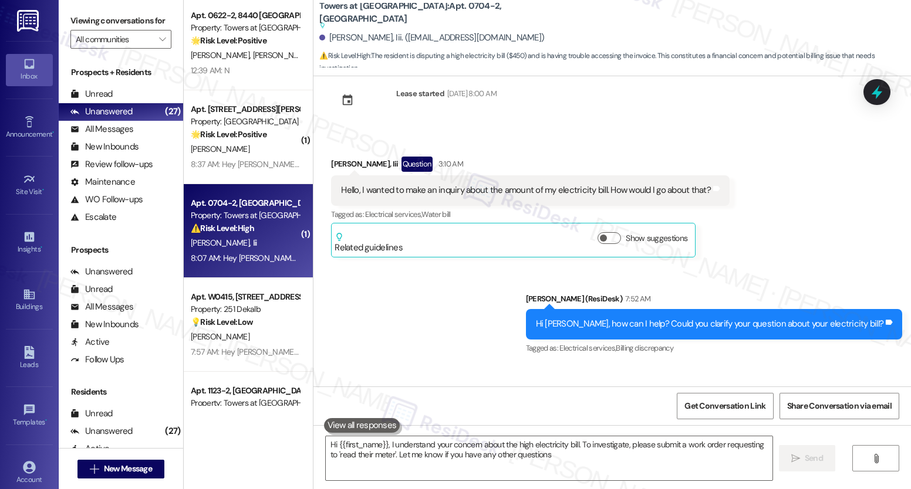
type textarea "Hi {{first_name}}, I understand your concern about the high electricity bill. T…"
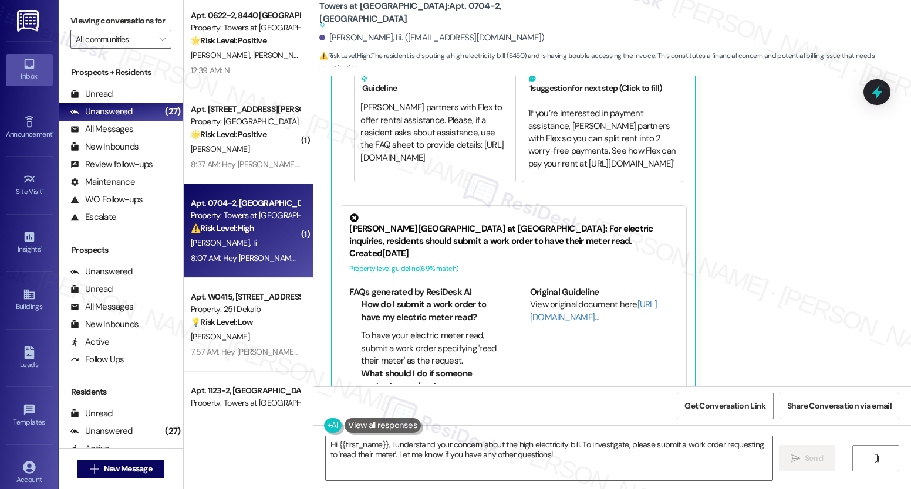
scroll to position [811, 0]
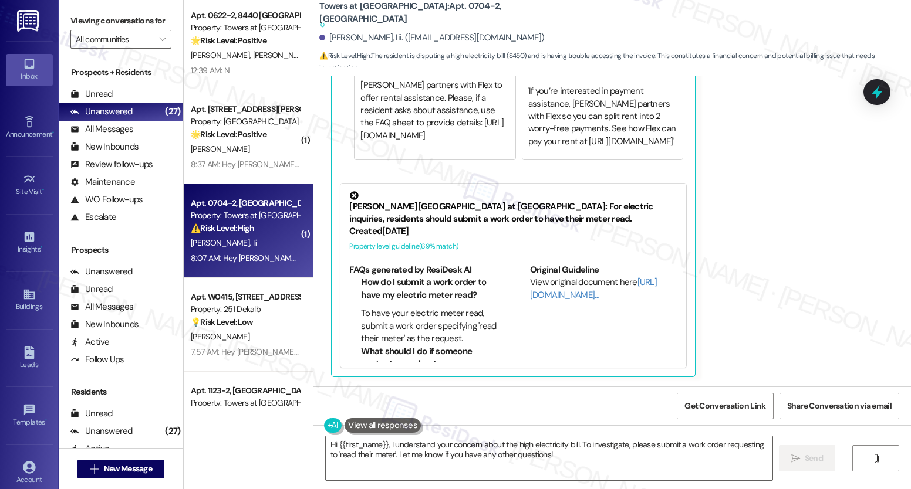
click at [401, 171] on div "Apt. 113, 723 Wheatland St Property: The Diamond at Phoenixville 🌟 Risk Level: …" at bounding box center [547, 244] width 727 height 489
click at [401, 172] on div "Property guideline: Follow-up for Rent/payments Guideline Lindy partners with F…" at bounding box center [513, 97] width 346 height 151
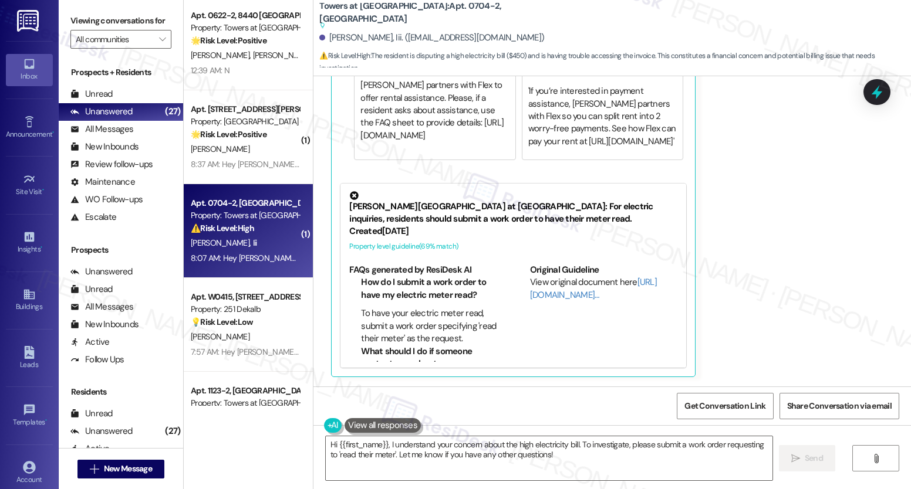
click at [401, 172] on div "Property guideline: Follow-up for Rent/payments Guideline Lindy partners with F…" at bounding box center [513, 97] width 346 height 151
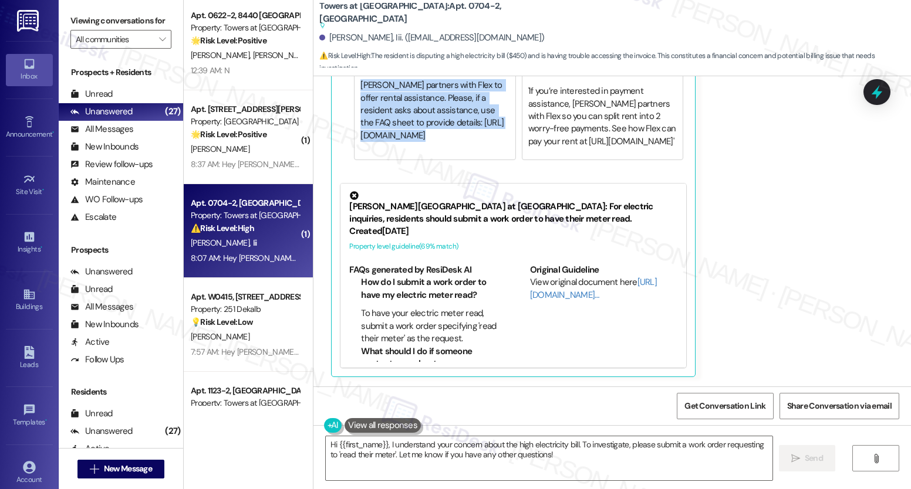
click at [401, 172] on div "Property guideline: Follow-up for Rent/payments Guideline Lindy partners with F…" at bounding box center [513, 97] width 346 height 151
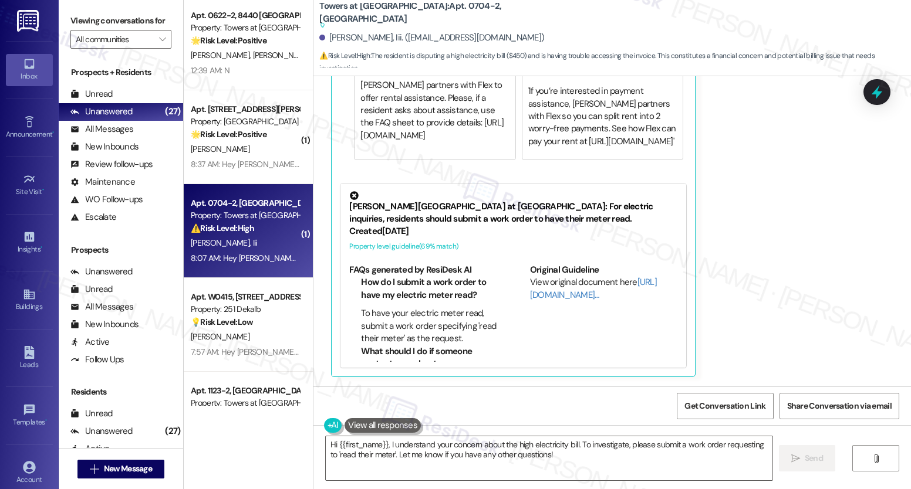
drag, startPoint x: 398, startPoint y: 180, endPoint x: 391, endPoint y: 215, distance: 36.4
click at [391, 215] on div "Lindy - Towers at Wyncote: For electric inquiries, residents should submit a wo…" at bounding box center [513, 276] width 357 height 196
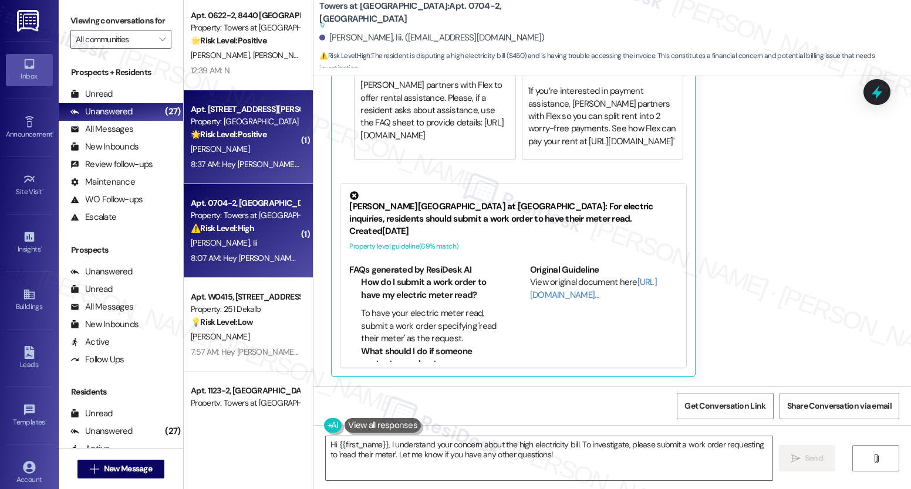
click at [231, 136] on strong "🌟 Risk Level: Positive" at bounding box center [229, 134] width 76 height 11
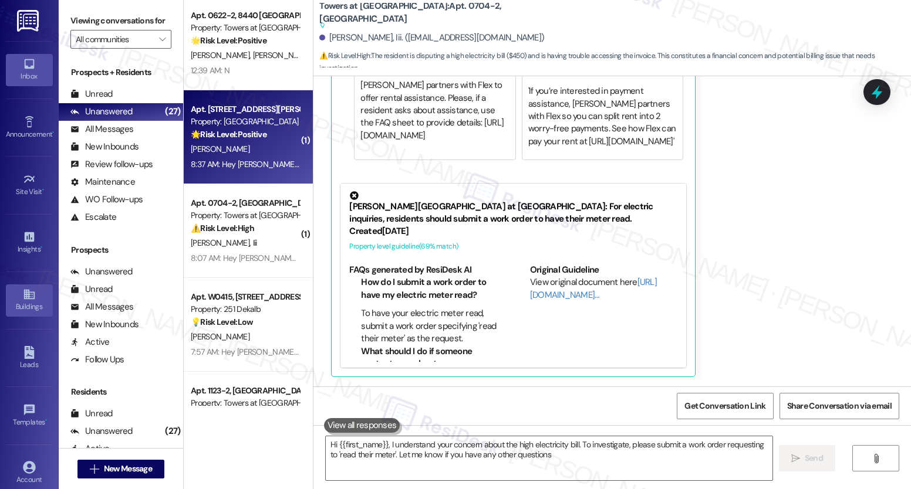
type textarea "Hi {{first_name}}, I understand your concern about the high electricity bill. T…"
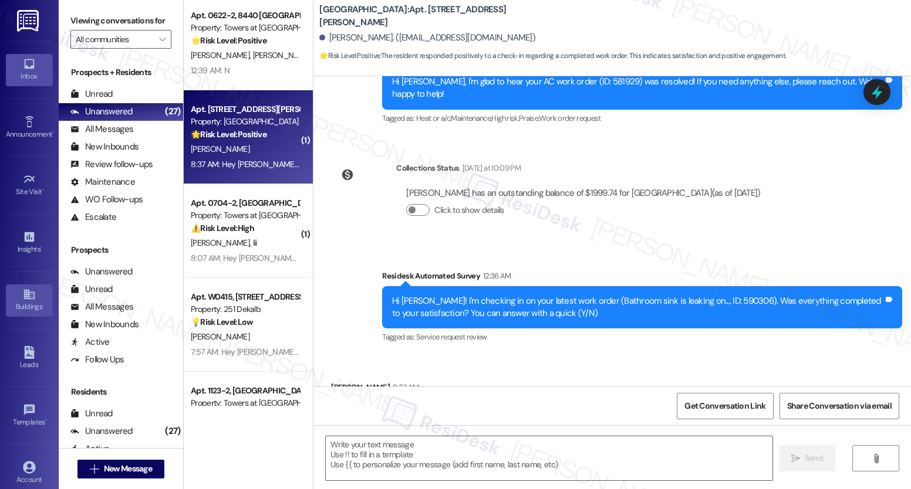
type textarea "Fetching suggested responses. Please feel free to read through the conversation…"
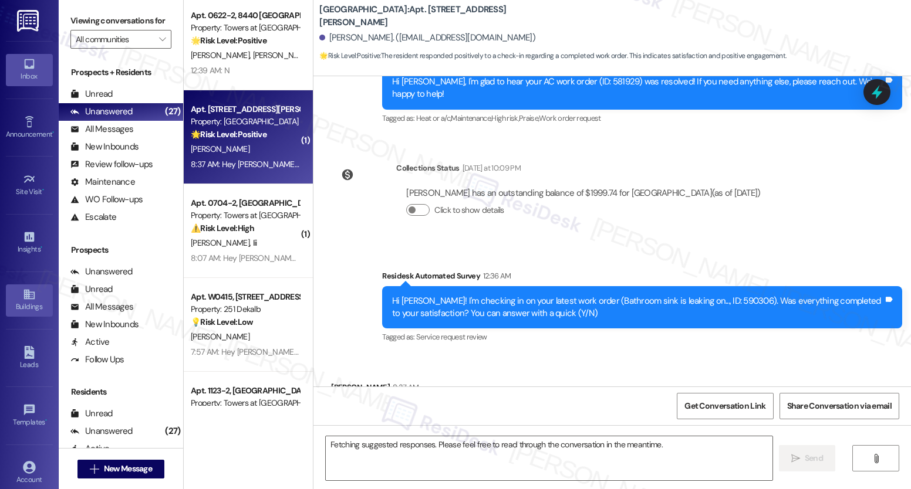
scroll to position [12714, 0]
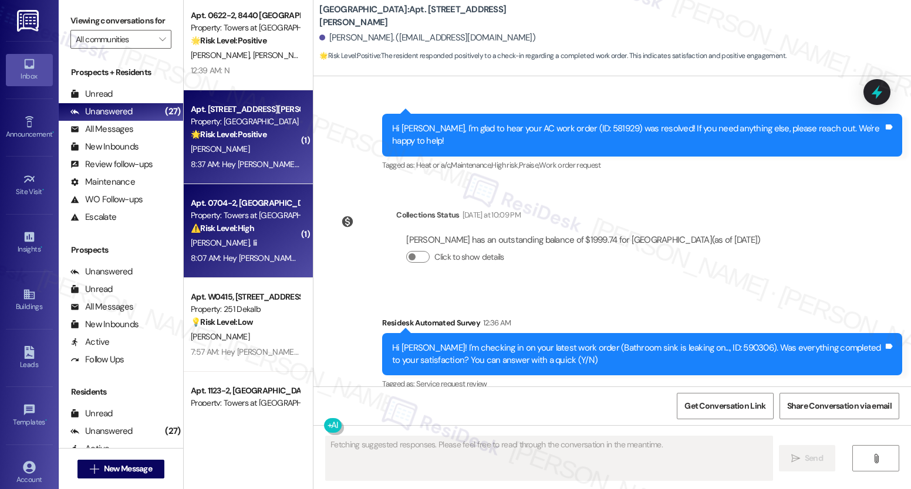
click at [249, 247] on div "[PERSON_NAME], Iii" at bounding box center [245, 243] width 111 height 15
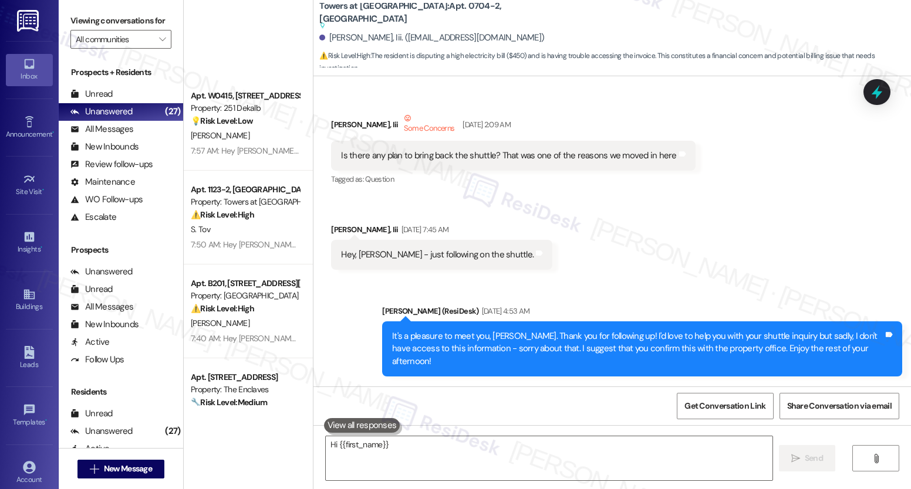
scroll to position [2129, 0]
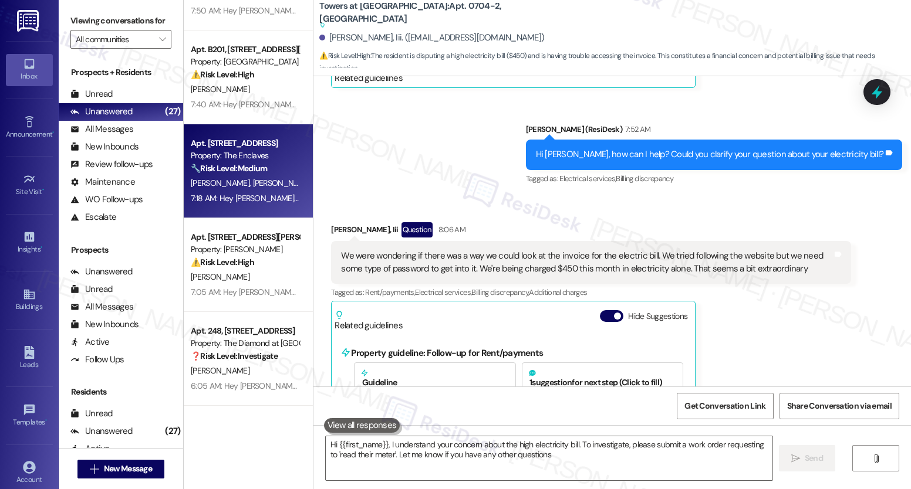
type textarea "Hi {{first_name}}, I understand your concern about the high electricity bill. T…"
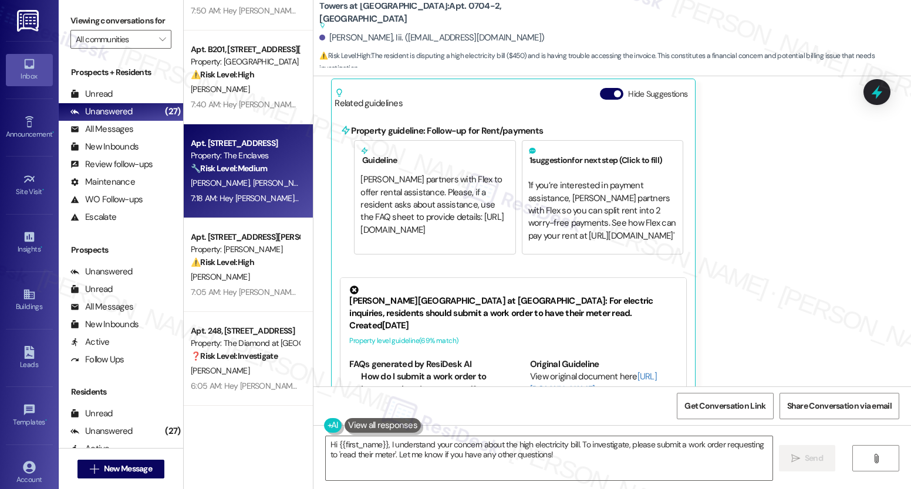
click at [253, 188] on span "[PERSON_NAME]" at bounding box center [282, 183] width 59 height 11
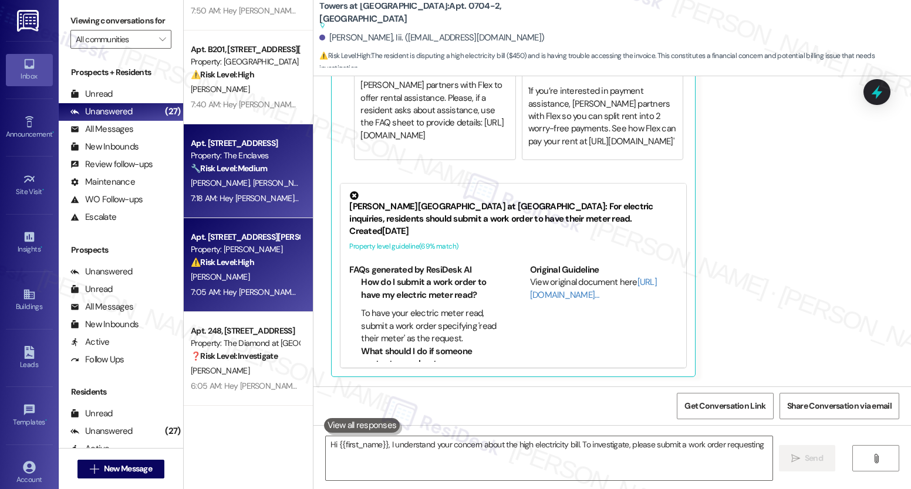
type textarea "Hi {{first_name}}, I understand your concern about the high electricity bill. T…"
click at [235, 250] on div "Property: [PERSON_NAME]" at bounding box center [245, 250] width 109 height 12
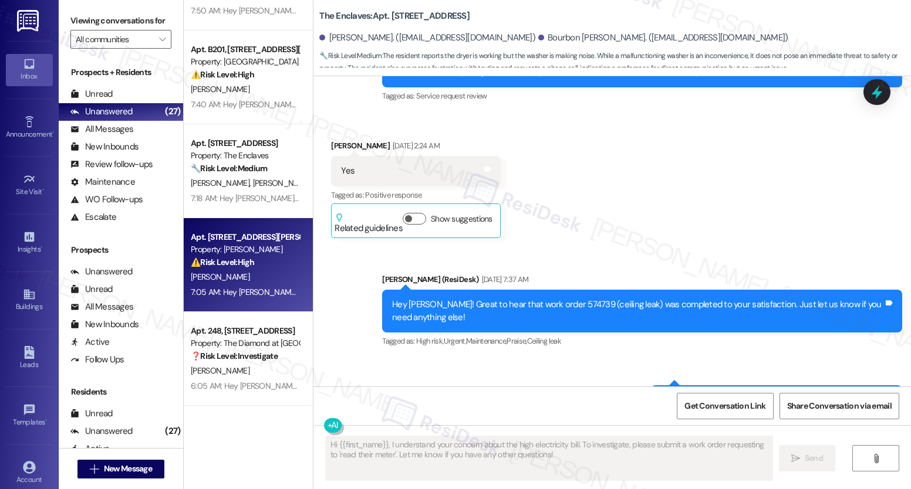
scroll to position [5051, 0]
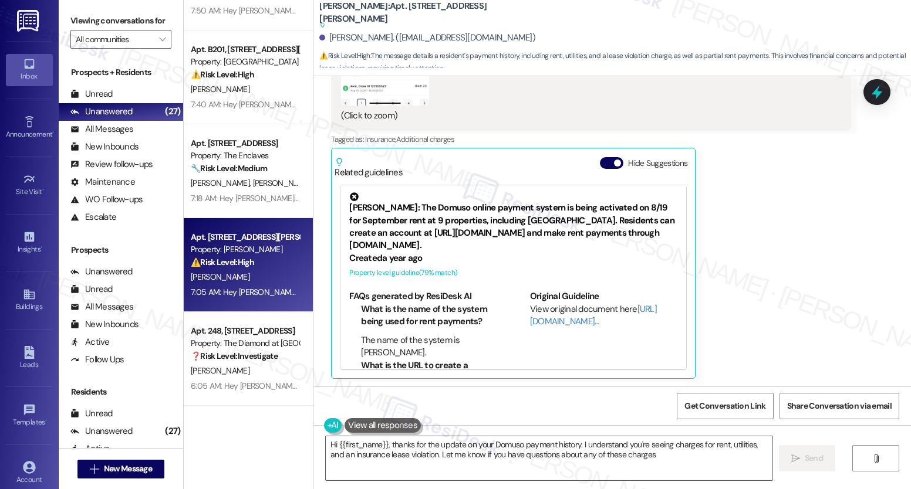
type textarea "Hi {{first_name}}, thanks for the update on your Domuso payment history. I unde…"
